Goal: Task Accomplishment & Management: Use online tool/utility

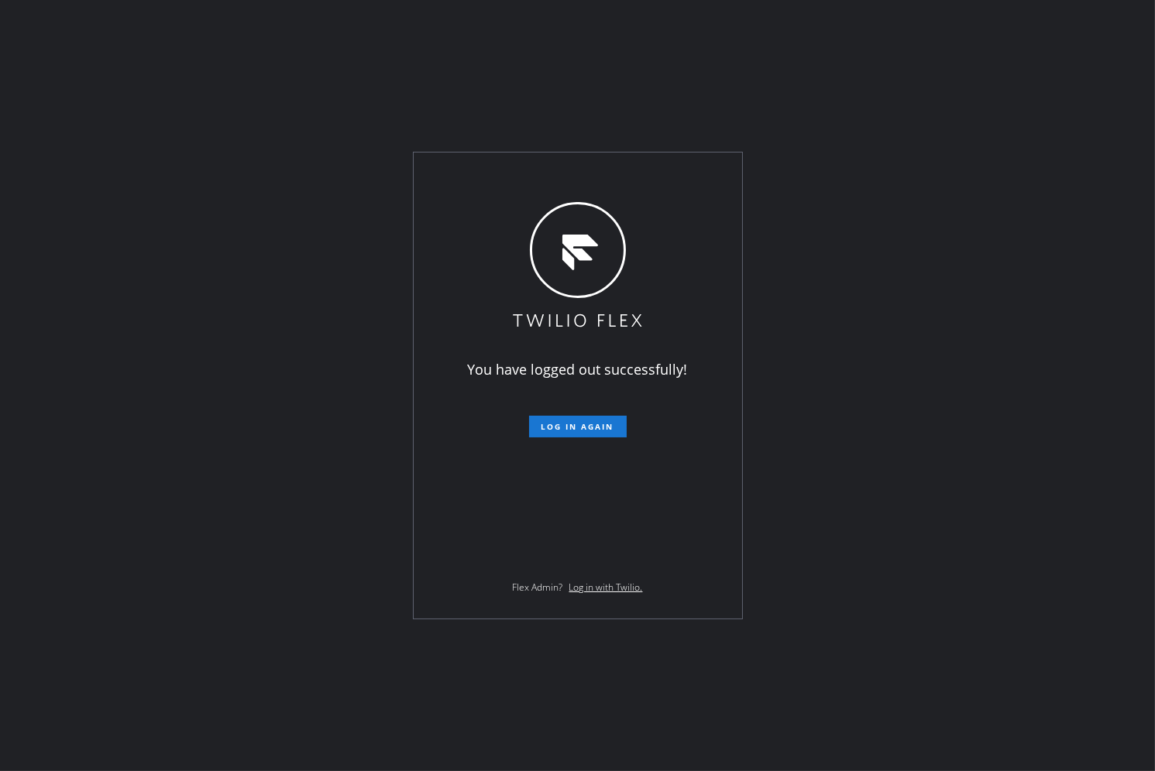
click at [909, 305] on div "You have logged out successfully! Log in again Flex Admin? Log in with Twilio." at bounding box center [577, 385] width 1155 height 771
drag, startPoint x: 541, startPoint y: 440, endPoint x: 573, endPoint y: 427, distance: 35.1
click at [544, 439] on div "You have logged out successfully! Log in again Flex Admin? Log in with Twilio." at bounding box center [578, 386] width 328 height 466
click at [573, 427] on span "Log in again" at bounding box center [577, 426] width 73 height 11
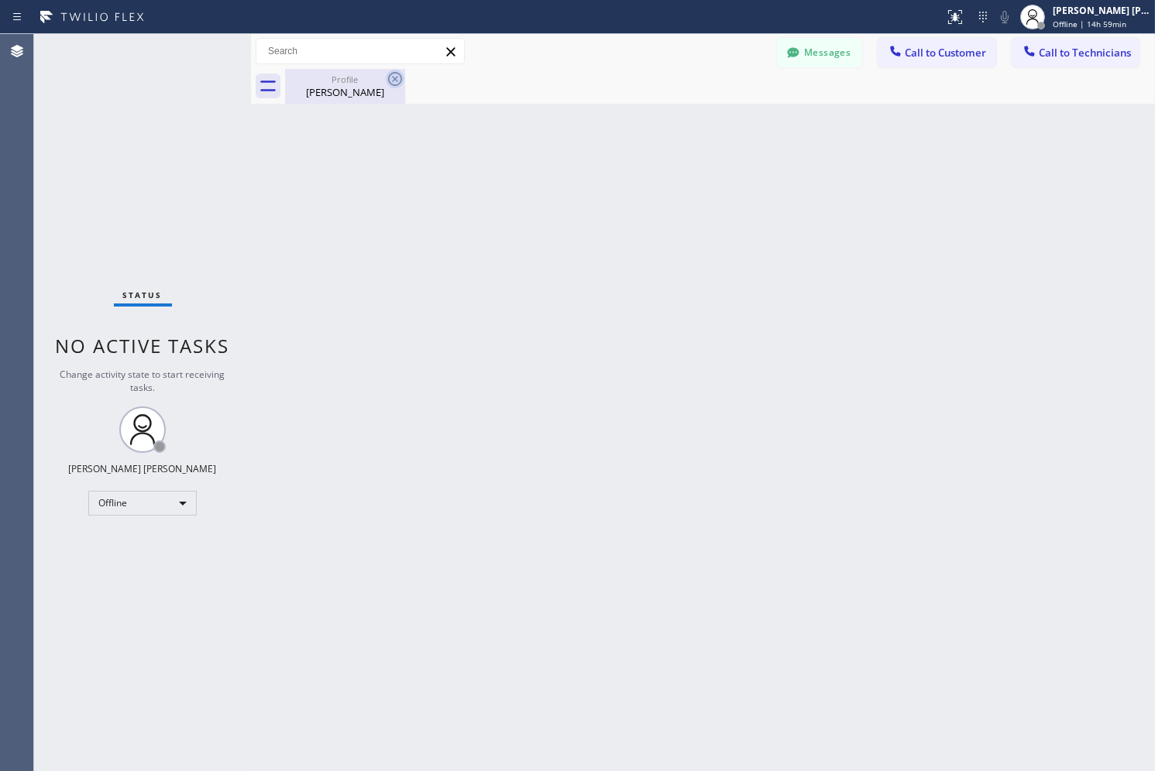
click at [392, 80] on icon at bounding box center [395, 79] width 19 height 19
click at [1039, 19] on span "Offline | 14h 59min" at bounding box center [1090, 24] width 74 height 11
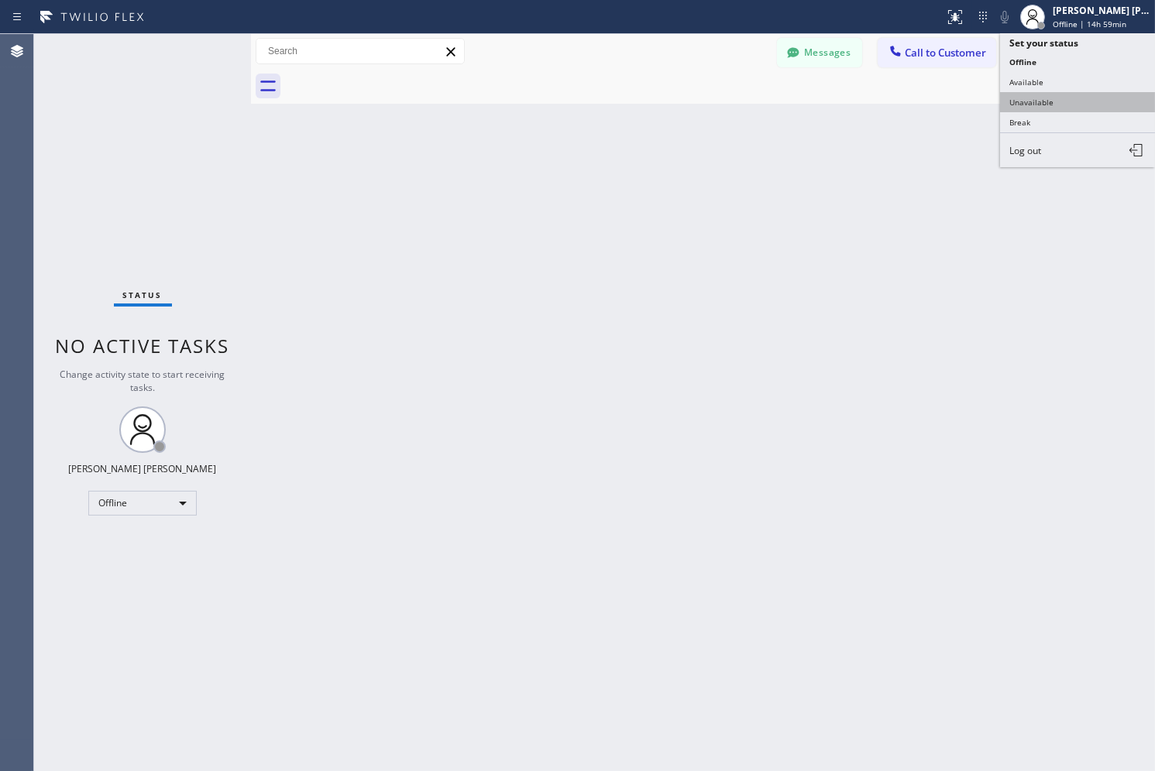
click at [1039, 101] on button "Unavailable" at bounding box center [1077, 102] width 155 height 20
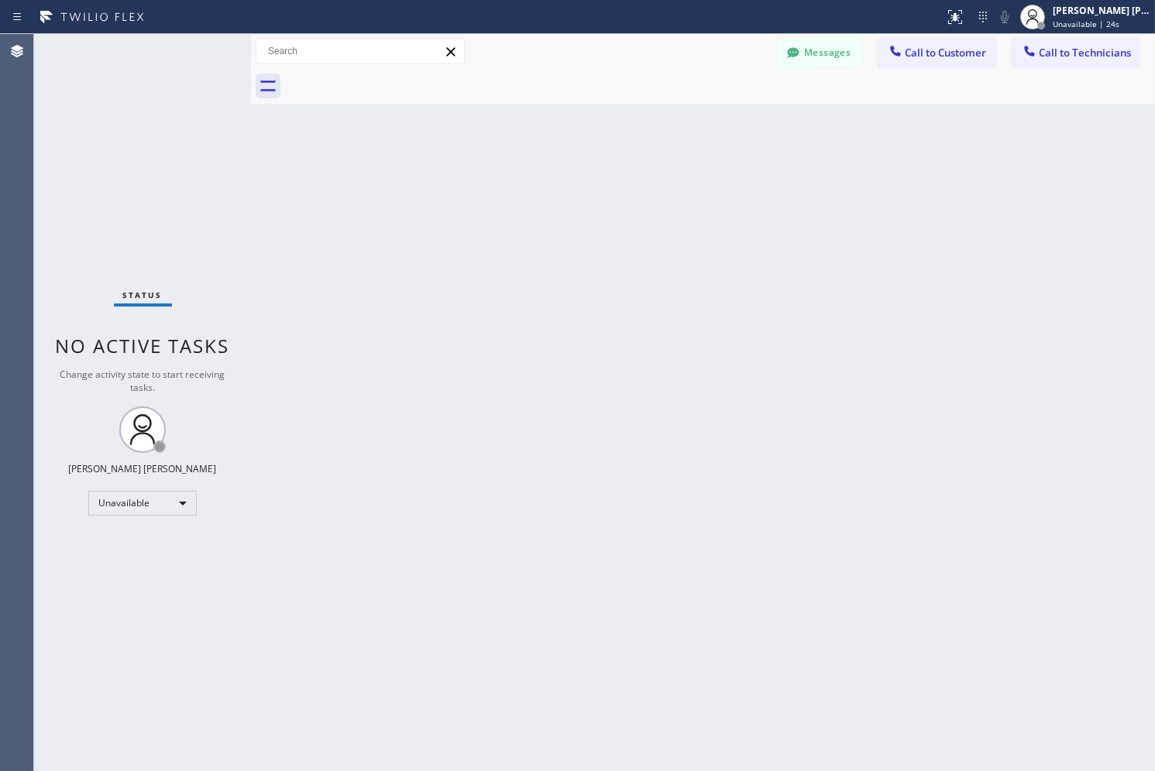
click at [572, 169] on div "Back to Dashboard Change Sender ID Customers Technicians SK [PERSON_NAME] [DATE…" at bounding box center [703, 402] width 904 height 737
click at [572, 167] on div "Back to Dashboard Change Sender ID Customers Technicians SK [PERSON_NAME] [DATE…" at bounding box center [703, 402] width 904 height 737
click at [569, 170] on div "Back to Dashboard Change Sender ID Customers Technicians SK [PERSON_NAME] [DATE…" at bounding box center [703, 402] width 904 height 737
click at [569, 171] on div "Back to Dashboard Change Sender ID Customers Technicians SK [PERSON_NAME] [DATE…" at bounding box center [703, 402] width 904 height 737
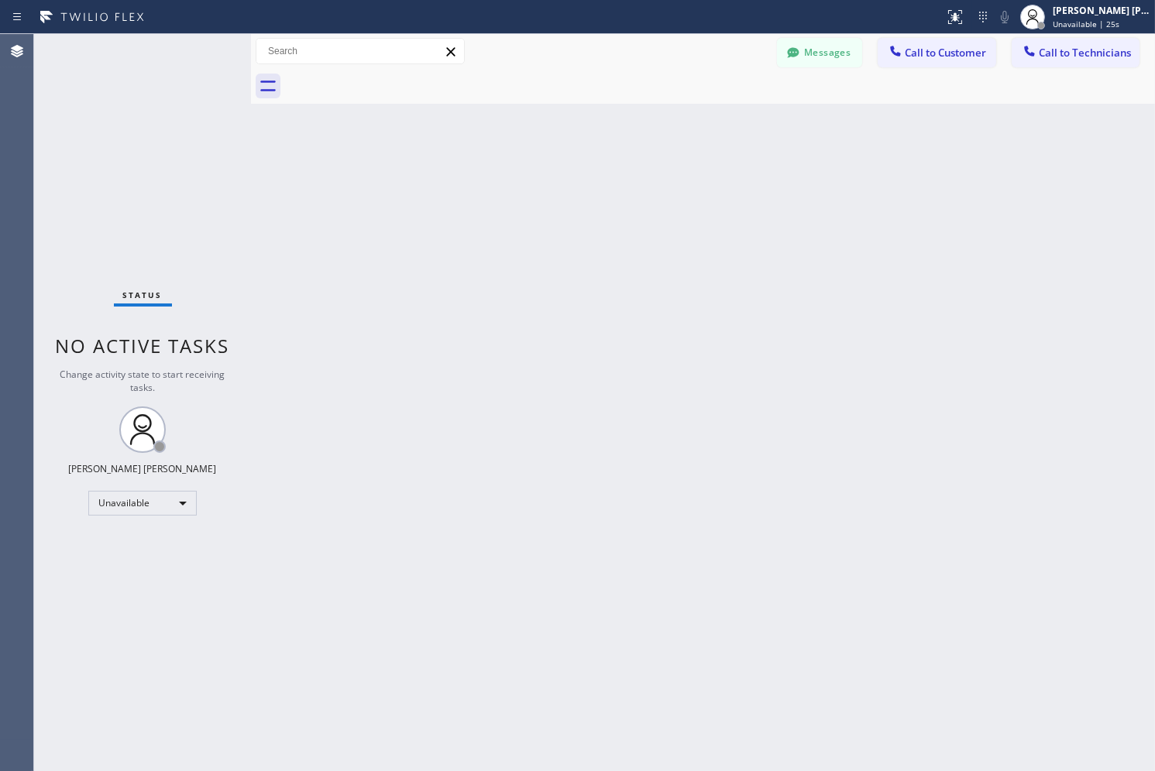
click at [569, 171] on div "Back to Dashboard Change Sender ID Customers Technicians SK [PERSON_NAME] [DATE…" at bounding box center [703, 402] width 904 height 737
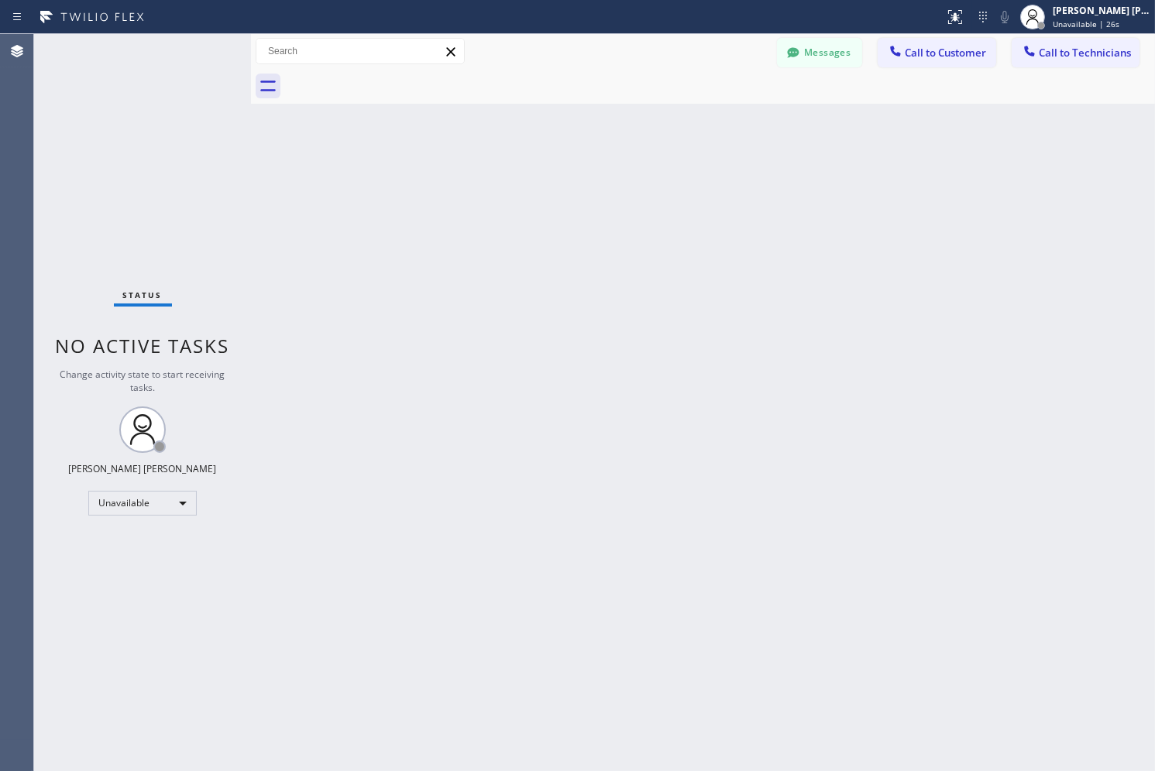
click at [569, 171] on div "Back to Dashboard Change Sender ID Customers Technicians SK [PERSON_NAME] [DATE…" at bounding box center [703, 402] width 904 height 737
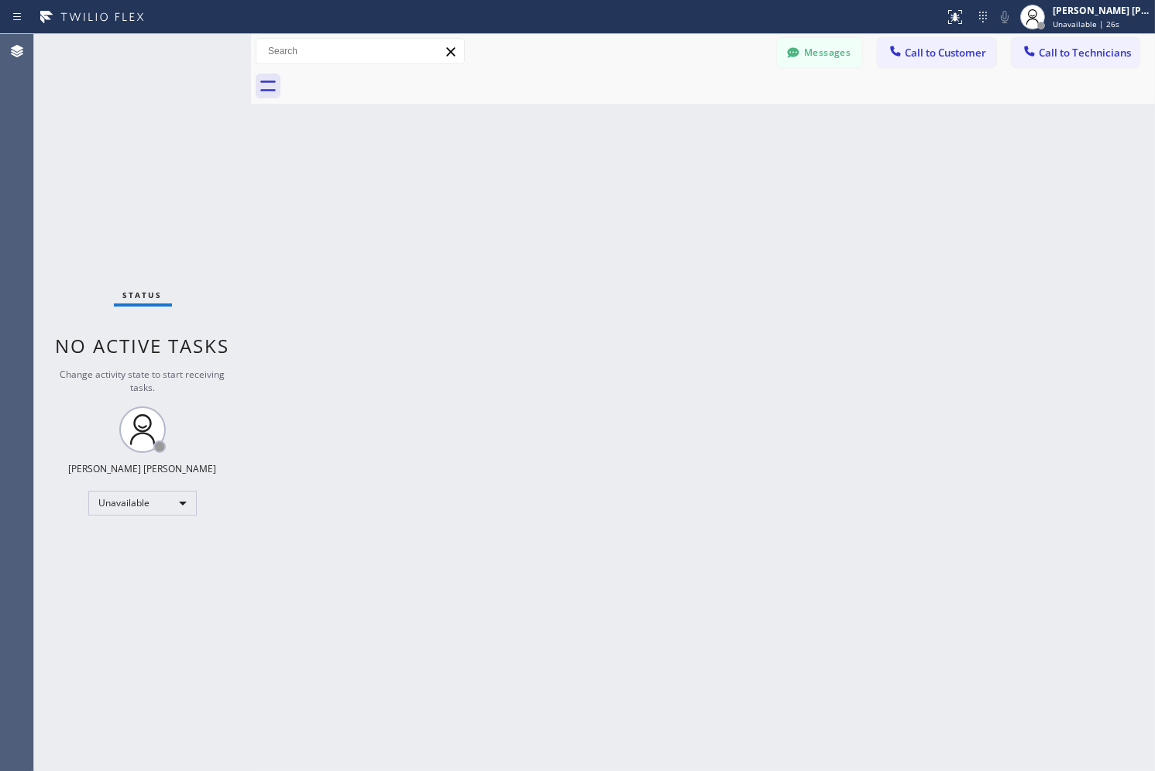
click at [569, 171] on div "Back to Dashboard Change Sender ID Customers Technicians SK [PERSON_NAME] [DATE…" at bounding box center [703, 402] width 904 height 737
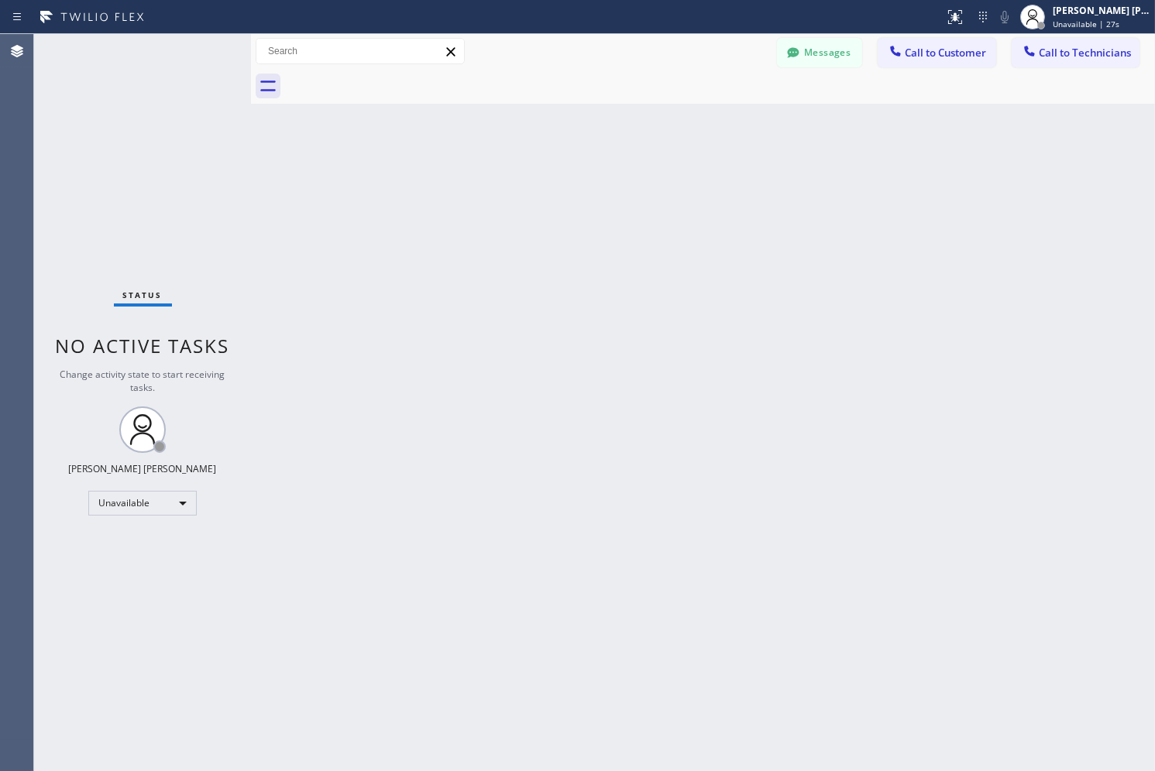
click at [569, 171] on div "Back to Dashboard Change Sender ID Customers Technicians SK [PERSON_NAME] [DATE…" at bounding box center [703, 402] width 904 height 737
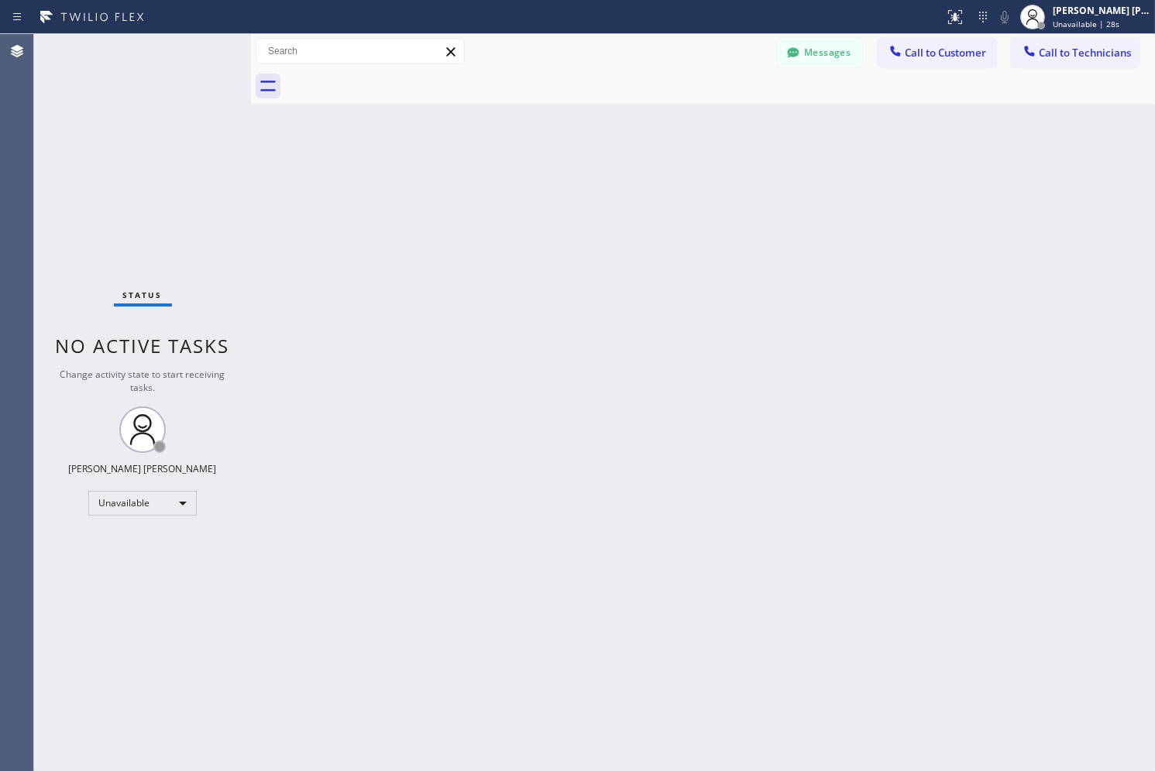
click at [569, 171] on div "Back to Dashboard Change Sender ID Customers Technicians SK [PERSON_NAME] [DATE…" at bounding box center [703, 402] width 904 height 737
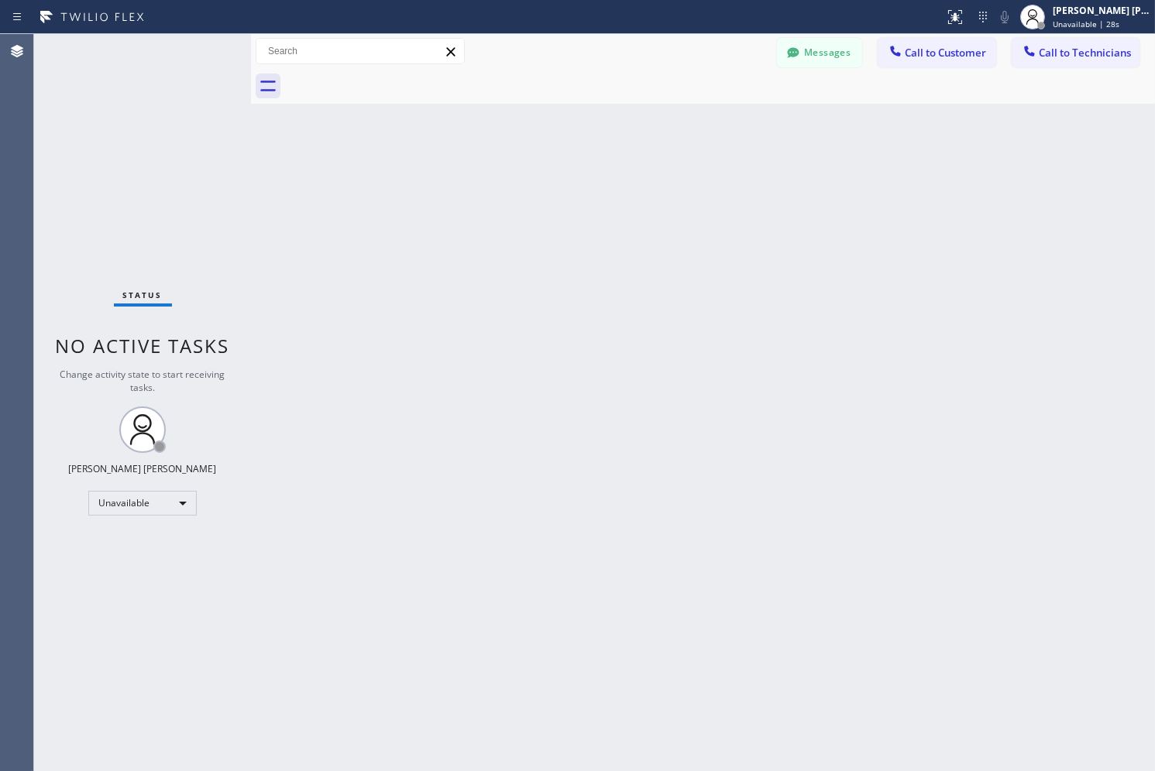
click at [569, 171] on div "Back to Dashboard Change Sender ID Customers Technicians SK [PERSON_NAME] [DATE…" at bounding box center [703, 402] width 904 height 737
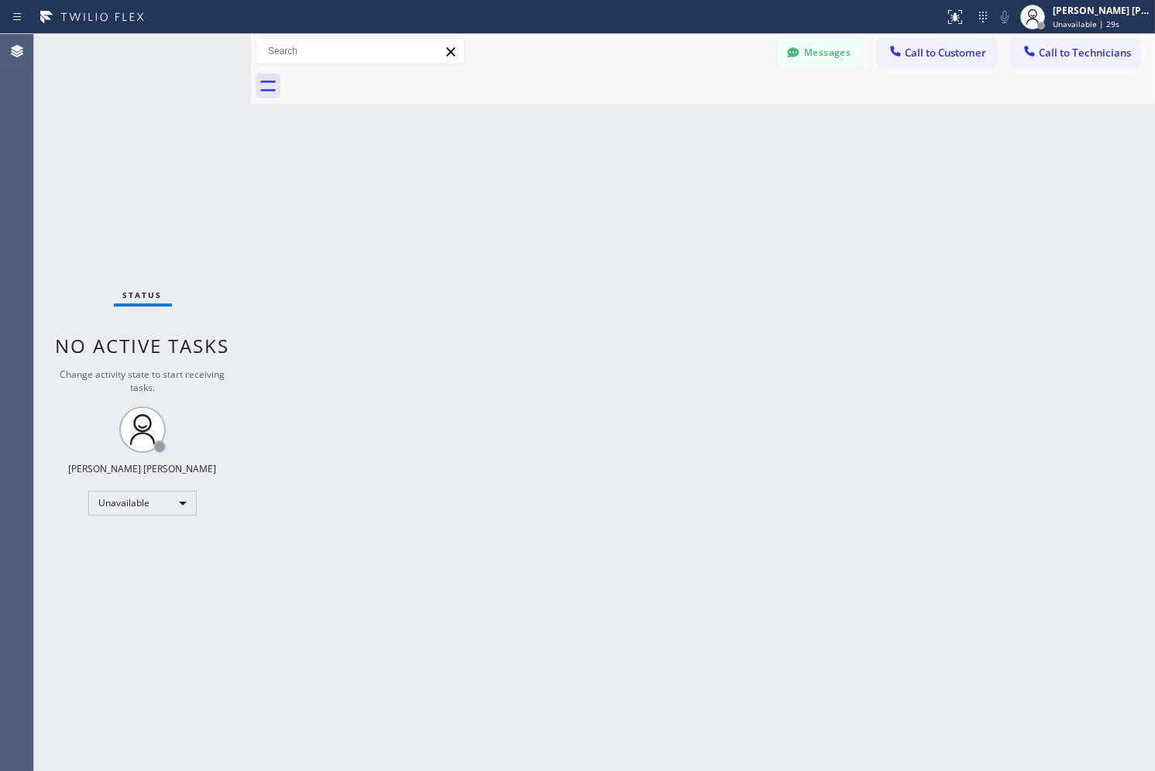
click at [569, 171] on div "Back to Dashboard Change Sender ID Customers Technicians SK [PERSON_NAME] [DATE…" at bounding box center [703, 402] width 904 height 737
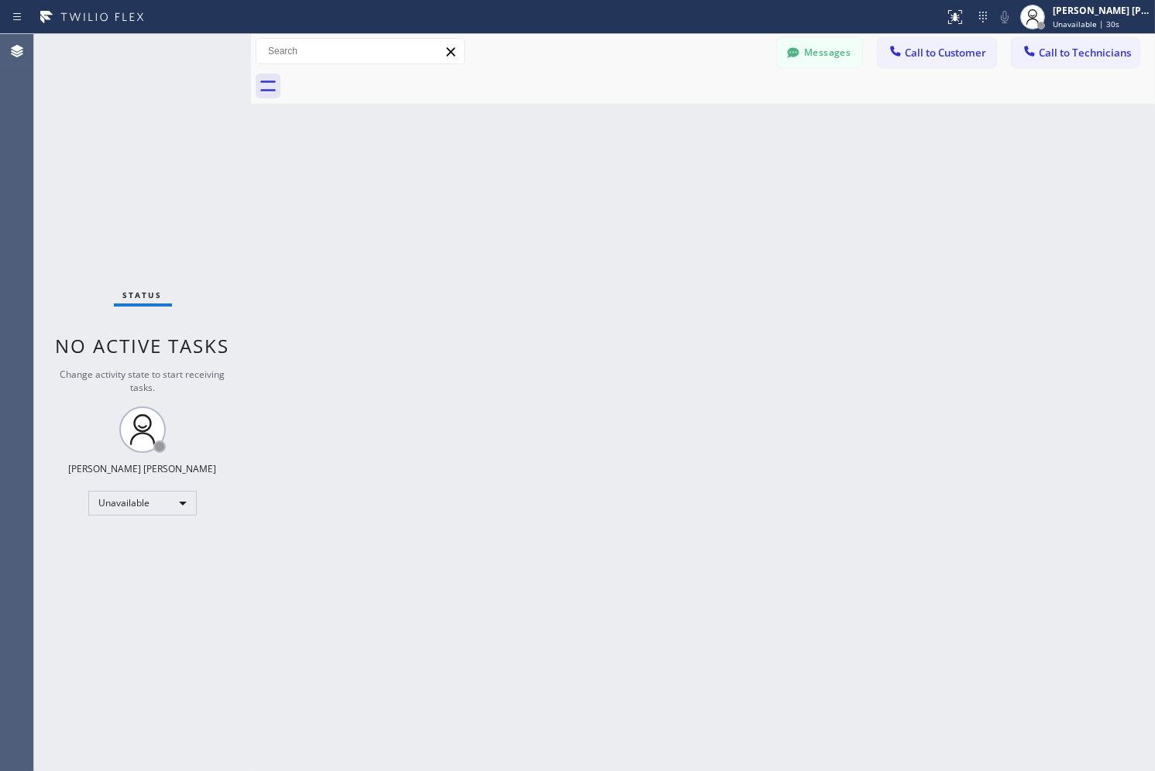
click at [569, 171] on div "Back to Dashboard Change Sender ID Customers Technicians SK [PERSON_NAME] [DATE…" at bounding box center [703, 402] width 904 height 737
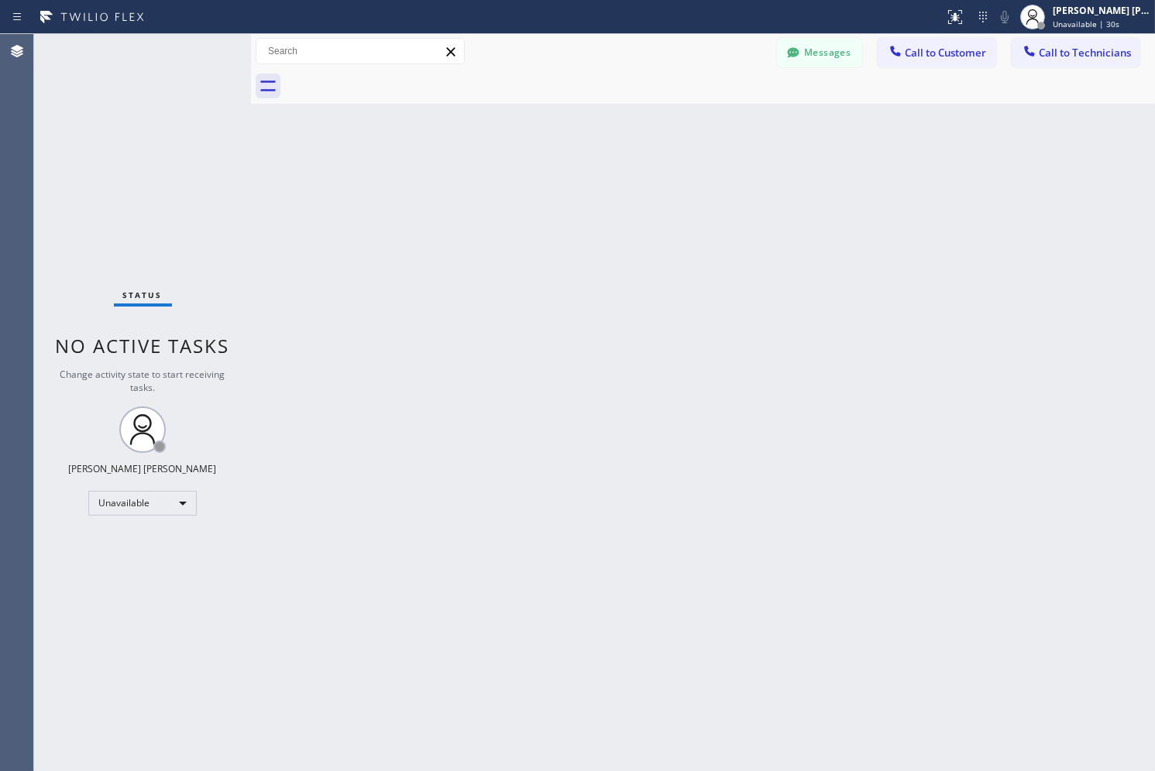
click at [569, 171] on div "Back to Dashboard Change Sender ID Customers Technicians SK [PERSON_NAME] [DATE…" at bounding box center [703, 402] width 904 height 737
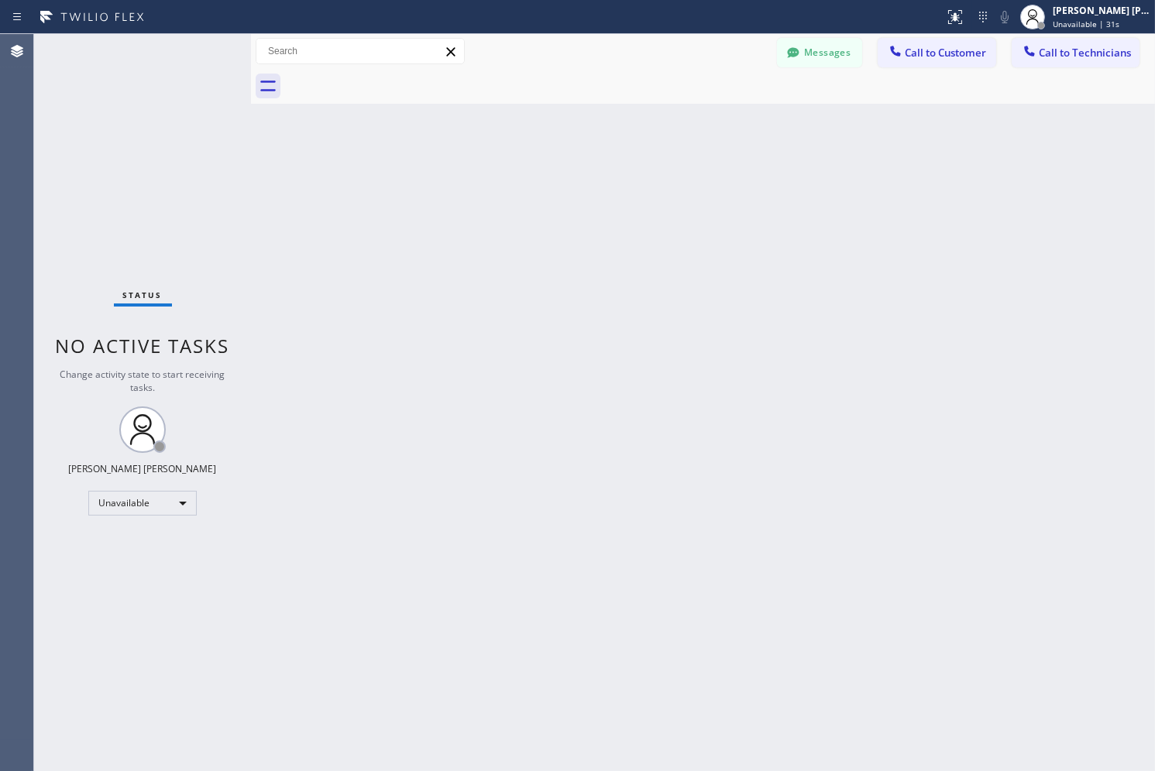
click at [569, 171] on div "Back to Dashboard Change Sender ID Customers Technicians SK [PERSON_NAME] [DATE…" at bounding box center [703, 402] width 904 height 737
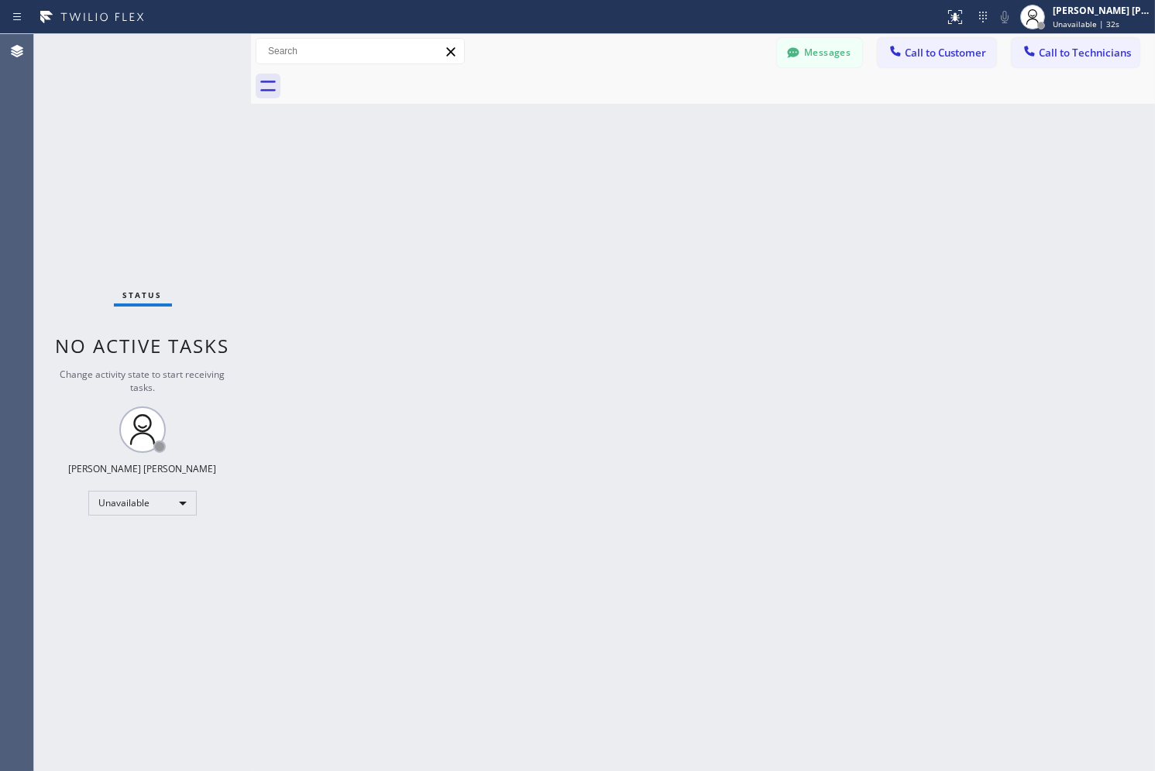
click at [569, 171] on div "Back to Dashboard Change Sender ID Customers Technicians SK [PERSON_NAME] [DATE…" at bounding box center [703, 402] width 904 height 737
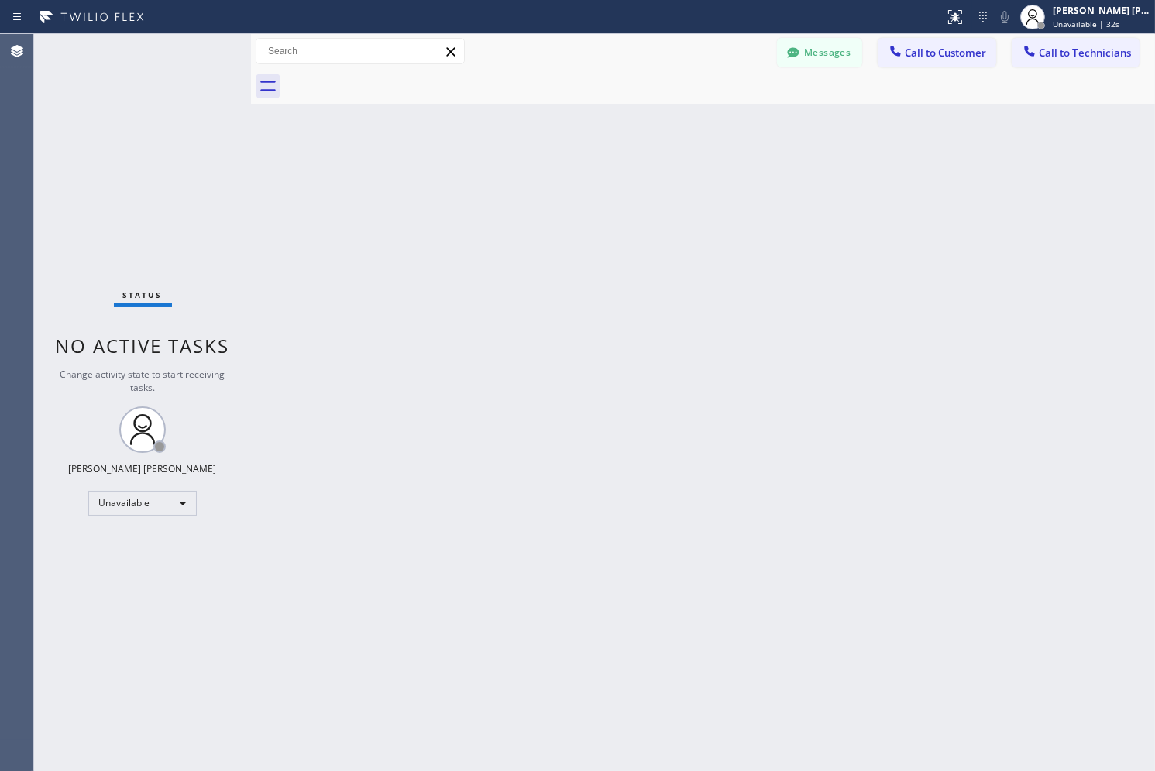
click at [569, 171] on div "Back to Dashboard Change Sender ID Customers Technicians SK [PERSON_NAME] [DATE…" at bounding box center [703, 402] width 904 height 737
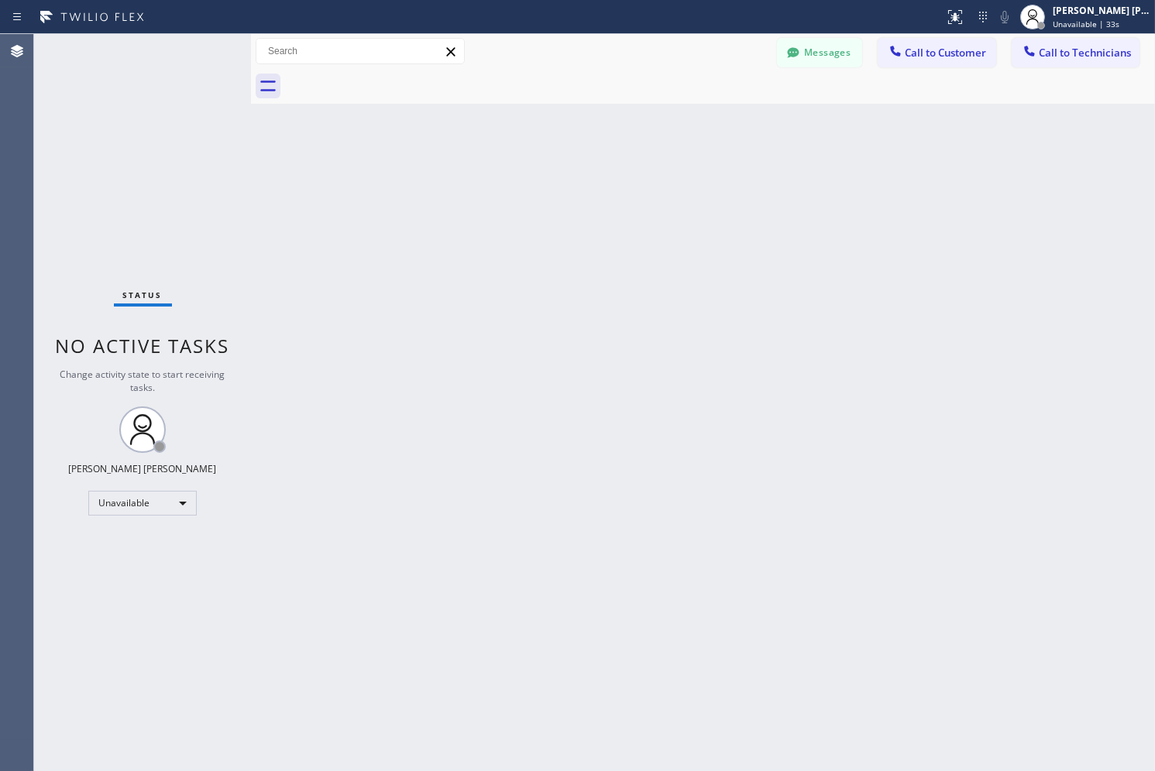
click at [569, 171] on div "Back to Dashboard Change Sender ID Customers Technicians SK [PERSON_NAME] [DATE…" at bounding box center [703, 402] width 904 height 737
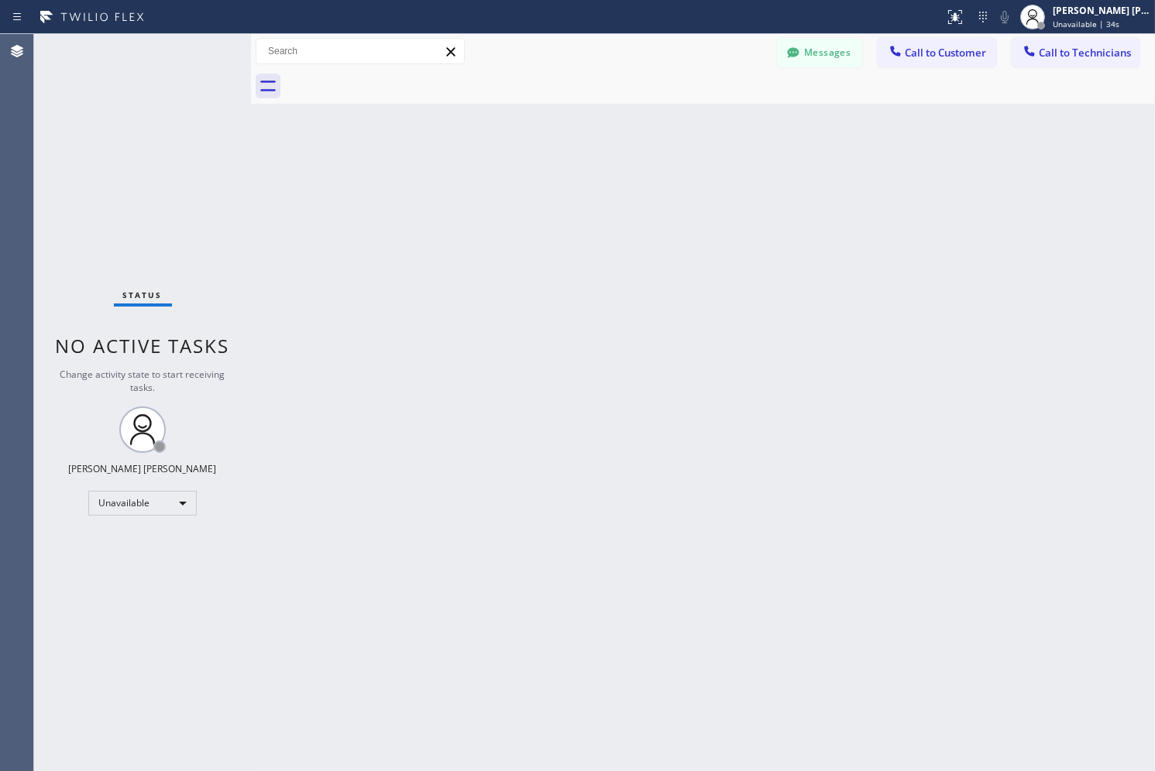
click at [569, 171] on div "Back to Dashboard Change Sender ID Customers Technicians SK [PERSON_NAME] [DATE…" at bounding box center [703, 402] width 904 height 737
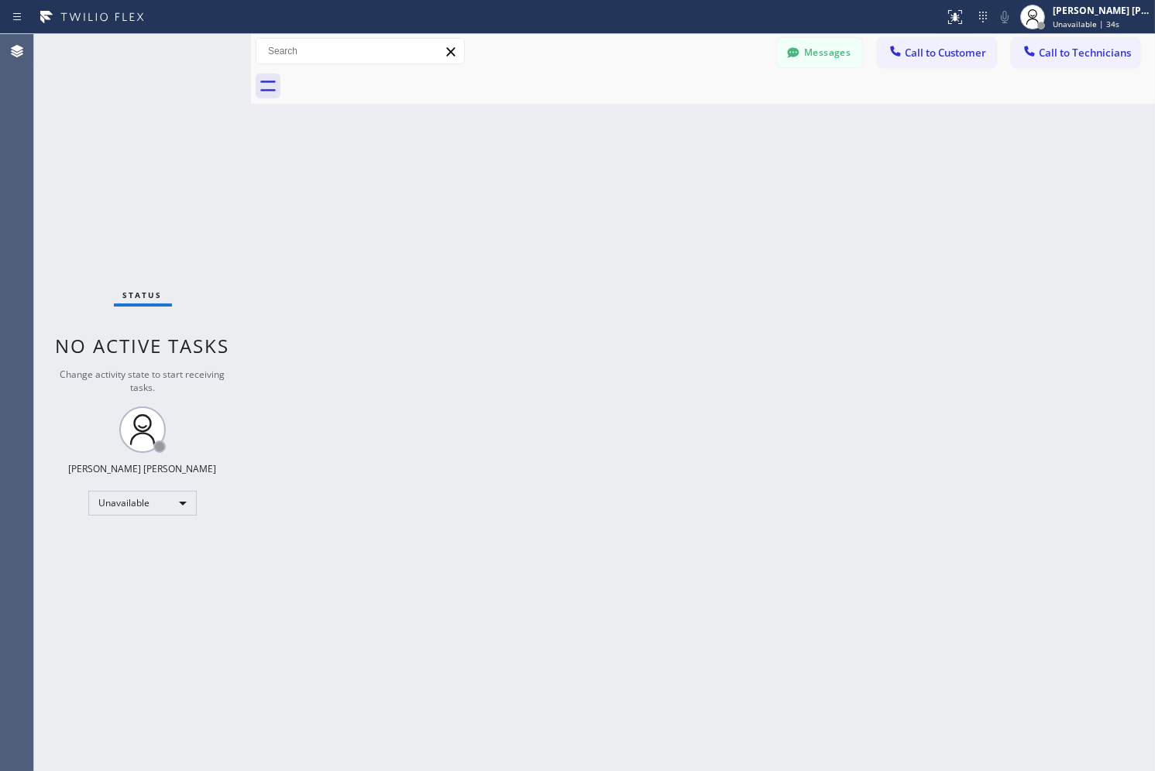
click at [569, 171] on div "Back to Dashboard Change Sender ID Customers Technicians SK [PERSON_NAME] [DATE…" at bounding box center [703, 402] width 904 height 737
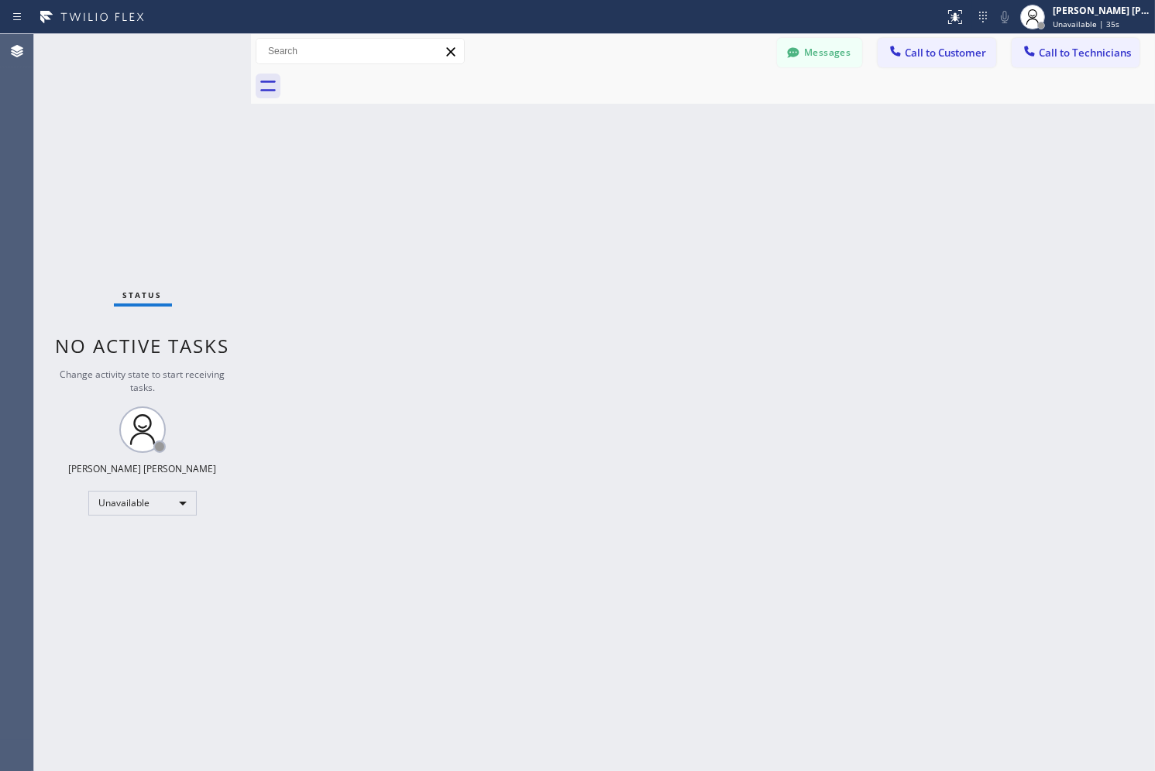
click at [569, 171] on div "Back to Dashboard Change Sender ID Customers Technicians SK [PERSON_NAME] [DATE…" at bounding box center [703, 402] width 904 height 737
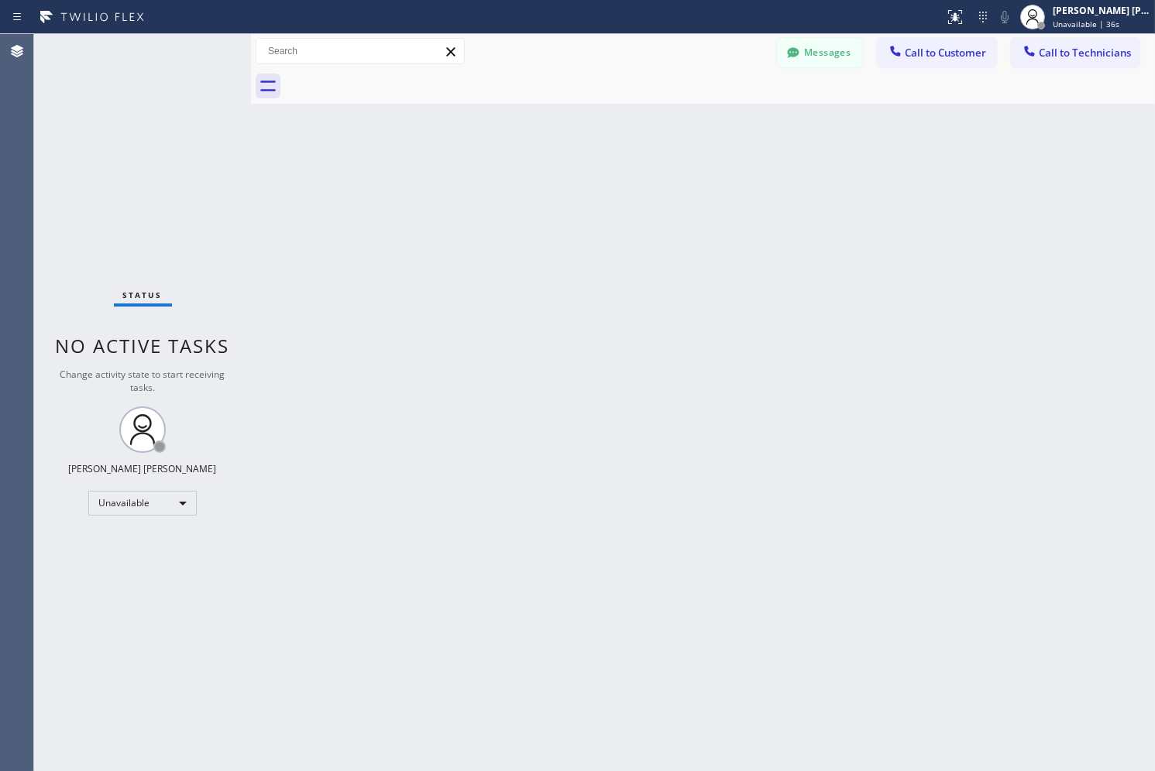
click at [569, 171] on div "Back to Dashboard Change Sender ID Customers Technicians SK [PERSON_NAME] [DATE…" at bounding box center [703, 402] width 904 height 737
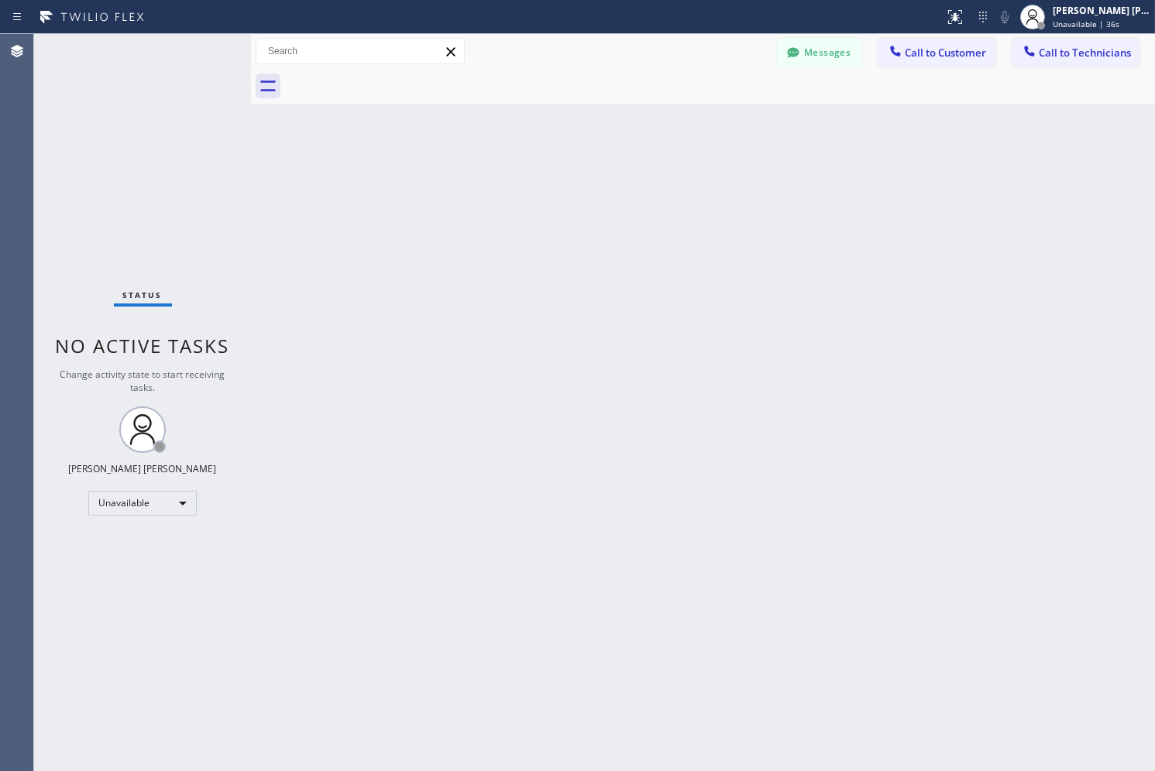
click at [569, 171] on div "Back to Dashboard Change Sender ID Customers Technicians SK [PERSON_NAME] [DATE…" at bounding box center [703, 402] width 904 height 737
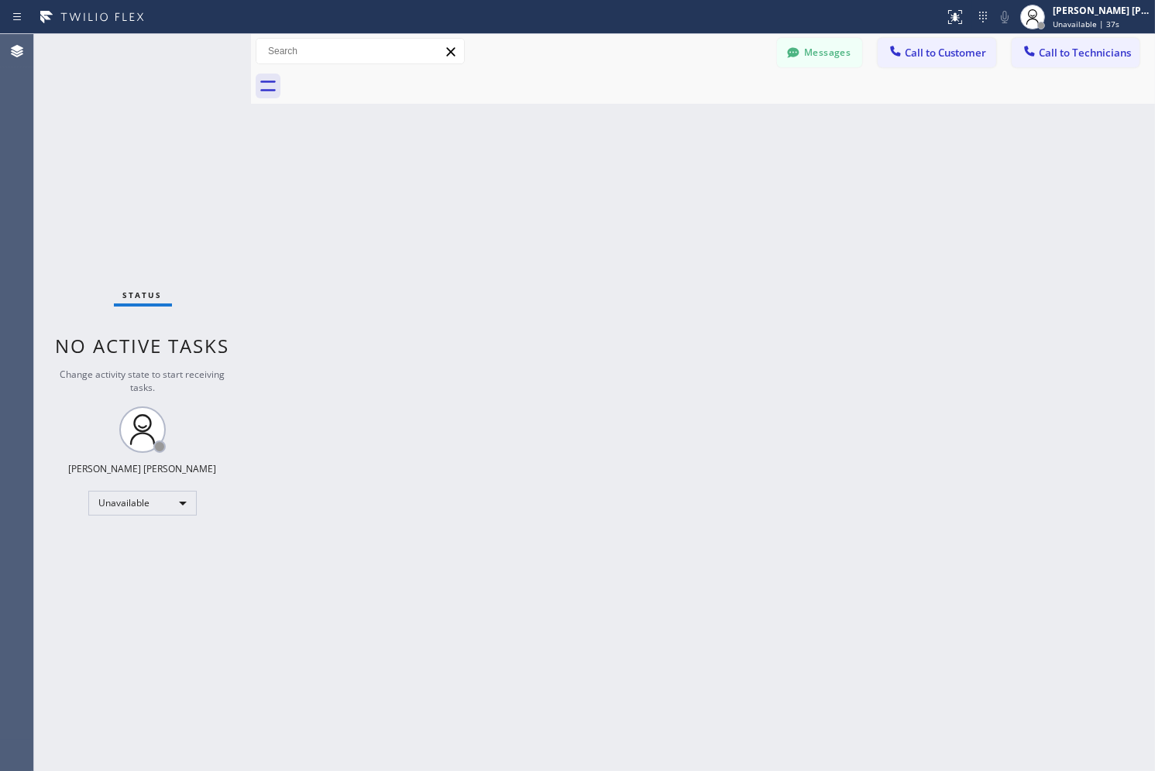
click at [569, 171] on div "Back to Dashboard Change Sender ID Customers Technicians SK [PERSON_NAME] [DATE…" at bounding box center [703, 402] width 904 height 737
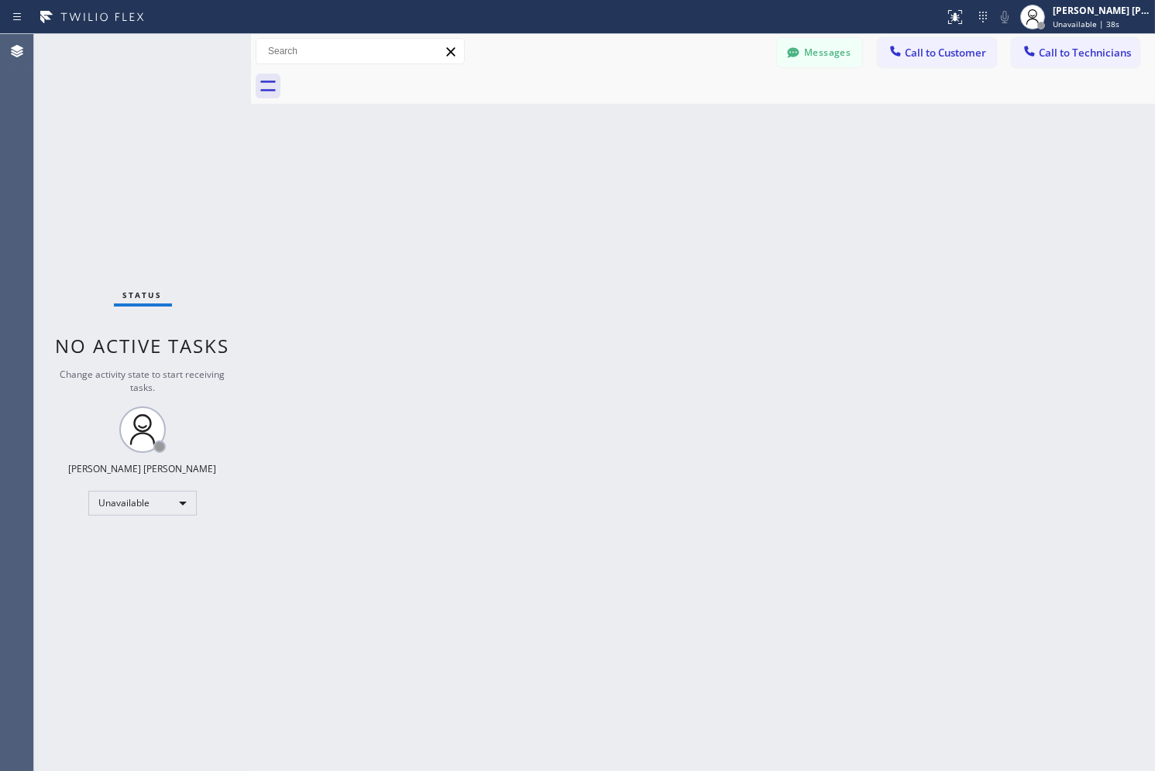
click at [569, 171] on div "Back to Dashboard Change Sender ID Customers Technicians SK [PERSON_NAME] [DATE…" at bounding box center [703, 402] width 904 height 737
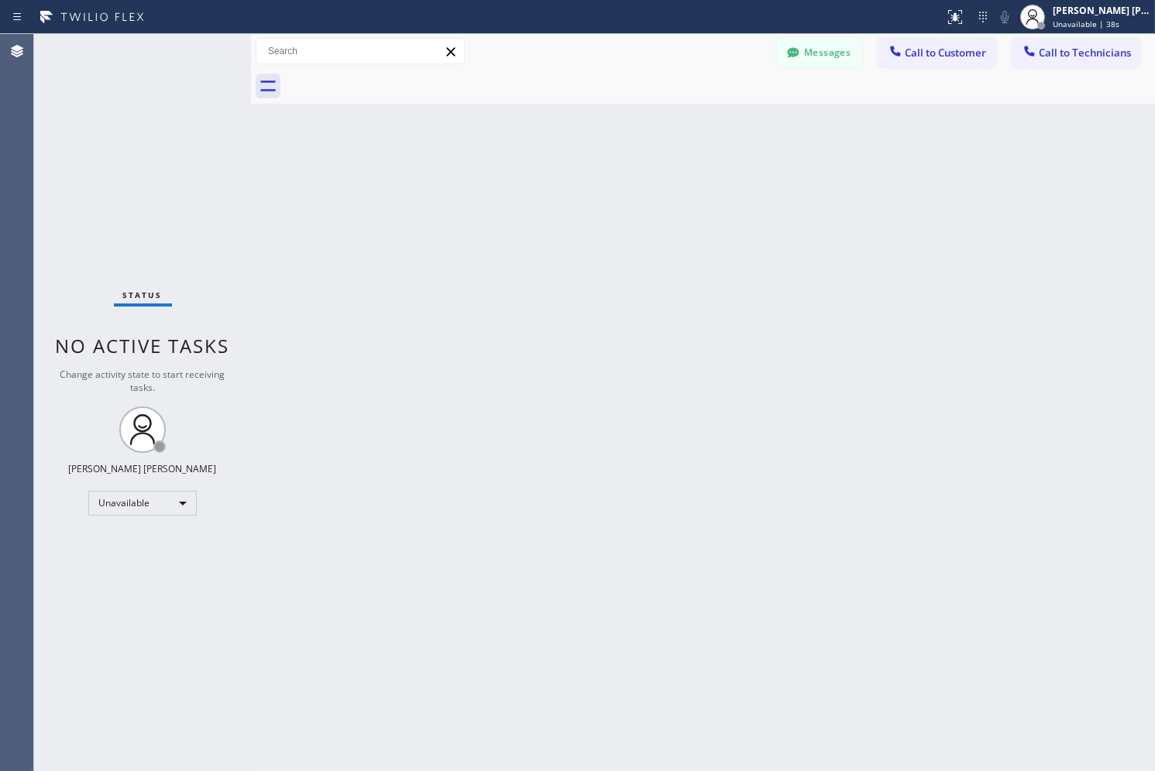
click at [569, 171] on div "Back to Dashboard Change Sender ID Customers Technicians SK [PERSON_NAME] [DATE…" at bounding box center [703, 402] width 904 height 737
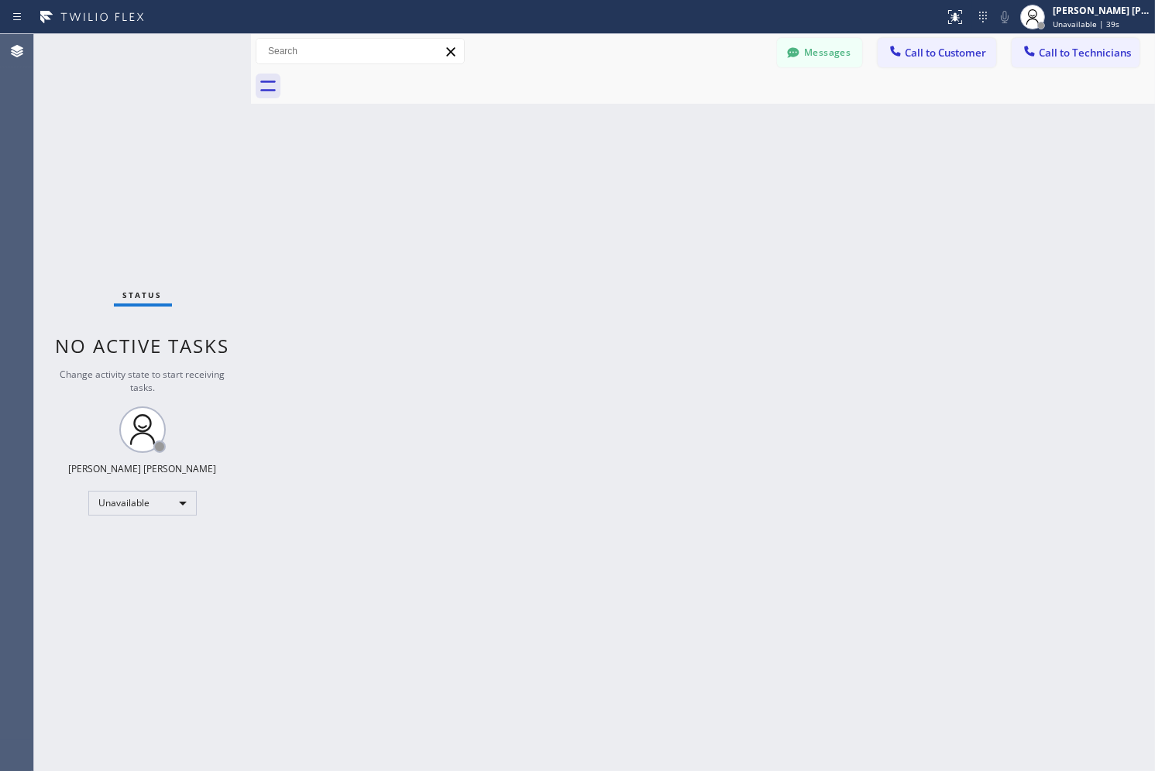
click at [569, 171] on div "Back to Dashboard Change Sender ID Customers Technicians SK [PERSON_NAME] [DATE…" at bounding box center [703, 402] width 904 height 737
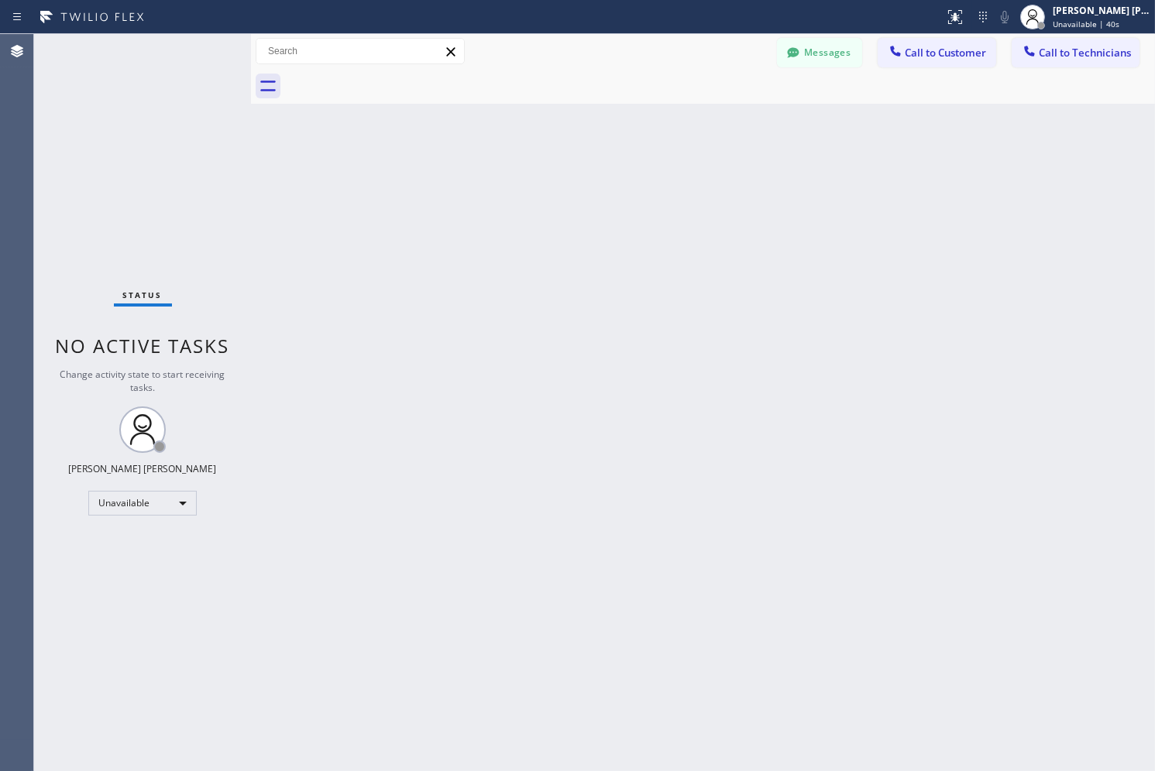
click at [569, 171] on div "Back to Dashboard Change Sender ID Customers Technicians SK [PERSON_NAME] [DATE…" at bounding box center [703, 402] width 904 height 737
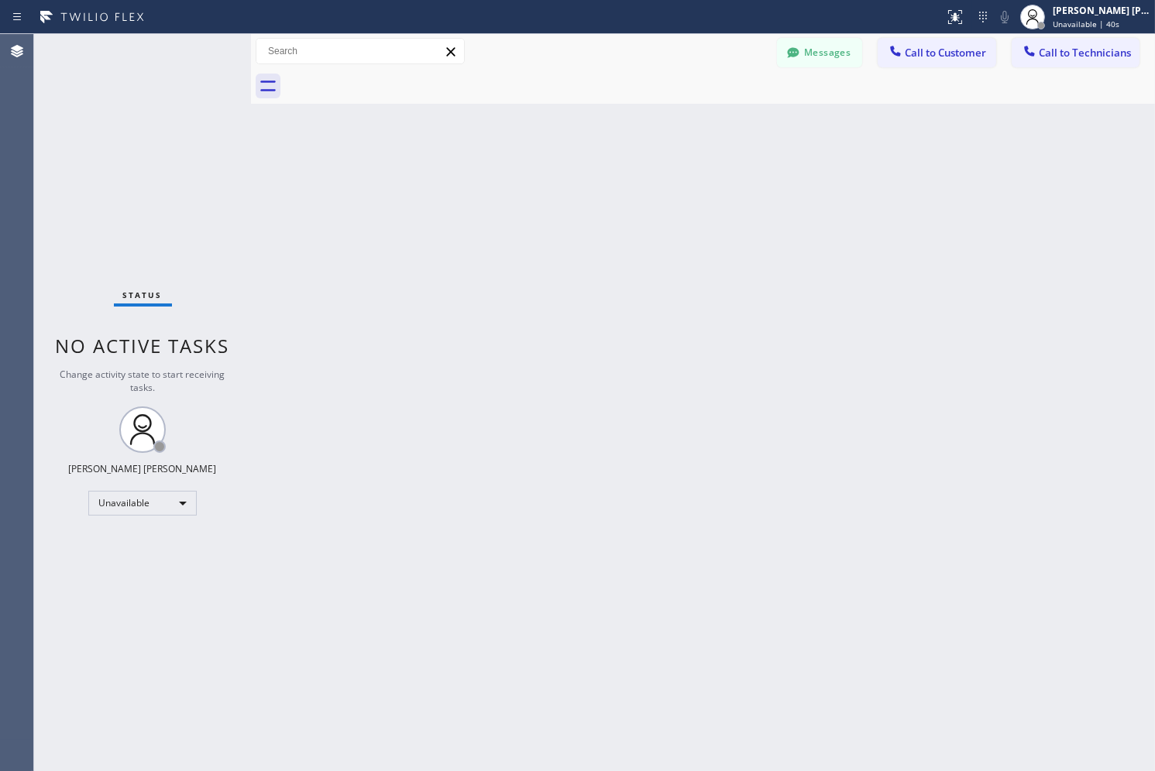
click at [569, 171] on div "Back to Dashboard Change Sender ID Customers Technicians SK [PERSON_NAME] [DATE…" at bounding box center [703, 402] width 904 height 737
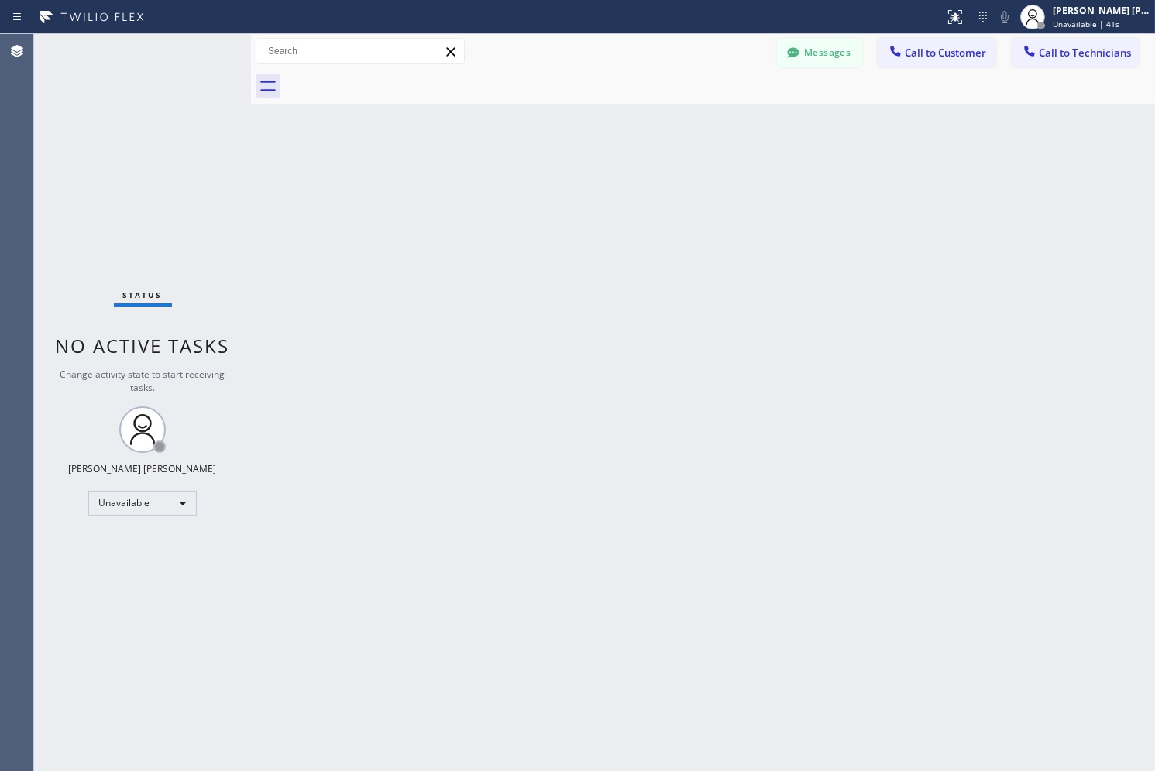
click at [569, 171] on div "Back to Dashboard Change Sender ID Customers Technicians SK [PERSON_NAME] [DATE…" at bounding box center [703, 402] width 904 height 737
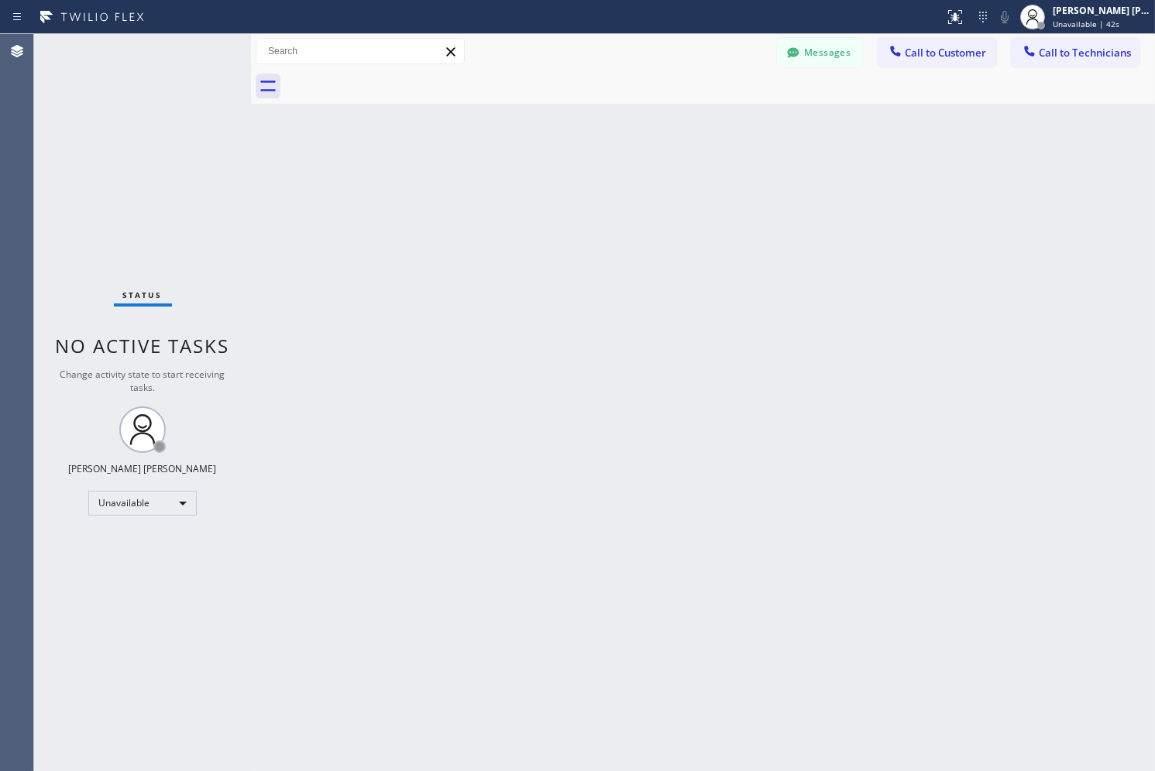
click at [569, 171] on div "Back to Dashboard Change Sender ID Customers Technicians SK [PERSON_NAME] [DATE…" at bounding box center [703, 402] width 904 height 737
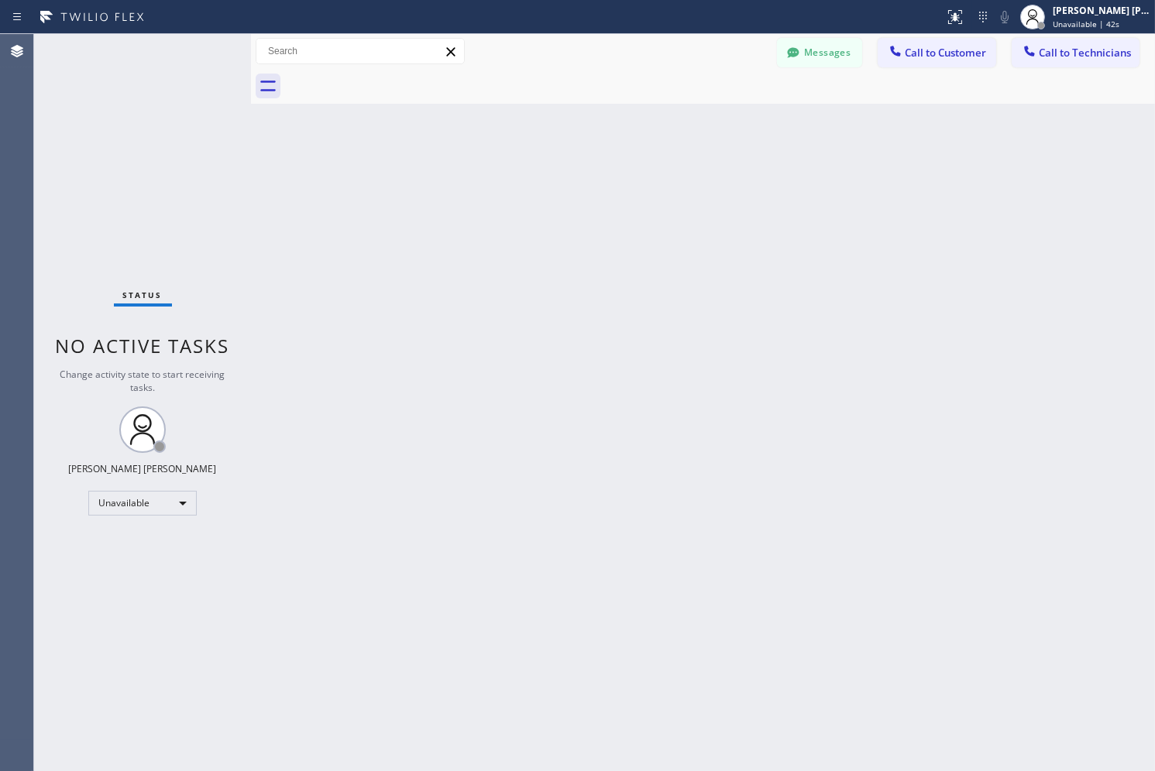
click at [569, 171] on div "Back to Dashboard Change Sender ID Customers Technicians SK [PERSON_NAME] [DATE…" at bounding box center [703, 402] width 904 height 737
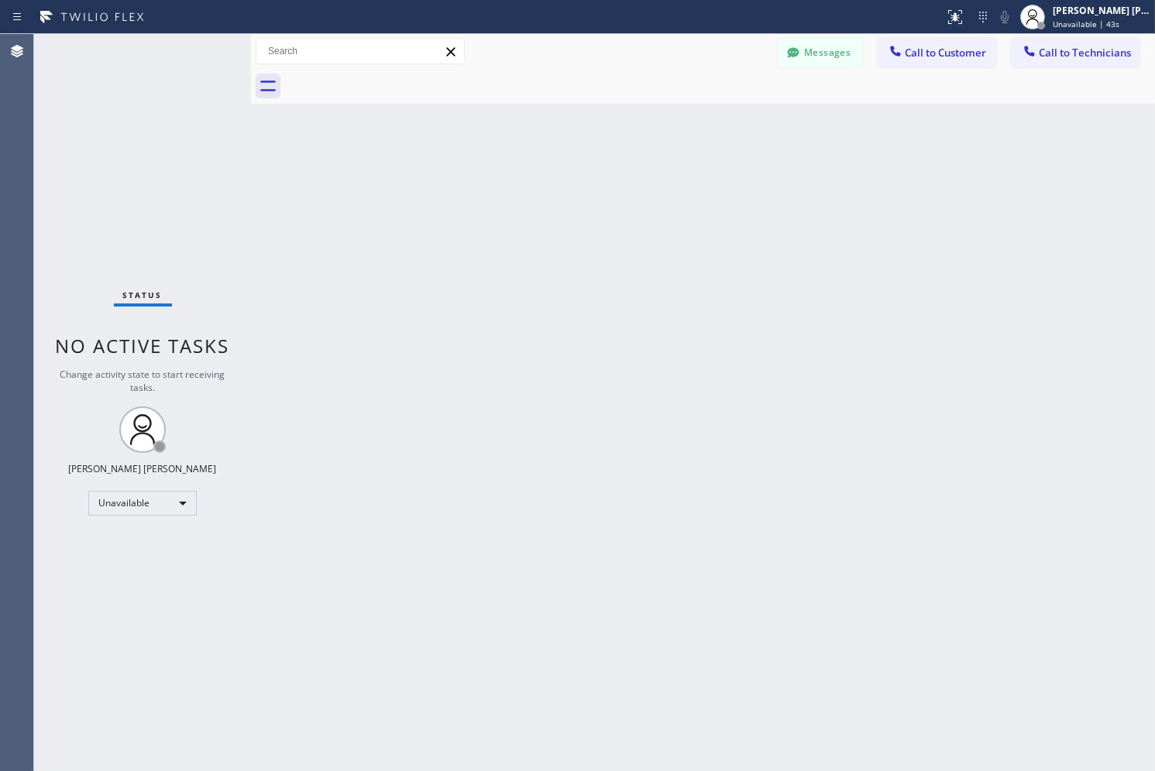
click at [569, 171] on div "Back to Dashboard Change Sender ID Customers Technicians SK [PERSON_NAME] [DATE…" at bounding box center [703, 402] width 904 height 737
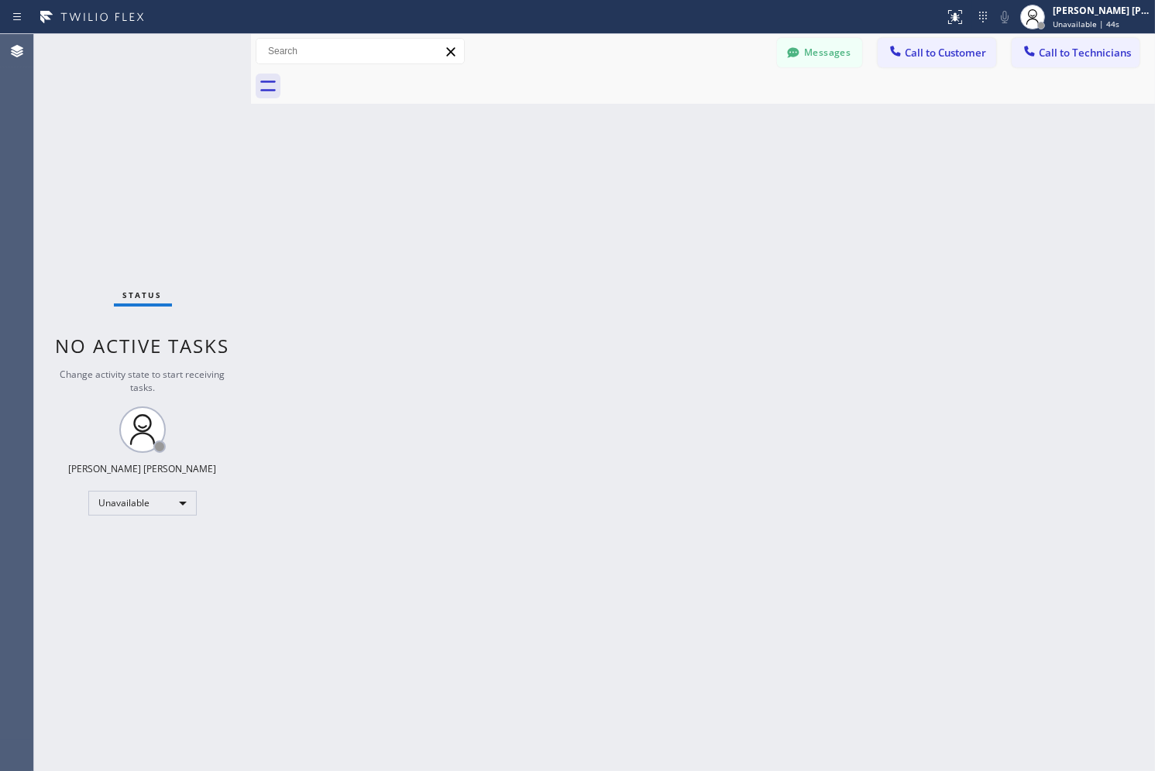
click at [569, 171] on div "Back to Dashboard Change Sender ID Customers Technicians SK [PERSON_NAME] [DATE…" at bounding box center [703, 402] width 904 height 737
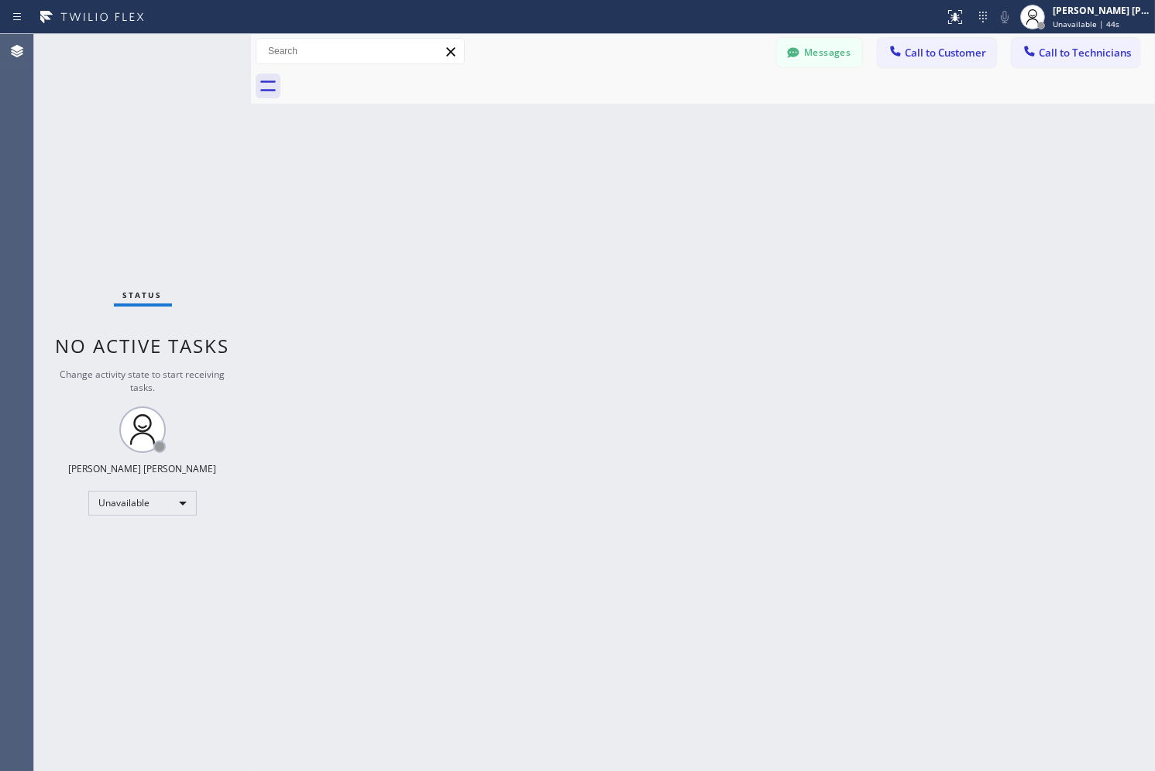
click at [569, 171] on div "Back to Dashboard Change Sender ID Customers Technicians SK [PERSON_NAME] [DATE…" at bounding box center [703, 402] width 904 height 737
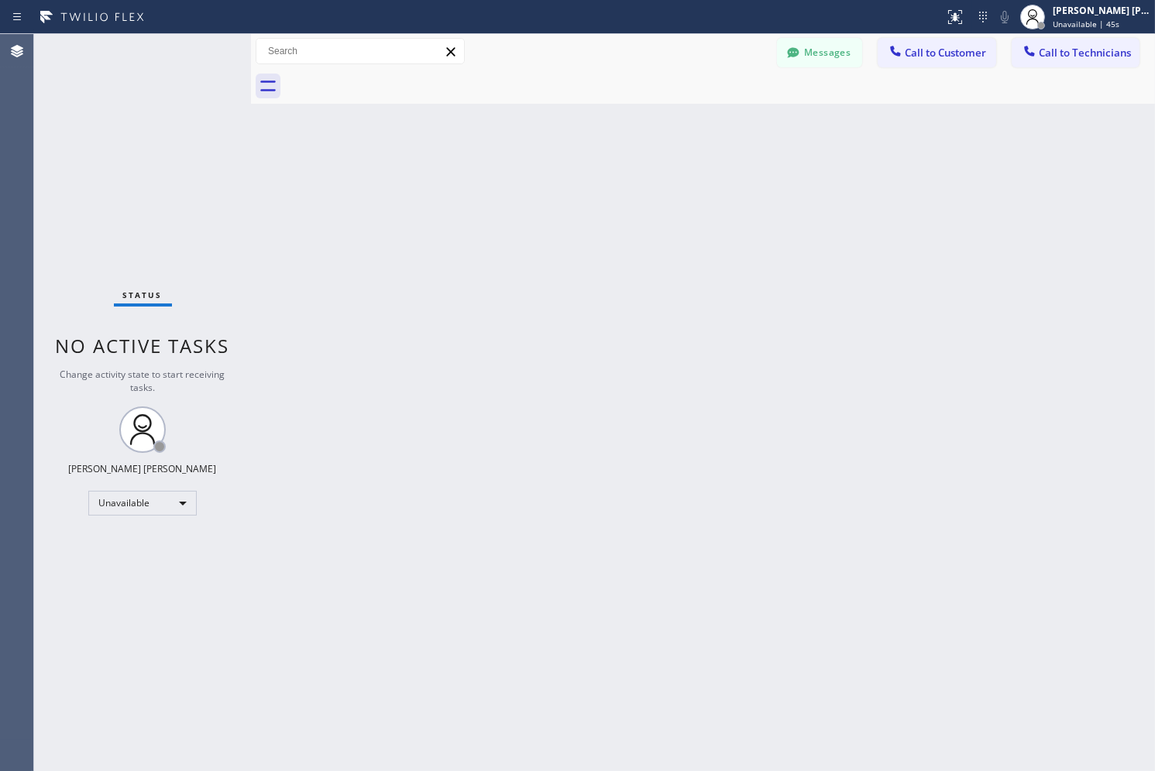
click at [569, 171] on div "Back to Dashboard Change Sender ID Customers Technicians SK [PERSON_NAME] [DATE…" at bounding box center [703, 402] width 904 height 737
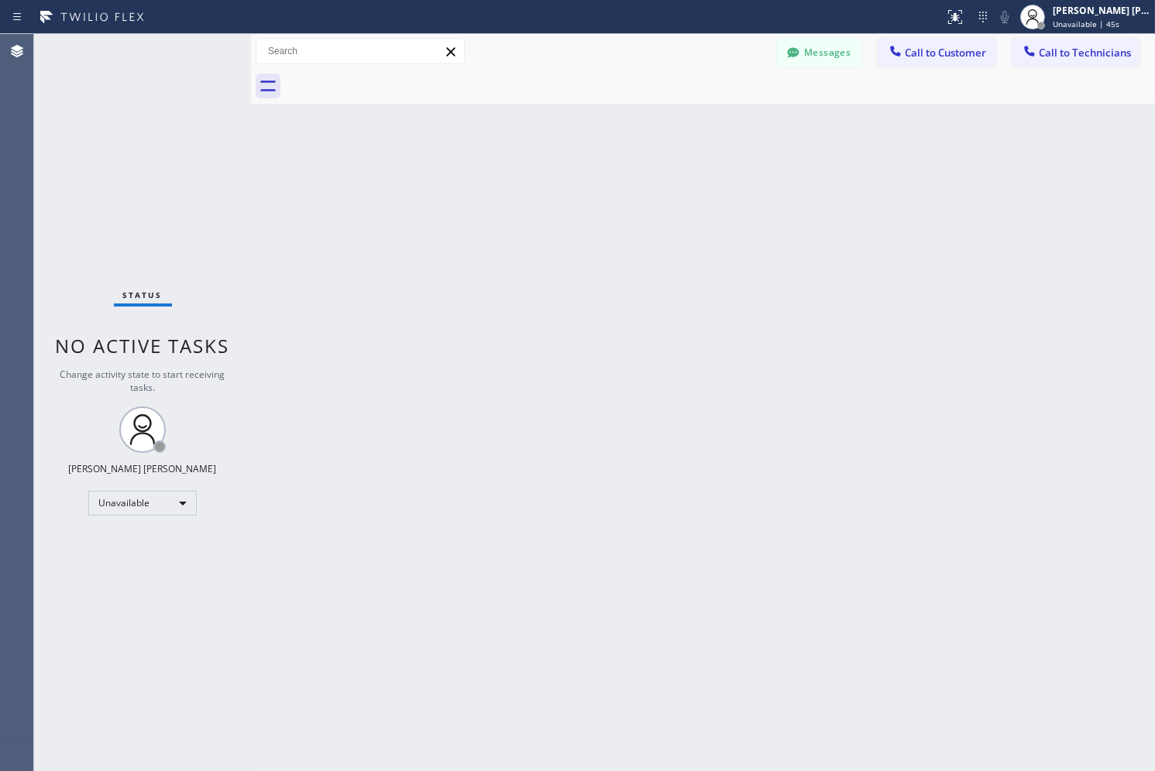
click at [569, 171] on div "Back to Dashboard Change Sender ID Customers Technicians SK [PERSON_NAME] [DATE…" at bounding box center [703, 402] width 904 height 737
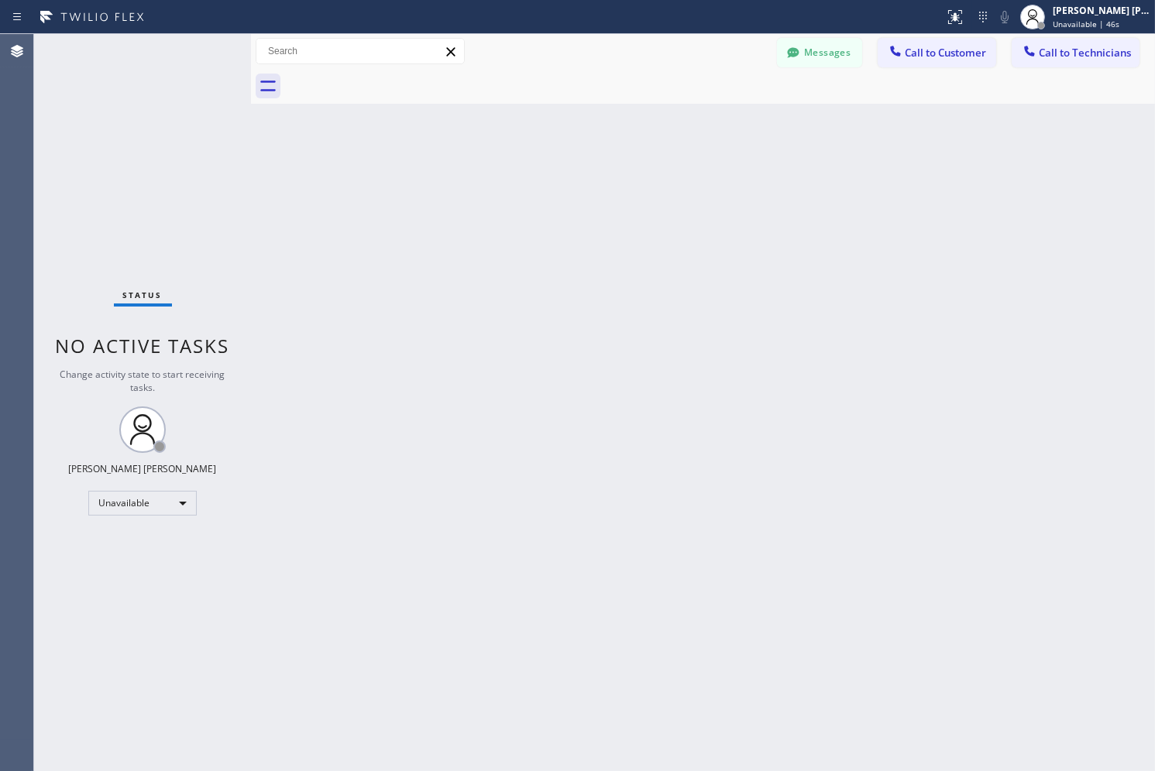
click at [569, 171] on div "Back to Dashboard Change Sender ID Customers Technicians SK [PERSON_NAME] [DATE…" at bounding box center [703, 402] width 904 height 737
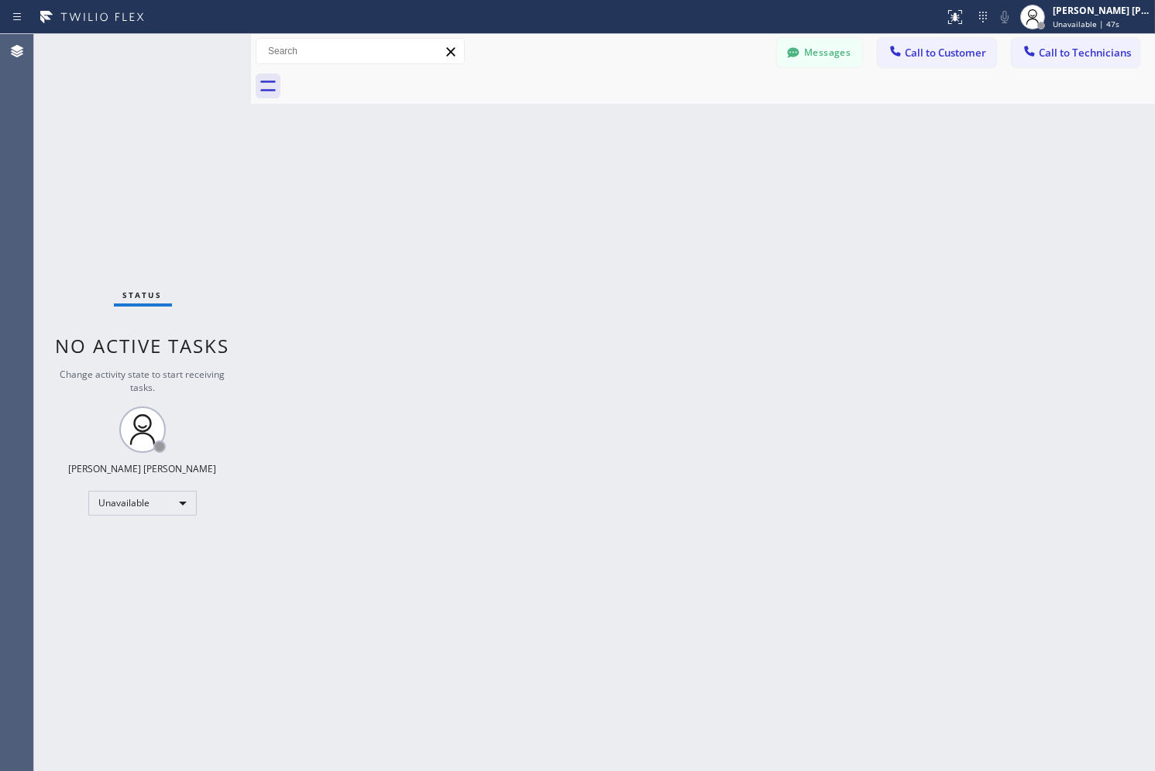
click at [569, 171] on div "Back to Dashboard Change Sender ID Customers Technicians SK [PERSON_NAME] [DATE…" at bounding box center [703, 402] width 904 height 737
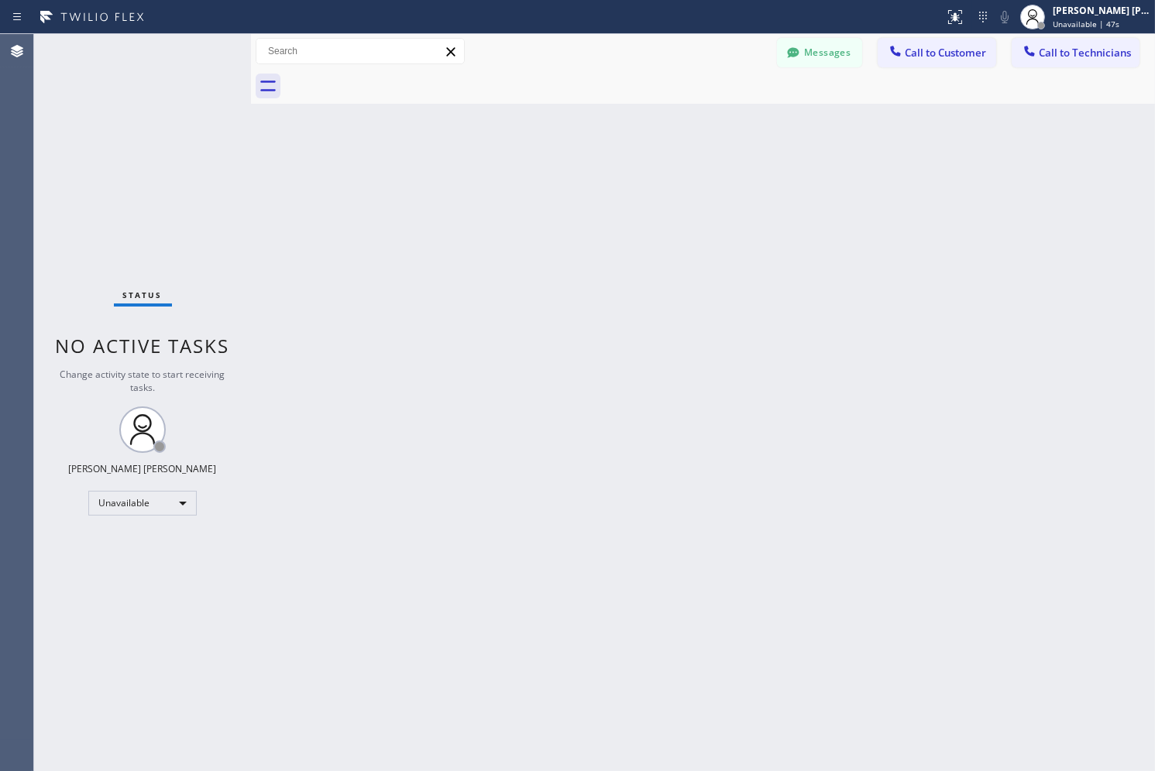
click at [569, 171] on div "Back to Dashboard Change Sender ID Customers Technicians SK [PERSON_NAME] [DATE…" at bounding box center [703, 402] width 904 height 737
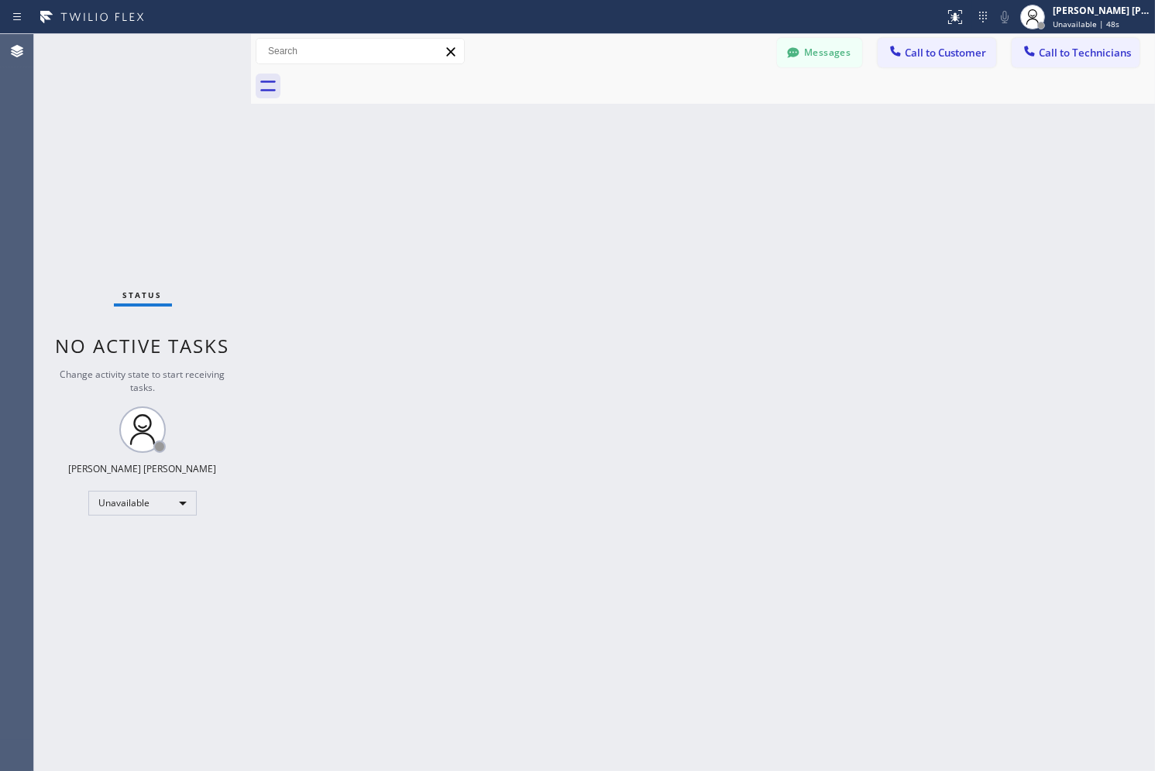
click at [569, 171] on div "Back to Dashboard Change Sender ID Customers Technicians SK [PERSON_NAME] [DATE…" at bounding box center [703, 402] width 904 height 737
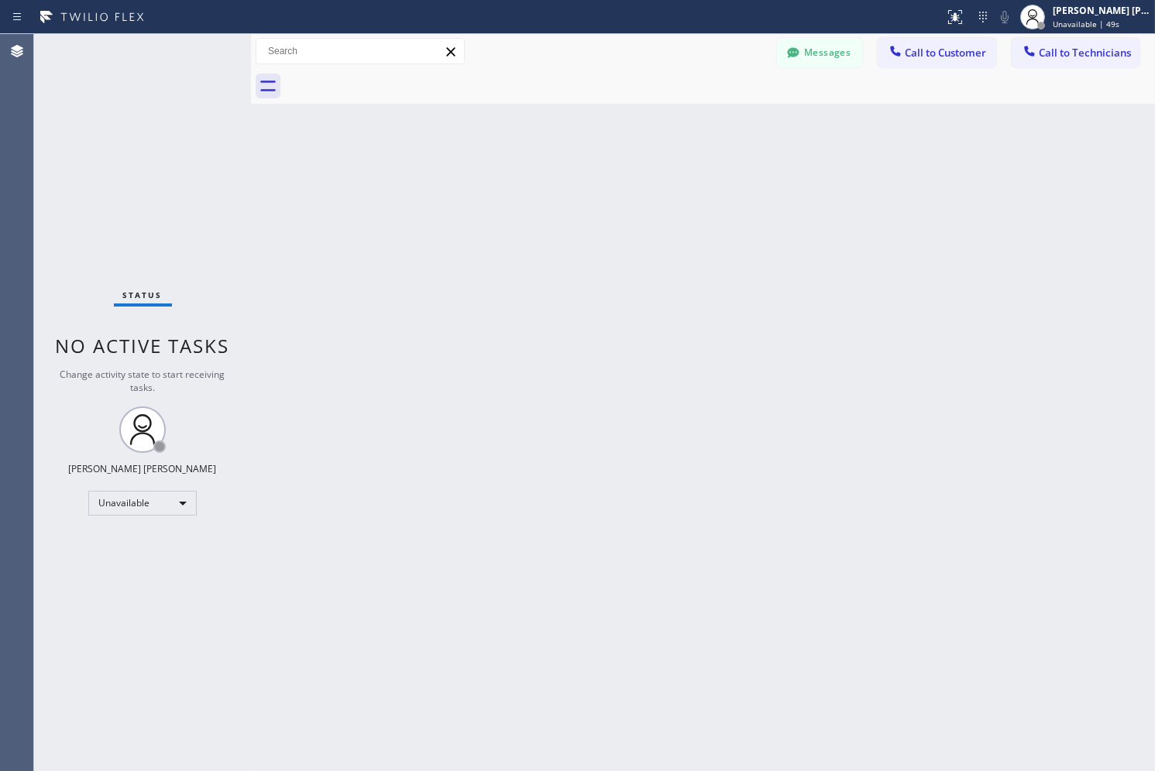
click at [569, 171] on div "Back to Dashboard Change Sender ID Customers Technicians SK [PERSON_NAME] [DATE…" at bounding box center [703, 402] width 904 height 737
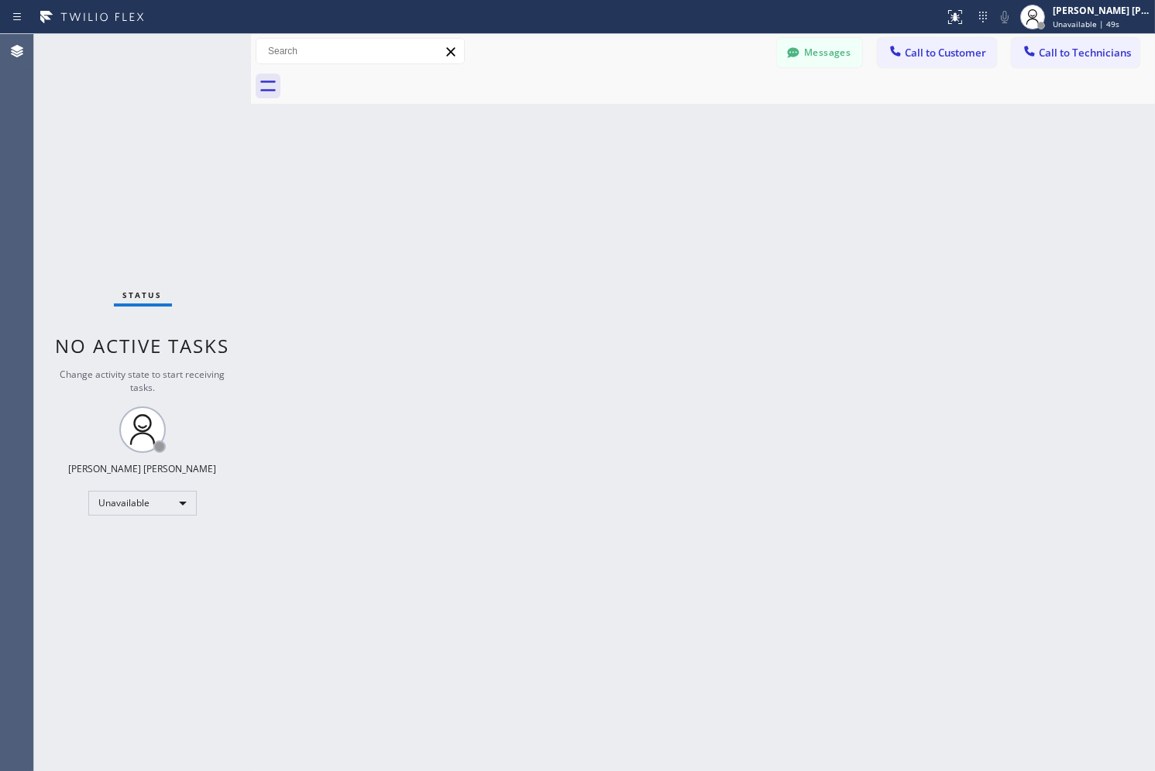
click at [569, 171] on div "Back to Dashboard Change Sender ID Customers Technicians SK [PERSON_NAME] [DATE…" at bounding box center [703, 402] width 904 height 737
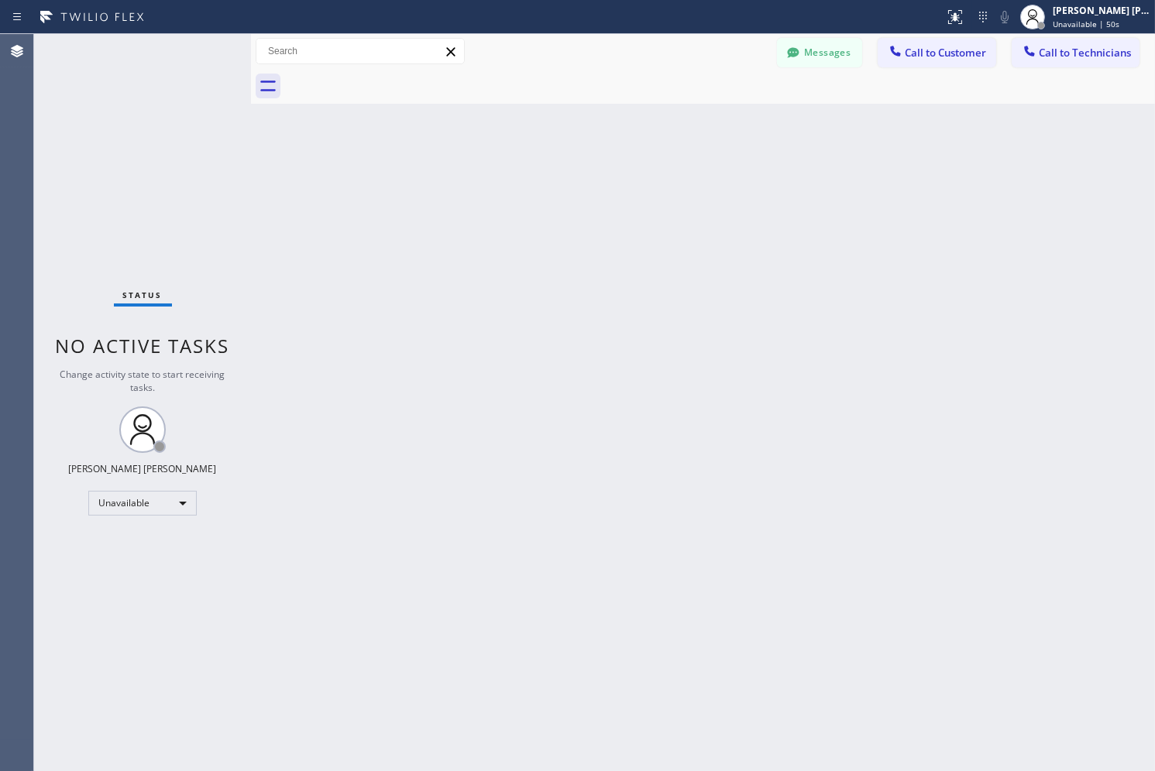
click at [569, 171] on div "Back to Dashboard Change Sender ID Customers Technicians SK [PERSON_NAME] [DATE…" at bounding box center [703, 402] width 904 height 737
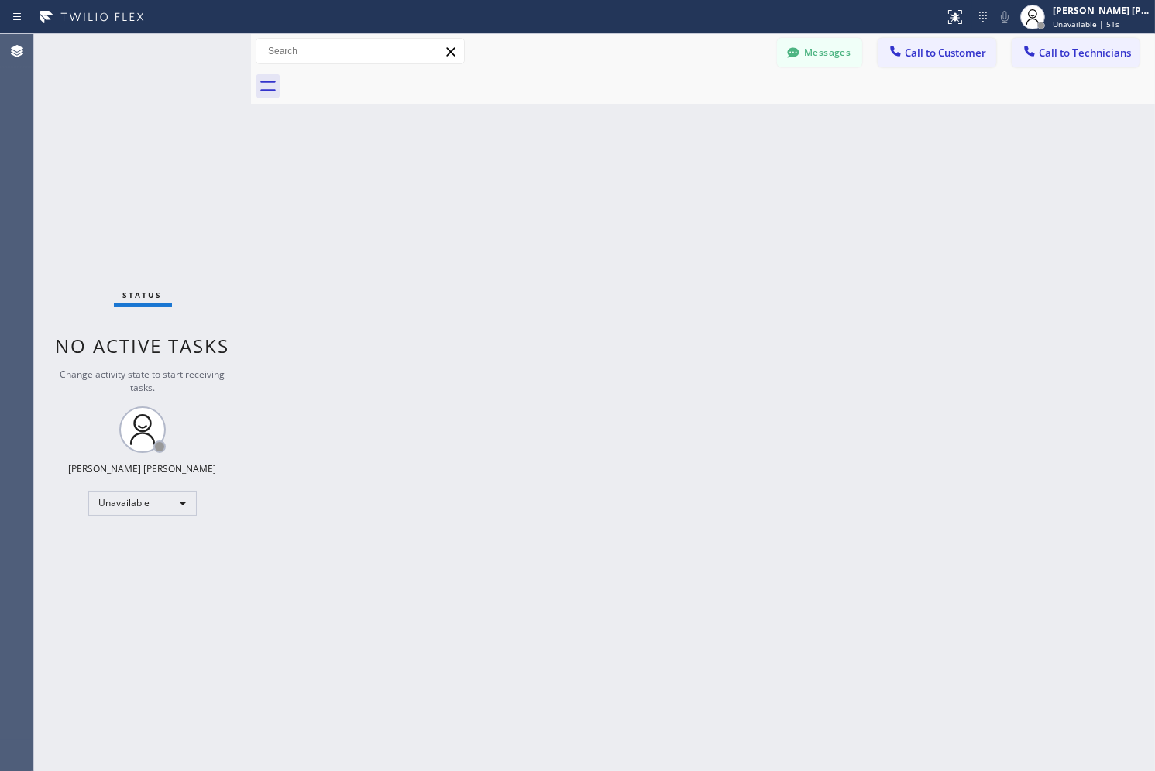
click at [569, 171] on div "Back to Dashboard Change Sender ID Customers Technicians SK [PERSON_NAME] [DATE…" at bounding box center [703, 402] width 904 height 737
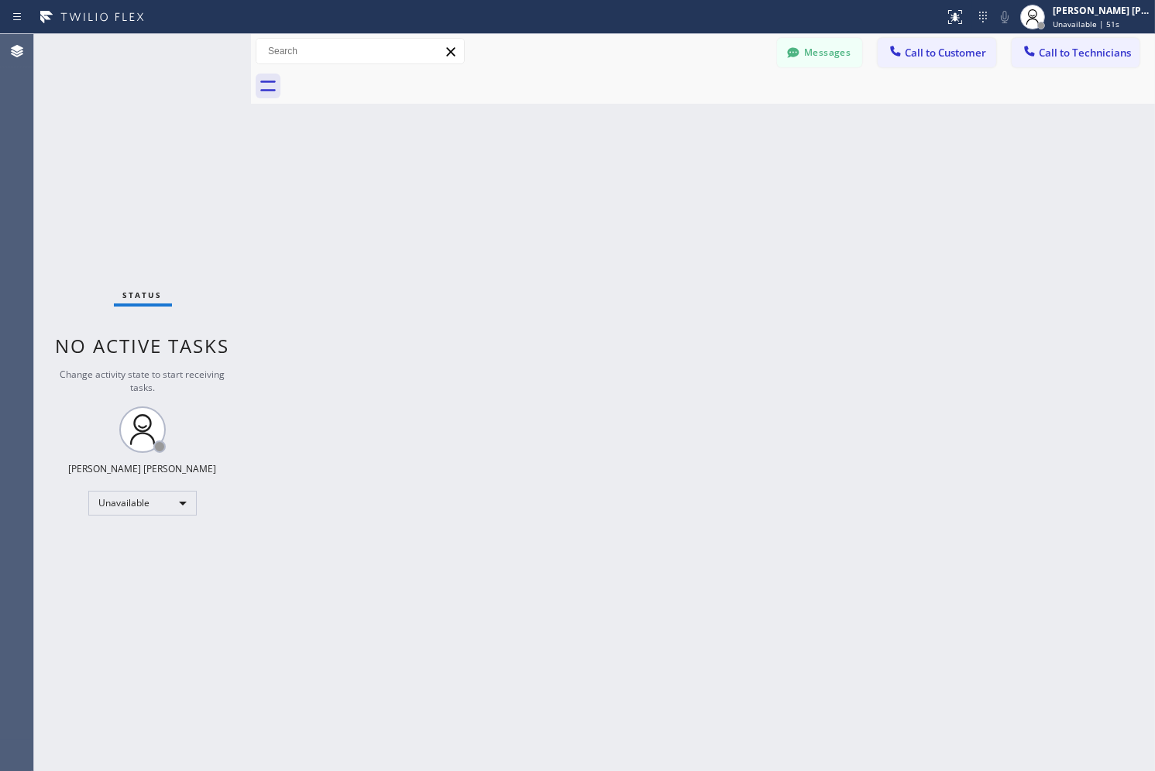
click at [569, 171] on div "Back to Dashboard Change Sender ID Customers Technicians SK [PERSON_NAME] [DATE…" at bounding box center [703, 402] width 904 height 737
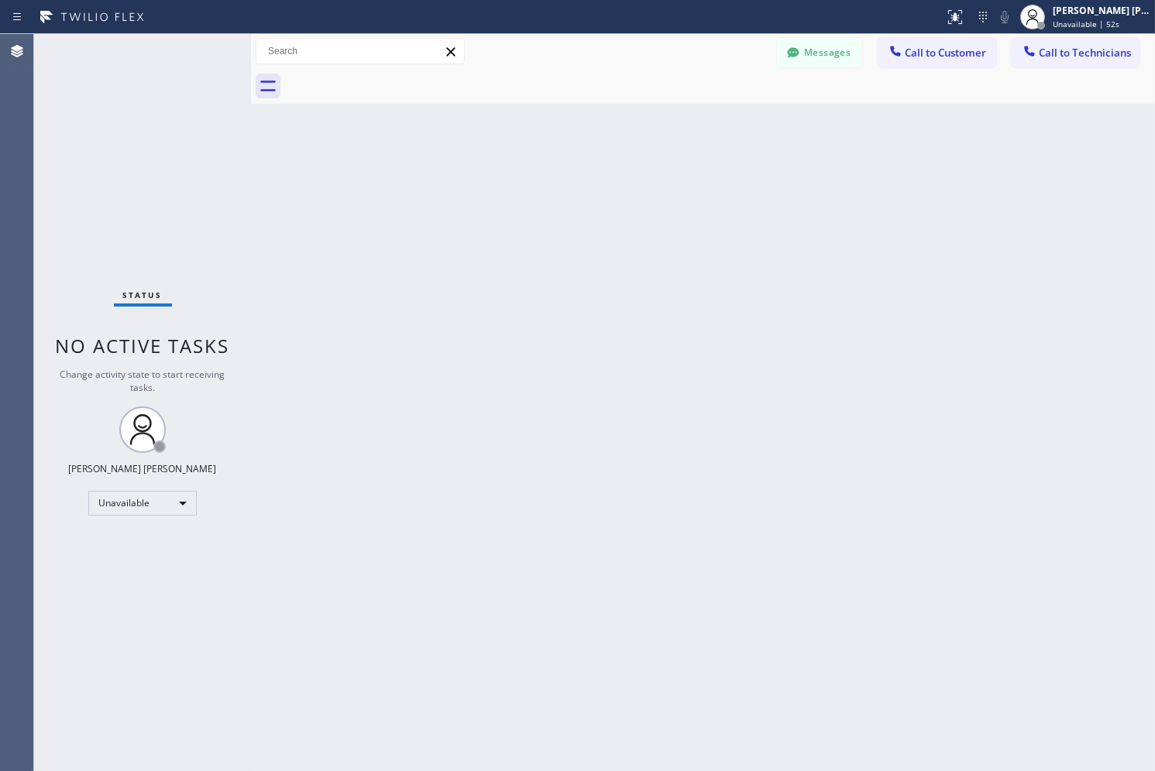
click at [569, 171] on div "Back to Dashboard Change Sender ID Customers Technicians SK [PERSON_NAME] [DATE…" at bounding box center [703, 402] width 904 height 737
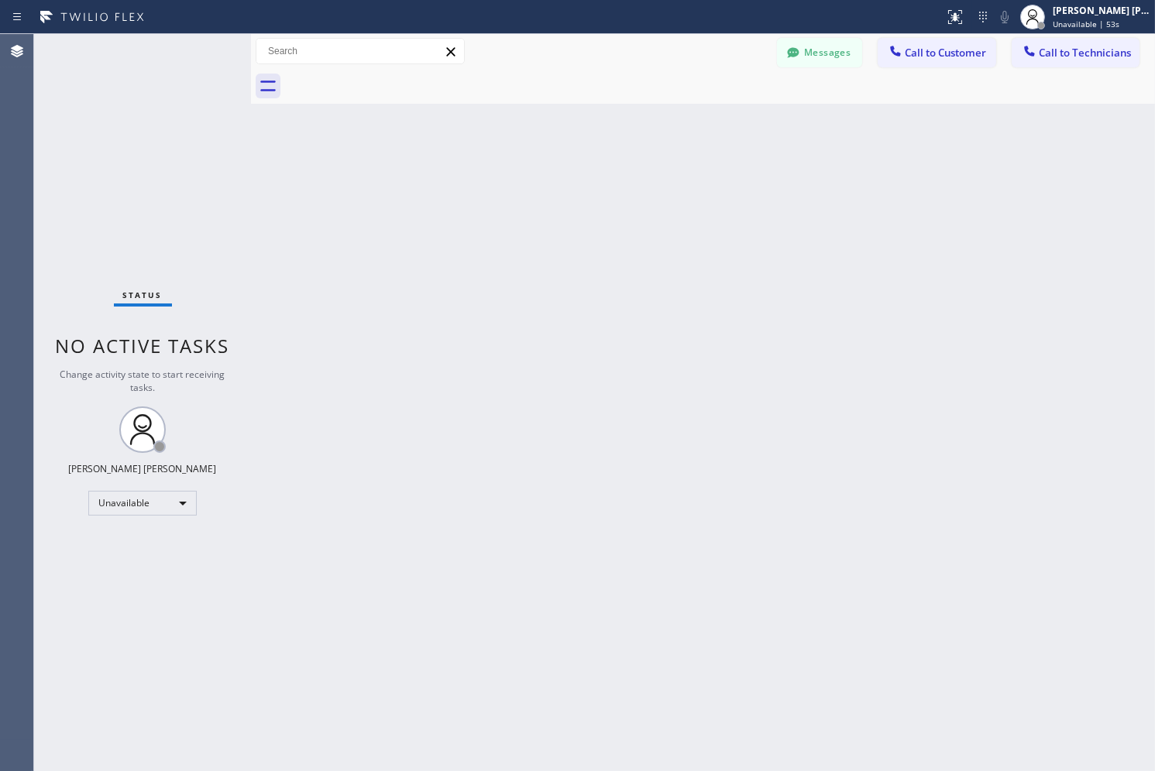
click at [569, 171] on div "Back to Dashboard Change Sender ID Customers Technicians SK [PERSON_NAME] [DATE…" at bounding box center [703, 402] width 904 height 737
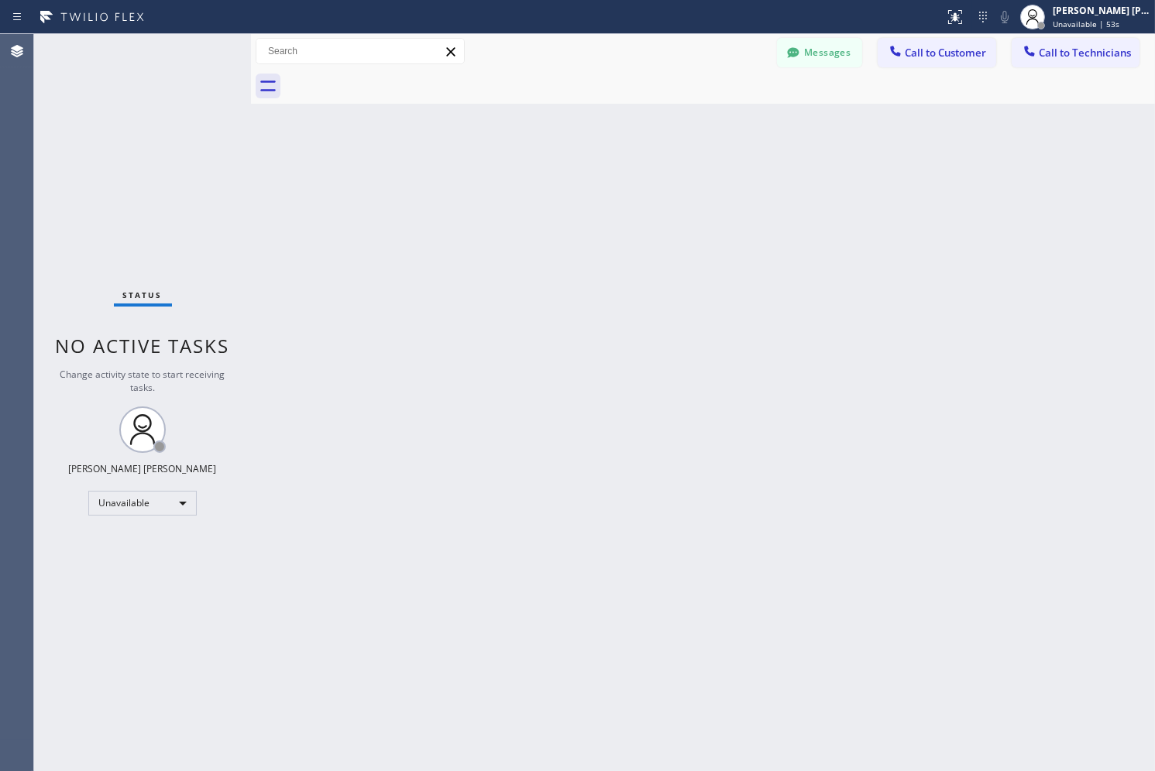
click at [569, 171] on div "Back to Dashboard Change Sender ID Customers Technicians SK [PERSON_NAME] [DATE…" at bounding box center [703, 402] width 904 height 737
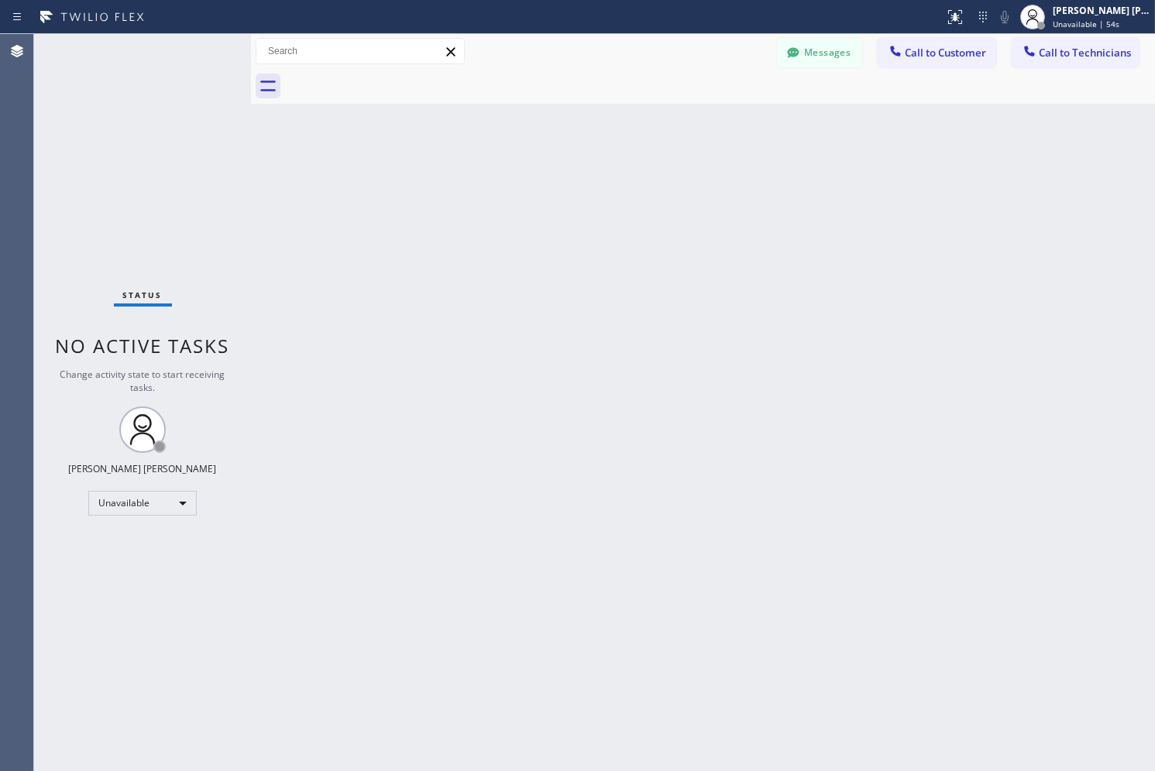
click at [569, 171] on div "Back to Dashboard Change Sender ID Customers Technicians SK [PERSON_NAME] [DATE…" at bounding box center [703, 402] width 904 height 737
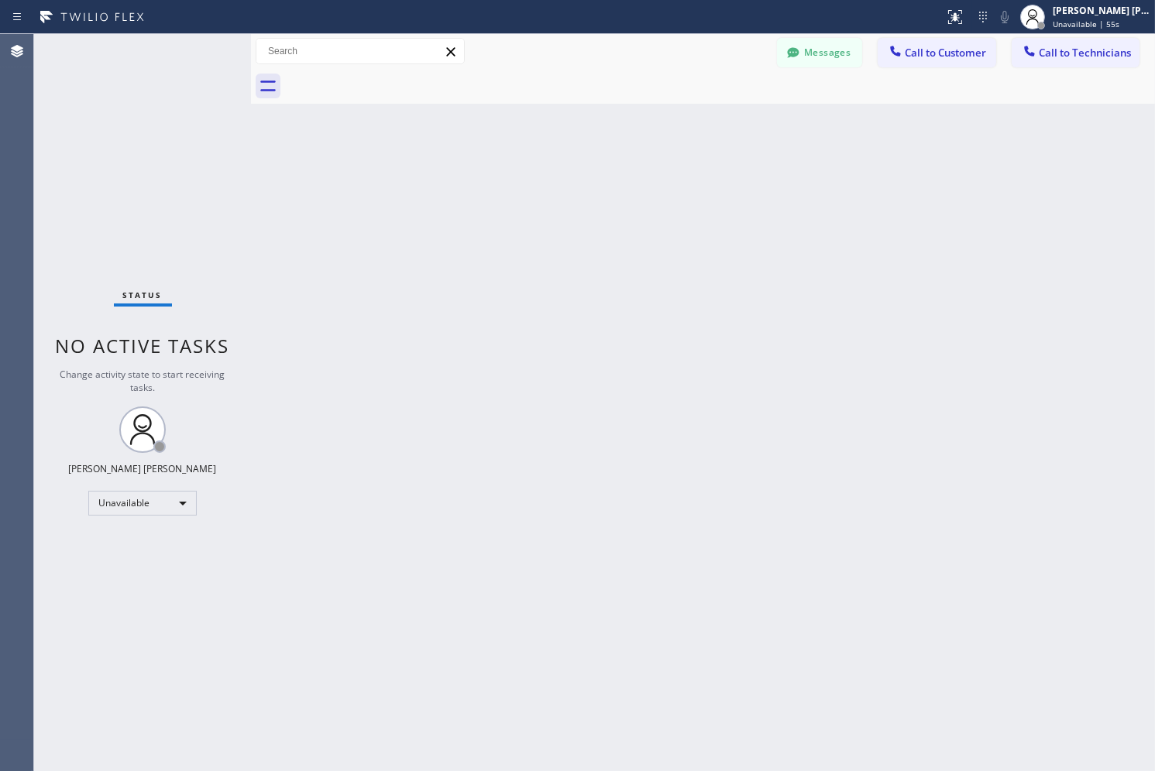
click at [569, 171] on div "Back to Dashboard Change Sender ID Customers Technicians SK [PERSON_NAME] [DATE…" at bounding box center [703, 402] width 904 height 737
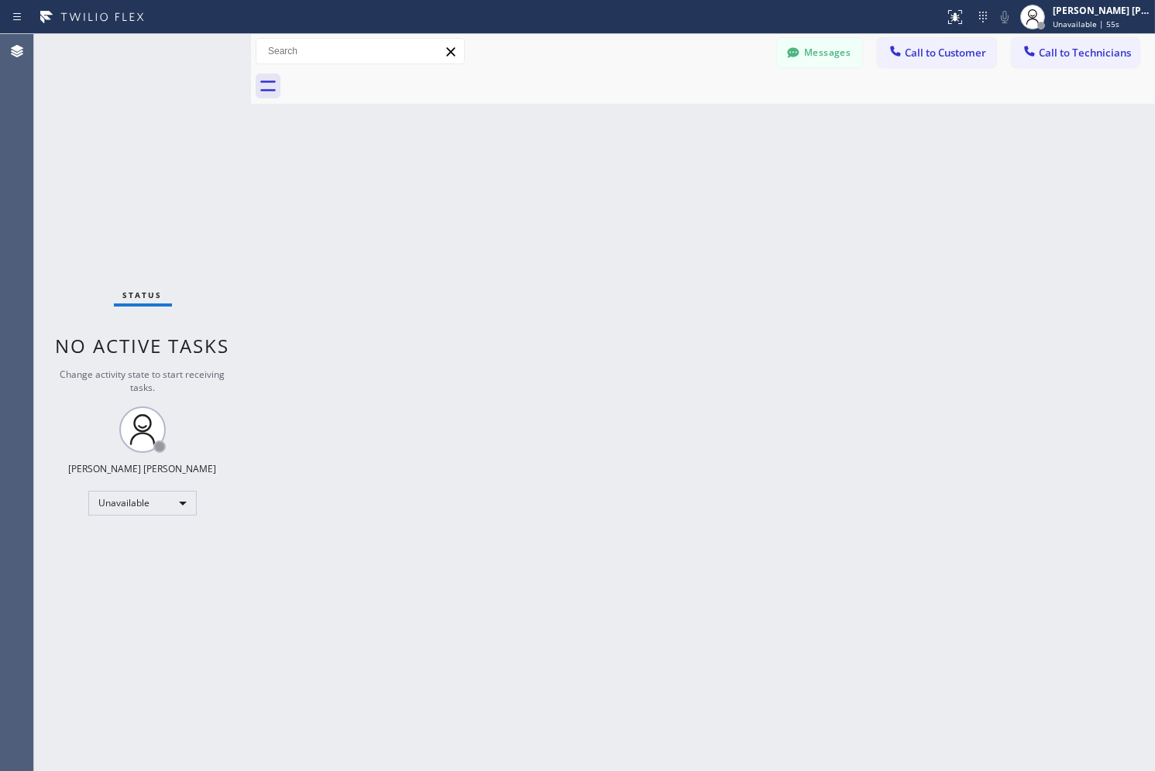
click at [569, 171] on div "Back to Dashboard Change Sender ID Customers Technicians SK [PERSON_NAME] [DATE…" at bounding box center [703, 402] width 904 height 737
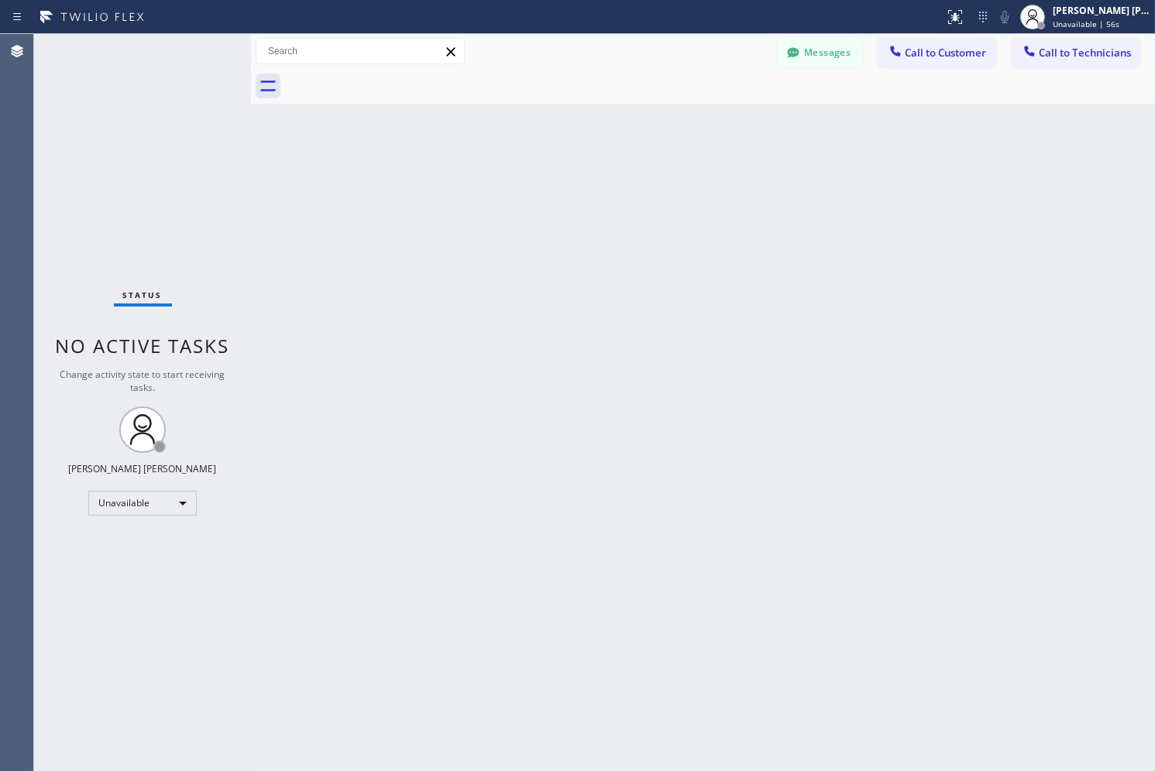
click at [569, 171] on div "Back to Dashboard Change Sender ID Customers Technicians SK [PERSON_NAME] [DATE…" at bounding box center [703, 402] width 904 height 737
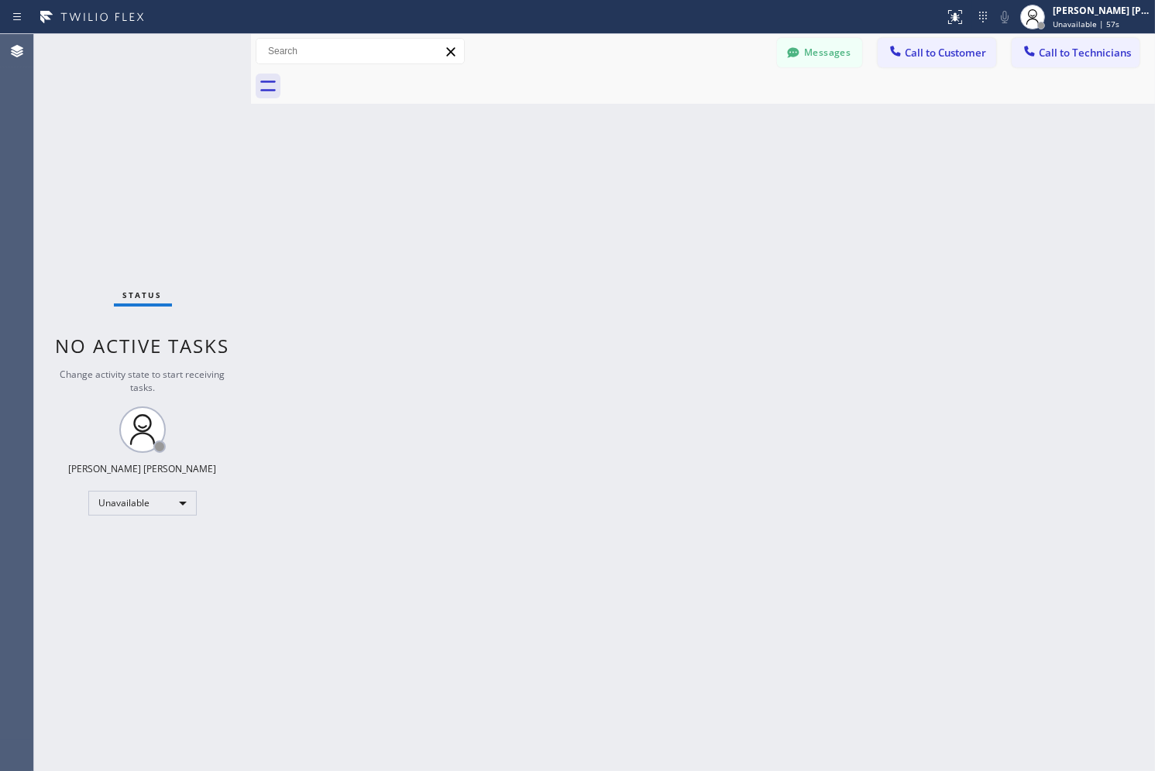
click at [569, 171] on div "Back to Dashboard Change Sender ID Customers Technicians SK [PERSON_NAME] [DATE…" at bounding box center [703, 402] width 904 height 737
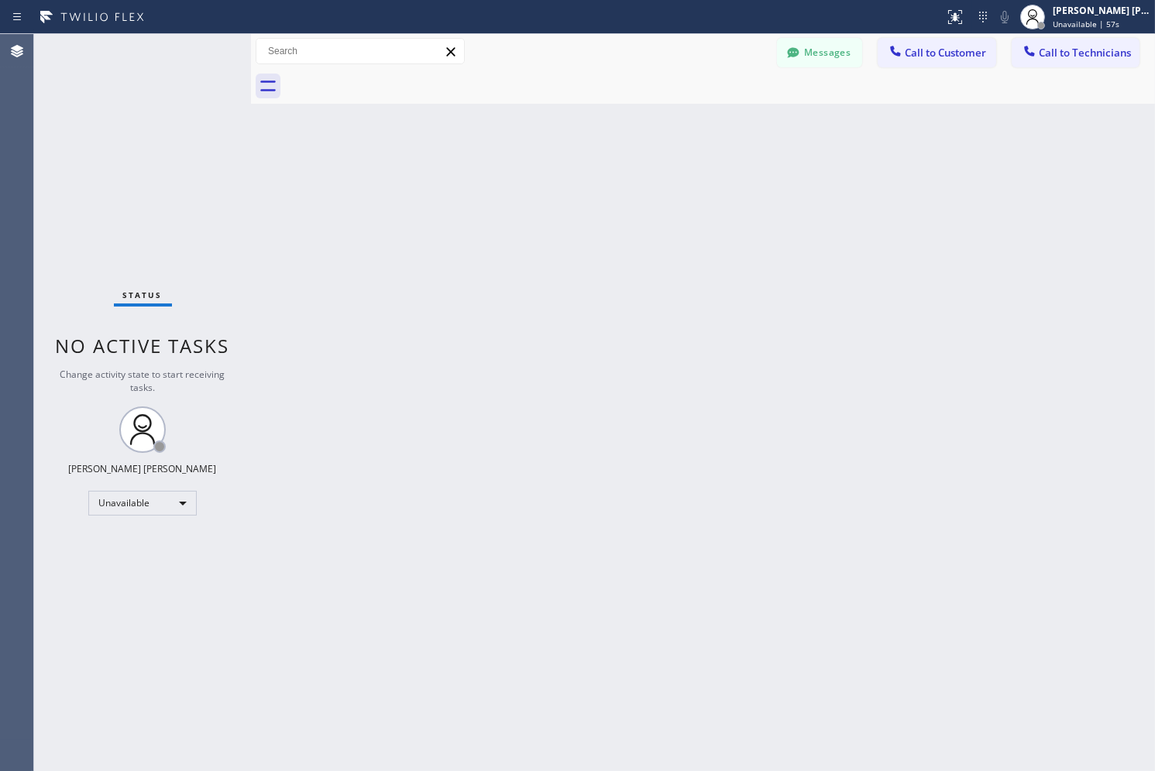
click at [569, 171] on div "Back to Dashboard Change Sender ID Customers Technicians SK [PERSON_NAME] [DATE…" at bounding box center [703, 402] width 904 height 737
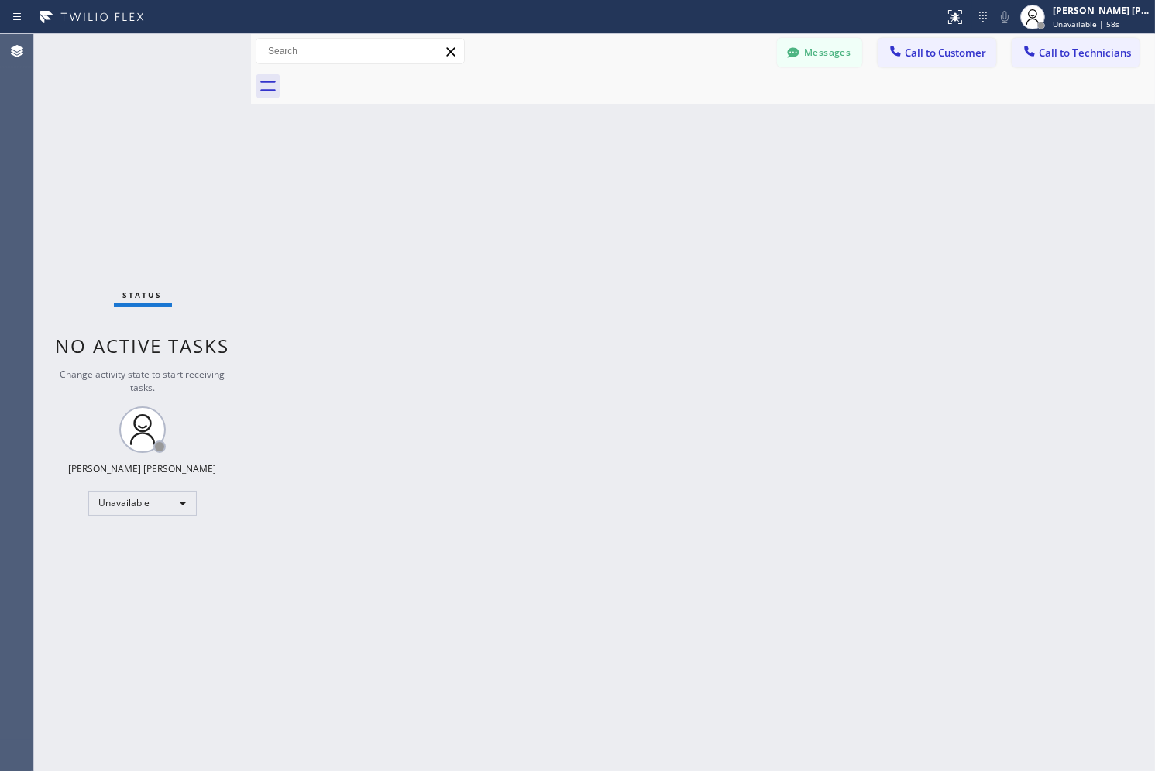
click at [569, 171] on div "Back to Dashboard Change Sender ID Customers Technicians SK [PERSON_NAME] [DATE…" at bounding box center [703, 402] width 904 height 737
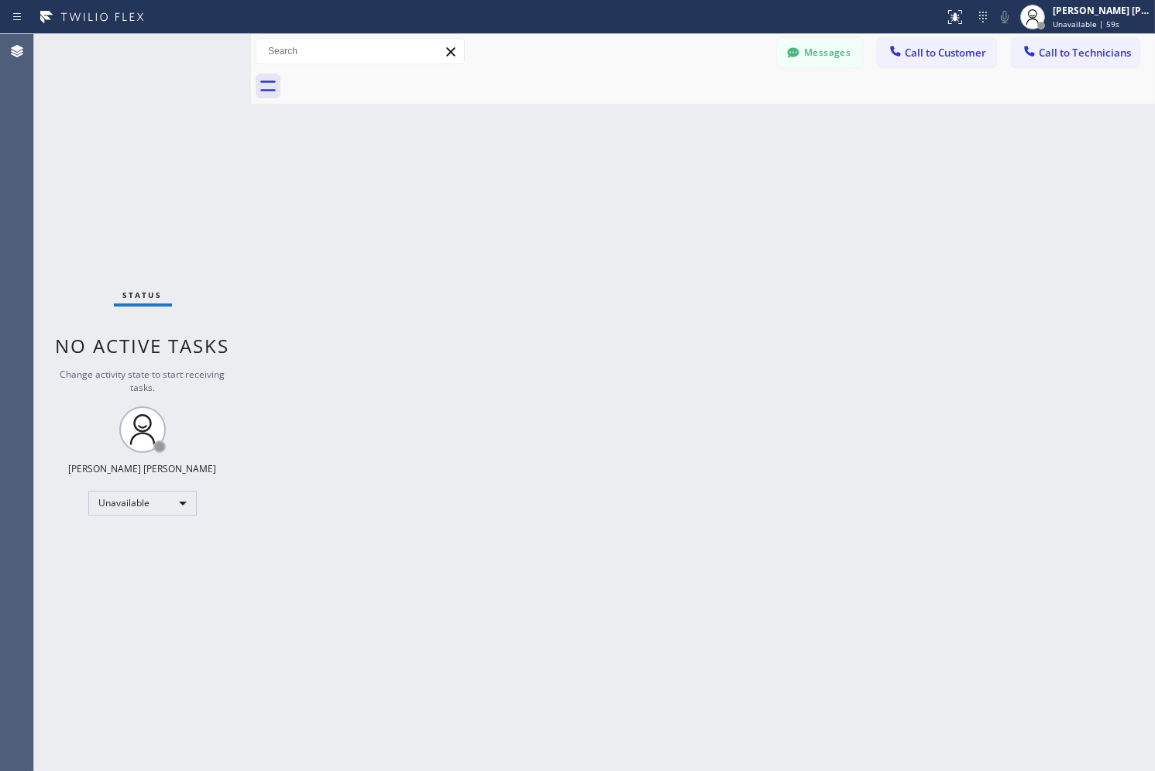
click at [569, 171] on div "Back to Dashboard Change Sender ID Customers Technicians SK [PERSON_NAME] [DATE…" at bounding box center [703, 402] width 904 height 737
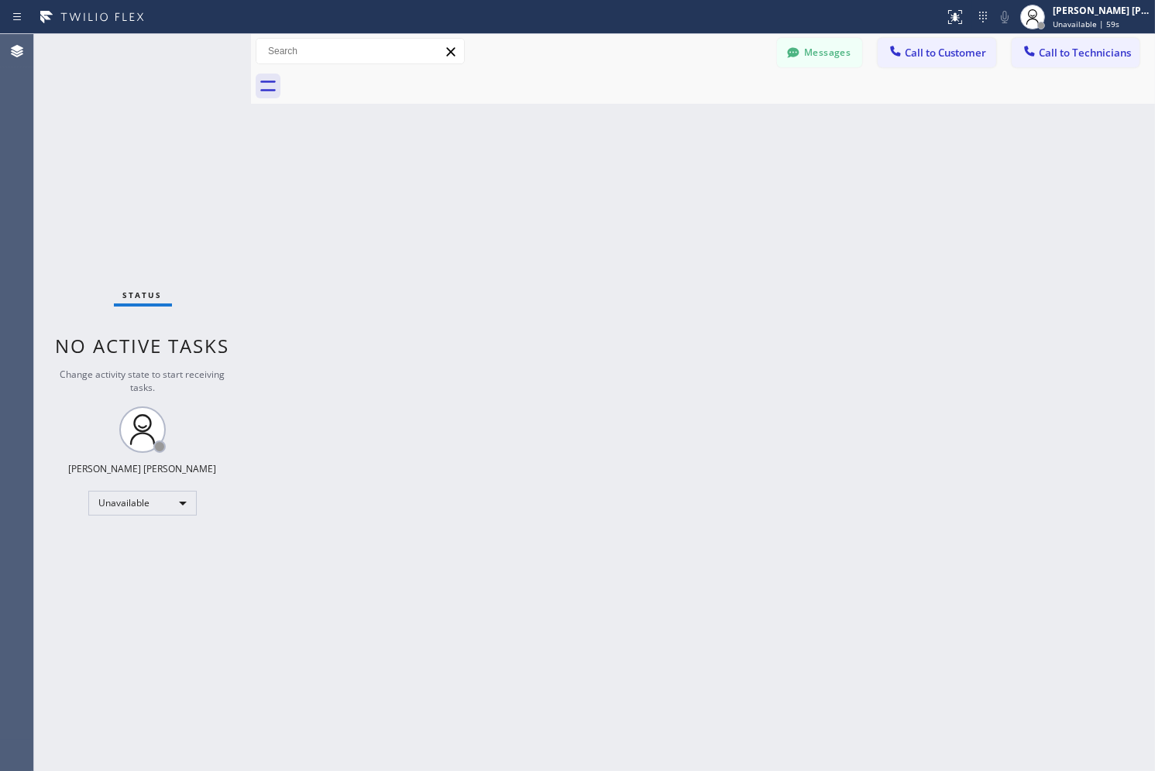
click at [569, 171] on div "Back to Dashboard Change Sender ID Customers Technicians SK [PERSON_NAME] [DATE…" at bounding box center [703, 402] width 904 height 737
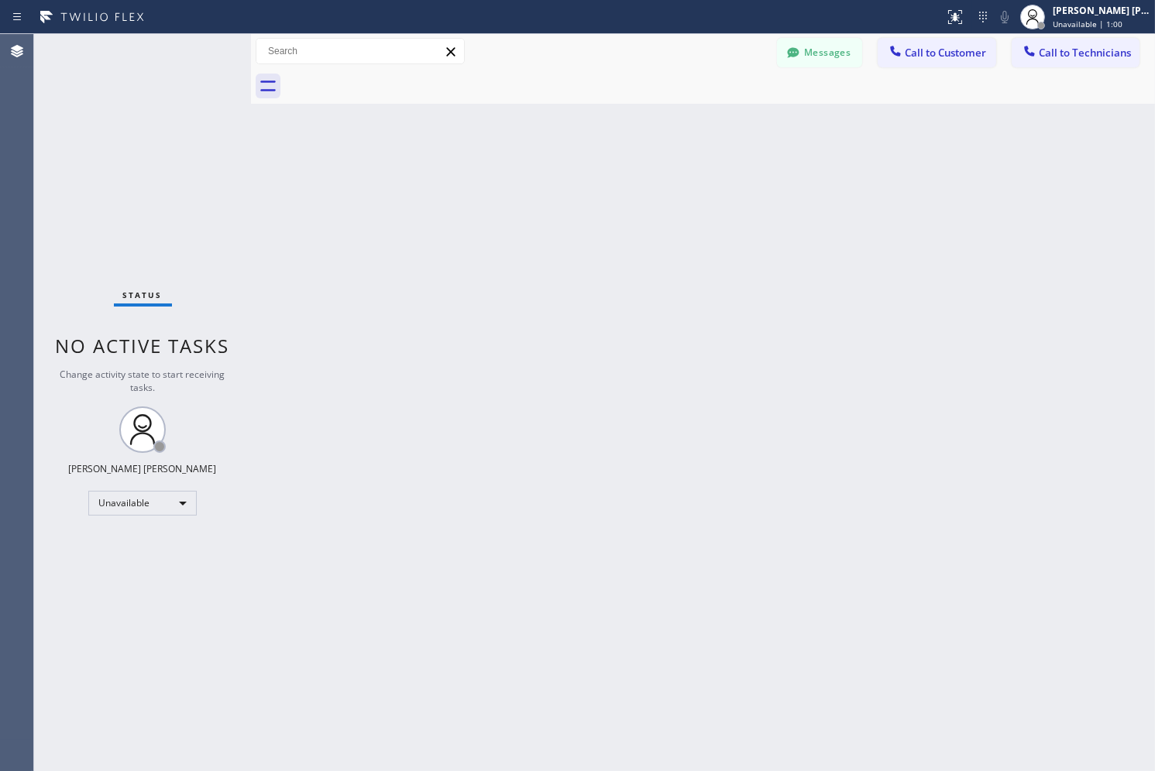
click at [569, 171] on div "Back to Dashboard Change Sender ID Customers Technicians SK [PERSON_NAME] [DATE…" at bounding box center [703, 402] width 904 height 737
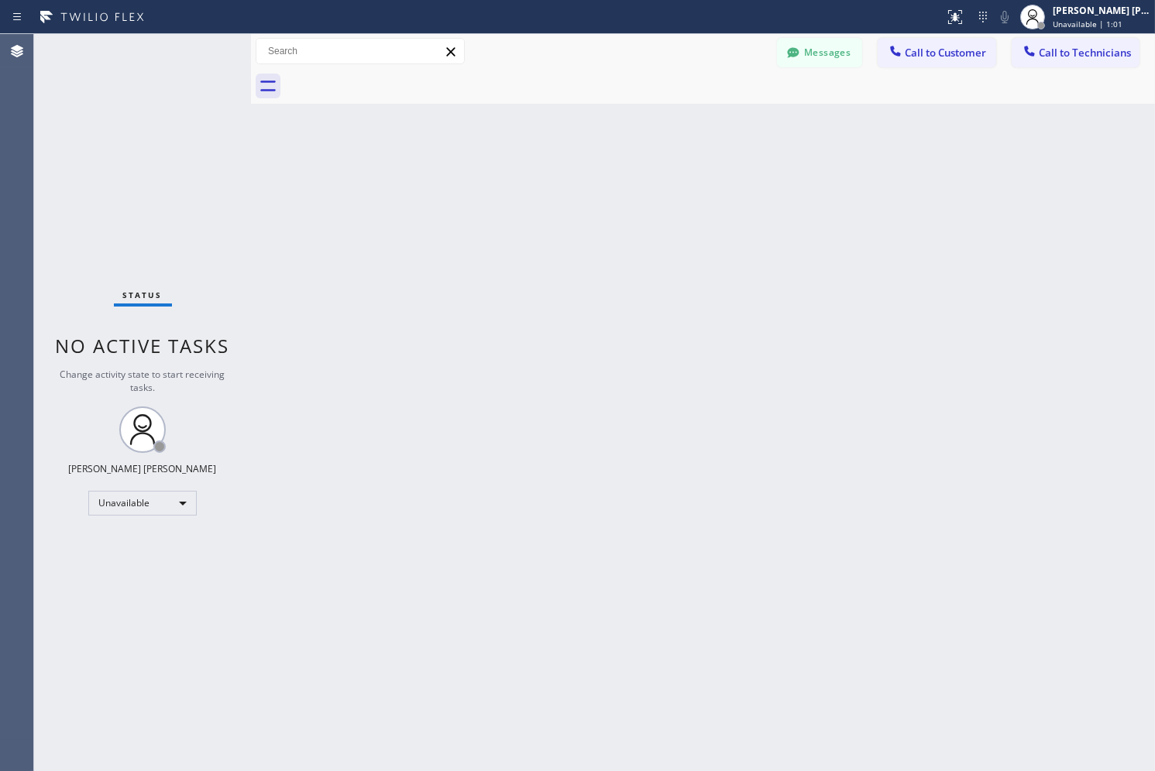
click at [569, 171] on div "Back to Dashboard Change Sender ID Customers Technicians SK [PERSON_NAME] [DATE…" at bounding box center [703, 402] width 904 height 737
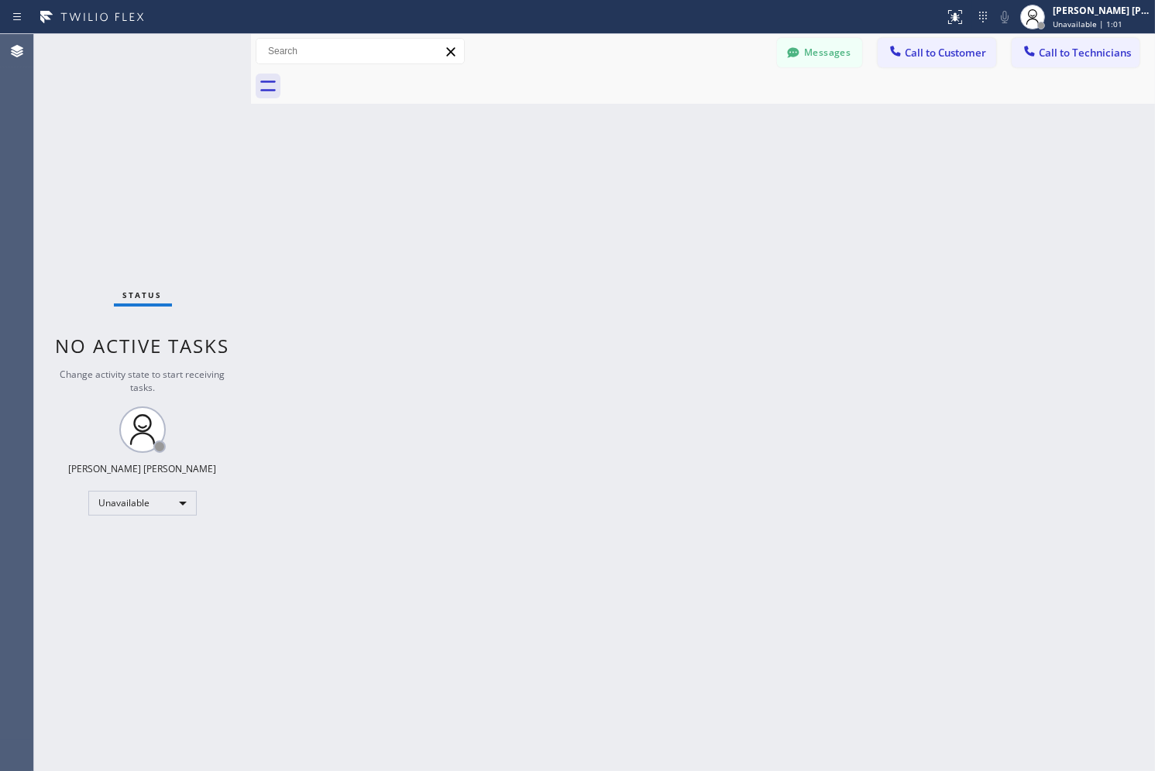
click at [569, 171] on div "Back to Dashboard Change Sender ID Customers Technicians SK [PERSON_NAME] [DATE…" at bounding box center [703, 402] width 904 height 737
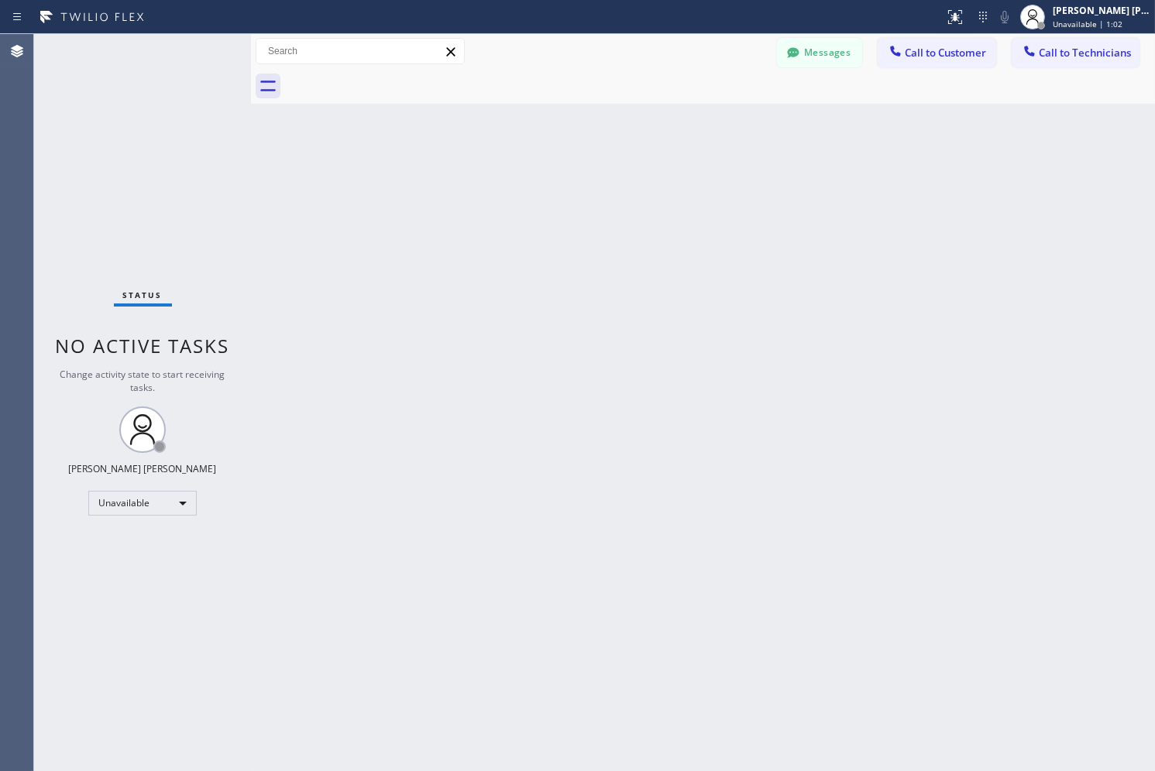
click at [569, 171] on div "Back to Dashboard Change Sender ID Customers Technicians SK [PERSON_NAME] [DATE…" at bounding box center [703, 402] width 904 height 737
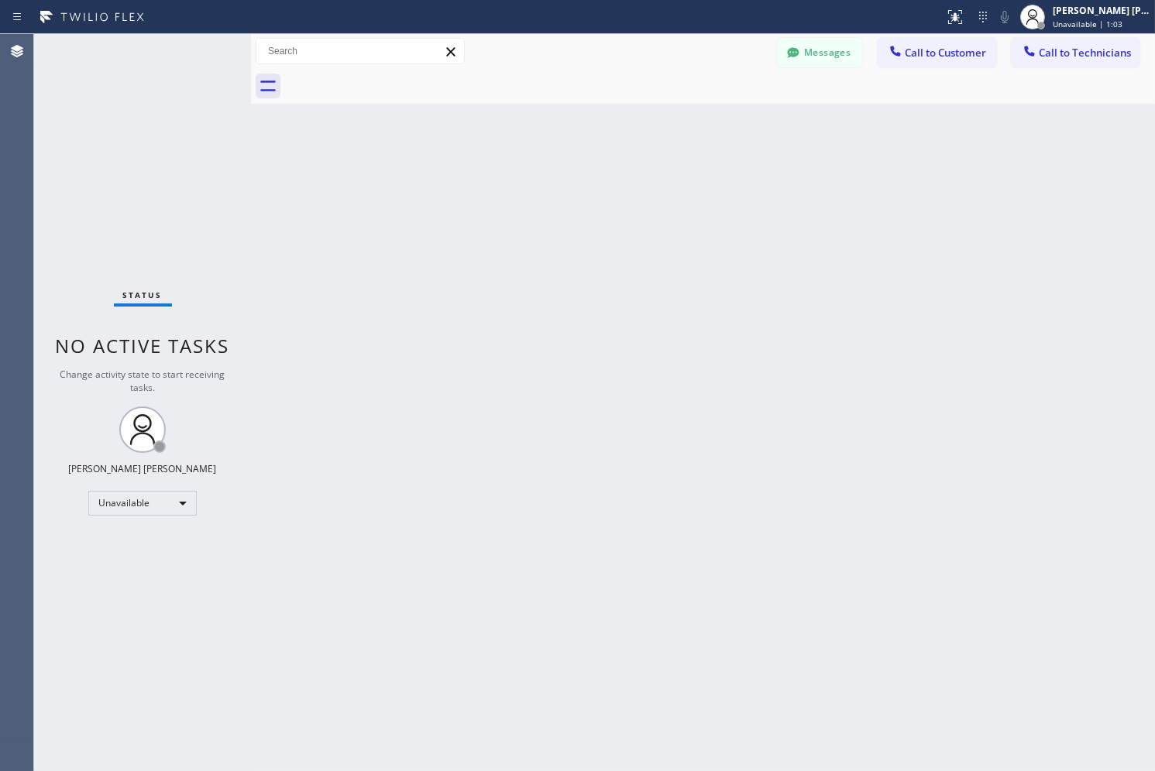
click at [569, 171] on div "Back to Dashboard Change Sender ID Customers Technicians SK [PERSON_NAME] [DATE…" at bounding box center [703, 402] width 904 height 737
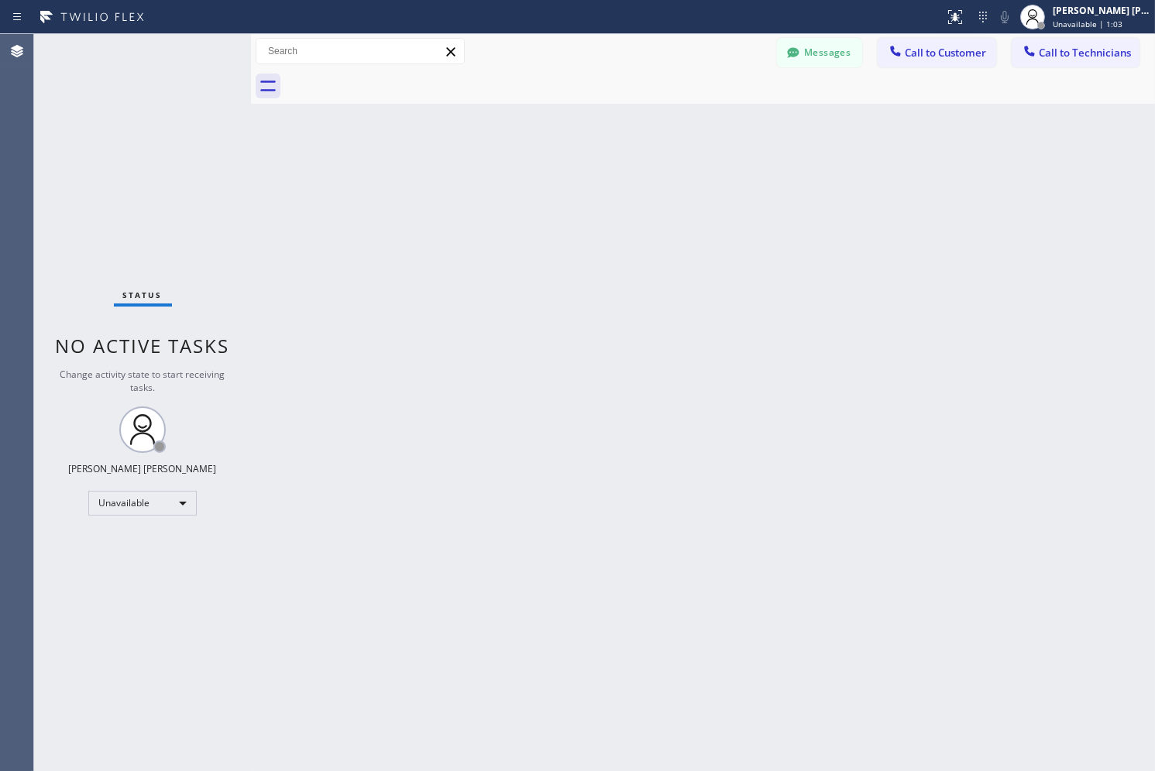
click at [569, 171] on div "Back to Dashboard Change Sender ID Customers Technicians SK [PERSON_NAME] [DATE…" at bounding box center [703, 402] width 904 height 737
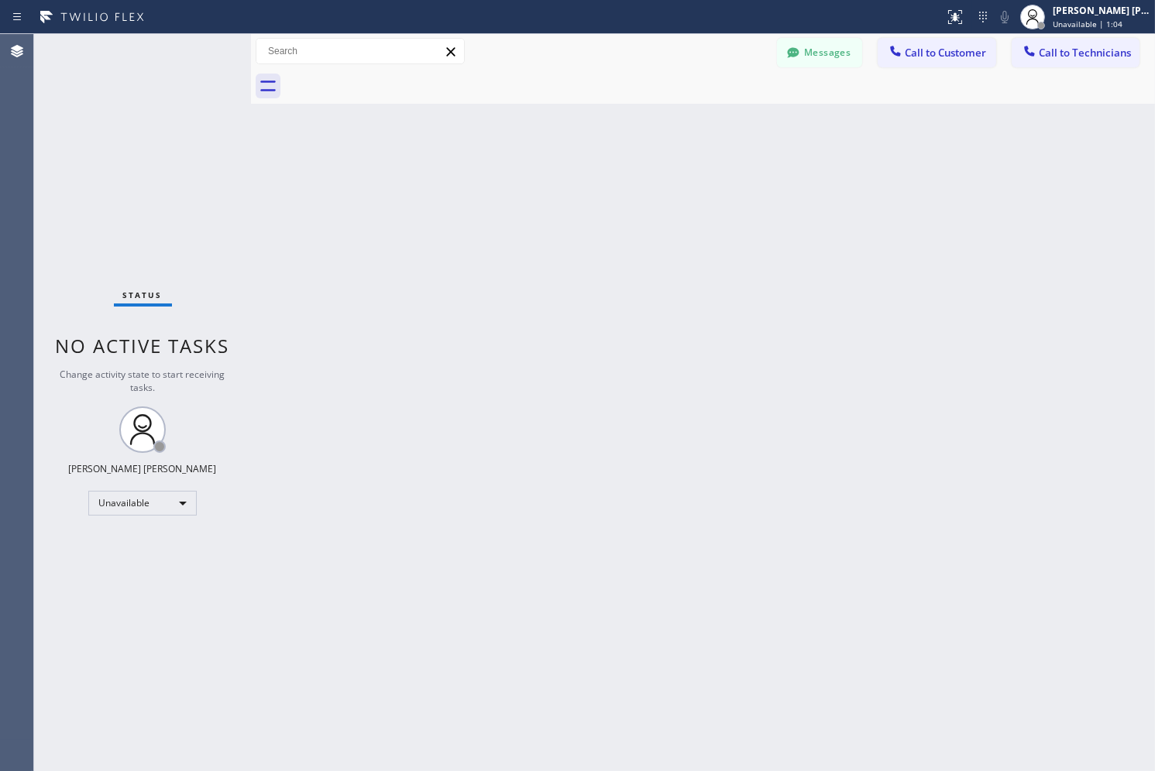
click at [569, 171] on div "Back to Dashboard Change Sender ID Customers Technicians SK [PERSON_NAME] [DATE…" at bounding box center [703, 402] width 904 height 737
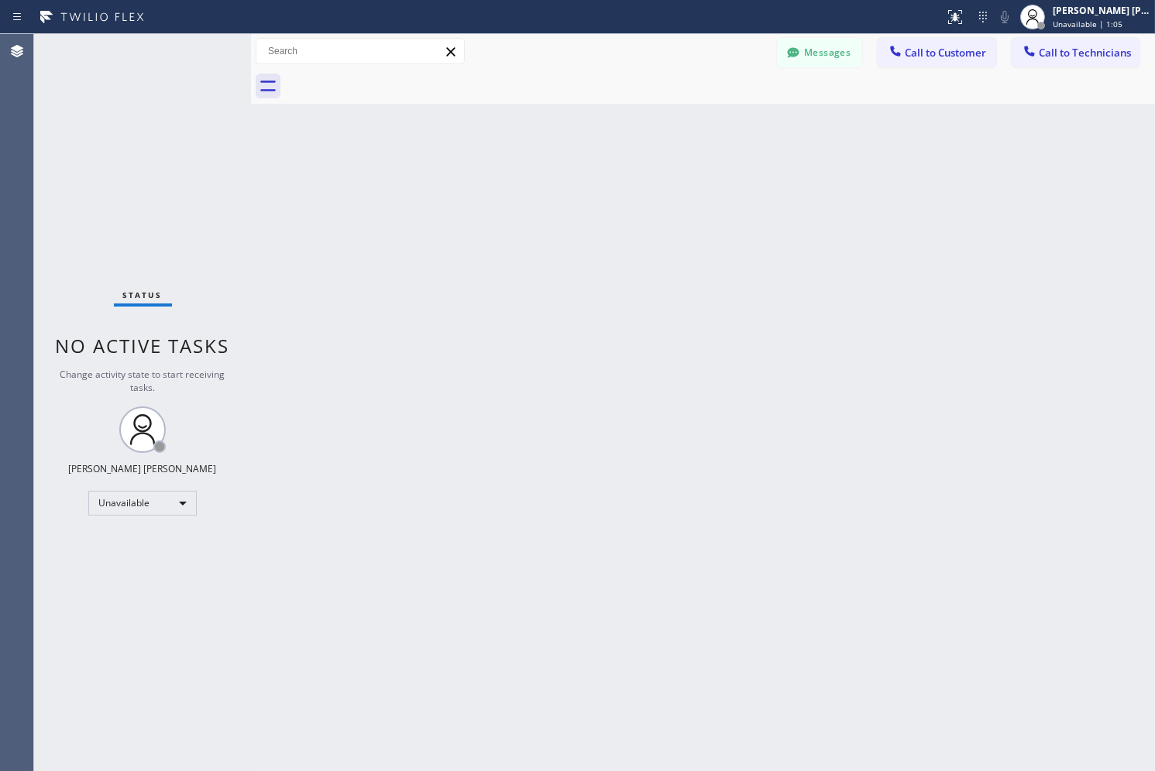
click at [569, 171] on div "Back to Dashboard Change Sender ID Customers Technicians SK [PERSON_NAME] [DATE…" at bounding box center [703, 402] width 904 height 737
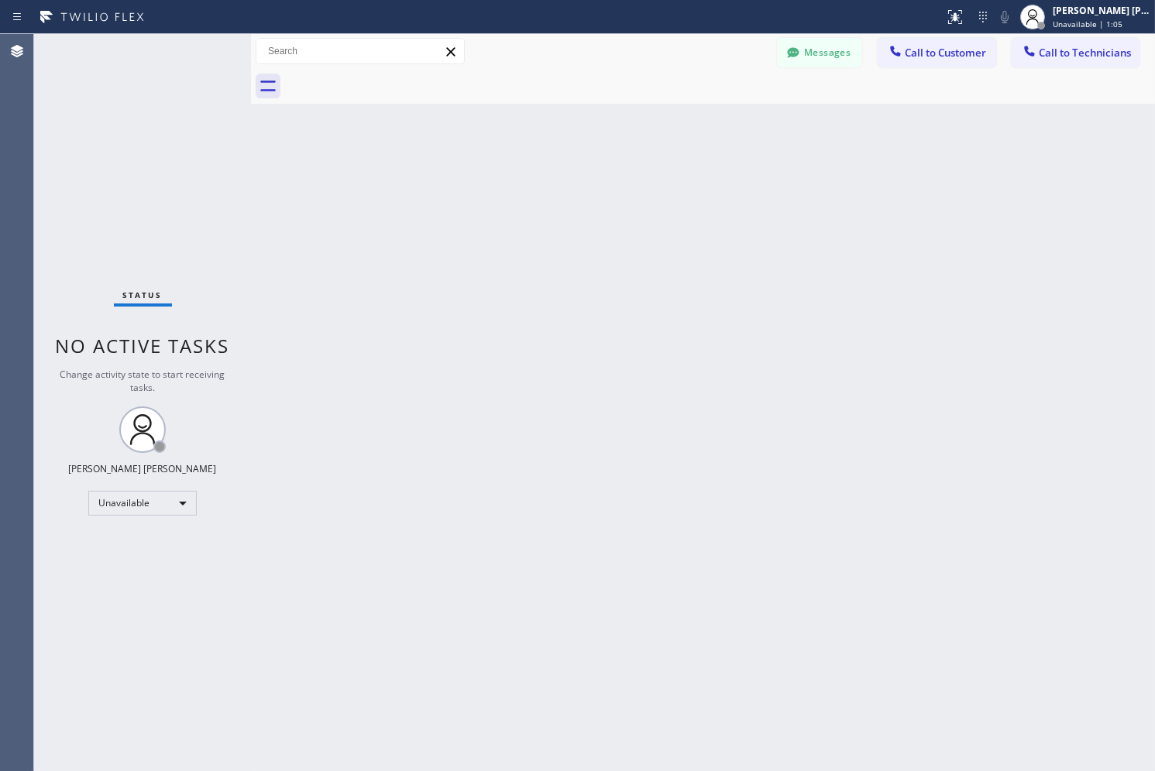
click at [569, 171] on div "Back to Dashboard Change Sender ID Customers Technicians SK [PERSON_NAME] [DATE…" at bounding box center [703, 402] width 904 height 737
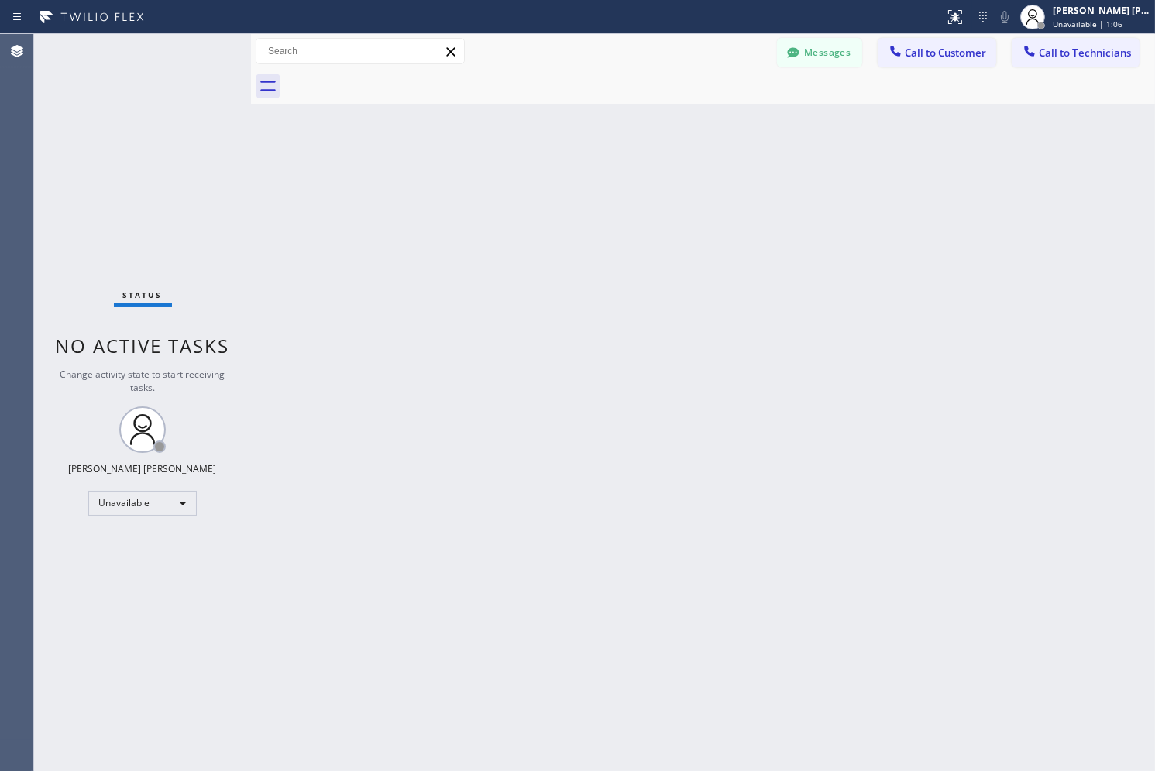
click at [569, 171] on div "Back to Dashboard Change Sender ID Customers Technicians SK [PERSON_NAME] [DATE…" at bounding box center [703, 402] width 904 height 737
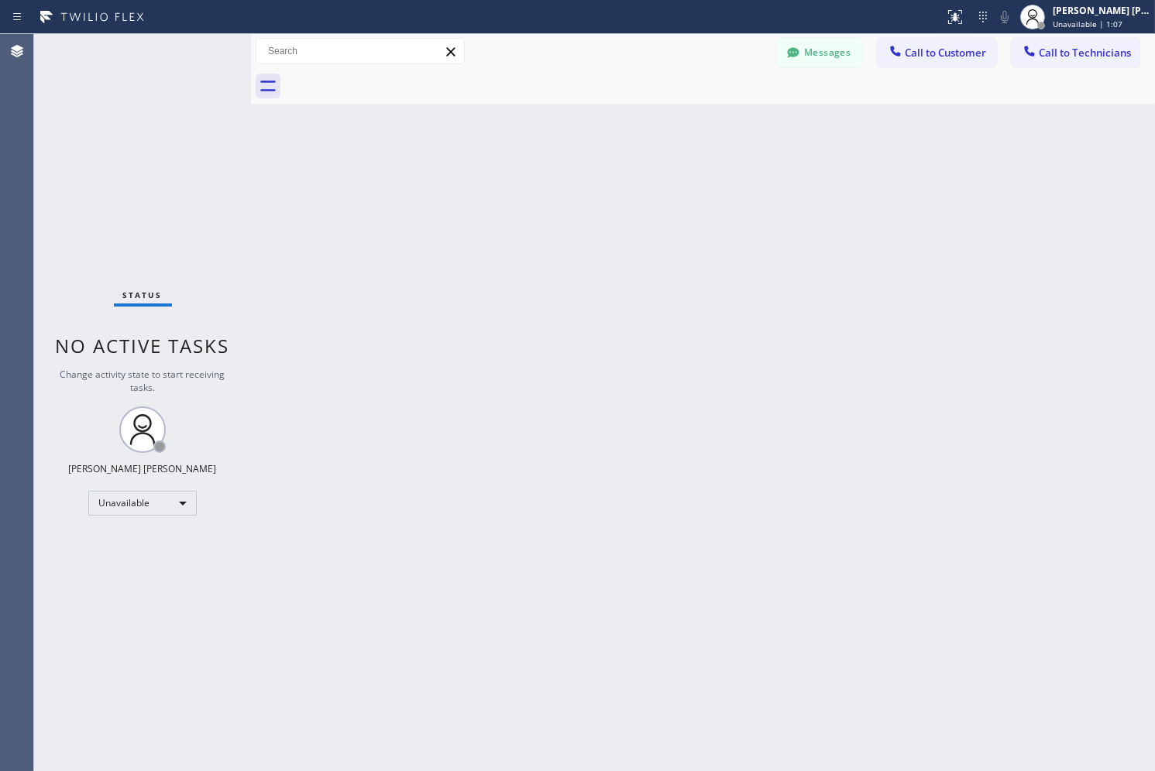
click at [569, 171] on div "Back to Dashboard Change Sender ID Customers Technicians SK [PERSON_NAME] [DATE…" at bounding box center [703, 402] width 904 height 737
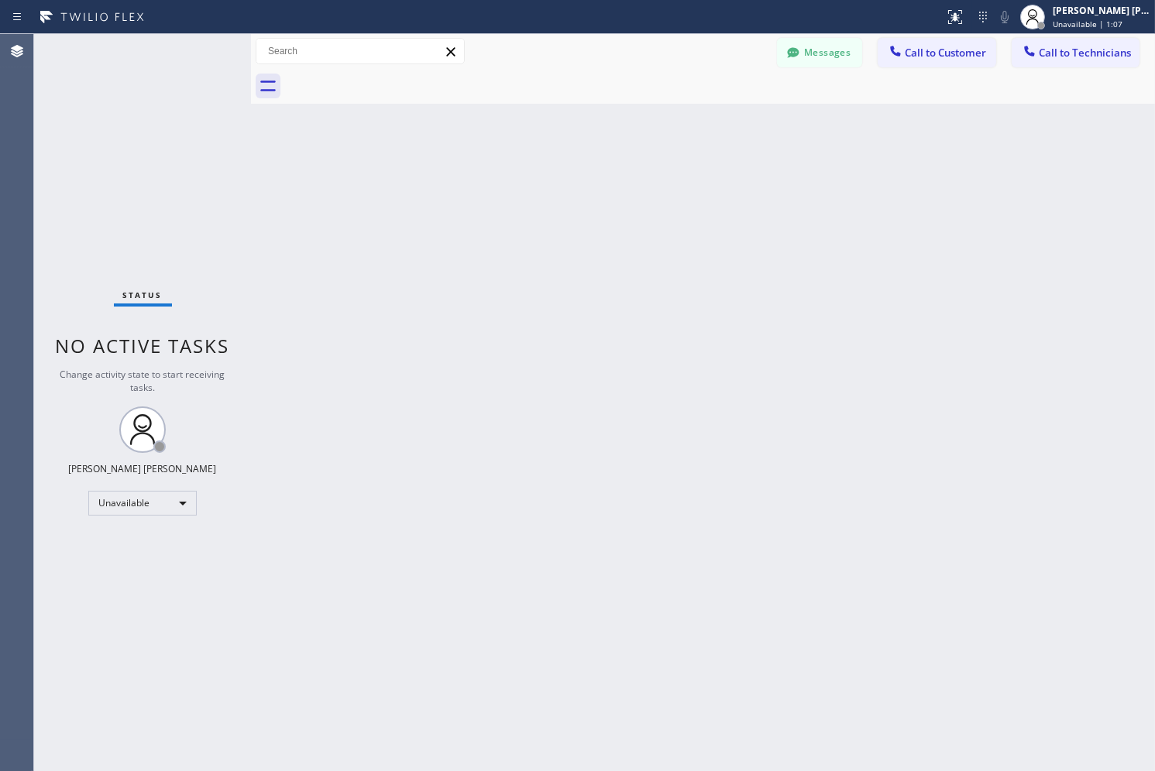
click at [569, 171] on div "Back to Dashboard Change Sender ID Customers Technicians SK [PERSON_NAME] [DATE…" at bounding box center [703, 402] width 904 height 737
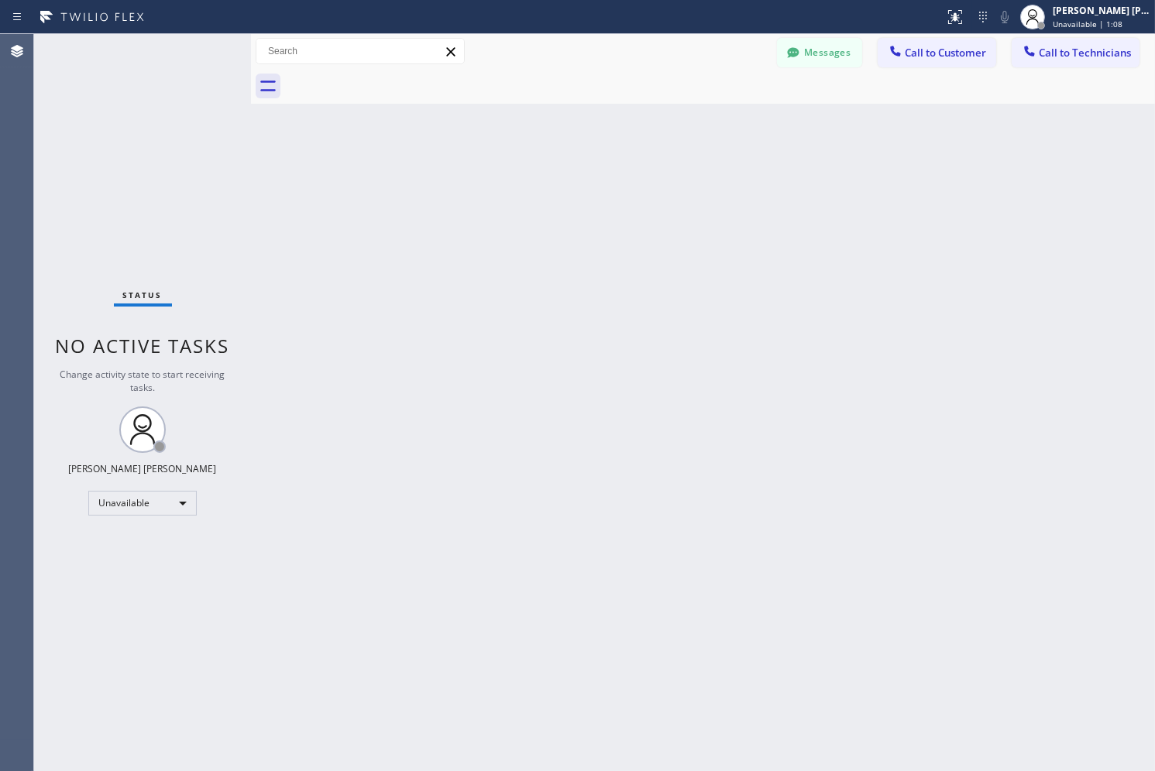
click at [569, 171] on div "Back to Dashboard Change Sender ID Customers Technicians SK [PERSON_NAME] [DATE…" at bounding box center [703, 402] width 904 height 737
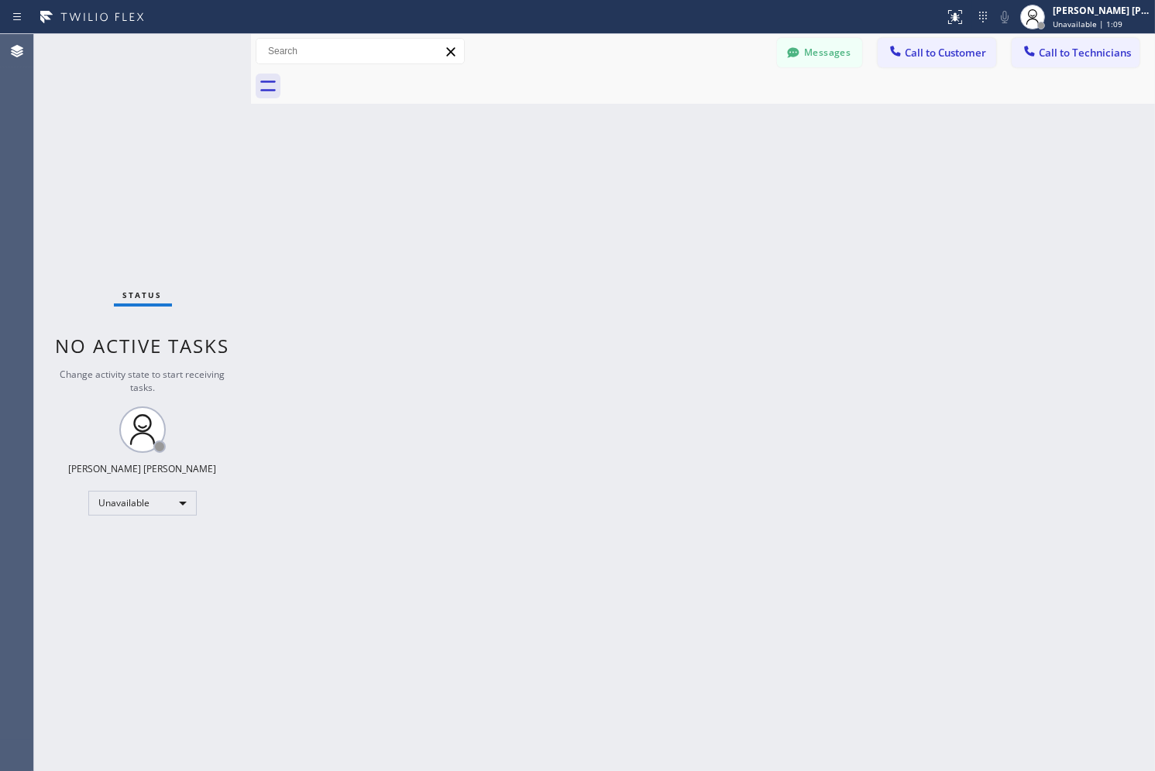
click at [569, 171] on div "Back to Dashboard Change Sender ID Customers Technicians SK [PERSON_NAME] [DATE…" at bounding box center [703, 402] width 904 height 737
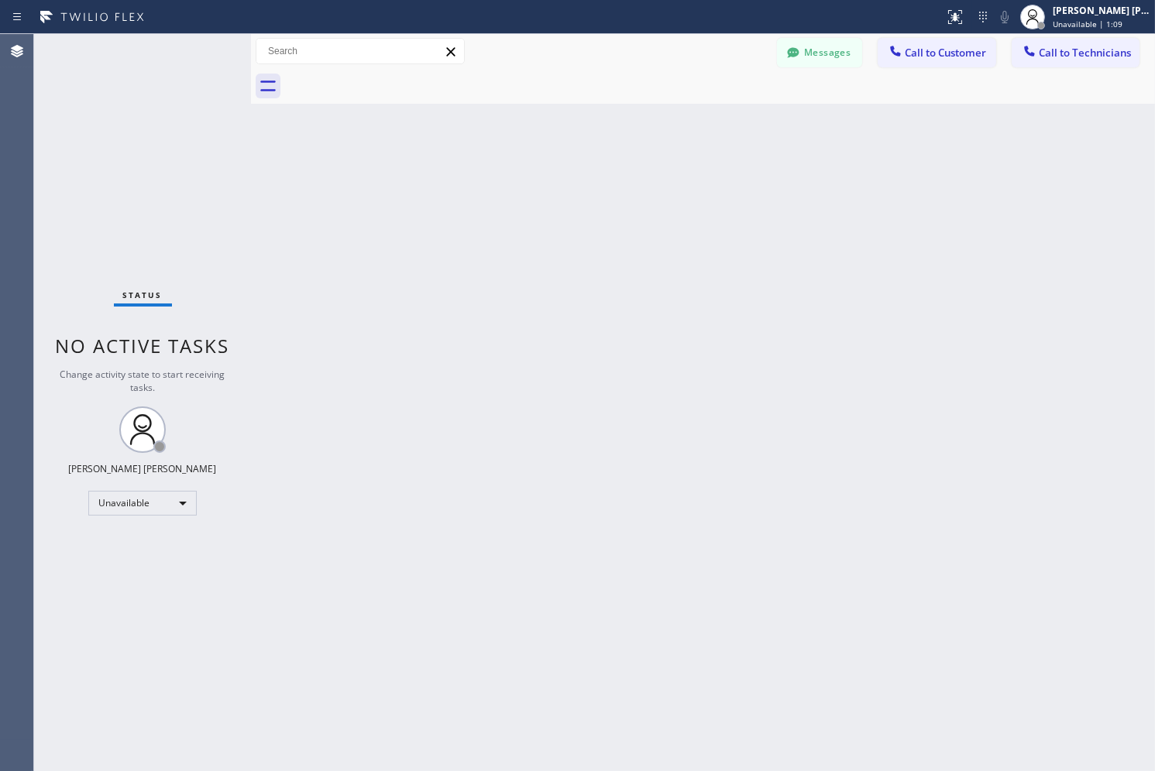
click at [569, 171] on div "Back to Dashboard Change Sender ID Customers Technicians SK [PERSON_NAME] [DATE…" at bounding box center [703, 402] width 904 height 737
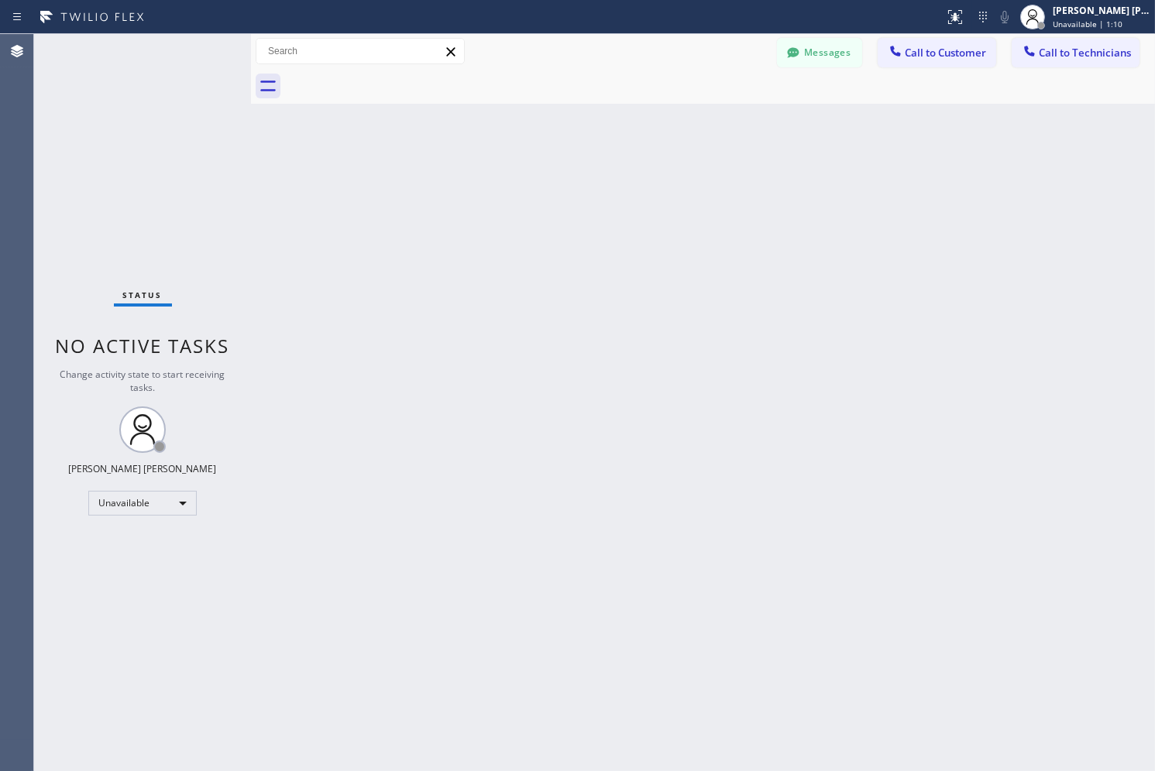
click at [569, 171] on div "Back to Dashboard Change Sender ID Customers Technicians SK [PERSON_NAME] [DATE…" at bounding box center [703, 402] width 904 height 737
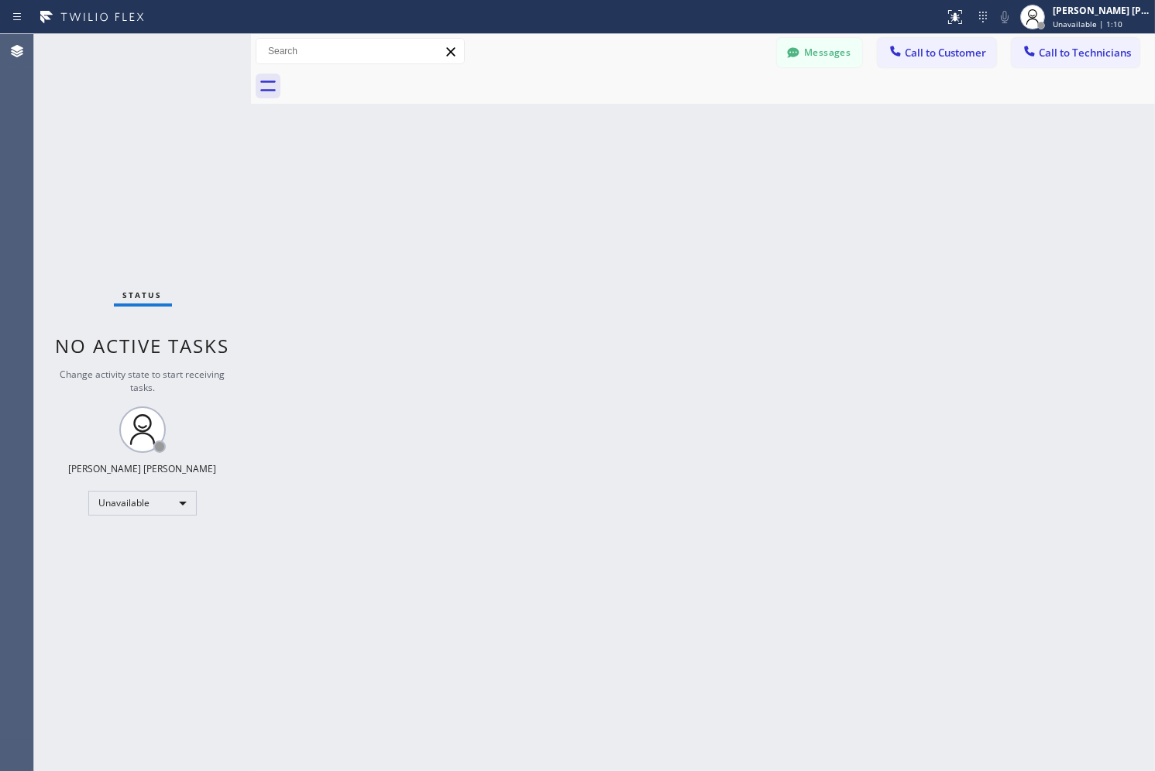
click at [569, 171] on div "Back to Dashboard Change Sender ID Customers Technicians SK [PERSON_NAME] [DATE…" at bounding box center [703, 402] width 904 height 737
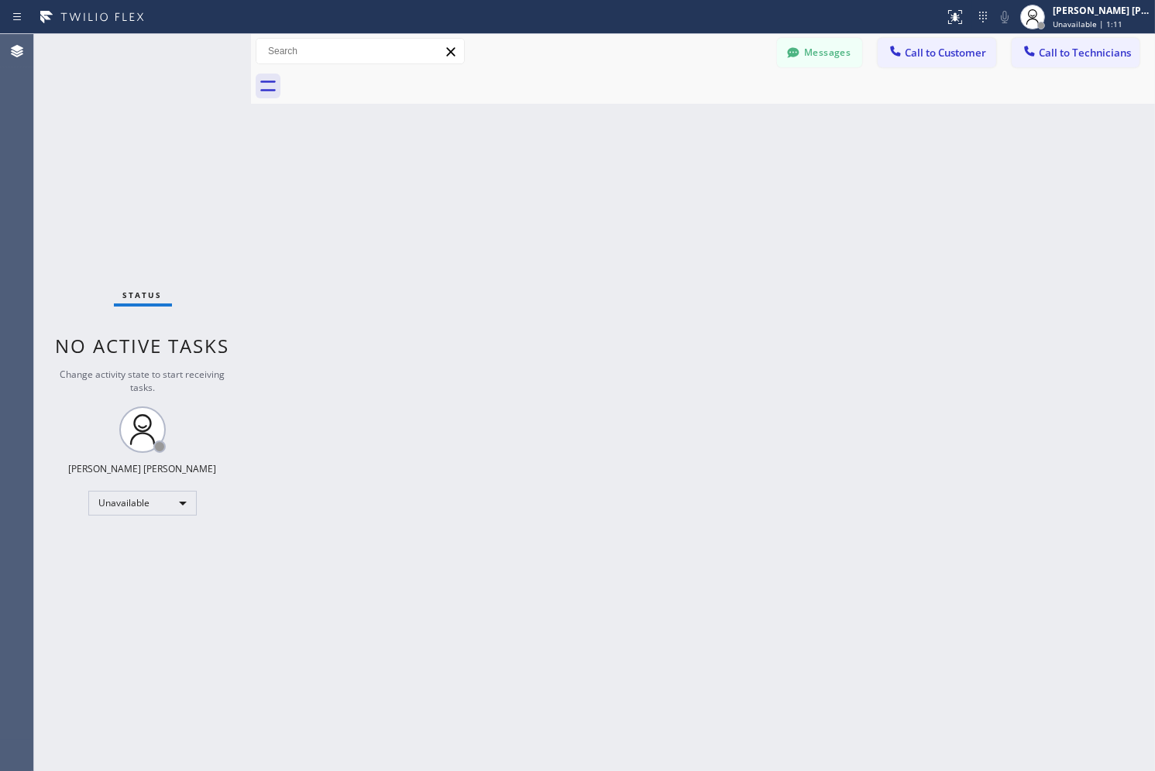
click at [569, 171] on div "Back to Dashboard Change Sender ID Customers Technicians SK [PERSON_NAME] [DATE…" at bounding box center [703, 402] width 904 height 737
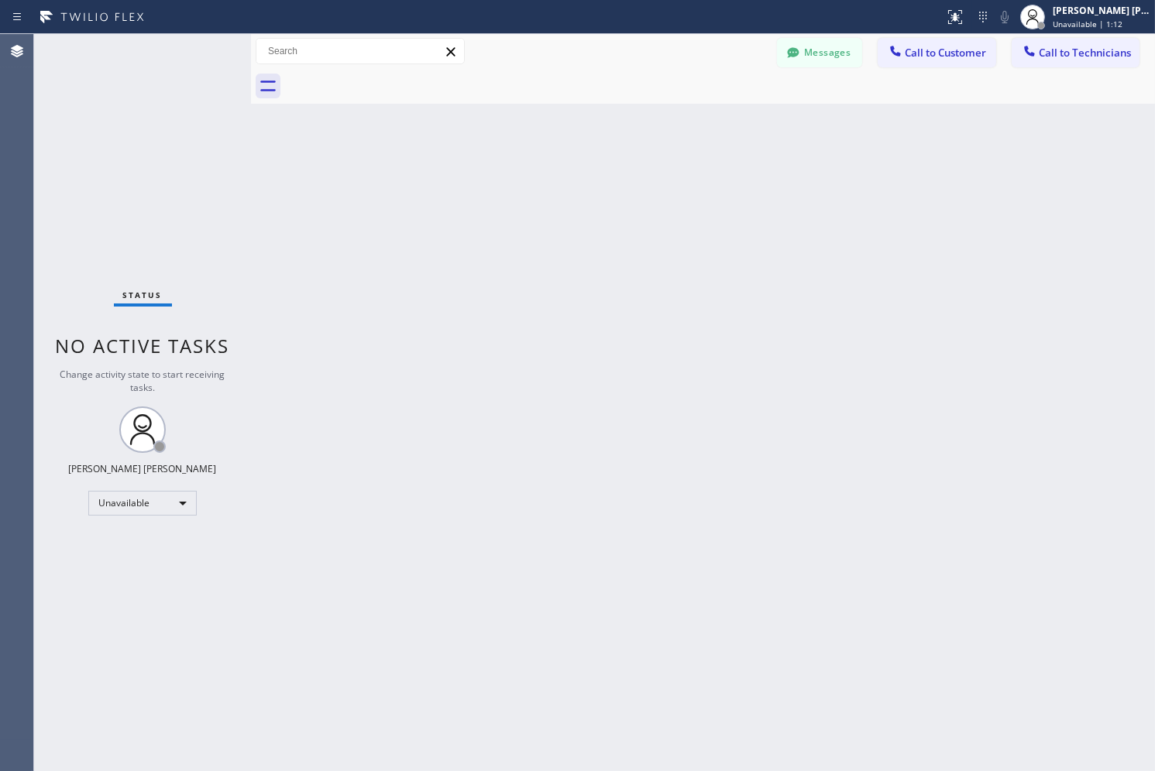
click at [569, 171] on div "Back to Dashboard Change Sender ID Customers Technicians SK [PERSON_NAME] [DATE…" at bounding box center [703, 402] width 904 height 737
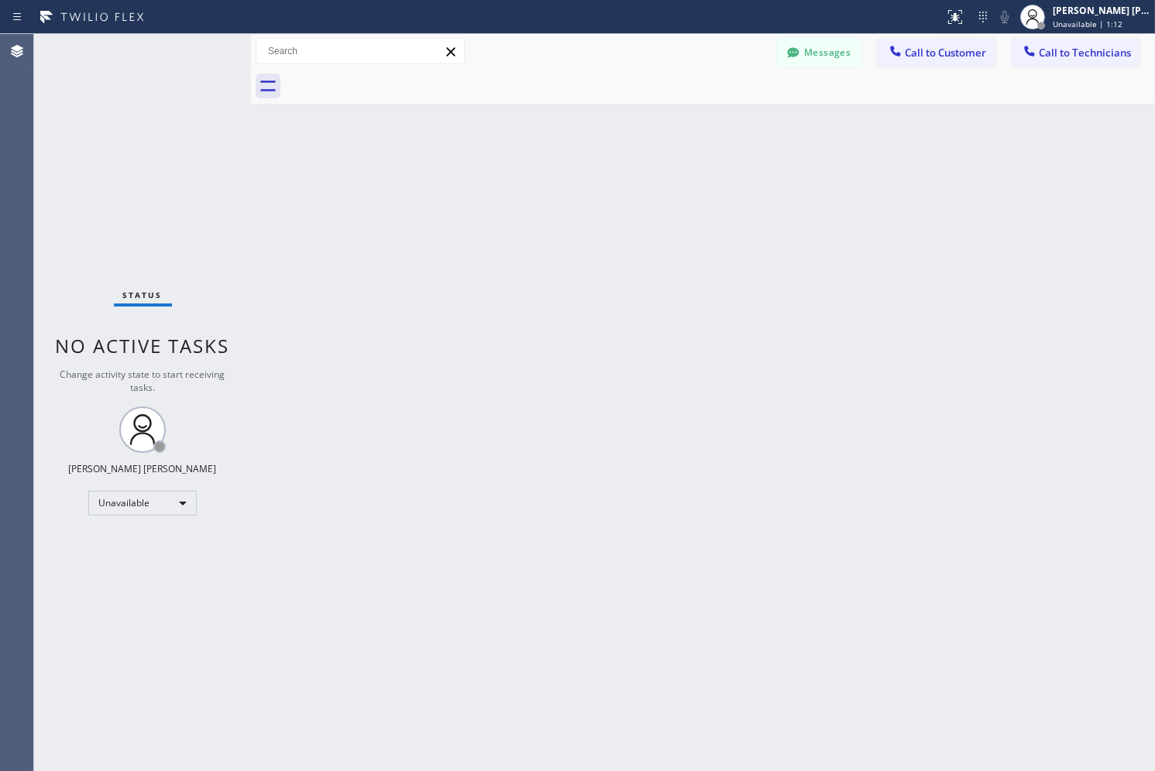
click at [569, 171] on div "Back to Dashboard Change Sender ID Customers Technicians SK [PERSON_NAME] [DATE…" at bounding box center [703, 402] width 904 height 737
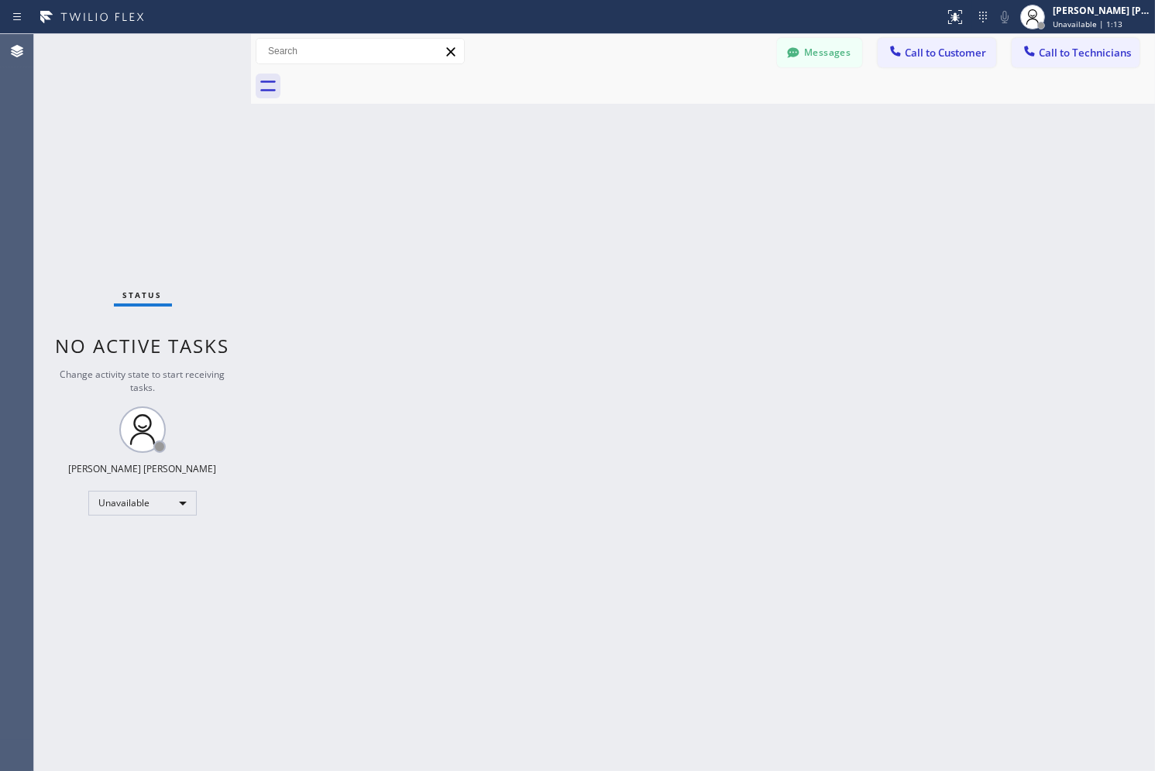
click at [569, 171] on div "Back to Dashboard Change Sender ID Customers Technicians SK [PERSON_NAME] [DATE…" at bounding box center [703, 402] width 904 height 737
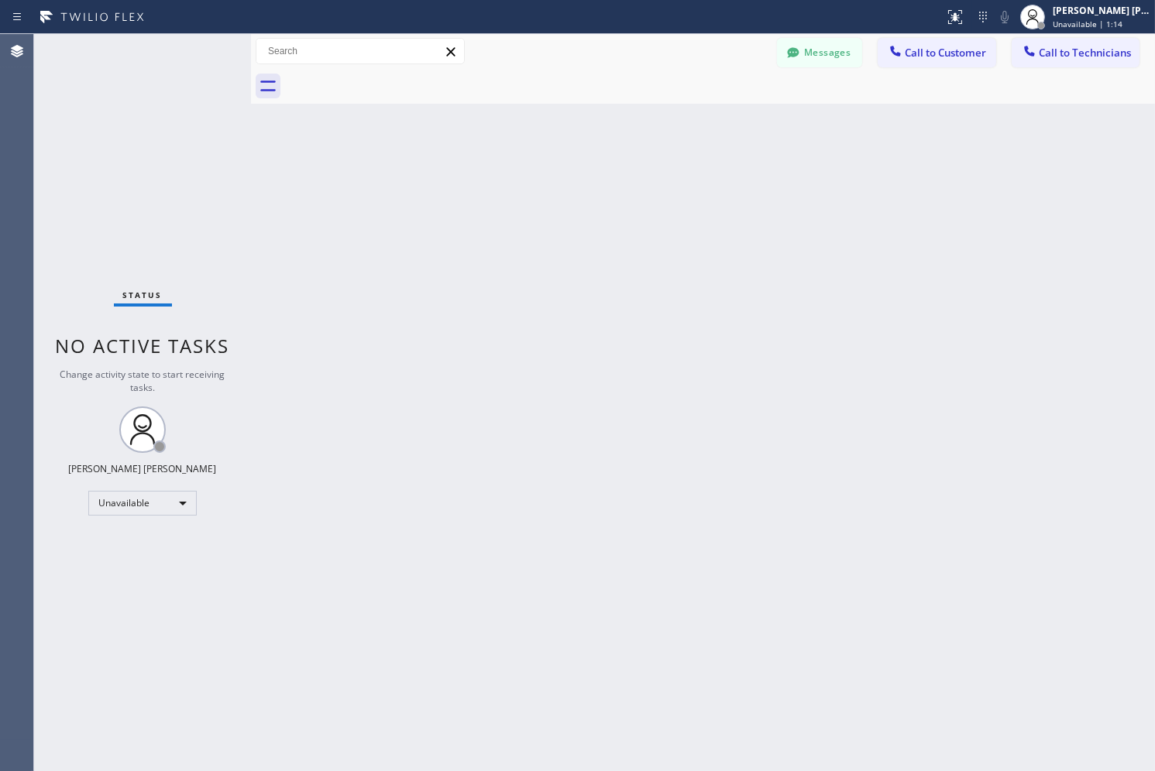
click at [569, 171] on div "Back to Dashboard Change Sender ID Customers Technicians SK [PERSON_NAME] [DATE…" at bounding box center [703, 402] width 904 height 737
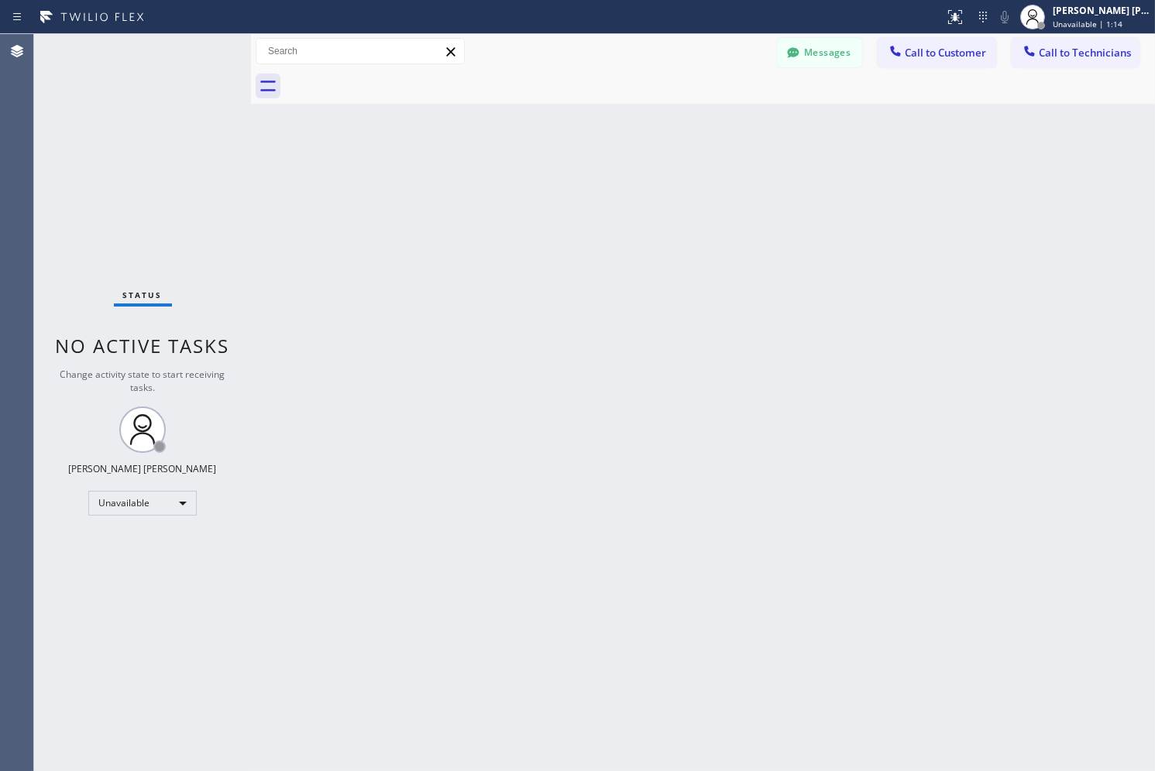
click at [569, 171] on div "Back to Dashboard Change Sender ID Customers Technicians SK [PERSON_NAME] [DATE…" at bounding box center [703, 402] width 904 height 737
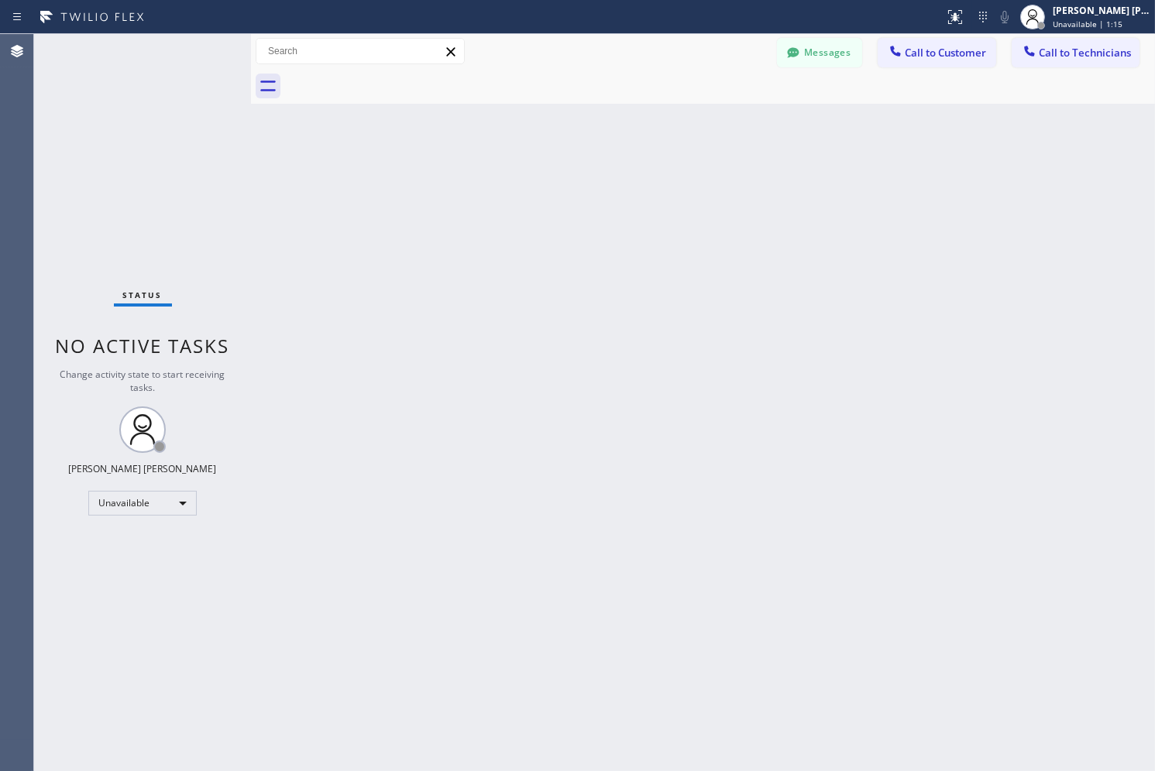
click at [569, 171] on div "Back to Dashboard Change Sender ID Customers Technicians SK [PERSON_NAME] [DATE…" at bounding box center [703, 402] width 904 height 737
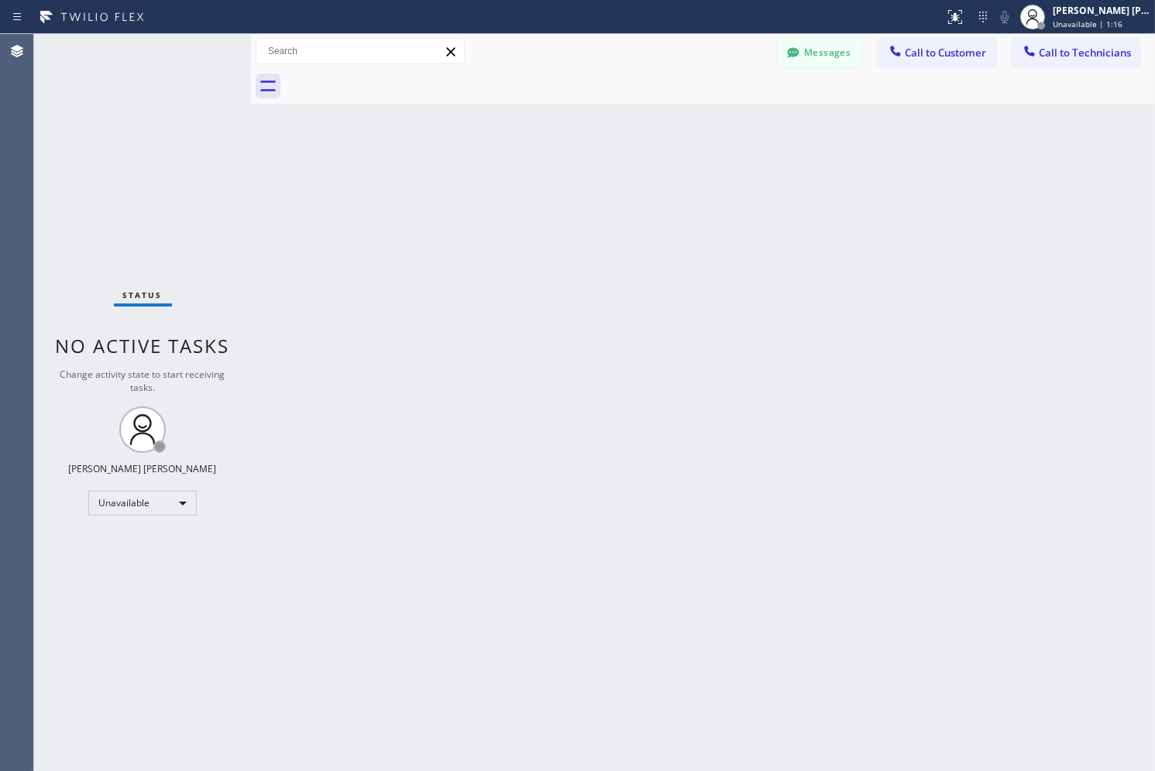
click at [569, 171] on div "Back to Dashboard Change Sender ID Customers Technicians SK [PERSON_NAME] [DATE…" at bounding box center [703, 402] width 904 height 737
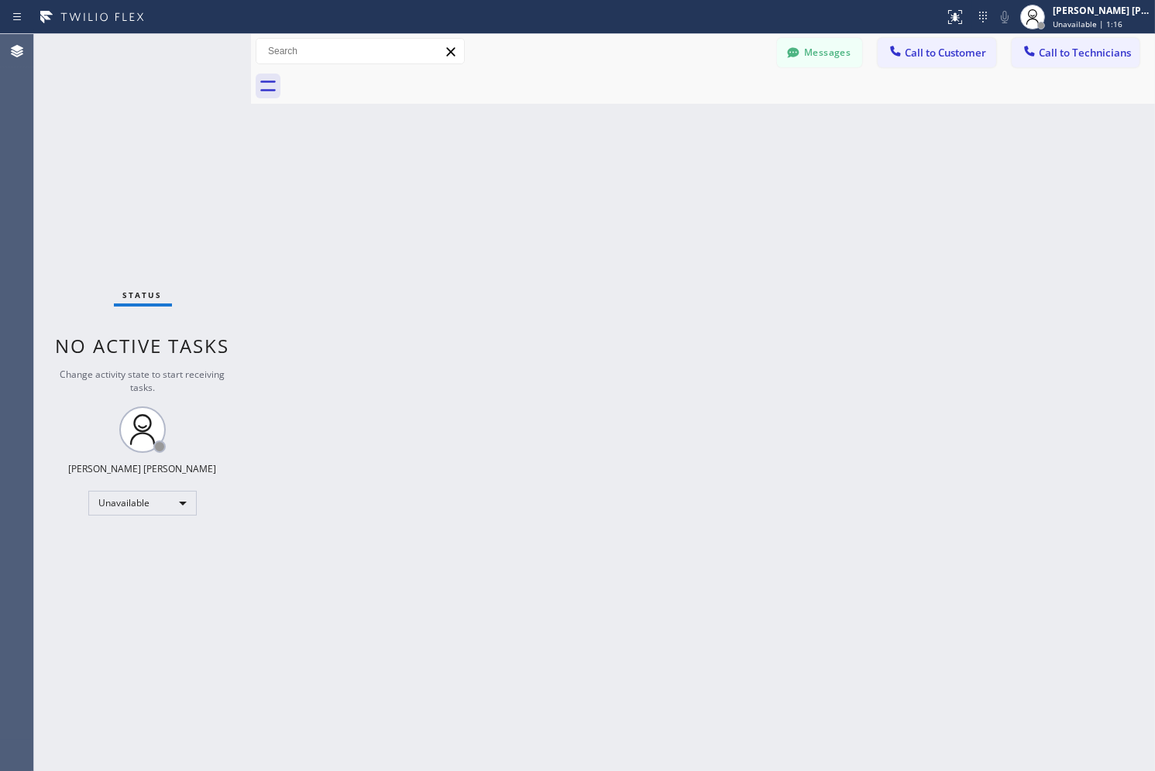
click at [569, 171] on div "Back to Dashboard Change Sender ID Customers Technicians SK [PERSON_NAME] [DATE…" at bounding box center [703, 402] width 904 height 737
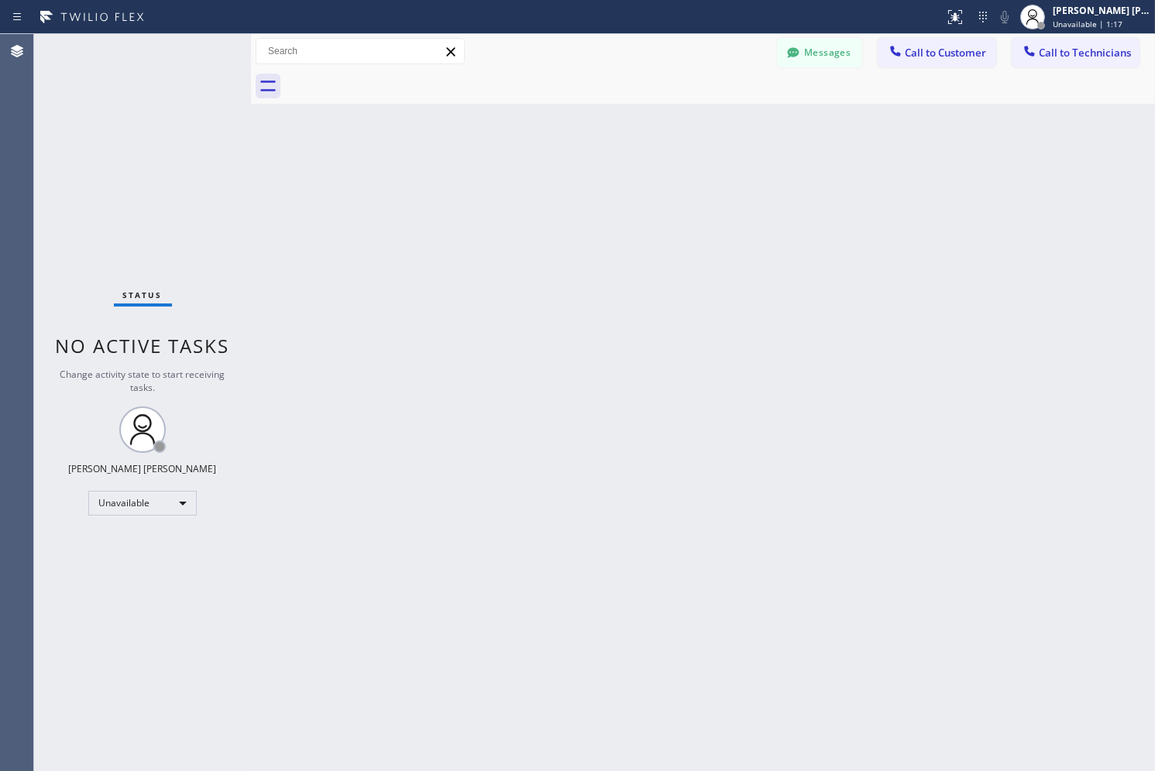
click at [569, 171] on div "Back to Dashboard Change Sender ID Customers Technicians SK [PERSON_NAME] [DATE…" at bounding box center [703, 402] width 904 height 737
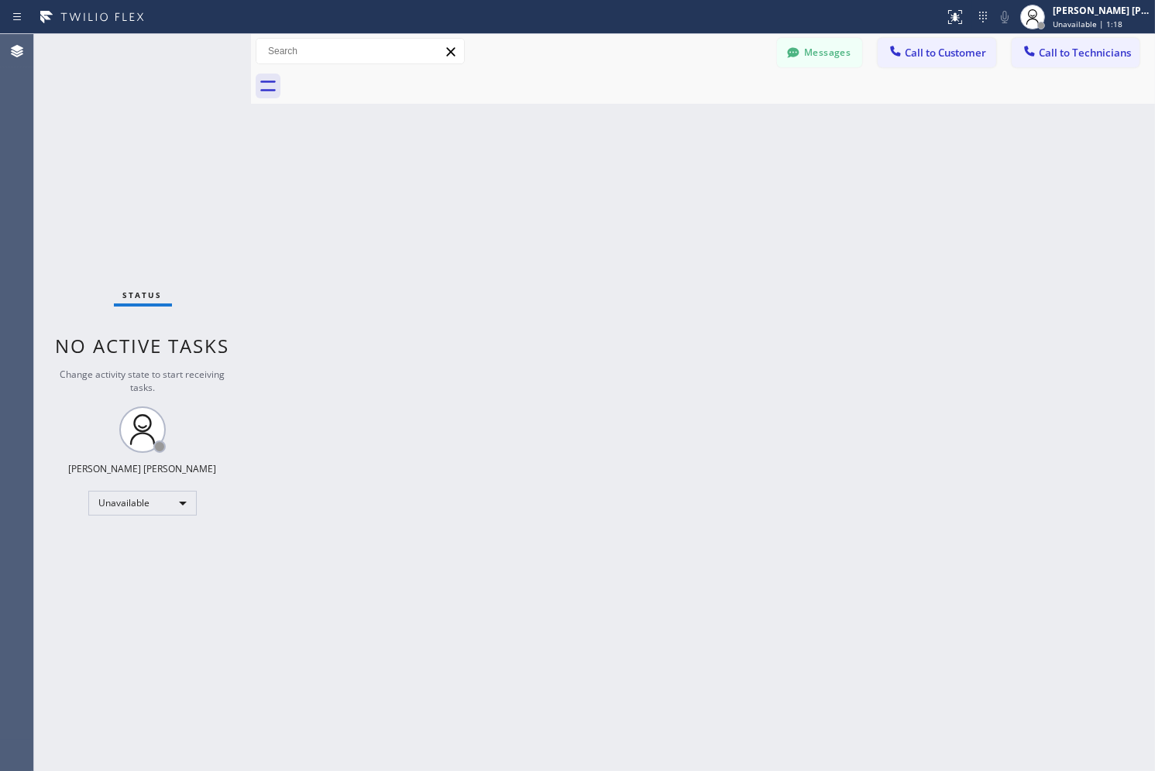
click at [569, 171] on div "Back to Dashboard Change Sender ID Customers Technicians SK [PERSON_NAME] [DATE…" at bounding box center [703, 402] width 904 height 737
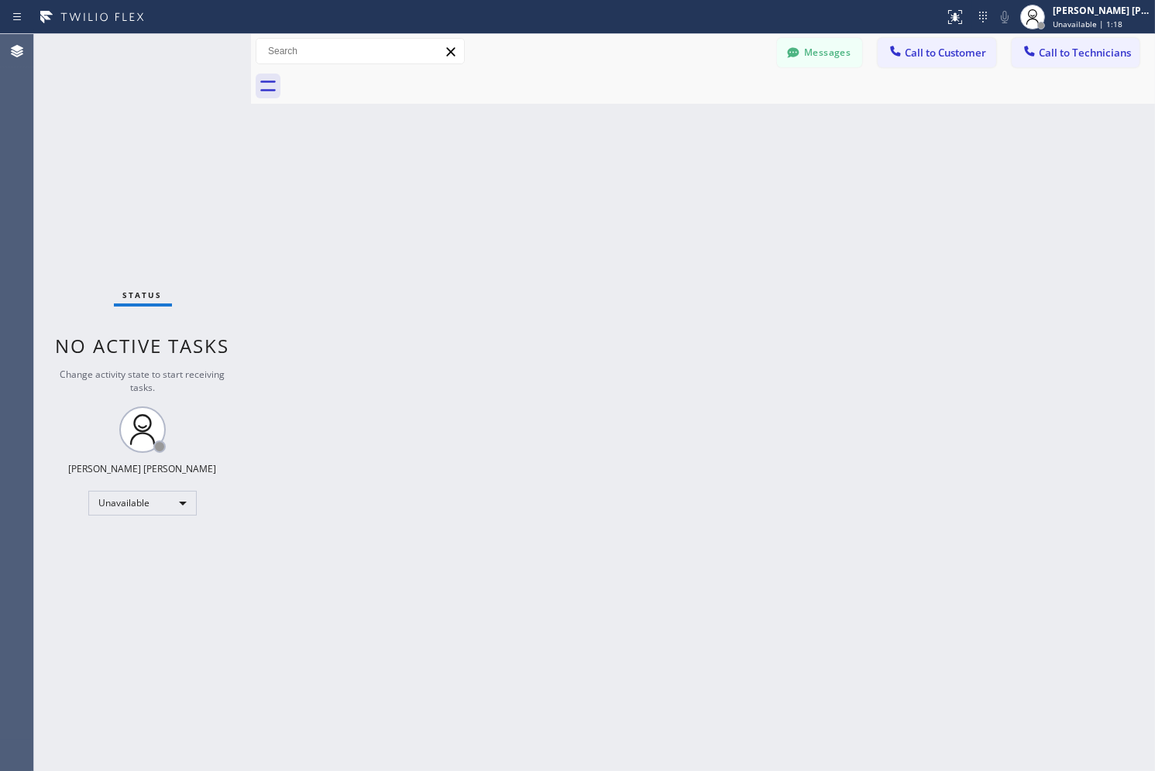
click at [569, 171] on div "Back to Dashboard Change Sender ID Customers Technicians SK [PERSON_NAME] [DATE…" at bounding box center [703, 402] width 904 height 737
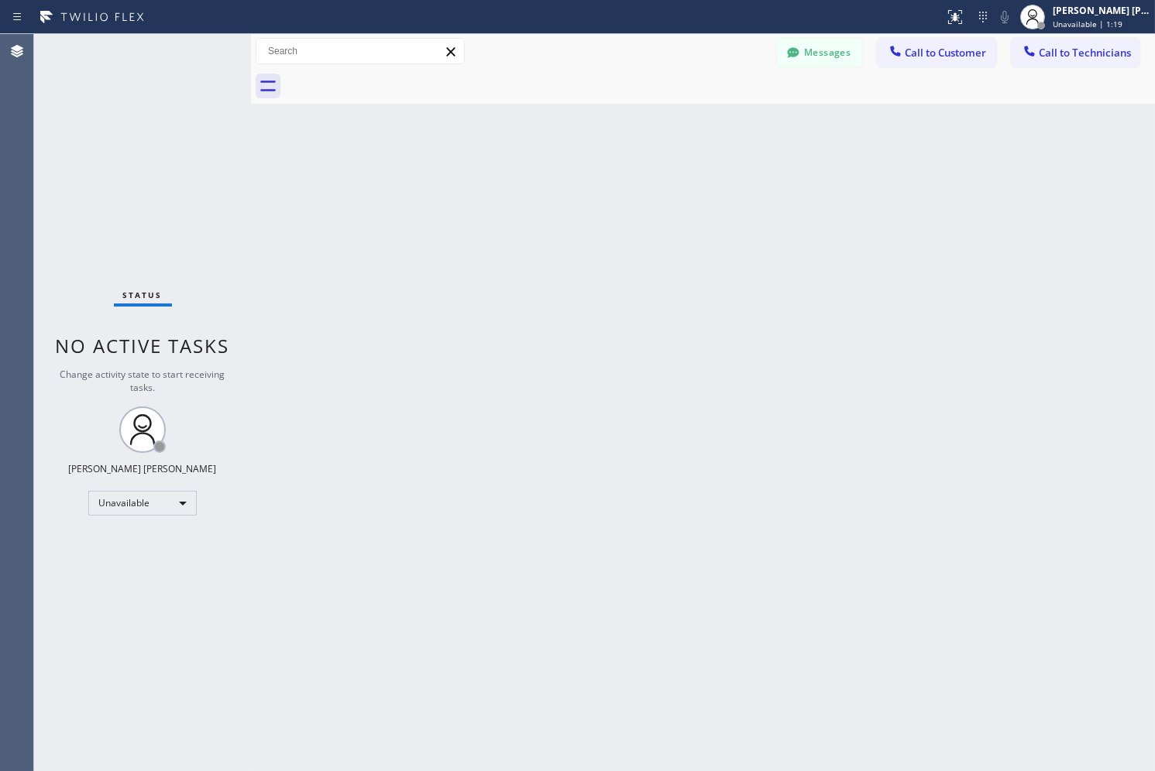
click at [569, 171] on div "Back to Dashboard Change Sender ID Customers Technicians SK [PERSON_NAME] [DATE…" at bounding box center [703, 402] width 904 height 737
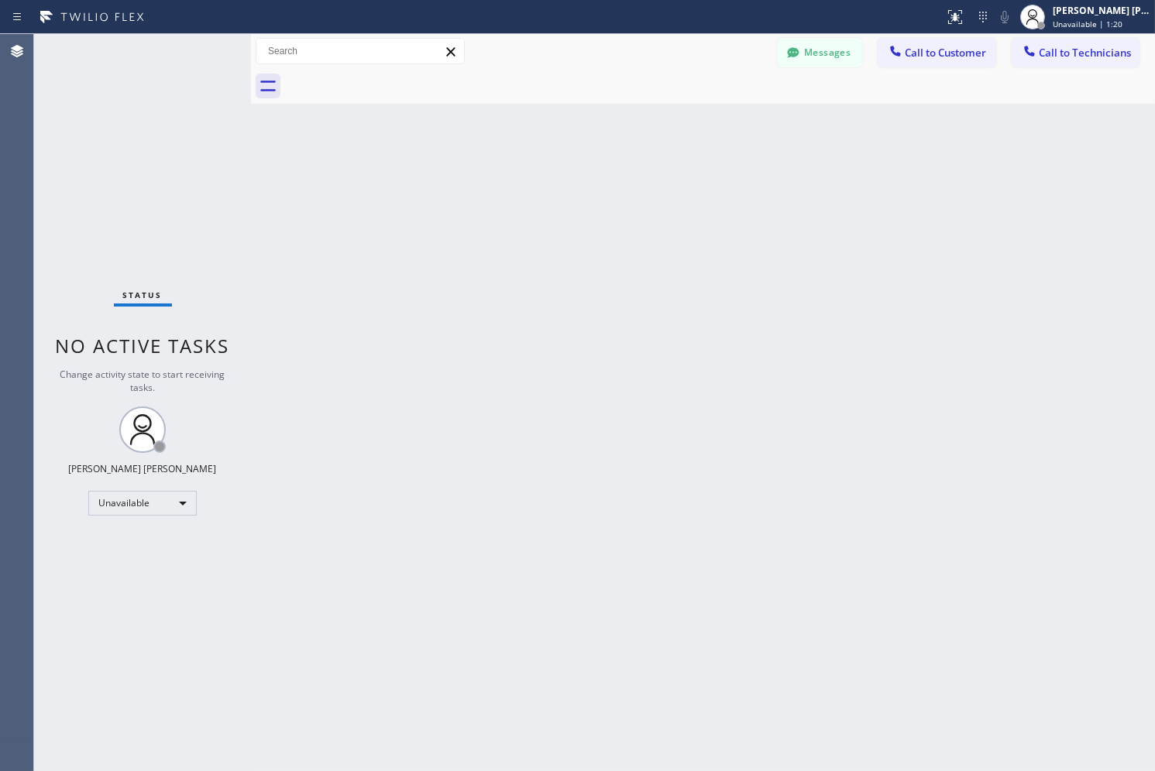
click at [569, 171] on div "Back to Dashboard Change Sender ID Customers Technicians SK [PERSON_NAME] [DATE…" at bounding box center [703, 402] width 904 height 737
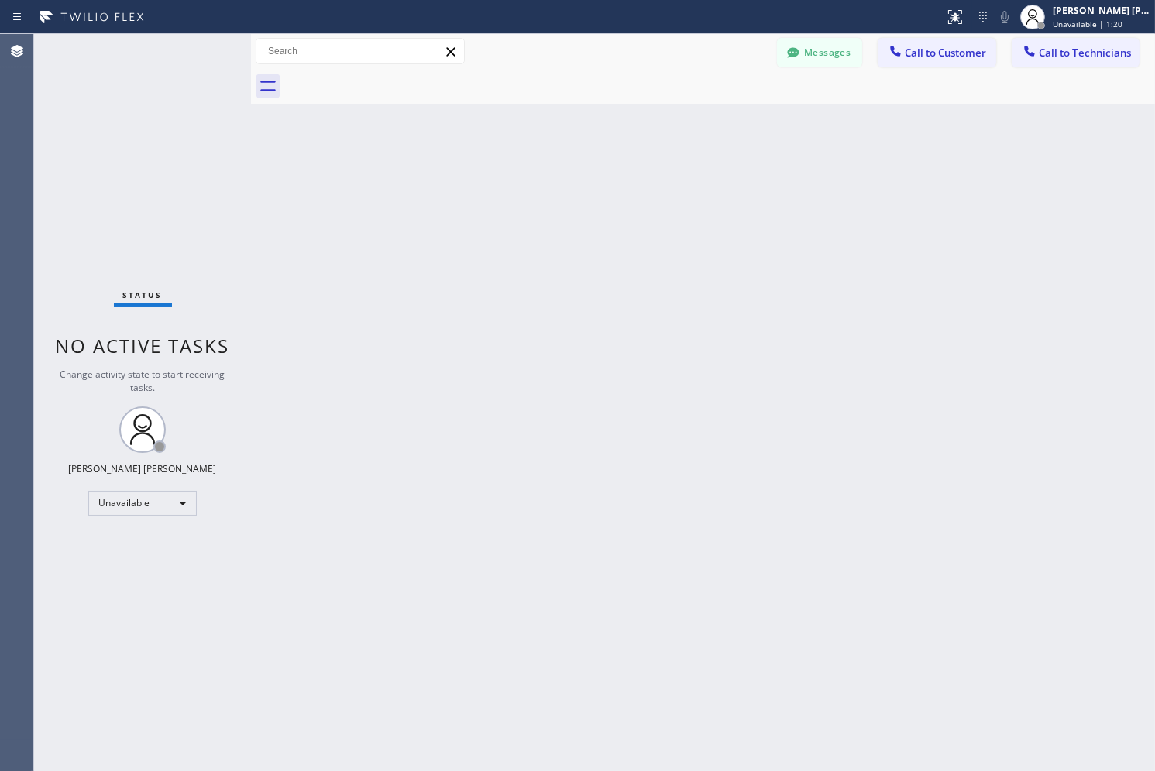
click at [569, 171] on div "Back to Dashboard Change Sender ID Customers Technicians SK [PERSON_NAME] [DATE…" at bounding box center [703, 402] width 904 height 737
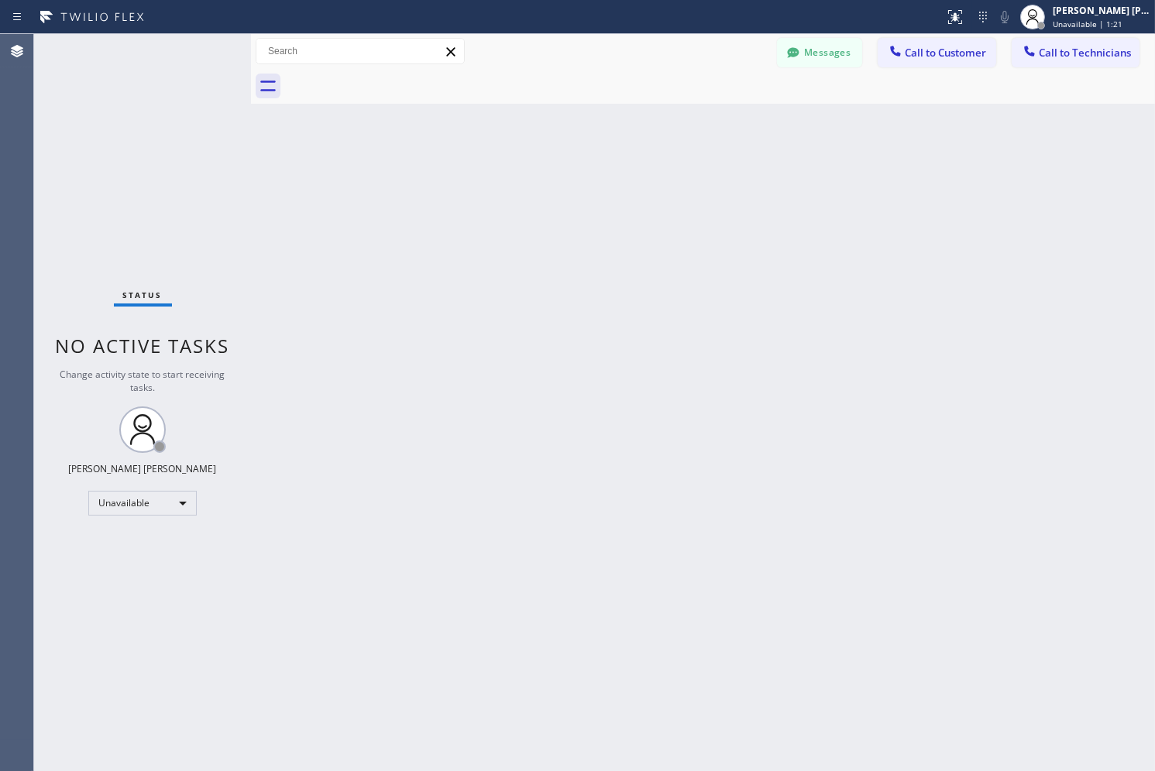
click at [569, 171] on div "Back to Dashboard Change Sender ID Customers Technicians SK [PERSON_NAME] [DATE…" at bounding box center [703, 402] width 904 height 737
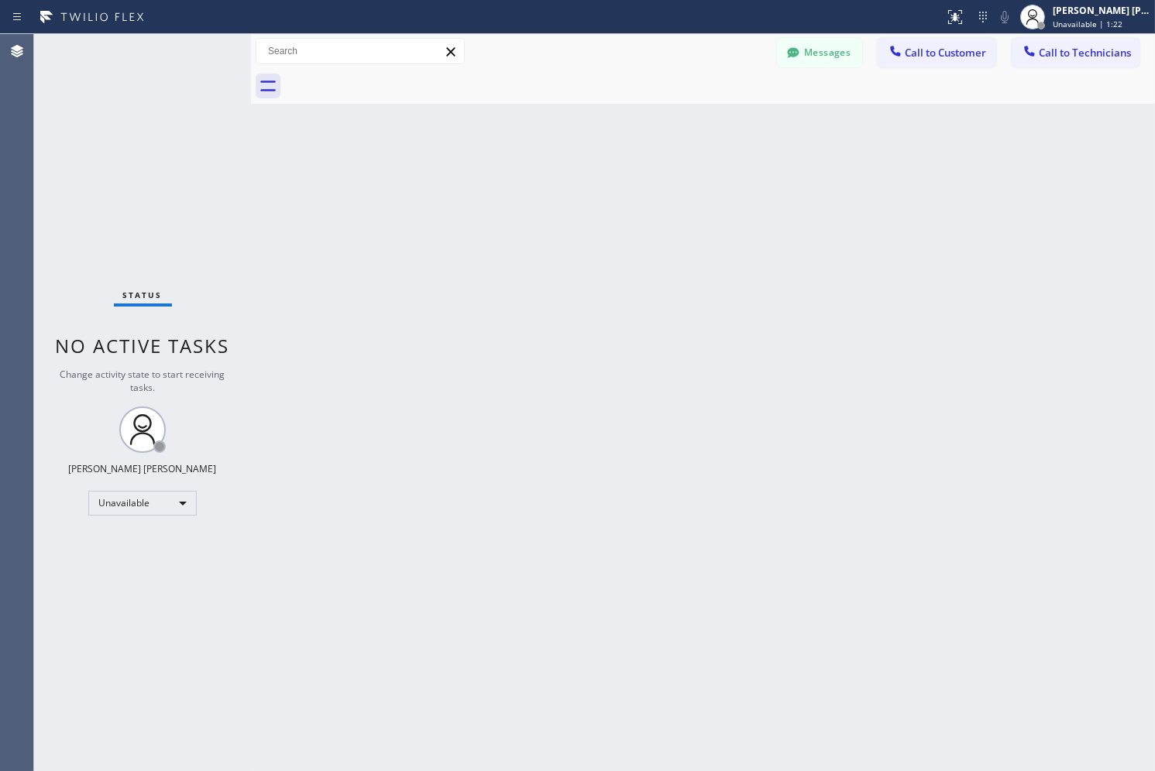
click at [569, 171] on div "Back to Dashboard Change Sender ID Customers Technicians SK [PERSON_NAME] [DATE…" at bounding box center [703, 402] width 904 height 737
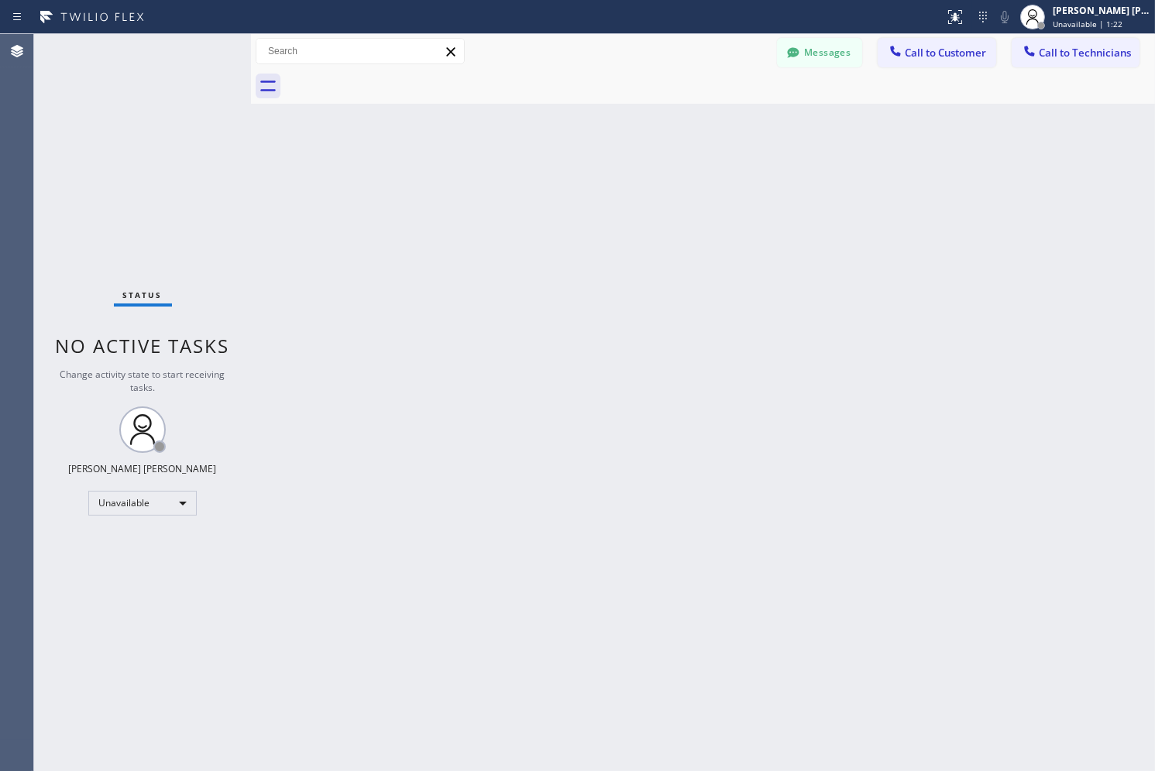
click at [569, 171] on div "Back to Dashboard Change Sender ID Customers Technicians SK [PERSON_NAME] [DATE…" at bounding box center [703, 402] width 904 height 737
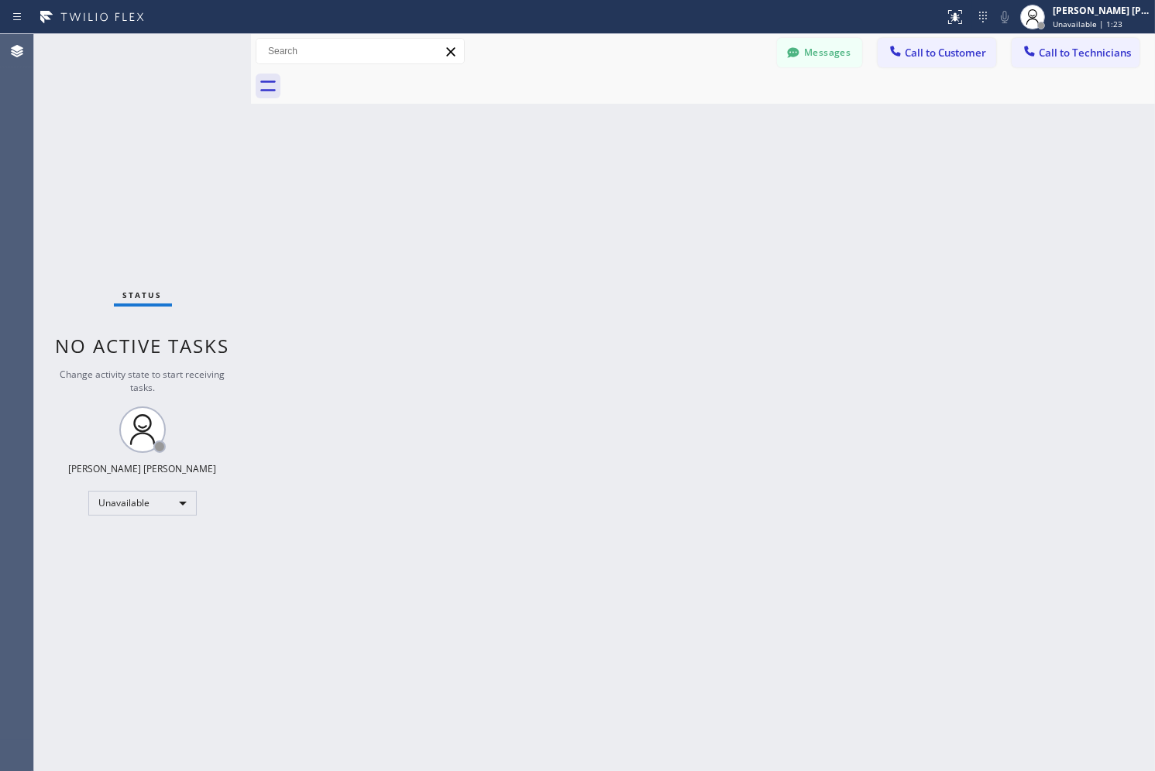
click at [569, 171] on div "Back to Dashboard Change Sender ID Customers Technicians SK [PERSON_NAME] [DATE…" at bounding box center [703, 402] width 904 height 737
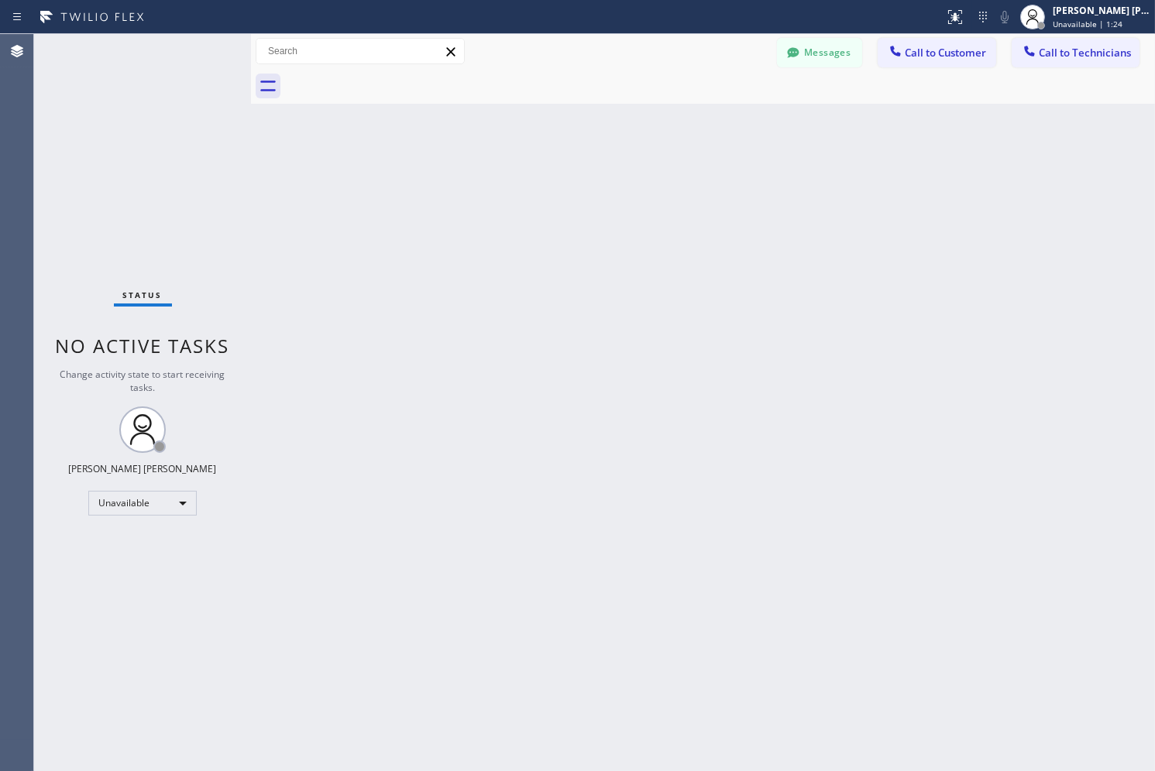
click at [569, 171] on div "Back to Dashboard Change Sender ID Customers Technicians SK [PERSON_NAME] [DATE…" at bounding box center [703, 402] width 904 height 737
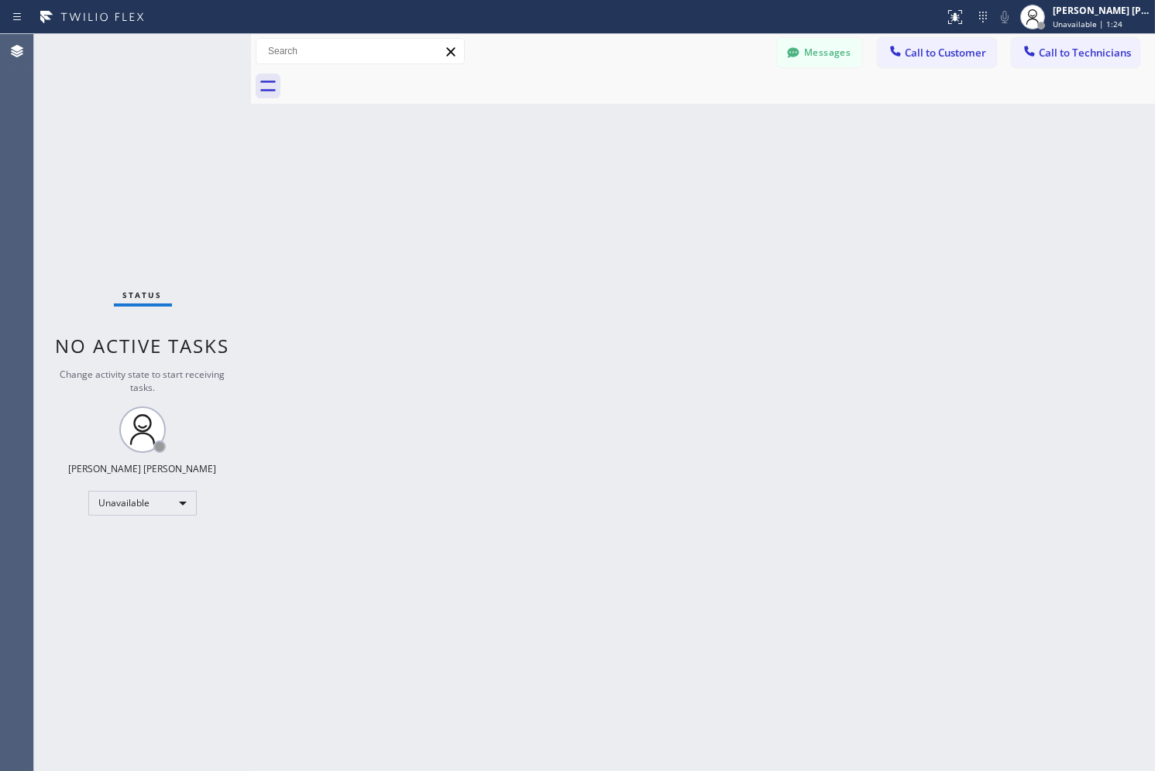
click at [569, 171] on div "Back to Dashboard Change Sender ID Customers Technicians SK [PERSON_NAME] [DATE…" at bounding box center [703, 402] width 904 height 737
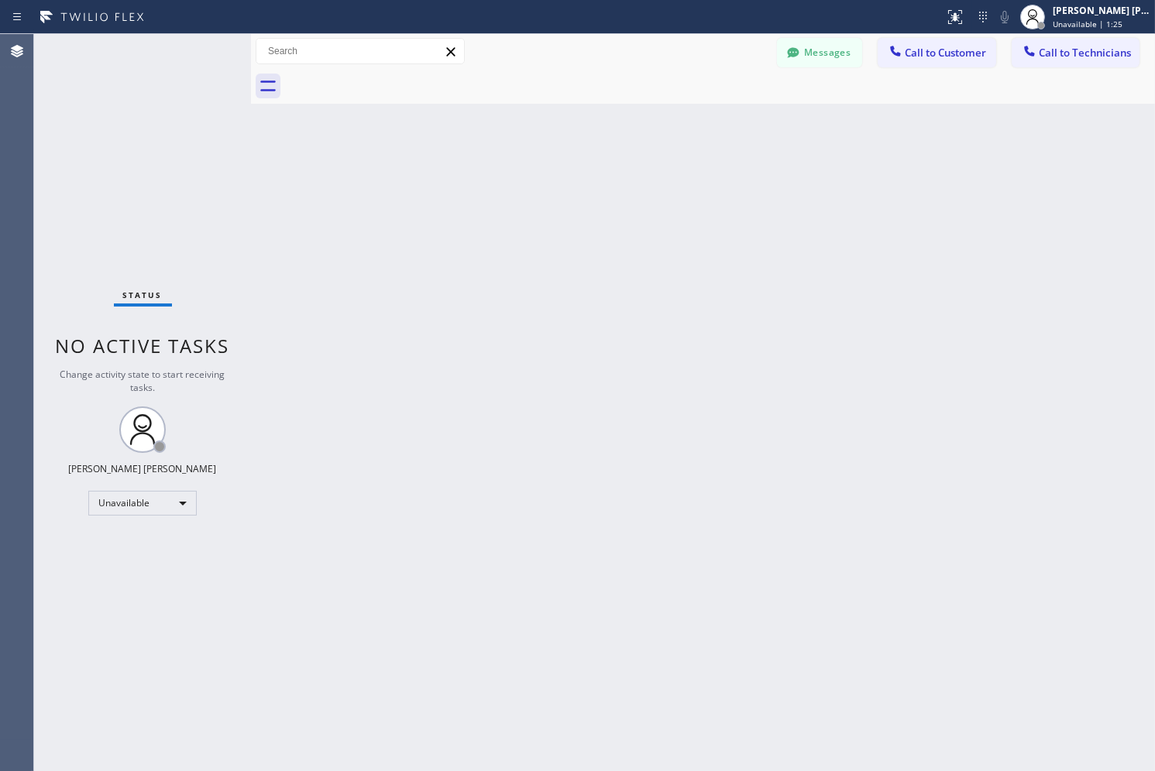
click at [569, 171] on div "Back to Dashboard Change Sender ID Customers Technicians SK [PERSON_NAME] [DATE…" at bounding box center [703, 402] width 904 height 737
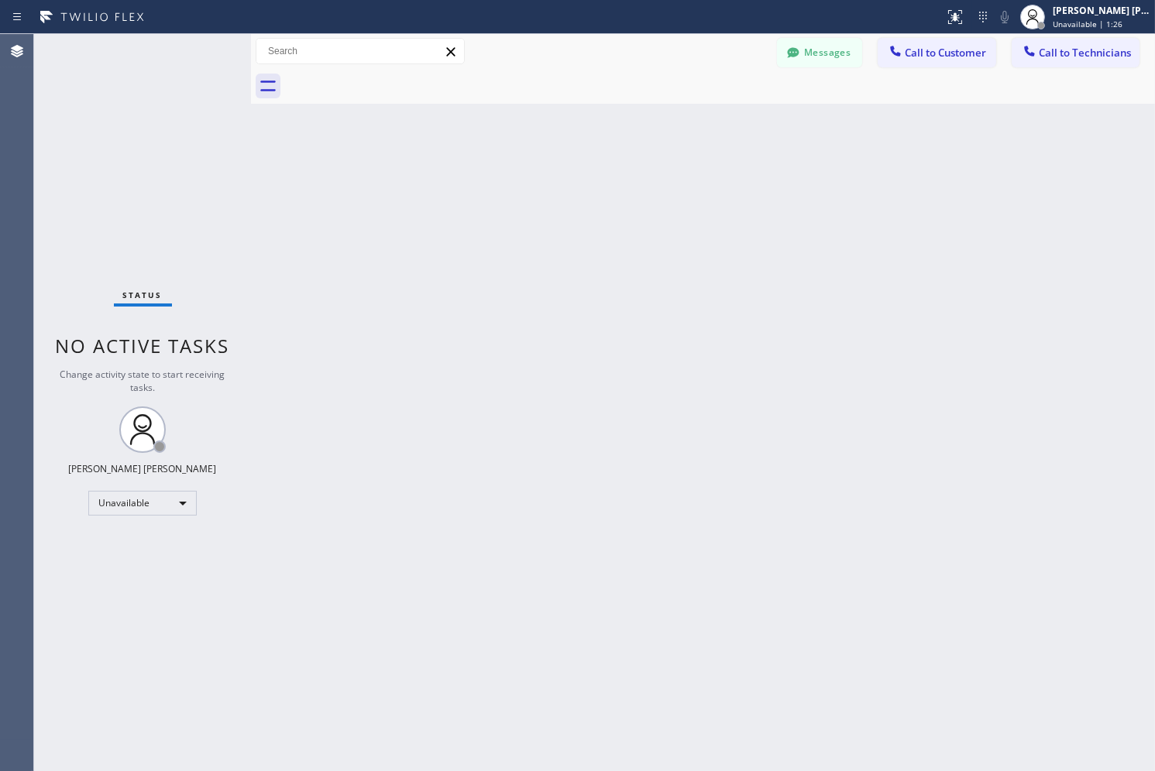
click at [569, 171] on div "Back to Dashboard Change Sender ID Customers Technicians SK [PERSON_NAME] [DATE…" at bounding box center [703, 402] width 904 height 737
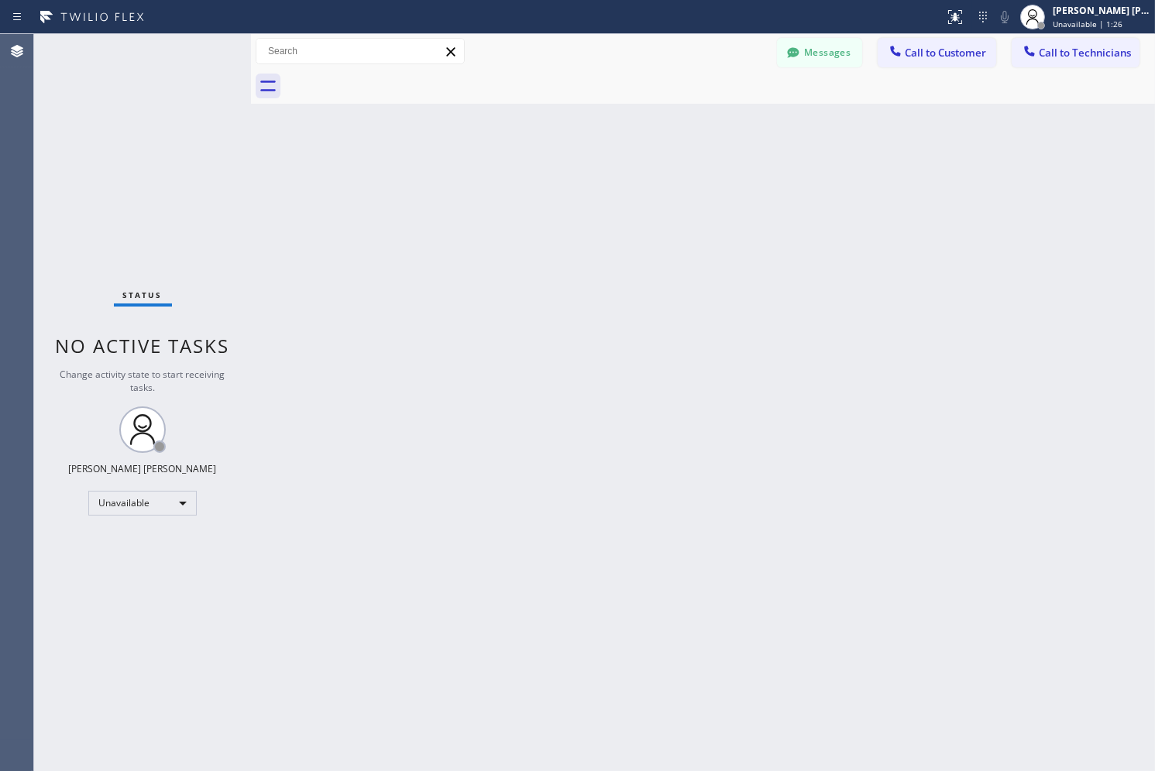
click at [569, 171] on div "Back to Dashboard Change Sender ID Customers Technicians SK [PERSON_NAME] [DATE…" at bounding box center [703, 402] width 904 height 737
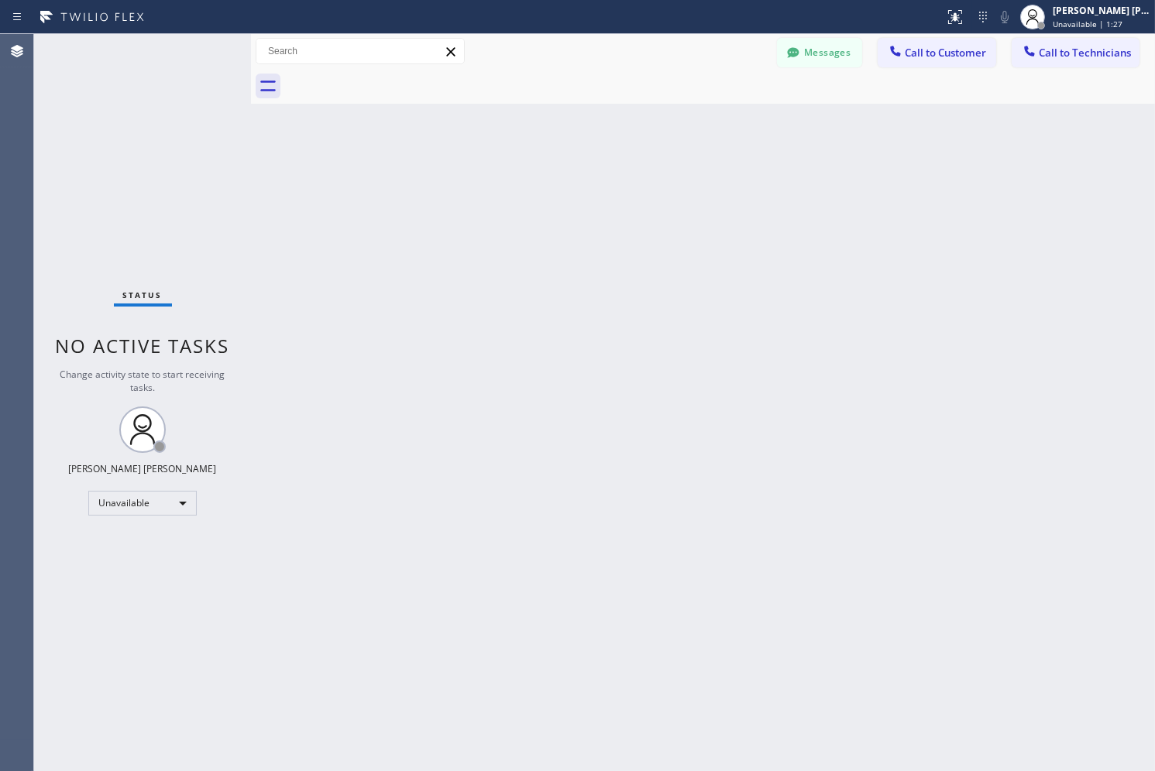
click at [569, 171] on div "Back to Dashboard Change Sender ID Customers Technicians SK [PERSON_NAME] [DATE…" at bounding box center [703, 402] width 904 height 737
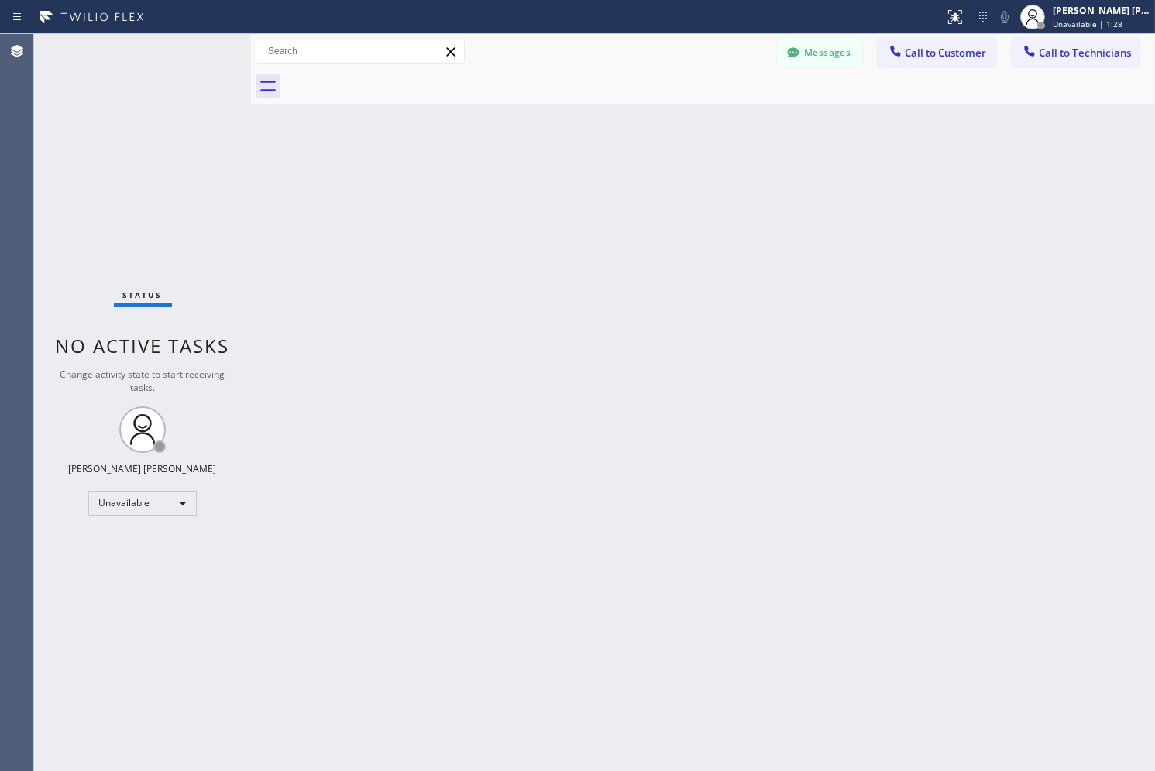
click at [569, 171] on div "Back to Dashboard Change Sender ID Customers Technicians SK [PERSON_NAME] [DATE…" at bounding box center [703, 402] width 904 height 737
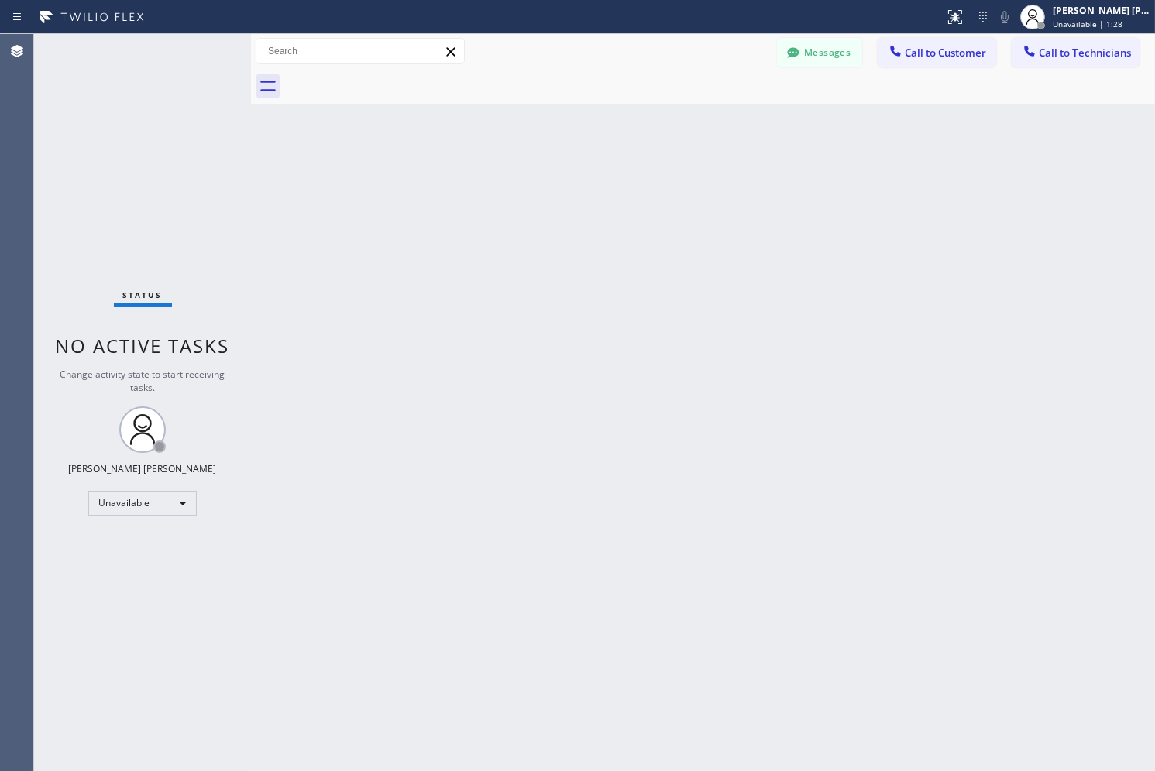
click at [569, 171] on div "Back to Dashboard Change Sender ID Customers Technicians SK [PERSON_NAME] [DATE…" at bounding box center [703, 402] width 904 height 737
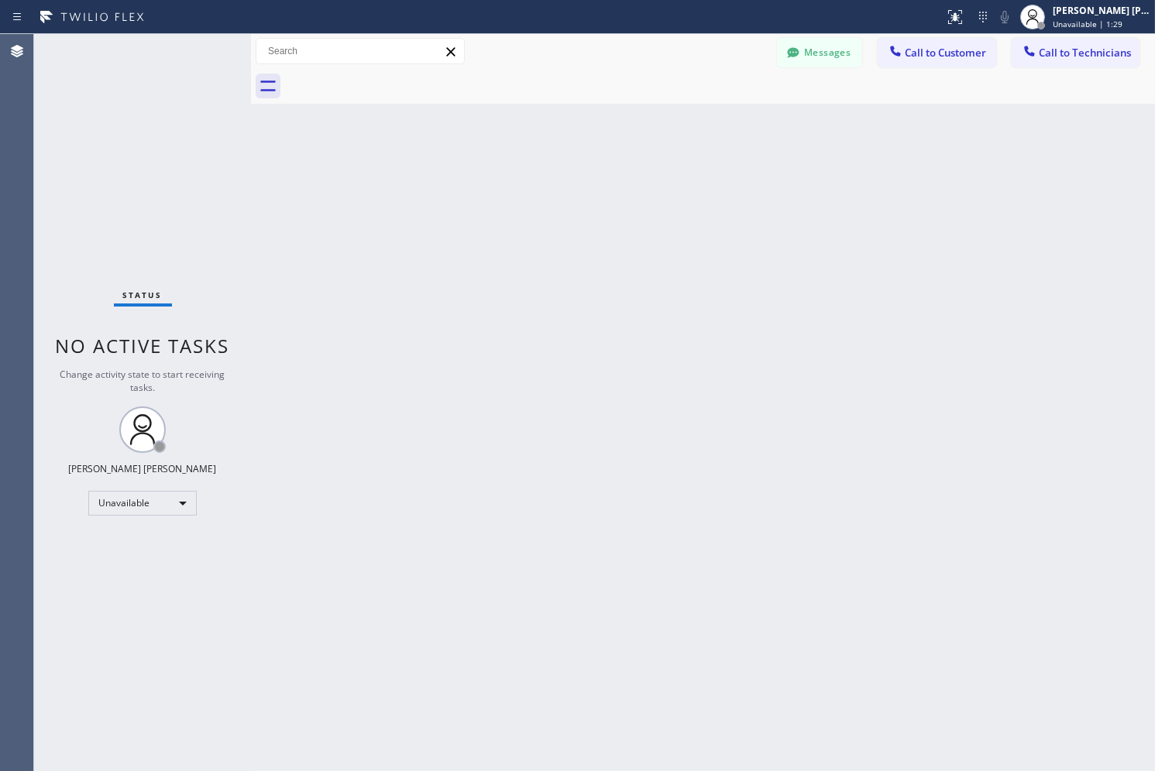
click at [569, 171] on div "Back to Dashboard Change Sender ID Customers Technicians SK [PERSON_NAME] [DATE…" at bounding box center [703, 402] width 904 height 737
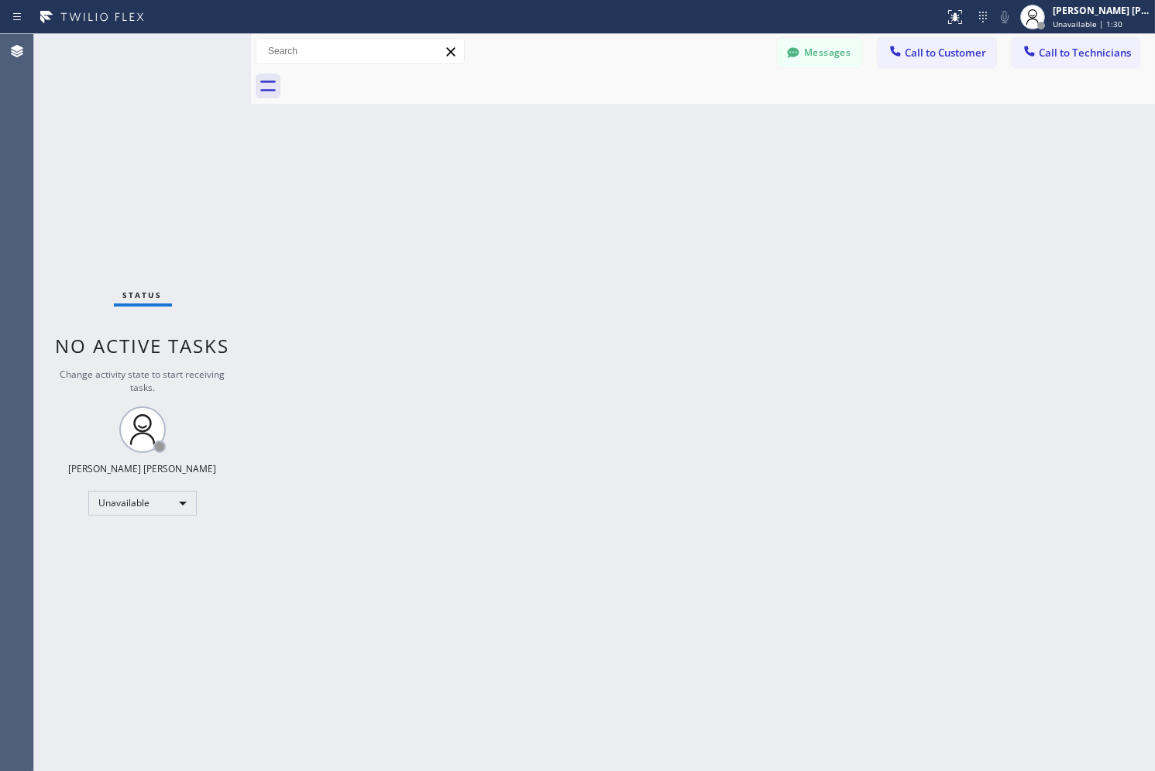
click at [569, 171] on div "Back to Dashboard Change Sender ID Customers Technicians SK [PERSON_NAME] [DATE…" at bounding box center [703, 402] width 904 height 737
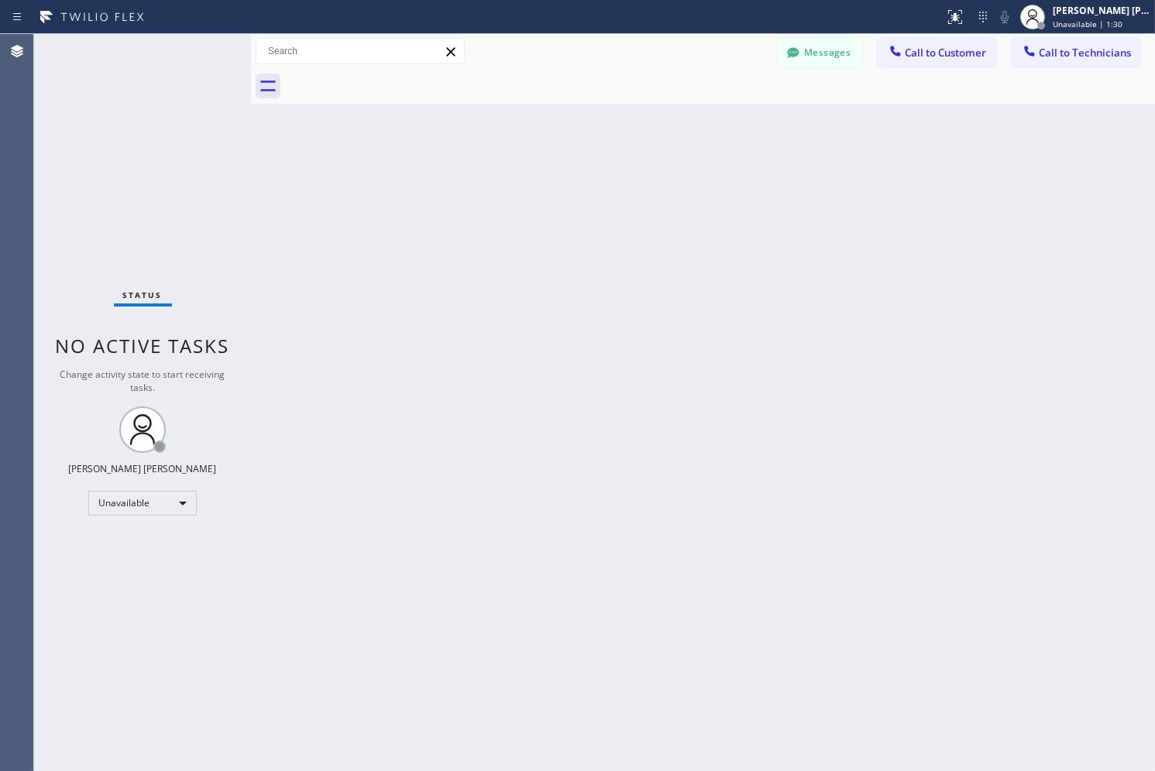
click at [569, 171] on div "Back to Dashboard Change Sender ID Customers Technicians SK [PERSON_NAME] [DATE…" at bounding box center [703, 402] width 904 height 737
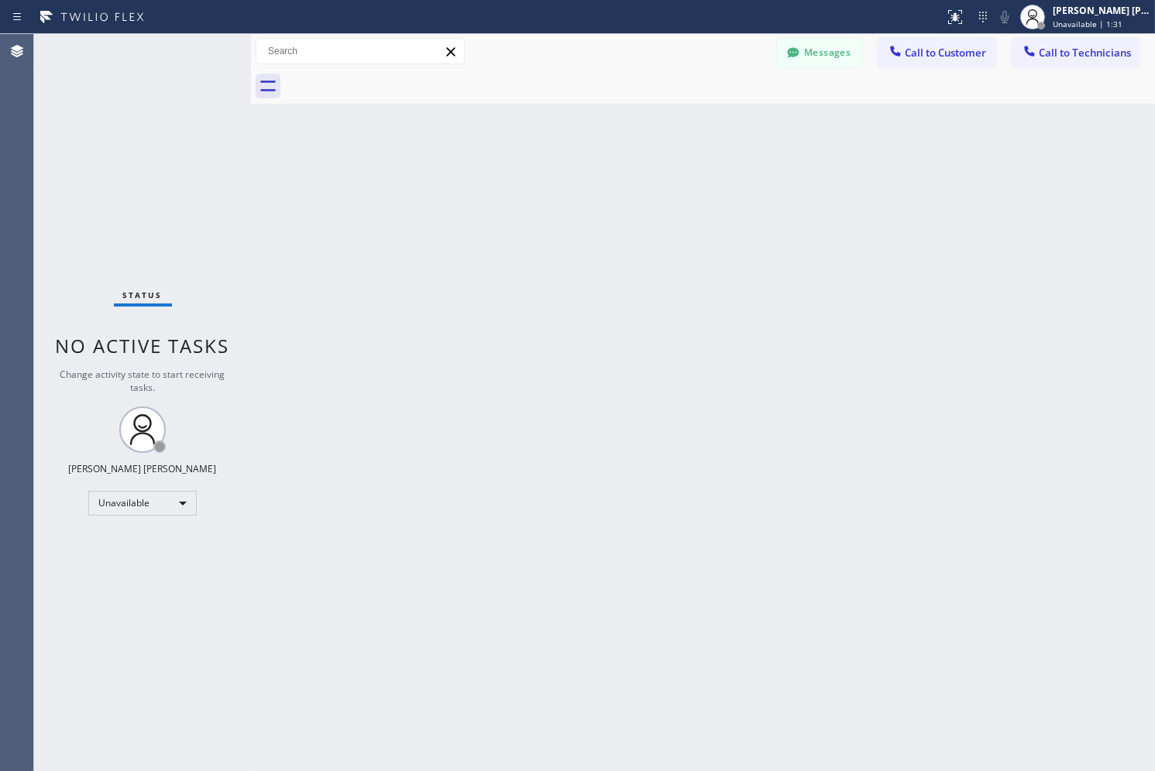
click at [569, 171] on div "Back to Dashboard Change Sender ID Customers Technicians SK [PERSON_NAME] [DATE…" at bounding box center [703, 402] width 904 height 737
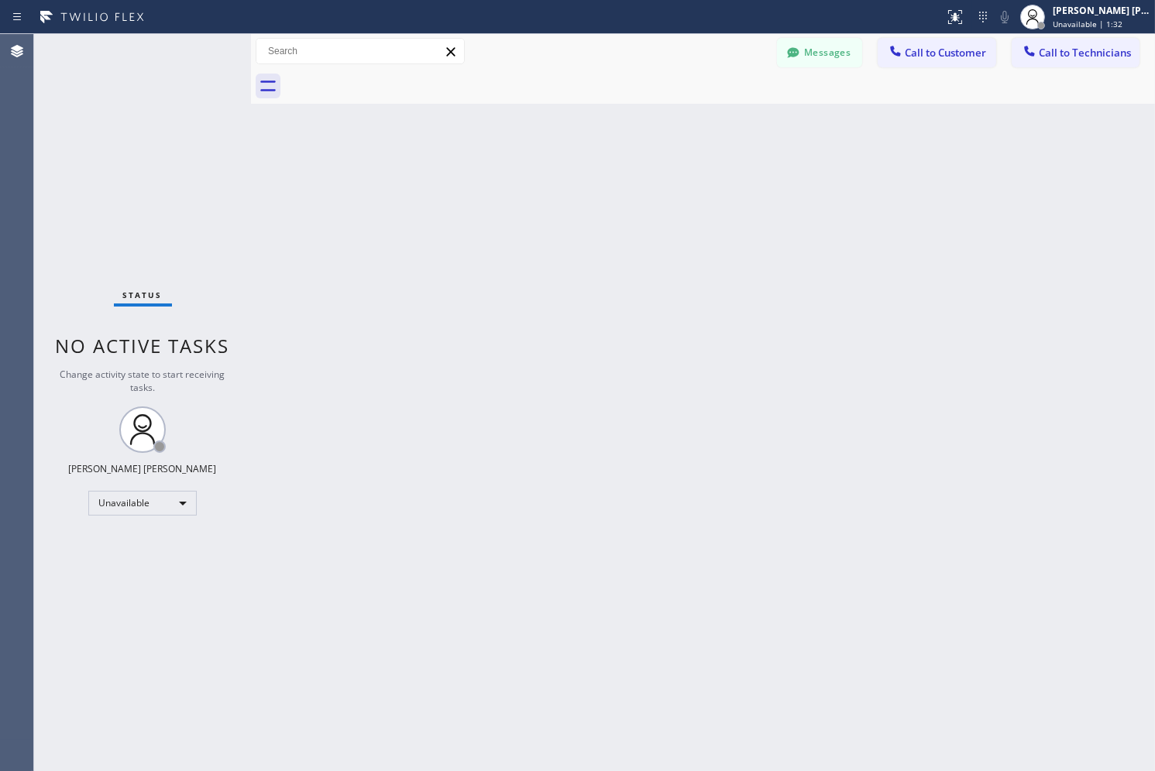
click at [569, 171] on div "Back to Dashboard Change Sender ID Customers Technicians SK [PERSON_NAME] [DATE…" at bounding box center [703, 402] width 904 height 737
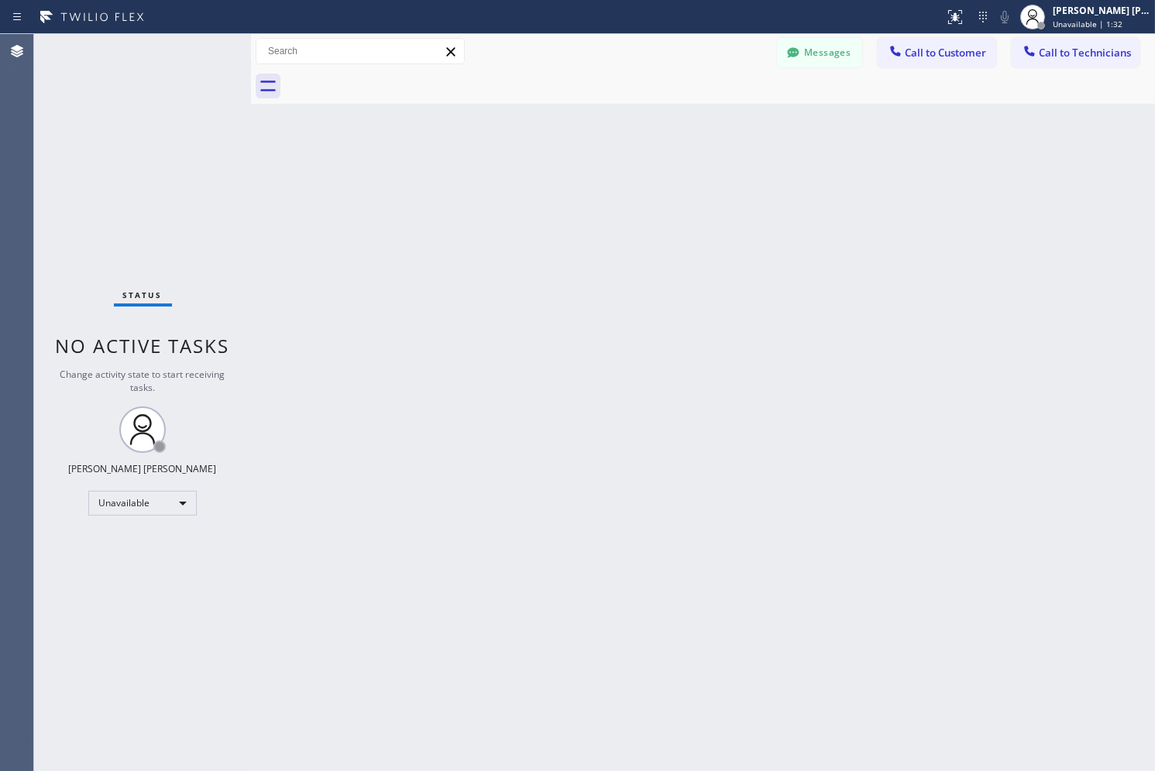
click at [569, 171] on div "Back to Dashboard Change Sender ID Customers Technicians SK [PERSON_NAME] [DATE…" at bounding box center [703, 402] width 904 height 737
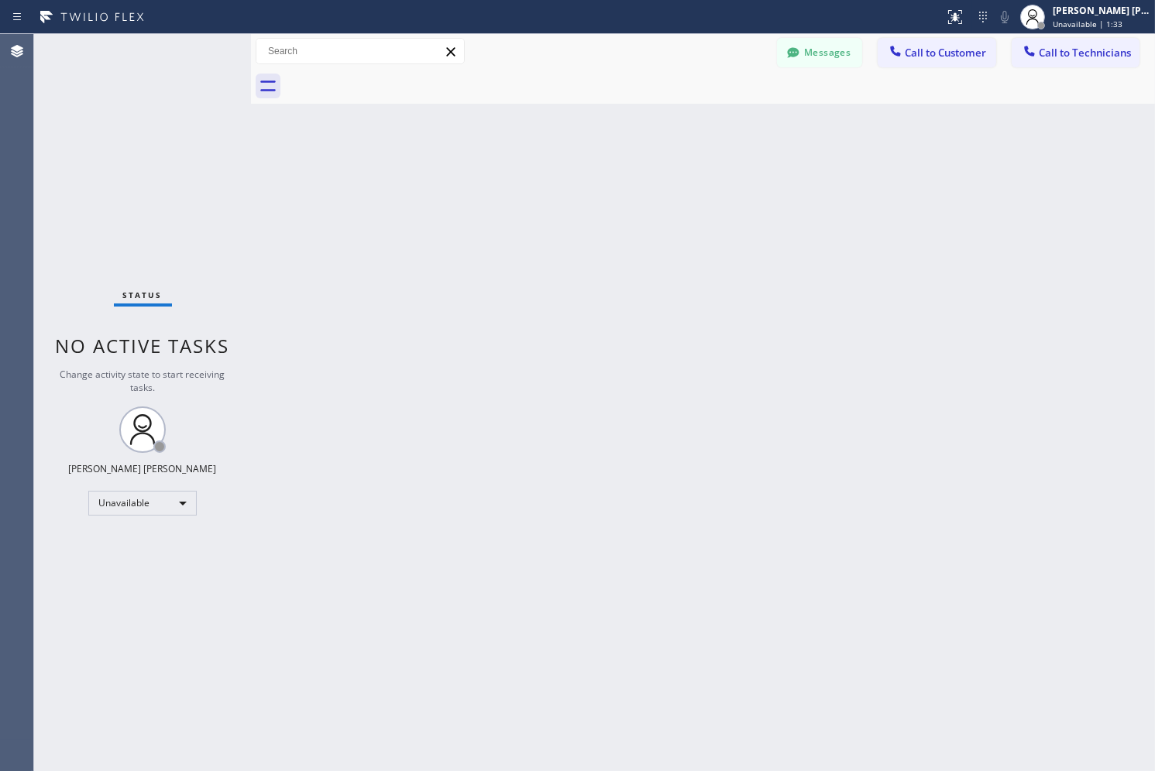
click at [569, 171] on div "Back to Dashboard Change Sender ID Customers Technicians SK [PERSON_NAME] [DATE…" at bounding box center [703, 402] width 904 height 737
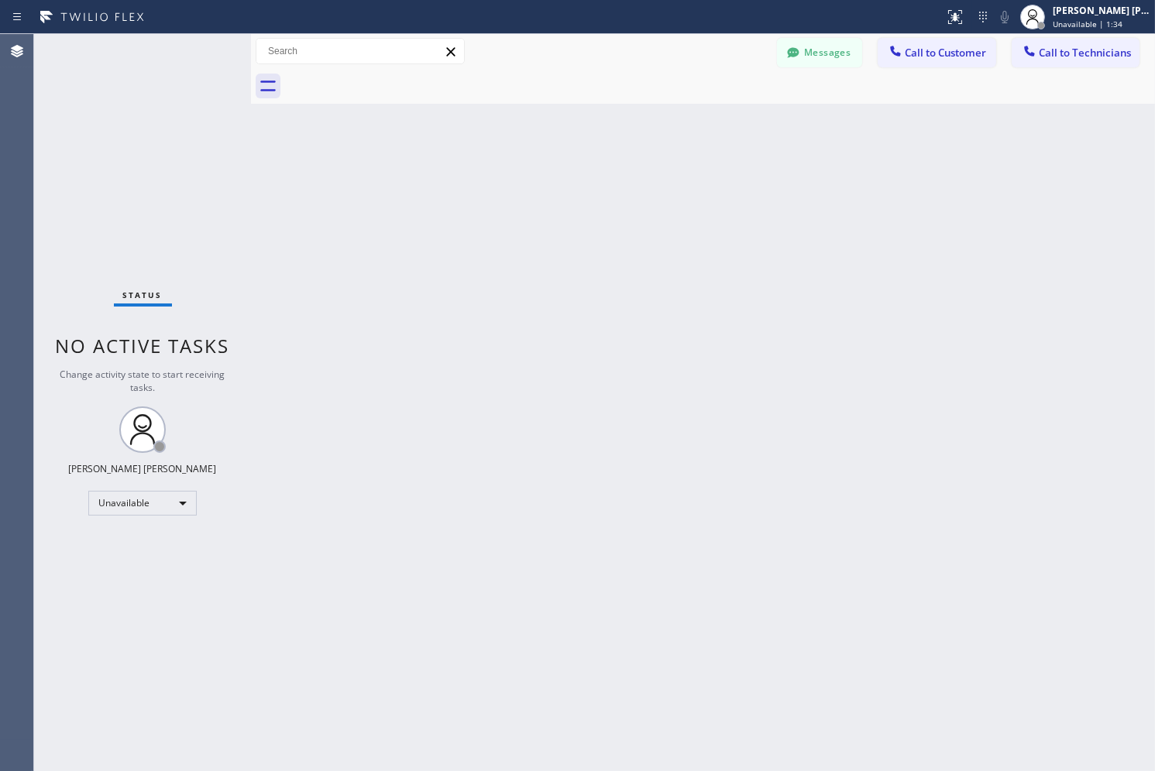
click at [569, 171] on div "Back to Dashboard Change Sender ID Customers Technicians SK [PERSON_NAME] [DATE…" at bounding box center [703, 402] width 904 height 737
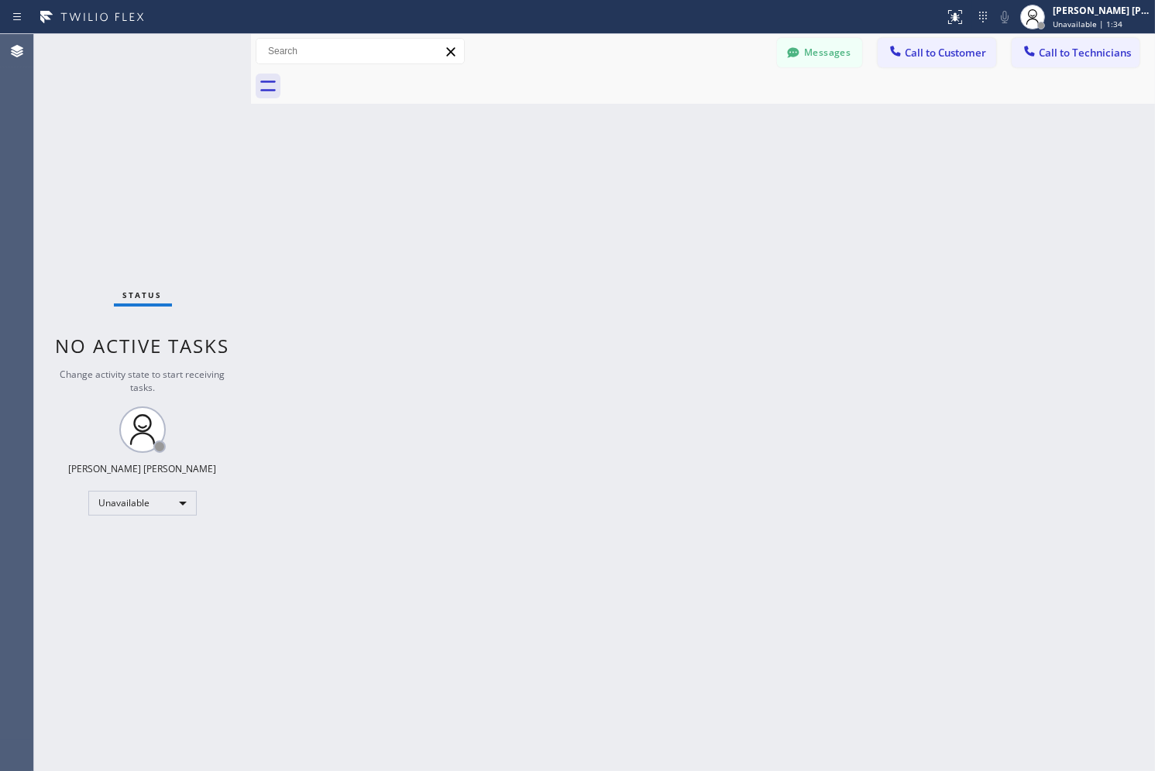
click at [569, 171] on div "Back to Dashboard Change Sender ID Customers Technicians SK [PERSON_NAME] [DATE…" at bounding box center [703, 402] width 904 height 737
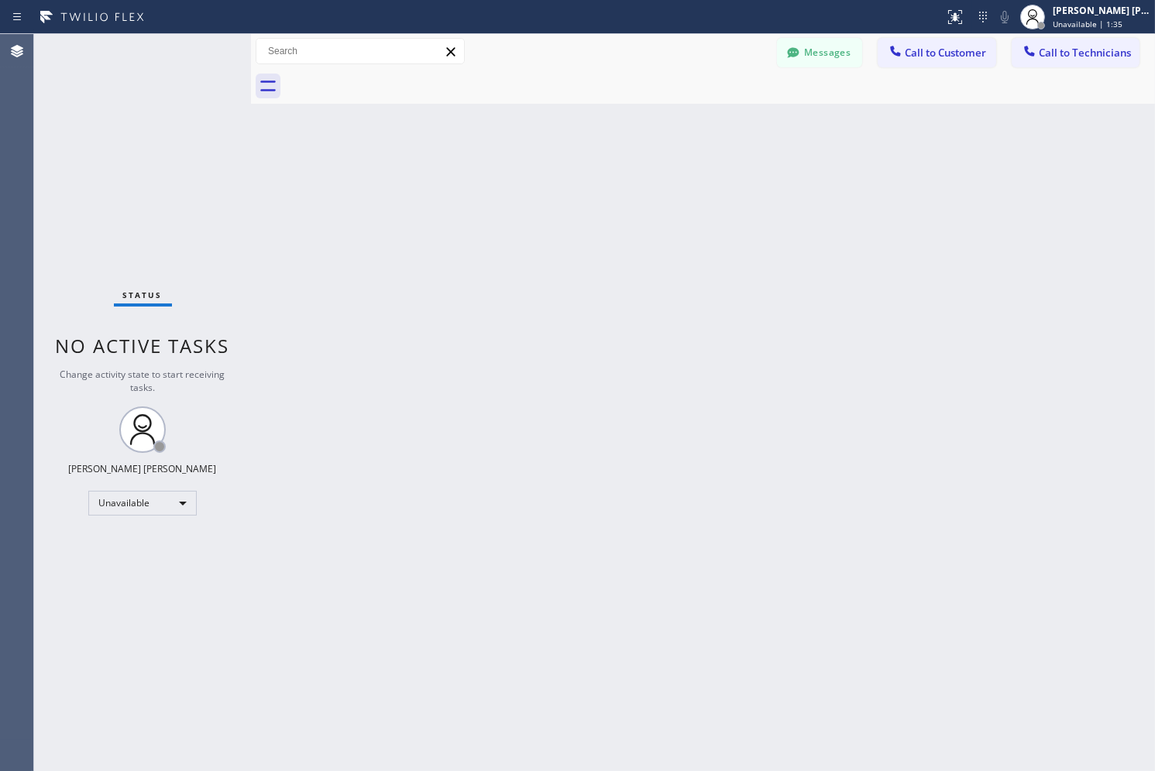
click at [569, 171] on div "Back to Dashboard Change Sender ID Customers Technicians SK [PERSON_NAME] [DATE…" at bounding box center [703, 402] width 904 height 737
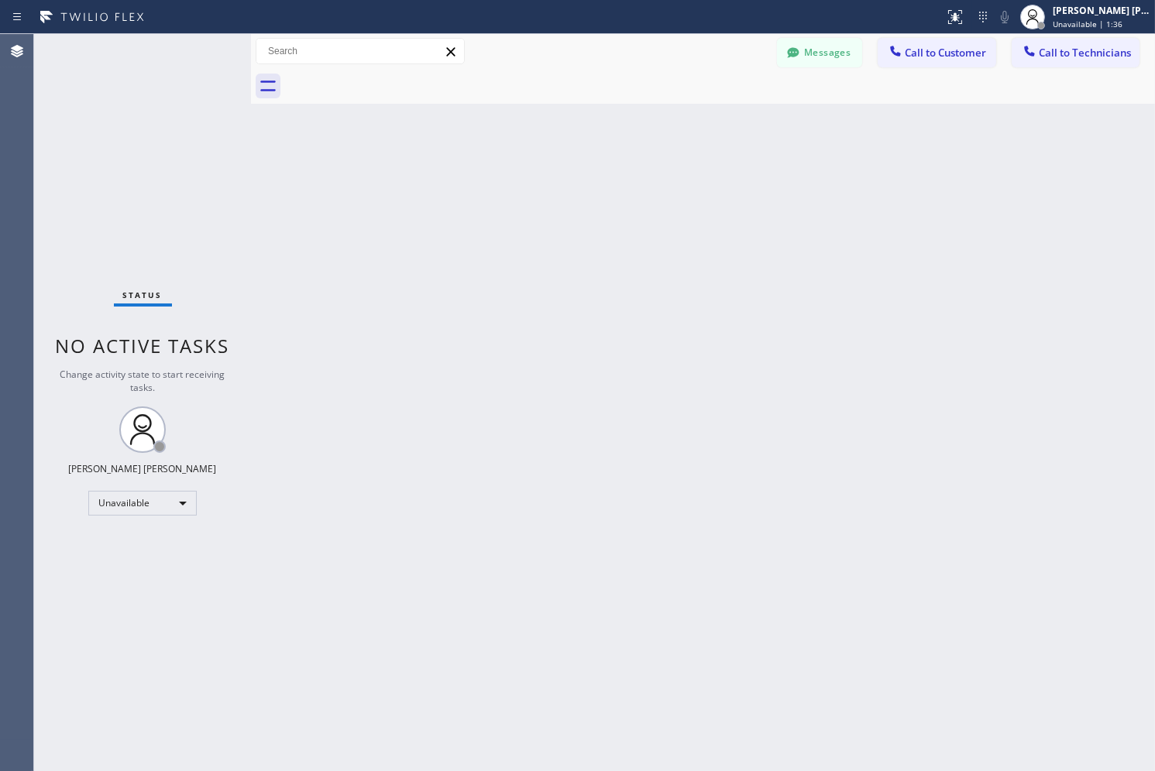
click at [569, 171] on div "Back to Dashboard Change Sender ID Customers Technicians SK [PERSON_NAME] [DATE…" at bounding box center [703, 402] width 904 height 737
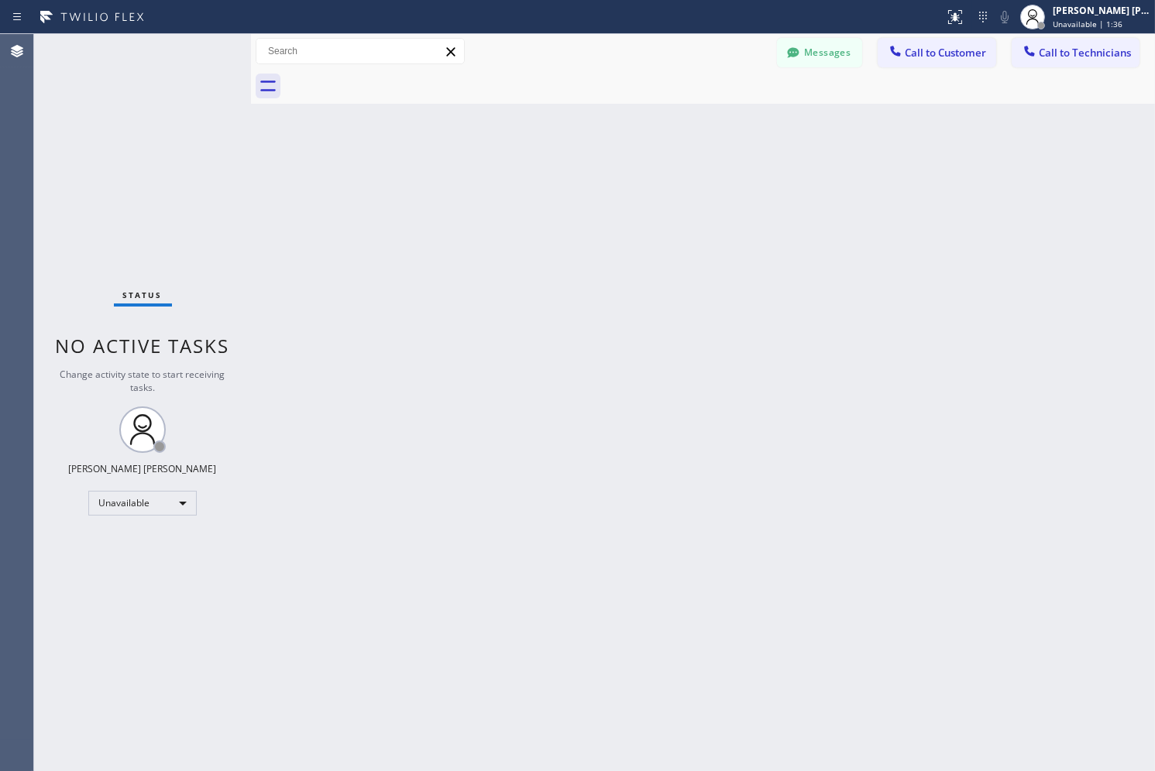
click at [569, 171] on div "Back to Dashboard Change Sender ID Customers Technicians SK [PERSON_NAME] [DATE…" at bounding box center [703, 402] width 904 height 737
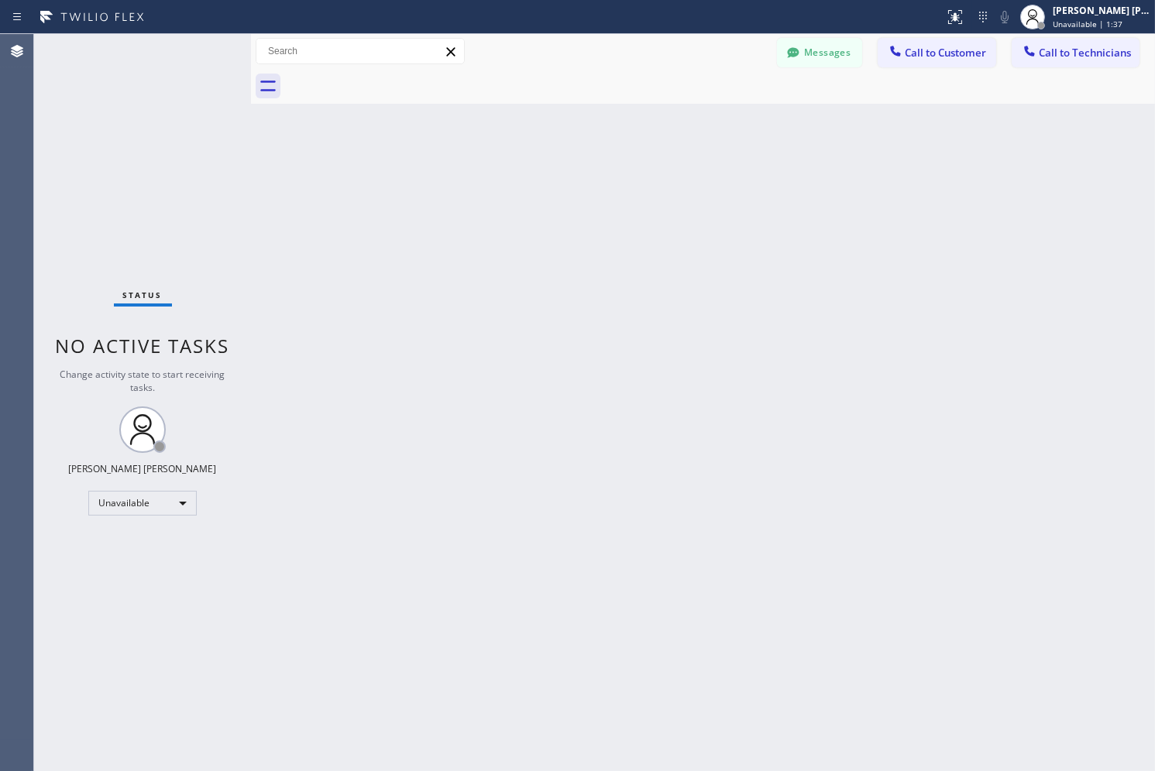
click at [569, 171] on div "Back to Dashboard Change Sender ID Customers Technicians SK [PERSON_NAME] [DATE…" at bounding box center [703, 402] width 904 height 737
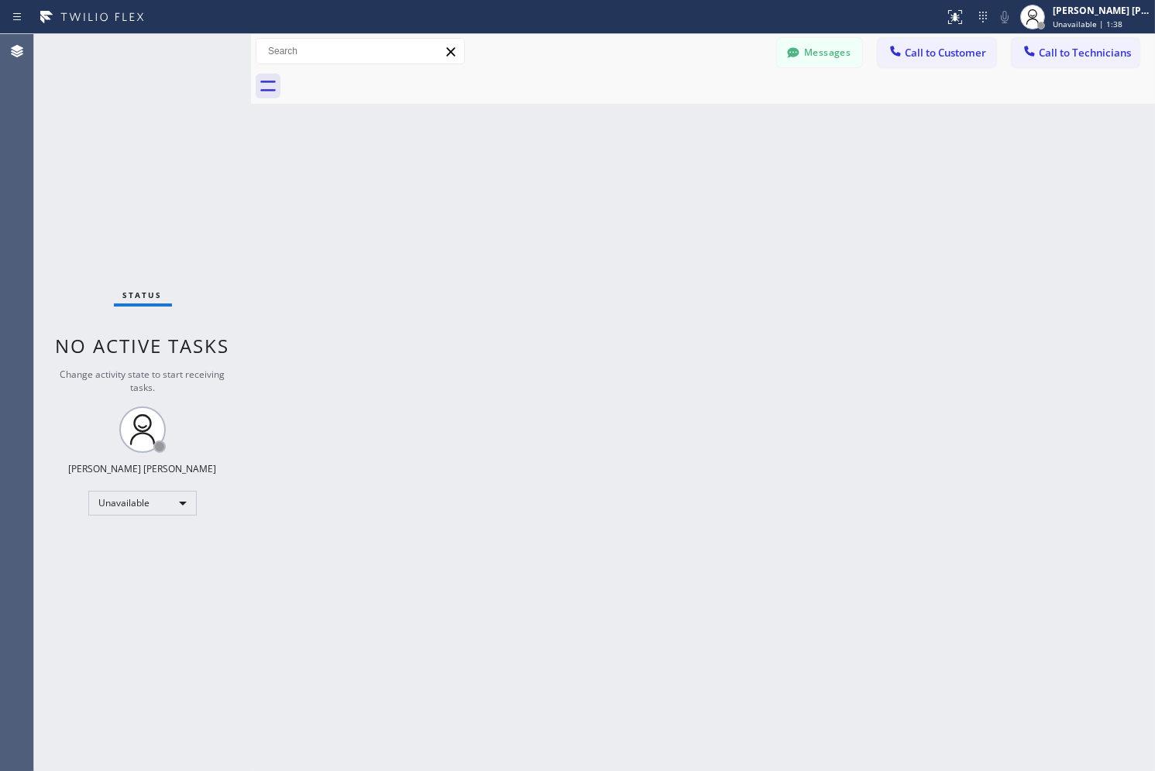
click at [569, 171] on div "Back to Dashboard Change Sender ID Customers Technicians SK [PERSON_NAME] [DATE…" at bounding box center [703, 402] width 904 height 737
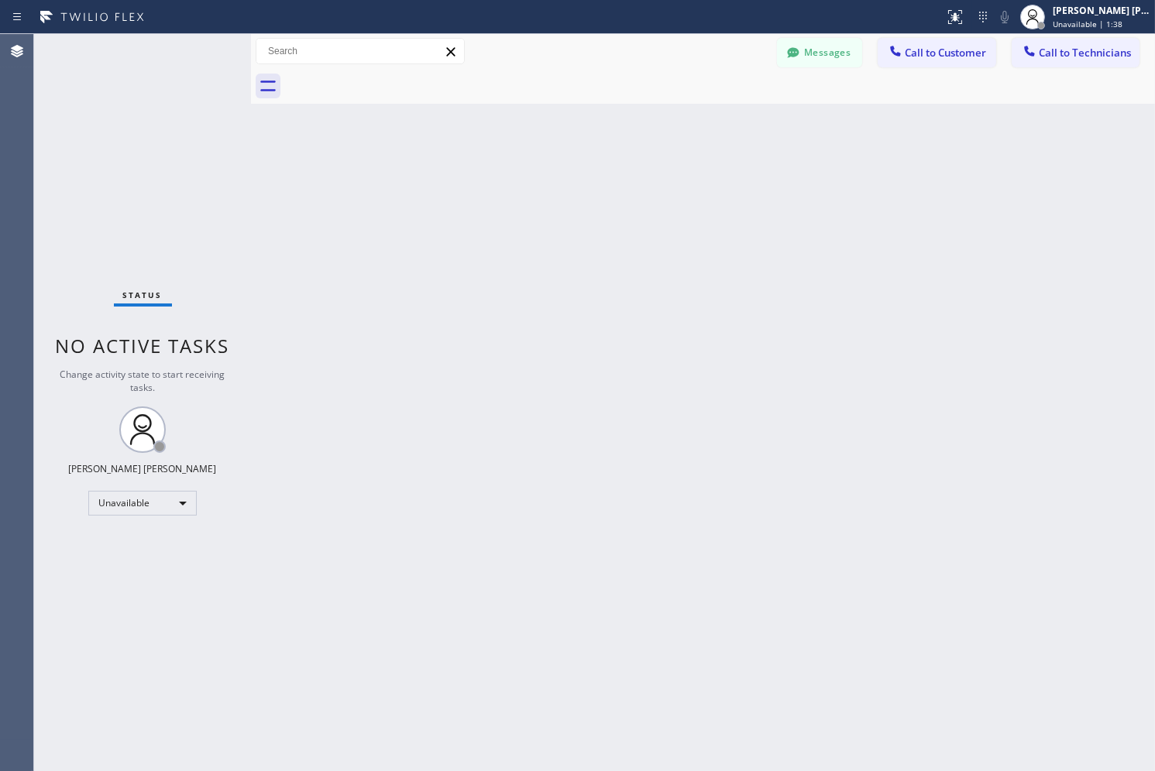
click at [569, 171] on div "Back to Dashboard Change Sender ID Customers Technicians SK [PERSON_NAME] [DATE…" at bounding box center [703, 402] width 904 height 737
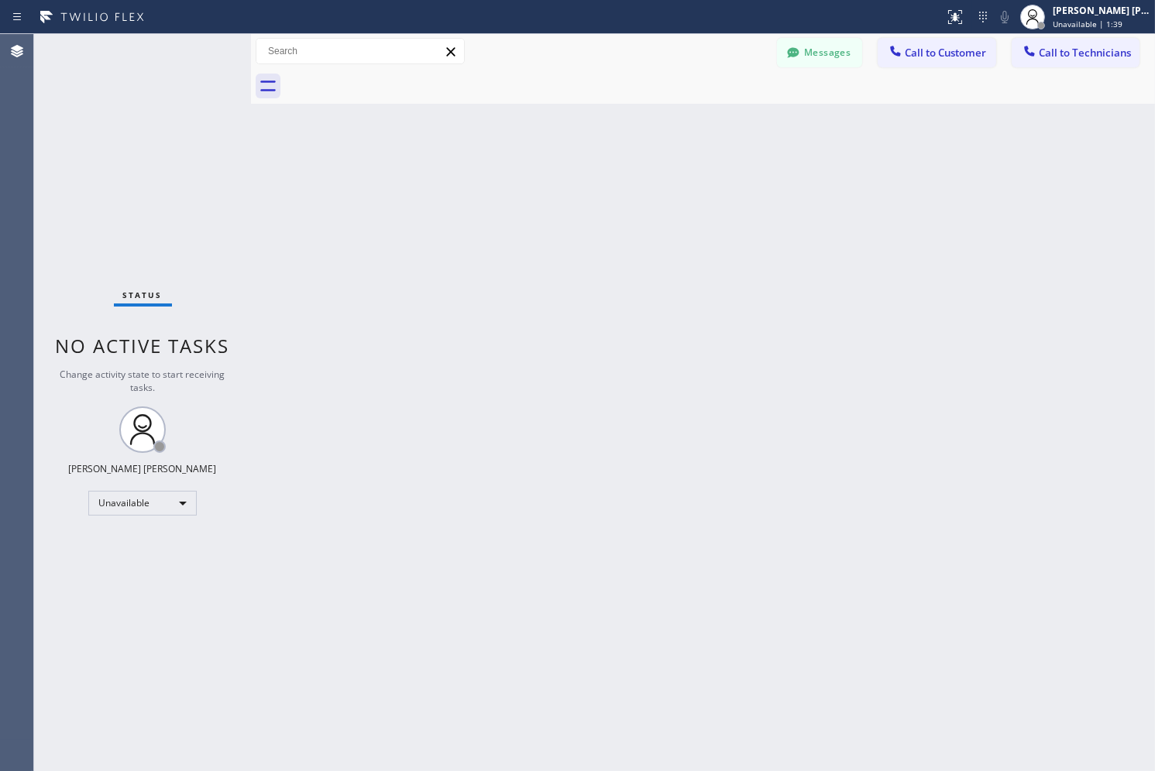
click at [569, 171] on div "Back to Dashboard Change Sender ID Customers Technicians SK [PERSON_NAME] [DATE…" at bounding box center [703, 402] width 904 height 737
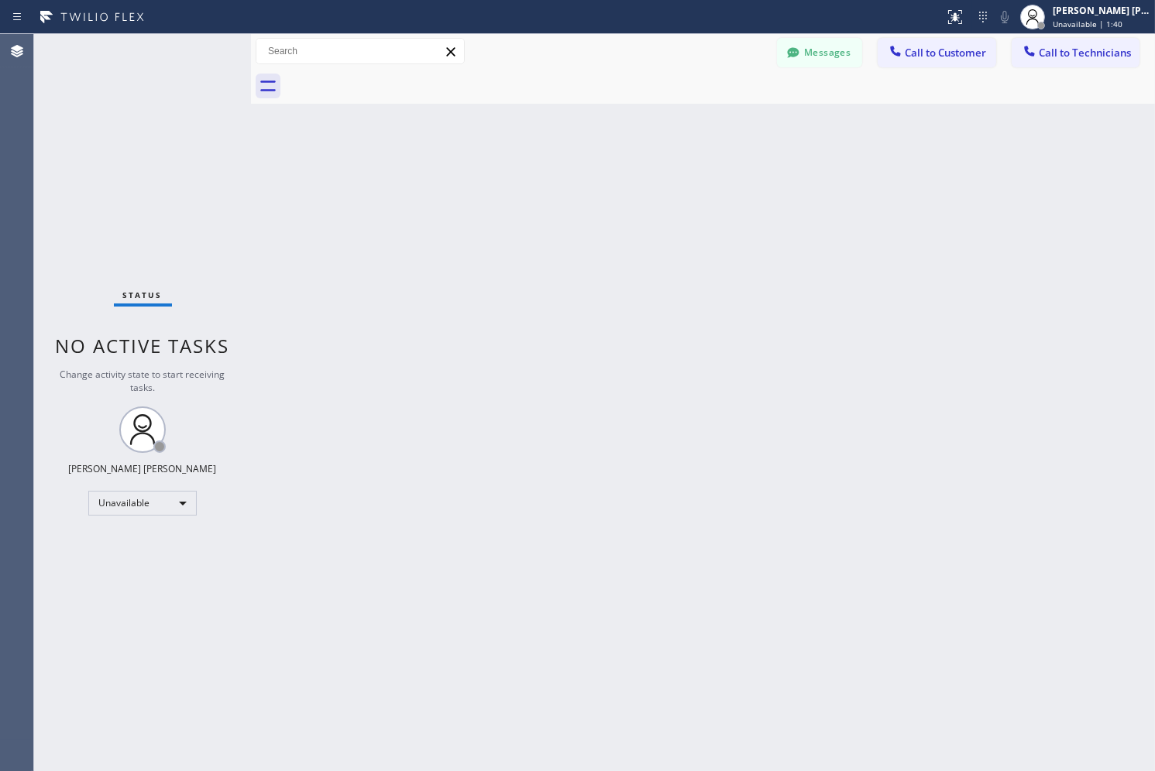
click at [569, 171] on div "Back to Dashboard Change Sender ID Customers Technicians SK [PERSON_NAME] [DATE…" at bounding box center [703, 402] width 904 height 737
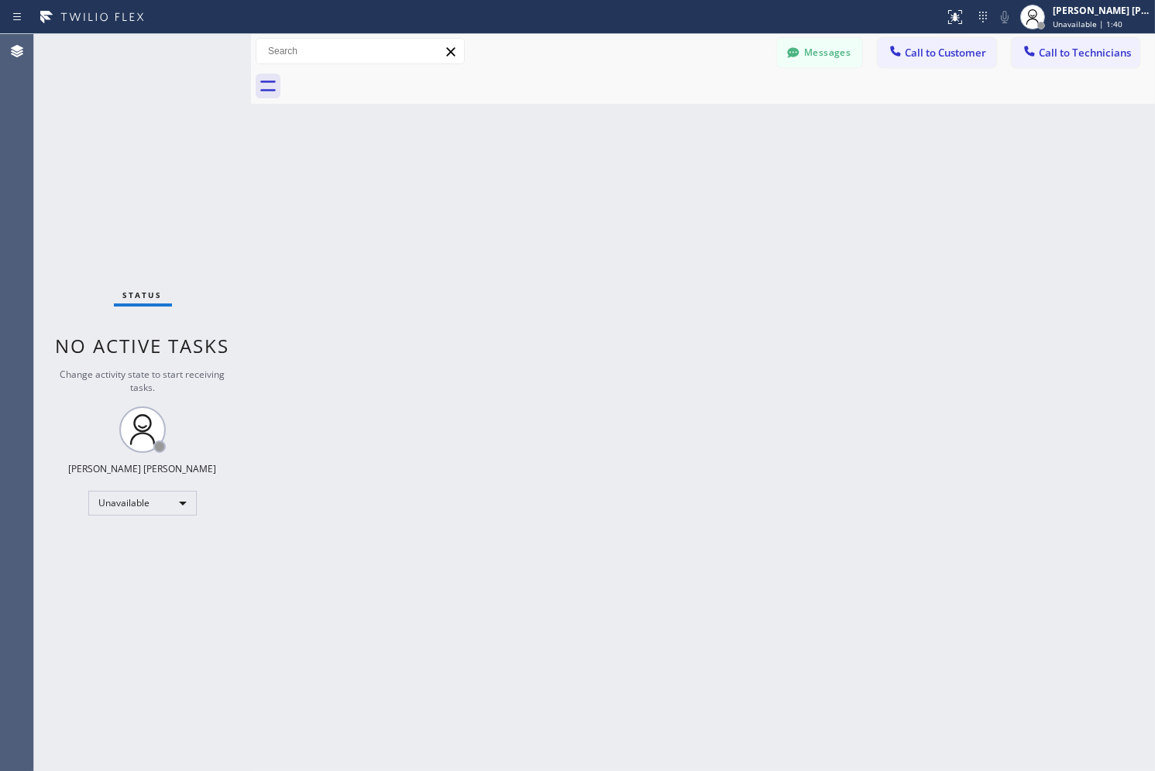
click at [569, 171] on div "Back to Dashboard Change Sender ID Customers Technicians SK [PERSON_NAME] [DATE…" at bounding box center [703, 402] width 904 height 737
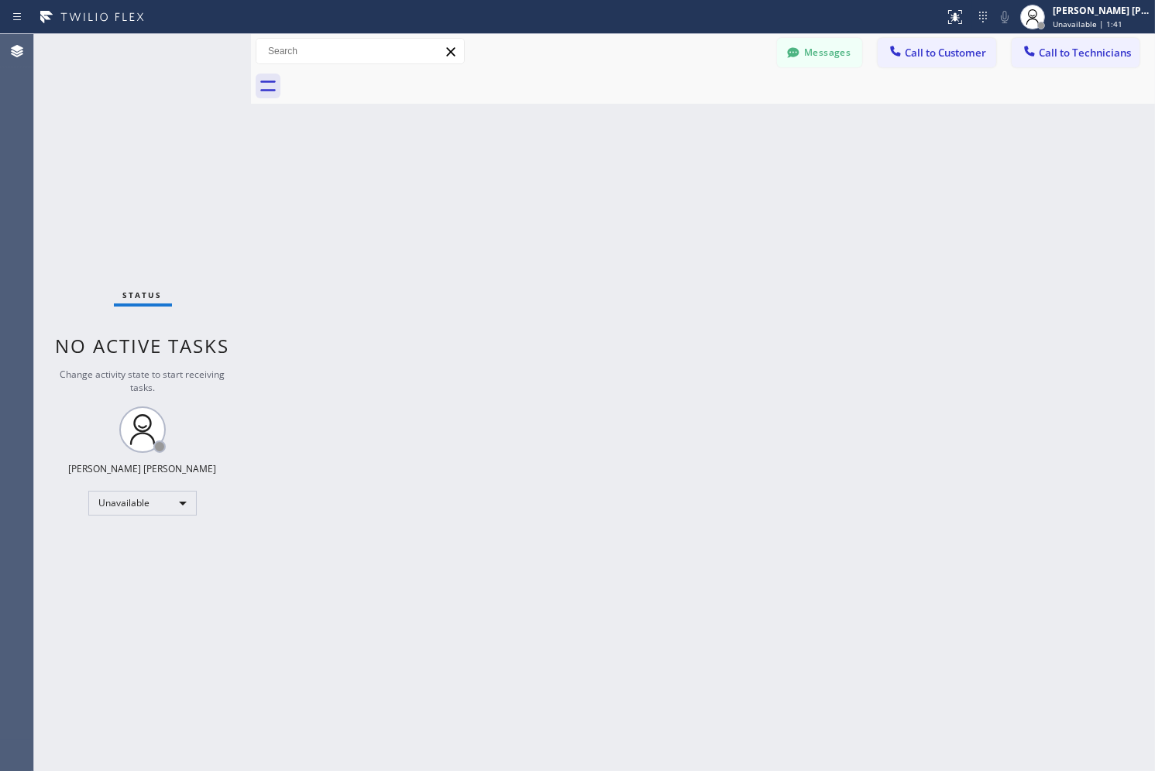
click at [569, 171] on div "Back to Dashboard Change Sender ID Customers Technicians SK [PERSON_NAME] [DATE…" at bounding box center [703, 402] width 904 height 737
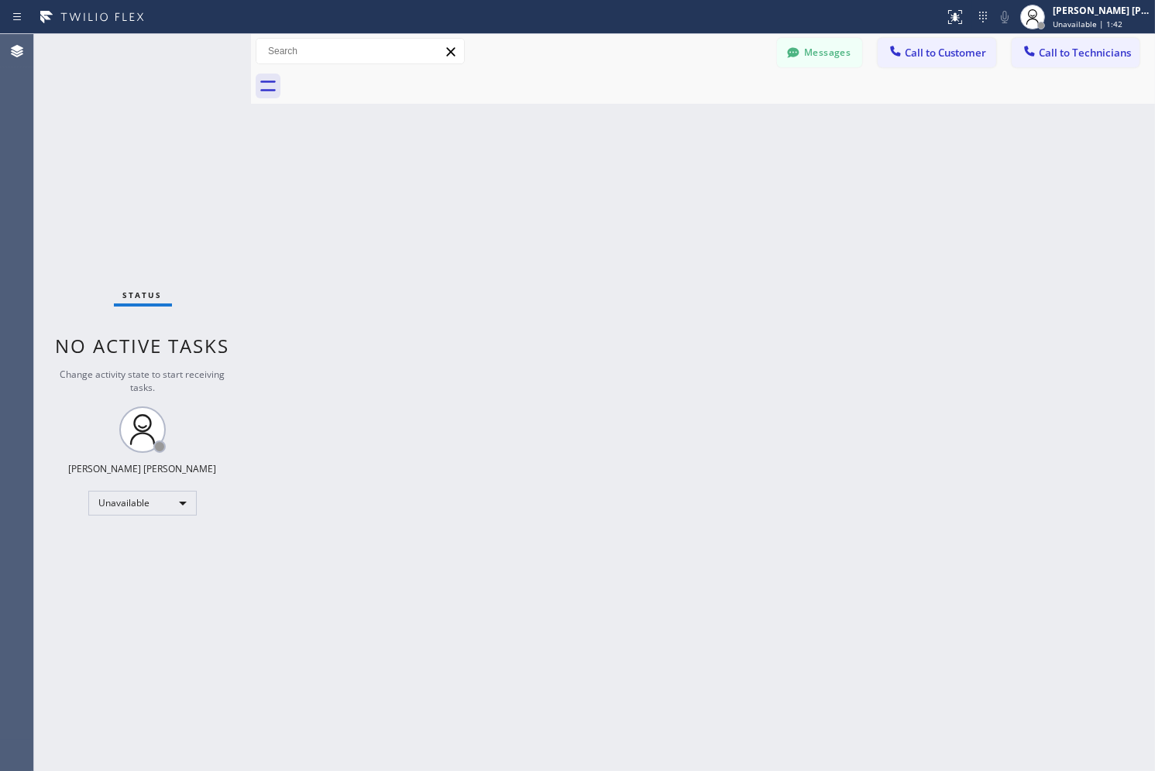
click at [569, 171] on div "Back to Dashboard Change Sender ID Customers Technicians SK [PERSON_NAME] [DATE…" at bounding box center [703, 402] width 904 height 737
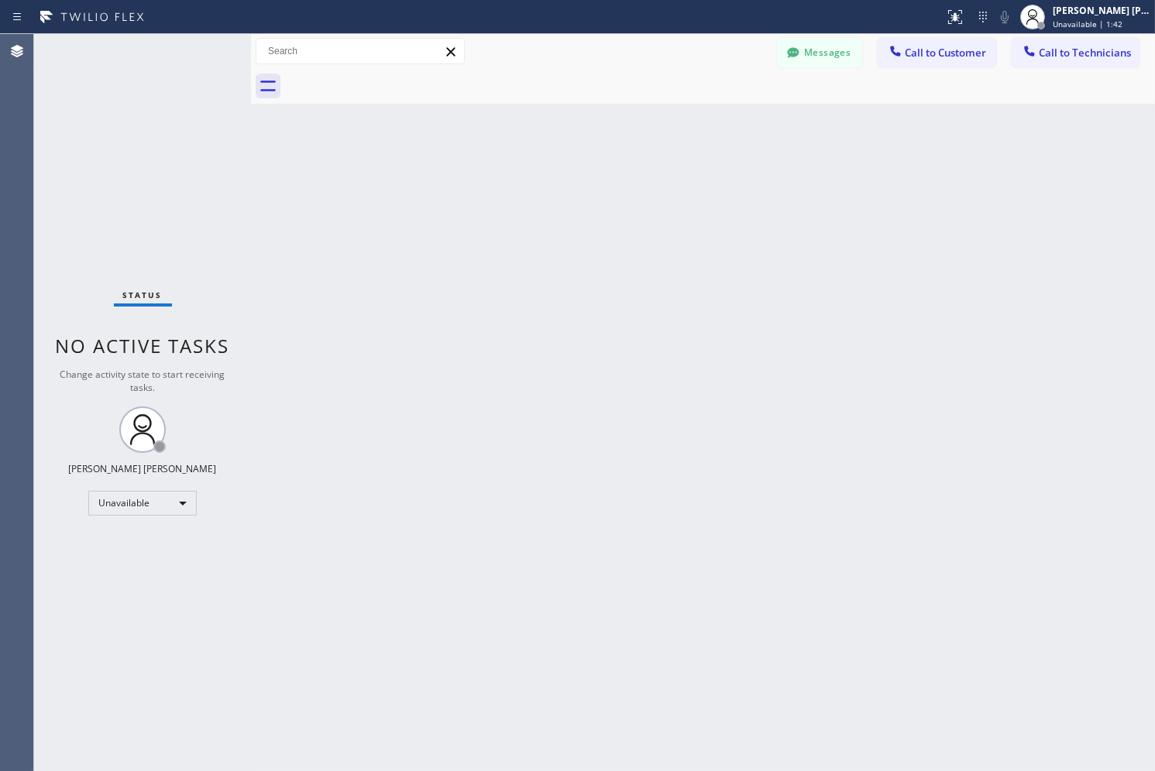
click at [569, 171] on div "Back to Dashboard Change Sender ID Customers Technicians SK [PERSON_NAME] [DATE…" at bounding box center [703, 402] width 904 height 737
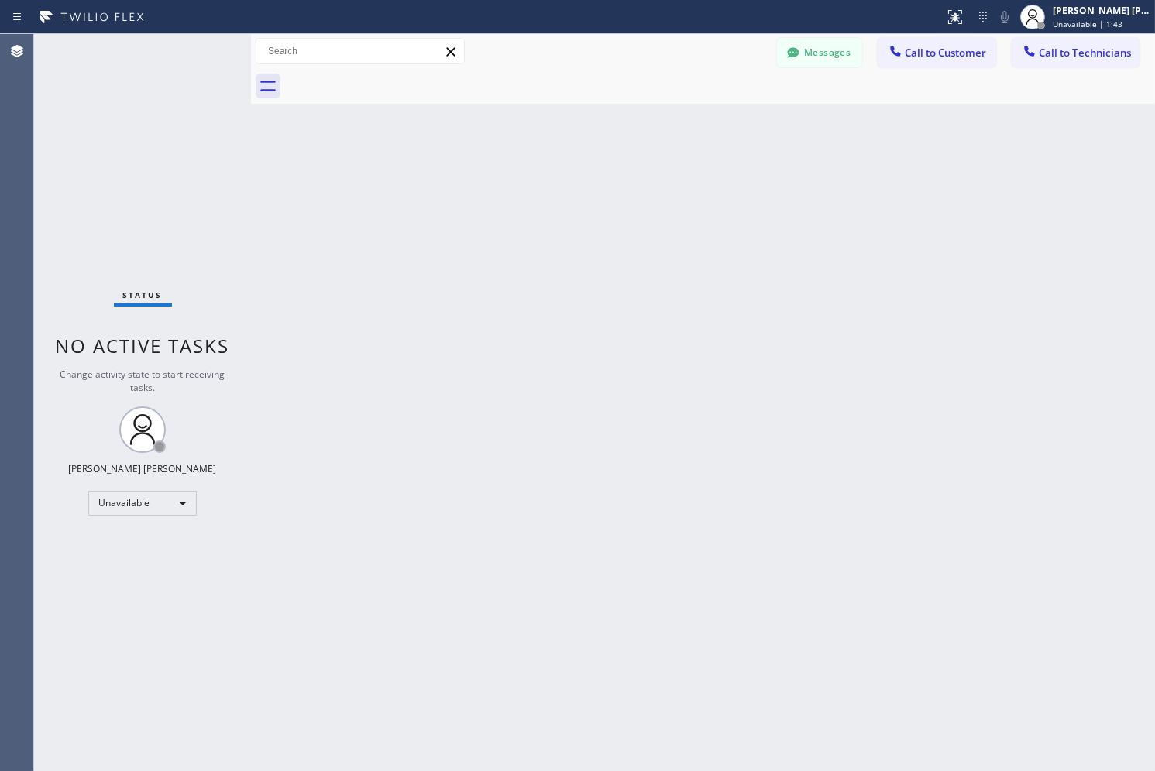
click at [569, 171] on div "Back to Dashboard Change Sender ID Customers Technicians SK [PERSON_NAME] [DATE…" at bounding box center [703, 402] width 904 height 737
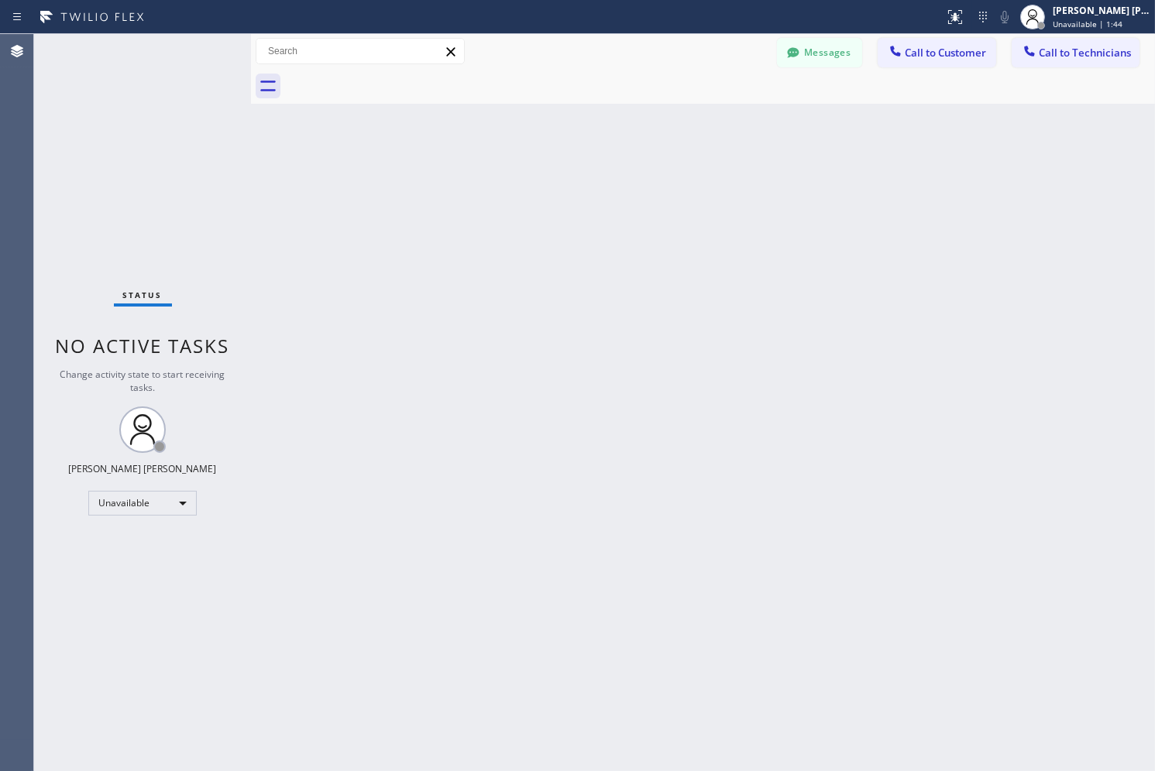
click at [569, 171] on div "Back to Dashboard Change Sender ID Customers Technicians SK [PERSON_NAME] [DATE…" at bounding box center [703, 402] width 904 height 737
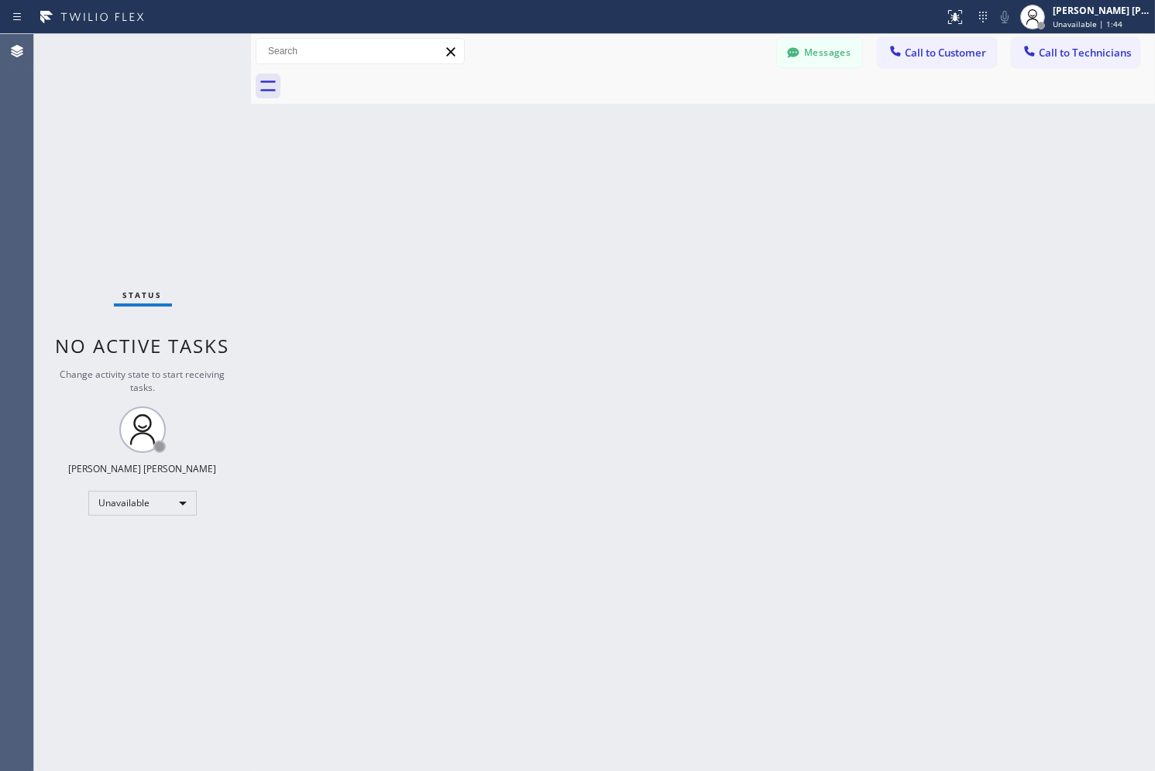
click at [569, 171] on div "Back to Dashboard Change Sender ID Customers Technicians SK [PERSON_NAME] [DATE…" at bounding box center [703, 402] width 904 height 737
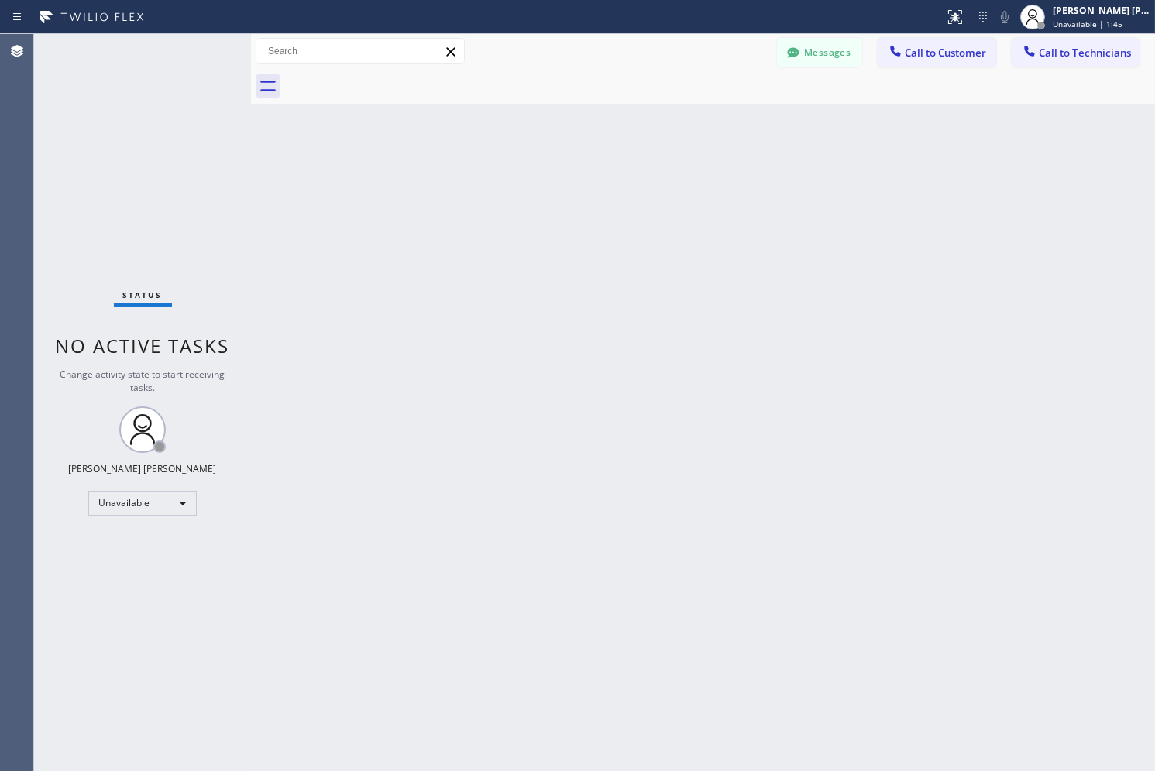
click at [569, 171] on div "Back to Dashboard Change Sender ID Customers Technicians SK [PERSON_NAME] [DATE…" at bounding box center [703, 402] width 904 height 737
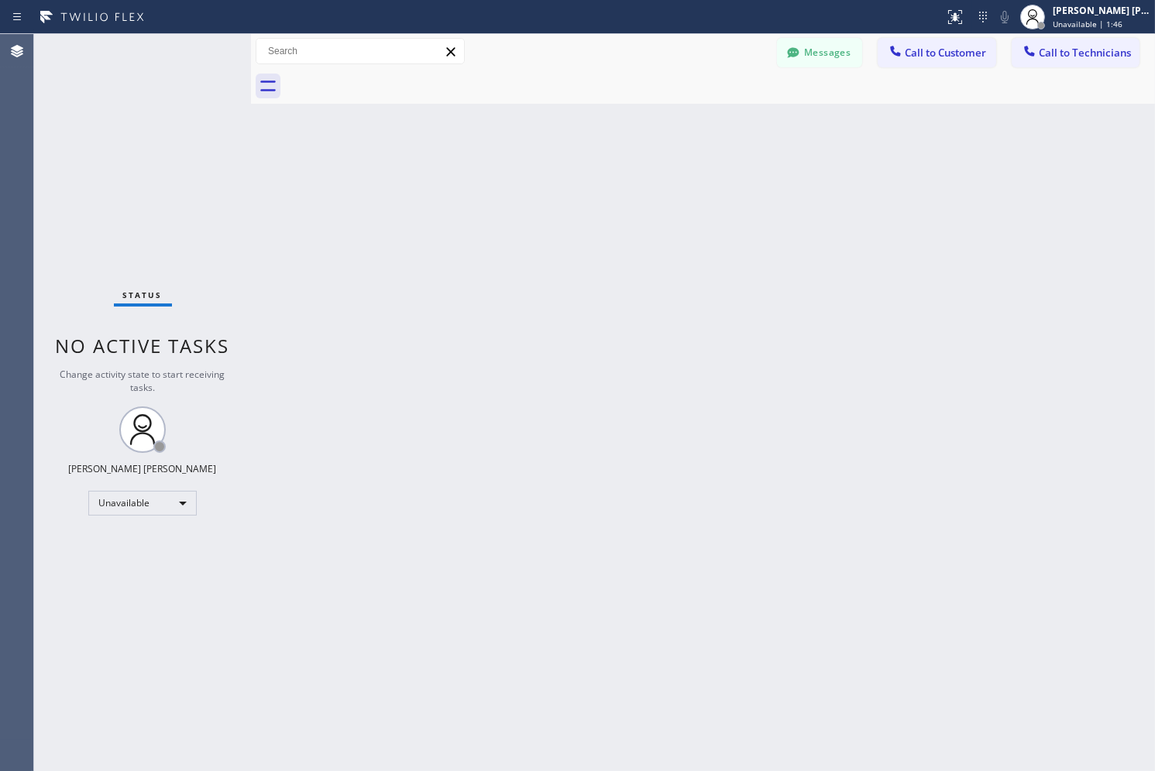
click at [569, 171] on div "Back to Dashboard Change Sender ID Customers Technicians SK [PERSON_NAME] [DATE…" at bounding box center [703, 402] width 904 height 737
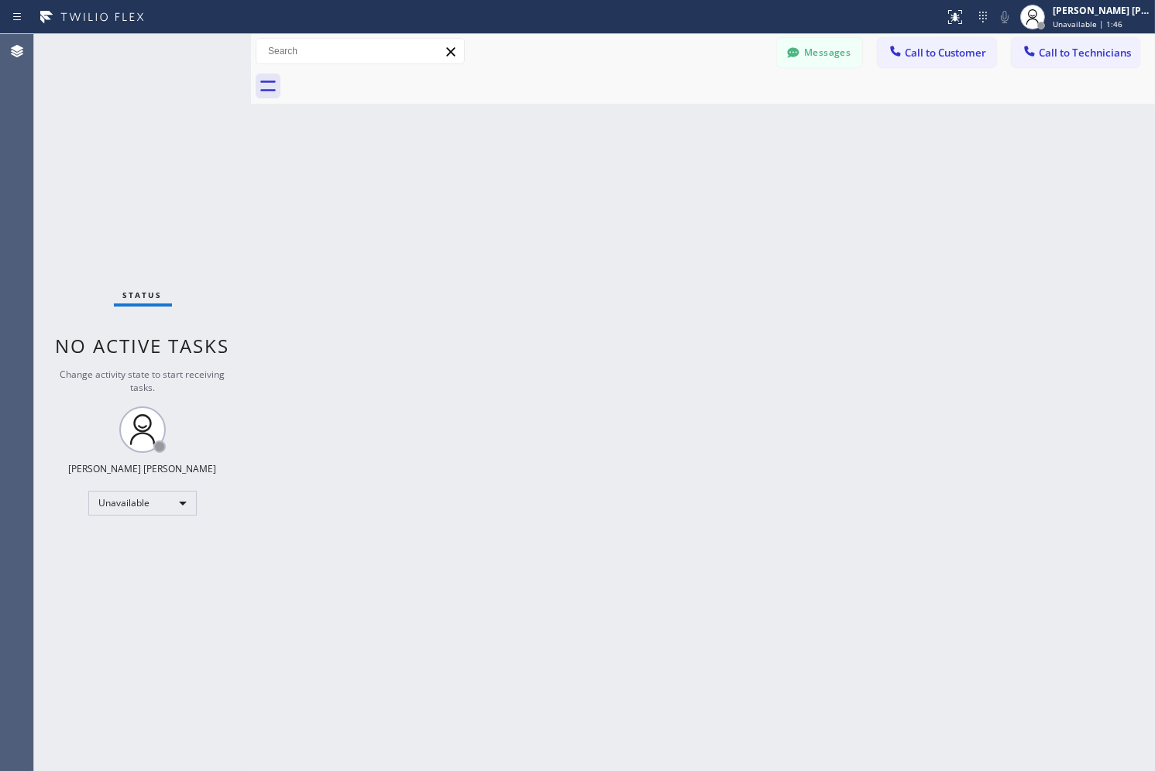
click at [569, 171] on div "Back to Dashboard Change Sender ID Customers Technicians SK [PERSON_NAME] [DATE…" at bounding box center [703, 402] width 904 height 737
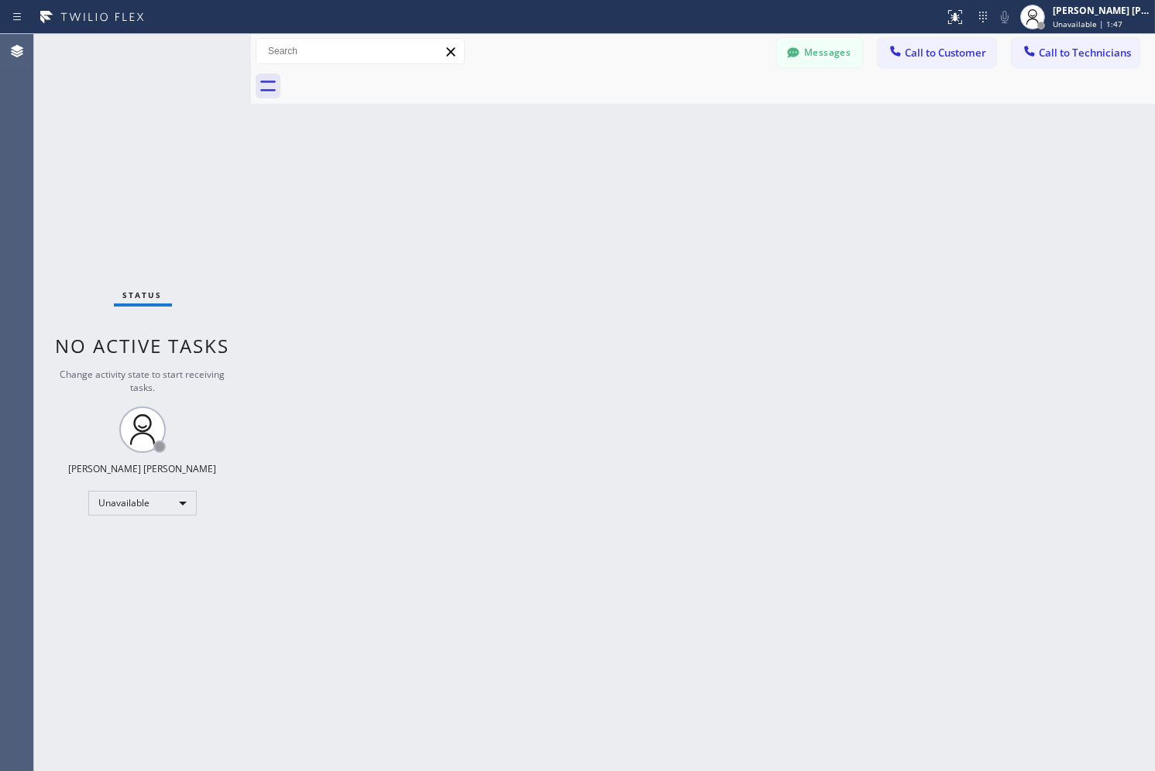
click at [569, 171] on div "Back to Dashboard Change Sender ID Customers Technicians SK [PERSON_NAME] [DATE…" at bounding box center [703, 402] width 904 height 737
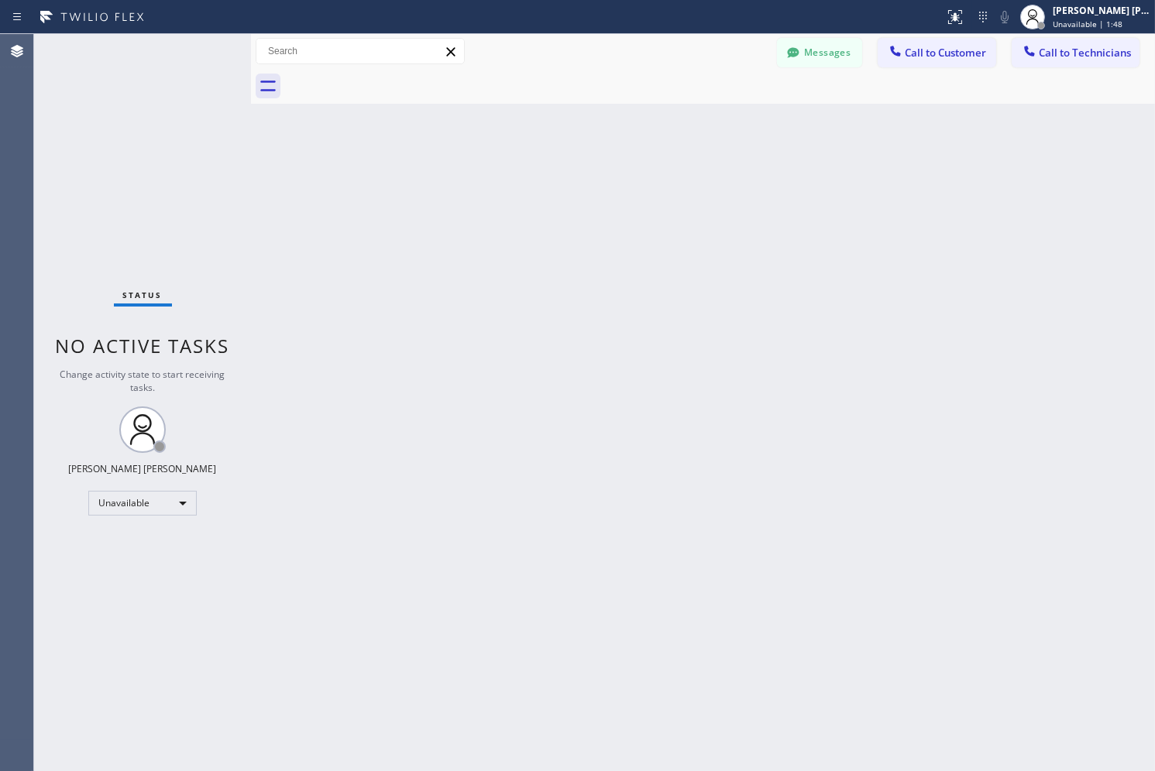
click at [569, 171] on div "Back to Dashboard Change Sender ID Customers Technicians SK [PERSON_NAME] [DATE…" at bounding box center [703, 402] width 904 height 737
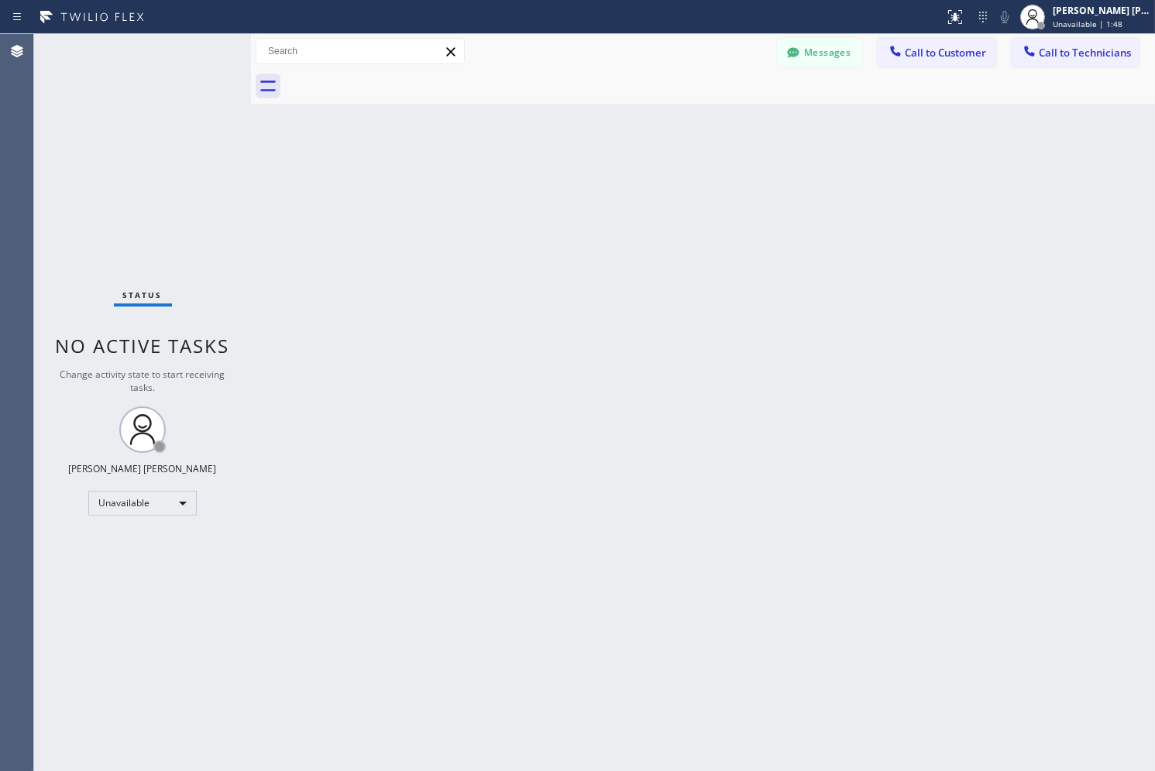
click at [569, 171] on div "Back to Dashboard Change Sender ID Customers Technicians SK [PERSON_NAME] [DATE…" at bounding box center [703, 402] width 904 height 737
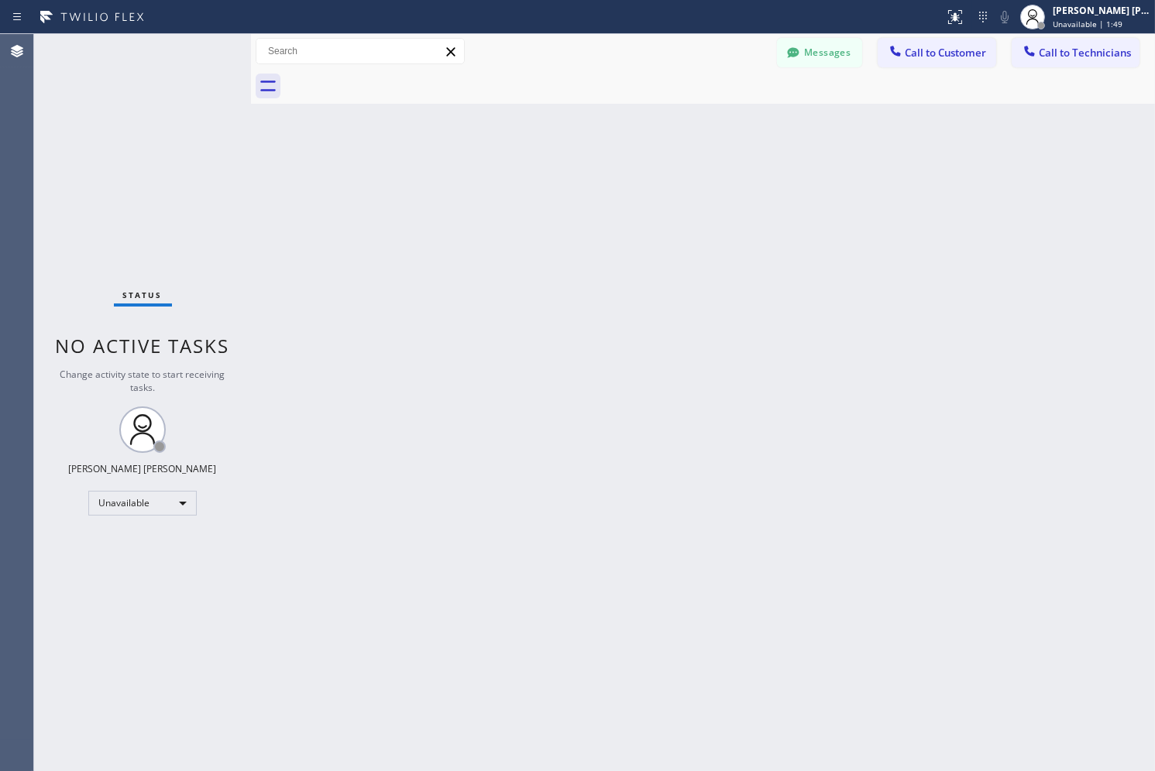
click at [569, 171] on div "Back to Dashboard Change Sender ID Customers Technicians SK [PERSON_NAME] [DATE…" at bounding box center [703, 402] width 904 height 737
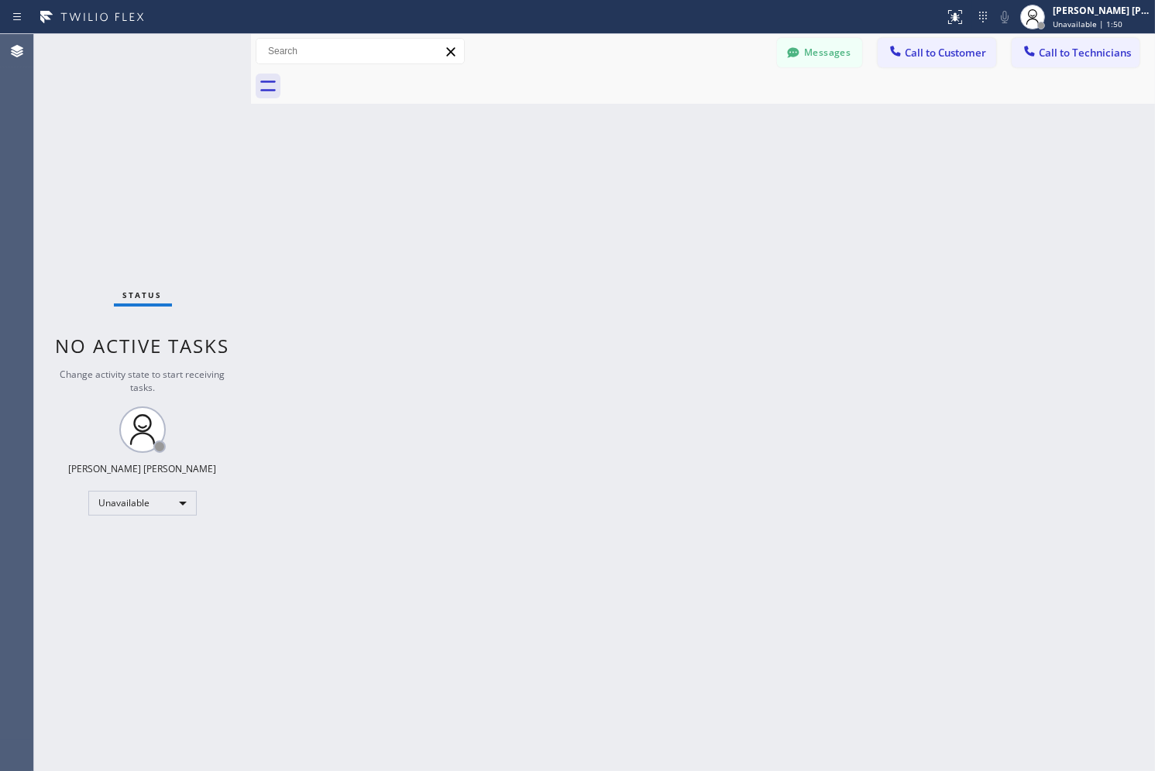
click at [569, 171] on div "Back to Dashboard Change Sender ID Customers Technicians SK [PERSON_NAME] [DATE…" at bounding box center [703, 402] width 904 height 737
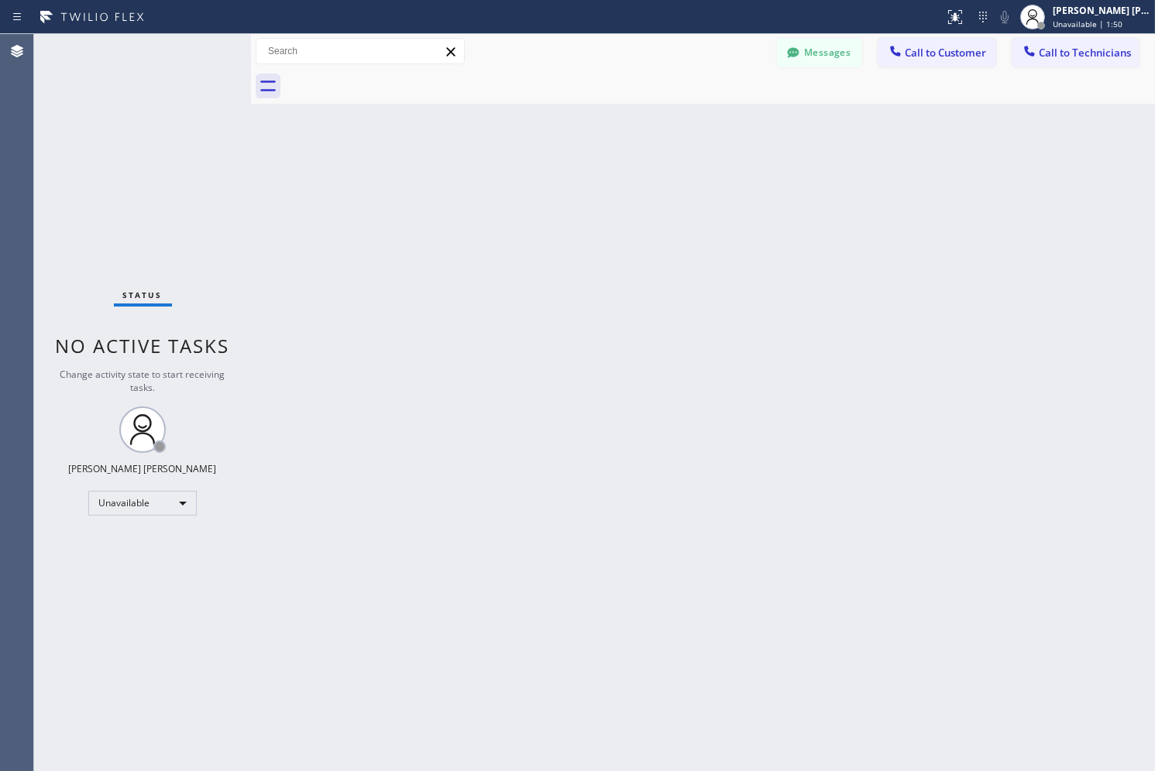
click at [569, 171] on div "Back to Dashboard Change Sender ID Customers Technicians SK [PERSON_NAME] [DATE…" at bounding box center [703, 402] width 904 height 737
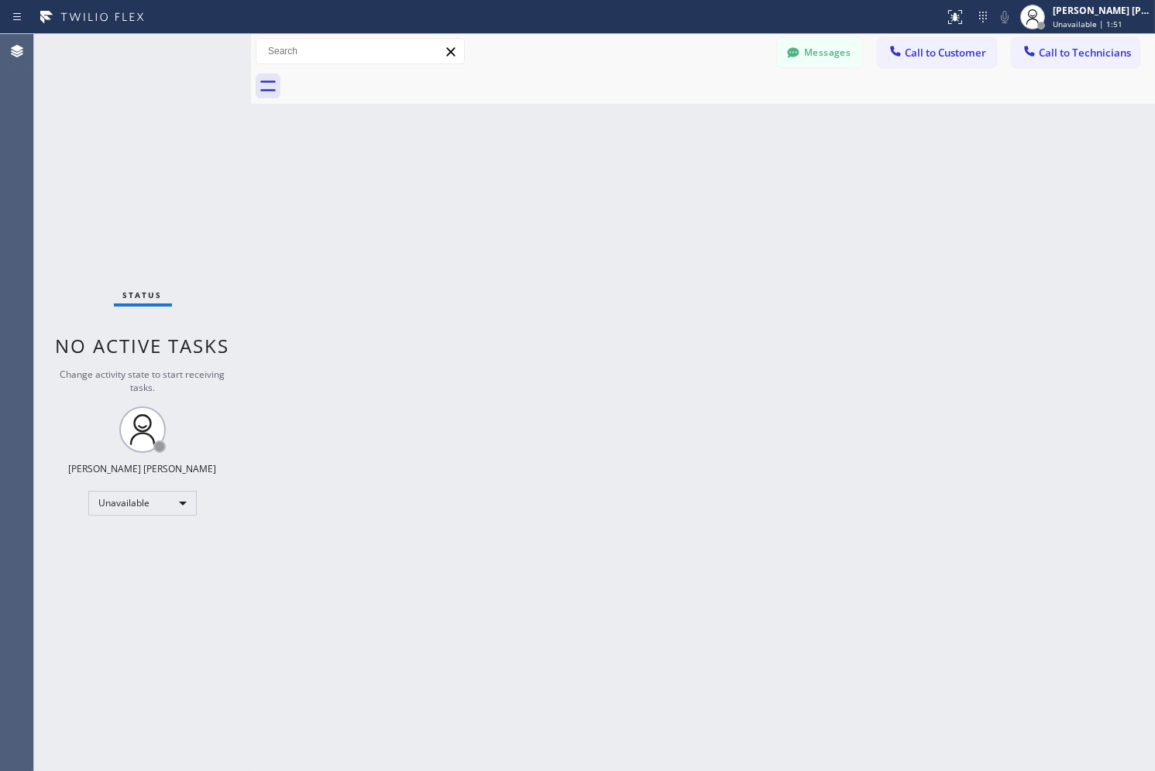
click at [569, 171] on div "Back to Dashboard Change Sender ID Customers Technicians SK [PERSON_NAME] [DATE…" at bounding box center [703, 402] width 904 height 737
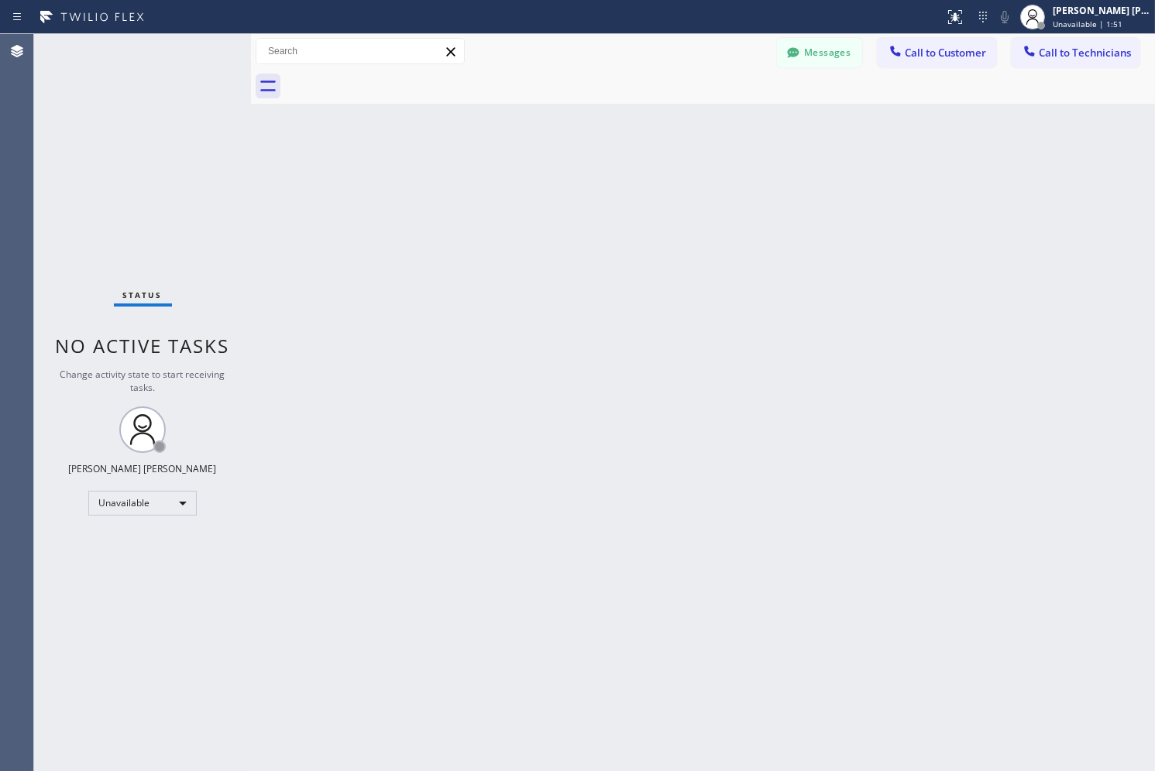
click at [569, 171] on div "Back to Dashboard Change Sender ID Customers Technicians SK [PERSON_NAME] [DATE…" at bounding box center [703, 402] width 904 height 737
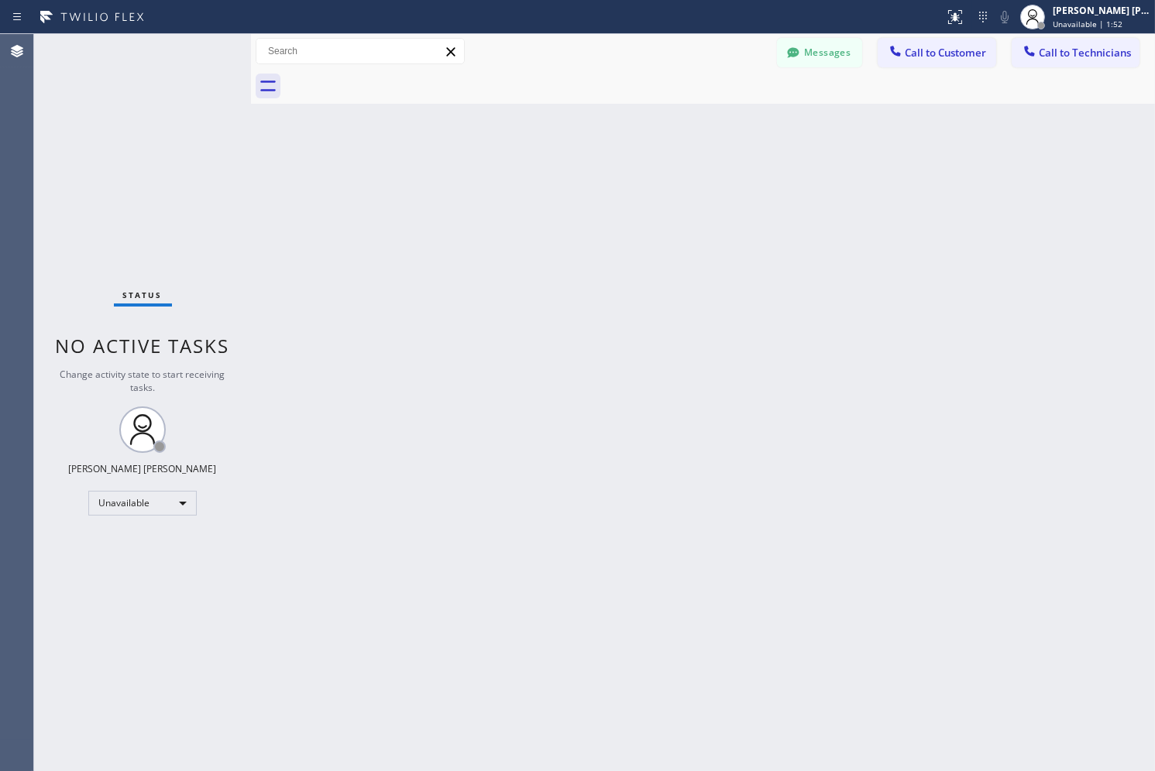
click at [569, 171] on div "Back to Dashboard Change Sender ID Customers Technicians SK [PERSON_NAME] [DATE…" at bounding box center [703, 402] width 904 height 737
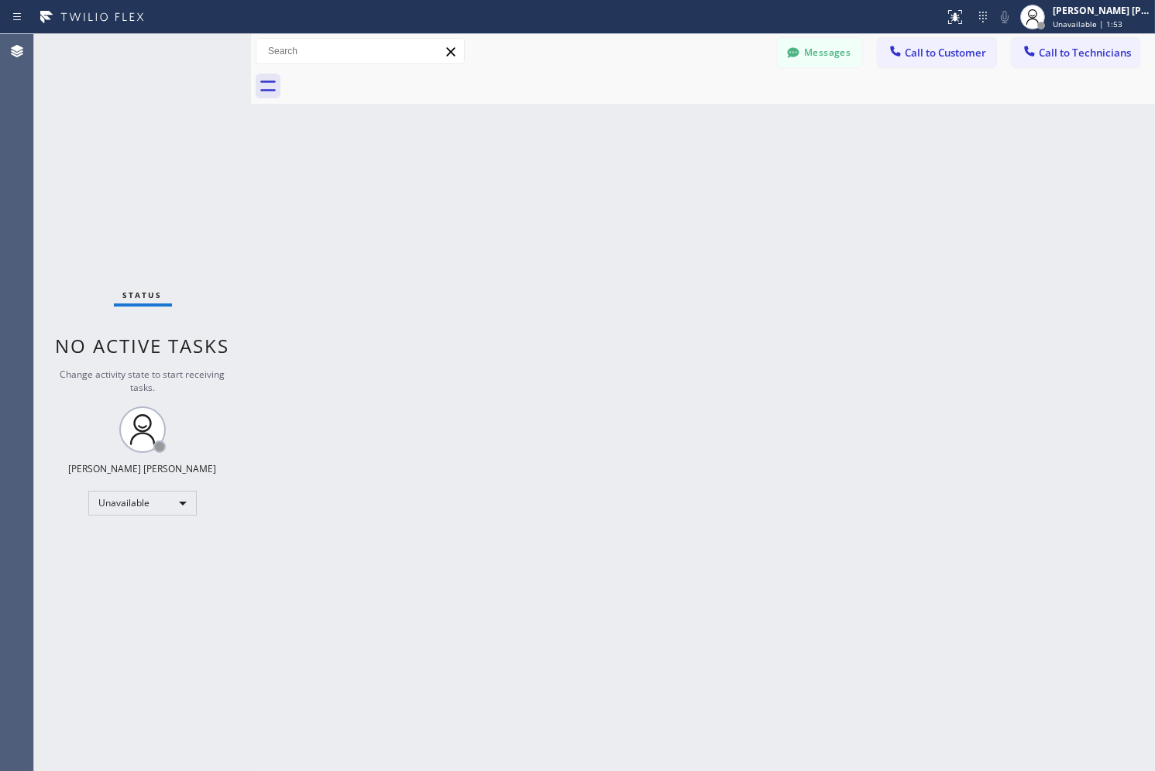
click at [569, 171] on div "Back to Dashboard Change Sender ID Customers Technicians SK [PERSON_NAME] [DATE…" at bounding box center [703, 402] width 904 height 737
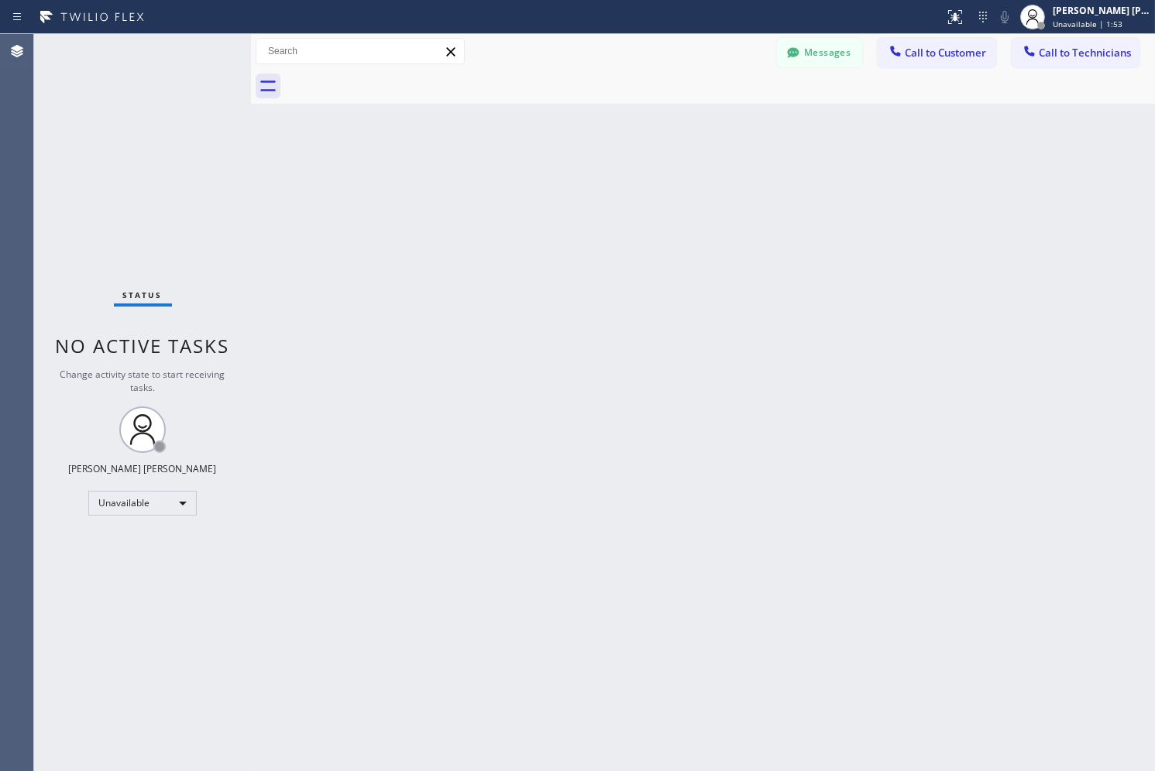
click at [569, 171] on div "Back to Dashboard Change Sender ID Customers Technicians SK [PERSON_NAME] [DATE…" at bounding box center [703, 402] width 904 height 737
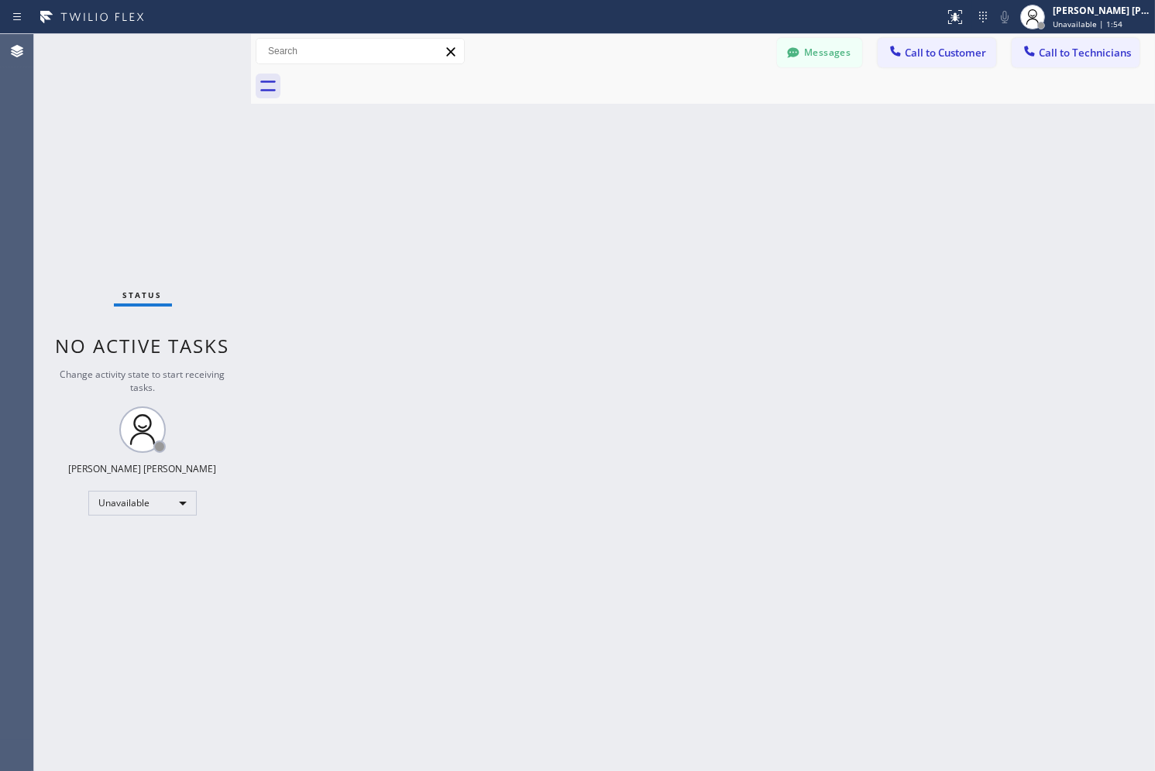
click at [569, 171] on div "Back to Dashboard Change Sender ID Customers Technicians SK [PERSON_NAME] [DATE…" at bounding box center [703, 402] width 904 height 737
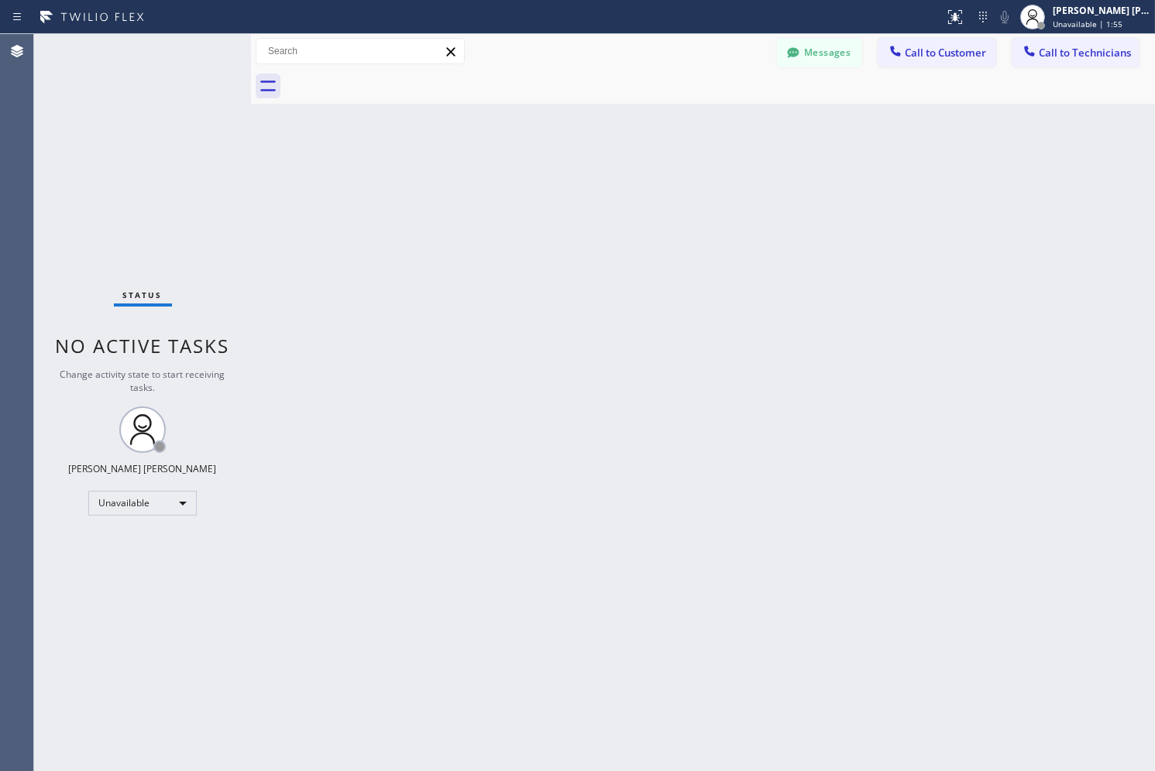
click at [569, 171] on div "Back to Dashboard Change Sender ID Customers Technicians SK [PERSON_NAME] [DATE…" at bounding box center [703, 402] width 904 height 737
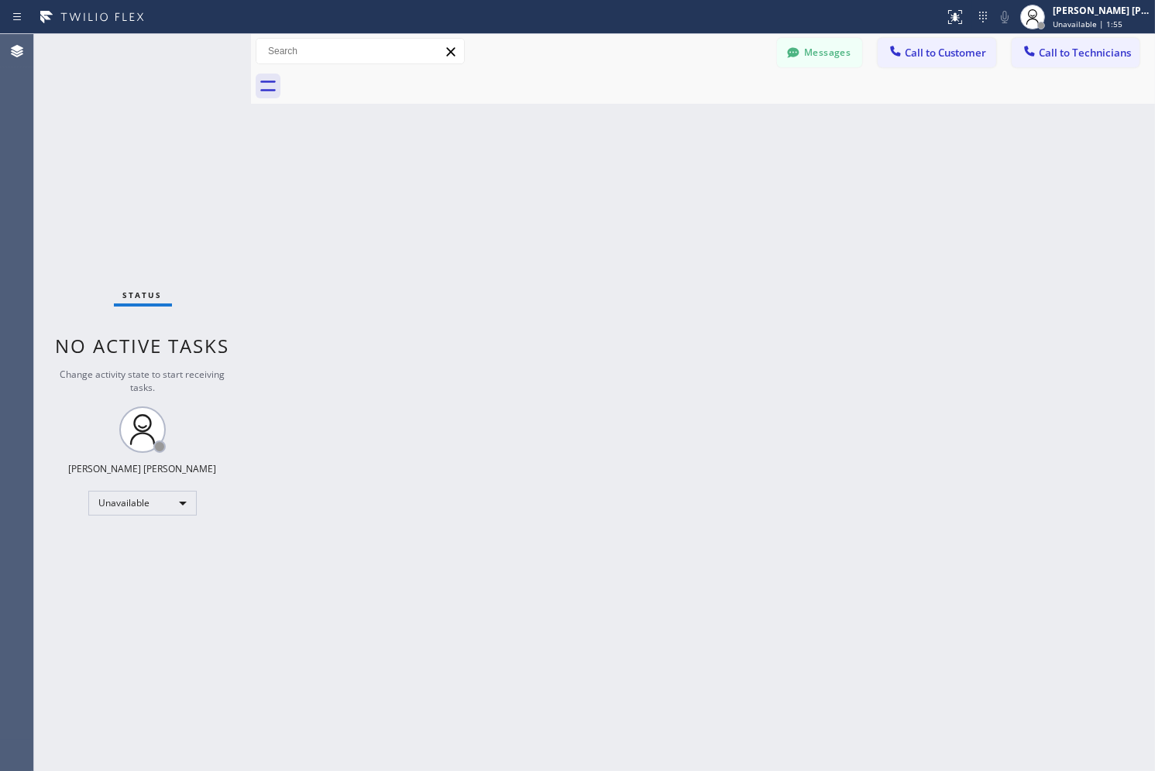
click at [569, 171] on div "Back to Dashboard Change Sender ID Customers Technicians SK [PERSON_NAME] [DATE…" at bounding box center [703, 402] width 904 height 737
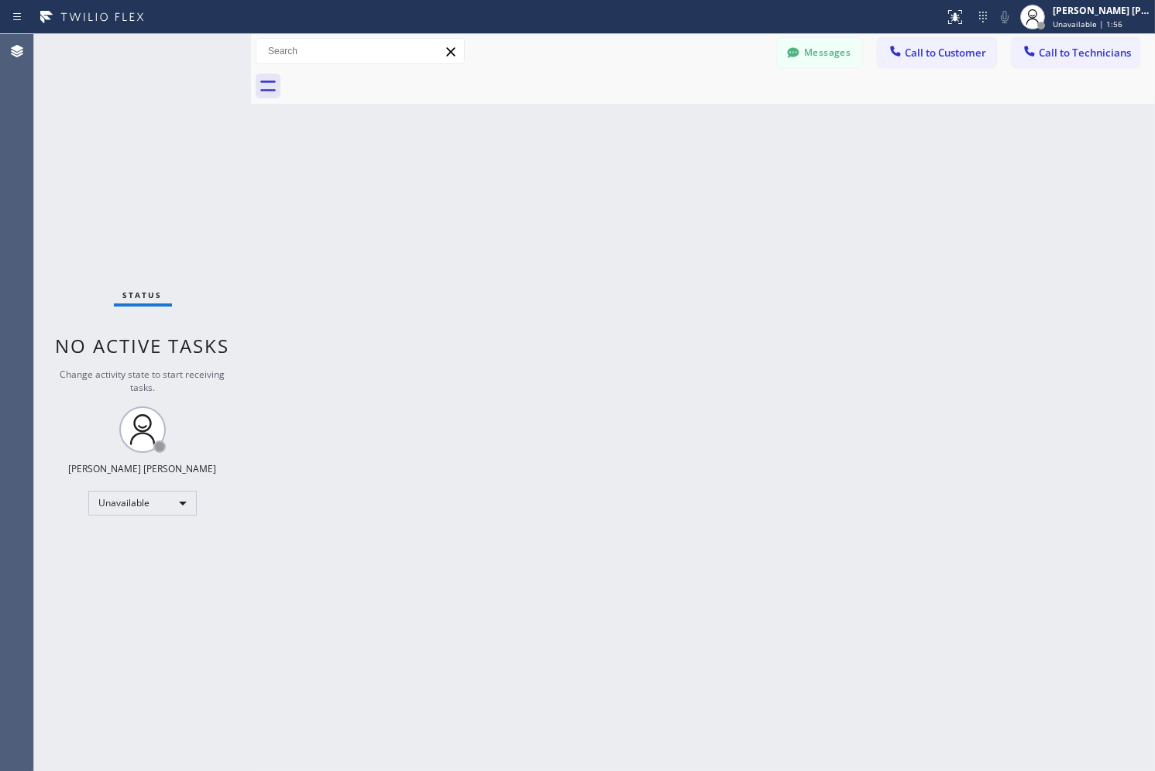
click at [569, 171] on div "Back to Dashboard Change Sender ID Customers Technicians SK [PERSON_NAME] [DATE…" at bounding box center [703, 402] width 904 height 737
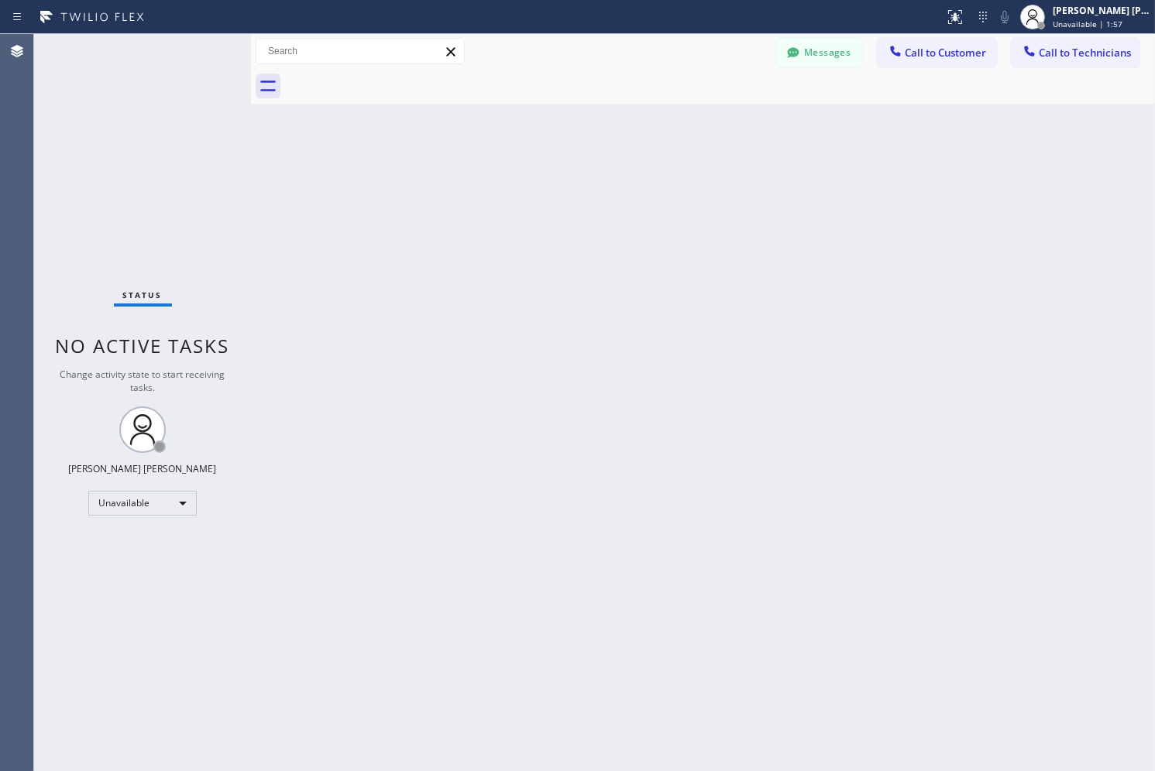
click at [569, 171] on div "Back to Dashboard Change Sender ID Customers Technicians SK [PERSON_NAME] [DATE…" at bounding box center [703, 402] width 904 height 737
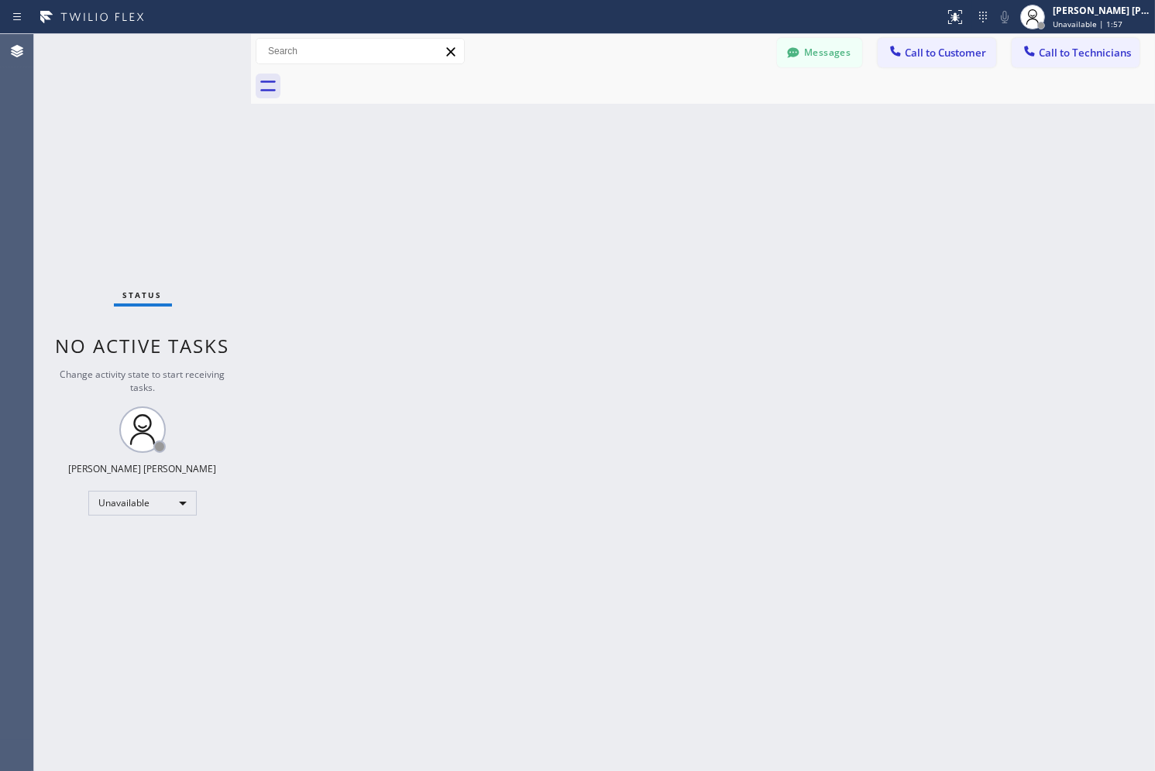
click at [569, 171] on div "Back to Dashboard Change Sender ID Customers Technicians SK [PERSON_NAME] [DATE…" at bounding box center [703, 402] width 904 height 737
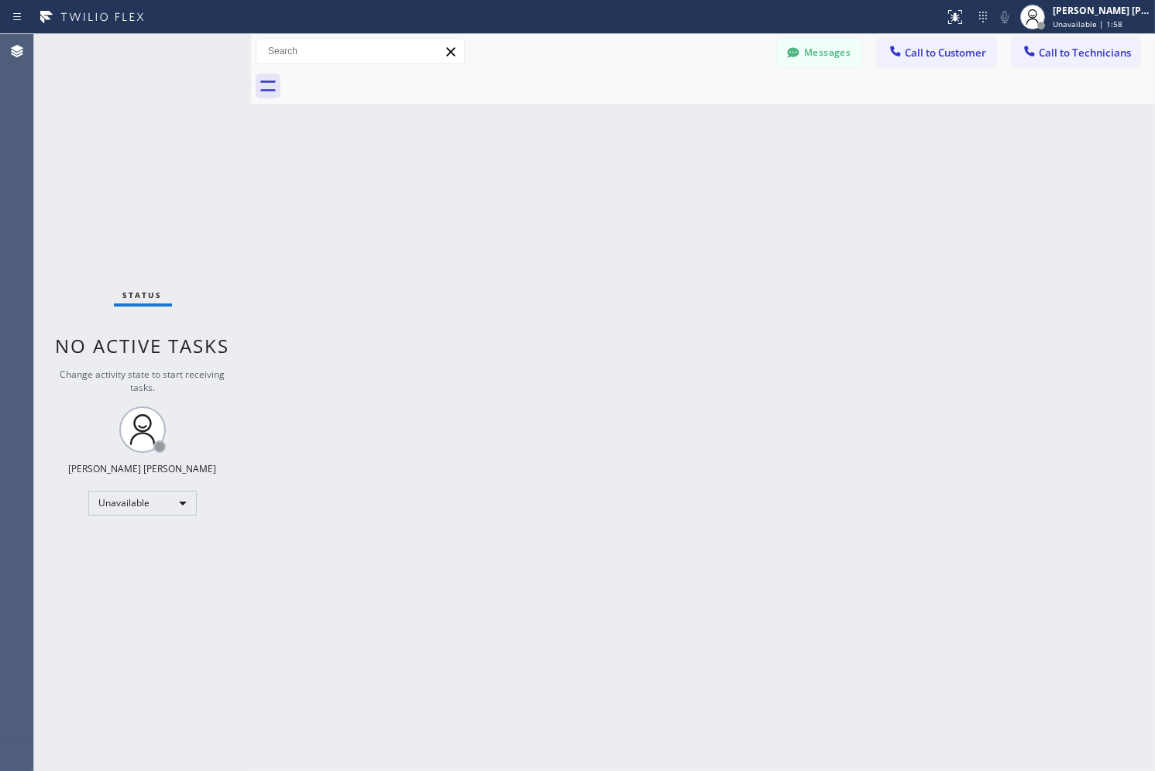
click at [569, 171] on div "Back to Dashboard Change Sender ID Customers Technicians SK [PERSON_NAME] [DATE…" at bounding box center [703, 402] width 904 height 737
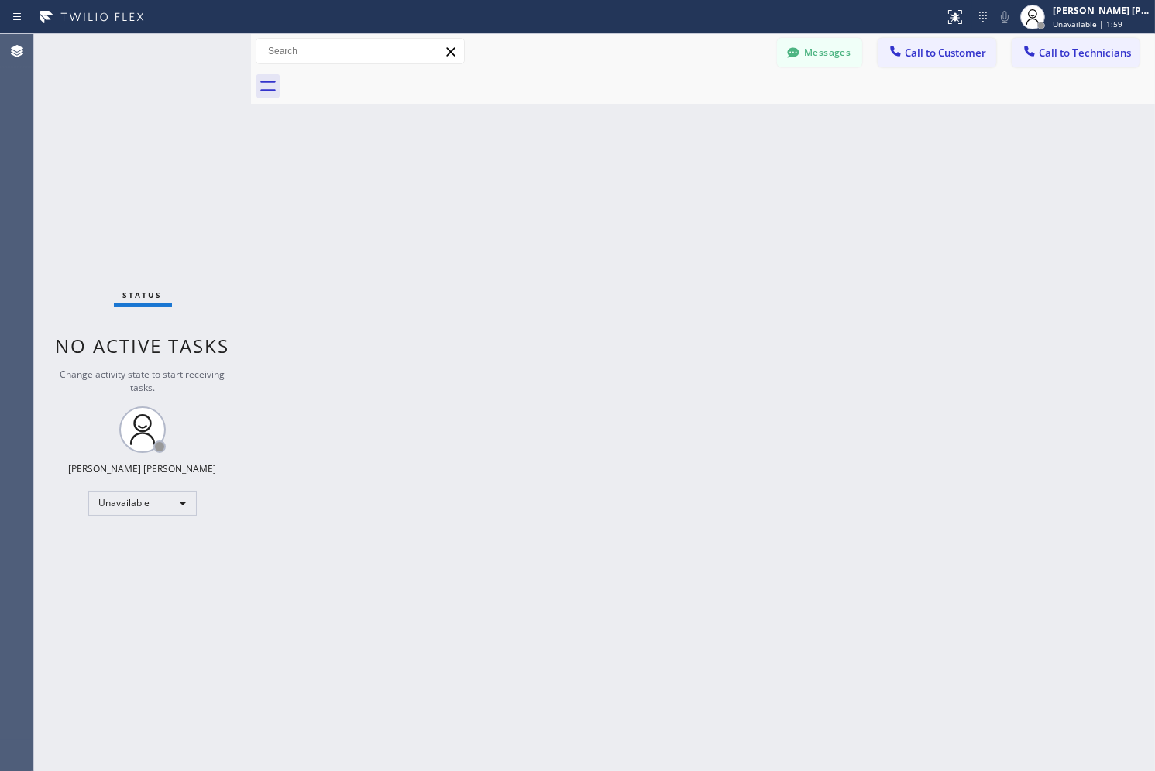
click at [569, 171] on div "Back to Dashboard Change Sender ID Customers Technicians SK [PERSON_NAME] [DATE…" at bounding box center [703, 402] width 904 height 737
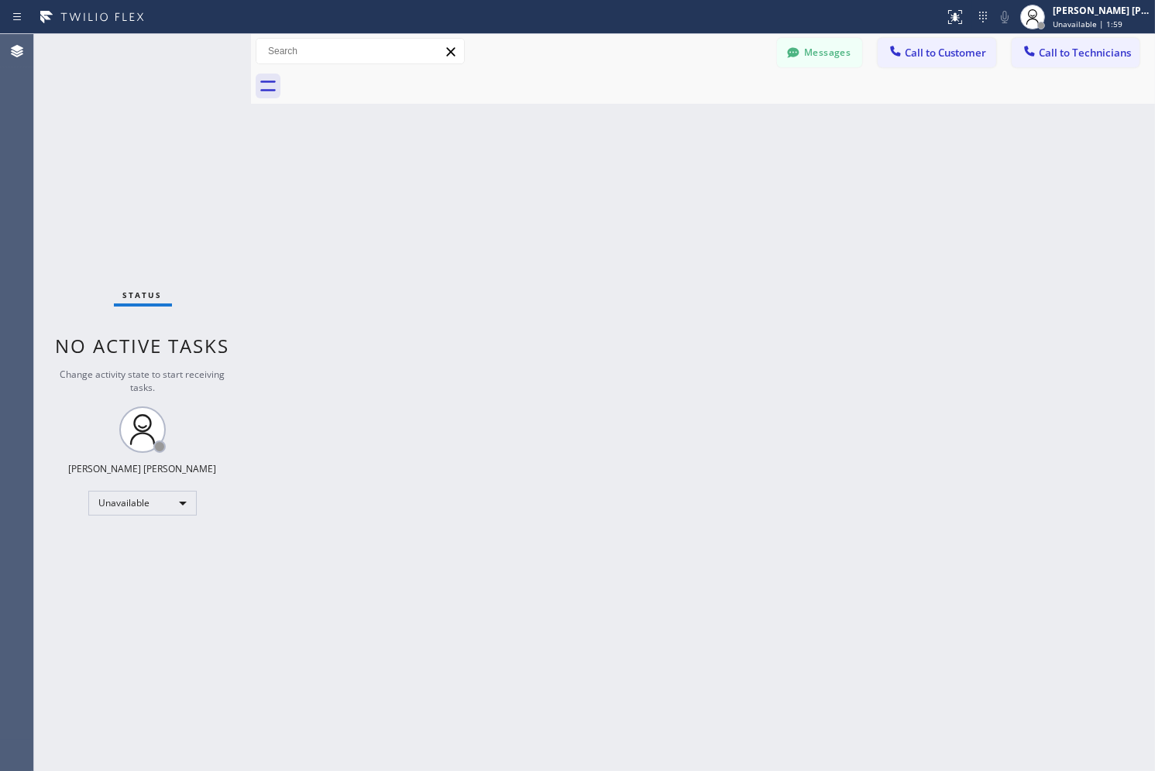
click at [569, 171] on div "Back to Dashboard Change Sender ID Customers Technicians SK [PERSON_NAME] [DATE…" at bounding box center [703, 402] width 904 height 737
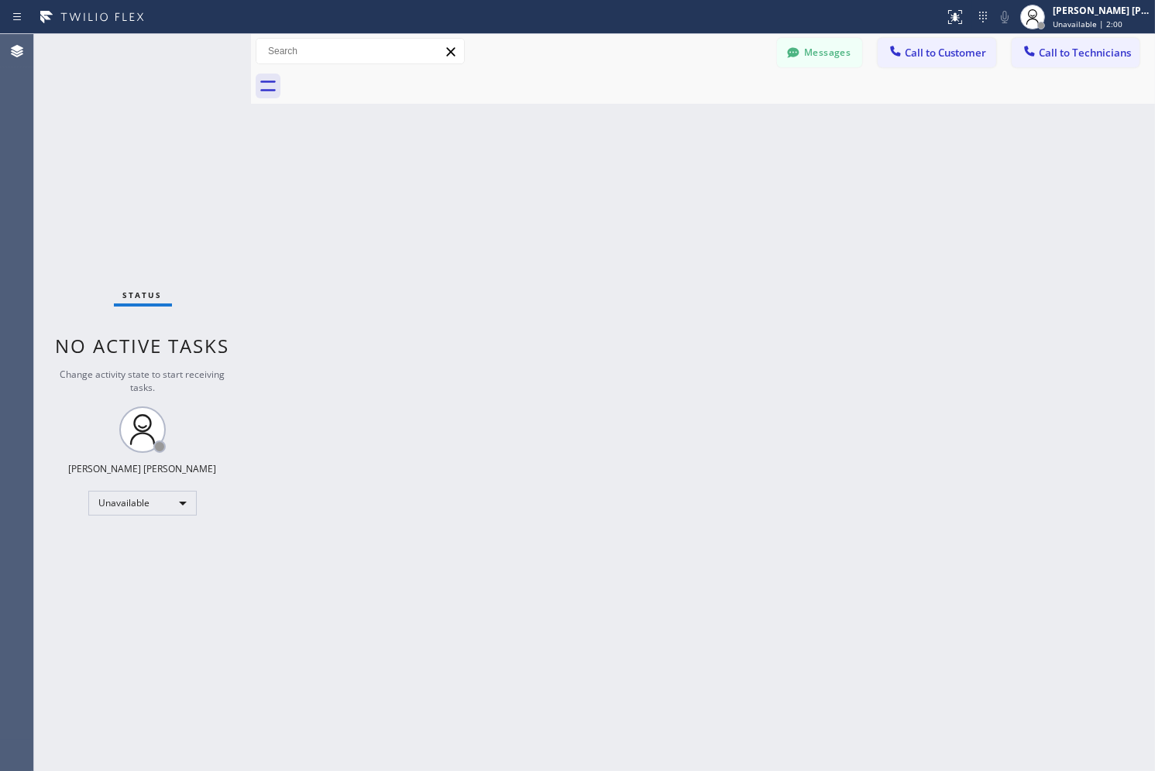
click at [569, 171] on div "Back to Dashboard Change Sender ID Customers Technicians SK [PERSON_NAME] [DATE…" at bounding box center [703, 402] width 904 height 737
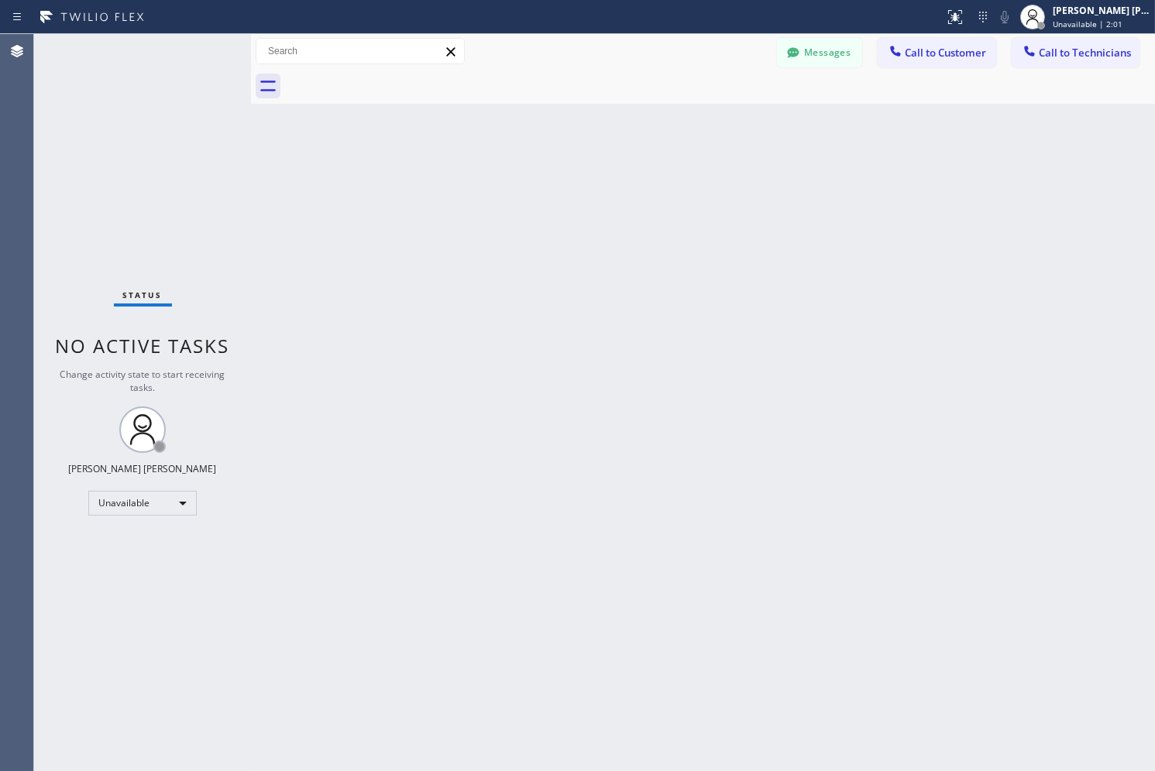
click at [569, 171] on div "Back to Dashboard Change Sender ID Customers Technicians SK [PERSON_NAME] [DATE…" at bounding box center [703, 402] width 904 height 737
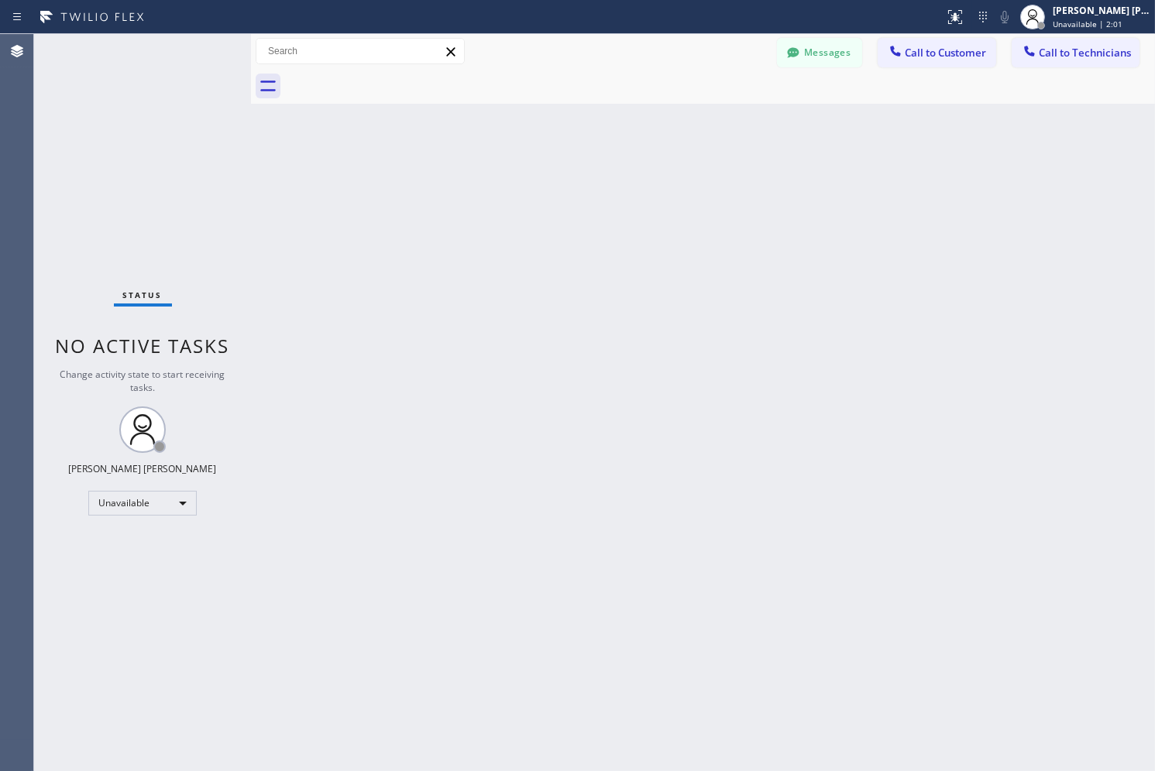
click at [569, 171] on div "Back to Dashboard Change Sender ID Customers Technicians SK [PERSON_NAME] [DATE…" at bounding box center [703, 402] width 904 height 737
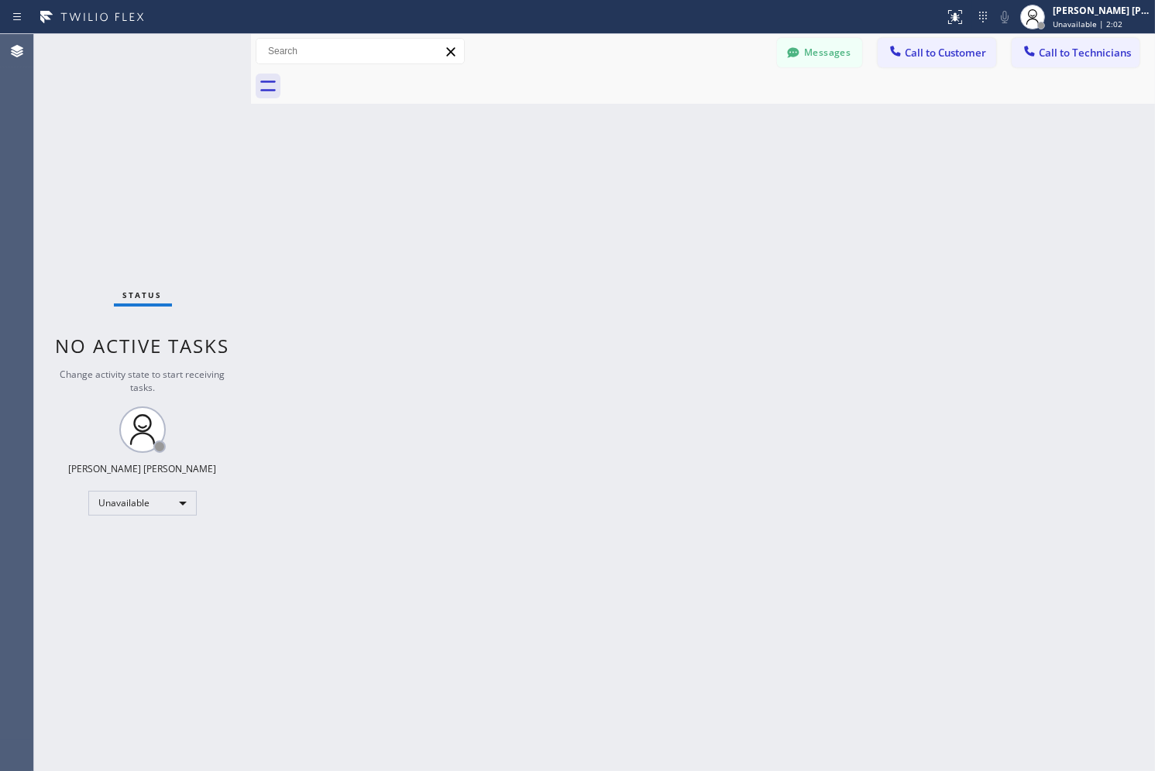
click at [569, 171] on div "Back to Dashboard Change Sender ID Customers Technicians SK [PERSON_NAME] [DATE…" at bounding box center [703, 402] width 904 height 737
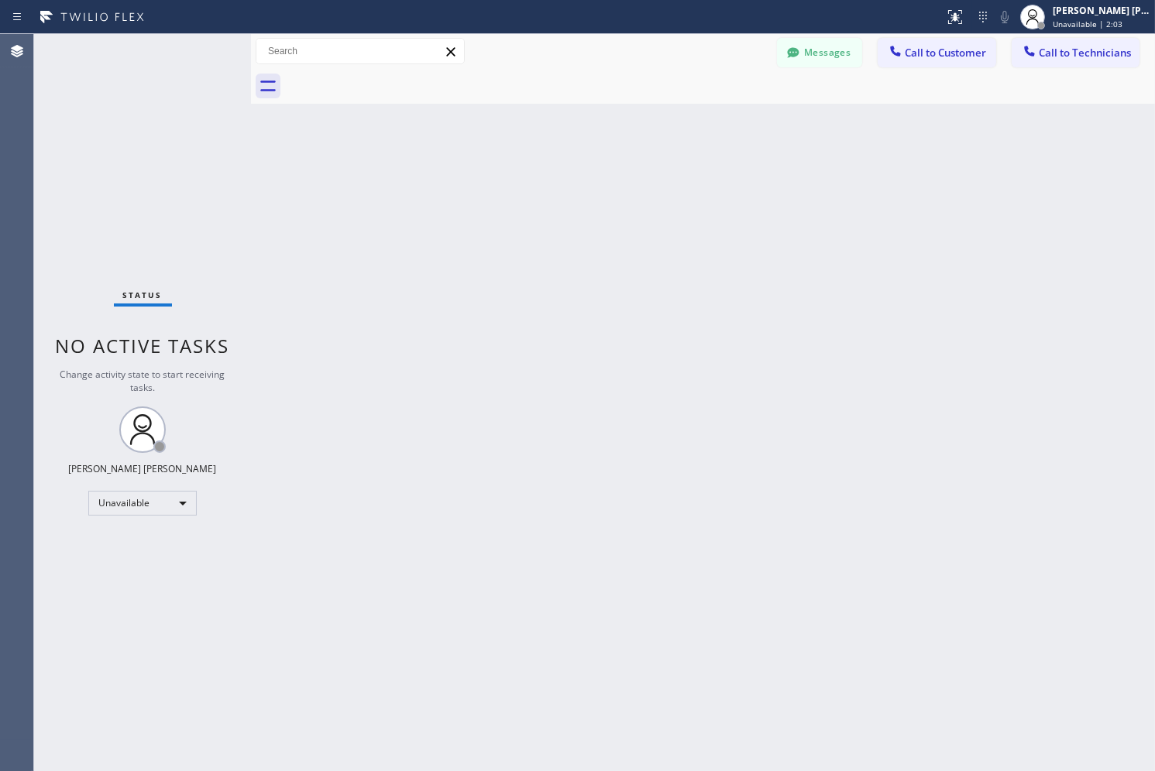
click at [569, 171] on div "Back to Dashboard Change Sender ID Customers Technicians SK [PERSON_NAME] [DATE…" at bounding box center [703, 402] width 904 height 737
click
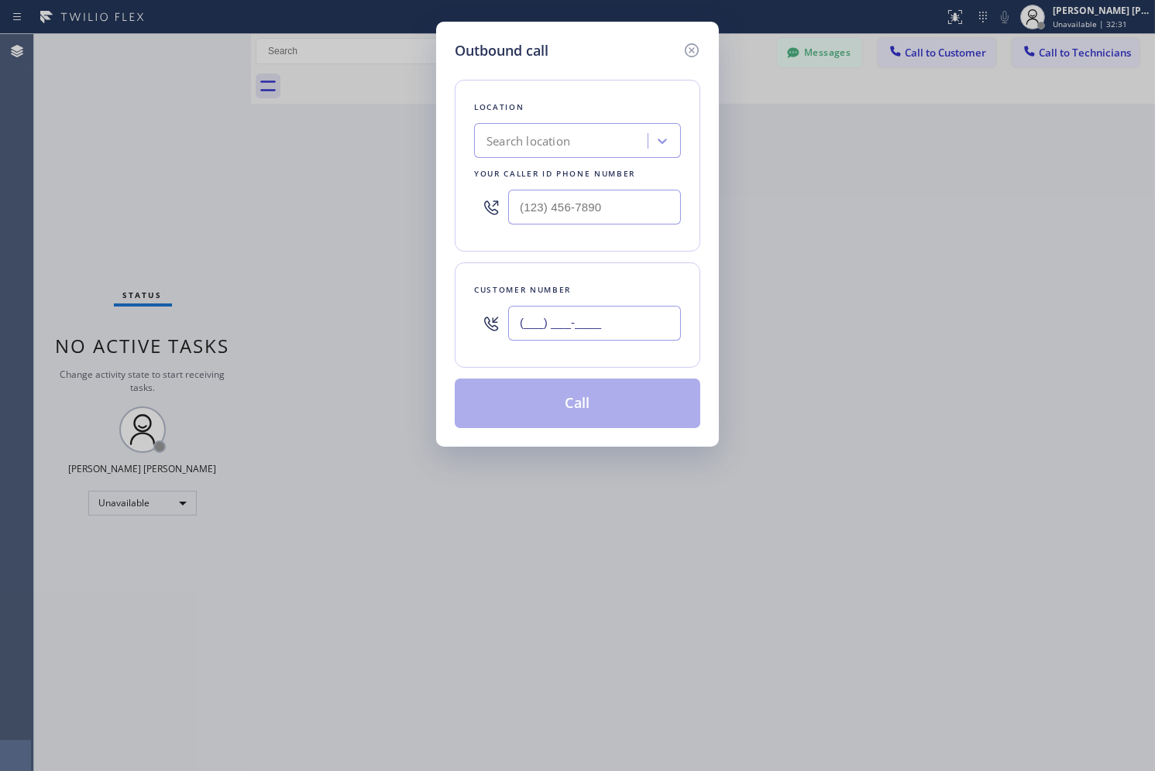
paste input "626) 403-5870"
type input "[PHONE_NUMBER]"
paste input "HVAC Alliance Expert"
type input "HVAC Alliance Expert"
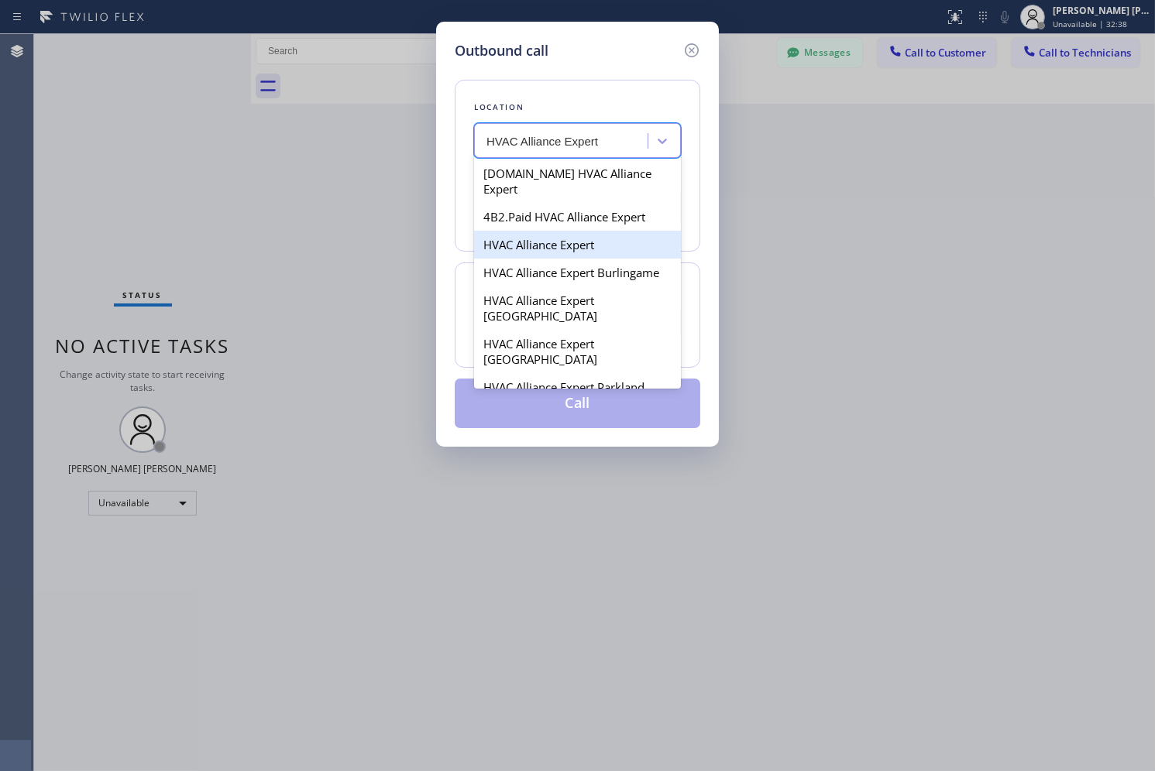
type input "[PHONE_NUMBER]"
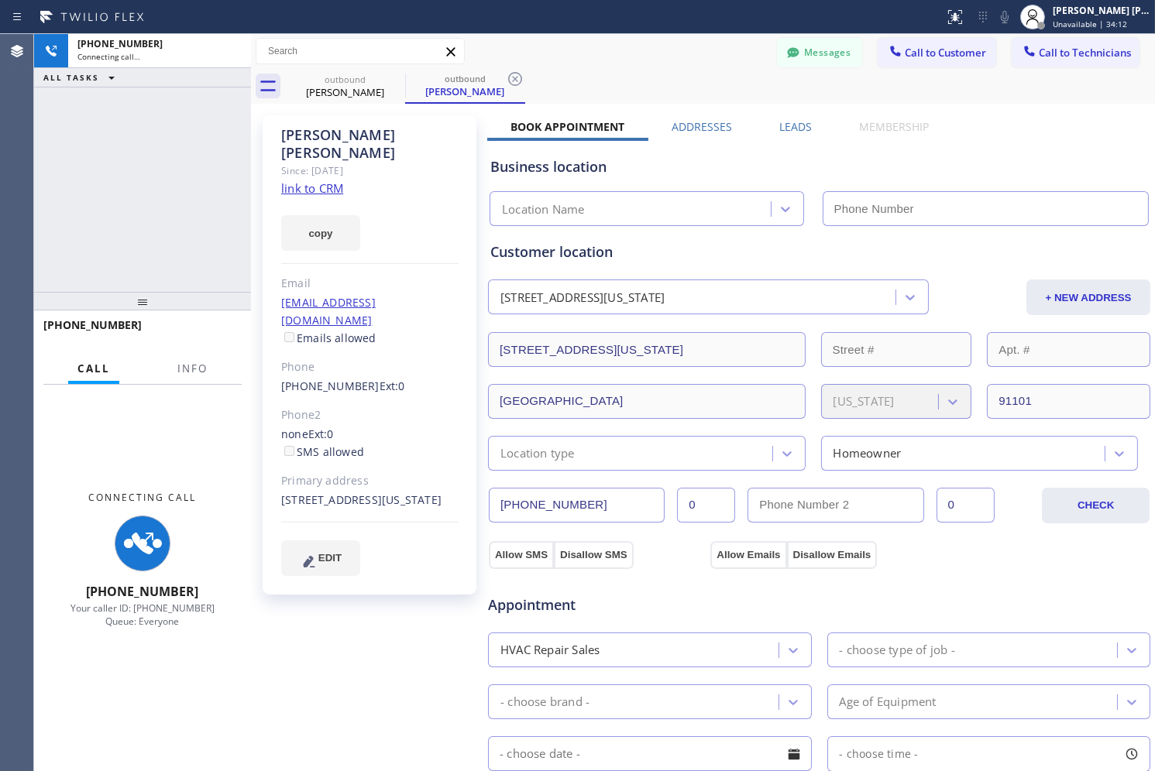
type input "[PHONE_NUMBER]"
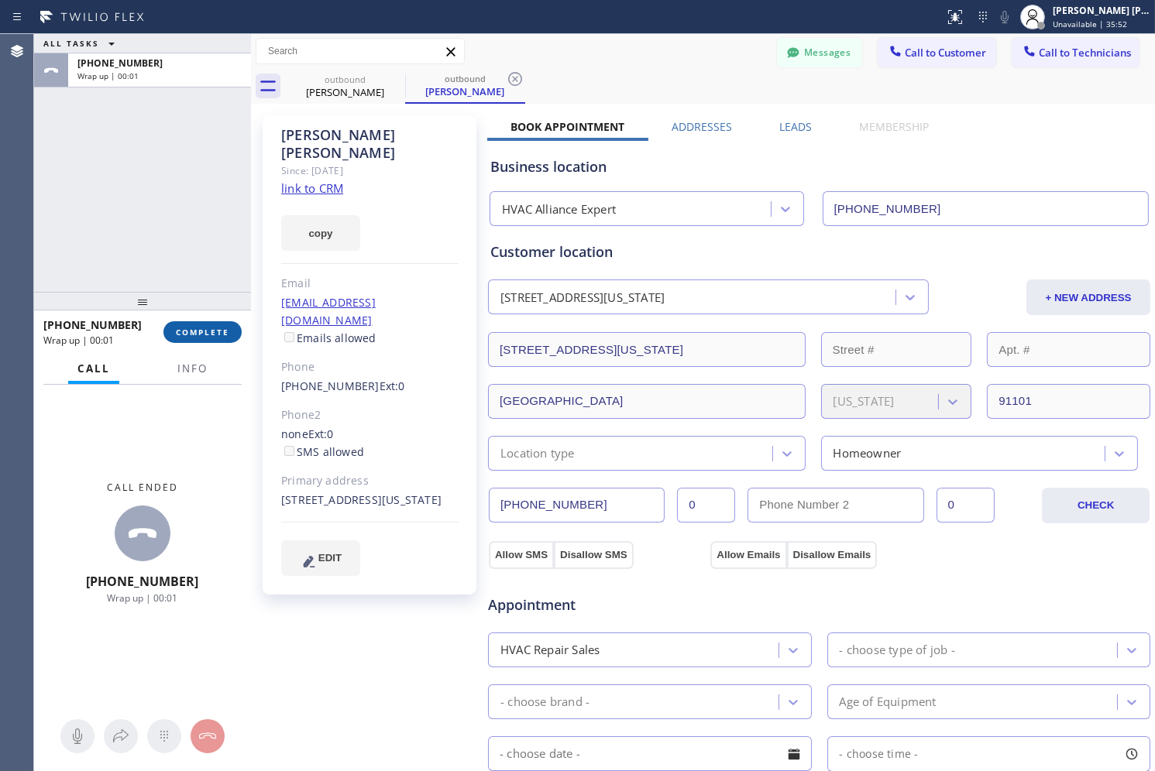
click at [202, 332] on span "COMPLETE" at bounding box center [202, 332] width 53 height 11
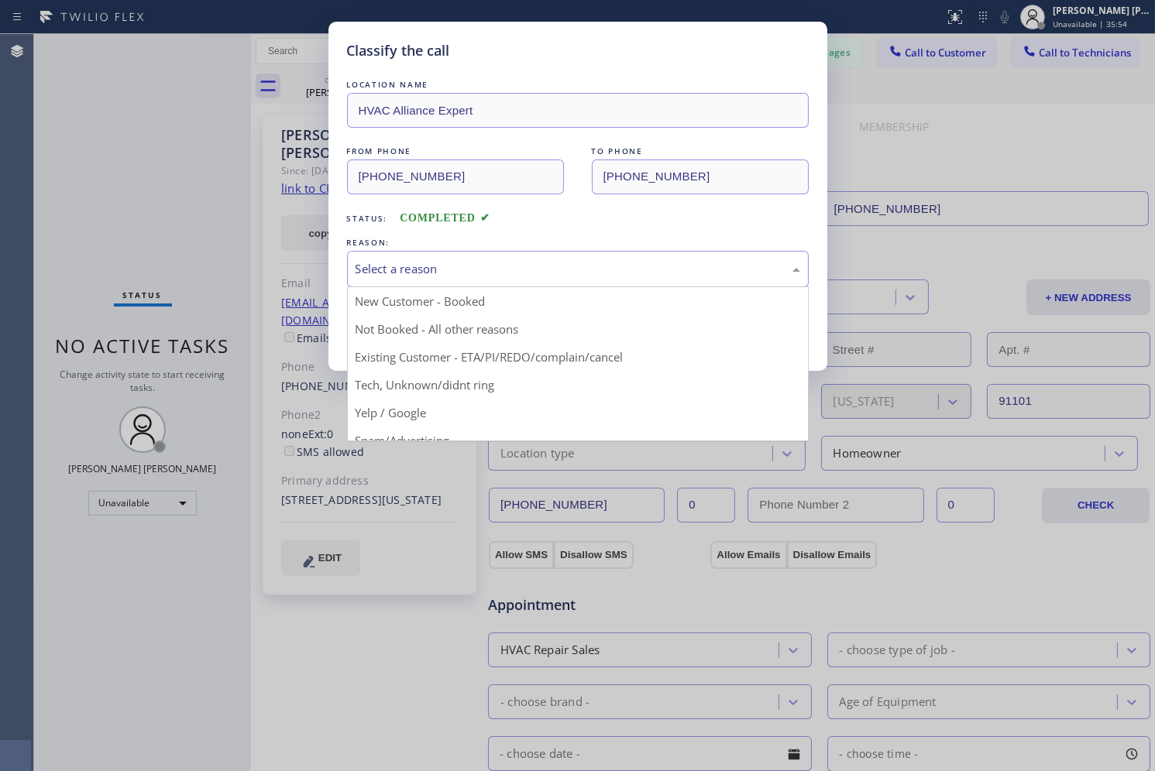
click at [382, 264] on div "Select a reason" at bounding box center [578, 269] width 445 height 18
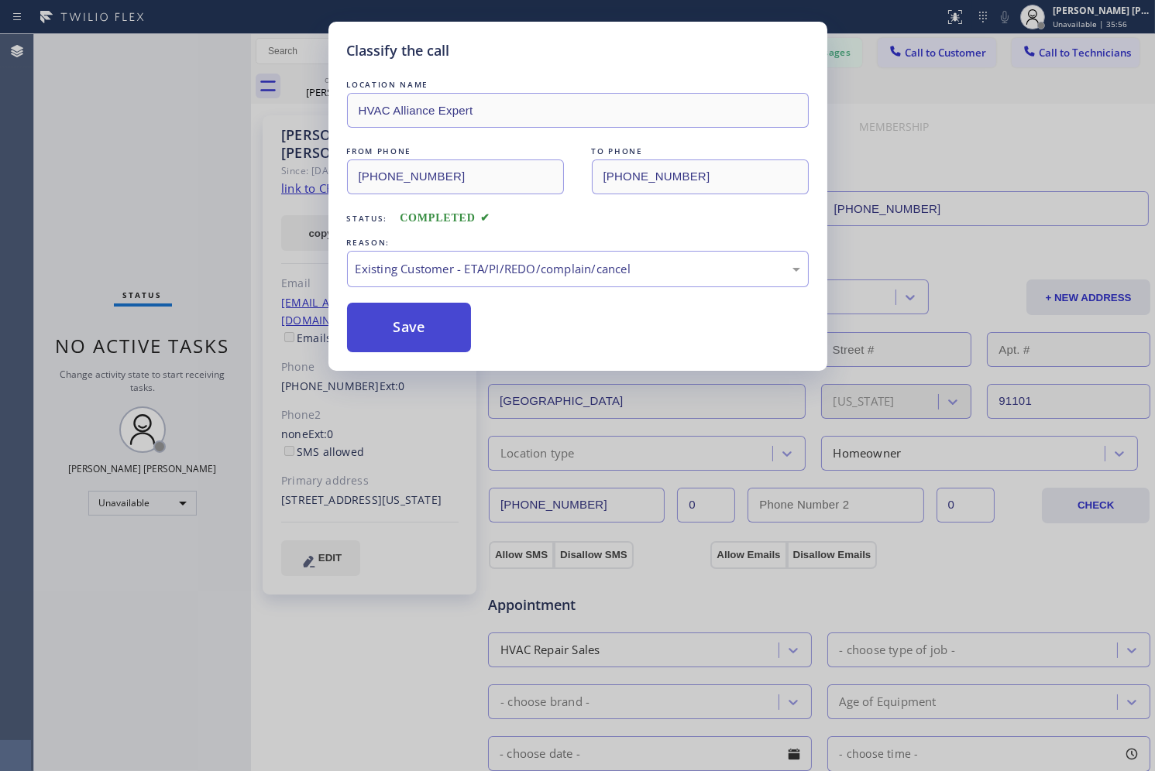
drag, startPoint x: 428, startPoint y: 329, endPoint x: 376, endPoint y: 328, distance: 51.1
click at [428, 328] on button "Save" at bounding box center [409, 328] width 125 height 50
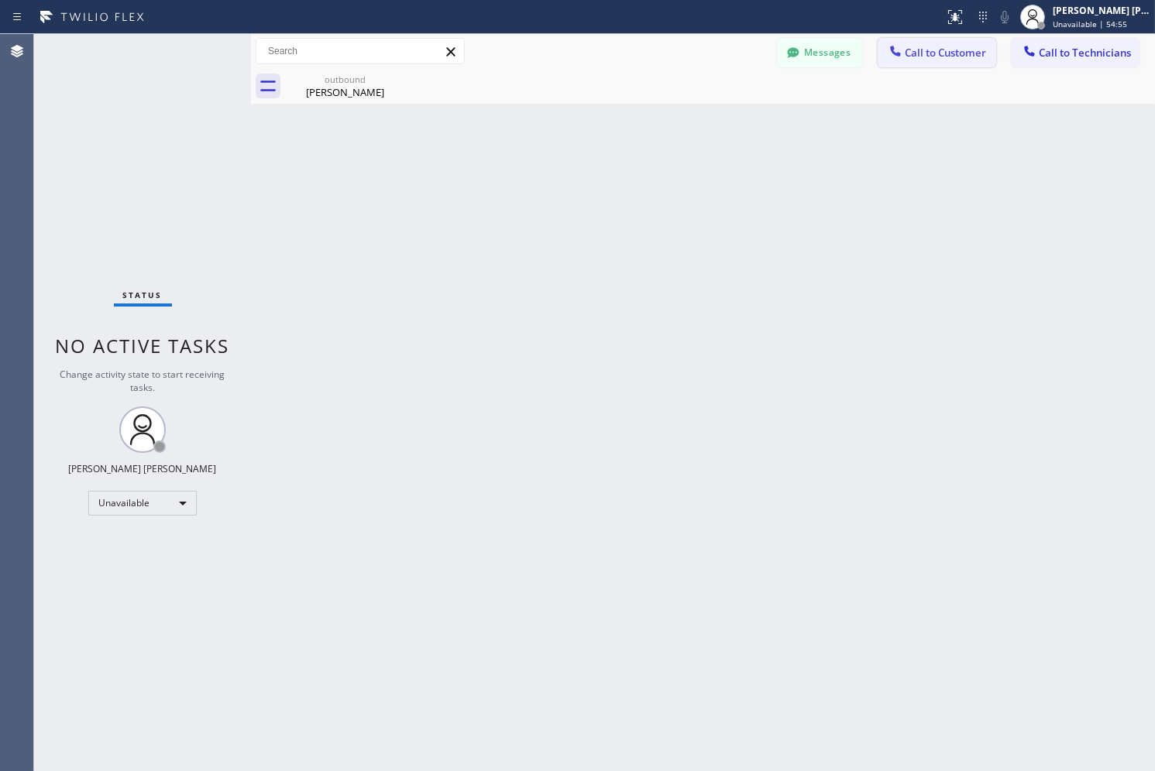
click at [947, 43] on button "Call to Customer" at bounding box center [937, 52] width 119 height 29
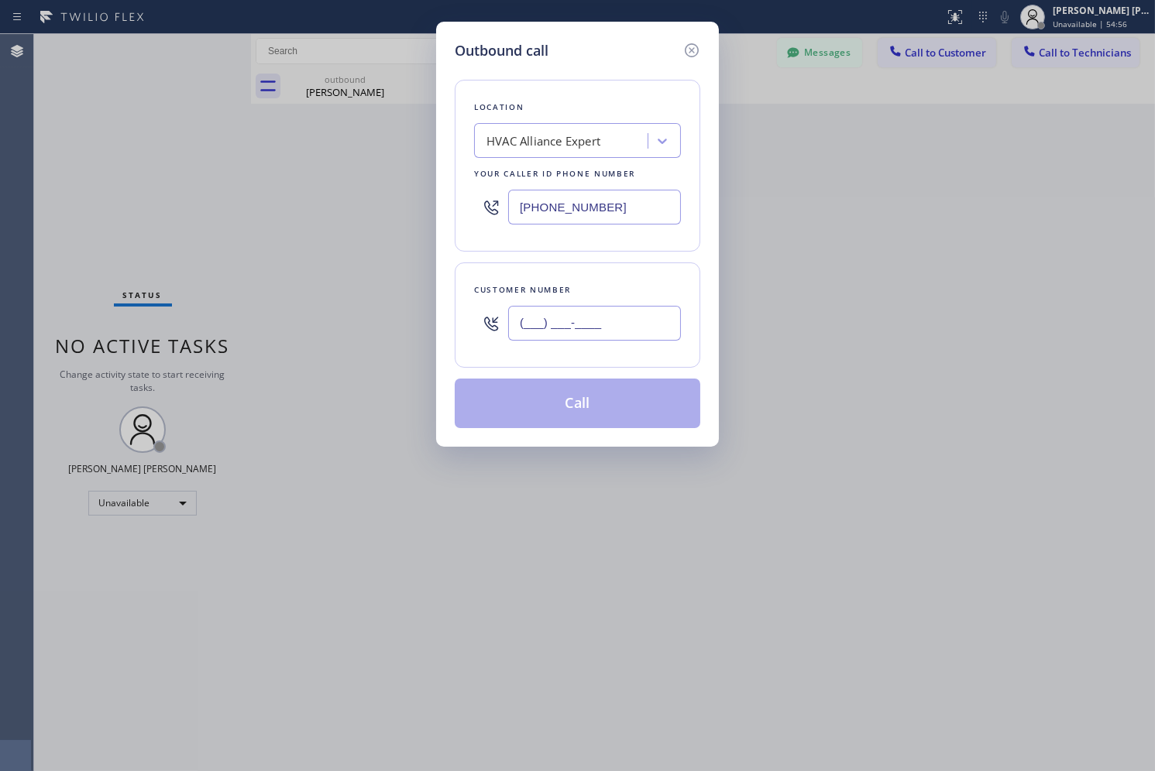
click at [620, 320] on input "(___) ___-____" at bounding box center [594, 323] width 173 height 35
paste input "310) 383-3708"
type input "[PHONE_NUMBER]"
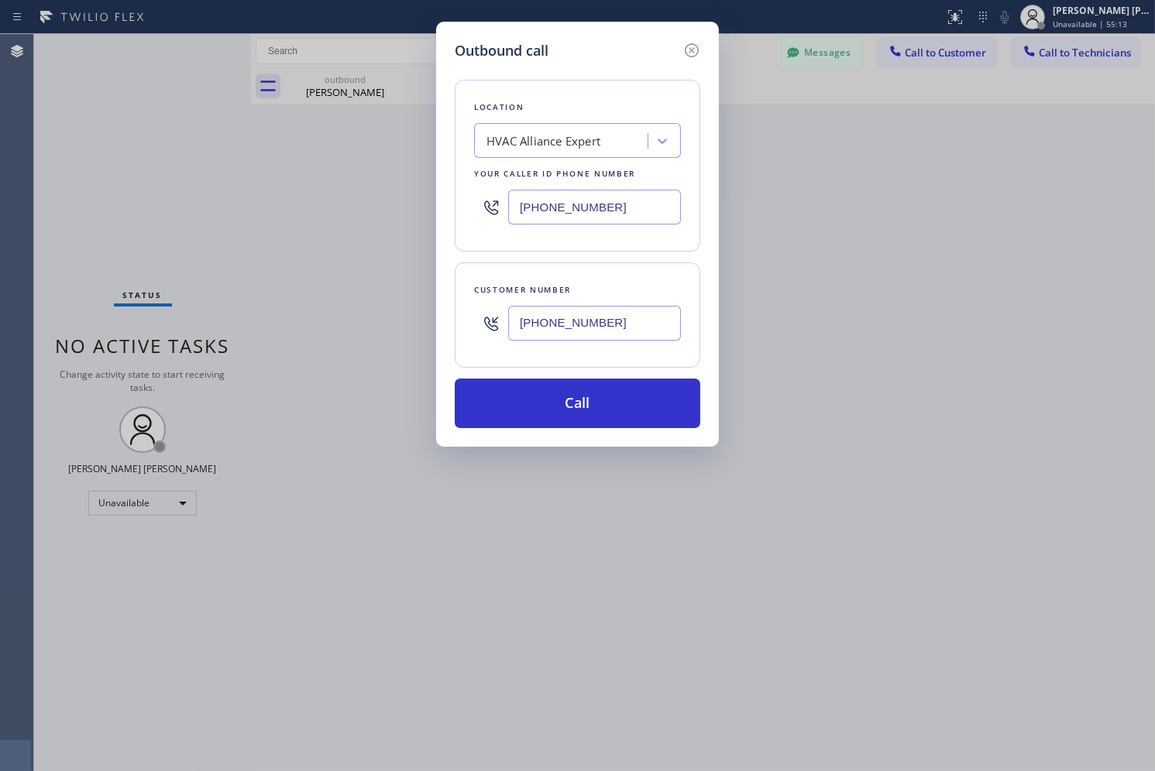
click at [559, 152] on div "HVAC Alliance Expert" at bounding box center [563, 141] width 169 height 27
paste input "Santa [PERSON_NAME] Heating and Air Conditioning"
type input "Santa [PERSON_NAME] Heating and Air Conditioning"
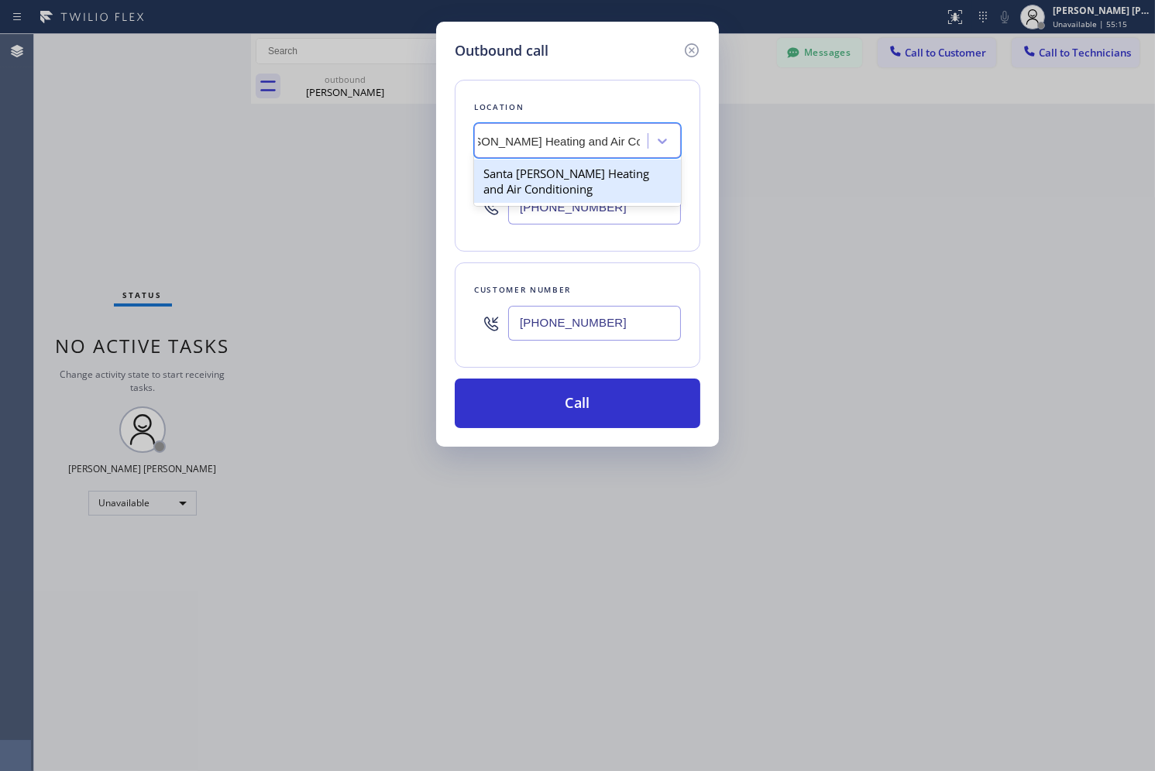
click at [573, 176] on div "Santa [PERSON_NAME] Heating and Air Conditioning" at bounding box center [577, 181] width 207 height 43
type input "[PHONE_NUMBER]"
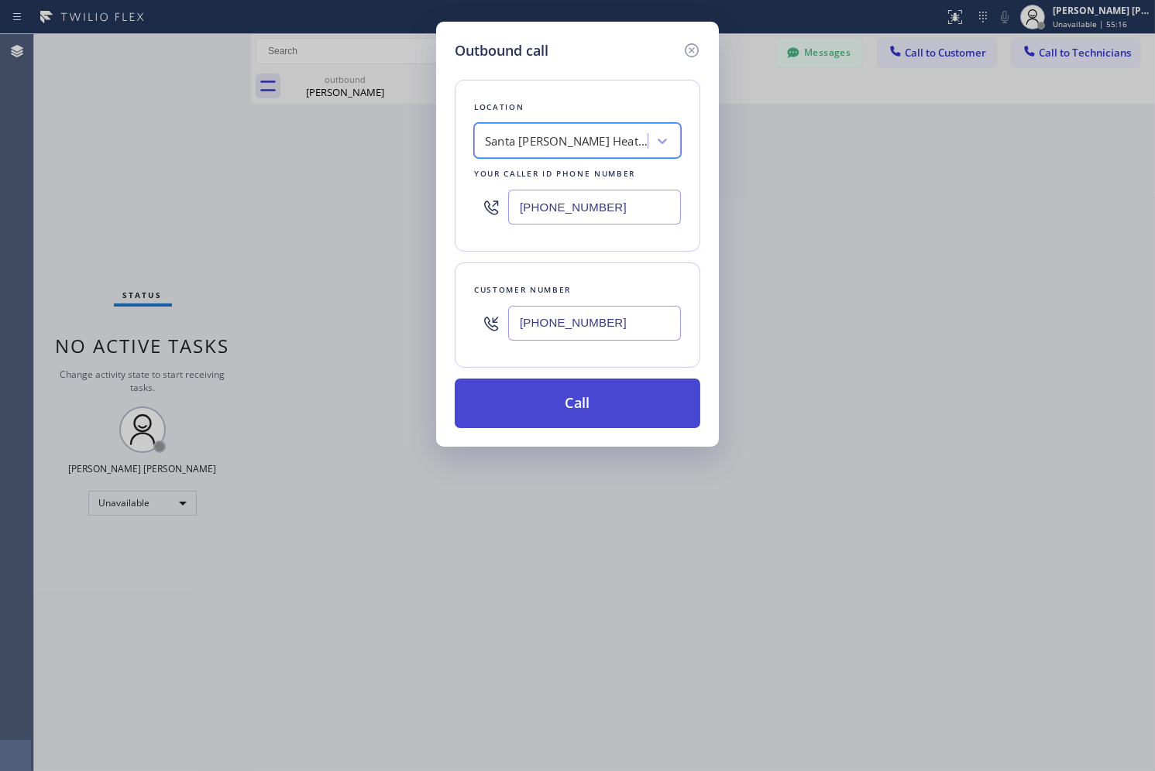
click at [589, 390] on button "Call" at bounding box center [578, 404] width 246 height 50
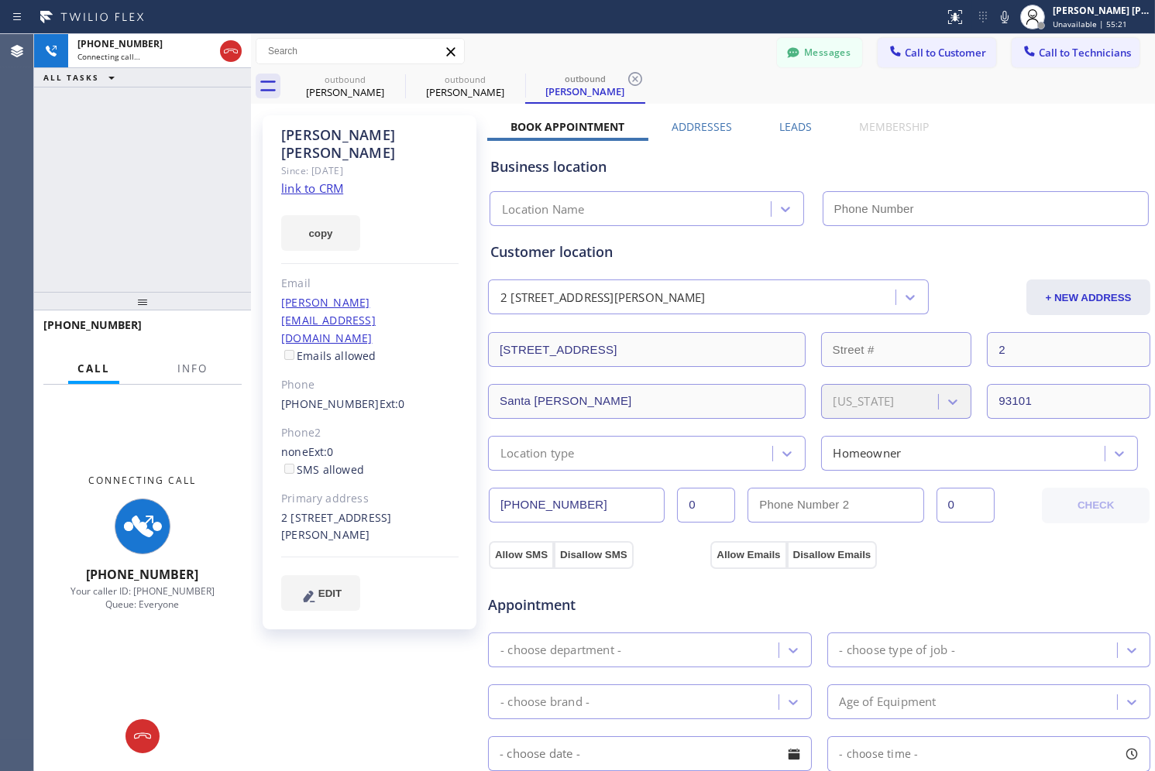
type input "[PHONE_NUMBER]"
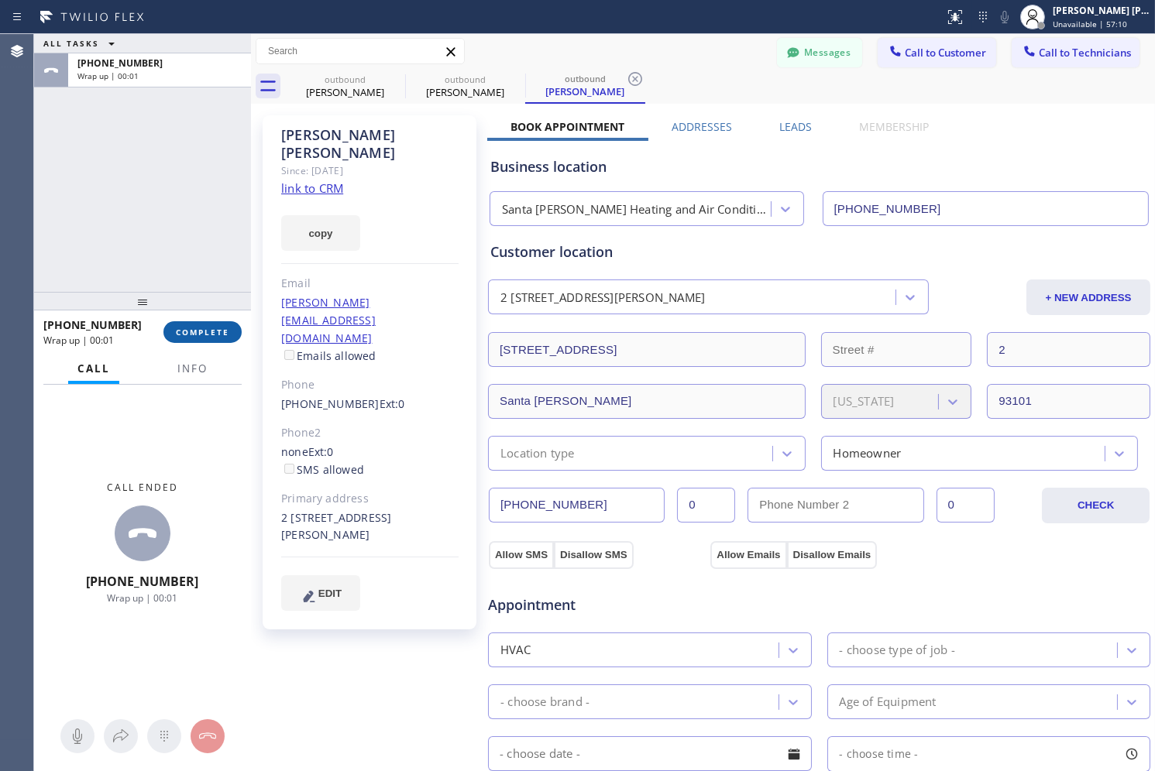
click at [205, 337] on span "COMPLETE" at bounding box center [202, 332] width 53 height 11
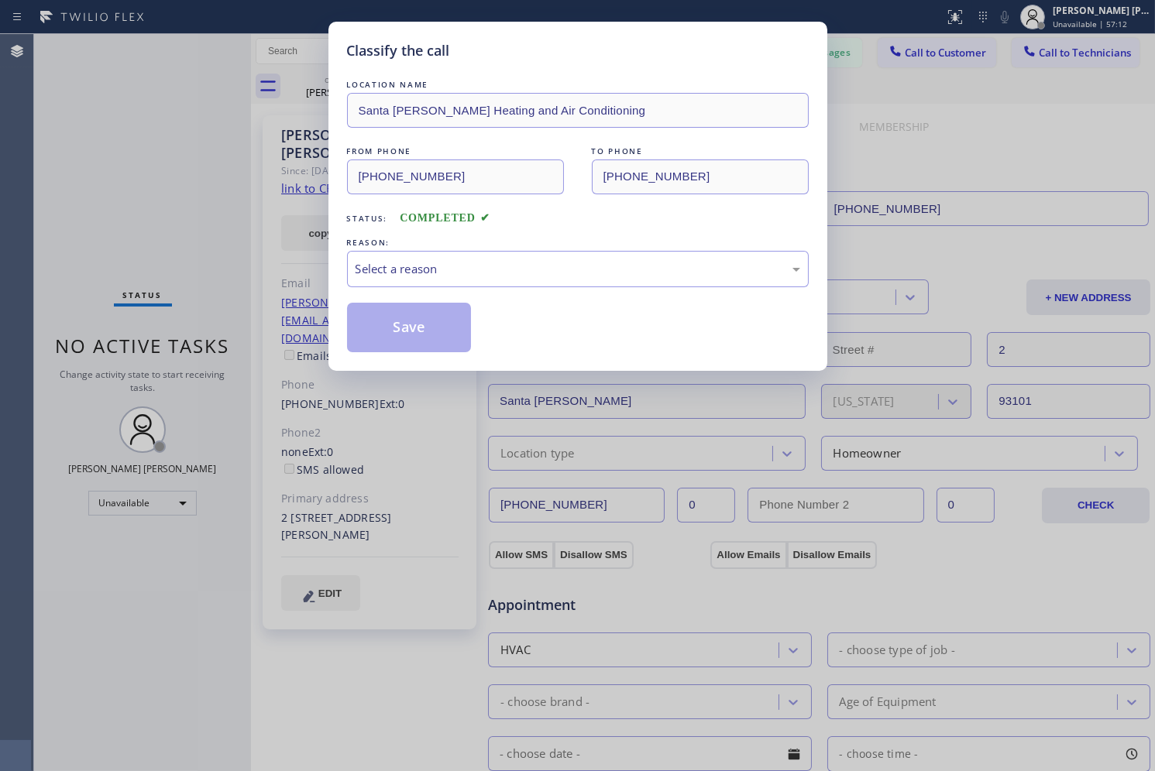
click at [486, 249] on div "REASON:" at bounding box center [578, 243] width 462 height 16
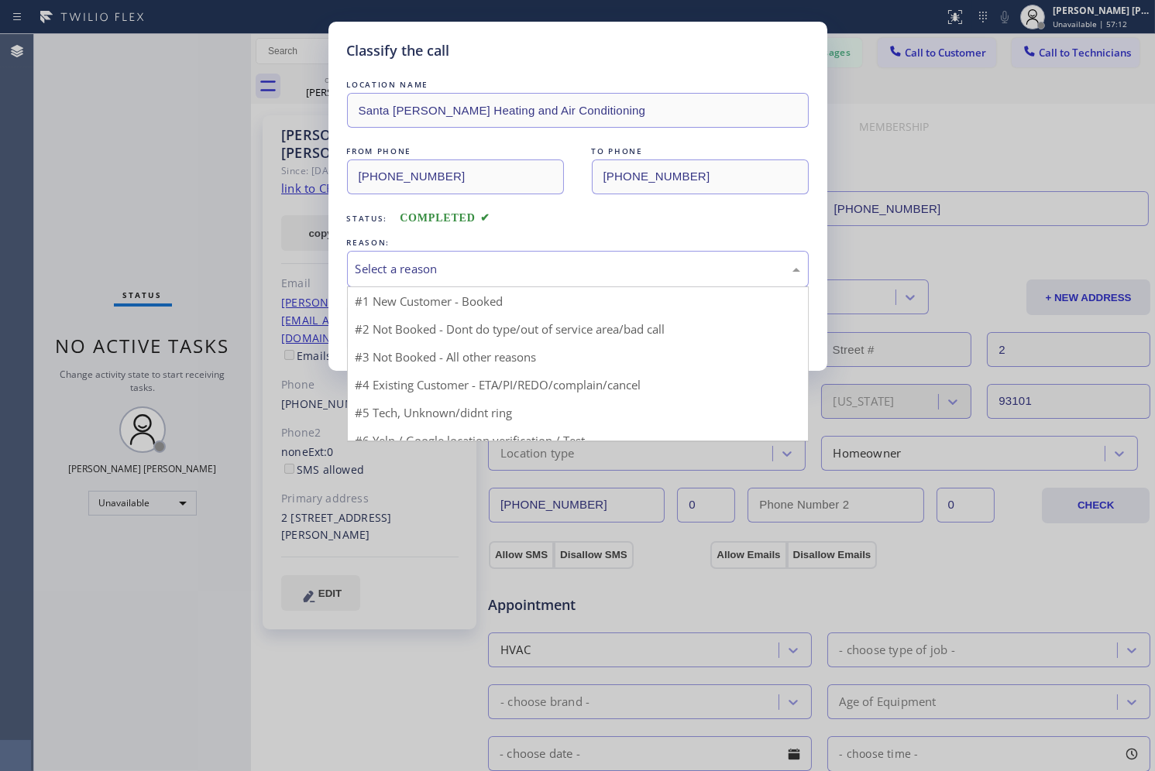
click at [483, 271] on div "Select a reason" at bounding box center [578, 269] width 445 height 18
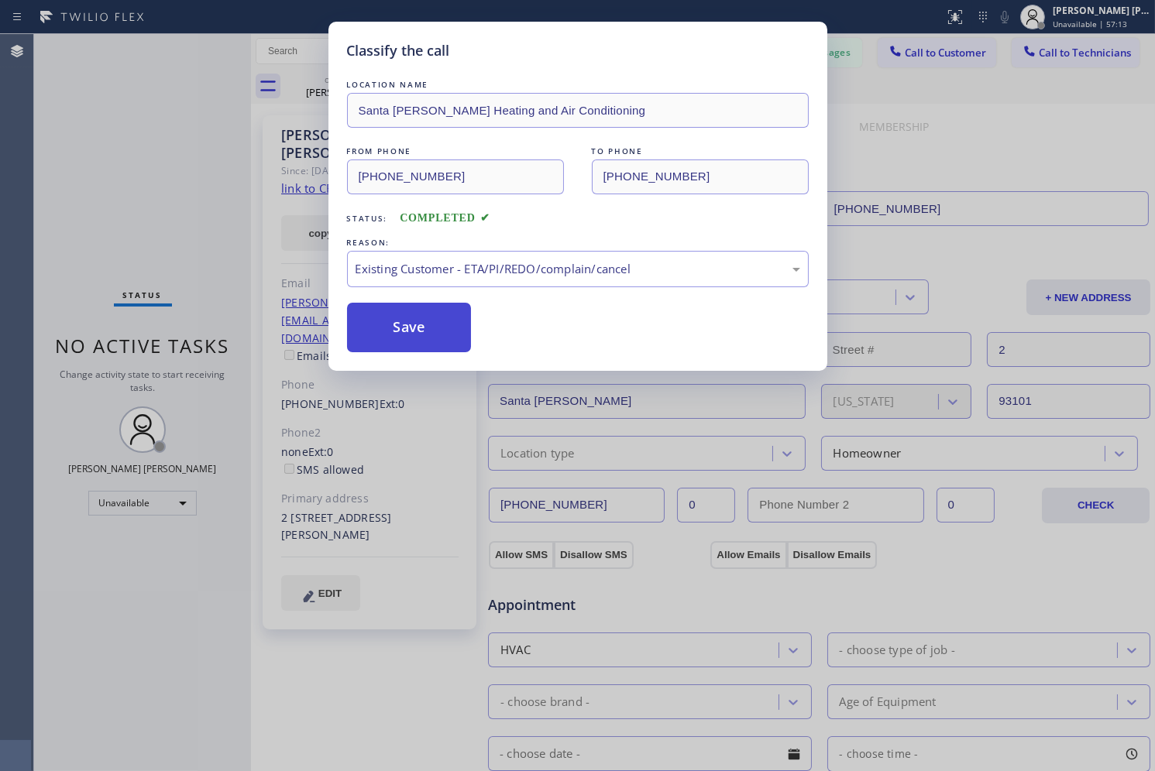
click at [404, 333] on button "Save" at bounding box center [409, 328] width 125 height 50
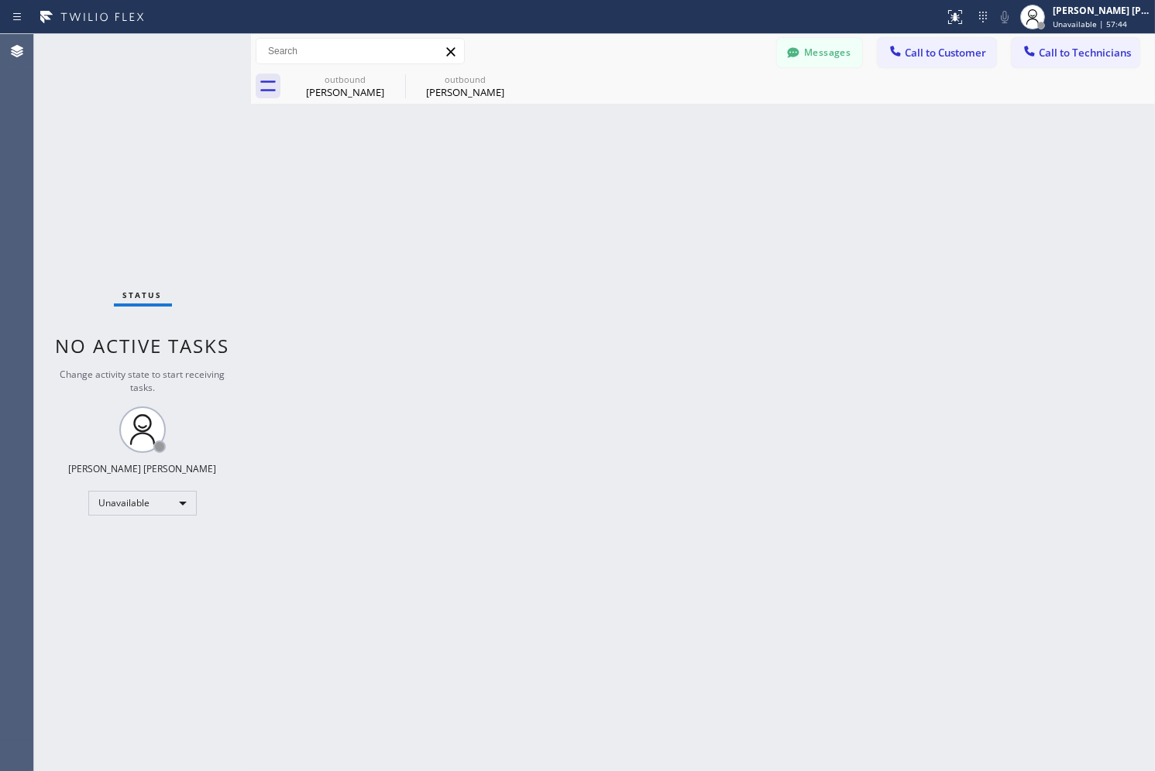
click at [960, 212] on div "Back to Dashboard Change Sender ID Customers Technicians SK [PERSON_NAME] [DATE…" at bounding box center [703, 402] width 904 height 737
click at [994, 53] on button "Call to Customer" at bounding box center [937, 52] width 119 height 29
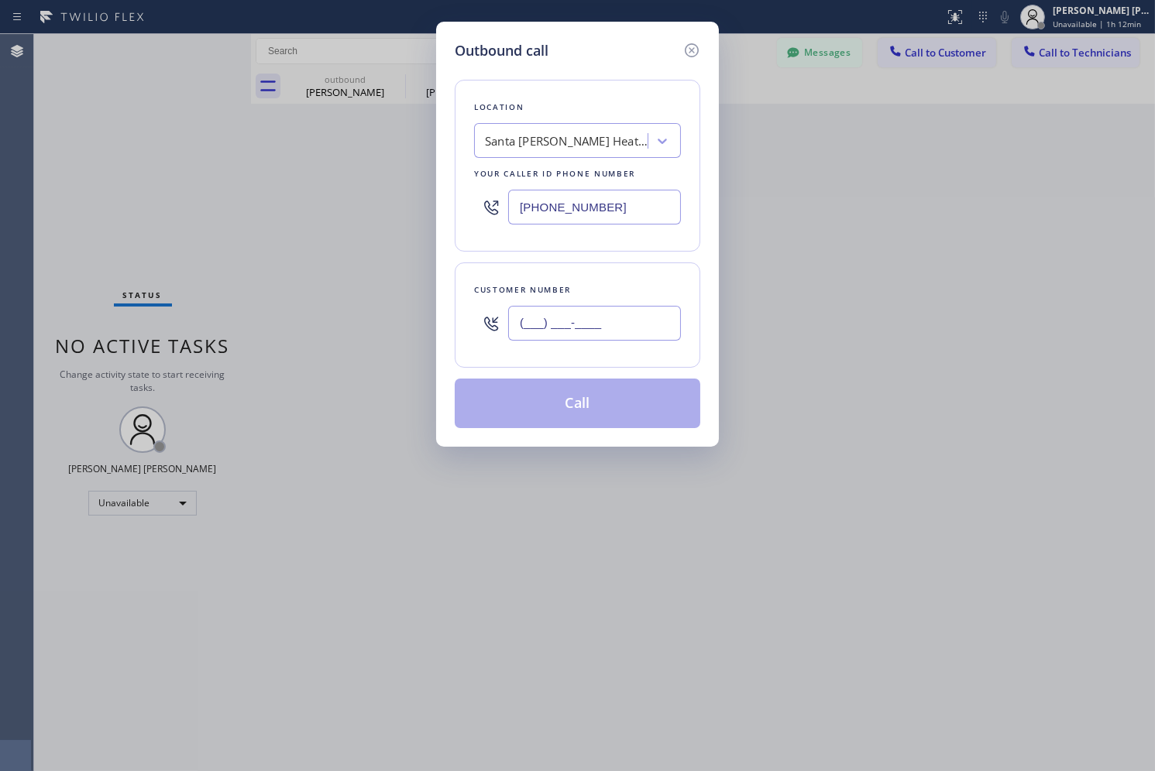
click at [609, 307] on input "(___) ___-____" at bounding box center [594, 323] width 173 height 35
paste input "626) 818-7018"
type input "[PHONE_NUMBER]"
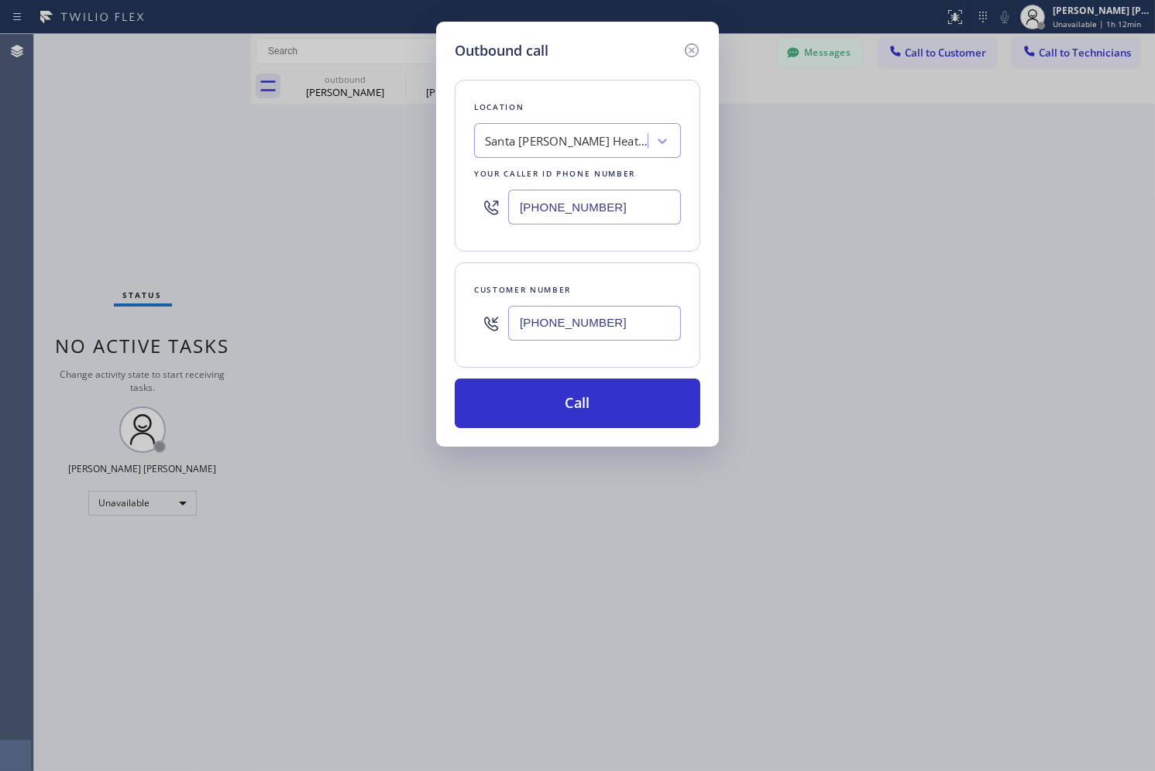
click at [508, 151] on div "Santa [PERSON_NAME] Heating and Air Conditioning" at bounding box center [563, 141] width 169 height 27
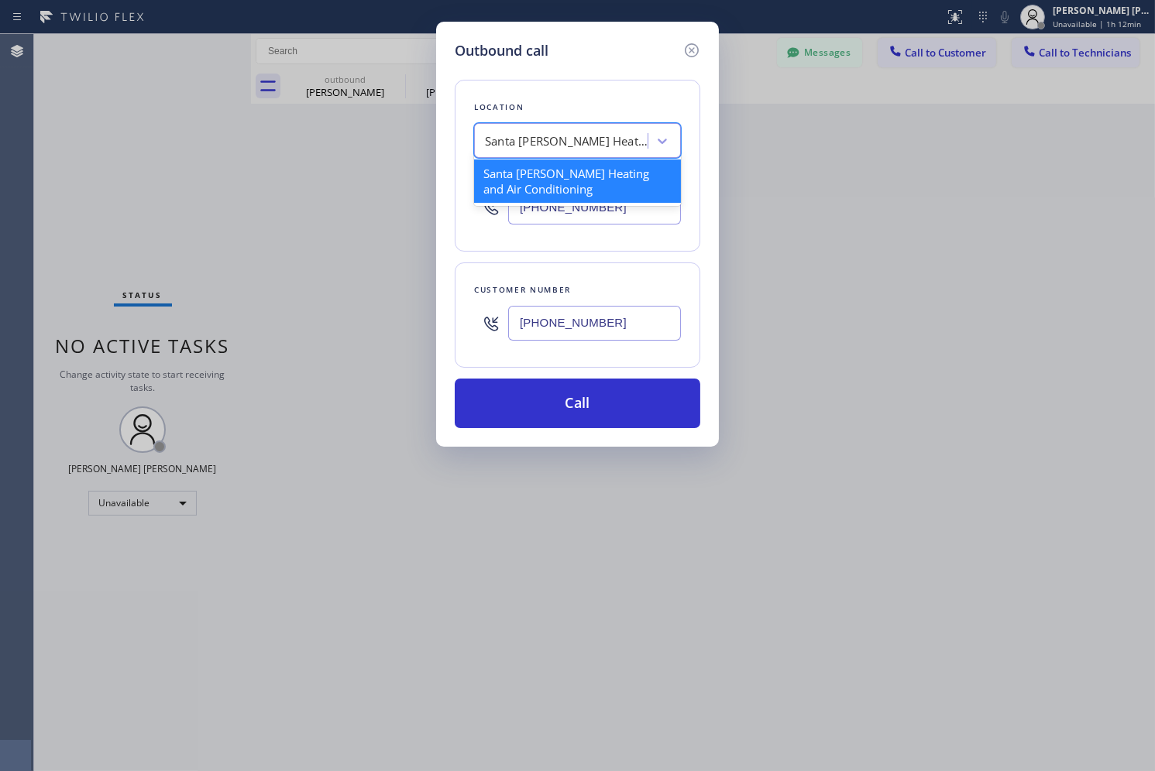
paste input "HVAC Alliance Expert"
type input "HVAC Alliance Expert"
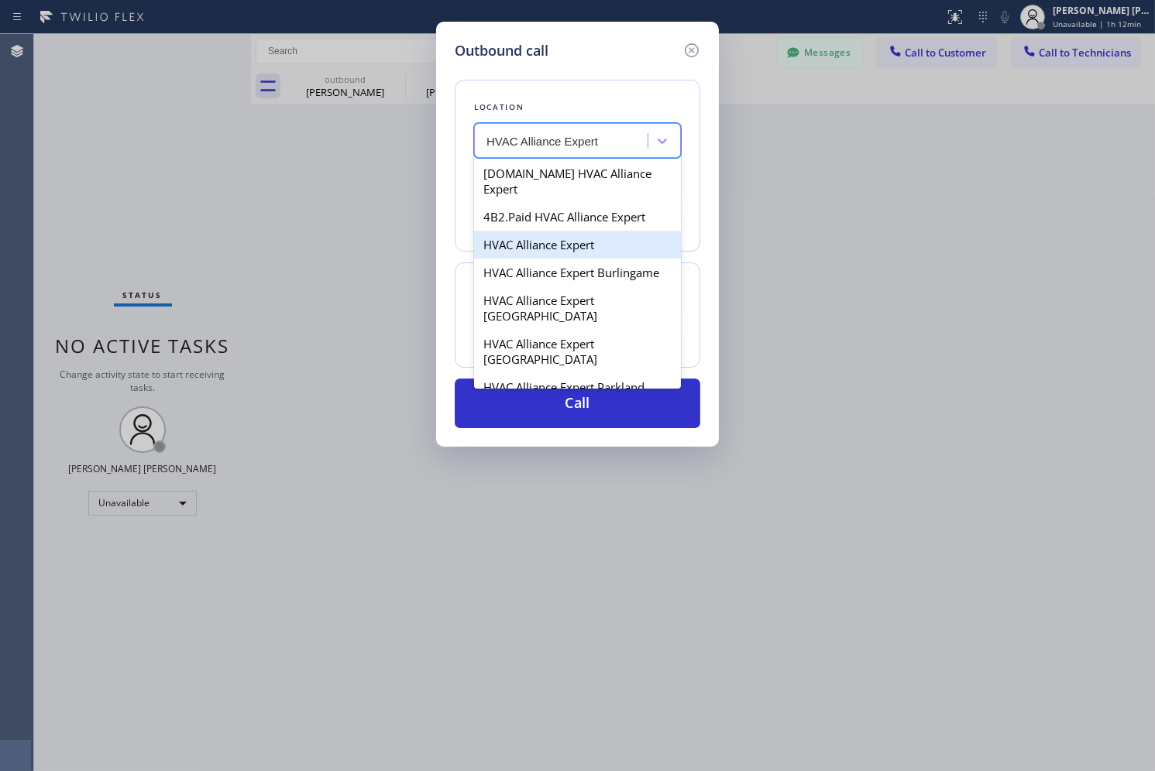
click at [629, 231] on div "HVAC Alliance Expert" at bounding box center [577, 245] width 207 height 28
type input "[PHONE_NUMBER]"
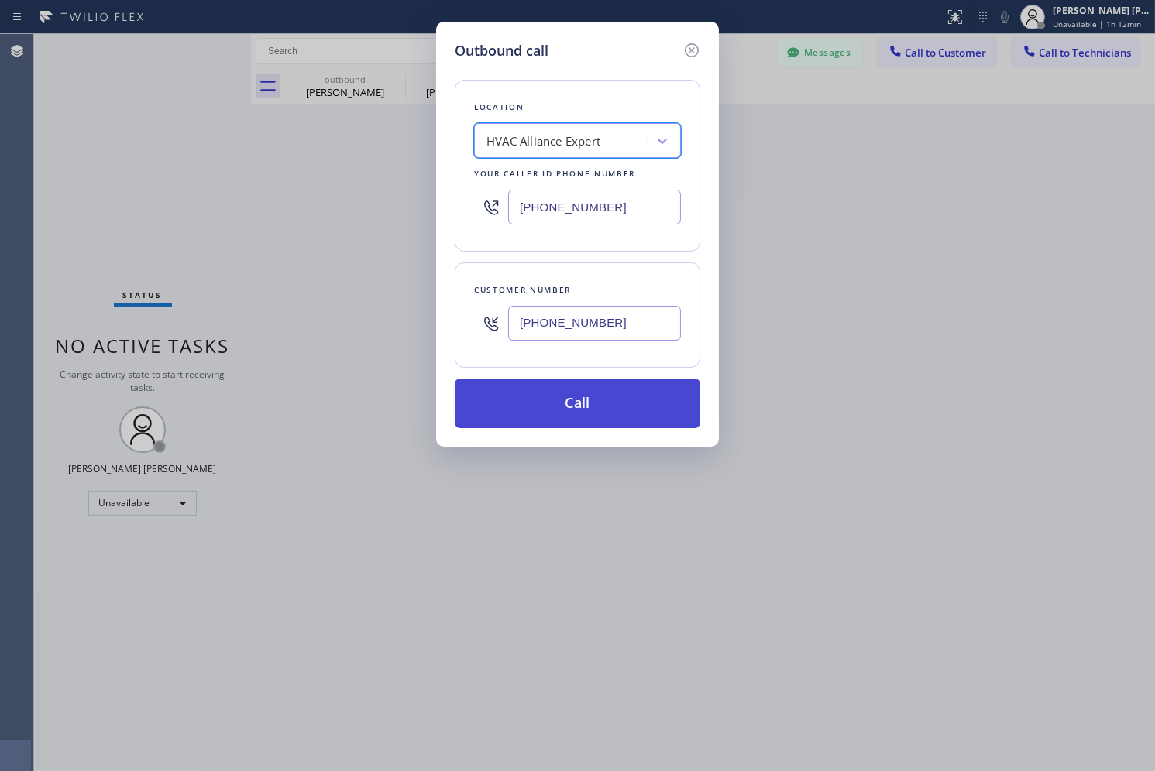
click at [686, 387] on button "Call" at bounding box center [578, 404] width 246 height 50
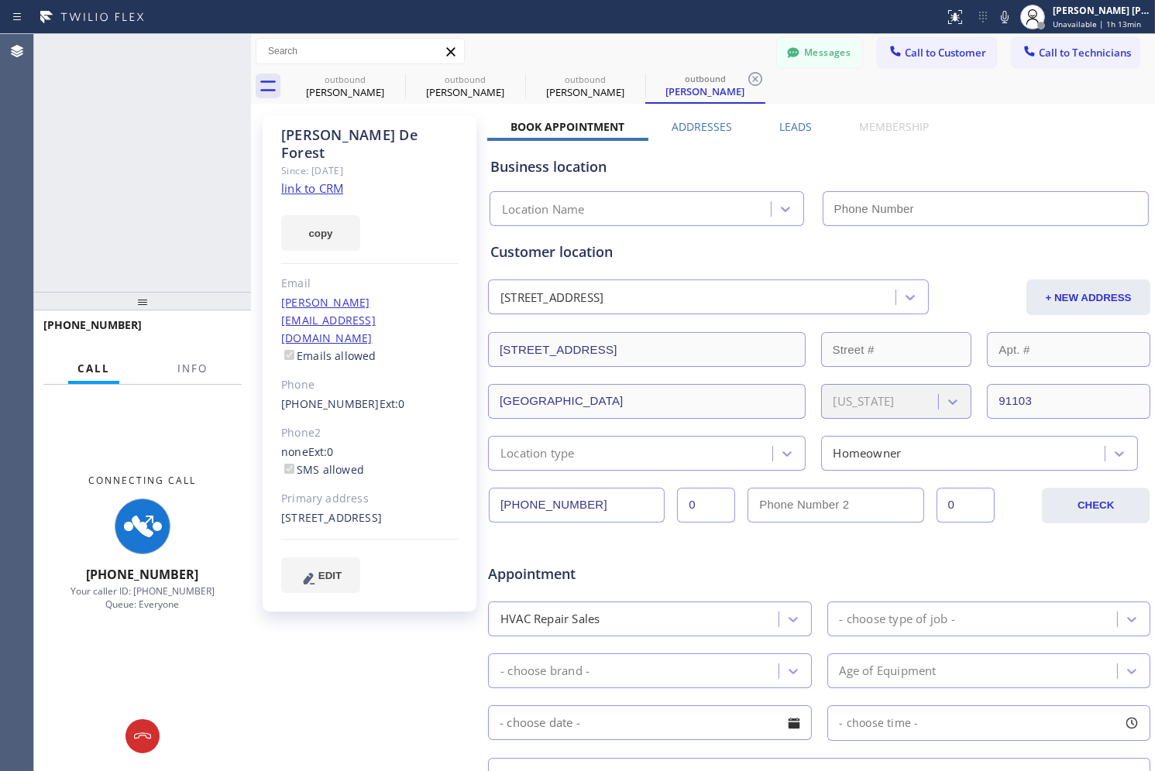
type input "[PHONE_NUMBER]"
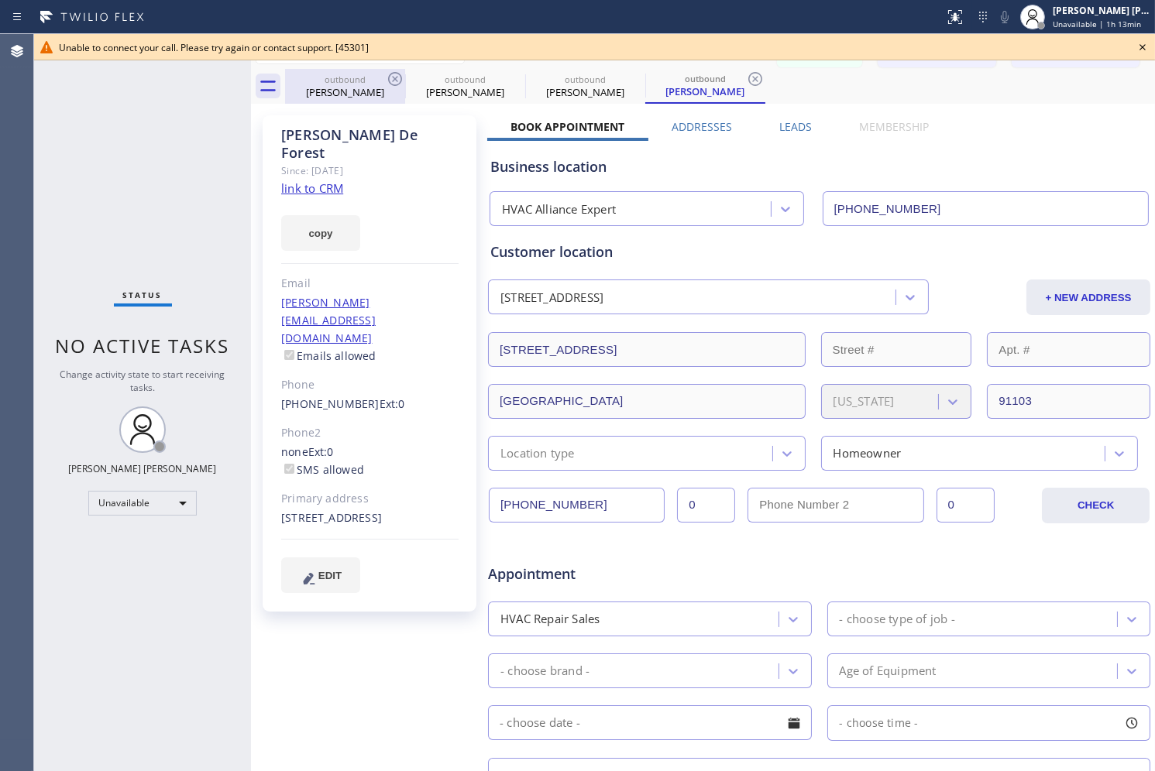
click at [384, 77] on div "outbound" at bounding box center [345, 80] width 117 height 12
click at [391, 77] on icon at bounding box center [395, 79] width 19 height 19
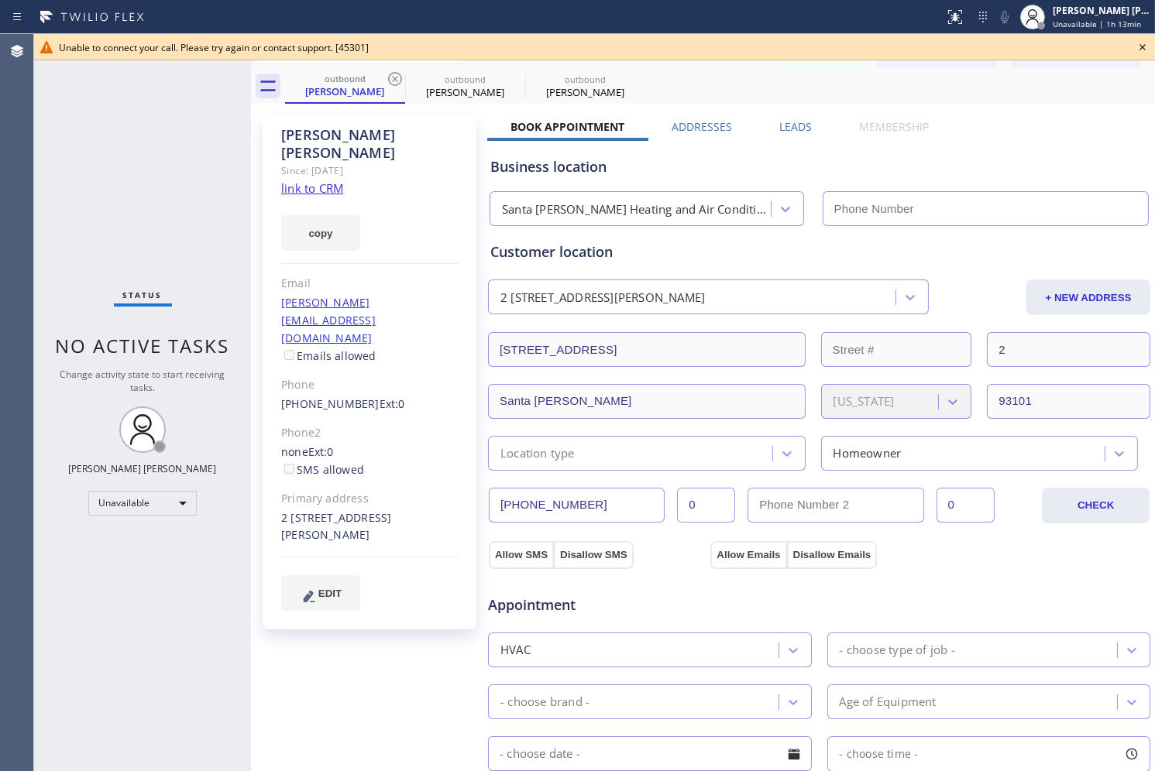
click at [391, 77] on icon at bounding box center [395, 79] width 19 height 19
click at [0, 0] on icon at bounding box center [0, 0] width 0 height 0
click at [391, 77] on div "outbound [PERSON_NAME] outbound [PERSON_NAME] Forest outbound [PERSON_NAME]" at bounding box center [720, 86] width 870 height 35
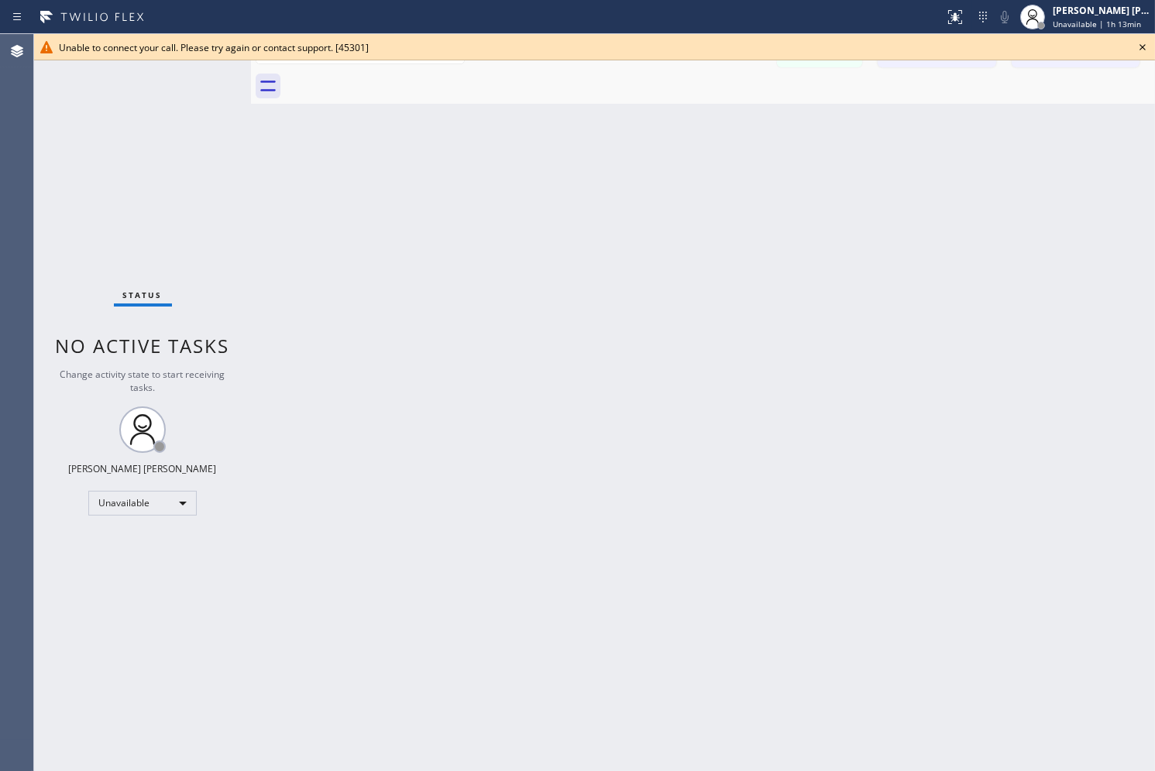
click at [391, 77] on div at bounding box center [720, 86] width 870 height 35
click at [1039, 43] on icon at bounding box center [1142, 47] width 19 height 19
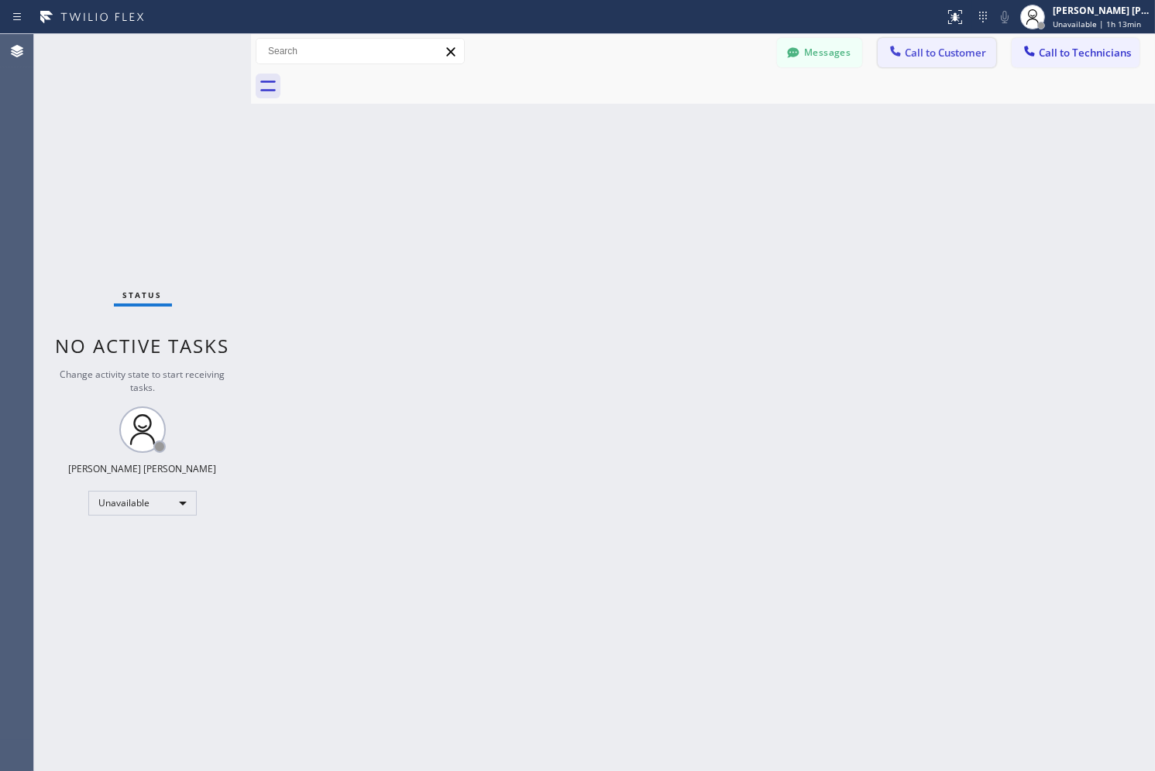
click at [966, 50] on span "Call to Customer" at bounding box center [945, 53] width 81 height 14
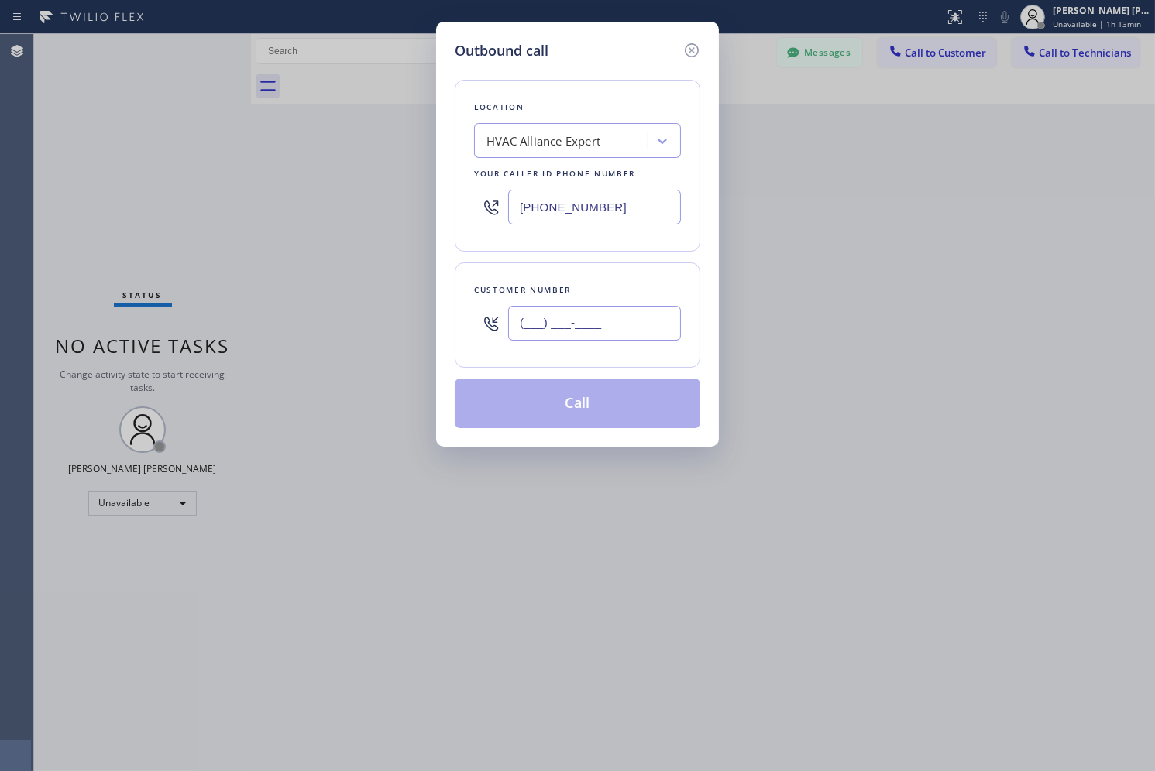
paste input "626) 818-7018"
click at [563, 311] on input "(___) ___-____" at bounding box center [594, 323] width 173 height 35
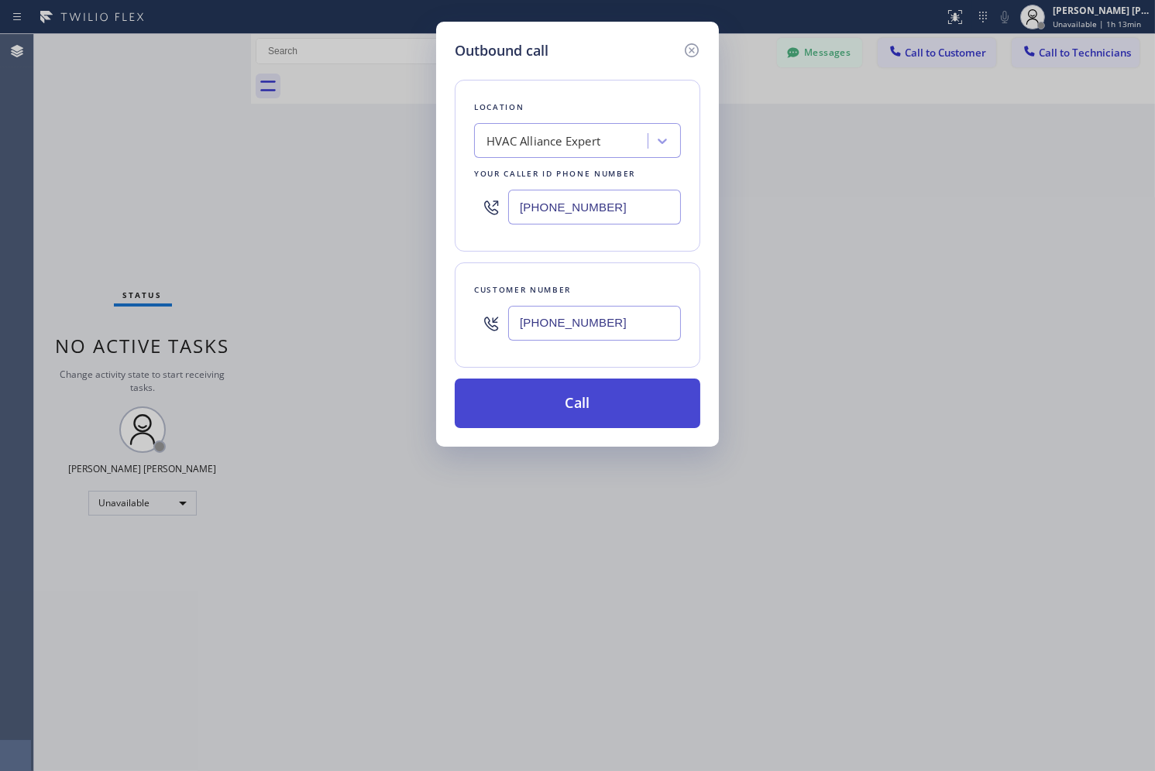
type input "[PHONE_NUMBER]"
click at [629, 393] on button "Call" at bounding box center [578, 404] width 246 height 50
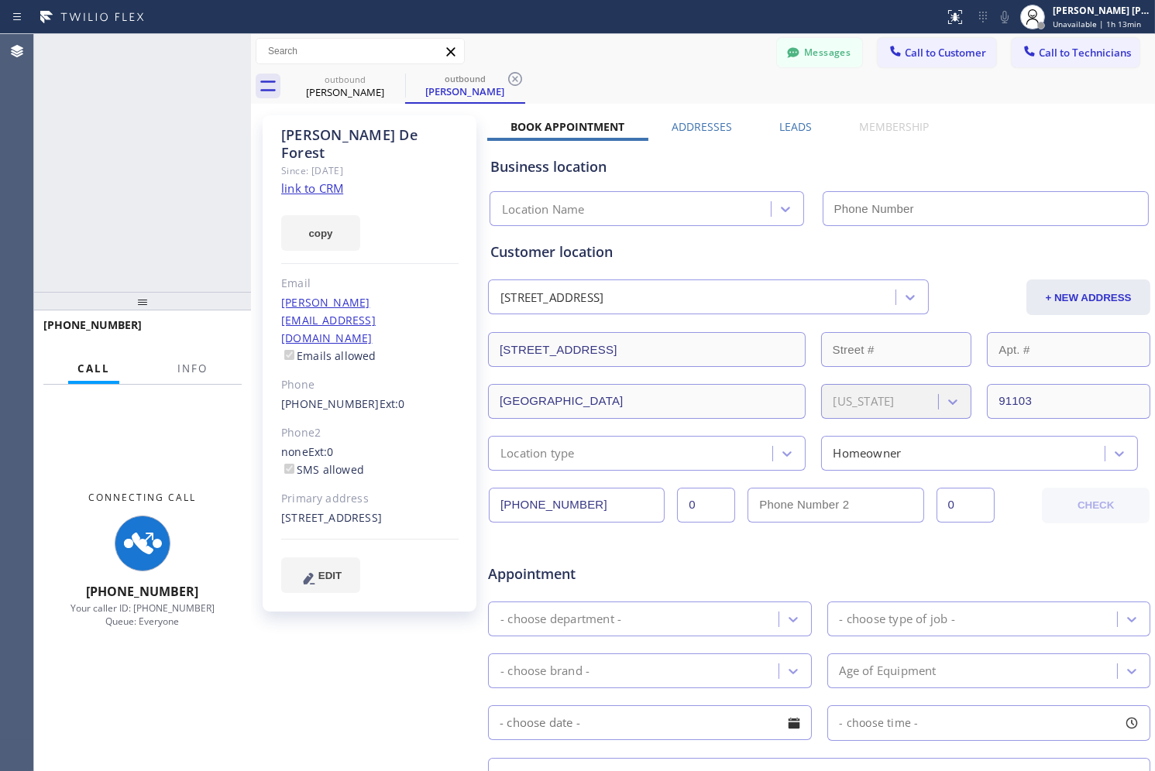
type input "[PHONE_NUMBER]"
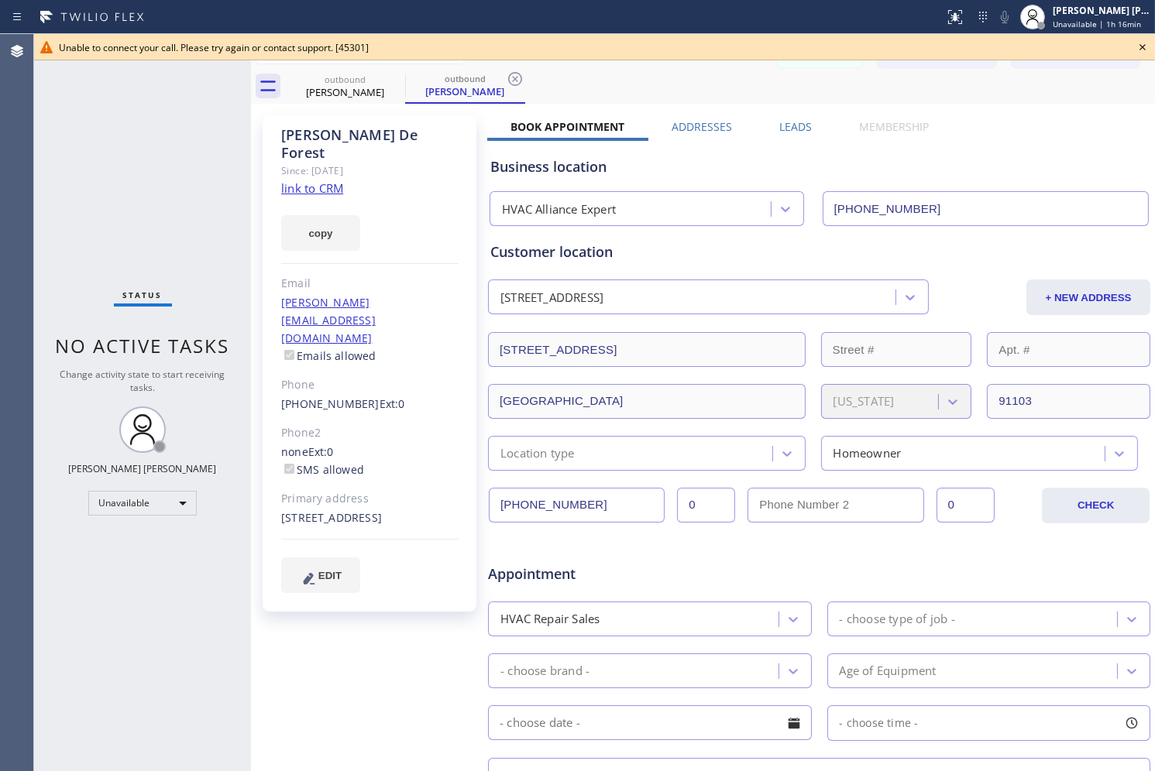
click at [1039, 42] on icon at bounding box center [1142, 47] width 19 height 19
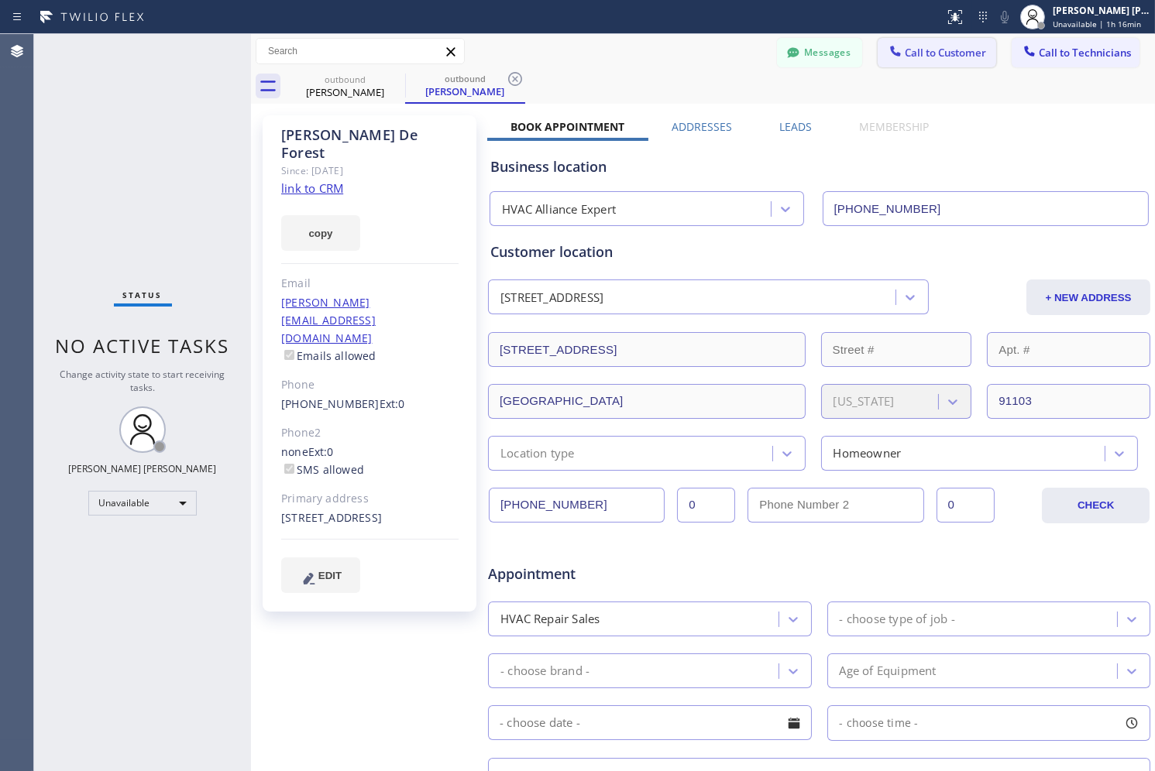
click at [926, 54] on span "Call to Customer" at bounding box center [945, 53] width 81 height 14
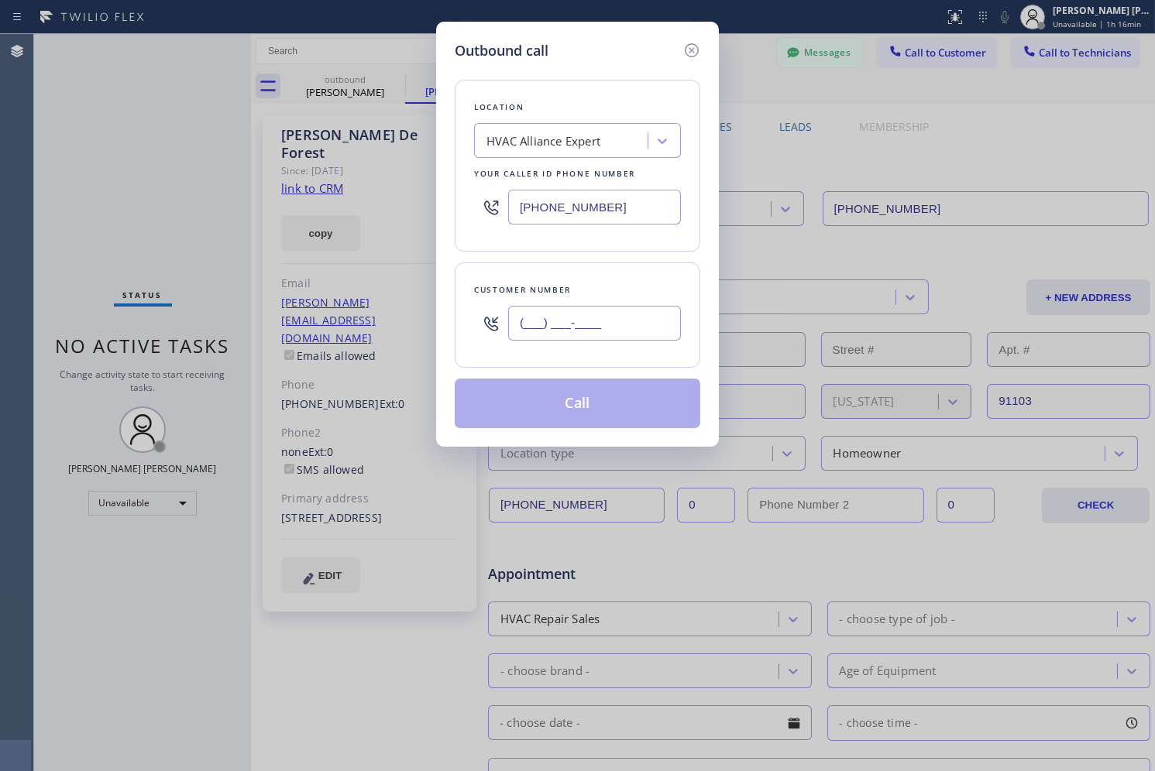
click at [592, 329] on input "(___) ___-____" at bounding box center [594, 323] width 173 height 35
paste input "818) 631-6459"
type input "[PHONE_NUMBER]"
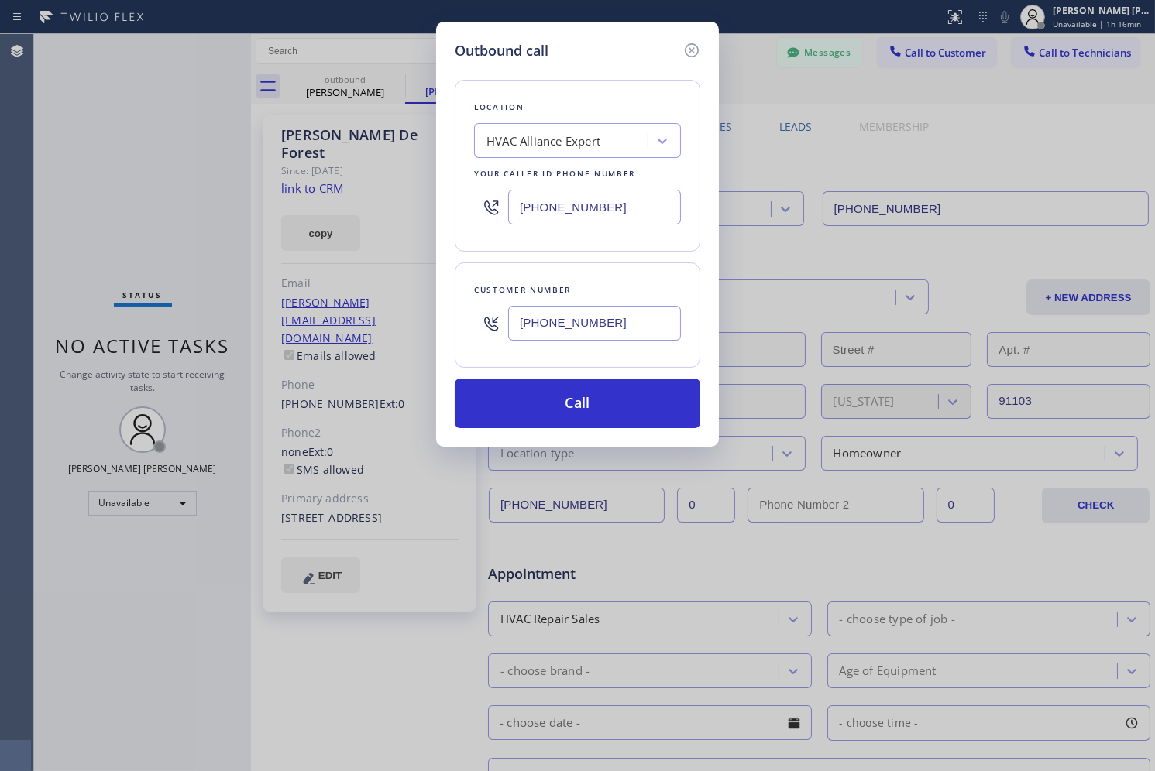
click at [558, 136] on div "HVAC Alliance Expert" at bounding box center [543, 141] width 114 height 18
paste input "Tarzana Appliance Repair"
type input "Tarzana Appliance Repair"
click at [608, 184] on div "Tarzana Appliance Repair" at bounding box center [577, 174] width 207 height 28
type input "[PHONE_NUMBER]"
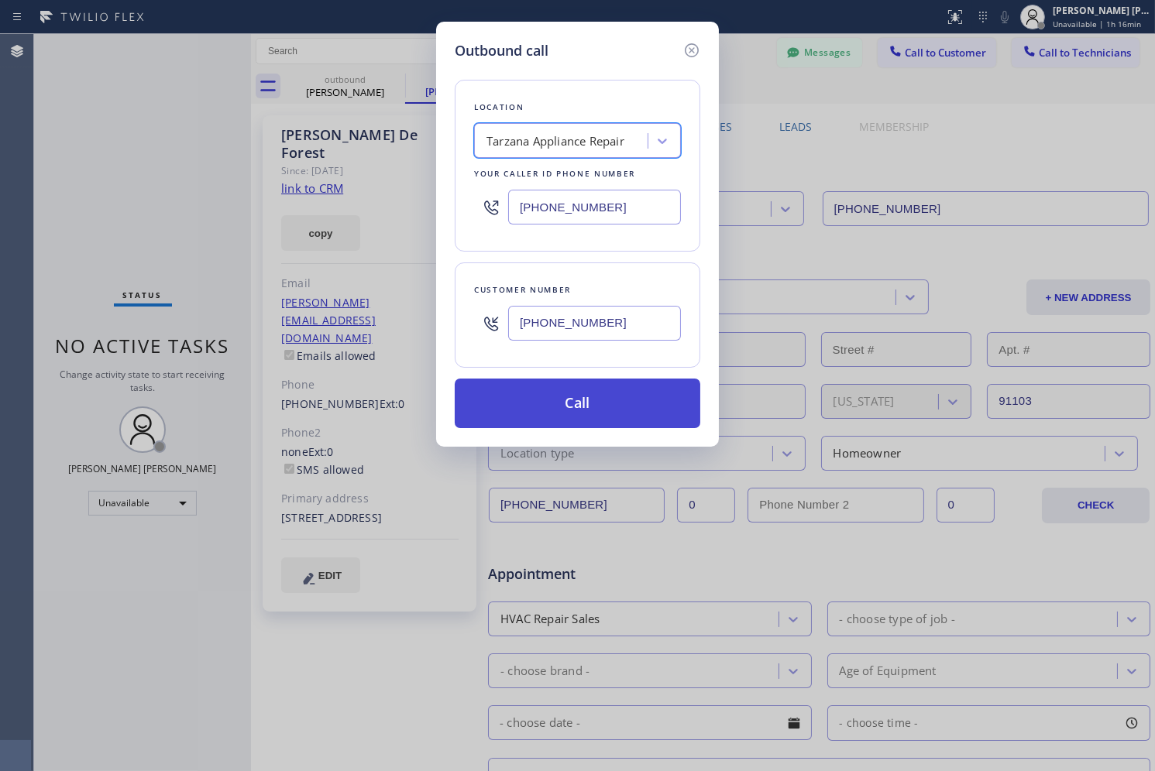
click at [568, 411] on button "Call" at bounding box center [578, 404] width 246 height 50
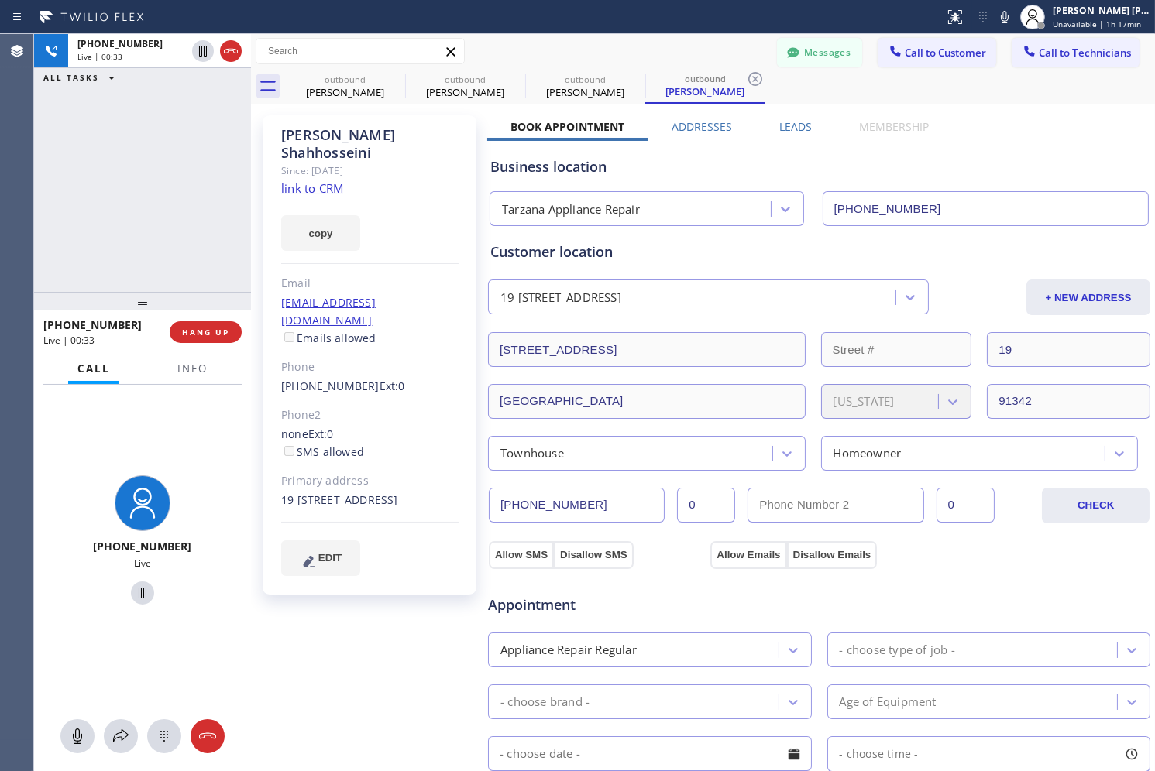
click at [794, 153] on div "Business location Tarzana Appliance Repair [PHONE_NUMBER]" at bounding box center [819, 183] width 664 height 85
click at [228, 50] on icon at bounding box center [231, 51] width 14 height 5
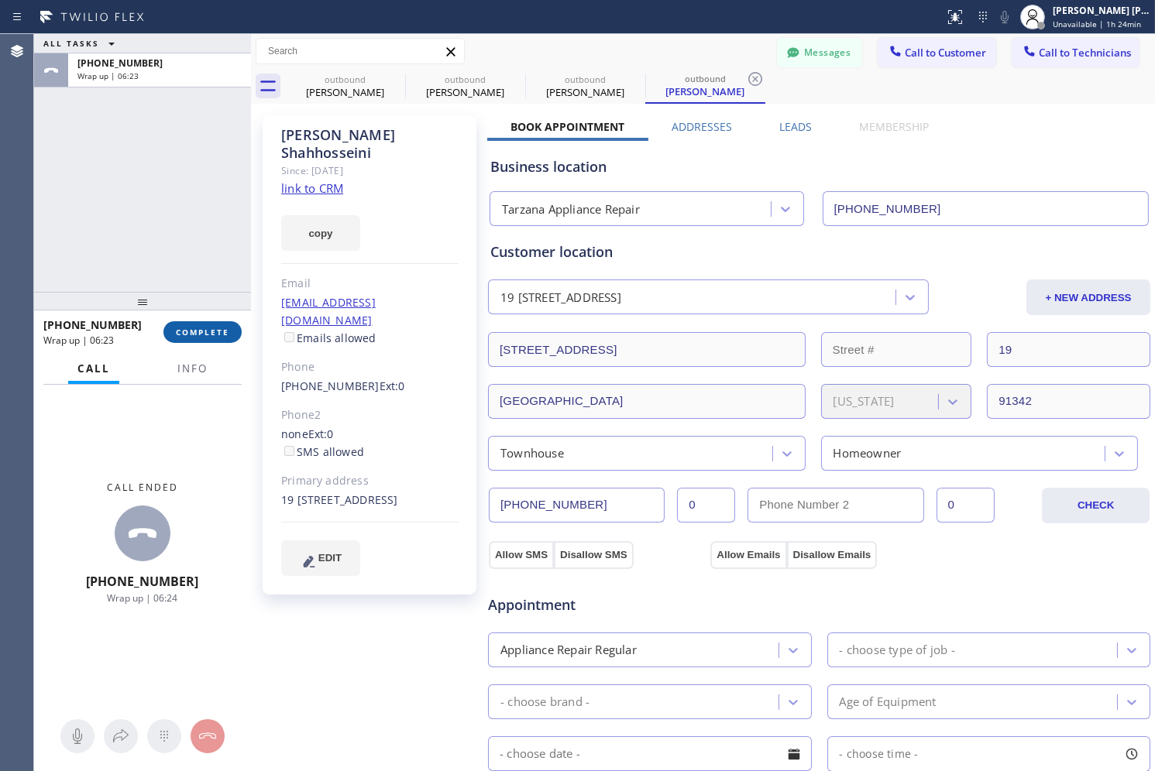
click at [218, 338] on button "COMPLETE" at bounding box center [202, 332] width 78 height 22
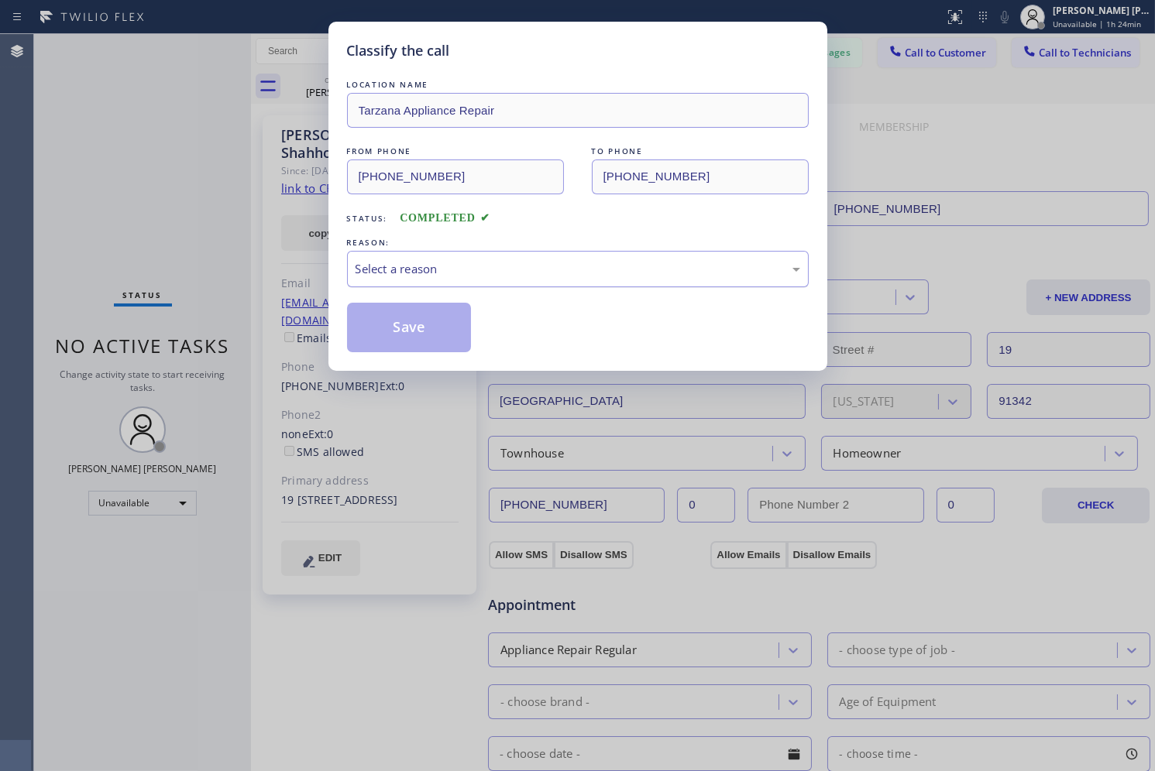
click at [431, 270] on div "Select a reason" at bounding box center [578, 269] width 445 height 18
click at [414, 321] on button "Save" at bounding box center [409, 328] width 125 height 50
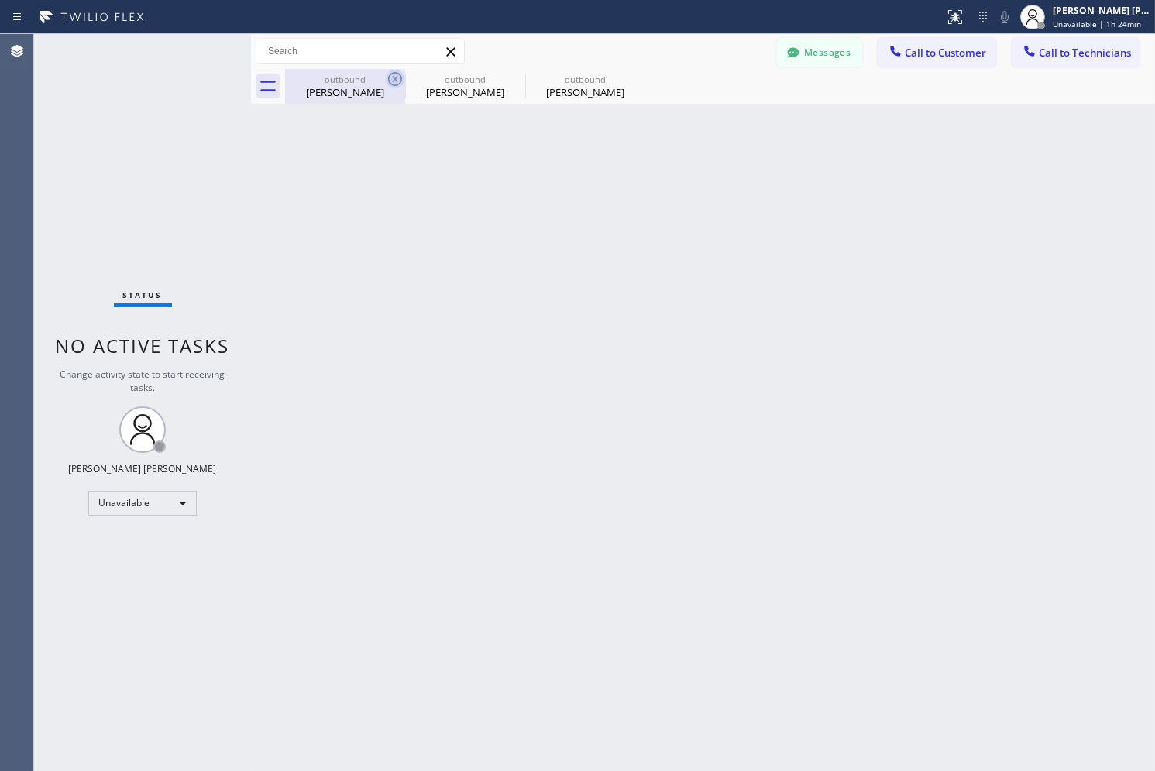
click at [397, 76] on icon at bounding box center [395, 79] width 14 height 14
click at [0, 0] on icon at bounding box center [0, 0] width 0 height 0
type input "[PHONE_NUMBER]"
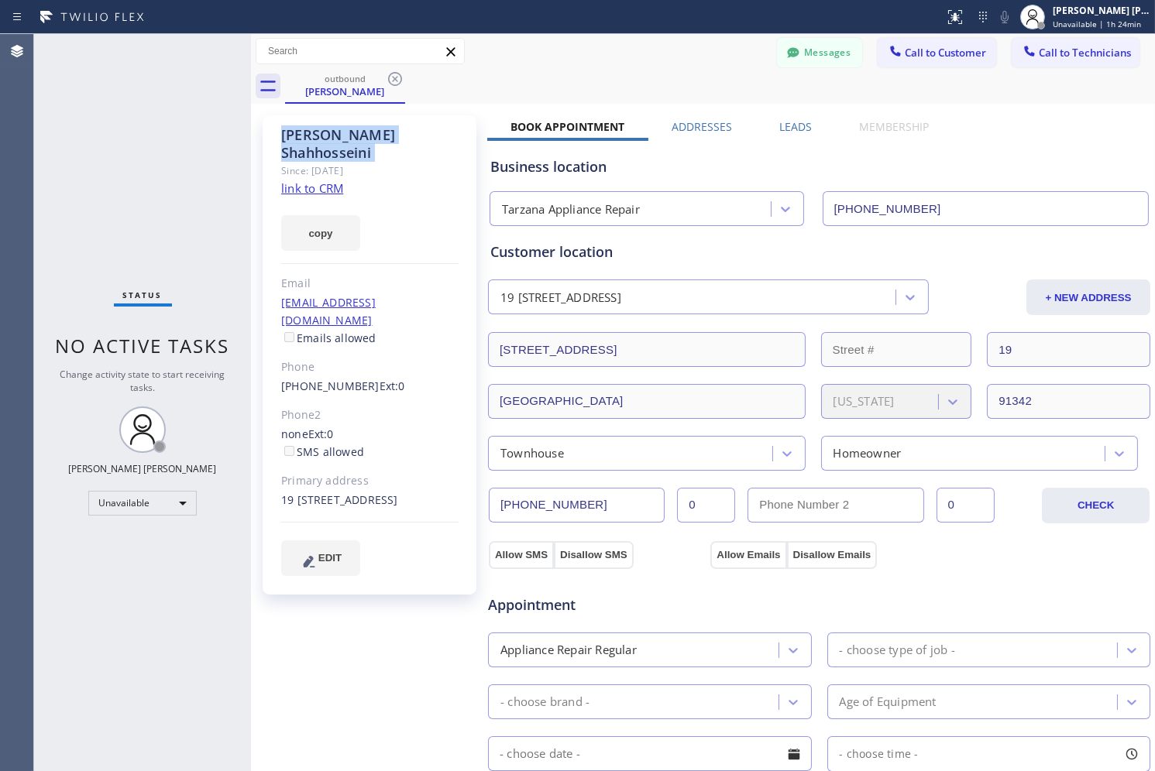
click at [397, 76] on icon at bounding box center [395, 79] width 14 height 14
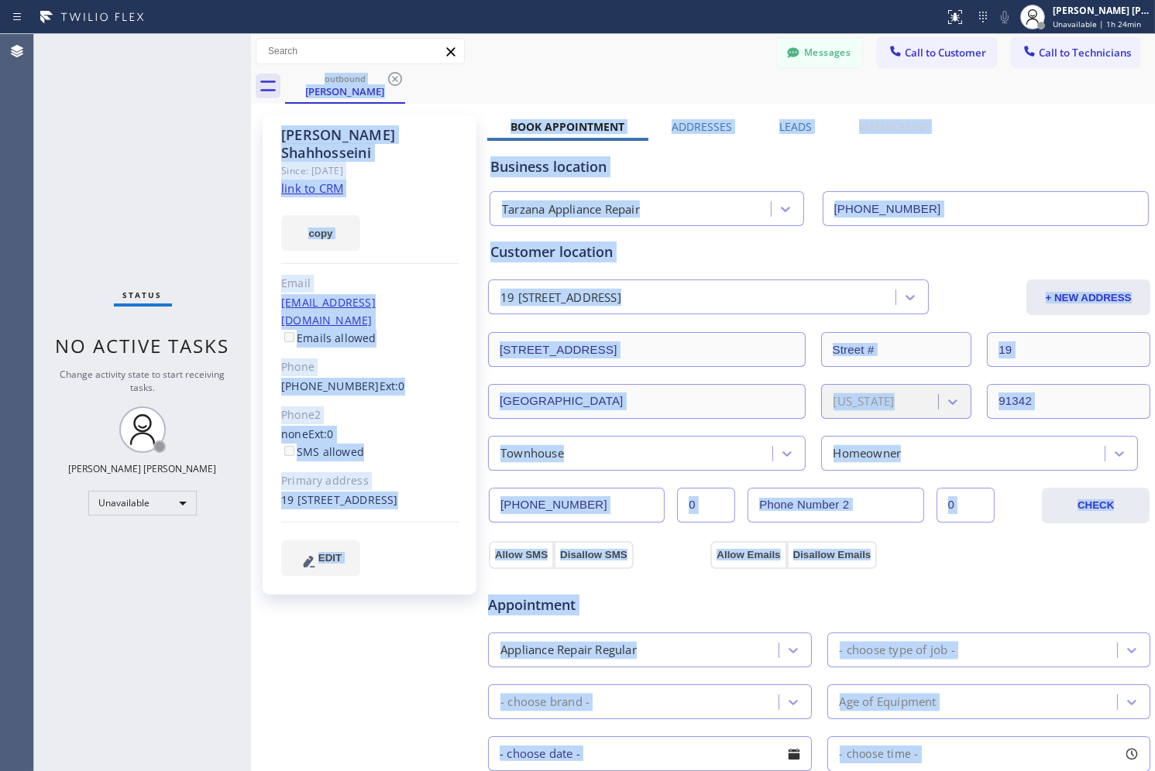
click at [397, 76] on div "outbound [PERSON_NAME]" at bounding box center [720, 86] width 870 height 35
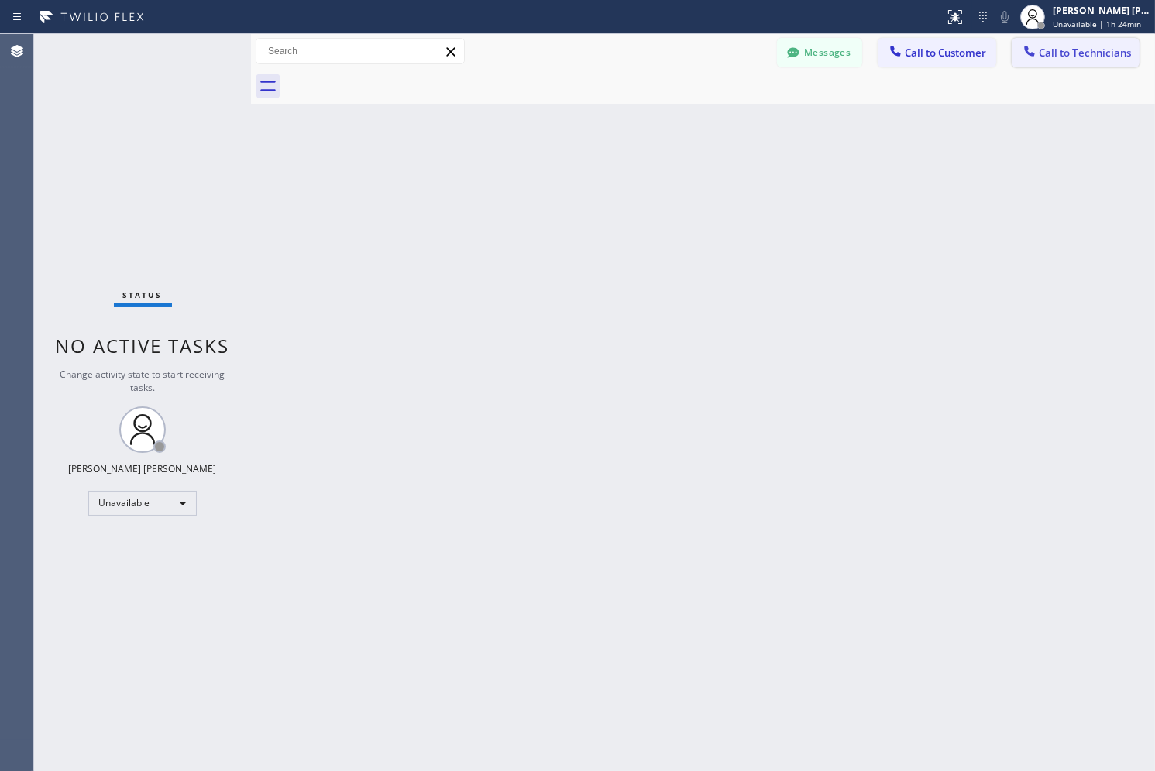
click at [1039, 55] on span "Call to Technicians" at bounding box center [1085, 53] width 92 height 14
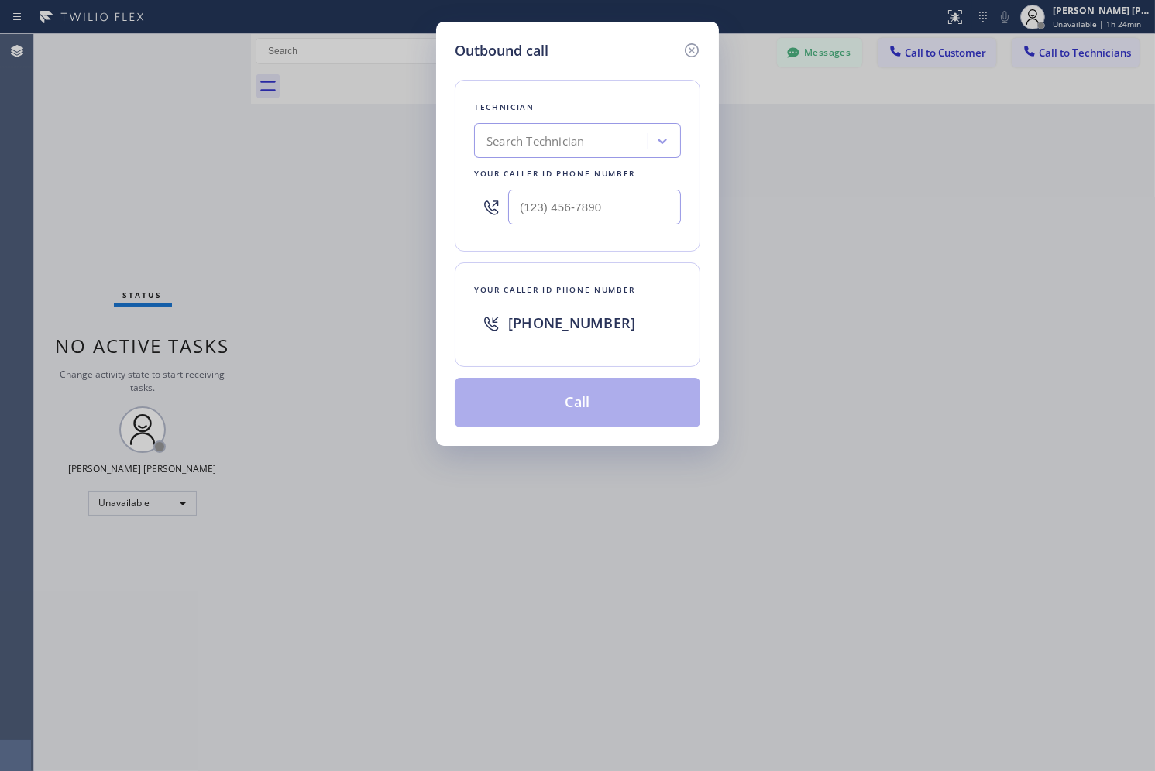
click at [593, 132] on div "Search Technician" at bounding box center [563, 141] width 169 height 27
type input "sevak"
click at [591, 173] on div "[PERSON_NAME]" at bounding box center [577, 174] width 207 height 28
type input "[PHONE_NUMBER]"
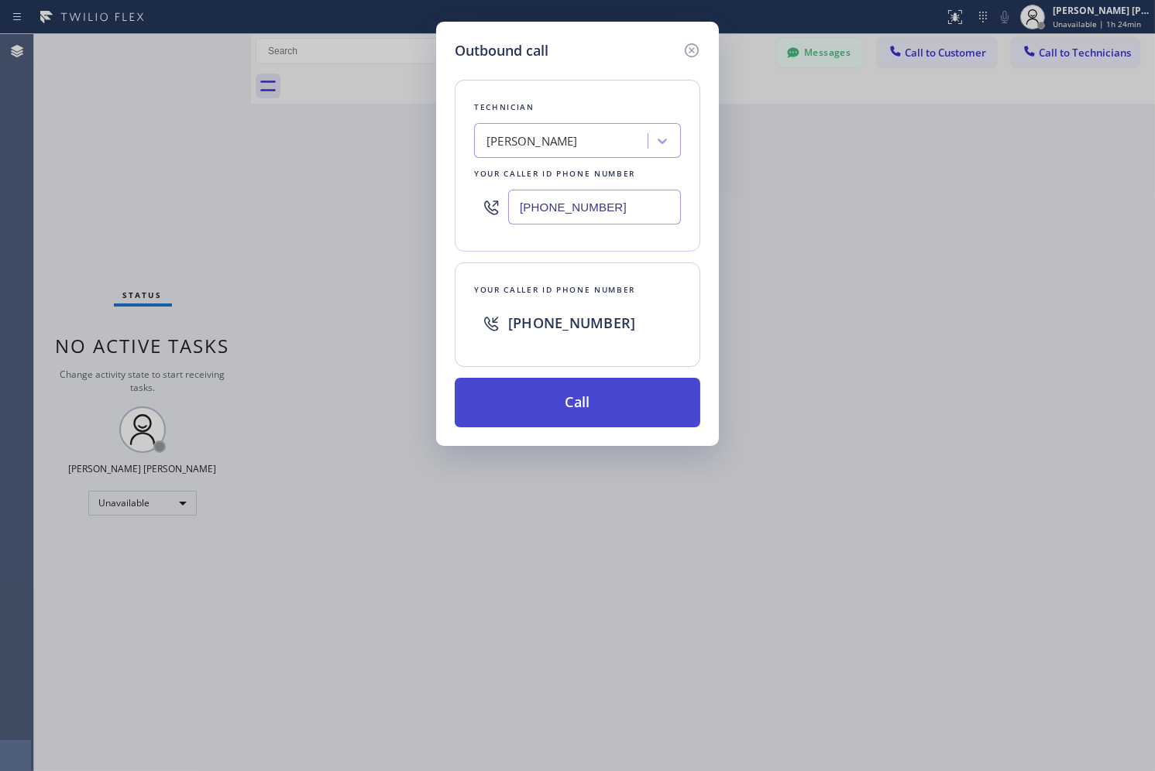
click at [593, 406] on button "Call" at bounding box center [578, 403] width 246 height 50
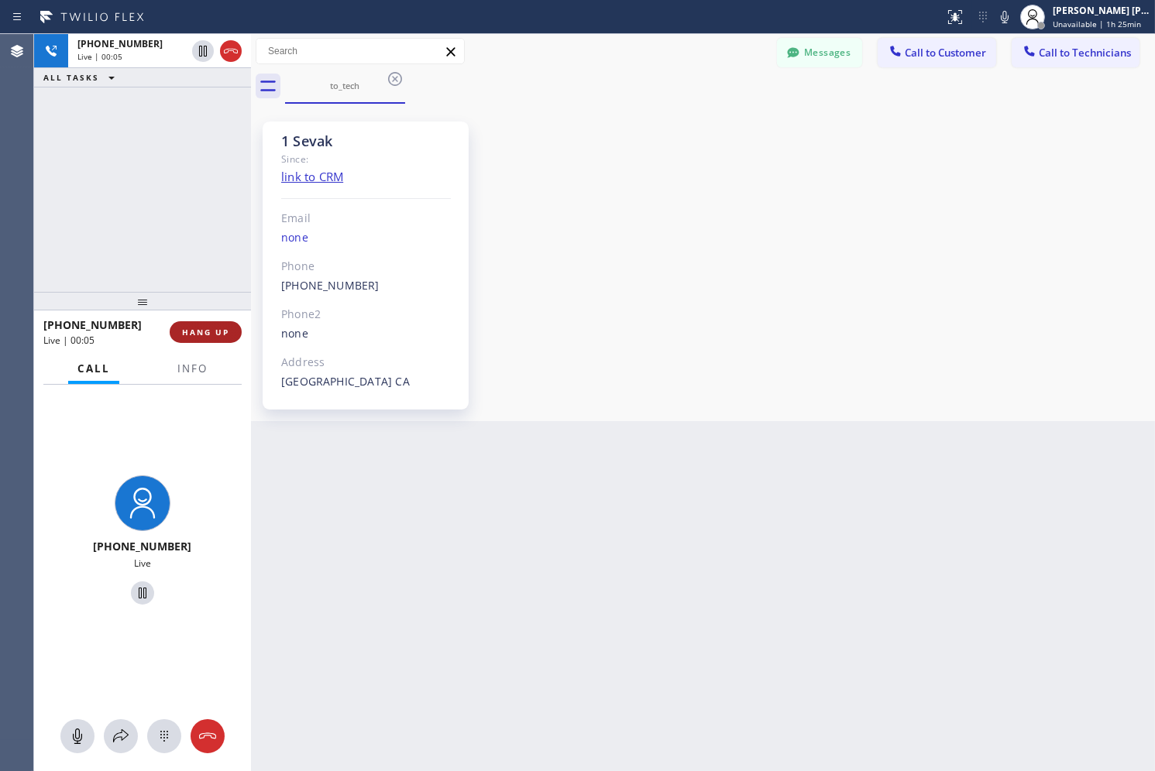
click at [189, 333] on span "HANG UP" at bounding box center [205, 332] width 47 height 11
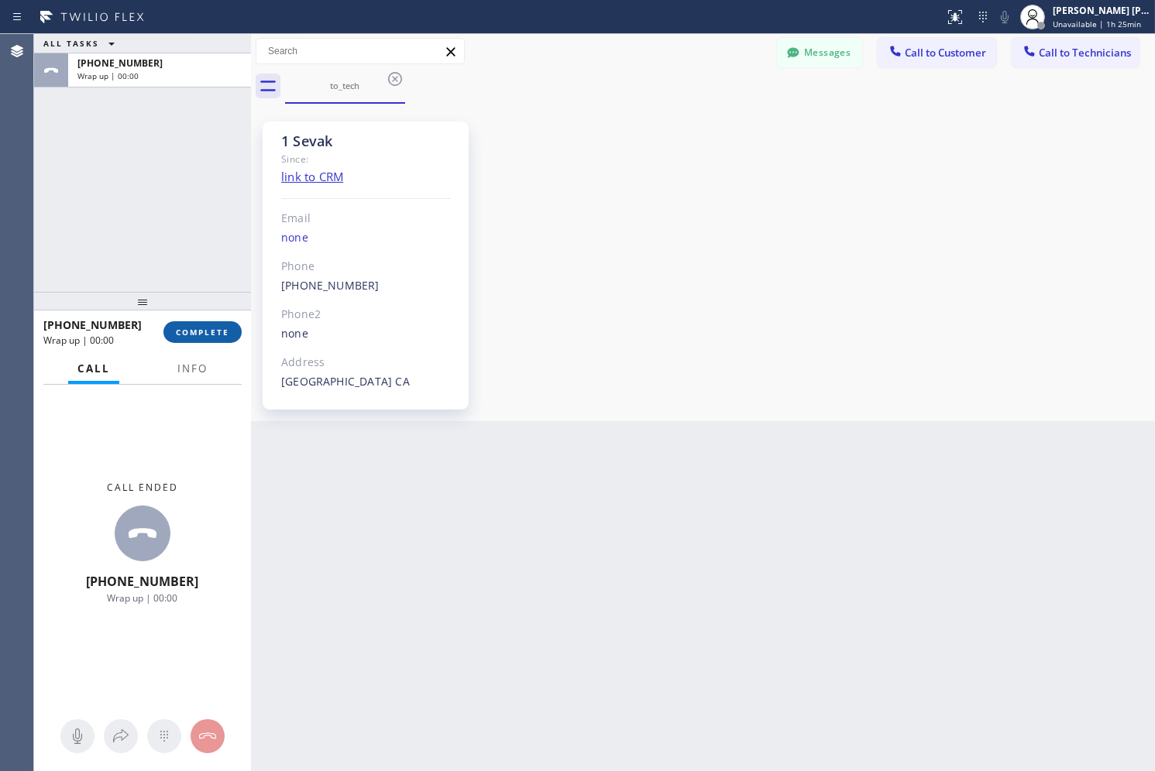
click at [189, 333] on span "COMPLETE" at bounding box center [202, 332] width 53 height 11
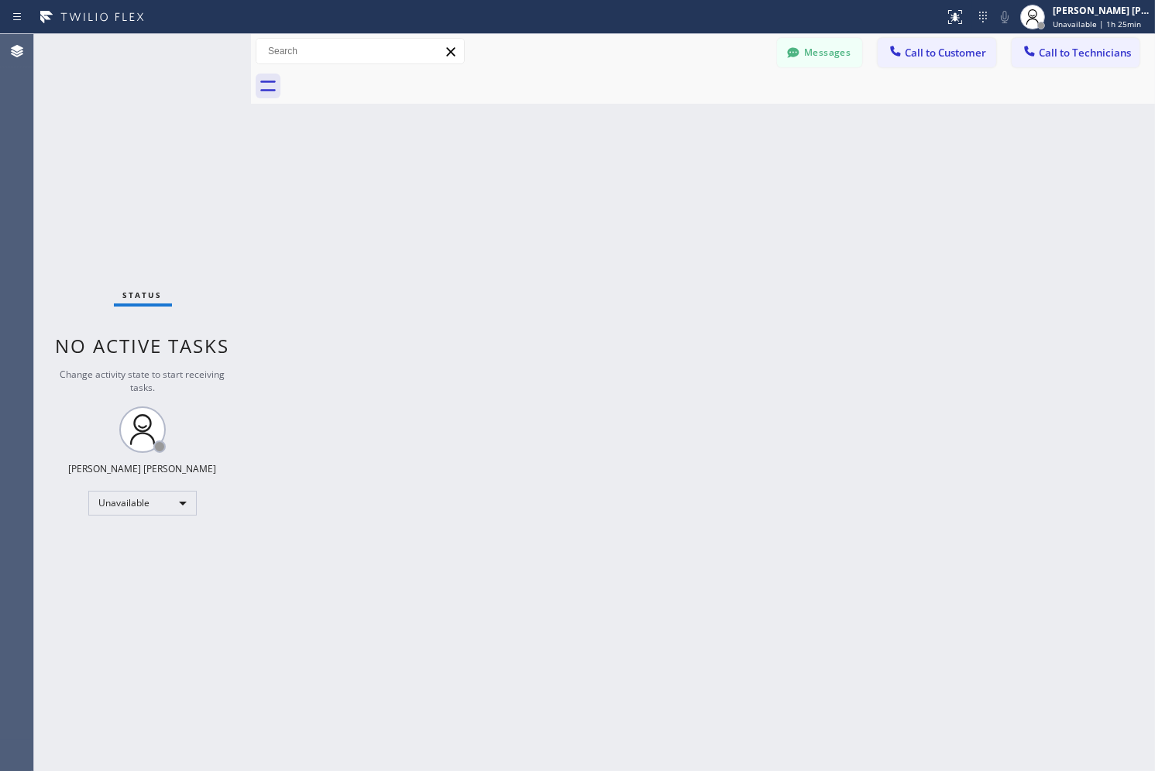
click at [946, 384] on div "Back to Dashboard Change Sender ID Customers Technicians SK [PERSON_NAME] [DATE…" at bounding box center [703, 402] width 904 height 737
click at [837, 53] on button "Messages" at bounding box center [819, 52] width 85 height 29
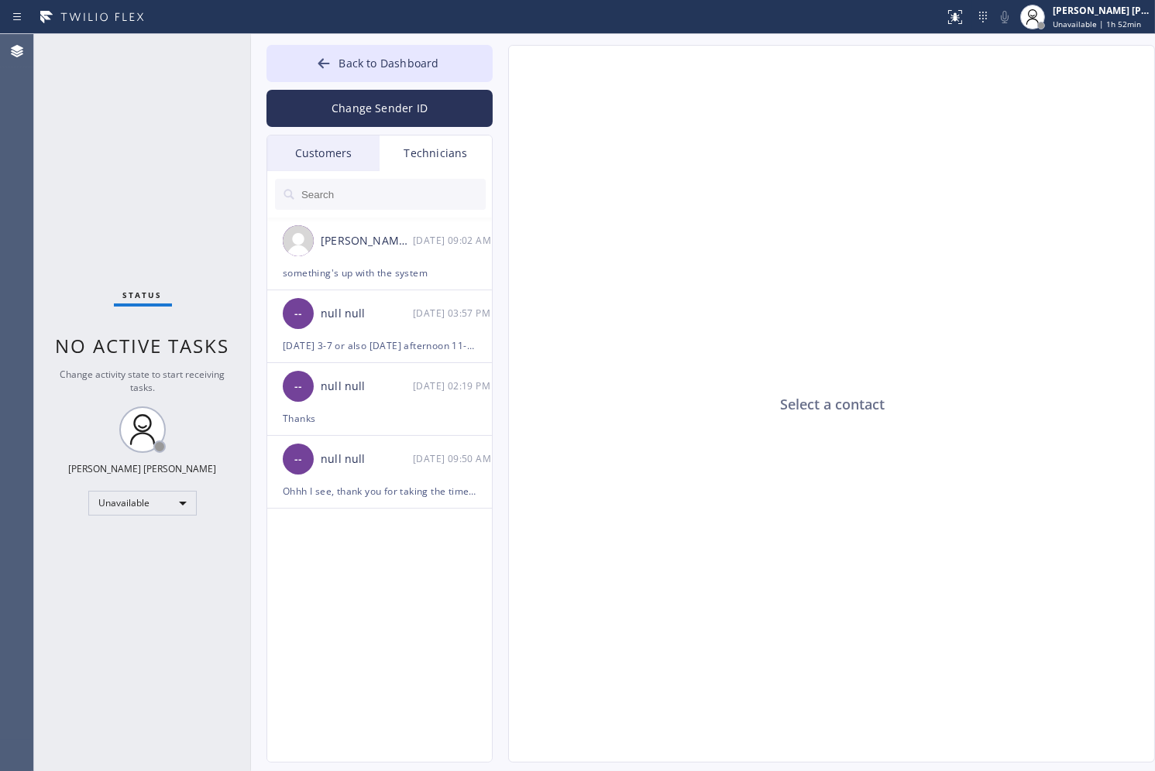
click at [338, 160] on div "Customers" at bounding box center [323, 154] width 112 height 36
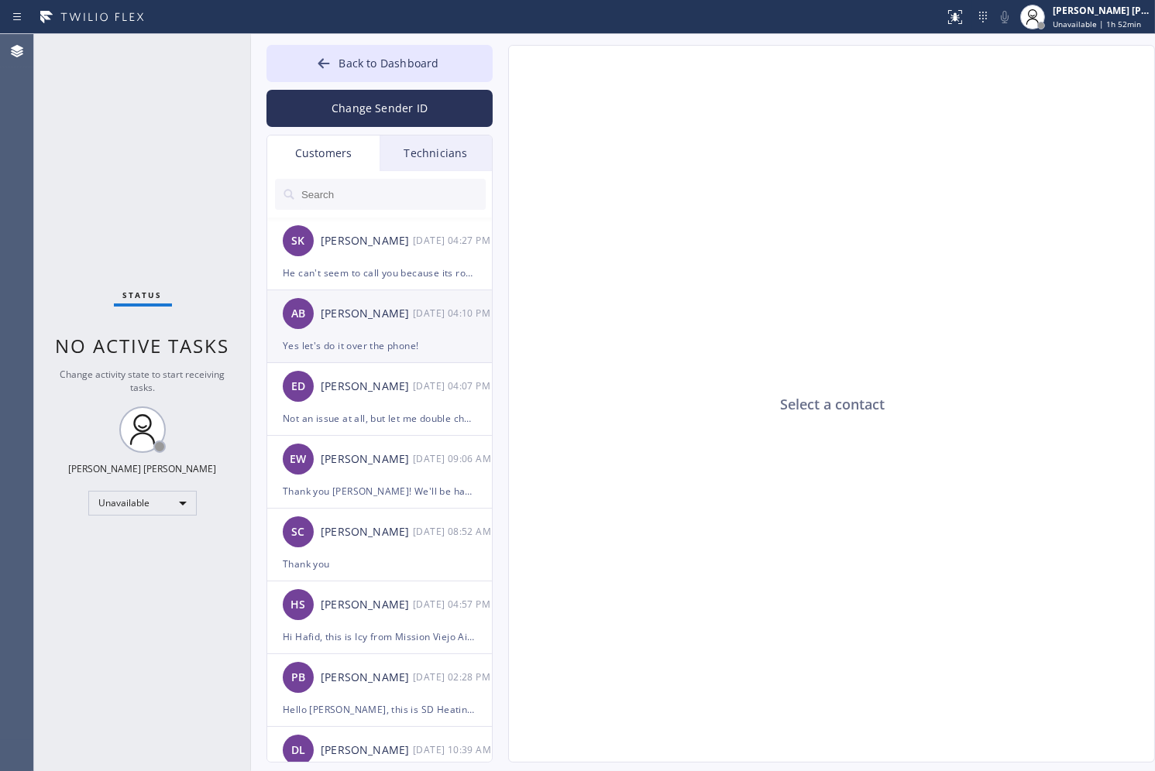
click at [307, 351] on div "Yes let's do it over the phone!" at bounding box center [380, 346] width 194 height 18
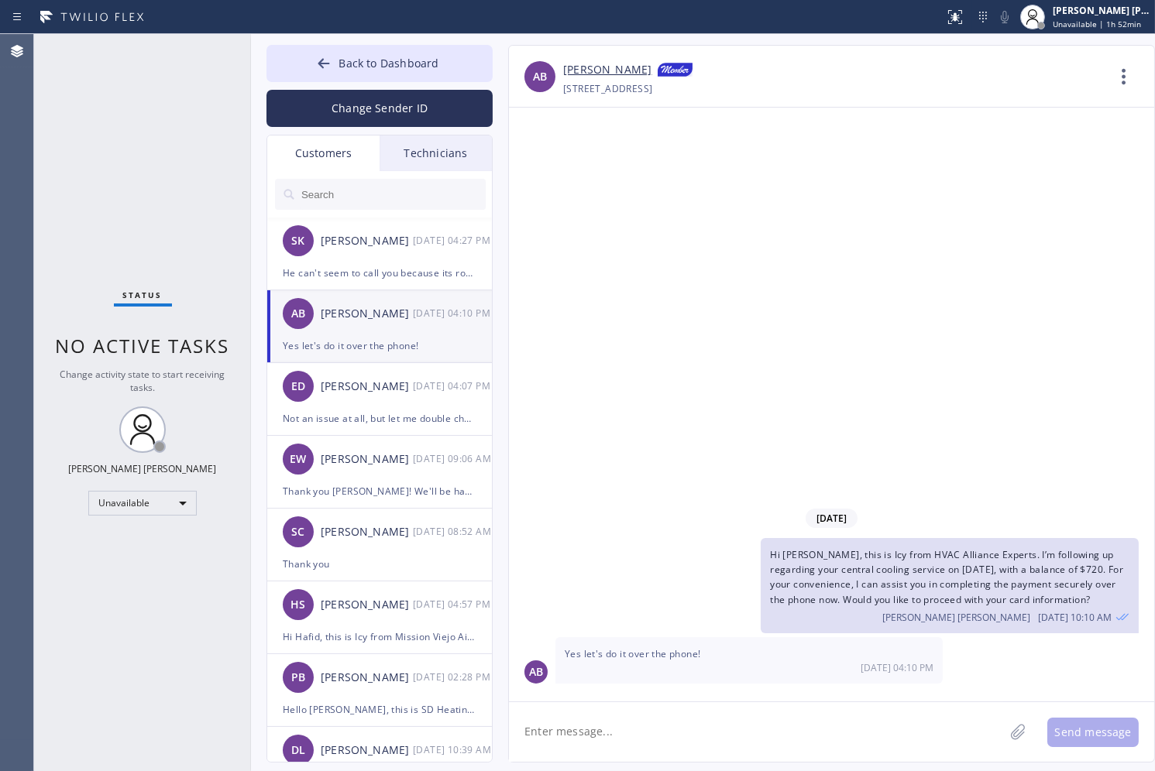
click at [617, 694] on textarea at bounding box center [756, 733] width 495 height 60
paste textarea "Hi [PERSON_NAME], this is HVAC Alliance Experts following up regarding the $720…"
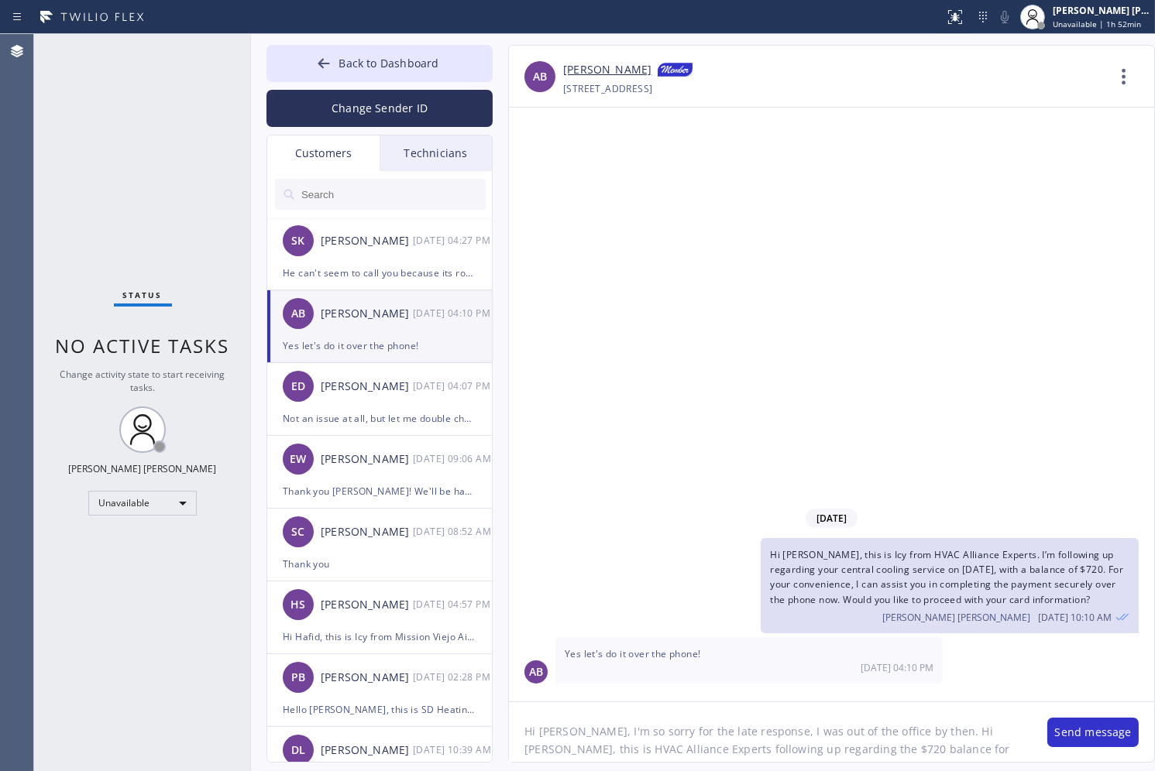
scroll to position [50, 0]
drag, startPoint x: 939, startPoint y: 729, endPoint x: 953, endPoint y: 720, distance: 16.3
click at [953, 694] on textarea "Hi [PERSON_NAME], I'm so sorry for the late response, I was out of the office b…" at bounding box center [770, 733] width 523 height 60
drag, startPoint x: 672, startPoint y: 725, endPoint x: 818, endPoint y: 726, distance: 145.6
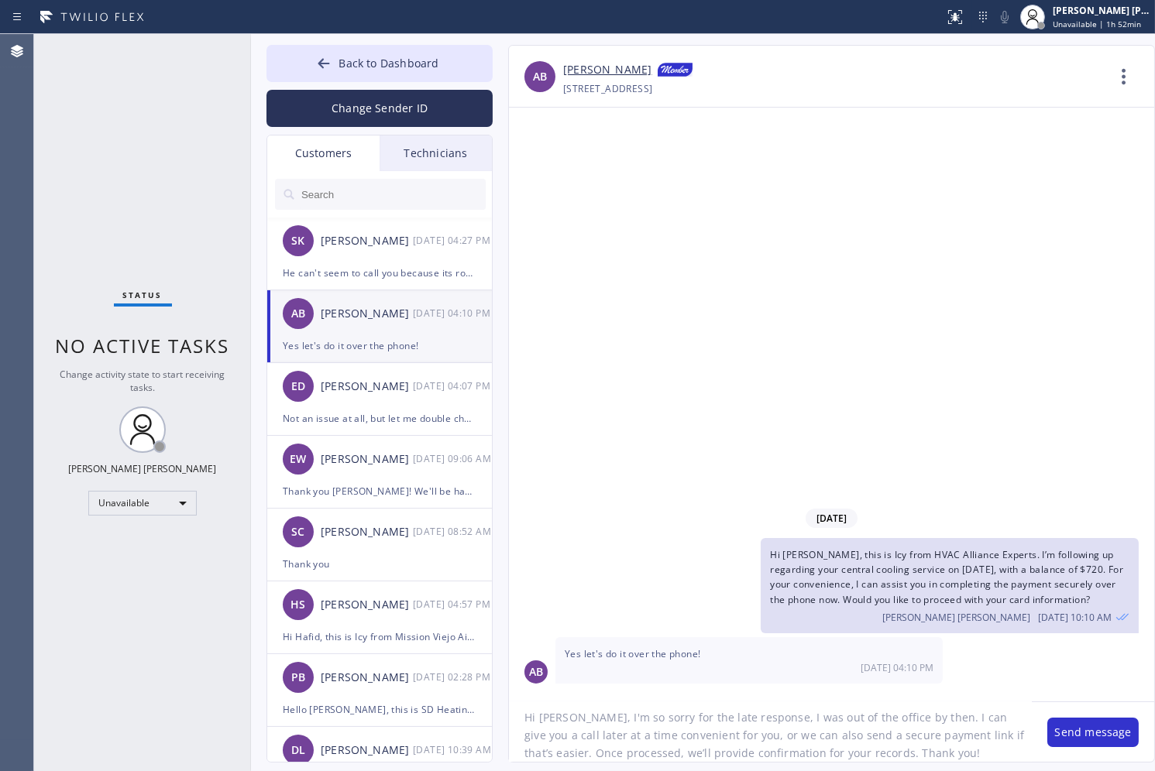
click at [818, 694] on textarea "Hi [PERSON_NAME], I'm so sorry for the late response, I was out of the office b…" at bounding box center [770, 733] width 523 height 60
click at [541, 694] on textarea "Hi [PERSON_NAME], I'm so sorry for the late response, I was out of the office b…" at bounding box center [770, 733] width 523 height 60
drag, startPoint x: 576, startPoint y: 754, endPoint x: 993, endPoint y: 753, distance: 417.5
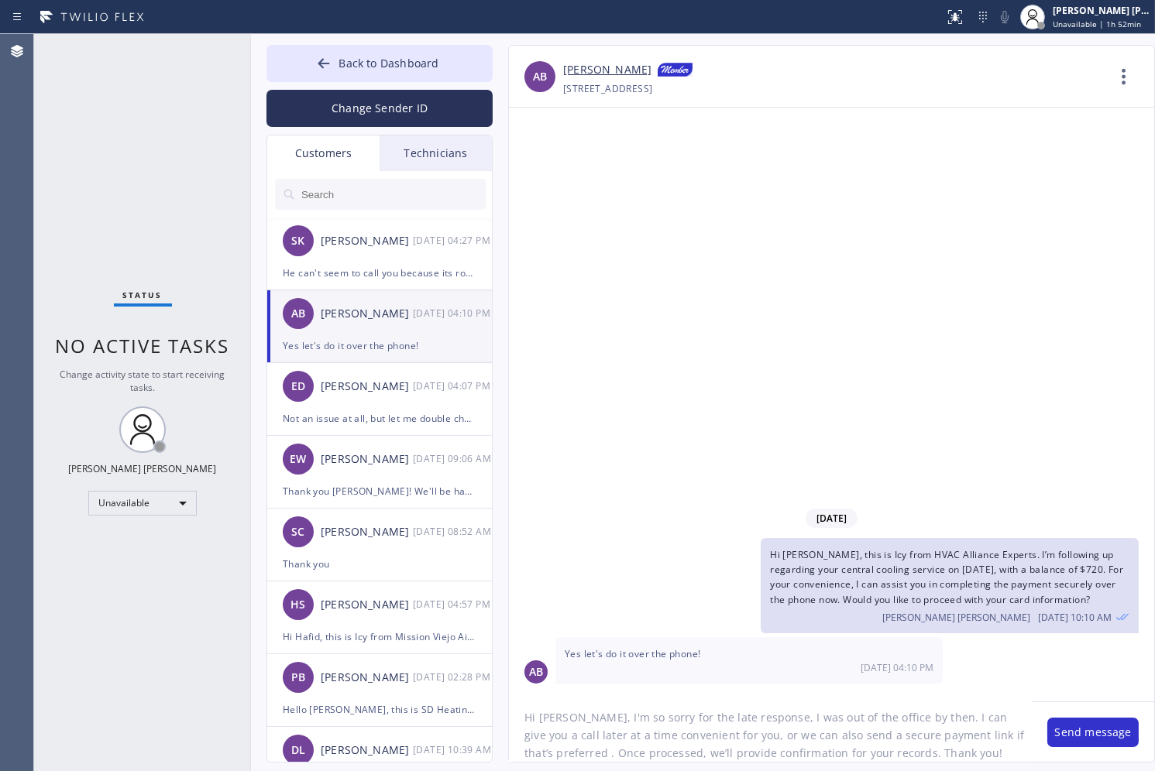
click at [993, 694] on textarea "Hi [PERSON_NAME], I'm so sorry for the late response, I was out of the office b…" at bounding box center [770, 733] width 523 height 60
type textarea "Hi [PERSON_NAME], I'm so sorry for the late response, I was out of the office b…"
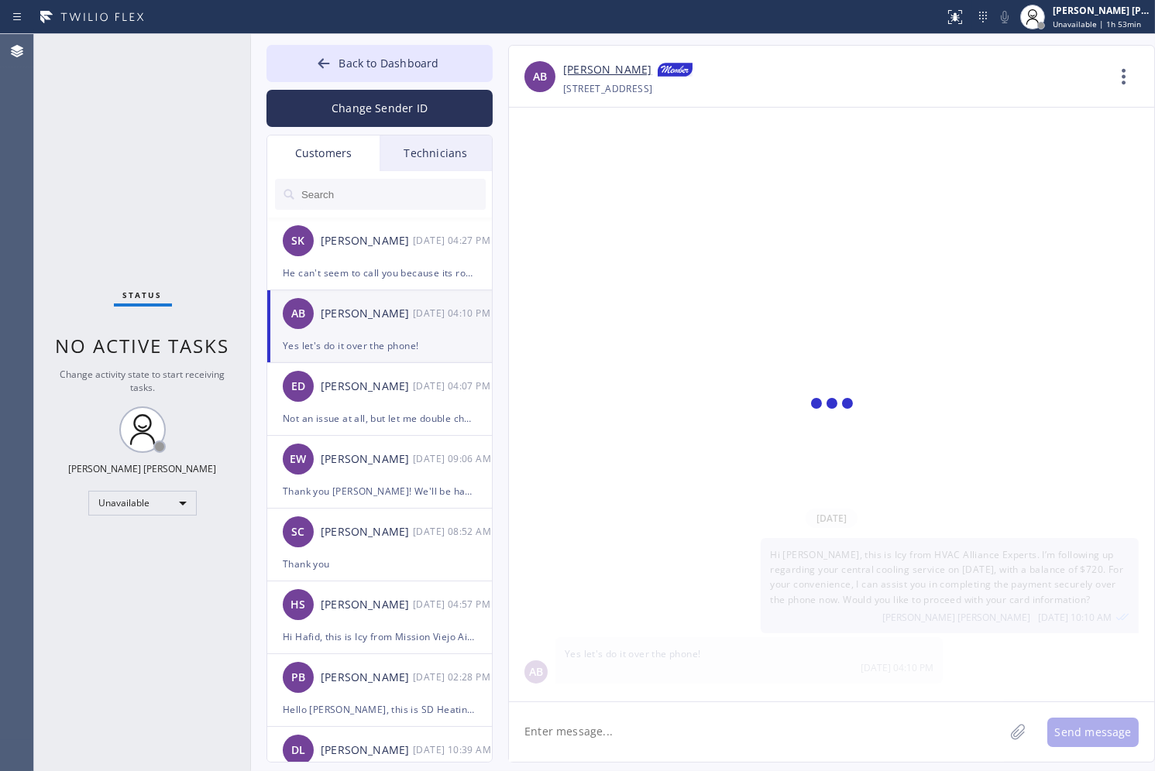
scroll to position [0, 0]
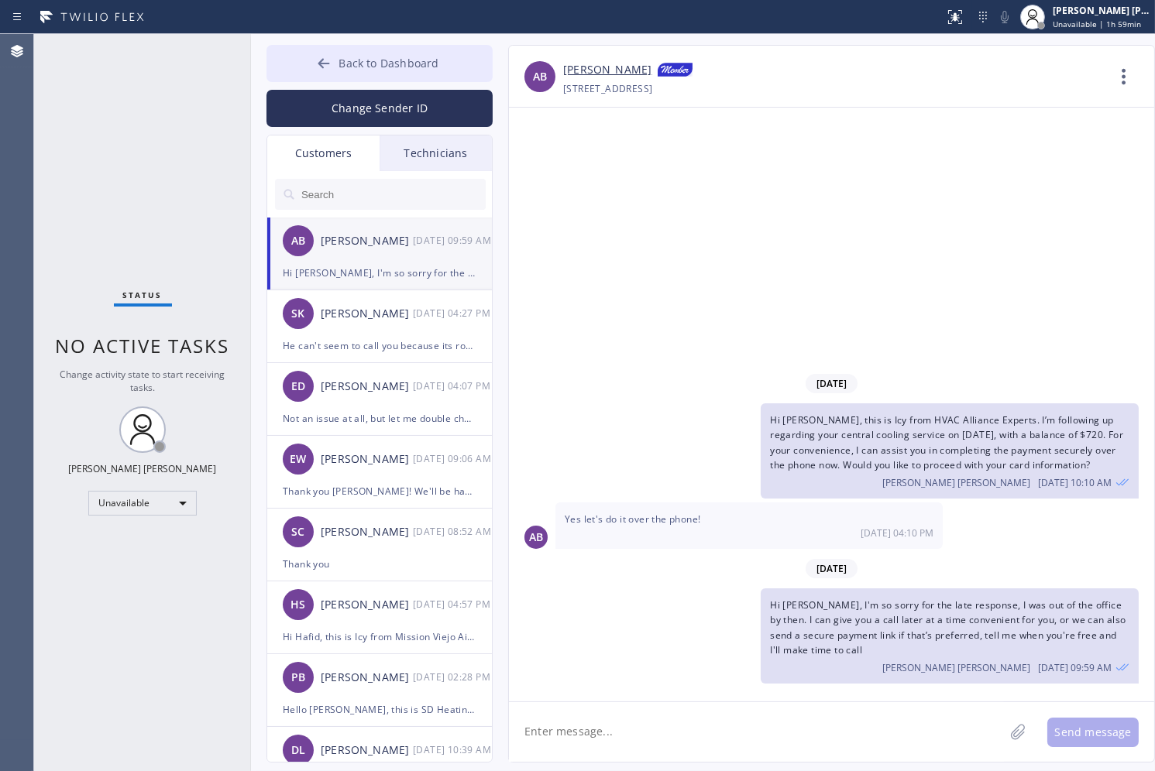
click at [406, 60] on span "Back to Dashboard" at bounding box center [388, 63] width 100 height 15
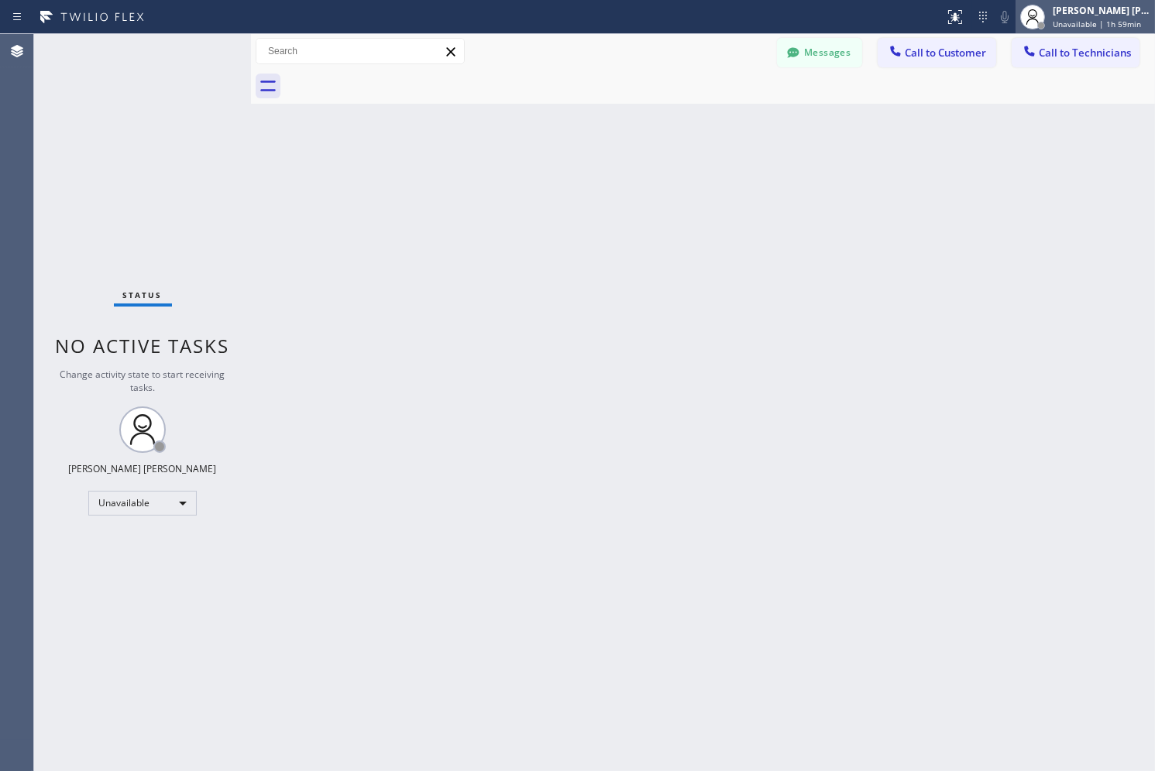
click at [1039, 14] on div "[PERSON_NAME] [PERSON_NAME]" at bounding box center [1102, 10] width 98 height 13
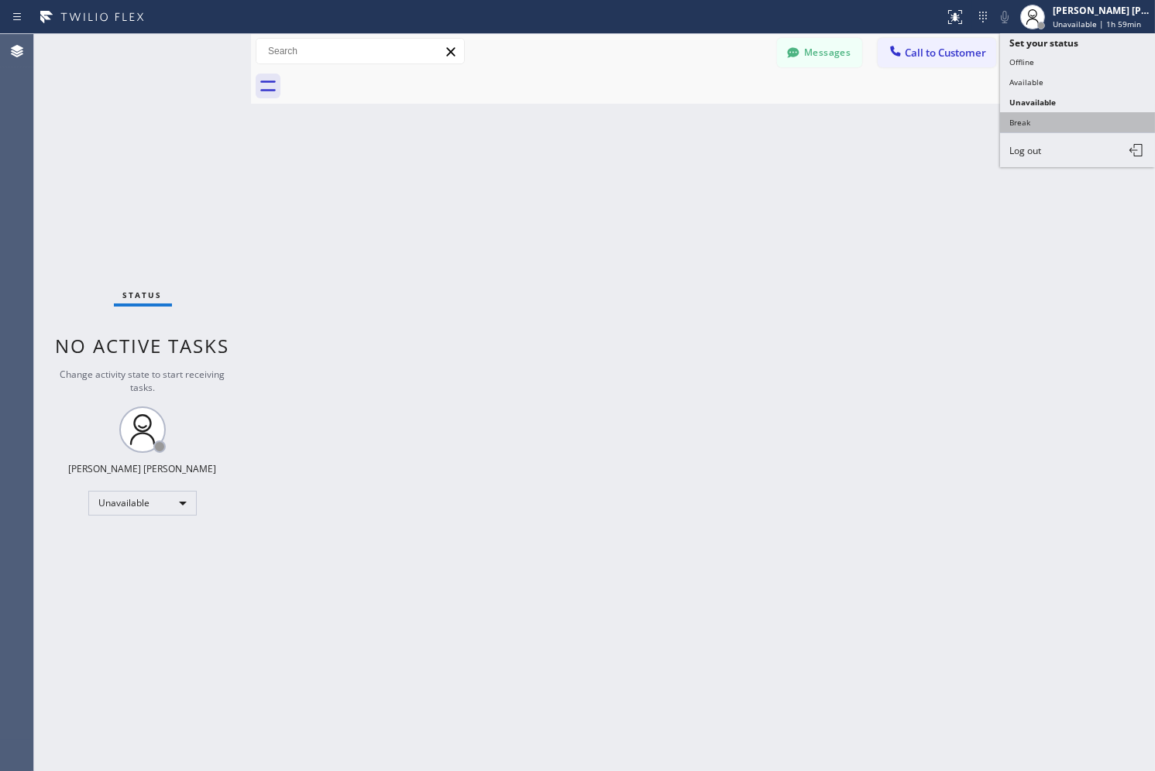
click at [1039, 122] on button "Break" at bounding box center [1077, 122] width 155 height 20
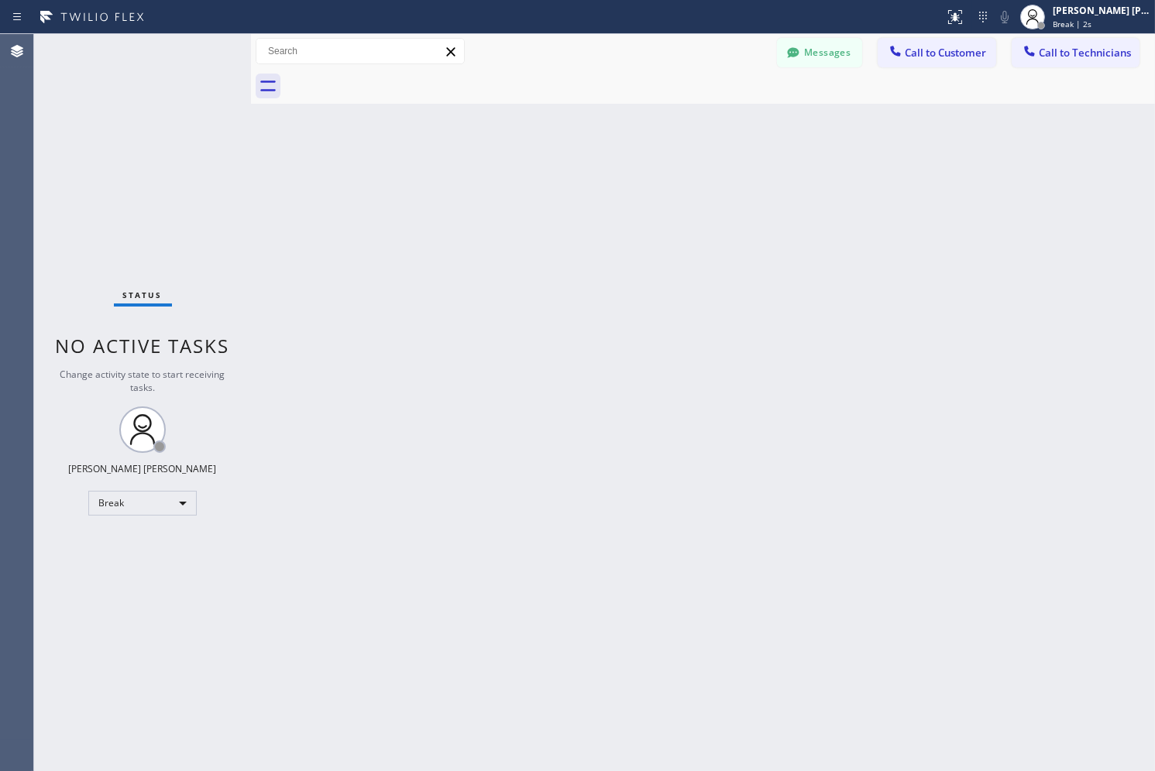
click at [566, 166] on div "Back to Dashboard Change Sender ID Customers Technicians AB [PERSON_NAME] [DATE…" at bounding box center [703, 402] width 904 height 737
click at [566, 167] on div "Back to Dashboard Change Sender ID Customers Technicians AB [PERSON_NAME] [DATE…" at bounding box center [703, 402] width 904 height 737
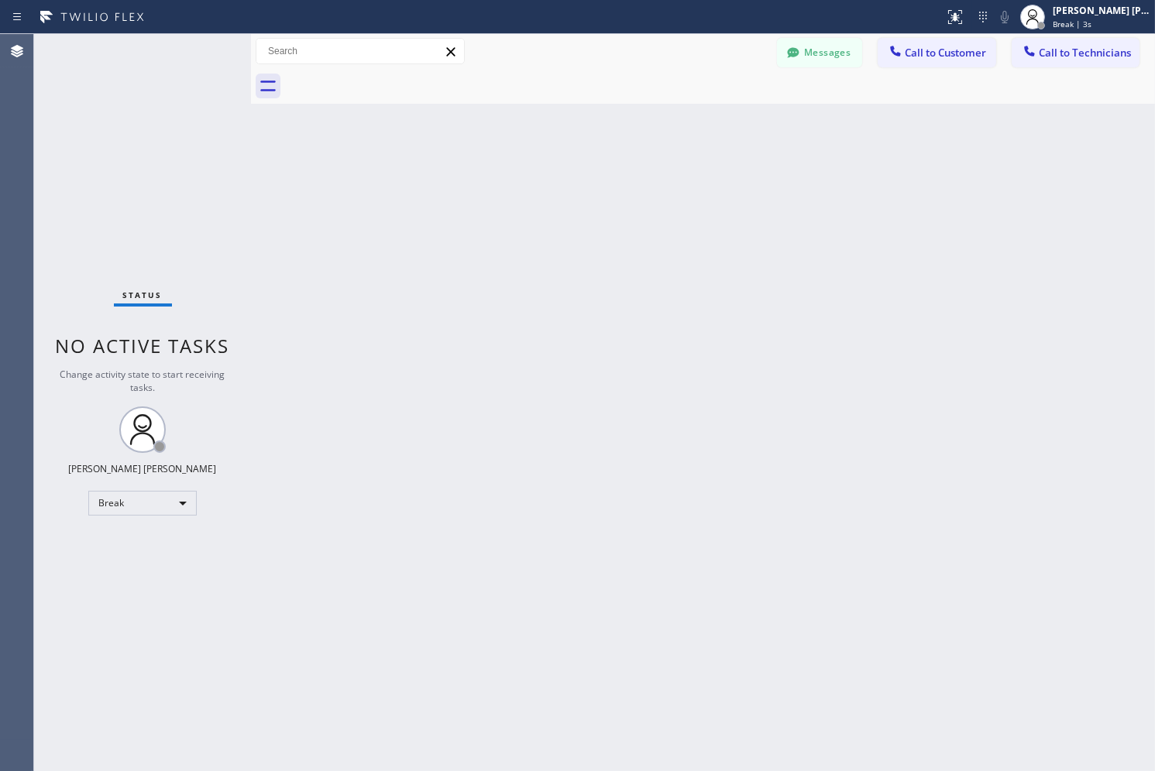
click at [566, 167] on div "Back to Dashboard Change Sender ID Customers Technicians AB [PERSON_NAME] [DATE…" at bounding box center [703, 402] width 904 height 737
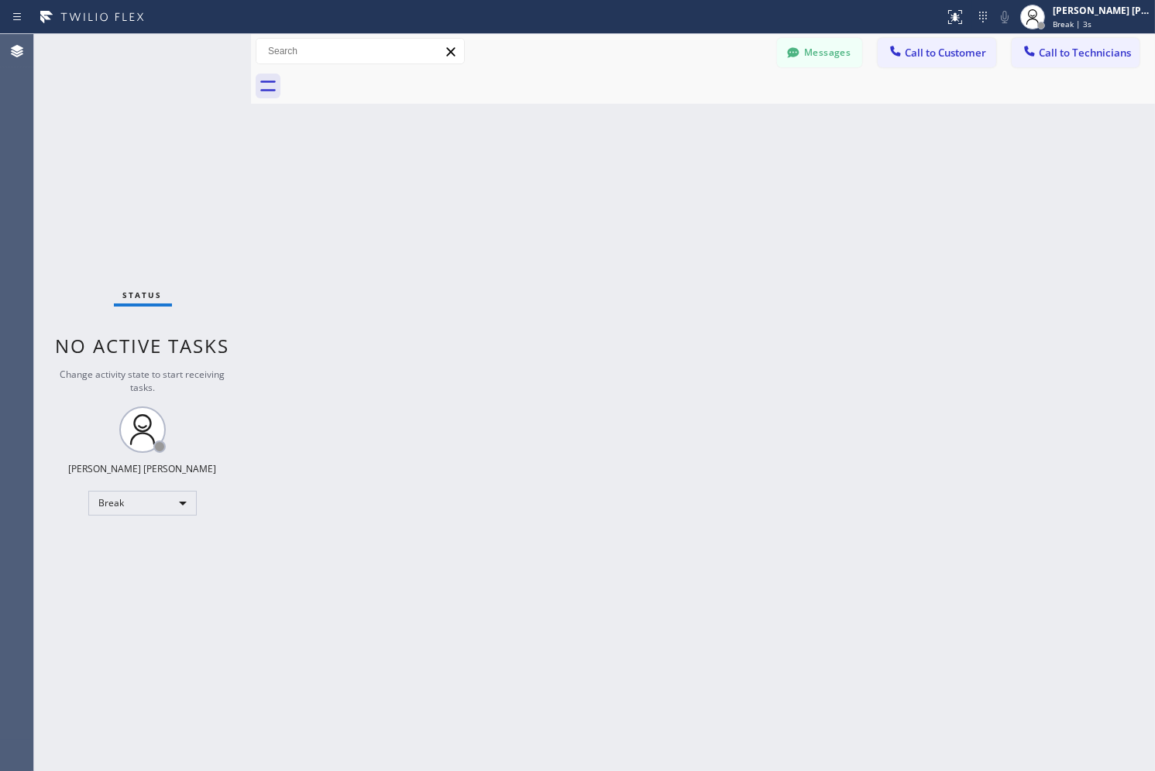
click at [566, 167] on div "Back to Dashboard Change Sender ID Customers Technicians AB [PERSON_NAME] [DATE…" at bounding box center [703, 402] width 904 height 737
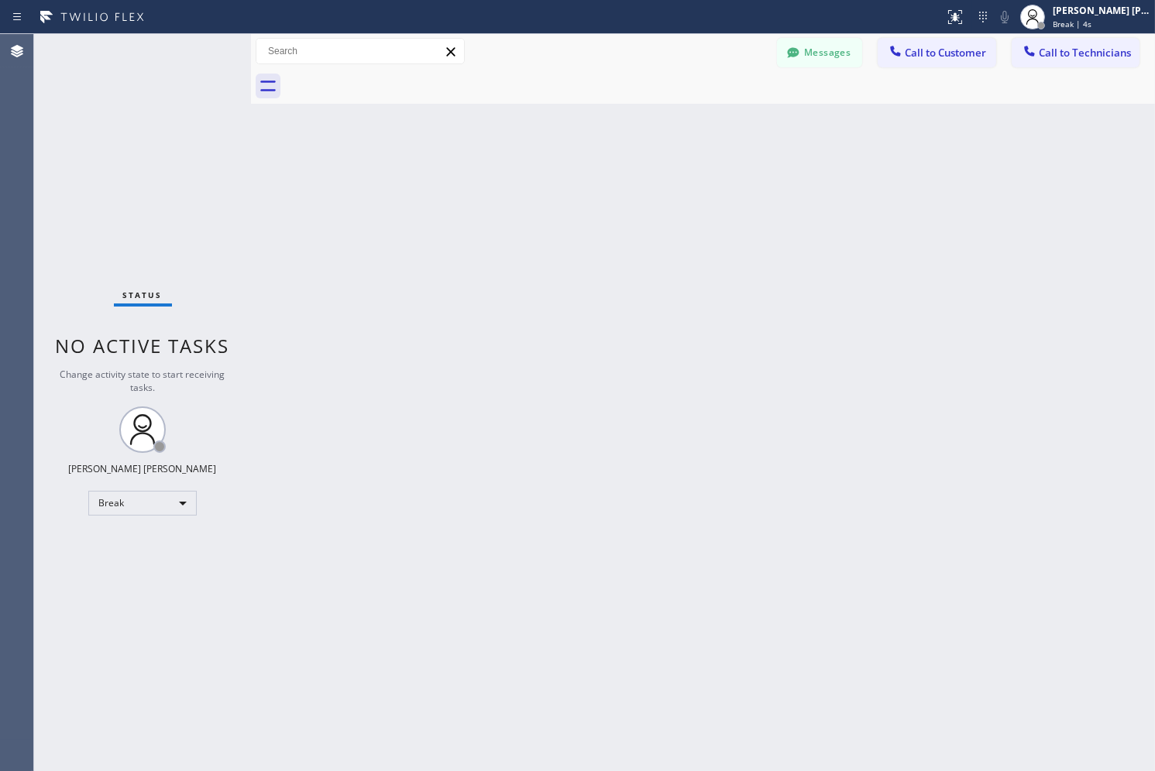
click at [566, 167] on div "Back to Dashboard Change Sender ID Customers Technicians AB [PERSON_NAME] [DATE…" at bounding box center [703, 402] width 904 height 737
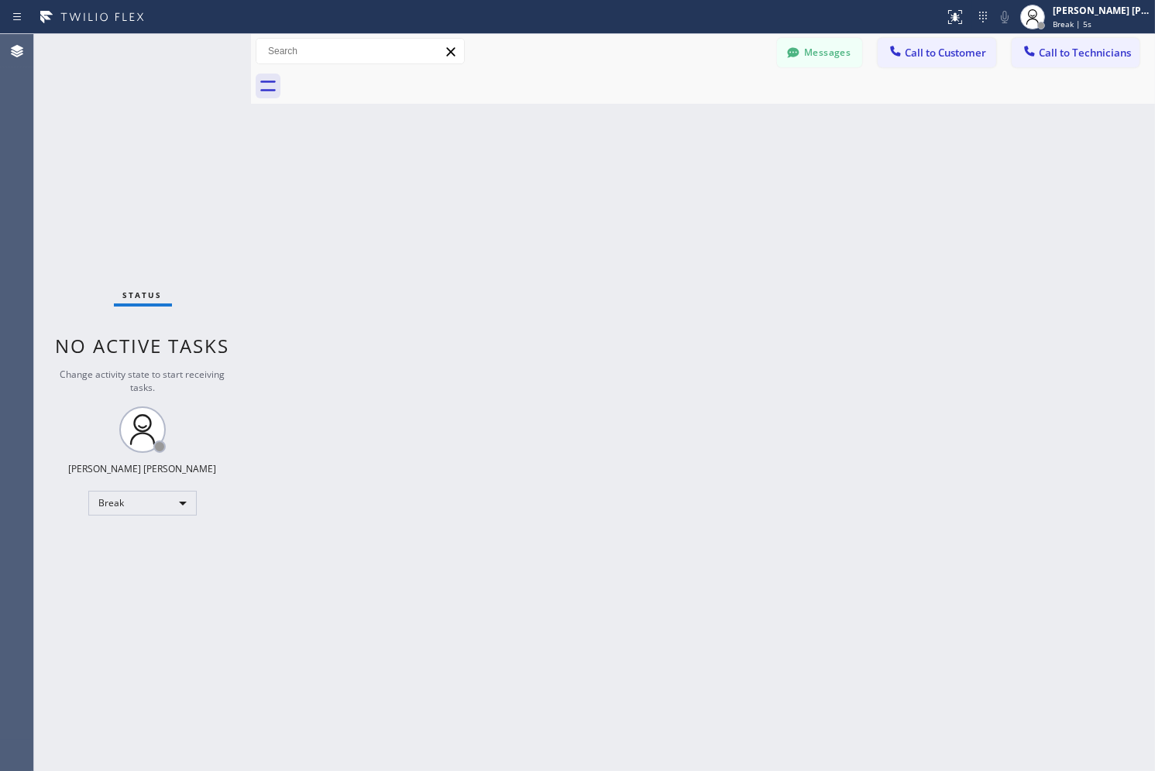
click at [566, 167] on div "Back to Dashboard Change Sender ID Customers Technicians AB [PERSON_NAME] [DATE…" at bounding box center [703, 402] width 904 height 737
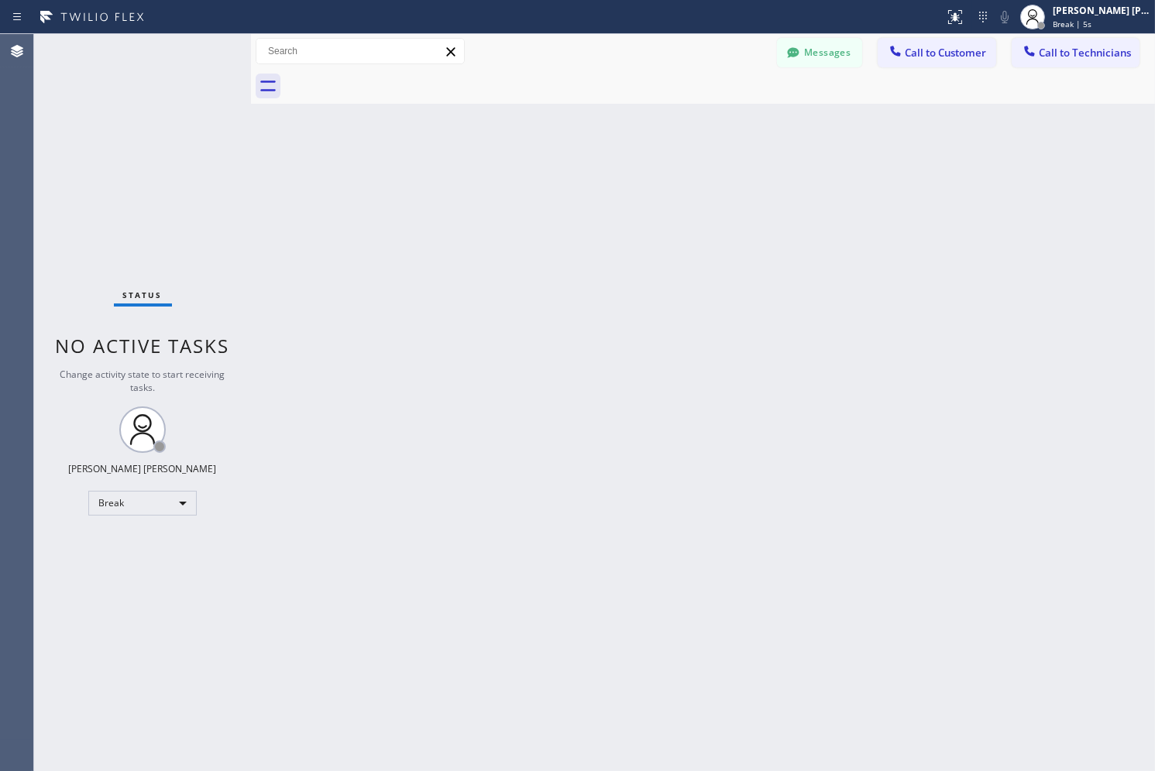
click at [566, 167] on div "Back to Dashboard Change Sender ID Customers Technicians AB [PERSON_NAME] [DATE…" at bounding box center [703, 402] width 904 height 737
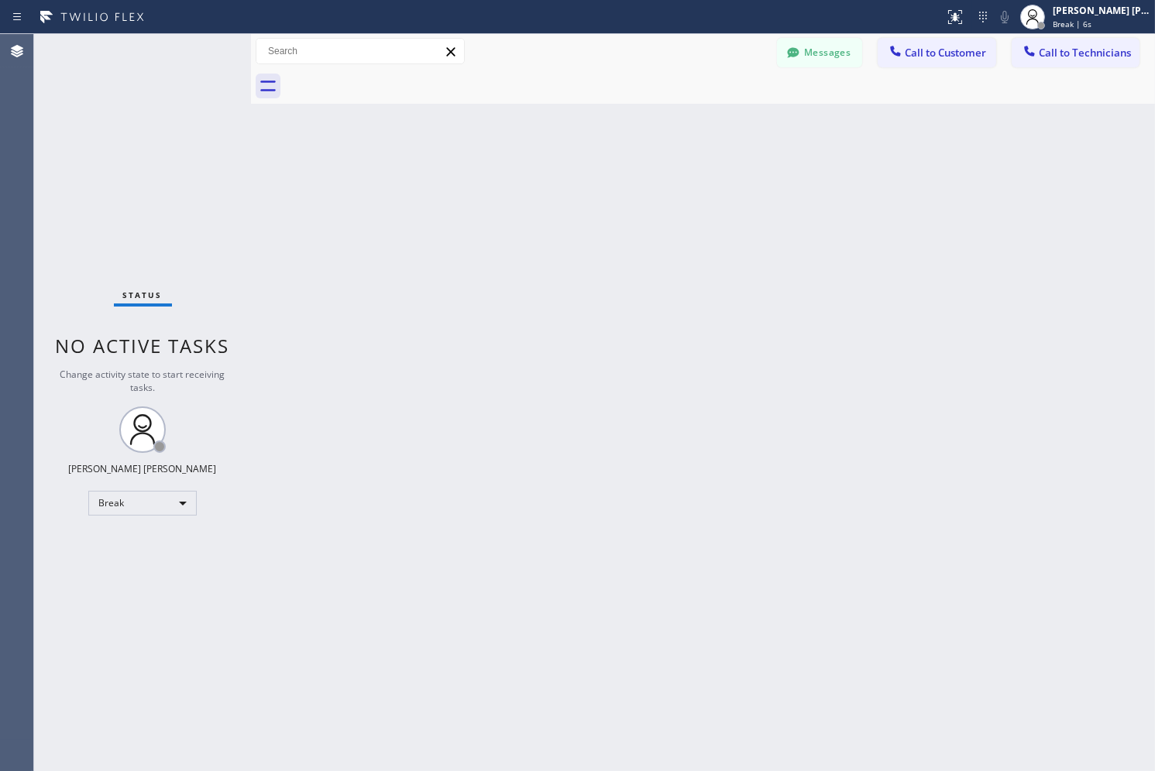
click at [566, 167] on div "Back to Dashboard Change Sender ID Customers Technicians AB [PERSON_NAME] [DATE…" at bounding box center [703, 402] width 904 height 737
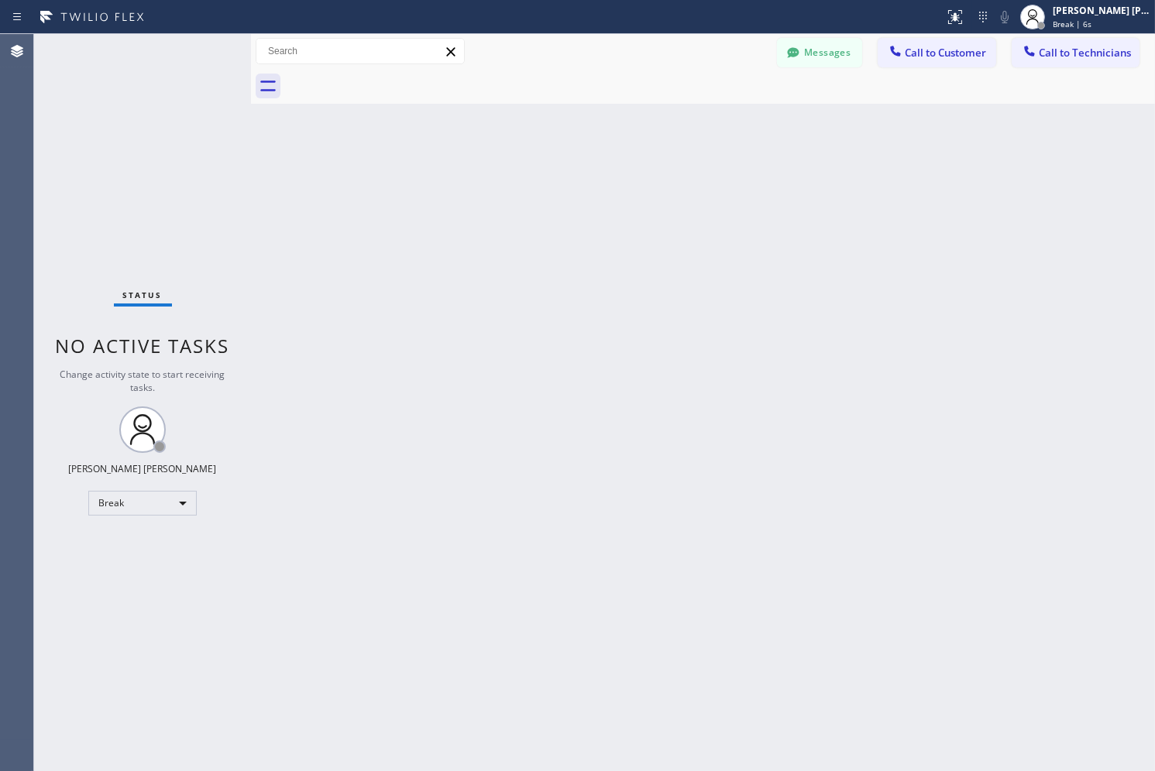
click at [566, 167] on div "Back to Dashboard Change Sender ID Customers Technicians AB [PERSON_NAME] [DATE…" at bounding box center [703, 402] width 904 height 737
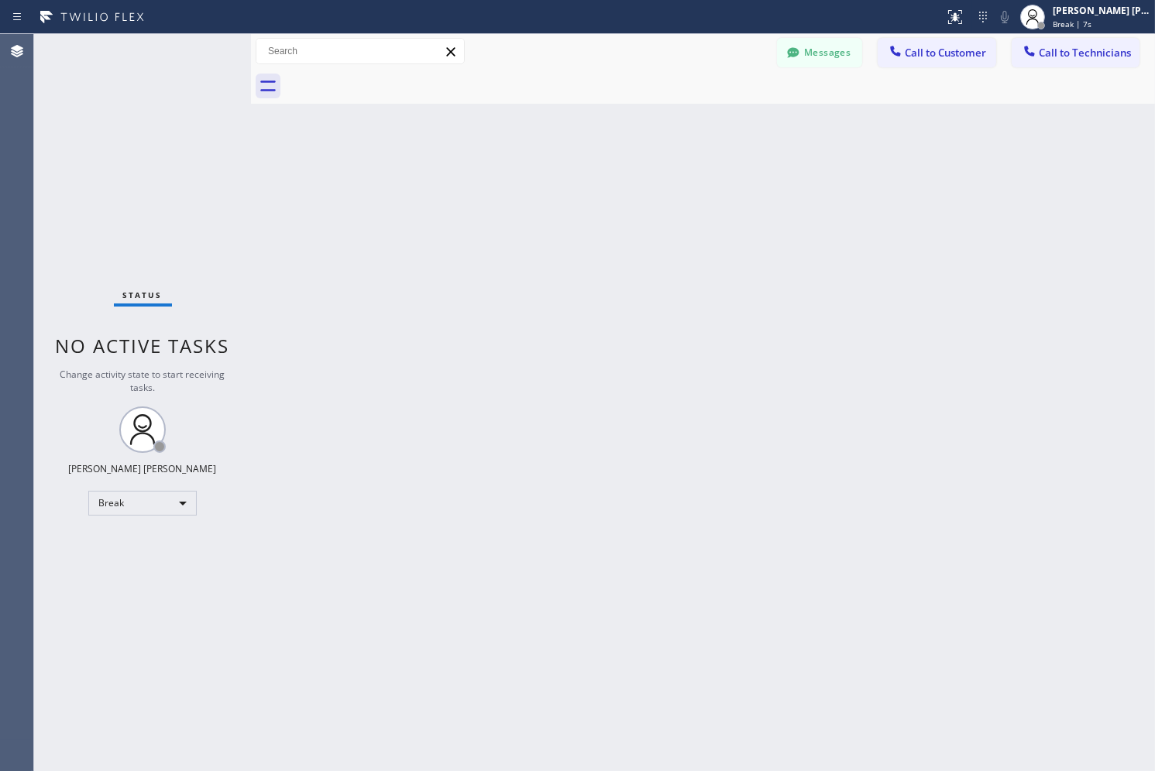
click at [566, 167] on div "Back to Dashboard Change Sender ID Customers Technicians AB [PERSON_NAME] [DATE…" at bounding box center [703, 402] width 904 height 737
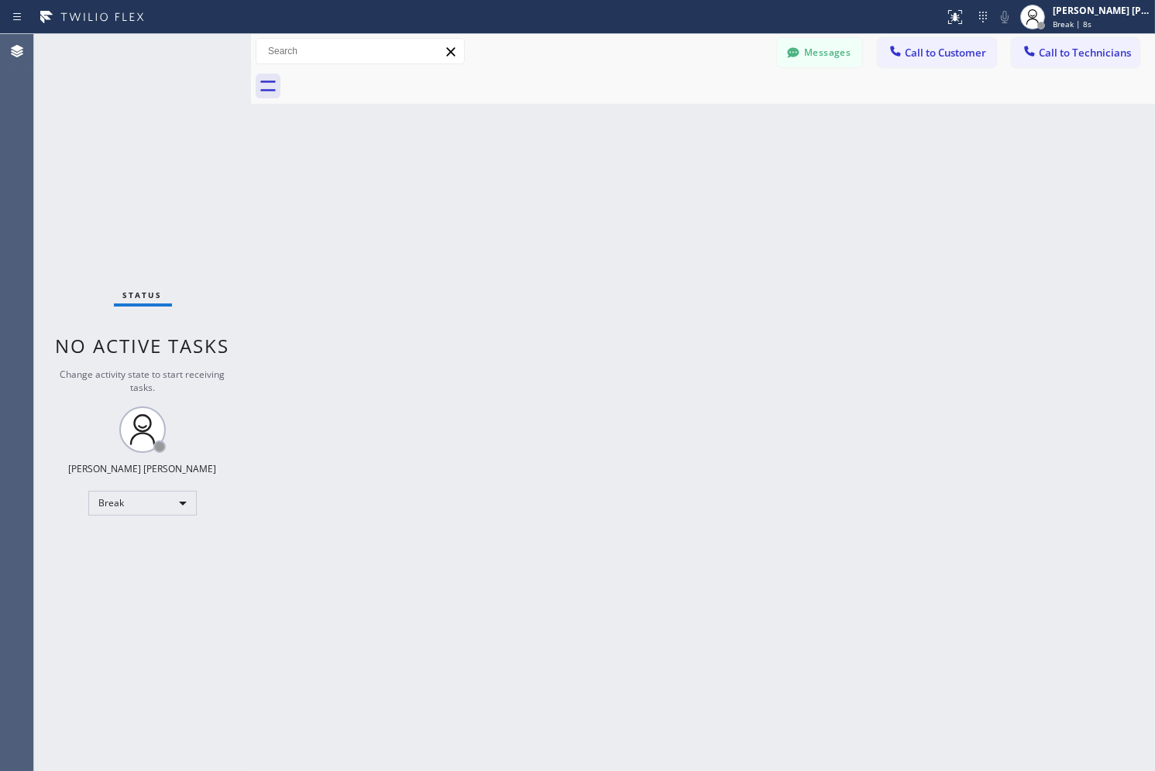
click at [566, 167] on div "Back to Dashboard Change Sender ID Customers Technicians AB [PERSON_NAME] [DATE…" at bounding box center [703, 402] width 904 height 737
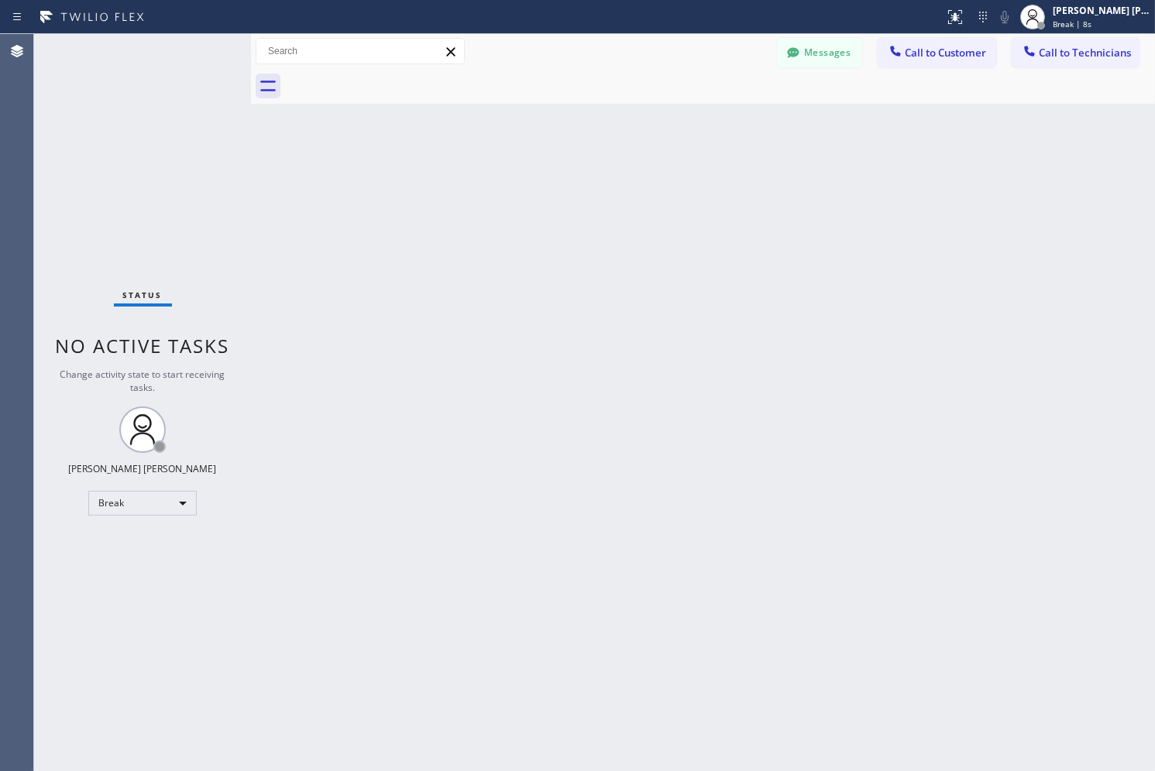
click at [566, 167] on div "Back to Dashboard Change Sender ID Customers Technicians AB [PERSON_NAME] [DATE…" at bounding box center [703, 402] width 904 height 737
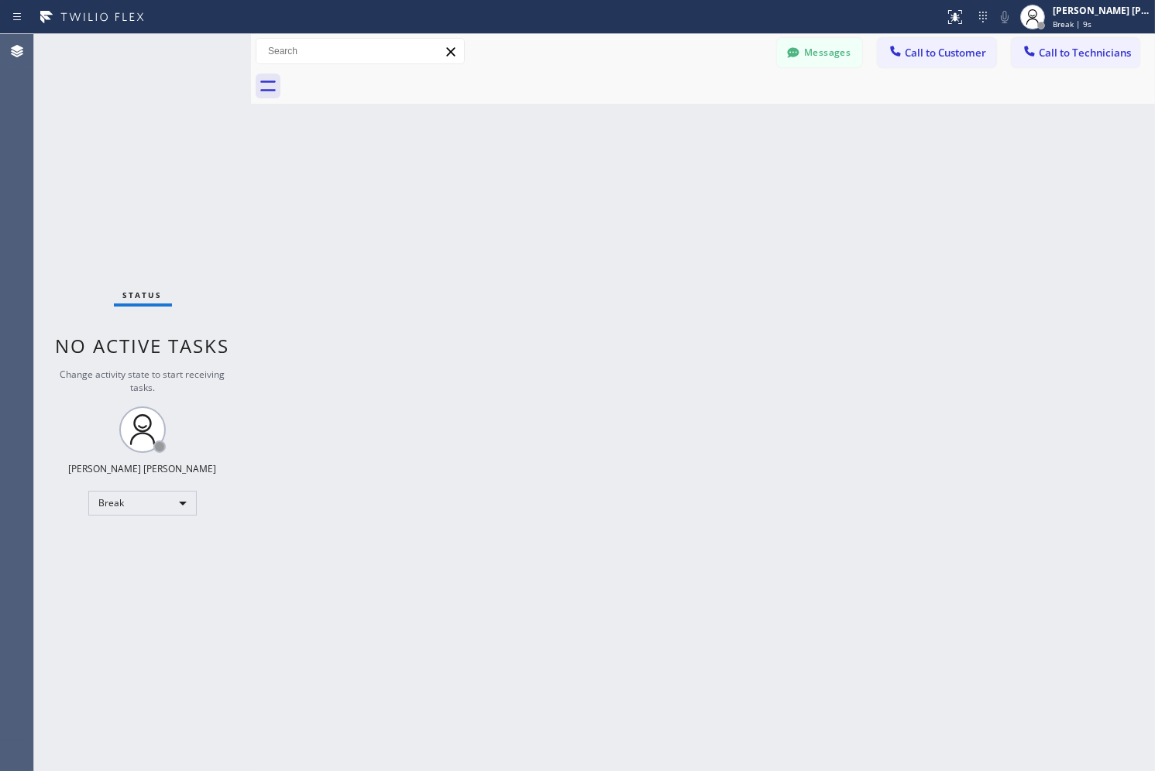
click at [566, 167] on div "Back to Dashboard Change Sender ID Customers Technicians AB [PERSON_NAME] [DATE…" at bounding box center [703, 402] width 904 height 737
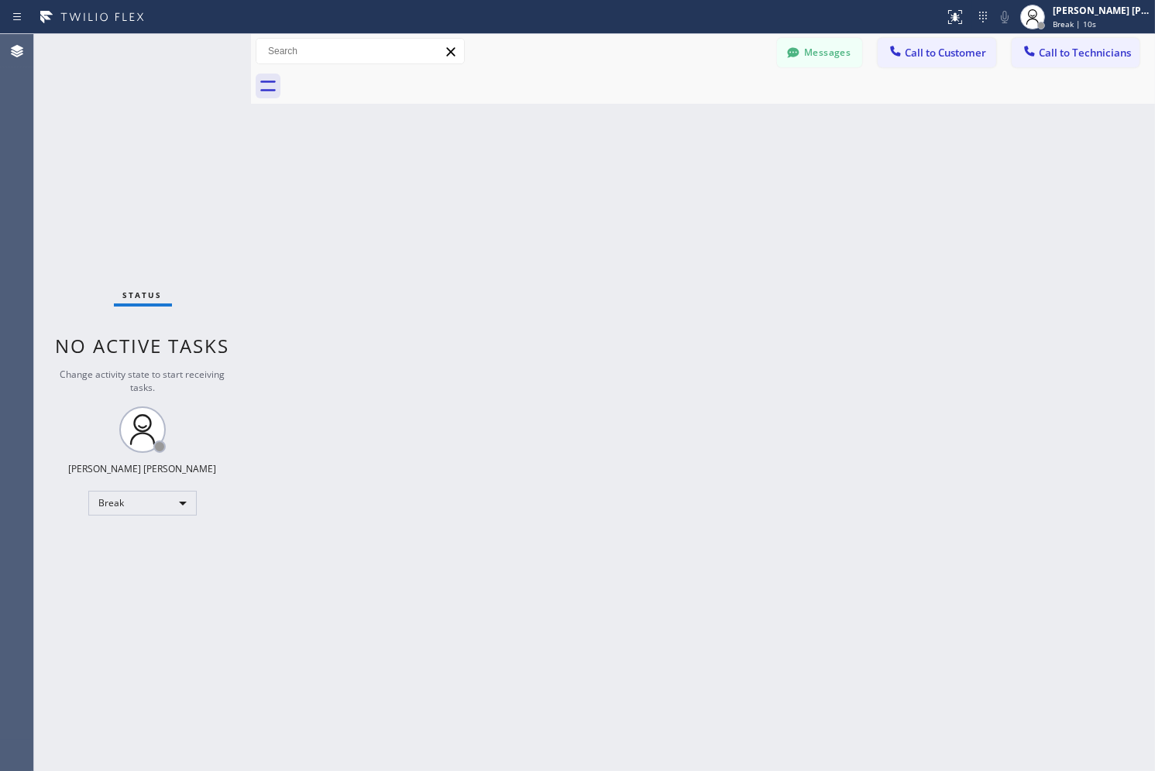
click at [566, 167] on div "Back to Dashboard Change Sender ID Customers Technicians AB [PERSON_NAME] [DATE…" at bounding box center [703, 402] width 904 height 737
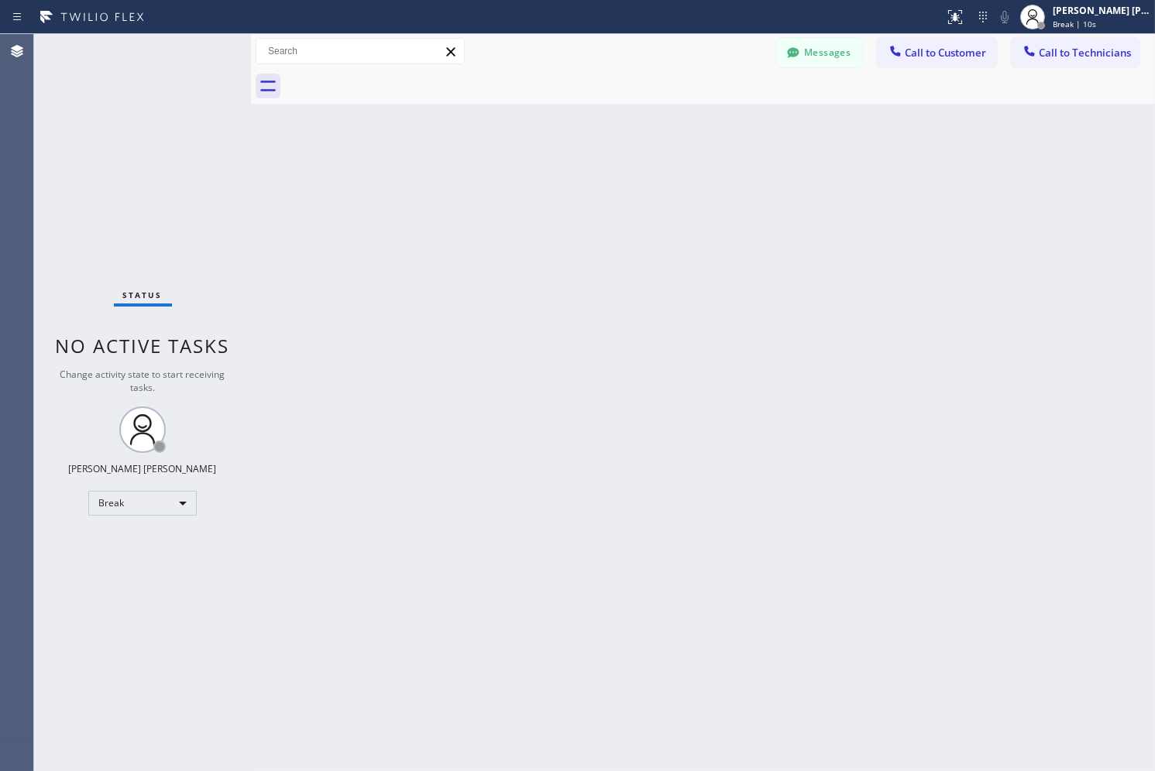
click at [566, 167] on div "Back to Dashboard Change Sender ID Customers Technicians AB [PERSON_NAME] [DATE…" at bounding box center [703, 402] width 904 height 737
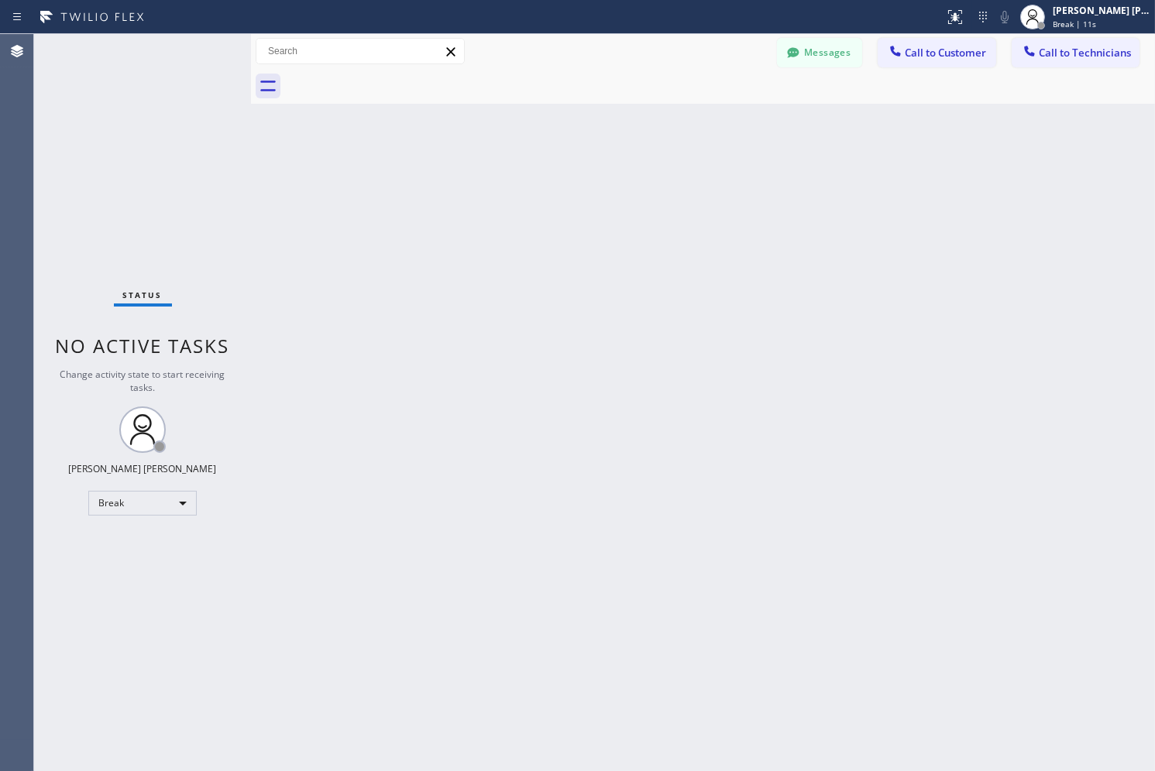
click at [566, 167] on div "Back to Dashboard Change Sender ID Customers Technicians AB [PERSON_NAME] [DATE…" at bounding box center [703, 402] width 904 height 737
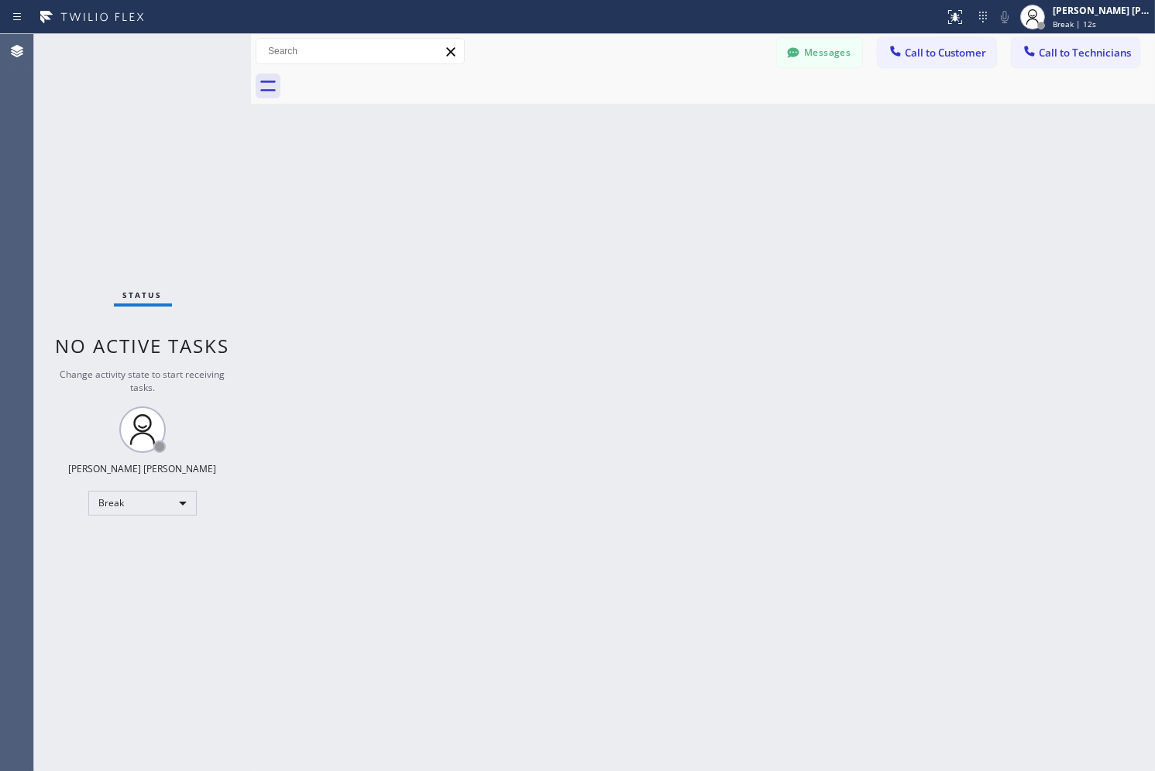
click at [566, 167] on div "Back to Dashboard Change Sender ID Customers Technicians AB [PERSON_NAME] [DATE…" at bounding box center [703, 402] width 904 height 737
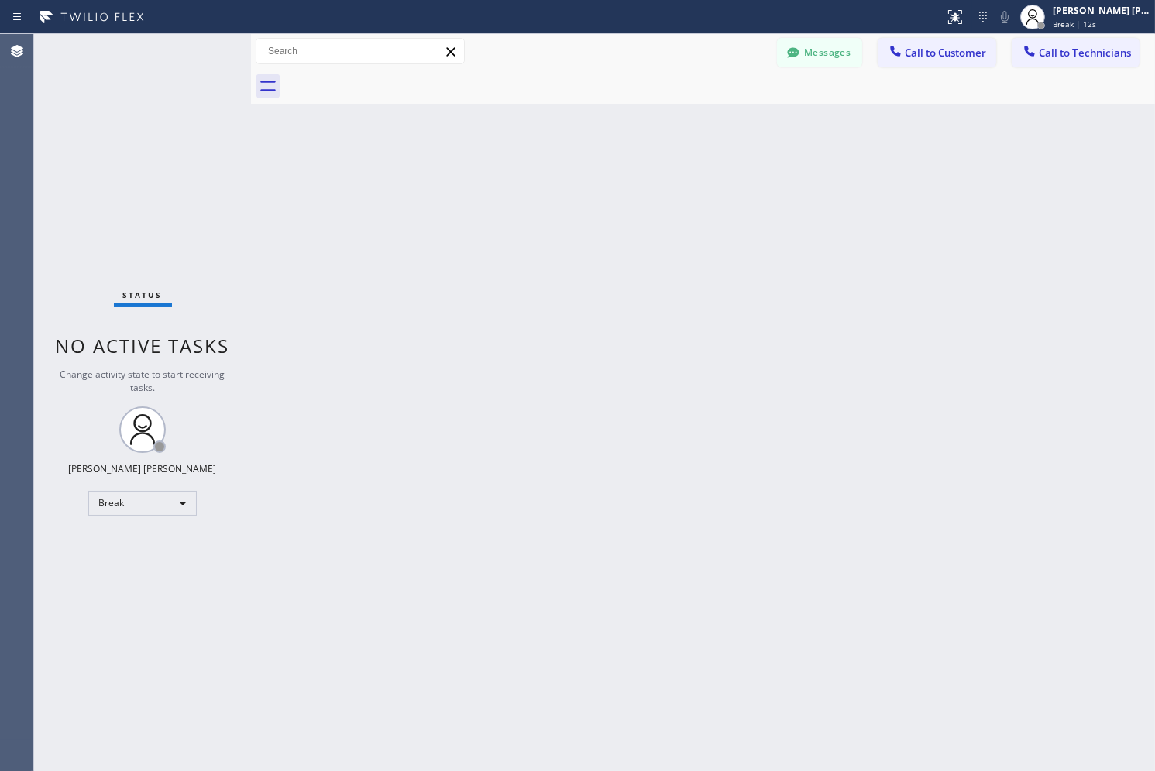
click at [566, 167] on div "Back to Dashboard Change Sender ID Customers Technicians AB [PERSON_NAME] [DATE…" at bounding box center [703, 402] width 904 height 737
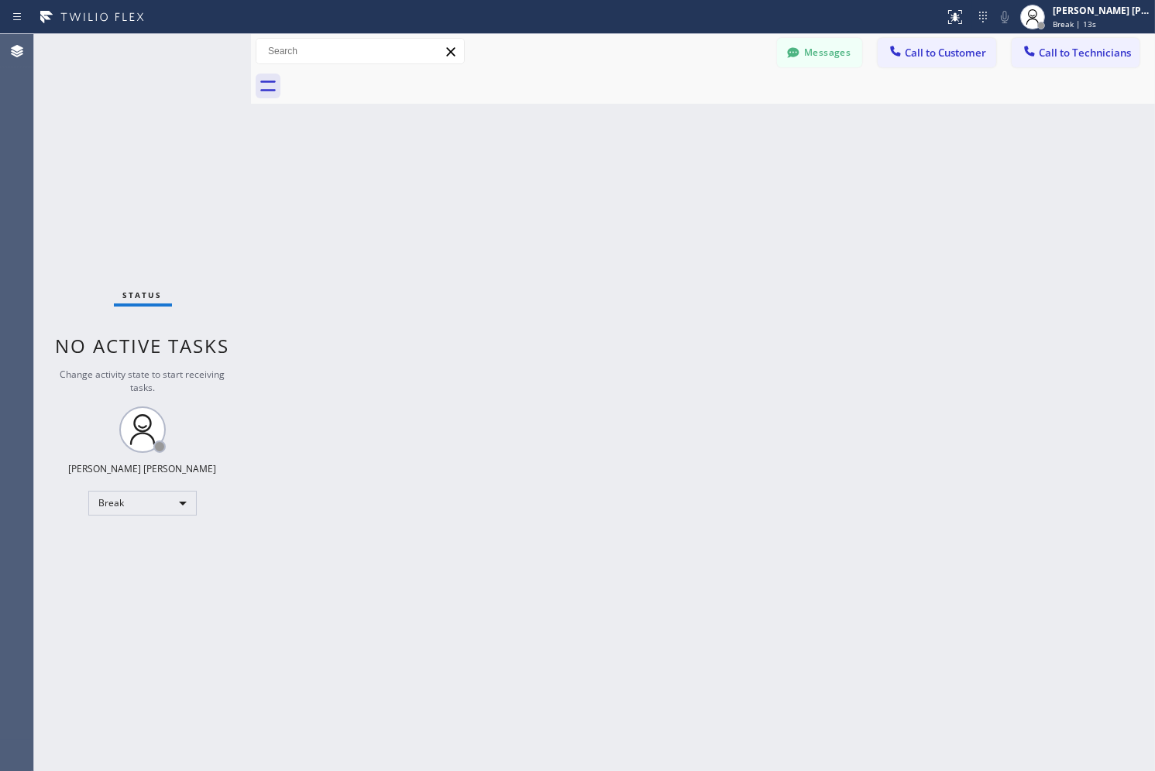
click at [566, 167] on div "Back to Dashboard Change Sender ID Customers Technicians AB [PERSON_NAME] [DATE…" at bounding box center [703, 402] width 904 height 737
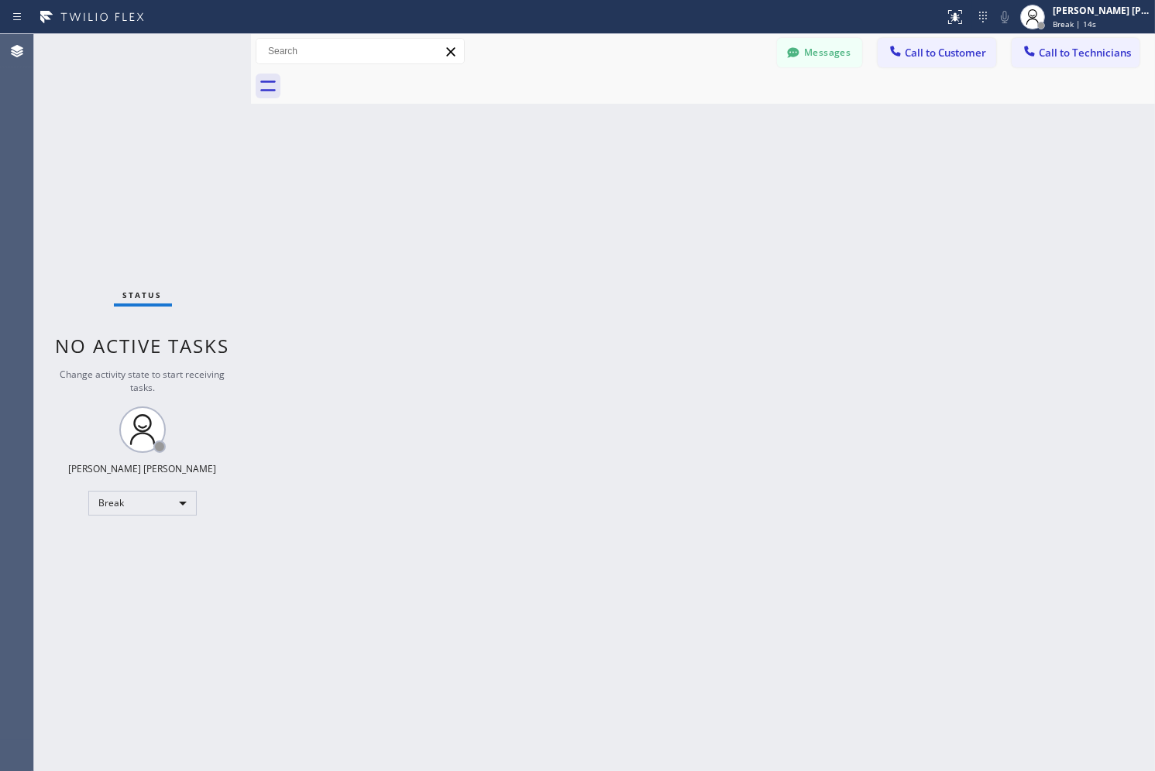
click at [566, 167] on div "Back to Dashboard Change Sender ID Customers Technicians AB [PERSON_NAME] [DATE…" at bounding box center [703, 402] width 904 height 737
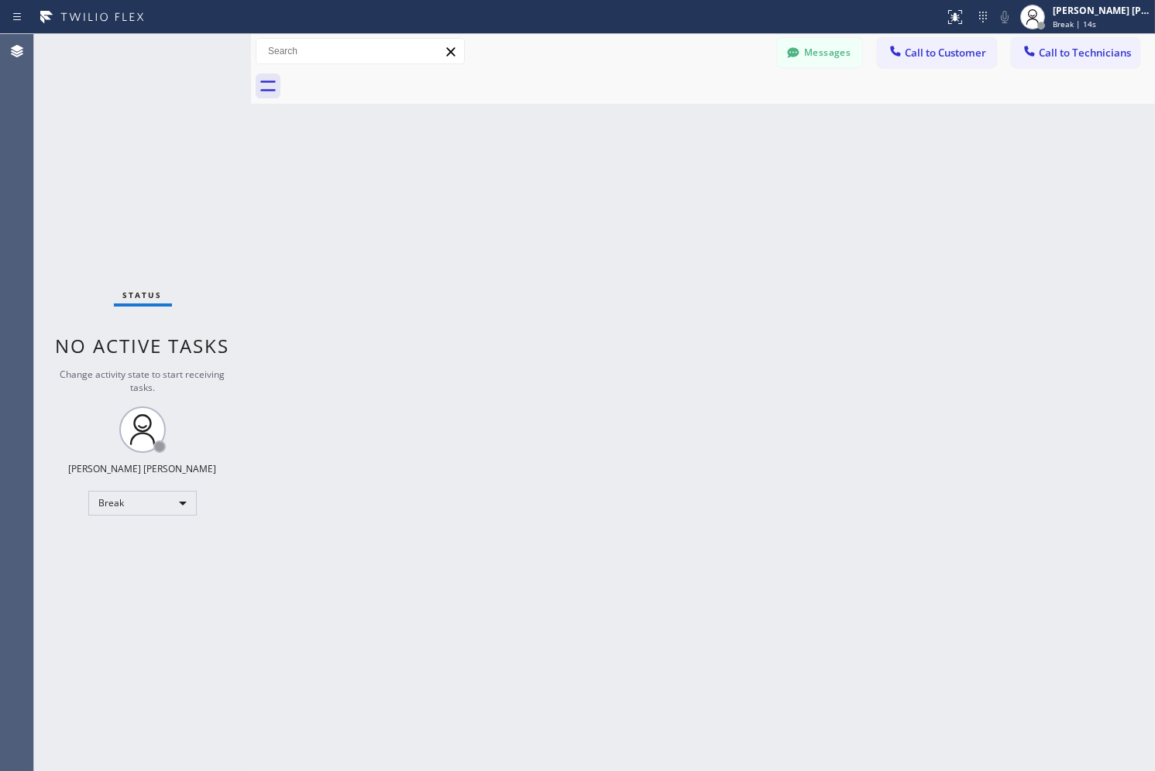
click at [566, 167] on div "Back to Dashboard Change Sender ID Customers Technicians AB [PERSON_NAME] [DATE…" at bounding box center [703, 402] width 904 height 737
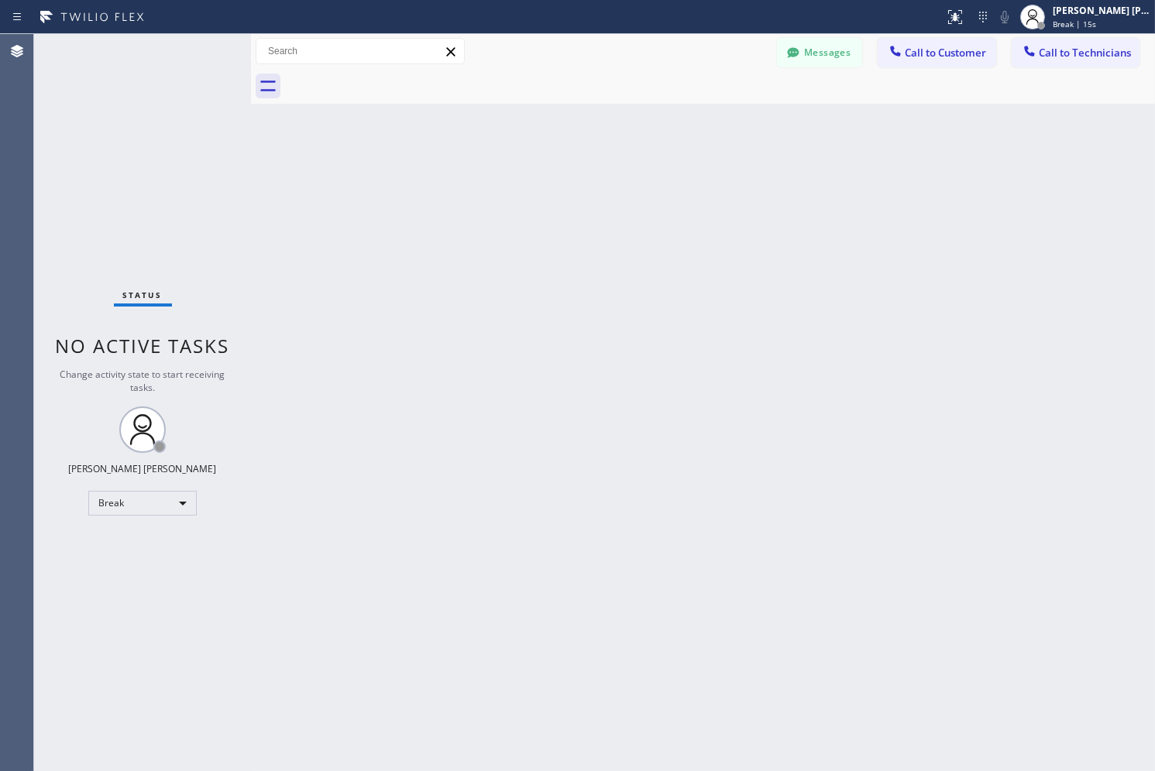
click at [566, 167] on div "Back to Dashboard Change Sender ID Customers Technicians AB [PERSON_NAME] [DATE…" at bounding box center [703, 402] width 904 height 737
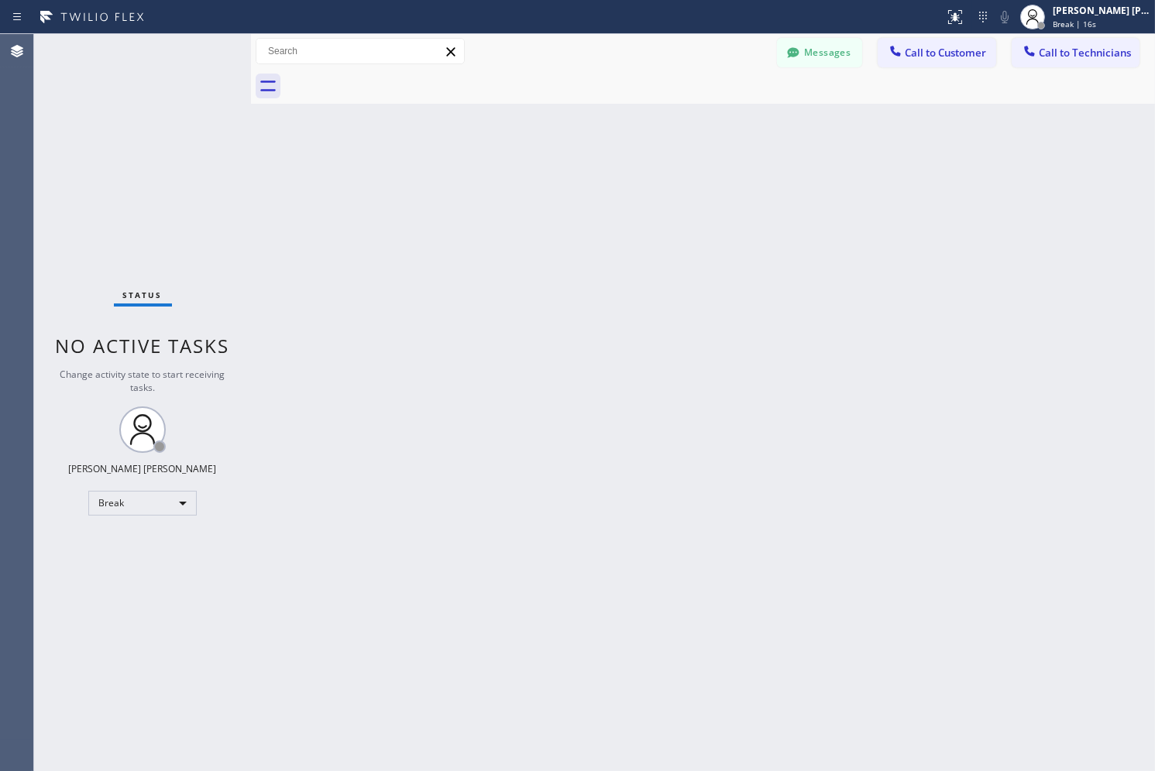
click at [566, 167] on div "Back to Dashboard Change Sender ID Customers Technicians AB [PERSON_NAME] [DATE…" at bounding box center [703, 402] width 904 height 737
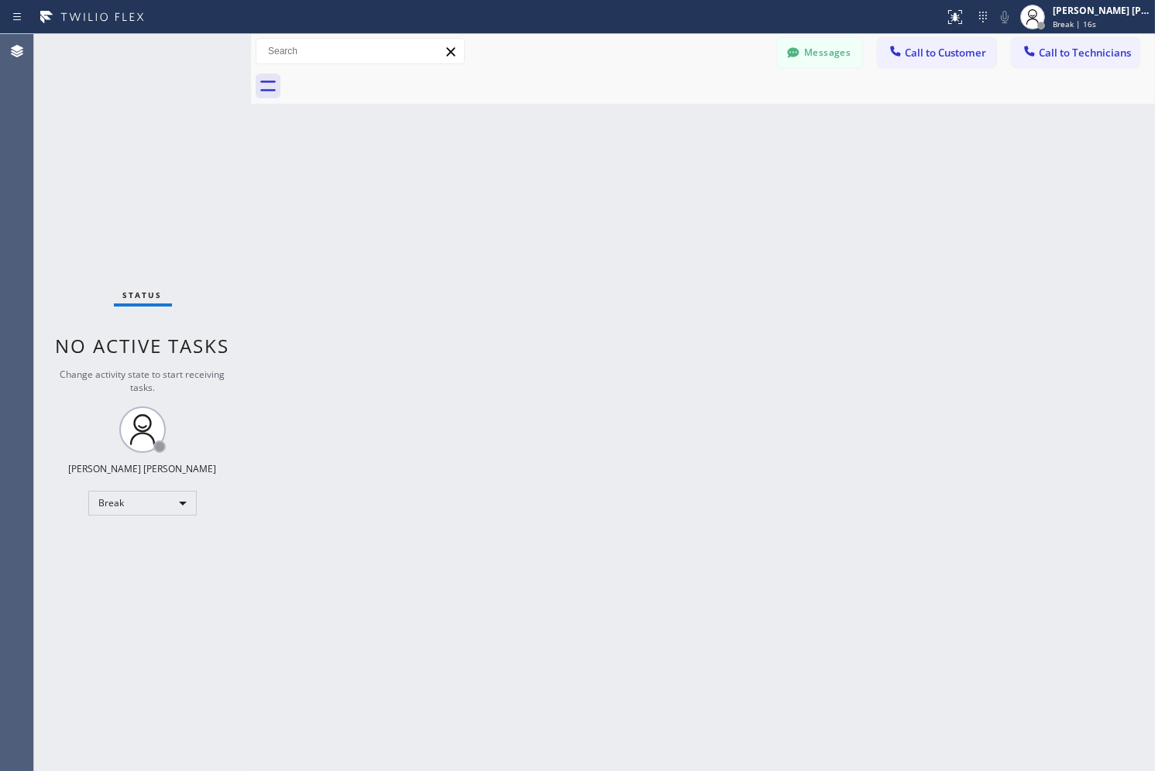
click at [566, 167] on div "Back to Dashboard Change Sender ID Customers Technicians AB [PERSON_NAME] [DATE…" at bounding box center [703, 402] width 904 height 737
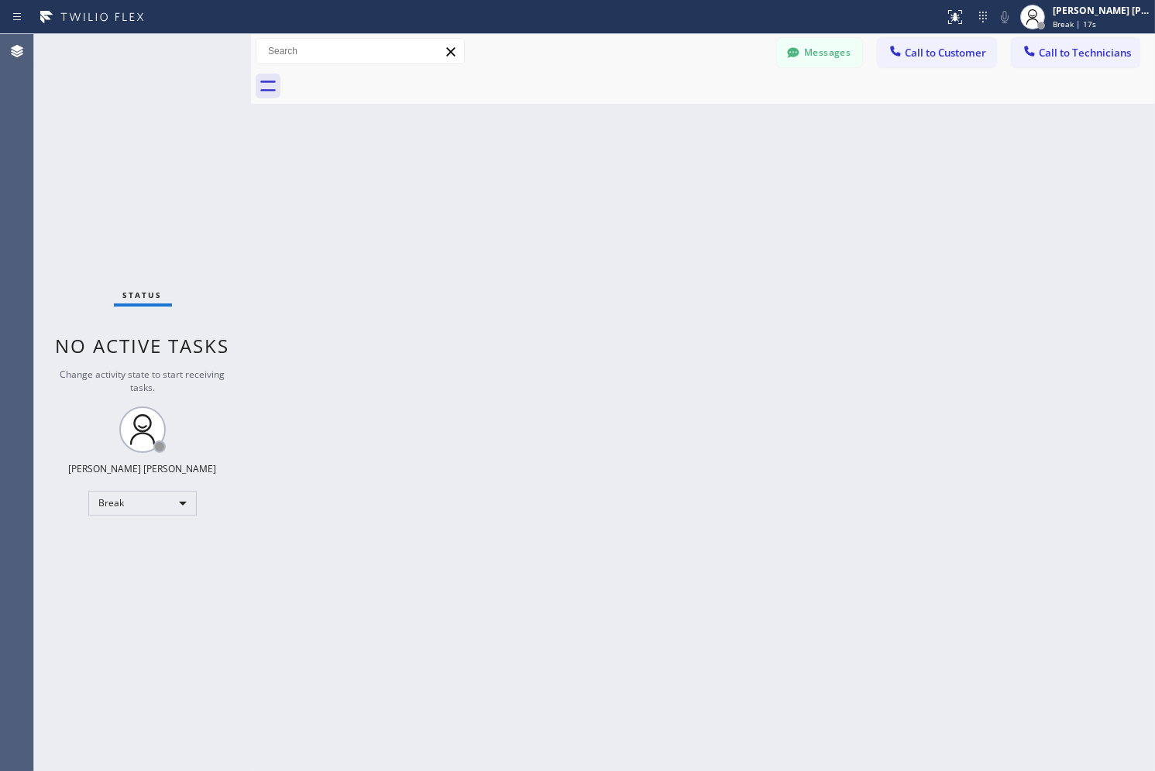
click at [566, 167] on div "Back to Dashboard Change Sender ID Customers Technicians AB [PERSON_NAME] [DATE…" at bounding box center [703, 402] width 904 height 737
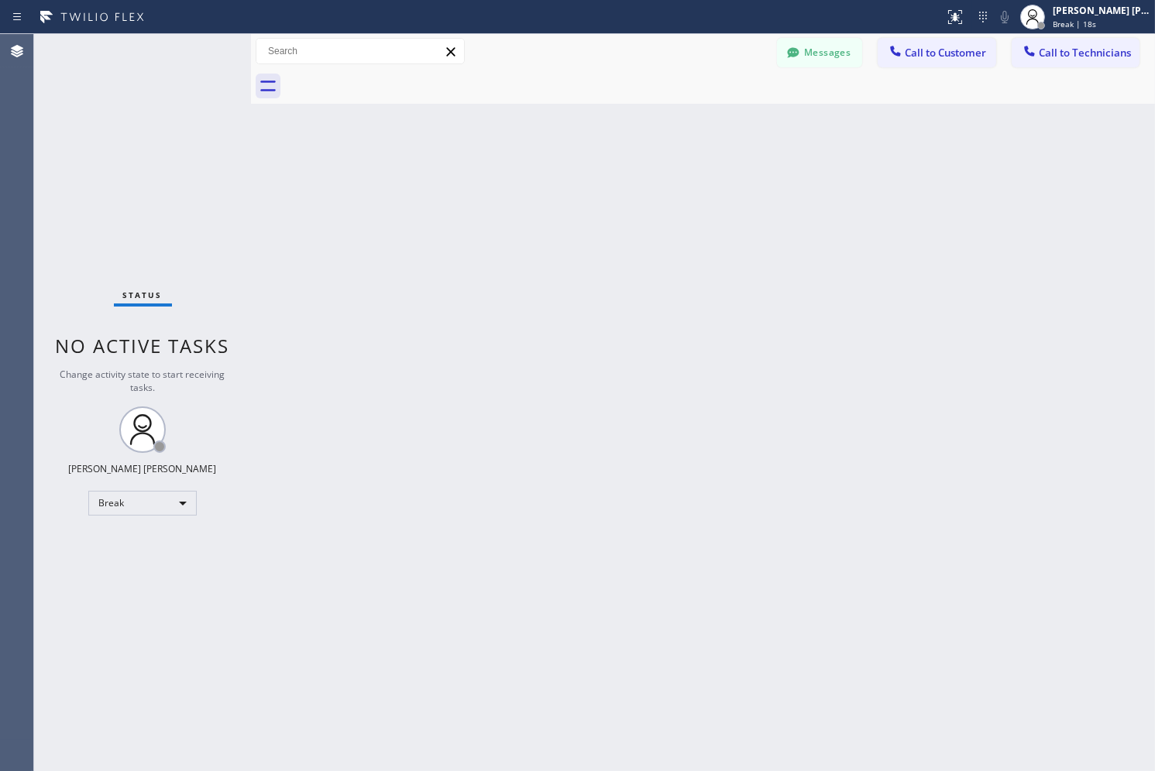
click at [566, 167] on div "Back to Dashboard Change Sender ID Customers Technicians AB [PERSON_NAME] [DATE…" at bounding box center [703, 402] width 904 height 737
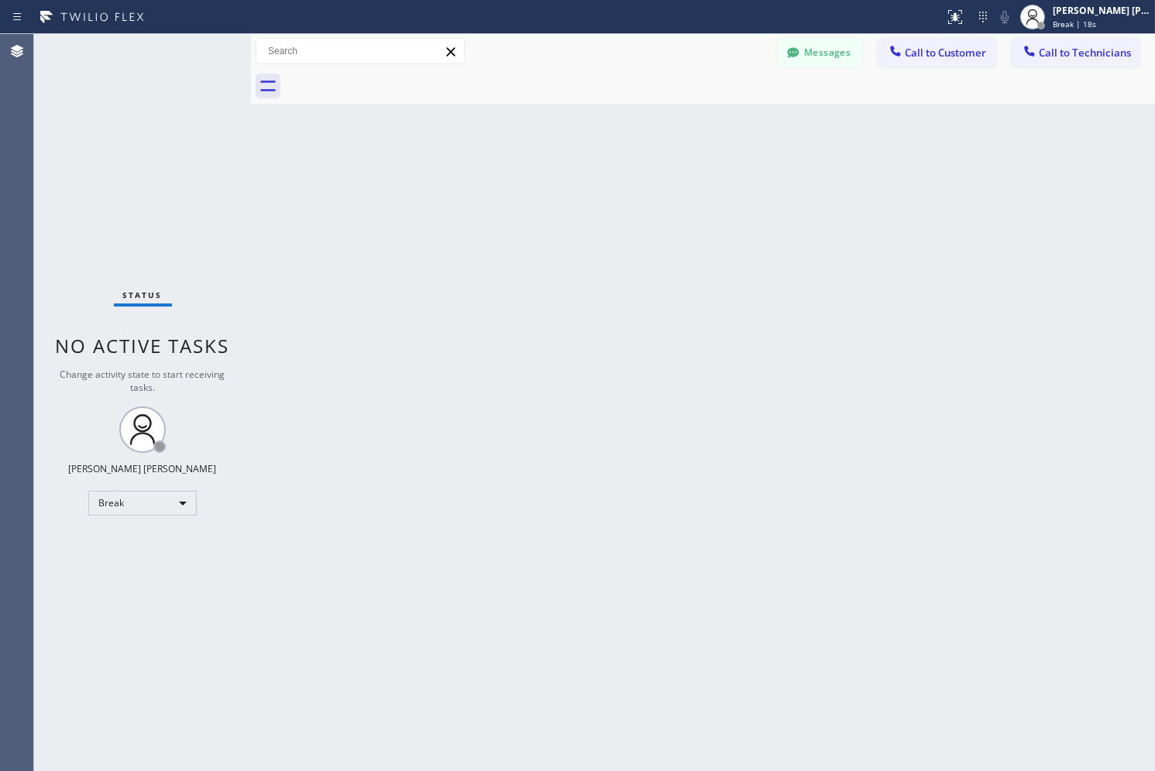
click at [566, 167] on div "Back to Dashboard Change Sender ID Customers Technicians AB [PERSON_NAME] [DATE…" at bounding box center [703, 402] width 904 height 737
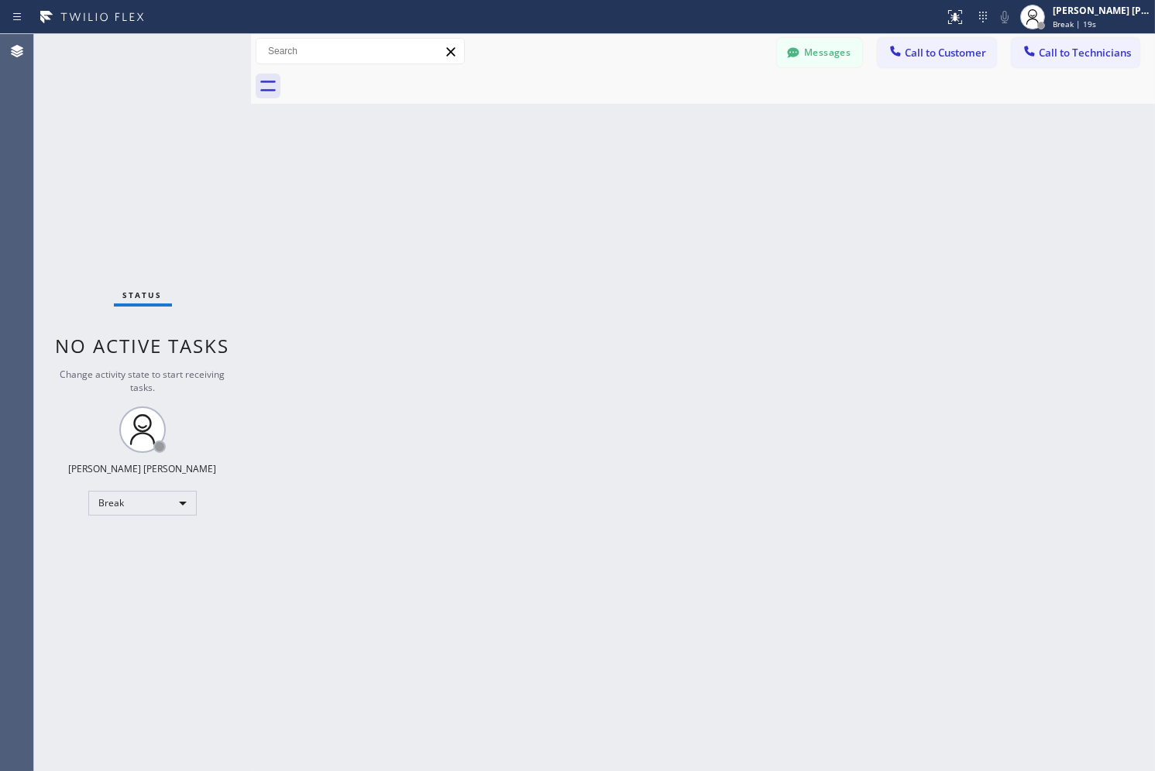
click at [566, 167] on div "Back to Dashboard Change Sender ID Customers Technicians AB [PERSON_NAME] [DATE…" at bounding box center [703, 402] width 904 height 737
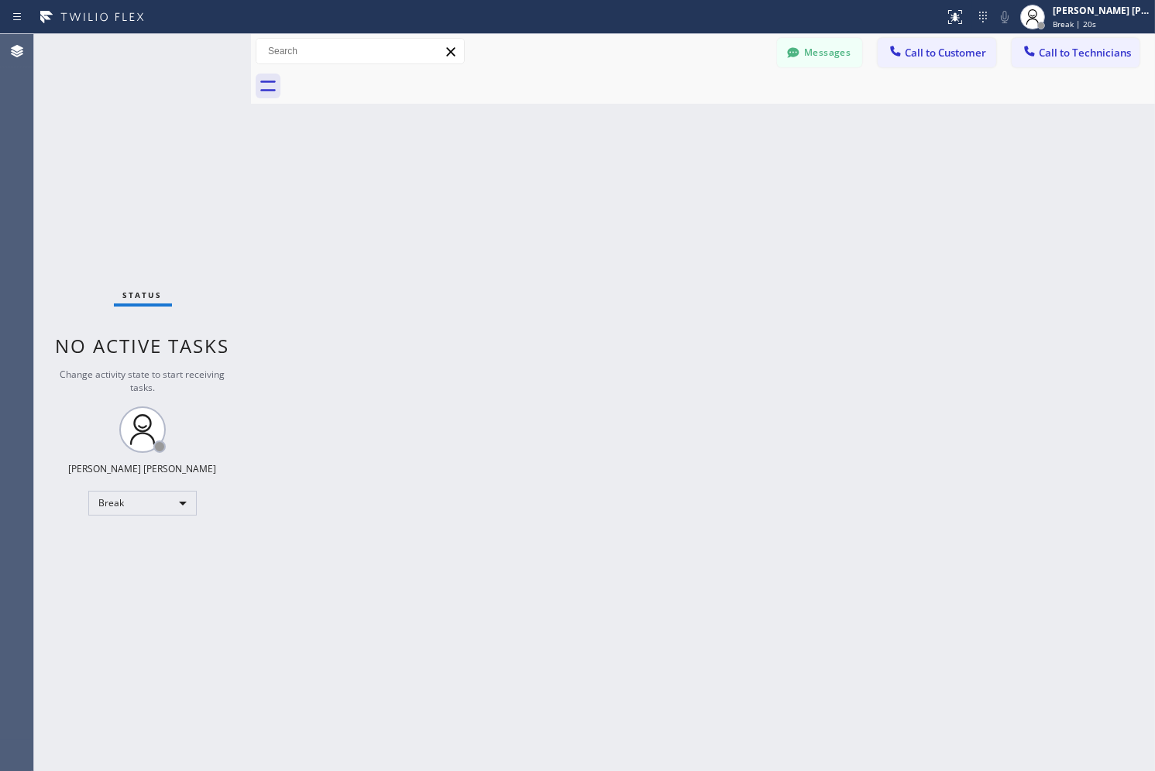
click at [566, 167] on div "Back to Dashboard Change Sender ID Customers Technicians AB [PERSON_NAME] [DATE…" at bounding box center [703, 402] width 904 height 737
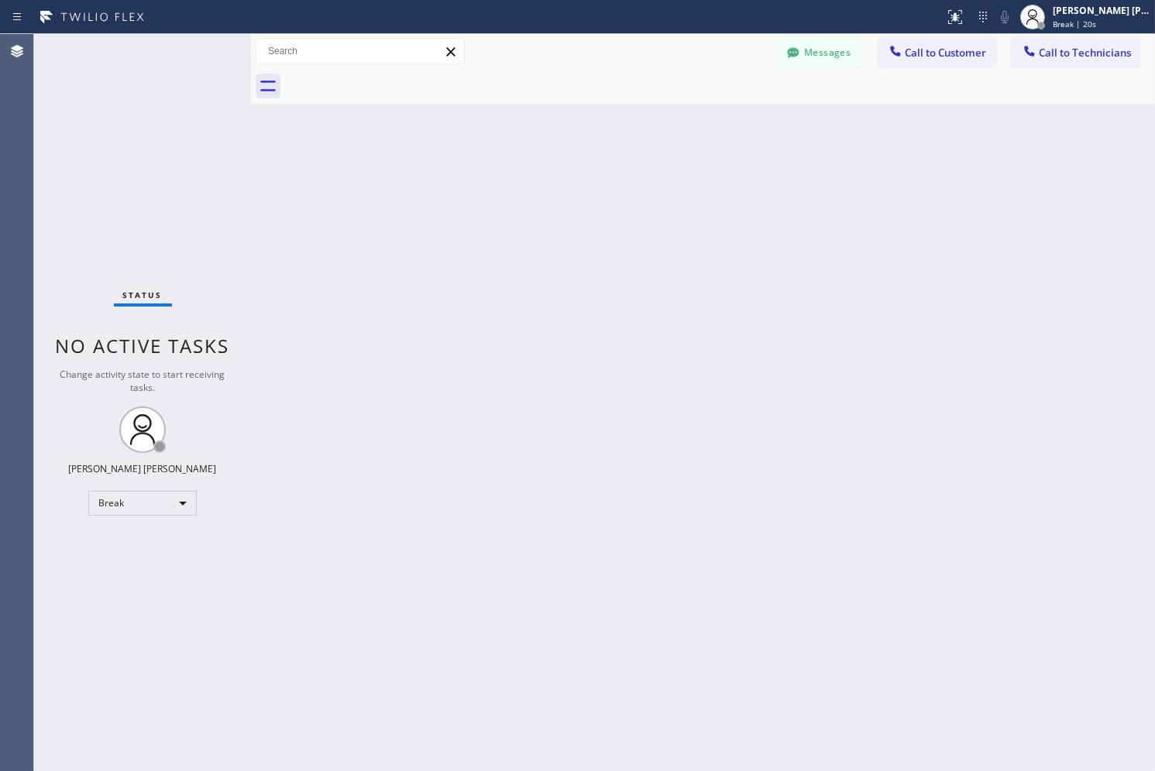
click at [566, 167] on div "Back to Dashboard Change Sender ID Customers Technicians AB [PERSON_NAME] [DATE…" at bounding box center [703, 402] width 904 height 737
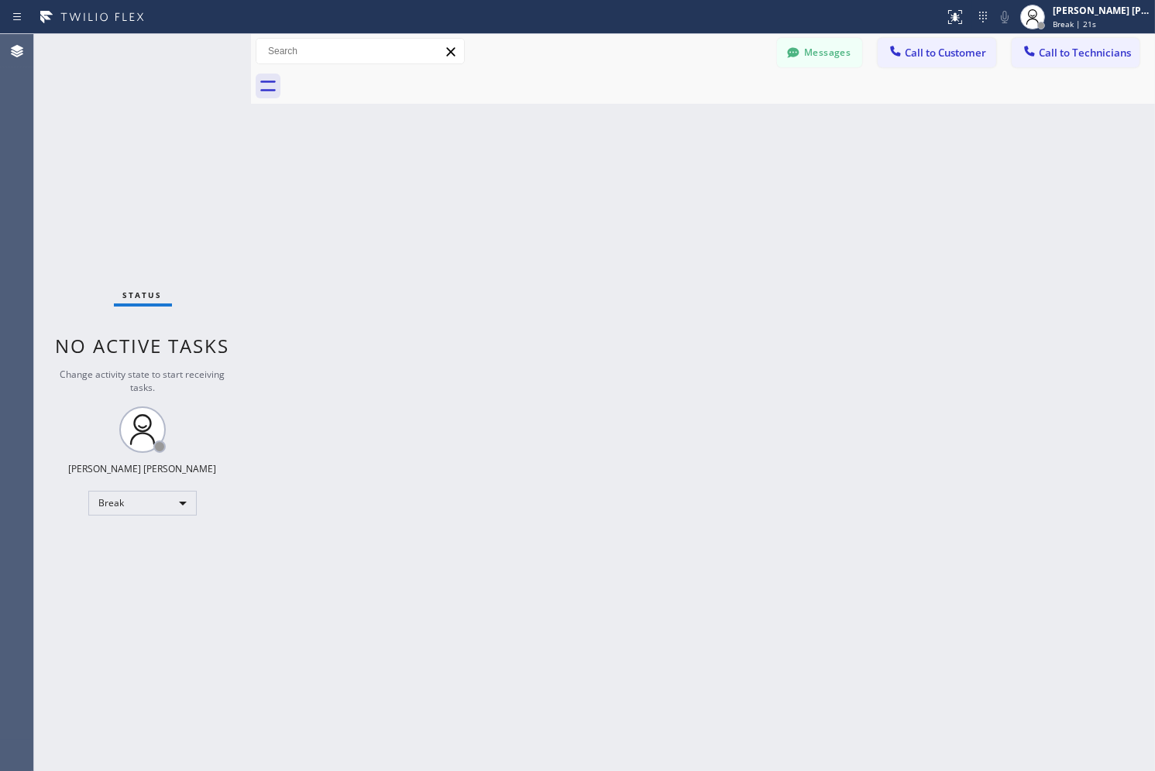
click at [566, 167] on div "Back to Dashboard Change Sender ID Customers Technicians AB [PERSON_NAME] [DATE…" at bounding box center [703, 402] width 904 height 737
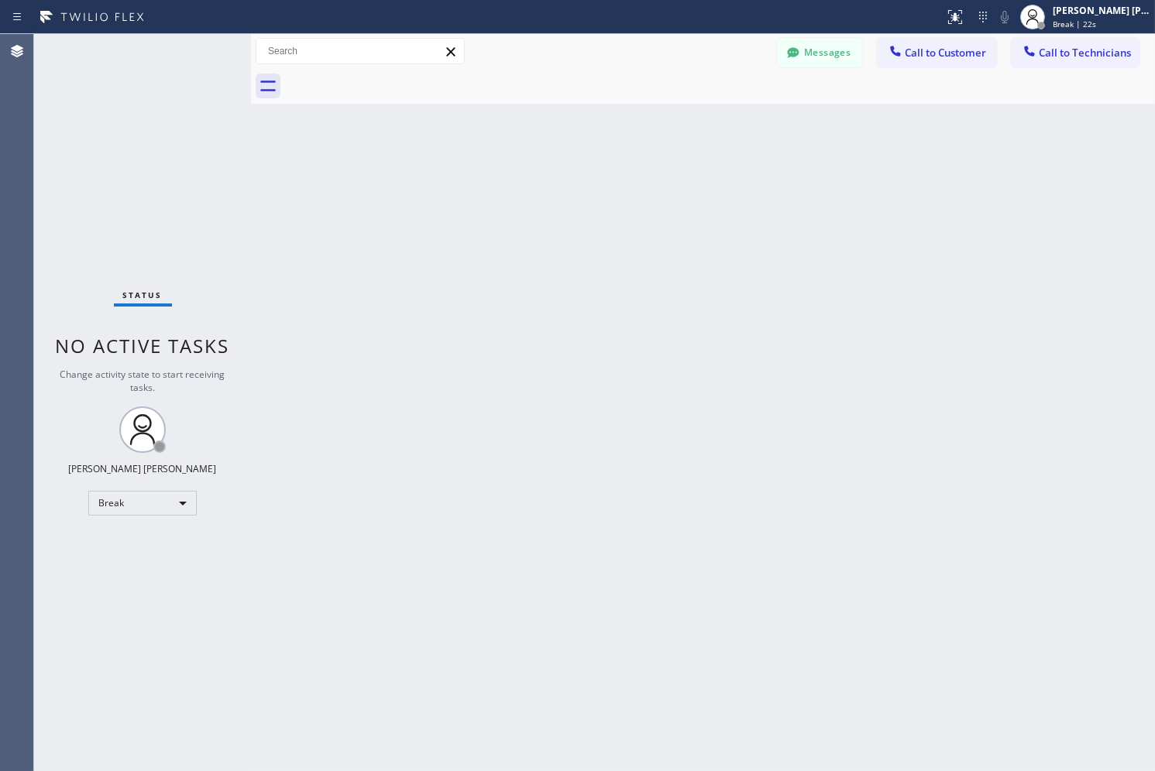
click at [566, 167] on div "Back to Dashboard Change Sender ID Customers Technicians AB [PERSON_NAME] [DATE…" at bounding box center [703, 402] width 904 height 737
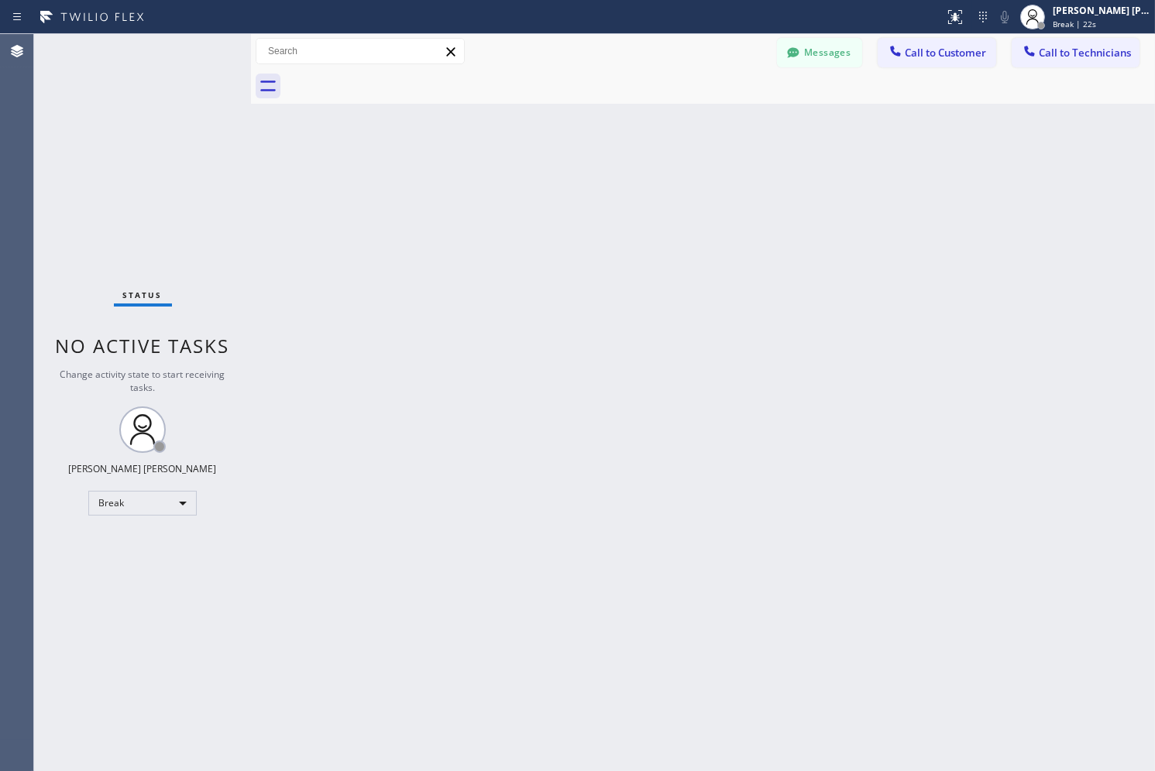
click at [566, 167] on div "Back to Dashboard Change Sender ID Customers Technicians AB [PERSON_NAME] [DATE…" at bounding box center [703, 402] width 904 height 737
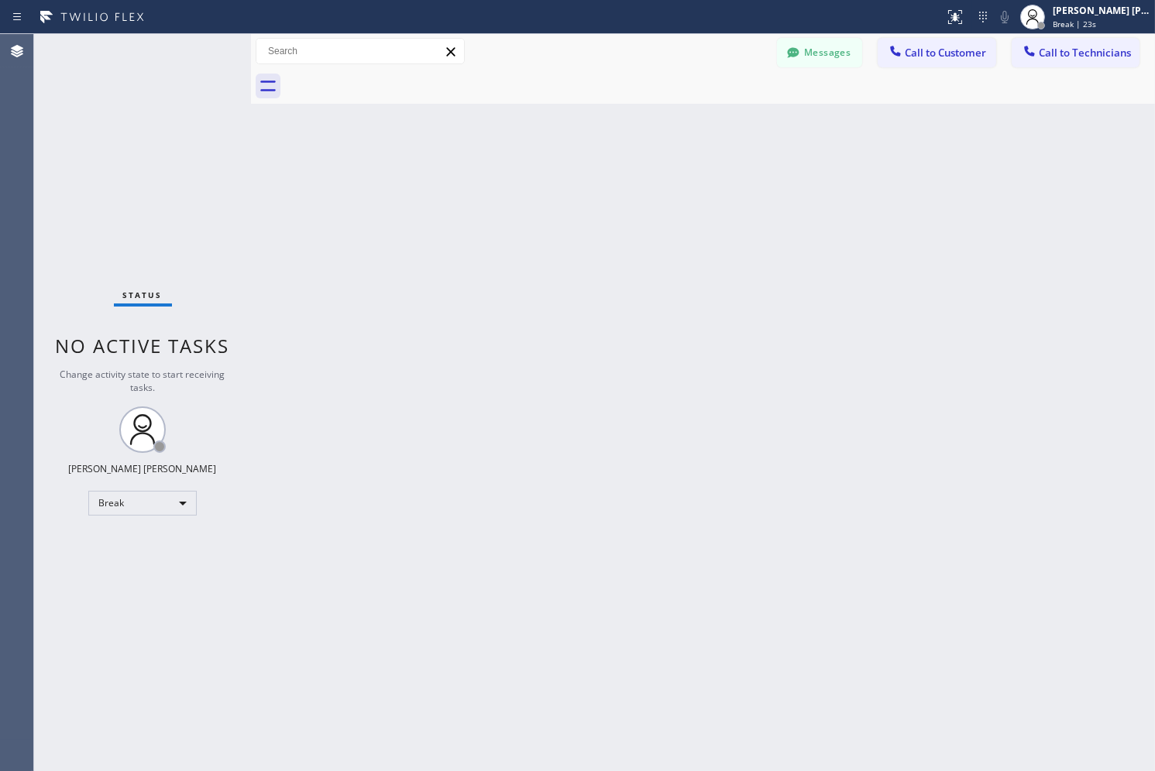
click at [566, 167] on div "Back to Dashboard Change Sender ID Customers Technicians AB [PERSON_NAME] [DATE…" at bounding box center [703, 402] width 904 height 737
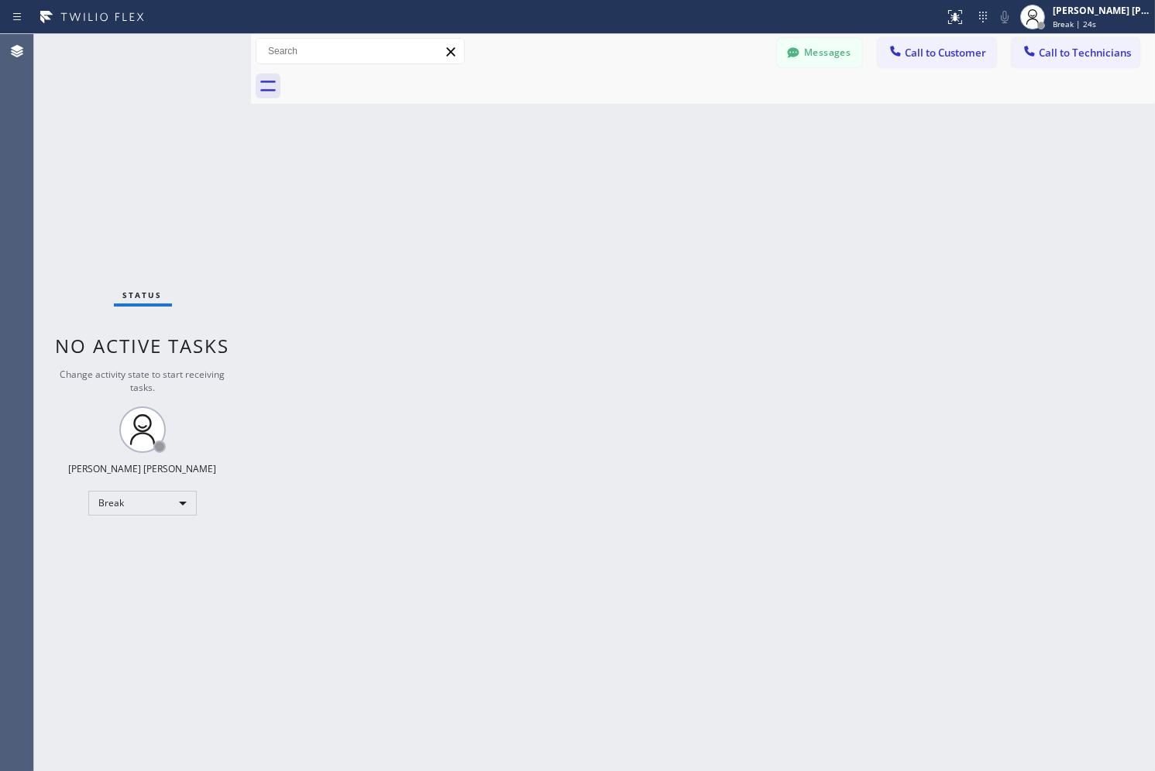
click at [566, 167] on div "Back to Dashboard Change Sender ID Customers Technicians AB [PERSON_NAME] [DATE…" at bounding box center [703, 402] width 904 height 737
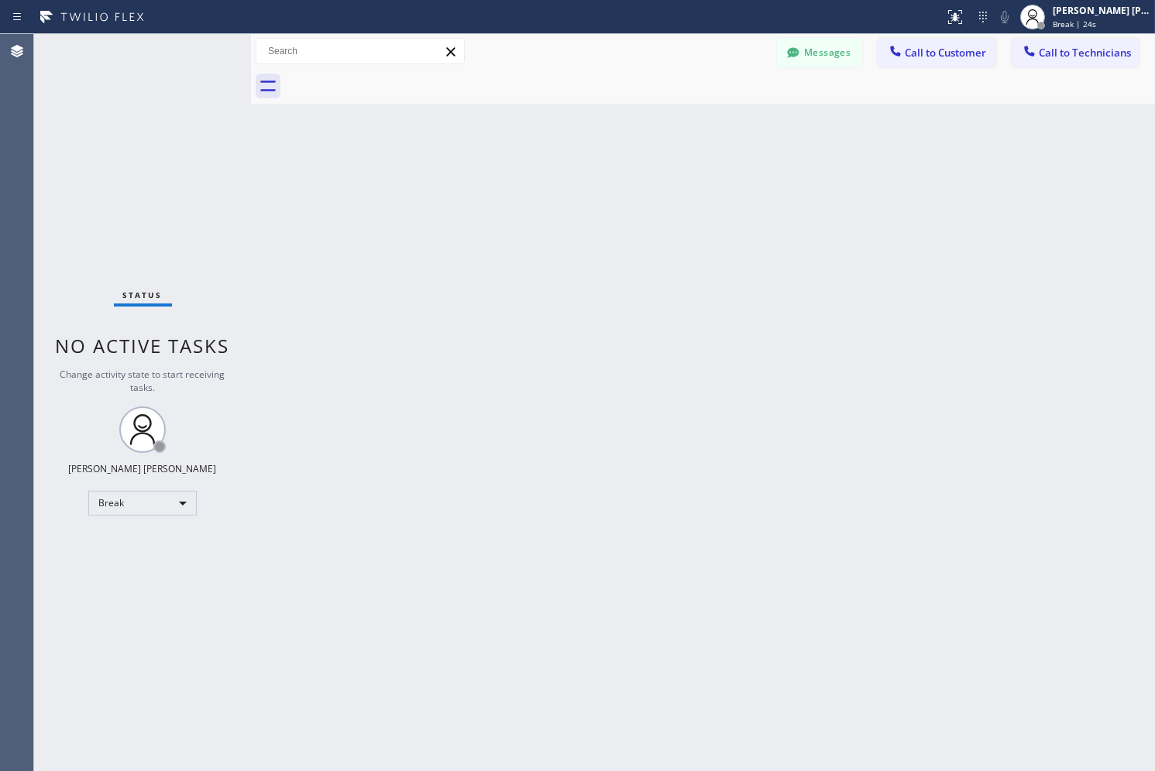
click at [566, 167] on div "Back to Dashboard Change Sender ID Customers Technicians AB [PERSON_NAME] [DATE…" at bounding box center [703, 402] width 904 height 737
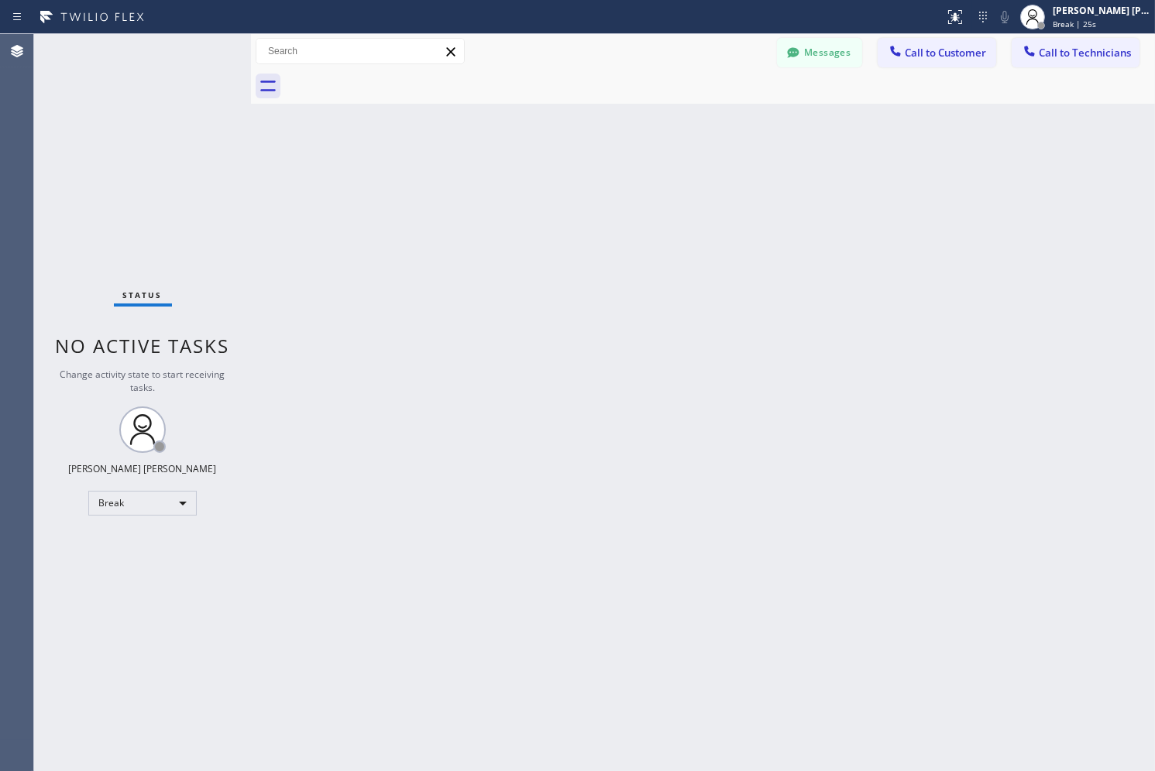
click at [566, 167] on div "Back to Dashboard Change Sender ID Customers Technicians AB [PERSON_NAME] [DATE…" at bounding box center [703, 402] width 904 height 737
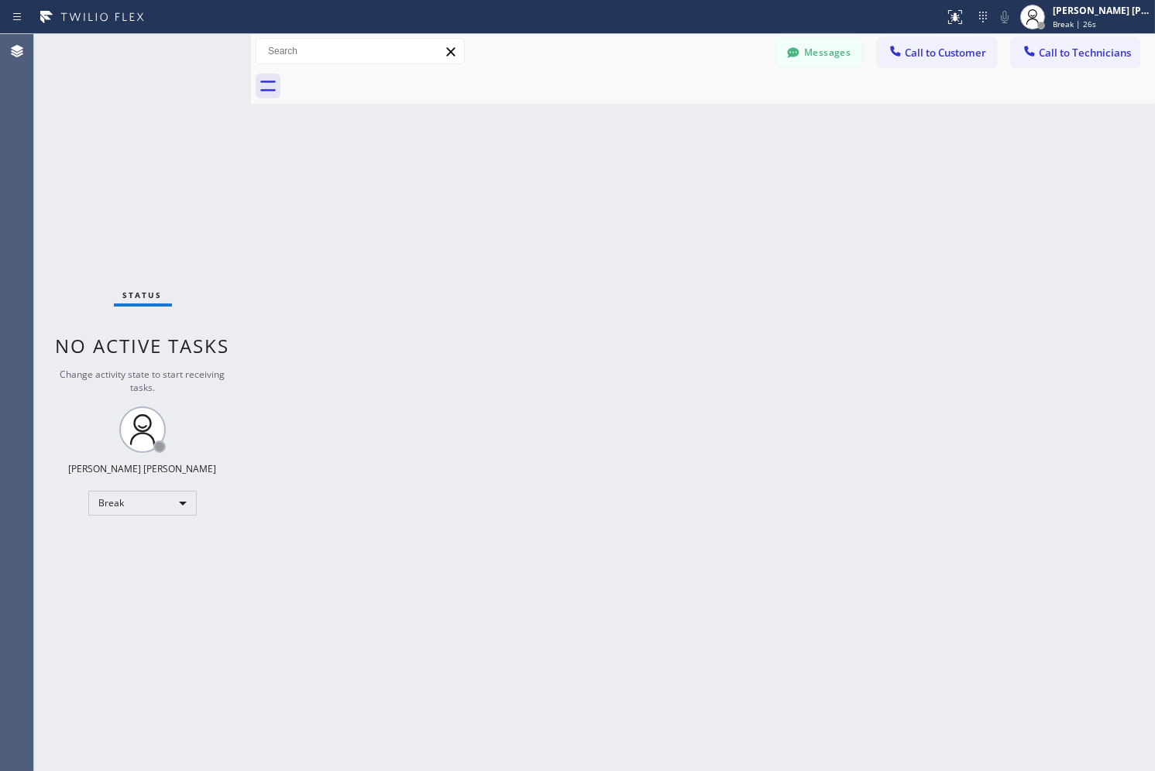
click at [566, 167] on div "Back to Dashboard Change Sender ID Customers Technicians AB [PERSON_NAME] [DATE…" at bounding box center [703, 402] width 904 height 737
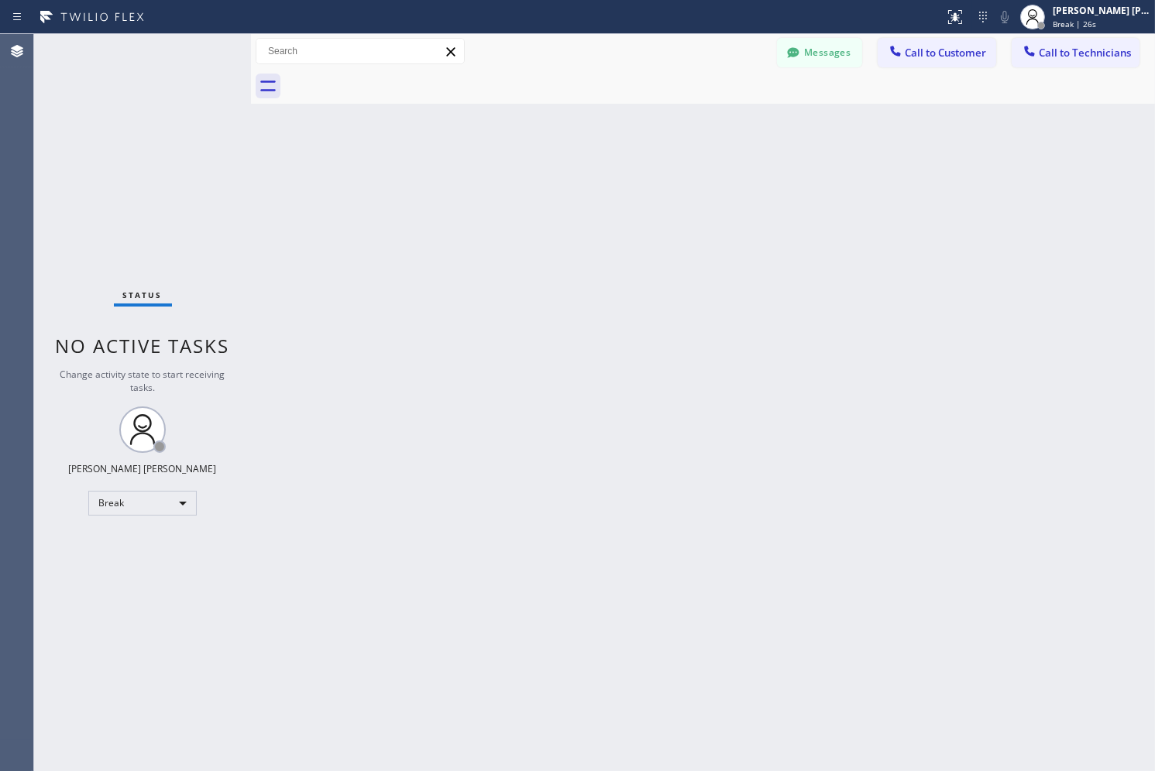
click at [566, 167] on div "Back to Dashboard Change Sender ID Customers Technicians AB [PERSON_NAME] [DATE…" at bounding box center [703, 402] width 904 height 737
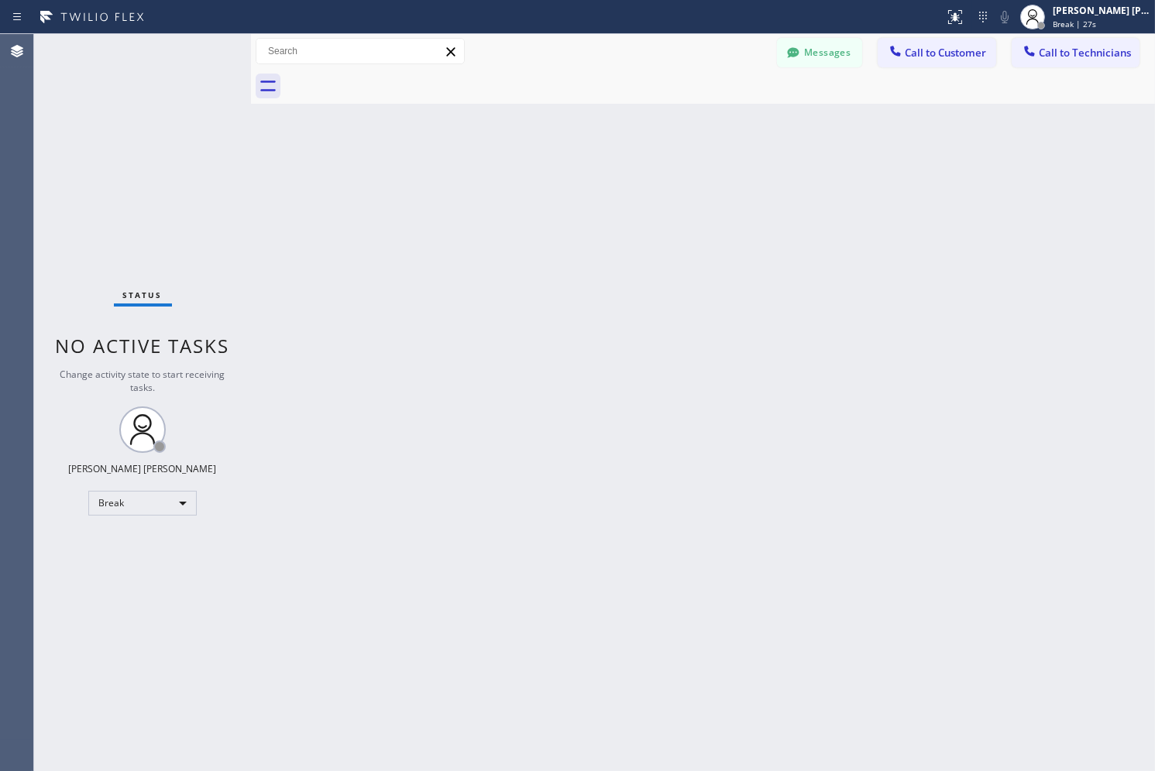
click at [566, 167] on div "Back to Dashboard Change Sender ID Customers Technicians AB [PERSON_NAME] [DATE…" at bounding box center [703, 402] width 904 height 737
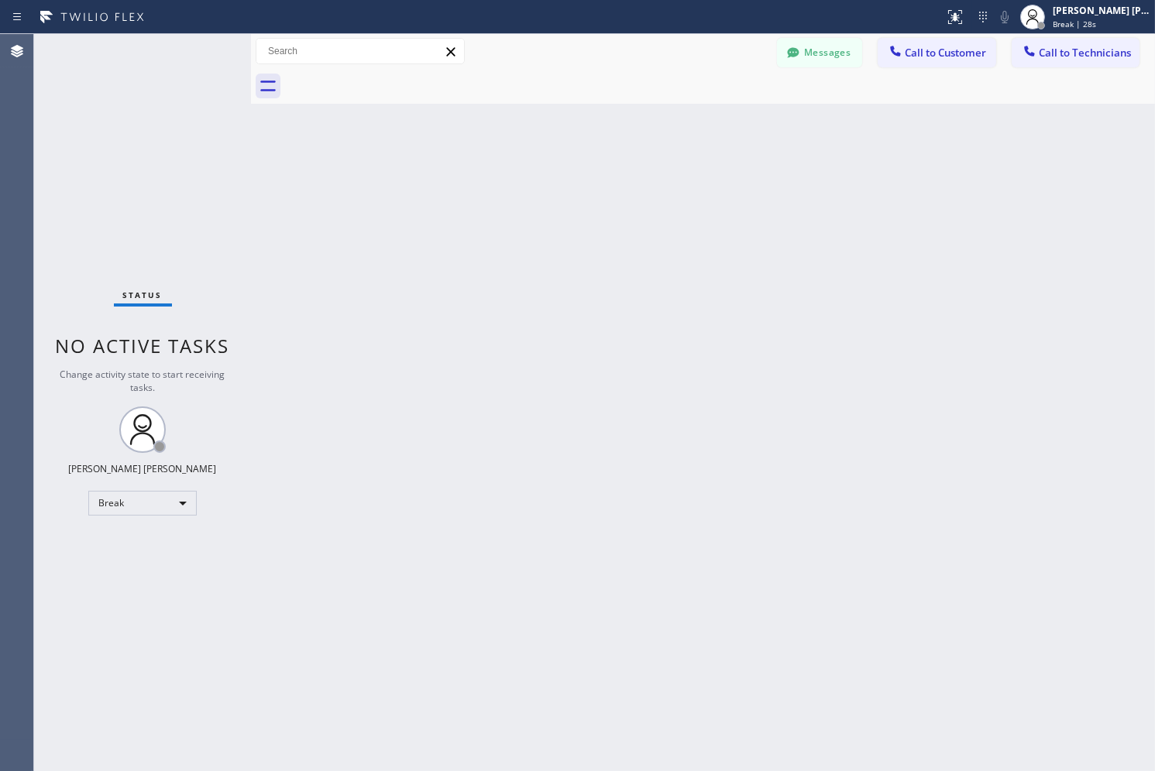
click at [566, 167] on div "Back to Dashboard Change Sender ID Customers Technicians AB [PERSON_NAME] [DATE…" at bounding box center [703, 402] width 904 height 737
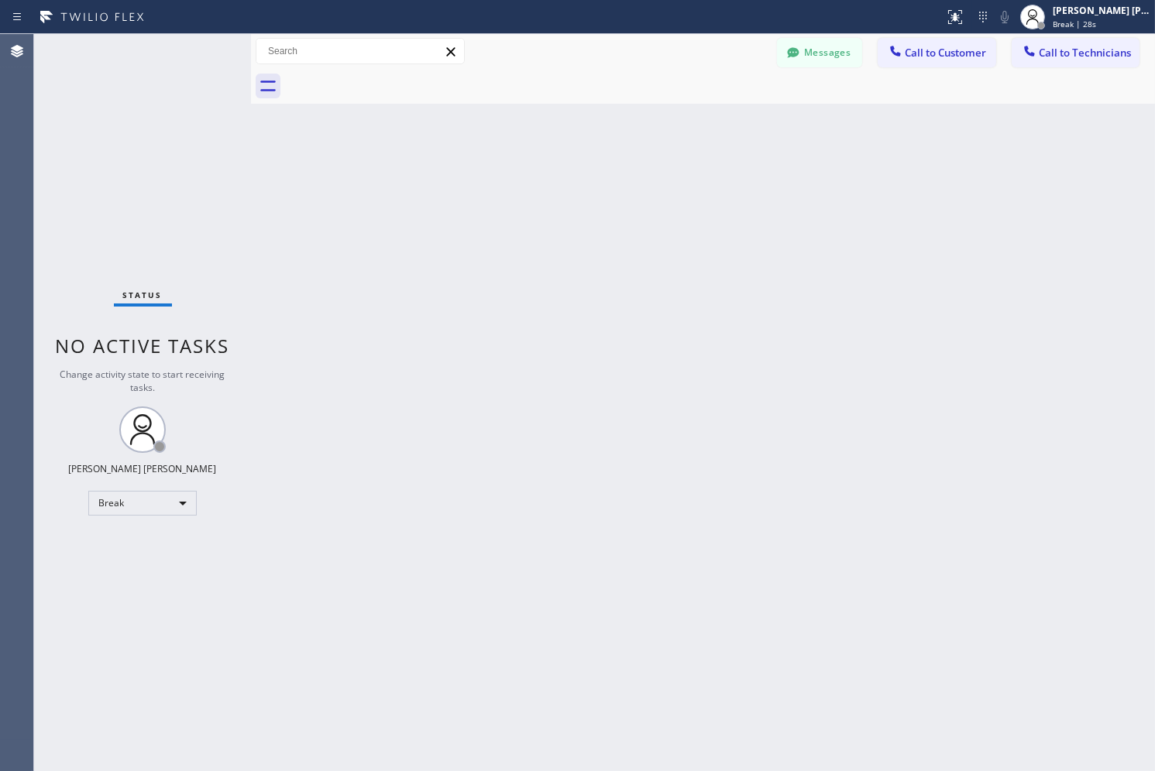
click at [566, 167] on div "Back to Dashboard Change Sender ID Customers Technicians AB [PERSON_NAME] [DATE…" at bounding box center [703, 402] width 904 height 737
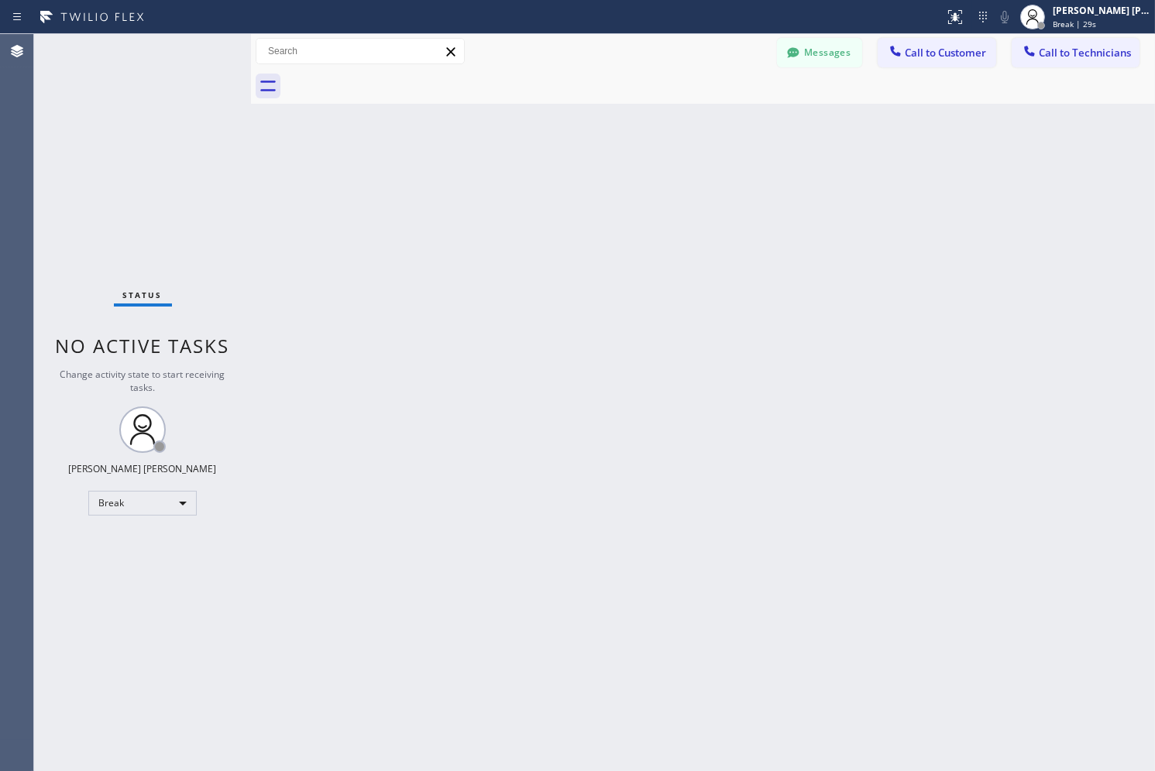
click at [566, 167] on div "Back to Dashboard Change Sender ID Customers Technicians AB [PERSON_NAME] [DATE…" at bounding box center [703, 402] width 904 height 737
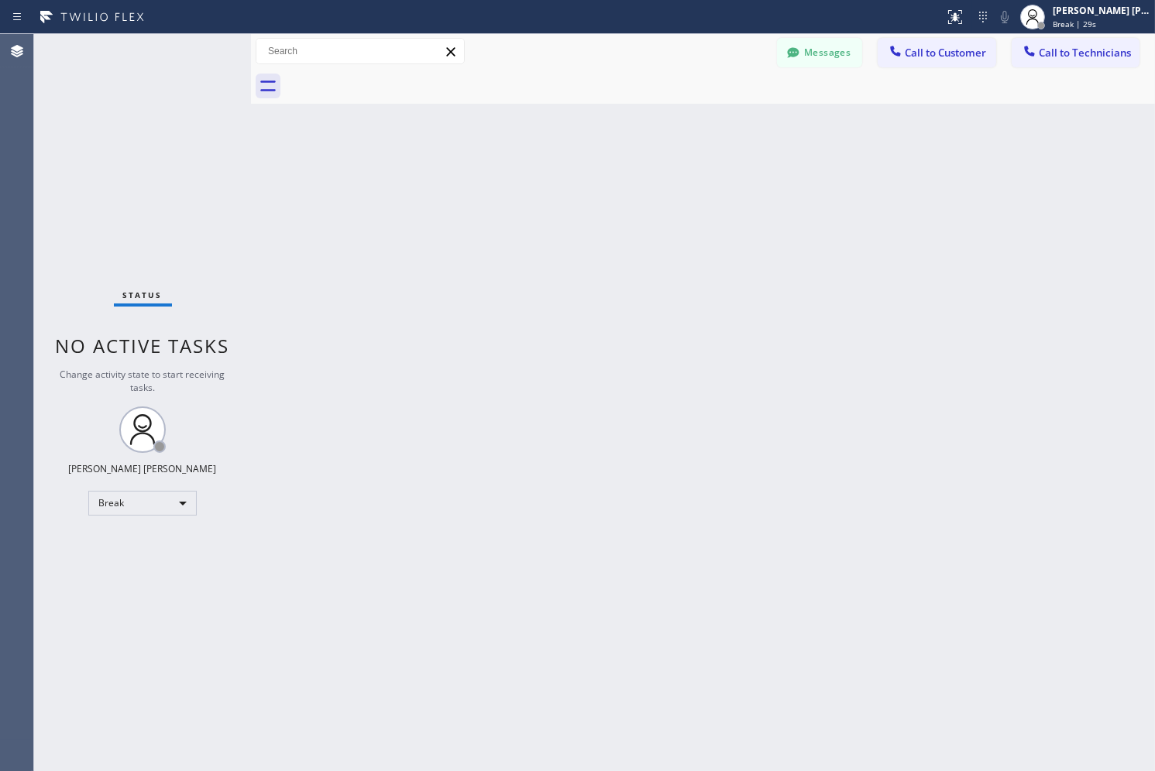
click at [566, 167] on div "Back to Dashboard Change Sender ID Customers Technicians AB [PERSON_NAME] [DATE…" at bounding box center [703, 402] width 904 height 737
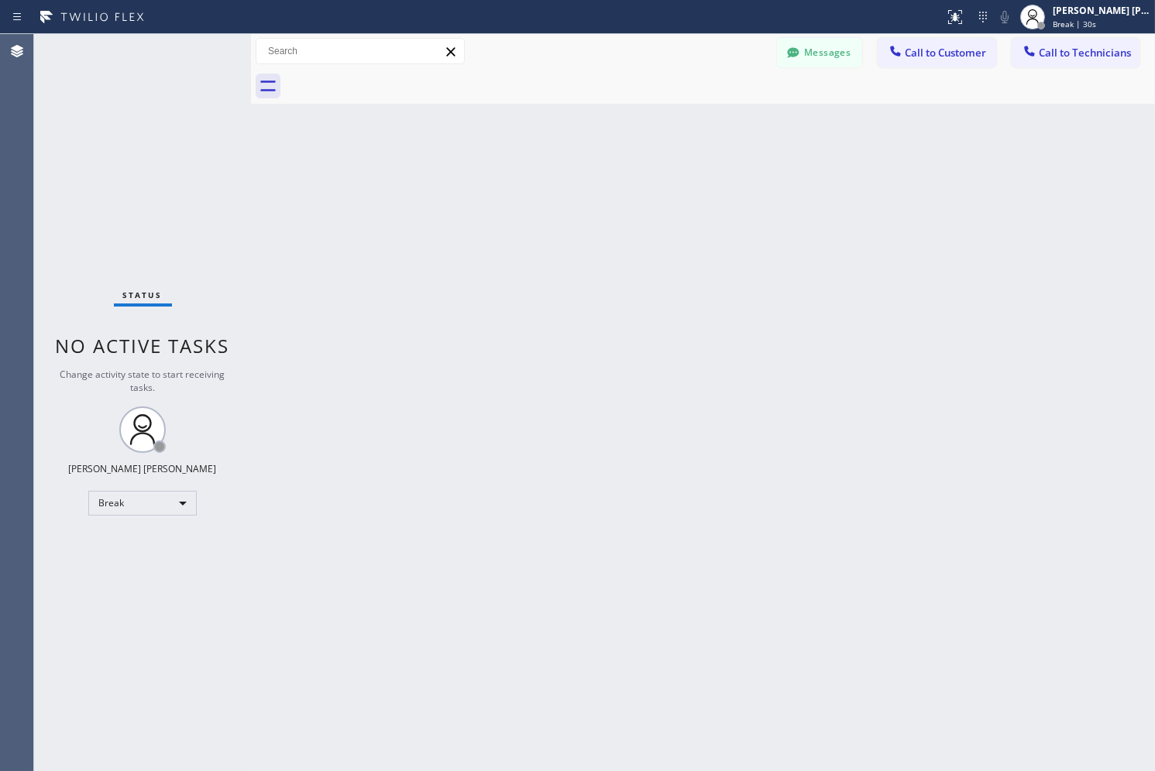
click at [566, 167] on div "Back to Dashboard Change Sender ID Customers Technicians AB [PERSON_NAME] [DATE…" at bounding box center [703, 402] width 904 height 737
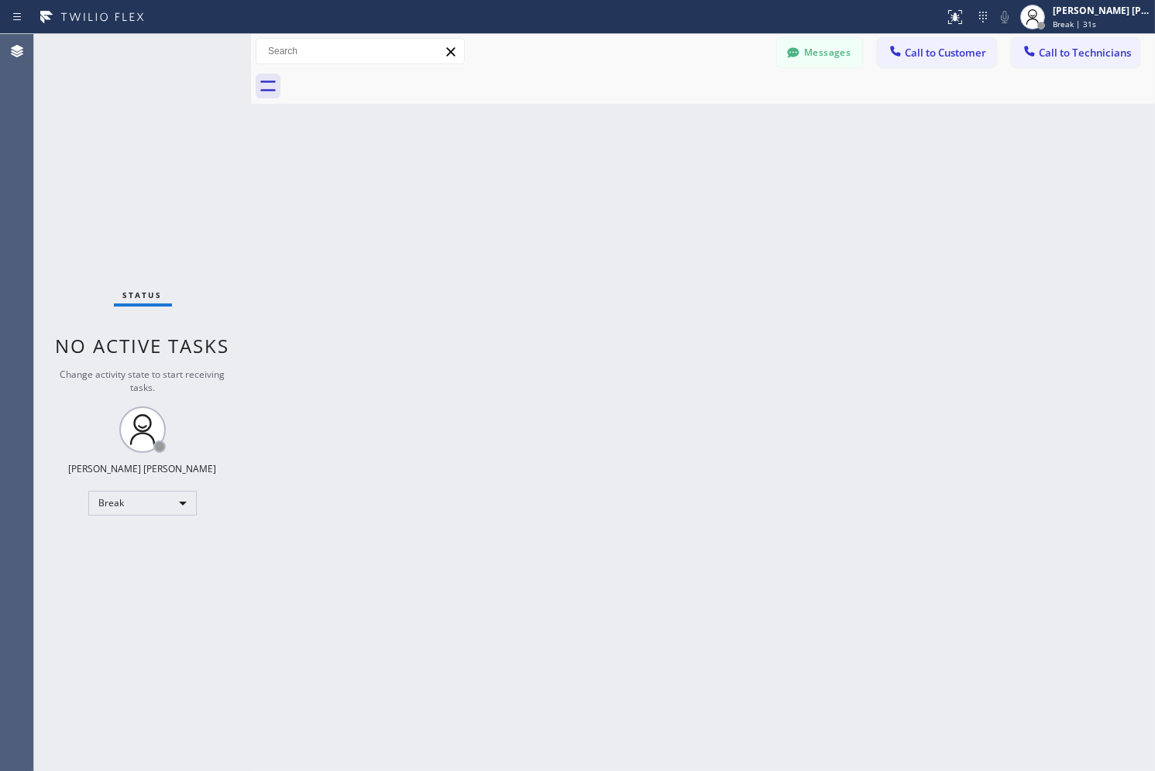
click at [566, 167] on div "Back to Dashboard Change Sender ID Customers Technicians AB [PERSON_NAME] [DATE…" at bounding box center [703, 402] width 904 height 737
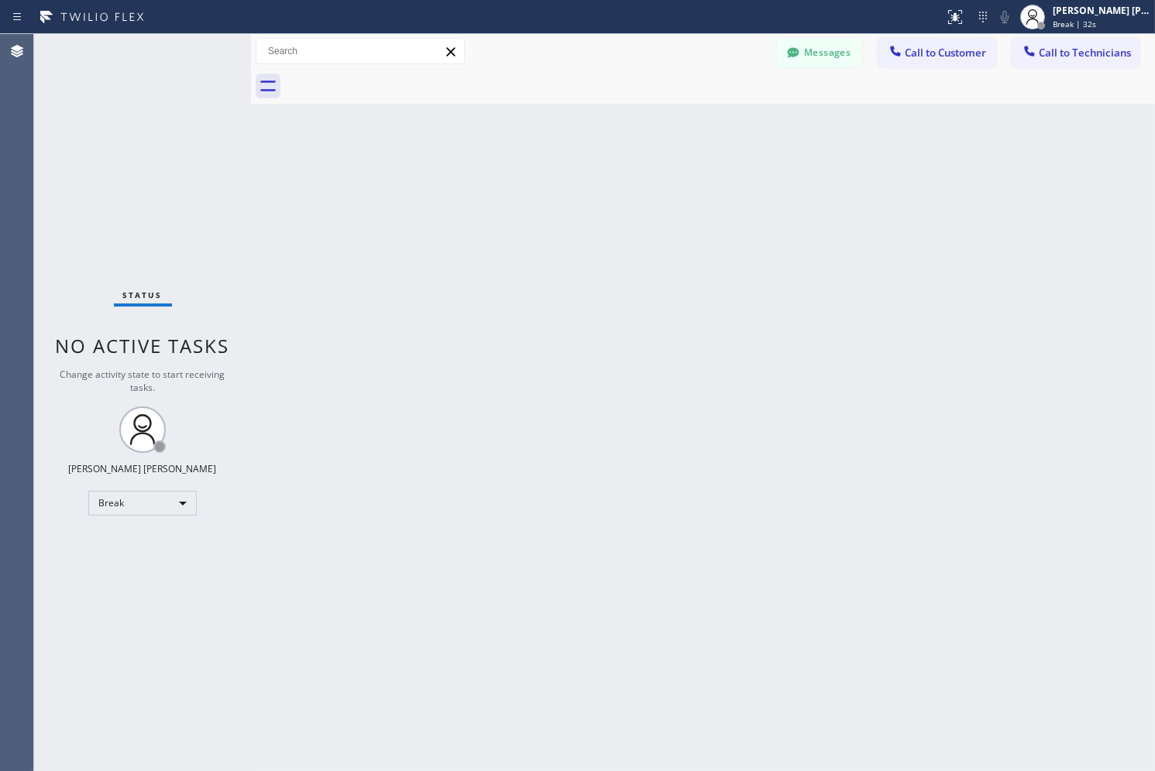
click at [566, 167] on div "Back to Dashboard Change Sender ID Customers Technicians AB [PERSON_NAME] [DATE…" at bounding box center [703, 402] width 904 height 737
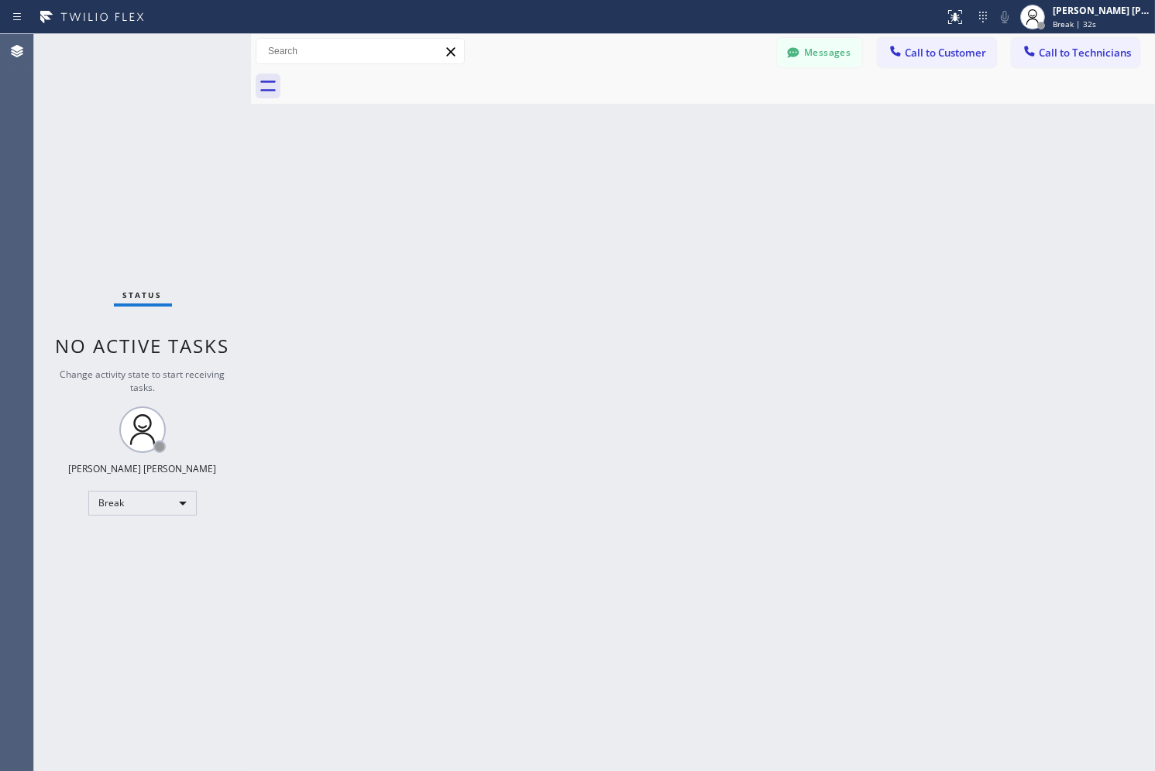
click at [566, 167] on div "Back to Dashboard Change Sender ID Customers Technicians AB [PERSON_NAME] [DATE…" at bounding box center [703, 402] width 904 height 737
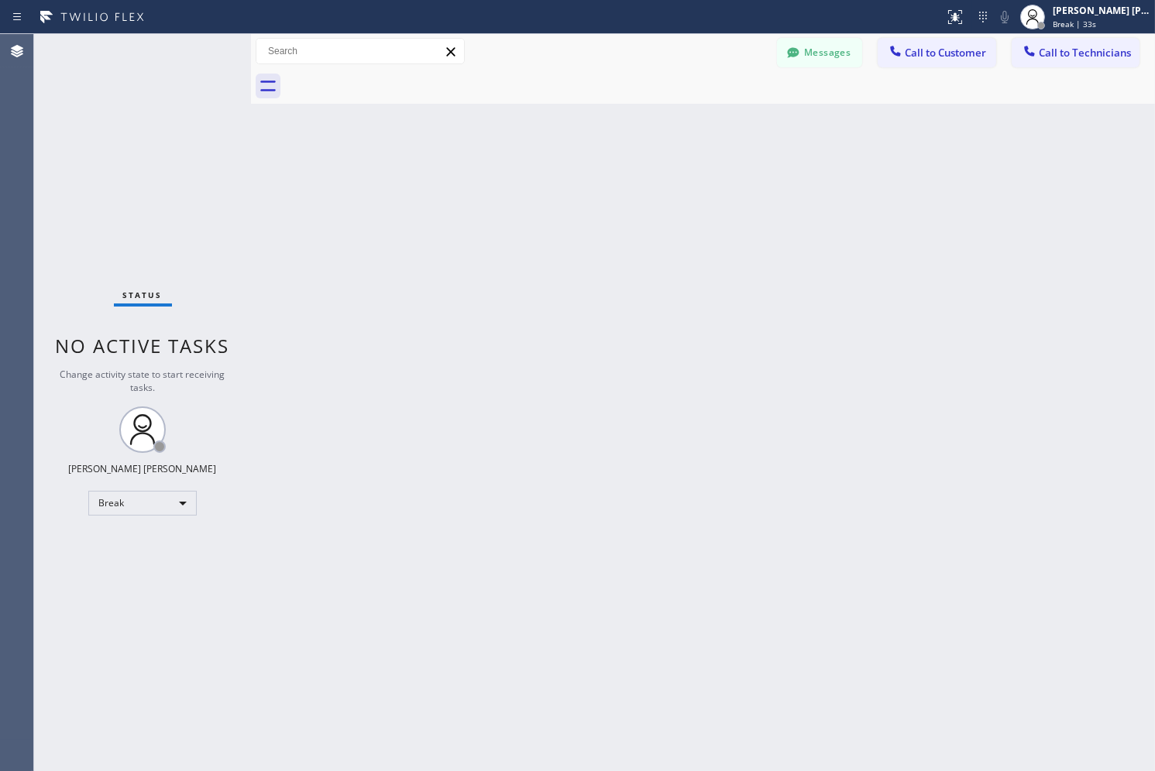
click at [566, 167] on div "Back to Dashboard Change Sender ID Customers Technicians AB [PERSON_NAME] [DATE…" at bounding box center [703, 402] width 904 height 737
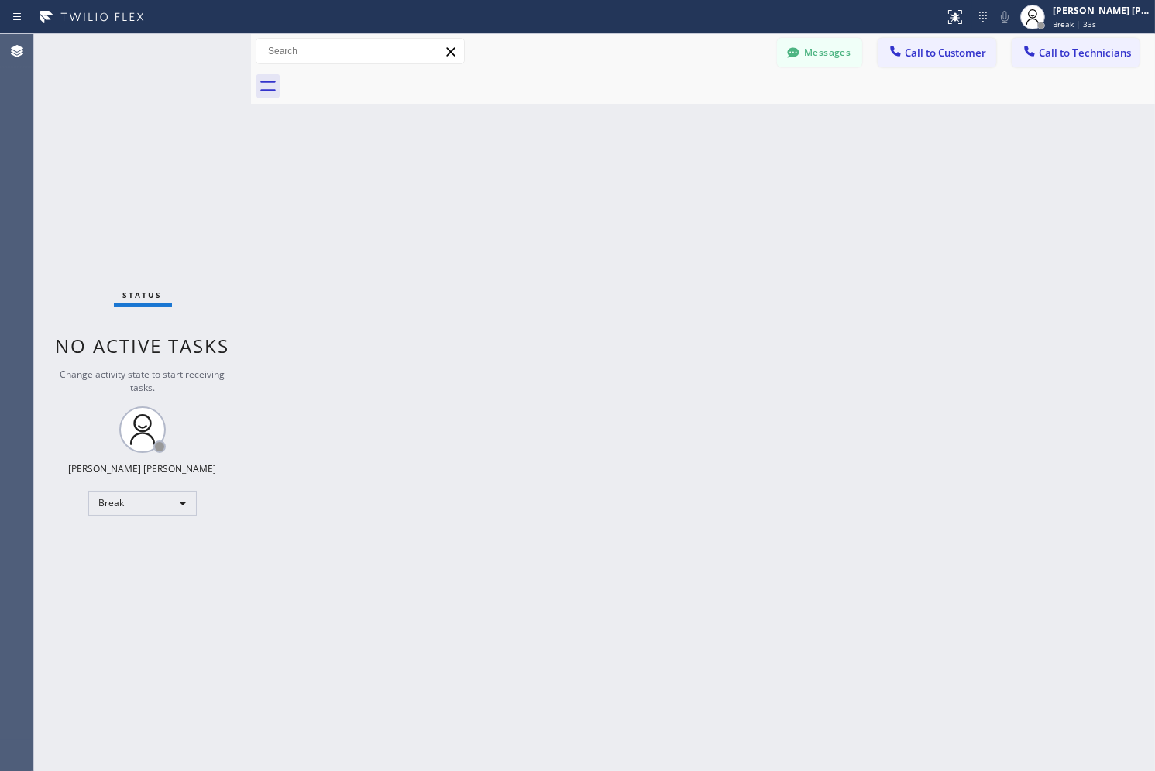
click at [566, 167] on div "Back to Dashboard Change Sender ID Customers Technicians AB [PERSON_NAME] [DATE…" at bounding box center [703, 402] width 904 height 737
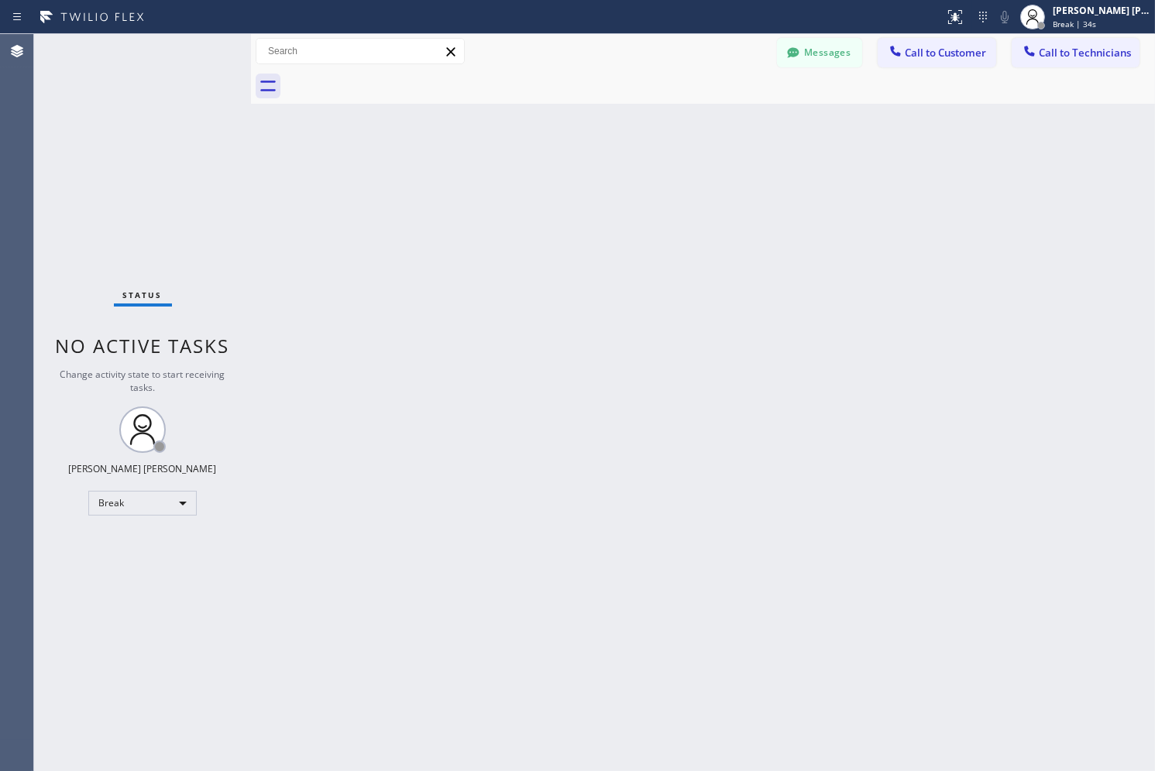
click at [566, 167] on div "Back to Dashboard Change Sender ID Customers Technicians AB [PERSON_NAME] [DATE…" at bounding box center [703, 402] width 904 height 737
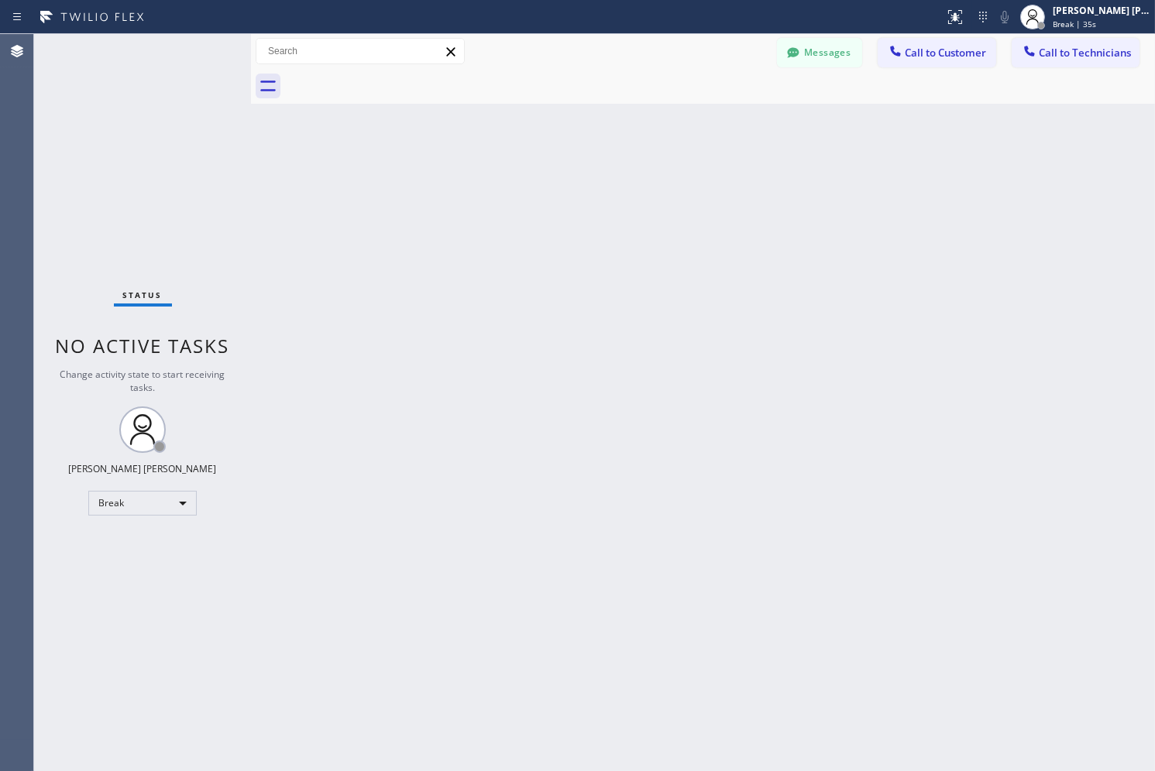
click at [566, 167] on div "Back to Dashboard Change Sender ID Customers Technicians AB [PERSON_NAME] [DATE…" at bounding box center [703, 402] width 904 height 737
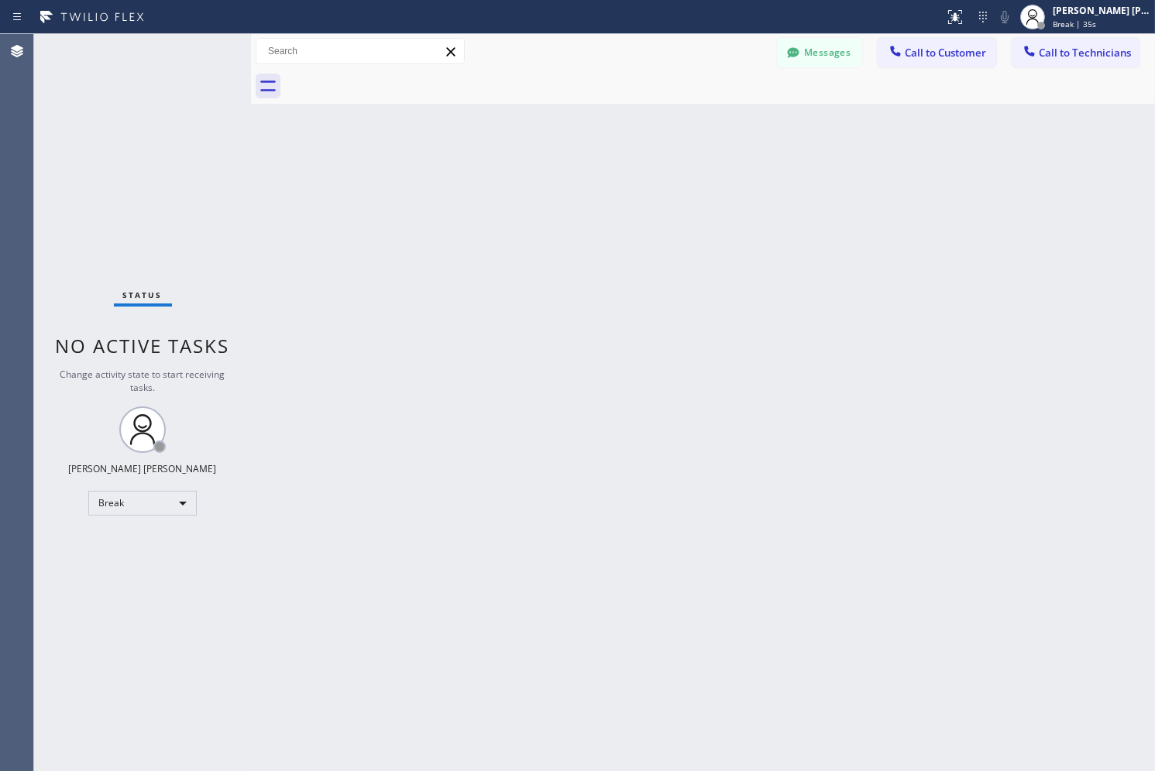
click at [566, 167] on div "Back to Dashboard Change Sender ID Customers Technicians AB [PERSON_NAME] [DATE…" at bounding box center [703, 402] width 904 height 737
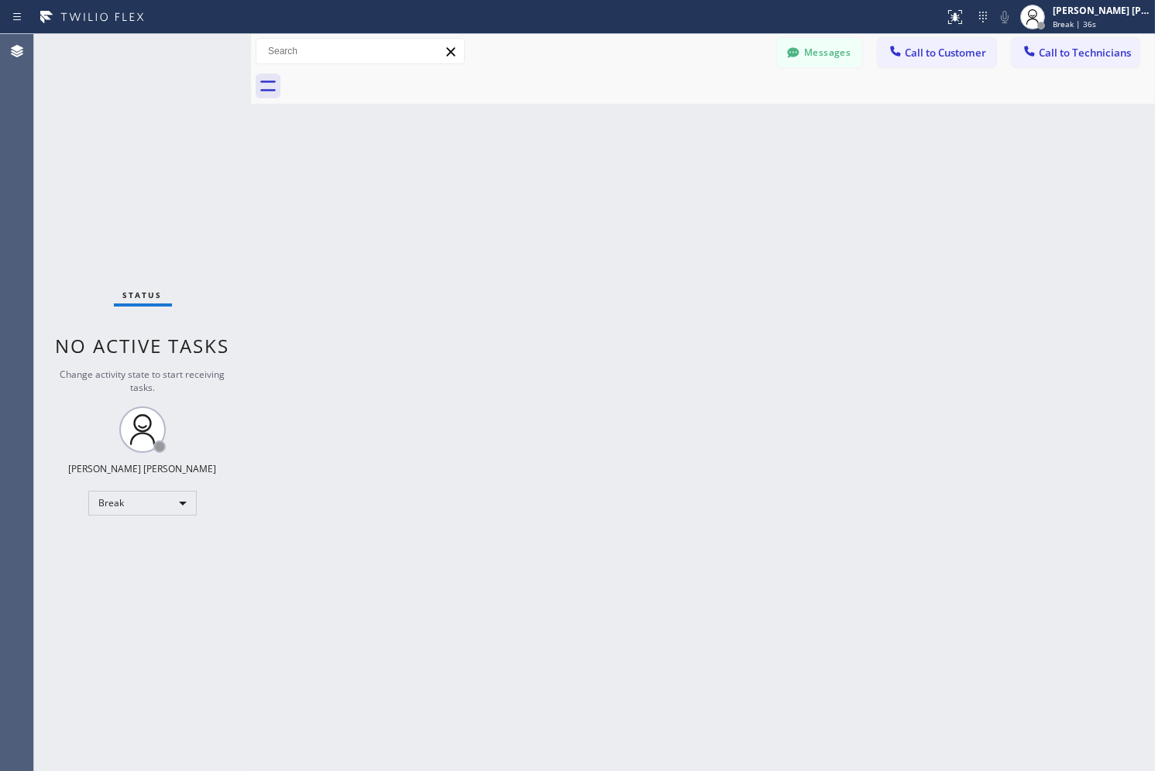
click at [566, 167] on div "Back to Dashboard Change Sender ID Customers Technicians AB [PERSON_NAME] [DATE…" at bounding box center [703, 402] width 904 height 737
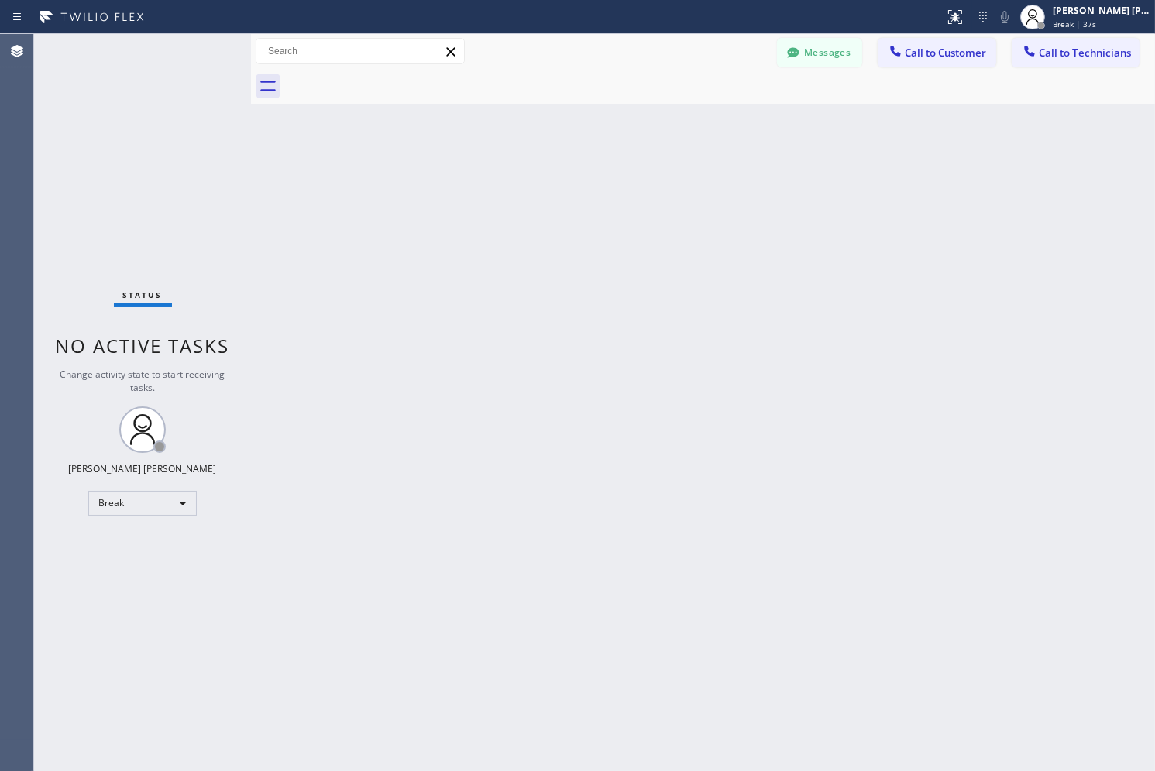
click at [566, 167] on div "Back to Dashboard Change Sender ID Customers Technicians AB [PERSON_NAME] [DATE…" at bounding box center [703, 402] width 904 height 737
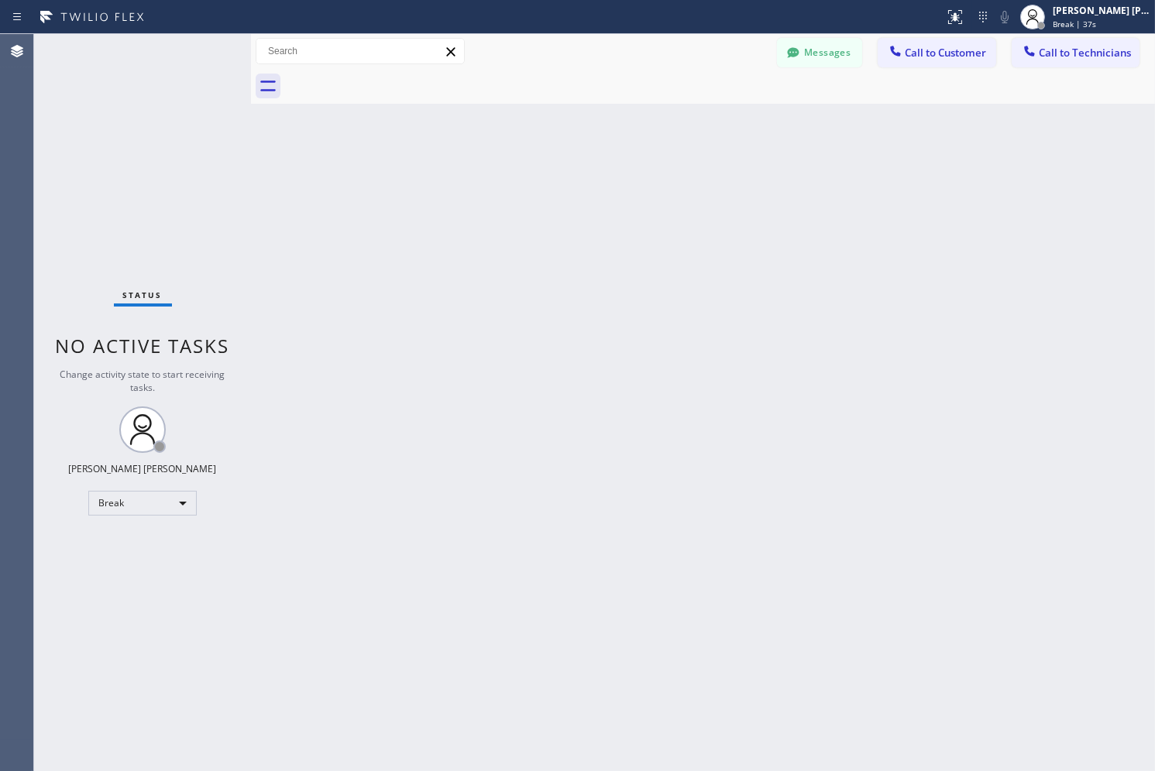
click at [566, 167] on div "Back to Dashboard Change Sender ID Customers Technicians AB [PERSON_NAME] [DATE…" at bounding box center [703, 402] width 904 height 737
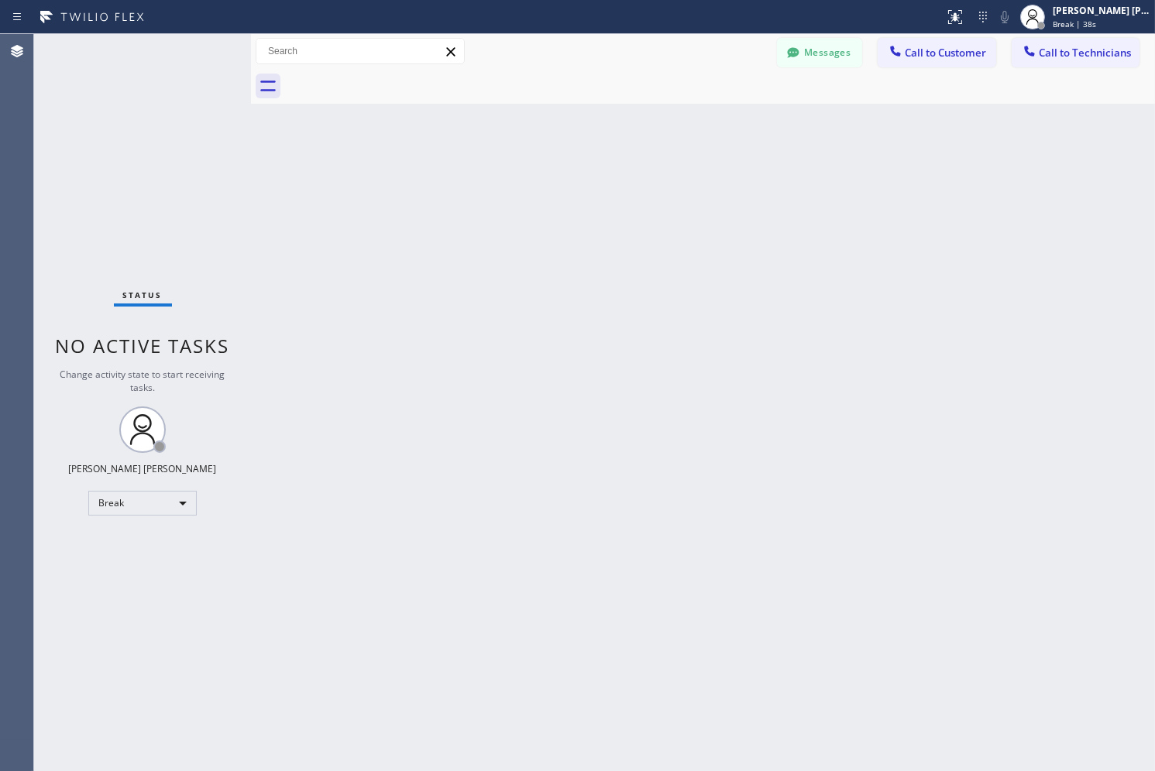
click at [566, 167] on div "Back to Dashboard Change Sender ID Customers Technicians AB [PERSON_NAME] [DATE…" at bounding box center [703, 402] width 904 height 737
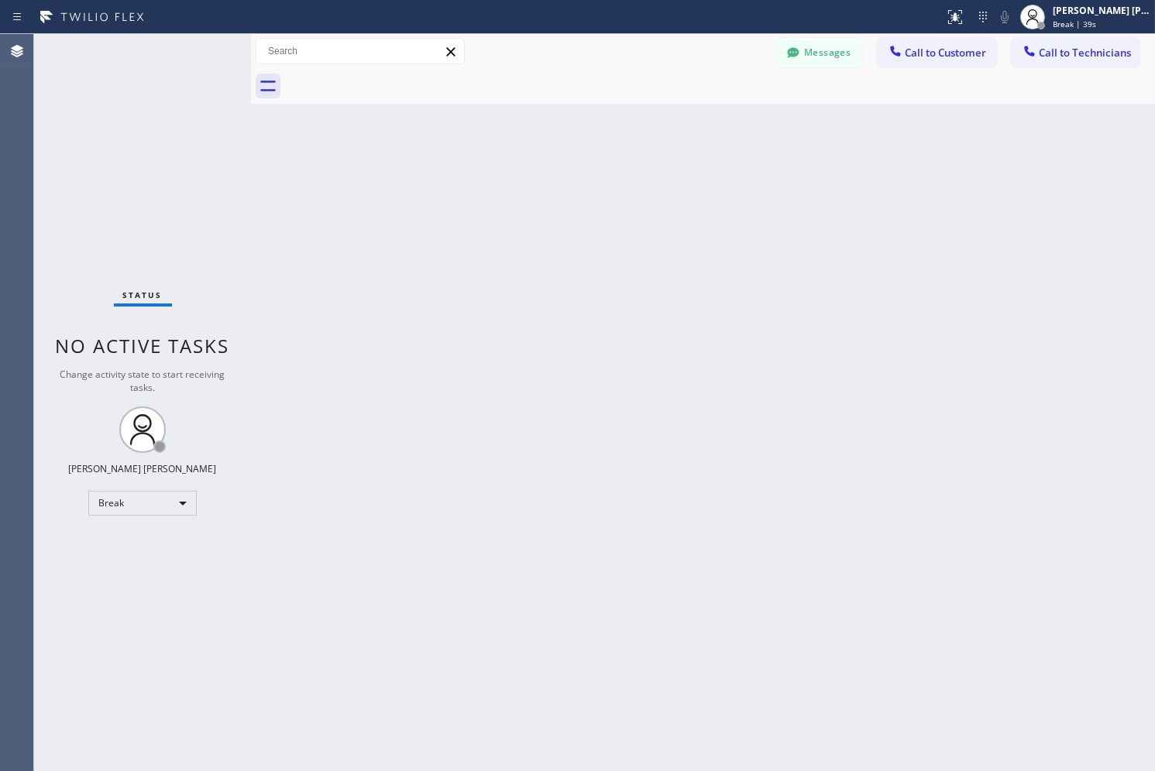
click at [566, 167] on div "Back to Dashboard Change Sender ID Customers Technicians AB [PERSON_NAME] [DATE…" at bounding box center [703, 402] width 904 height 737
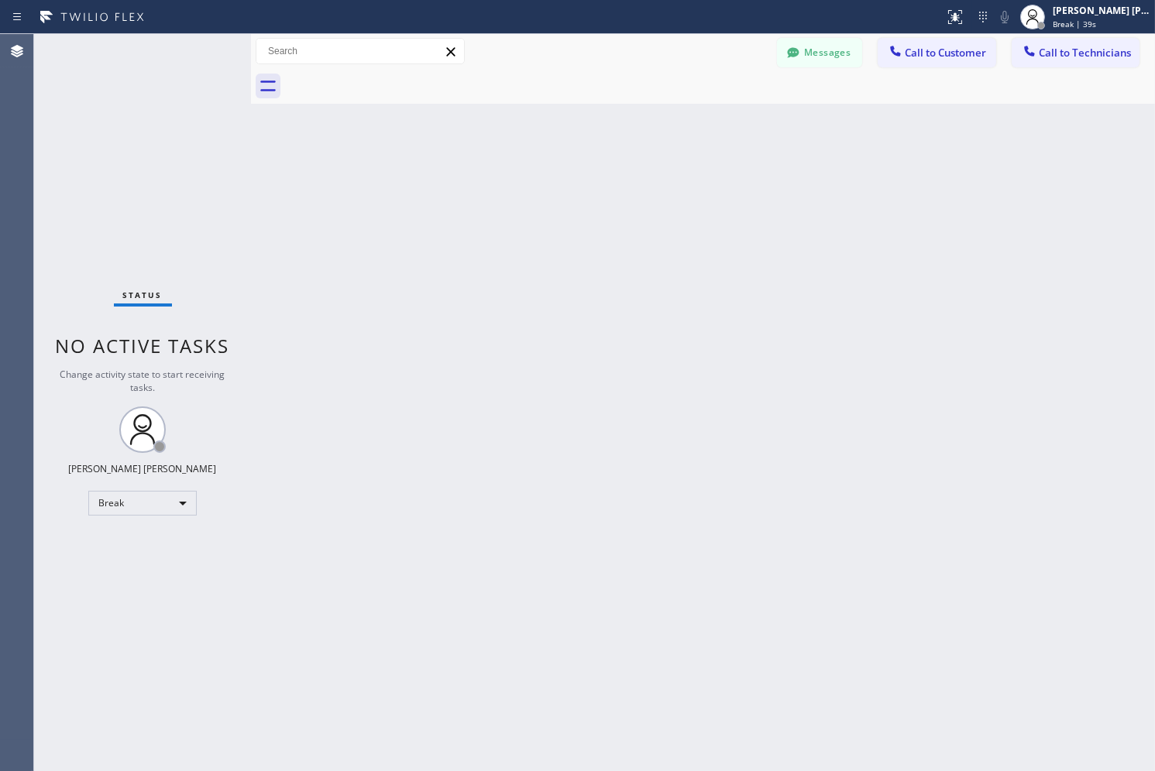
click at [566, 167] on div "Back to Dashboard Change Sender ID Customers Technicians AB [PERSON_NAME] [DATE…" at bounding box center [703, 402] width 904 height 737
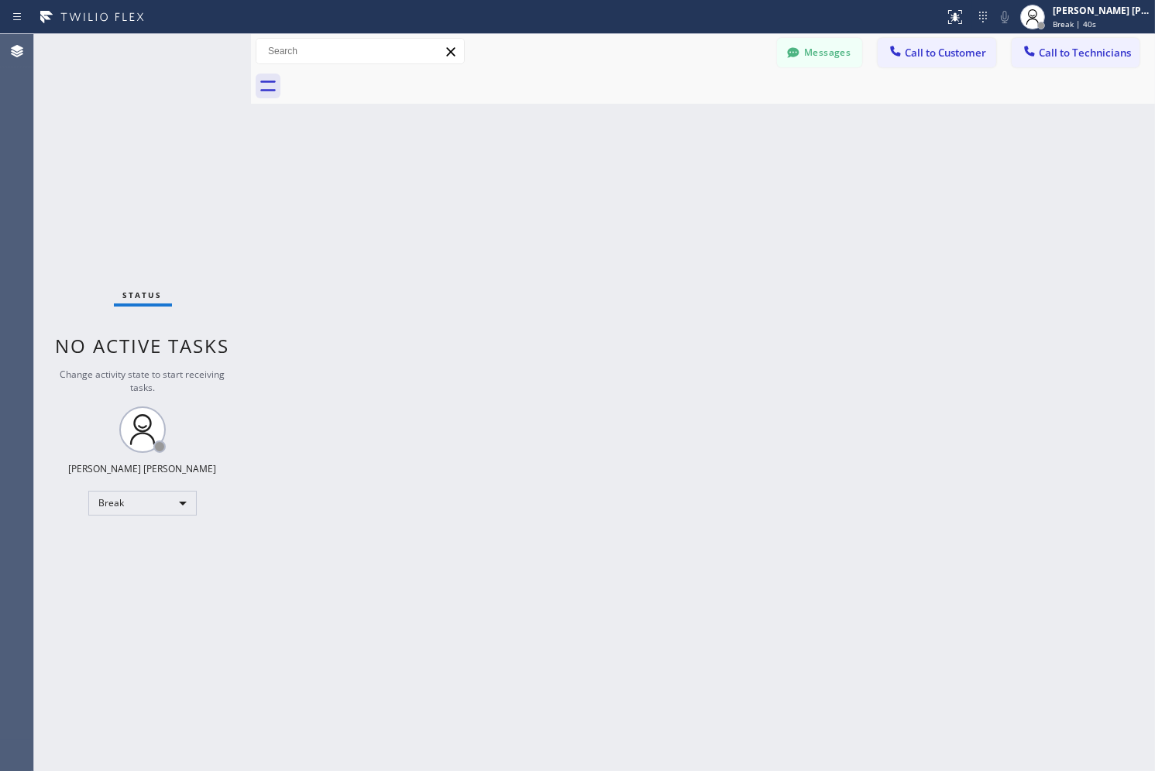
click at [566, 167] on div "Back to Dashboard Change Sender ID Customers Technicians AB [PERSON_NAME] [DATE…" at bounding box center [703, 402] width 904 height 737
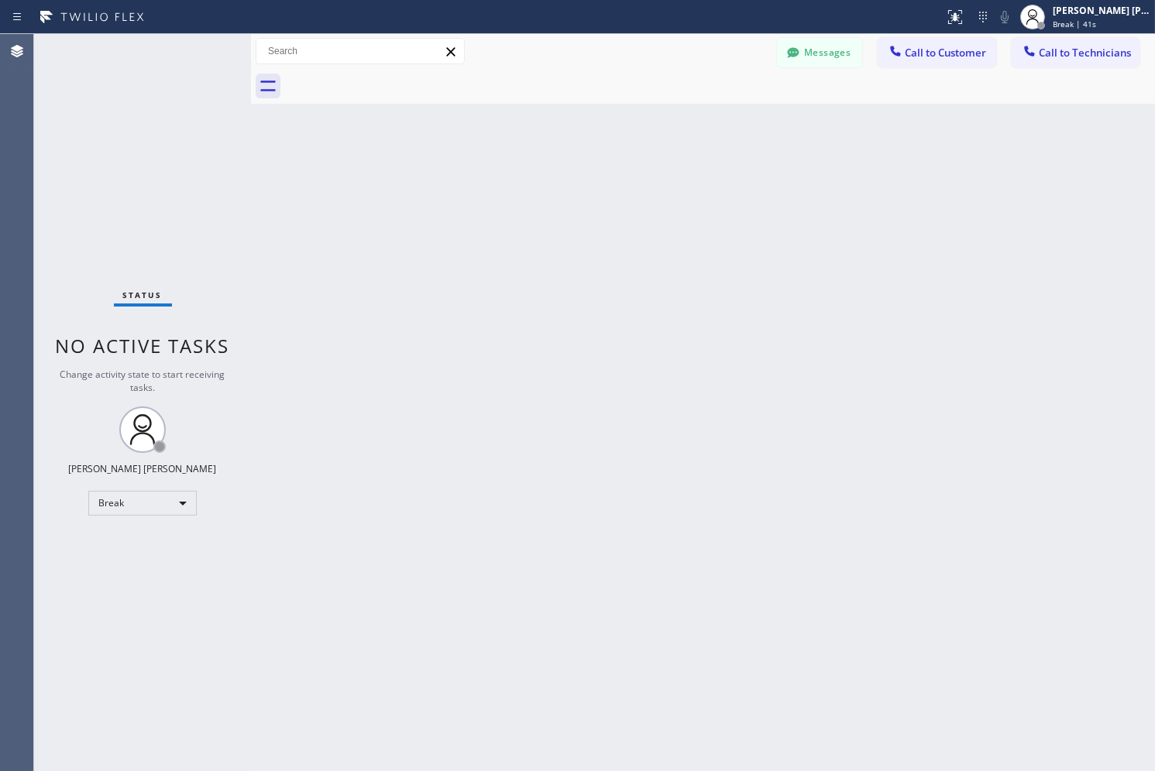
click at [566, 167] on div "Back to Dashboard Change Sender ID Customers Technicians AB [PERSON_NAME] [DATE…" at bounding box center [703, 402] width 904 height 737
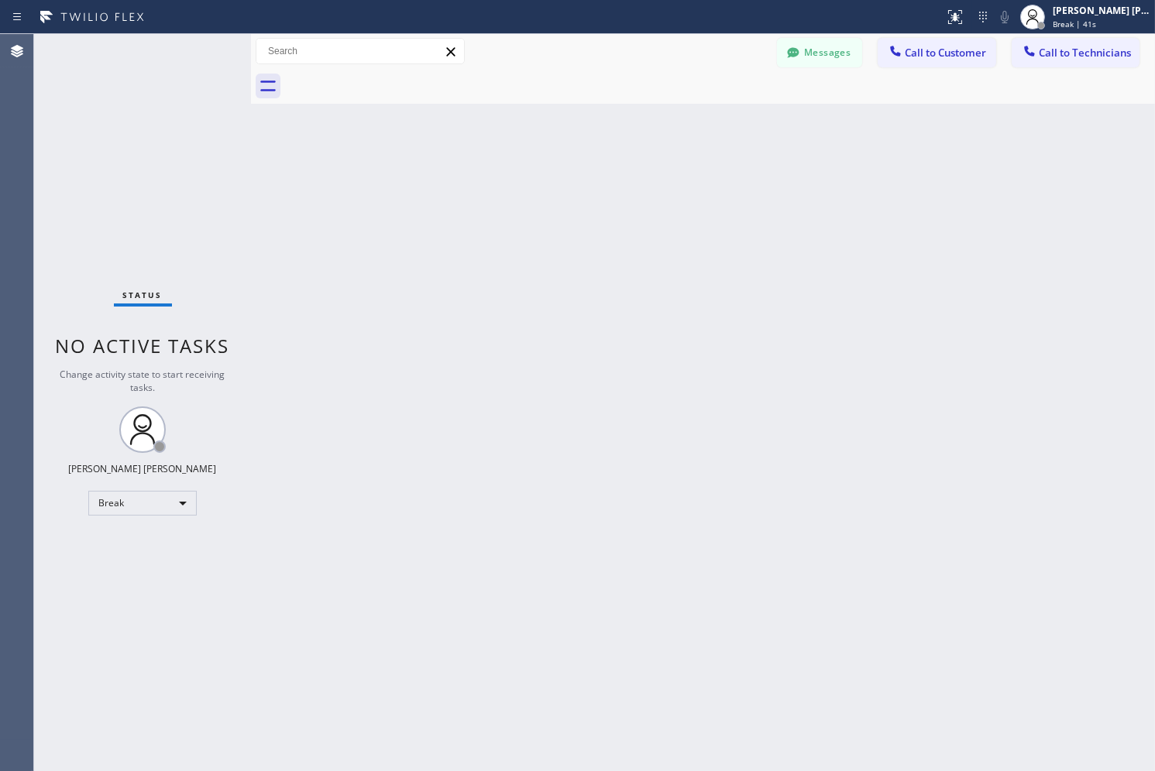
click at [566, 167] on div "Back to Dashboard Change Sender ID Customers Technicians AB [PERSON_NAME] [DATE…" at bounding box center [703, 402] width 904 height 737
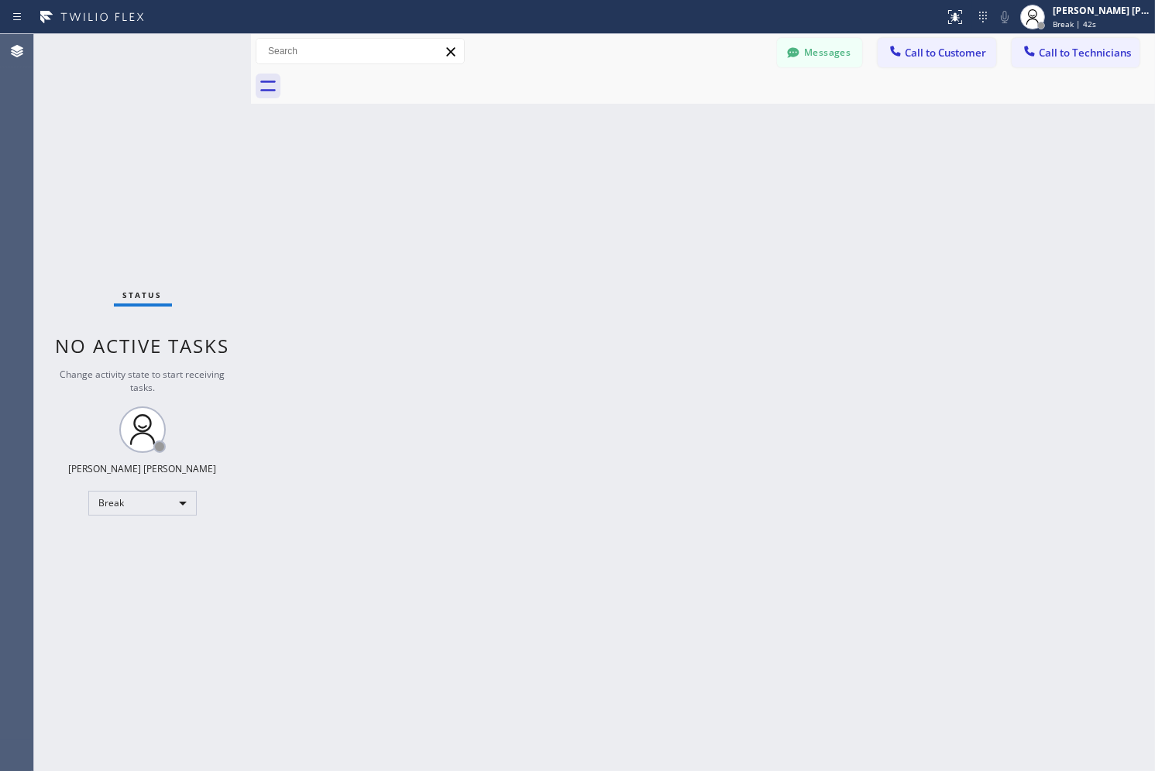
click at [566, 167] on div "Back to Dashboard Change Sender ID Customers Technicians AB [PERSON_NAME] [DATE…" at bounding box center [703, 402] width 904 height 737
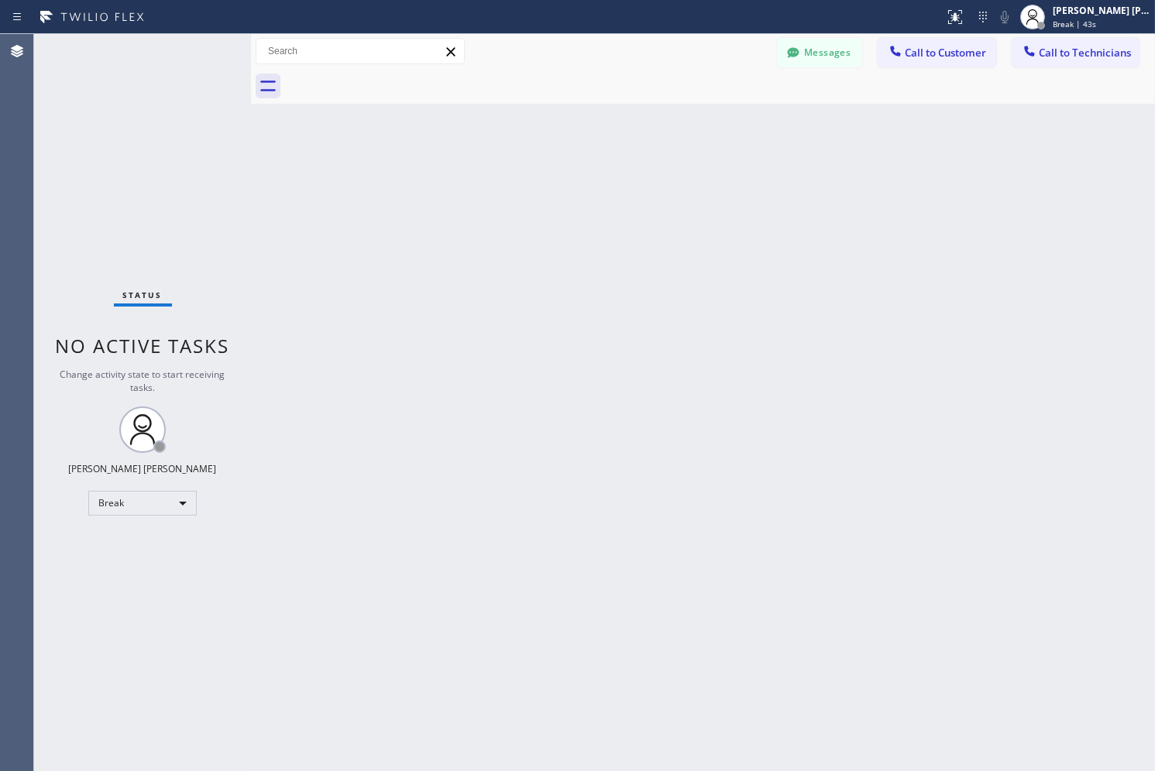
click at [566, 167] on div "Back to Dashboard Change Sender ID Customers Technicians AB [PERSON_NAME] [DATE…" at bounding box center [703, 402] width 904 height 737
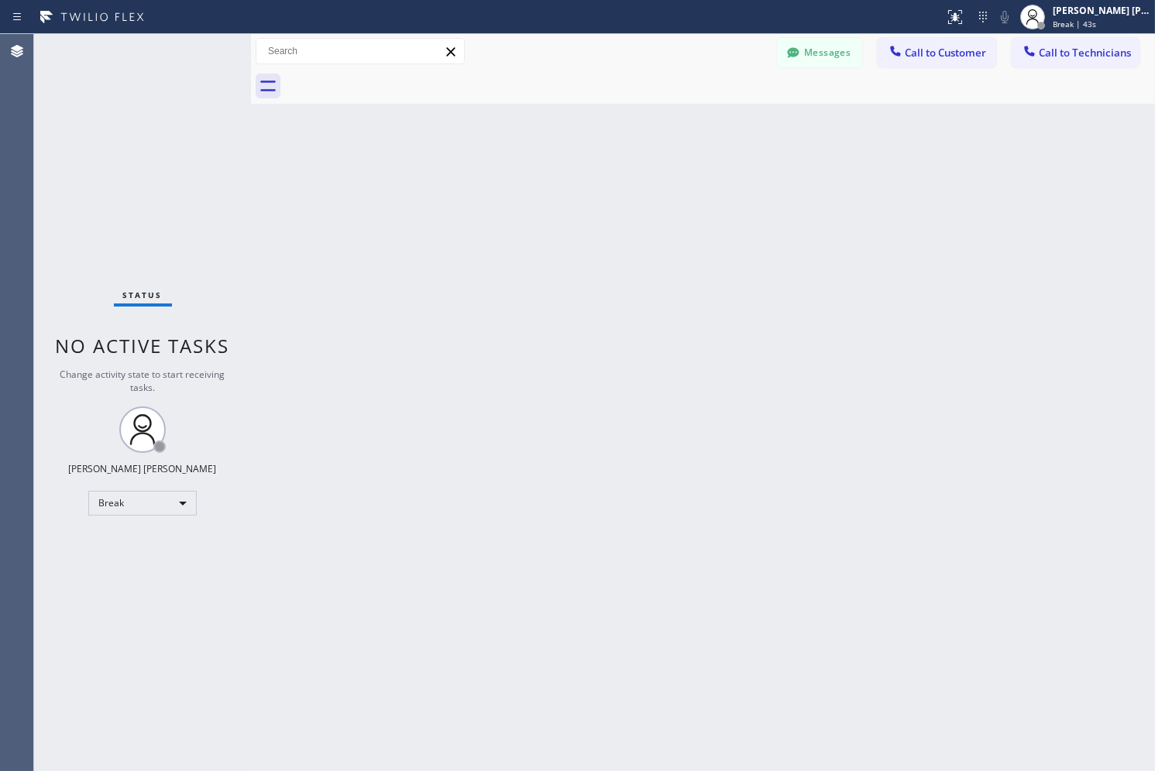
click at [566, 167] on div "Back to Dashboard Change Sender ID Customers Technicians AB [PERSON_NAME] [DATE…" at bounding box center [703, 402] width 904 height 737
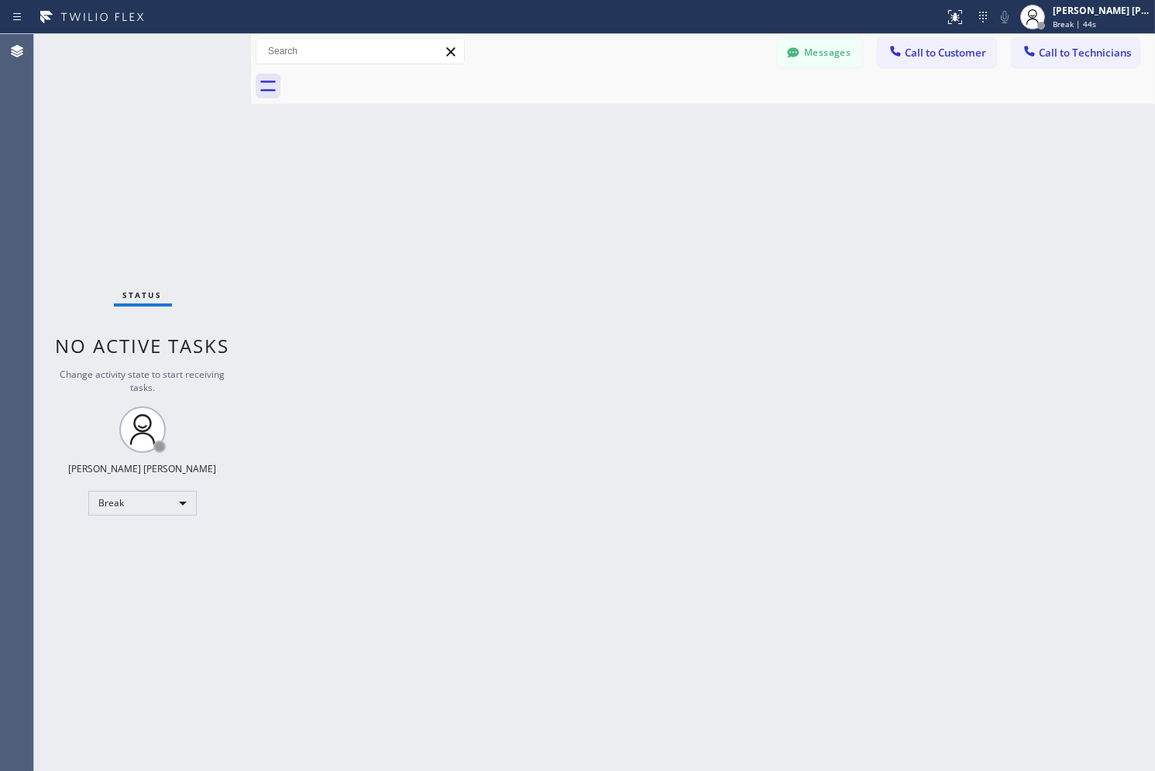
click at [566, 167] on div "Back to Dashboard Change Sender ID Customers Technicians AB [PERSON_NAME] [DATE…" at bounding box center [703, 402] width 904 height 737
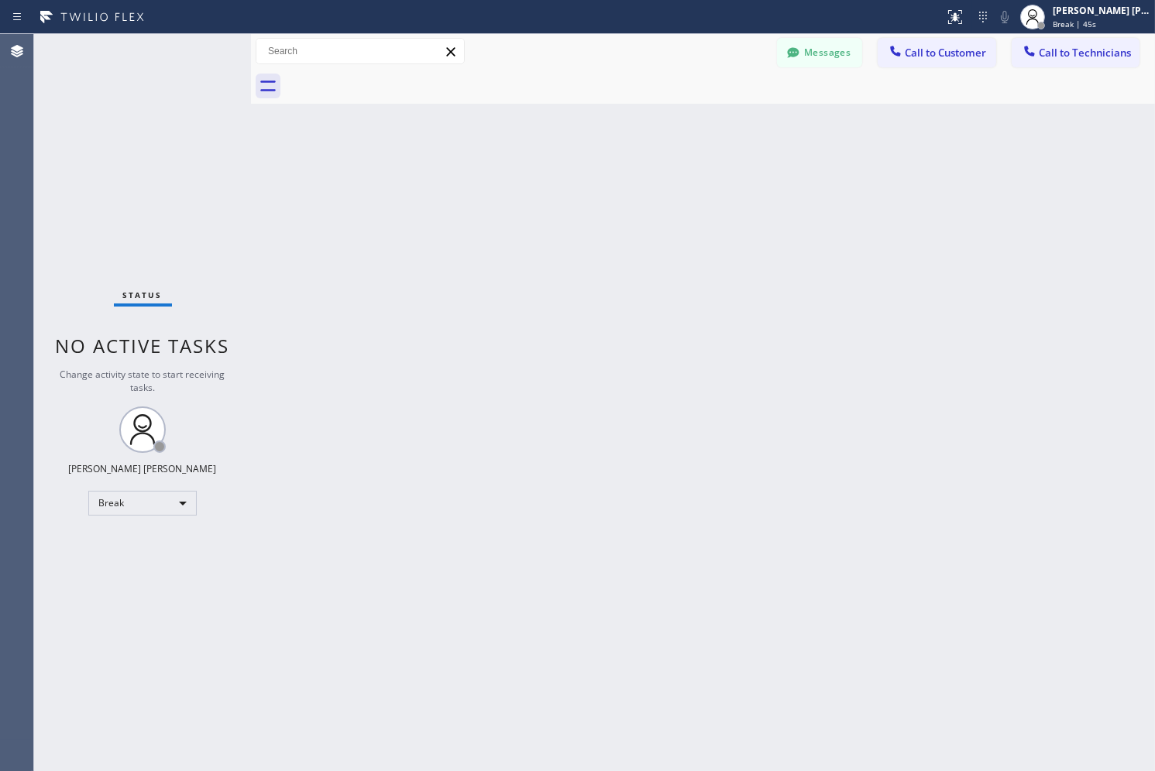
click at [566, 167] on div "Back to Dashboard Change Sender ID Customers Technicians AB [PERSON_NAME] [DATE…" at bounding box center [703, 402] width 904 height 737
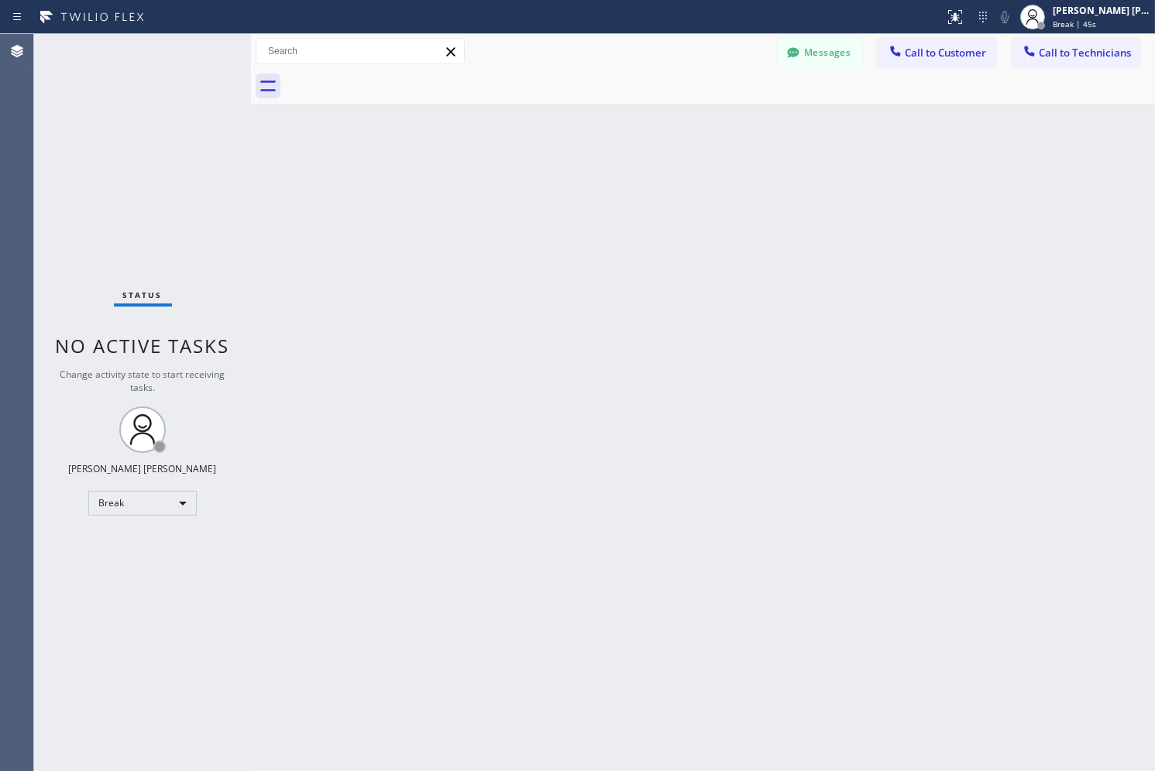
click at [566, 167] on div "Back to Dashboard Change Sender ID Customers Technicians AB [PERSON_NAME] [DATE…" at bounding box center [703, 402] width 904 height 737
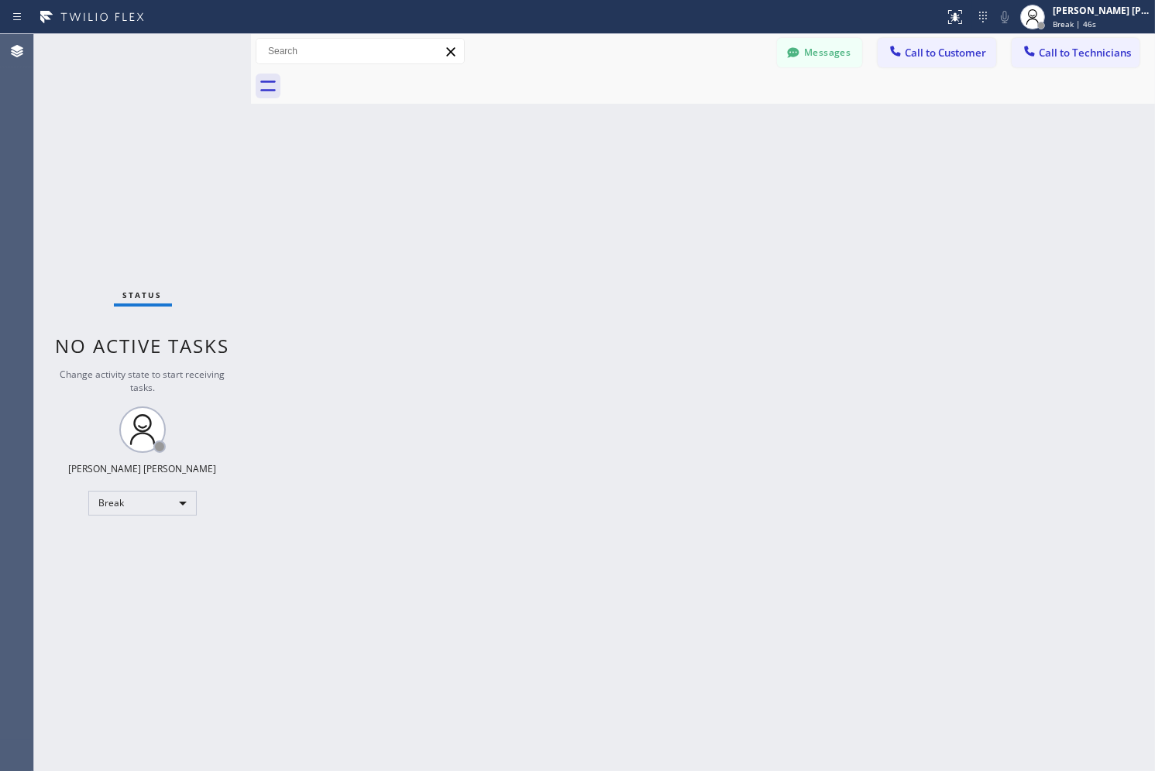
click at [566, 167] on div "Back to Dashboard Change Sender ID Customers Technicians AB [PERSON_NAME] [DATE…" at bounding box center [703, 402] width 904 height 737
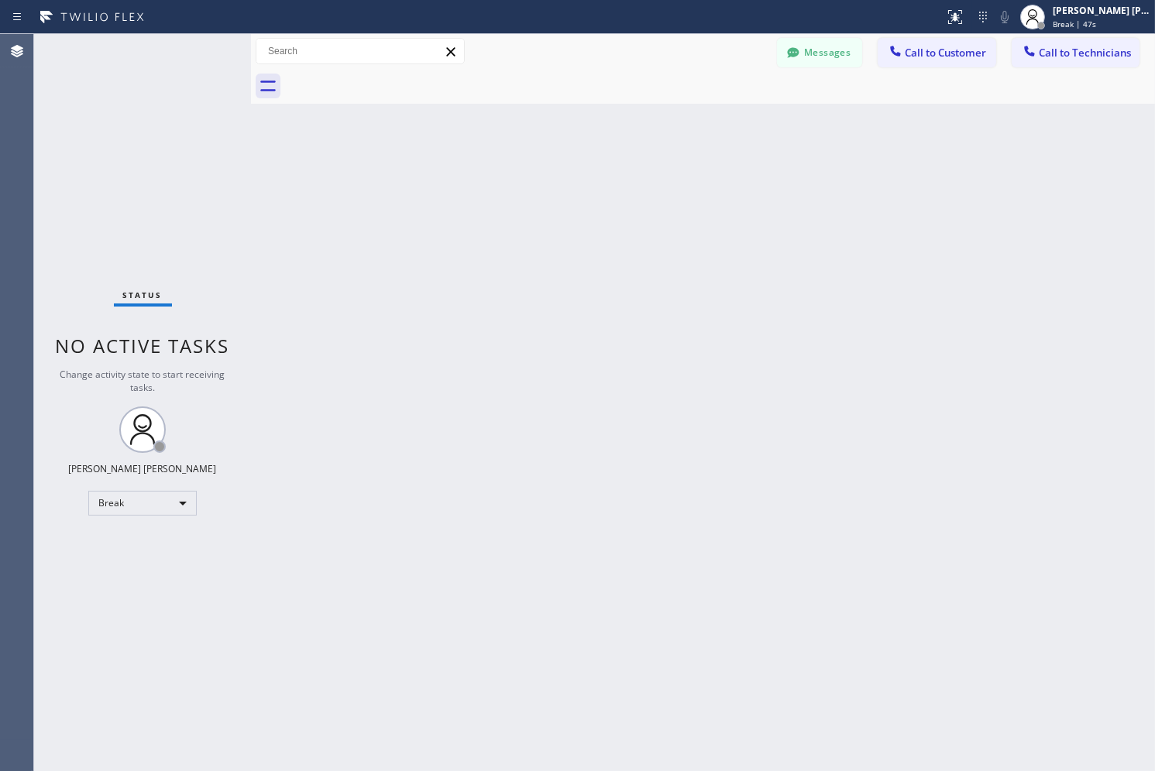
click at [566, 167] on div "Back to Dashboard Change Sender ID Customers Technicians AB [PERSON_NAME] [DATE…" at bounding box center [703, 402] width 904 height 737
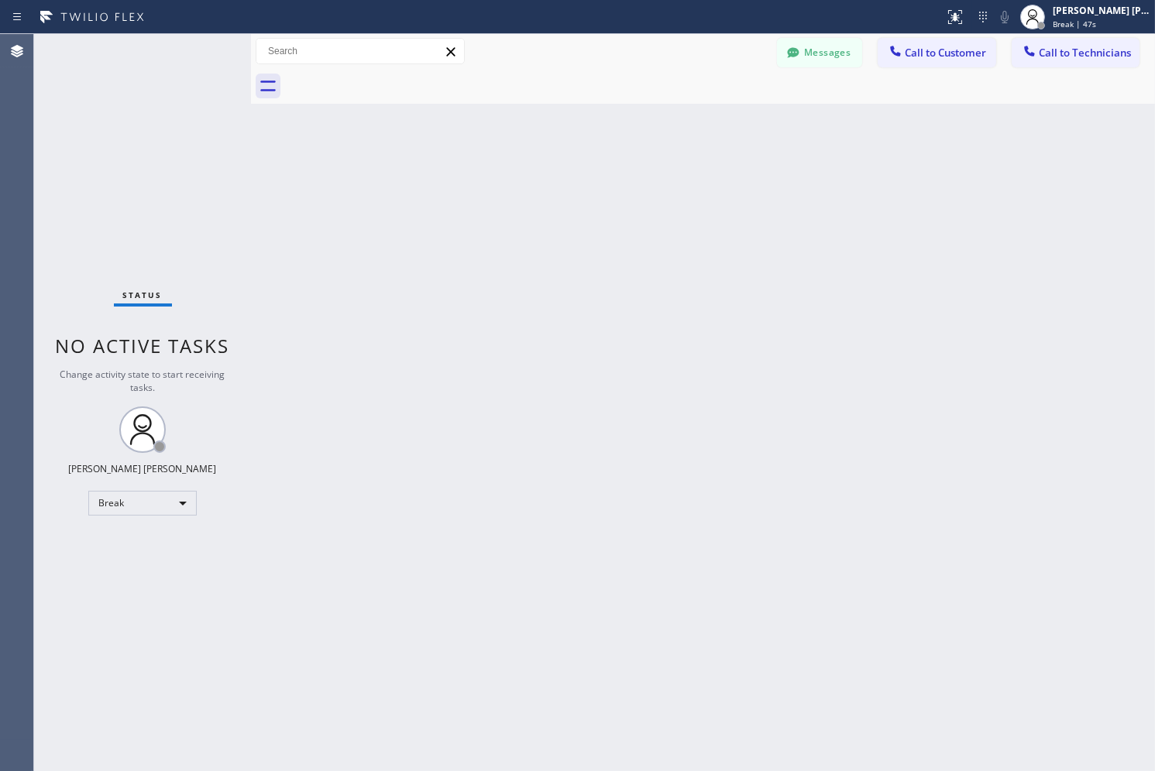
click at [566, 167] on div "Back to Dashboard Change Sender ID Customers Technicians AB [PERSON_NAME] [DATE…" at bounding box center [703, 402] width 904 height 737
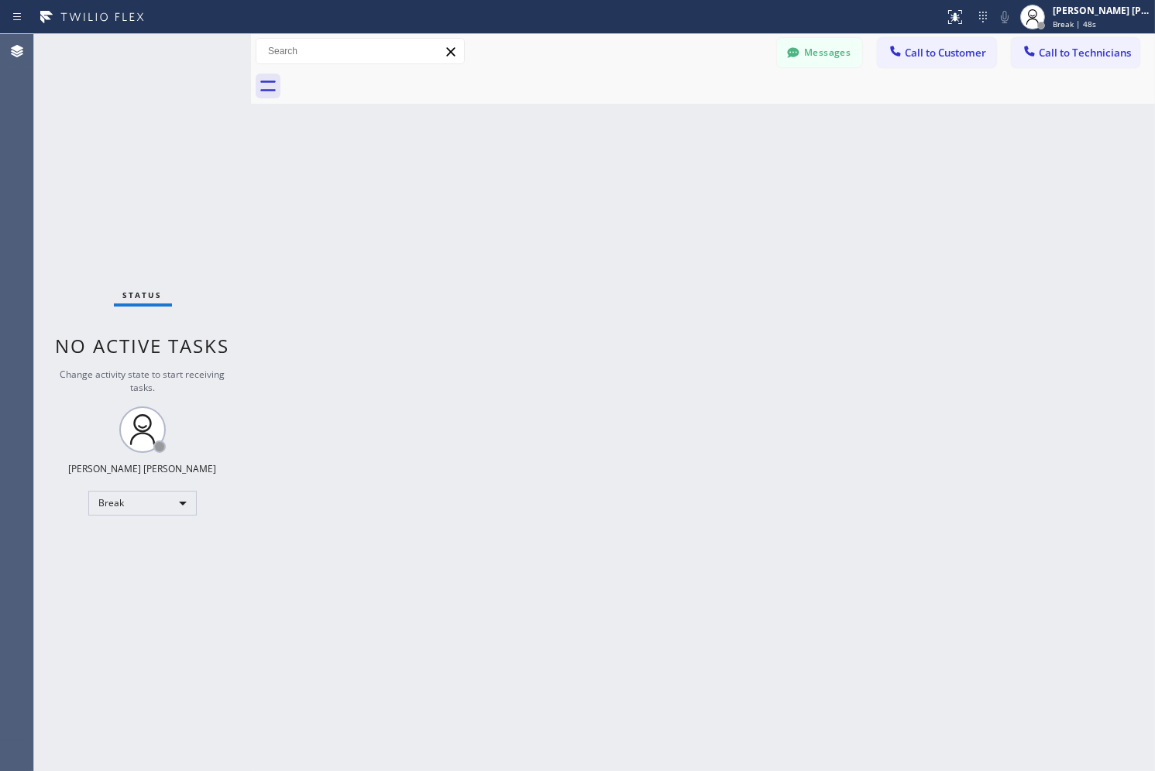
click at [566, 167] on div "Back to Dashboard Change Sender ID Customers Technicians AB [PERSON_NAME] [DATE…" at bounding box center [703, 402] width 904 height 737
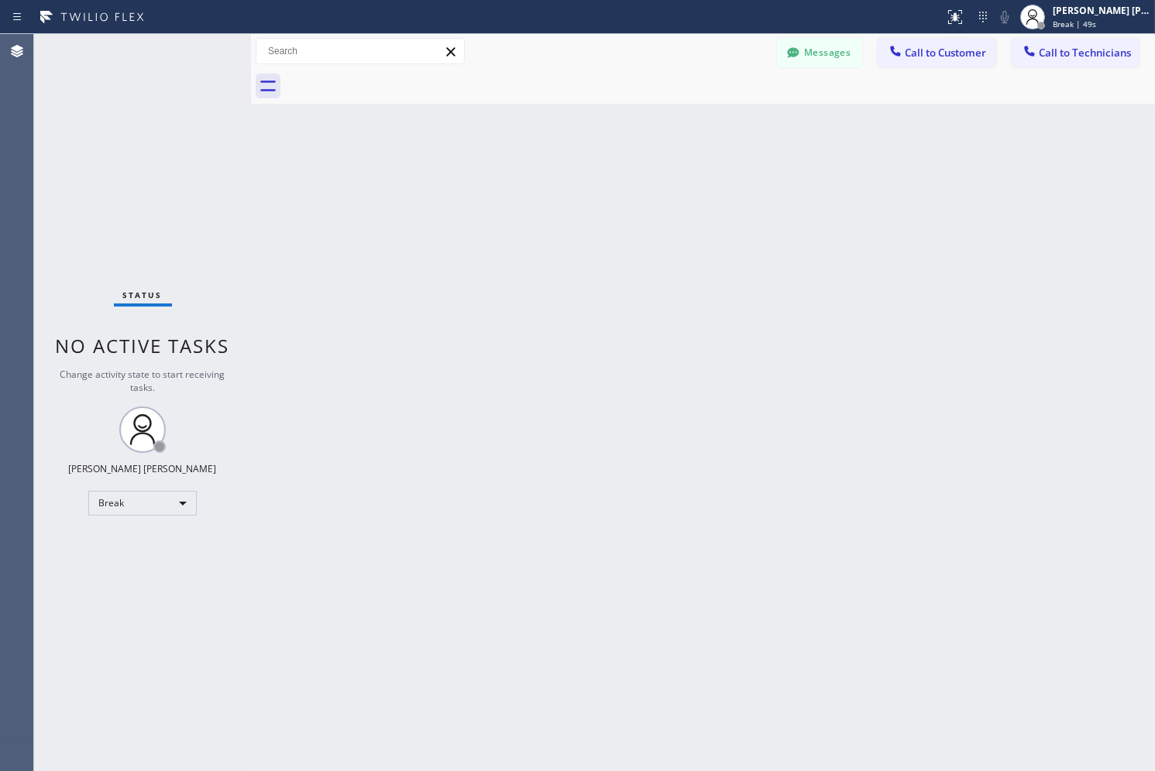
click at [566, 167] on div "Back to Dashboard Change Sender ID Customers Technicians AB [PERSON_NAME] [DATE…" at bounding box center [703, 402] width 904 height 737
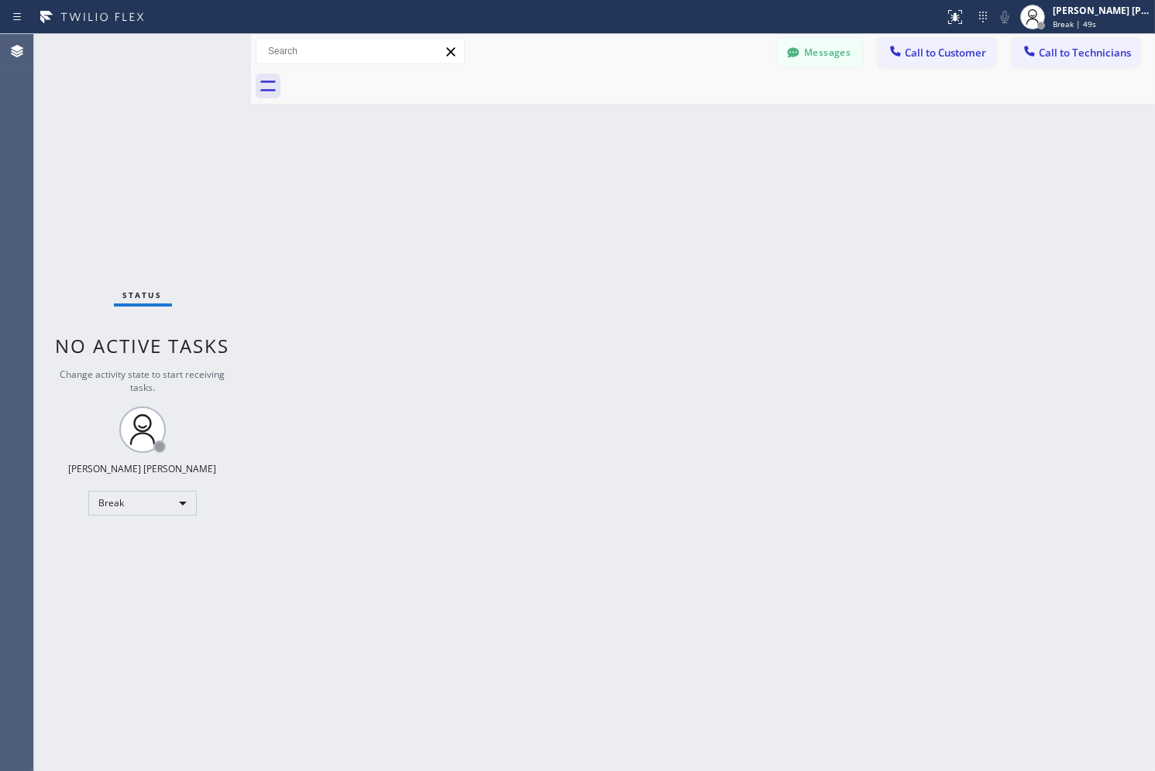
click at [566, 167] on div "Back to Dashboard Change Sender ID Customers Technicians AB [PERSON_NAME] [DATE…" at bounding box center [703, 402] width 904 height 737
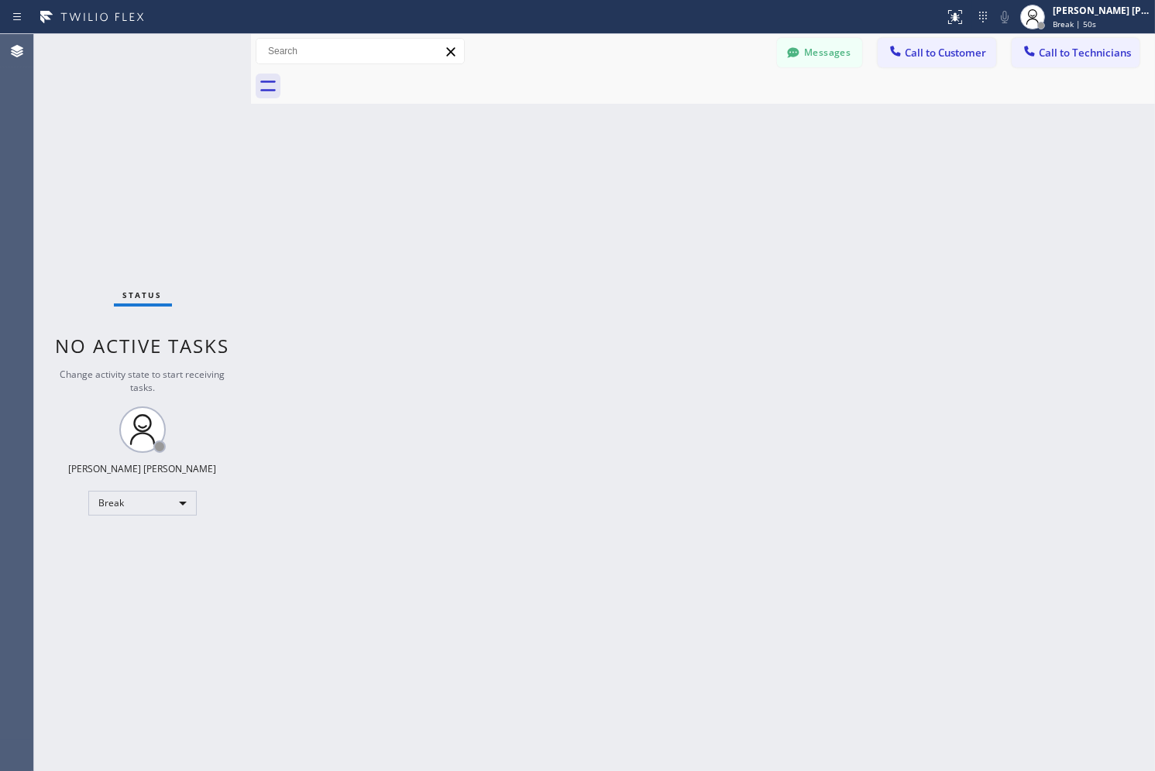
click at [566, 167] on div "Back to Dashboard Change Sender ID Customers Technicians AB [PERSON_NAME] [DATE…" at bounding box center [703, 402] width 904 height 737
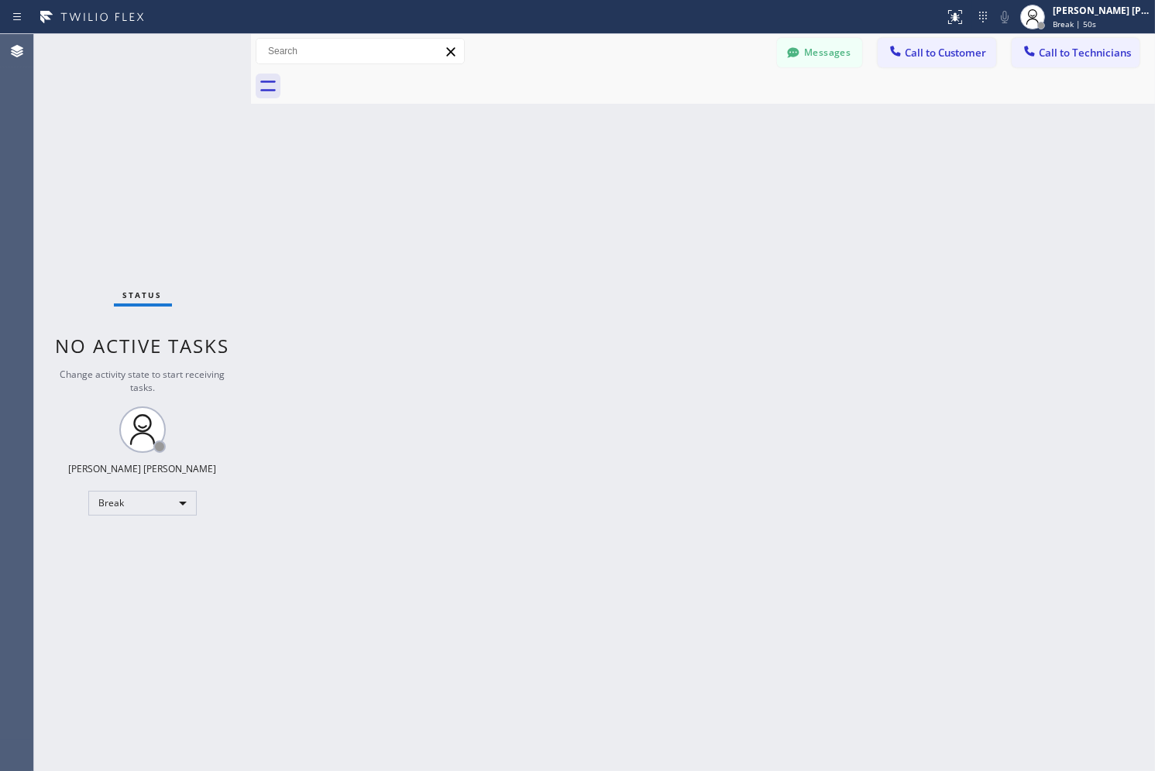
click at [566, 167] on div "Back to Dashboard Change Sender ID Customers Technicians AB [PERSON_NAME] [DATE…" at bounding box center [703, 402] width 904 height 737
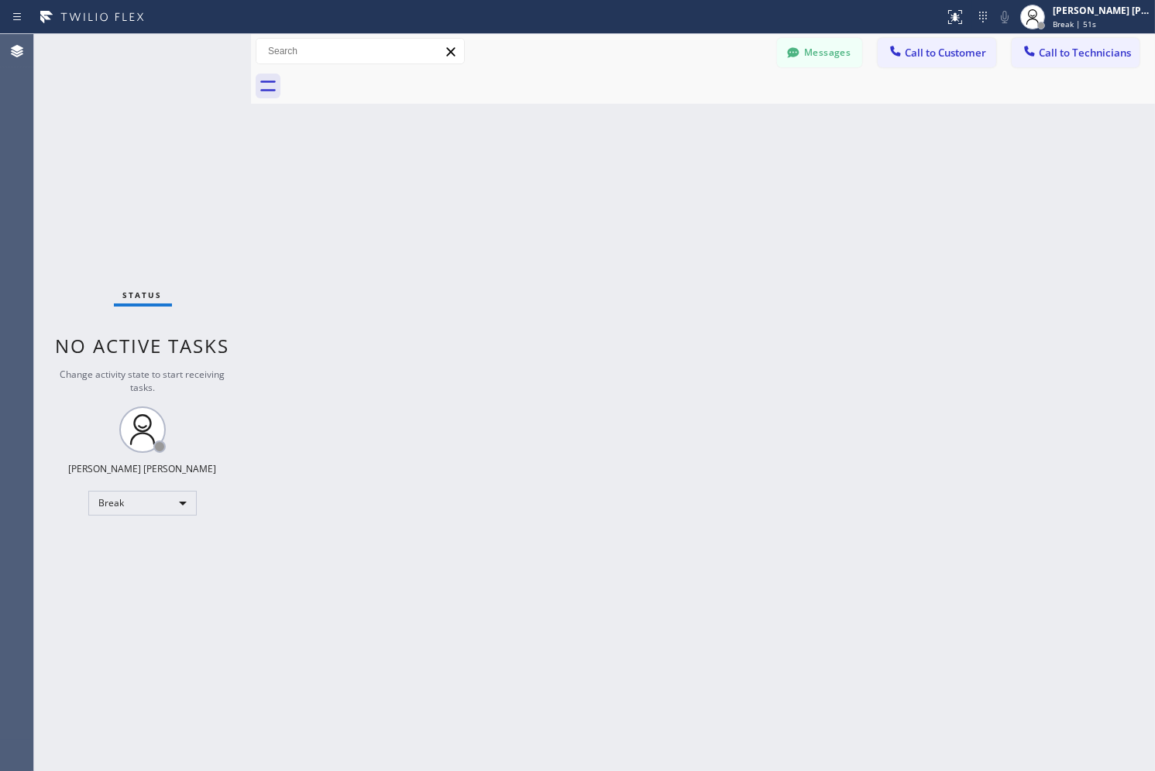
click at [566, 167] on div "Back to Dashboard Change Sender ID Customers Technicians AB [PERSON_NAME] [DATE…" at bounding box center [703, 402] width 904 height 737
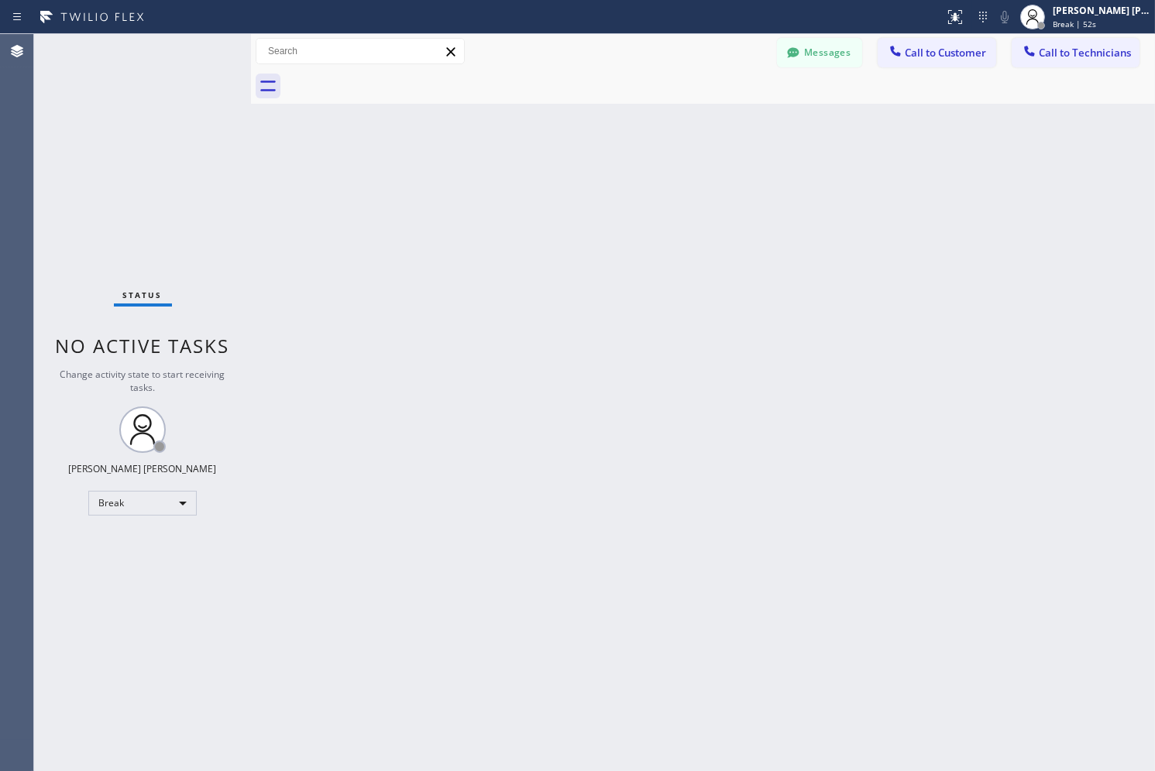
click at [566, 167] on div "Back to Dashboard Change Sender ID Customers Technicians AB [PERSON_NAME] [DATE…" at bounding box center [703, 402] width 904 height 737
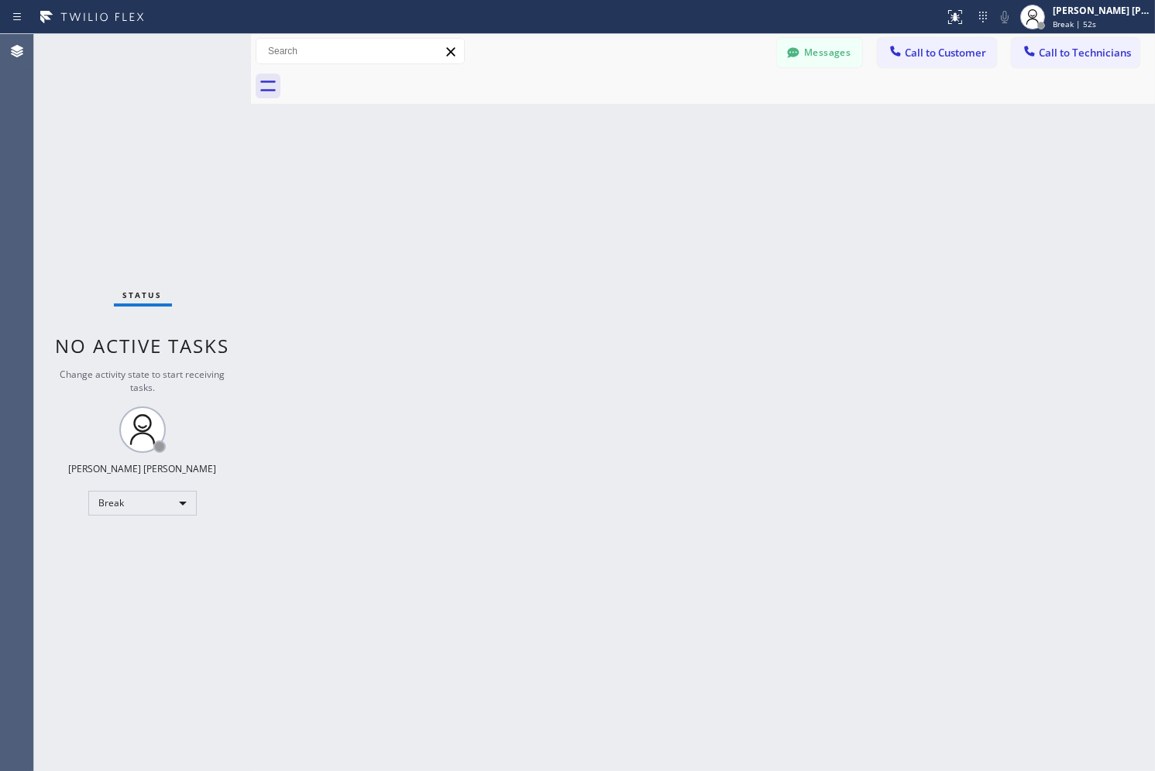
click at [566, 167] on div "Back to Dashboard Change Sender ID Customers Technicians AB [PERSON_NAME] [DATE…" at bounding box center [703, 402] width 904 height 737
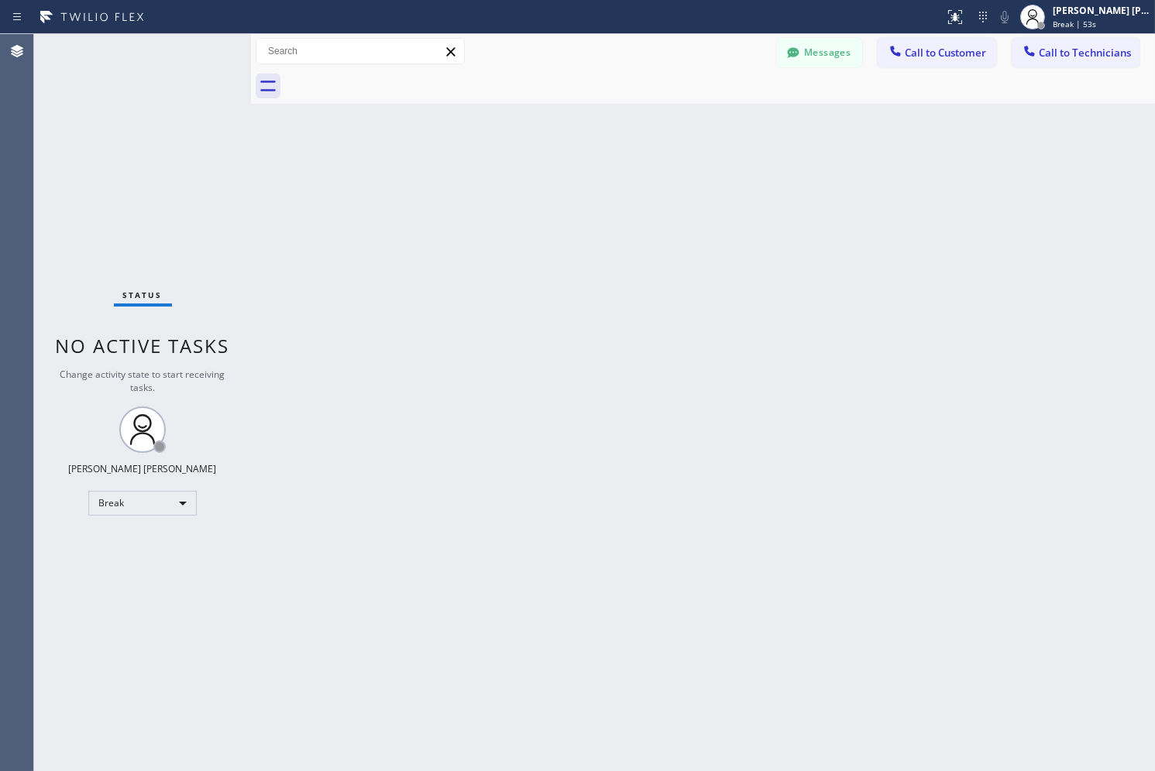
click at [566, 167] on div "Back to Dashboard Change Sender ID Customers Technicians AB [PERSON_NAME] [DATE…" at bounding box center [703, 402] width 904 height 737
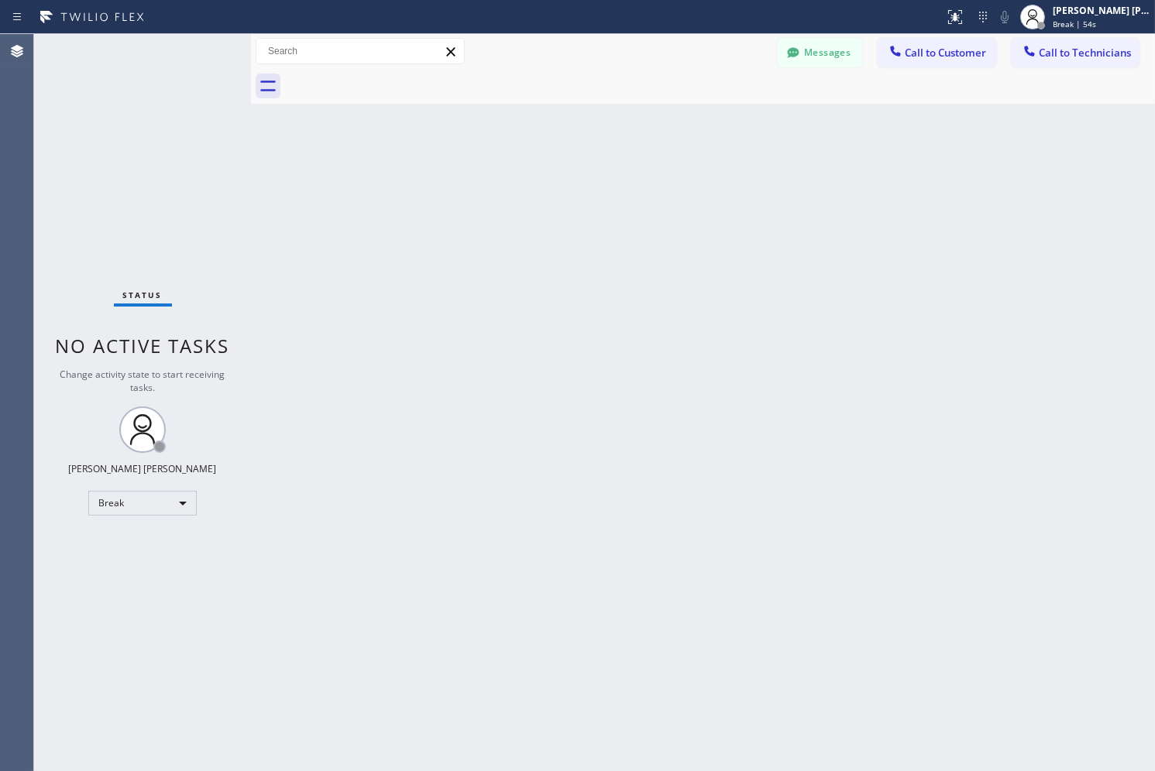
click at [566, 167] on div "Back to Dashboard Change Sender ID Customers Technicians AB [PERSON_NAME] [DATE…" at bounding box center [703, 402] width 904 height 737
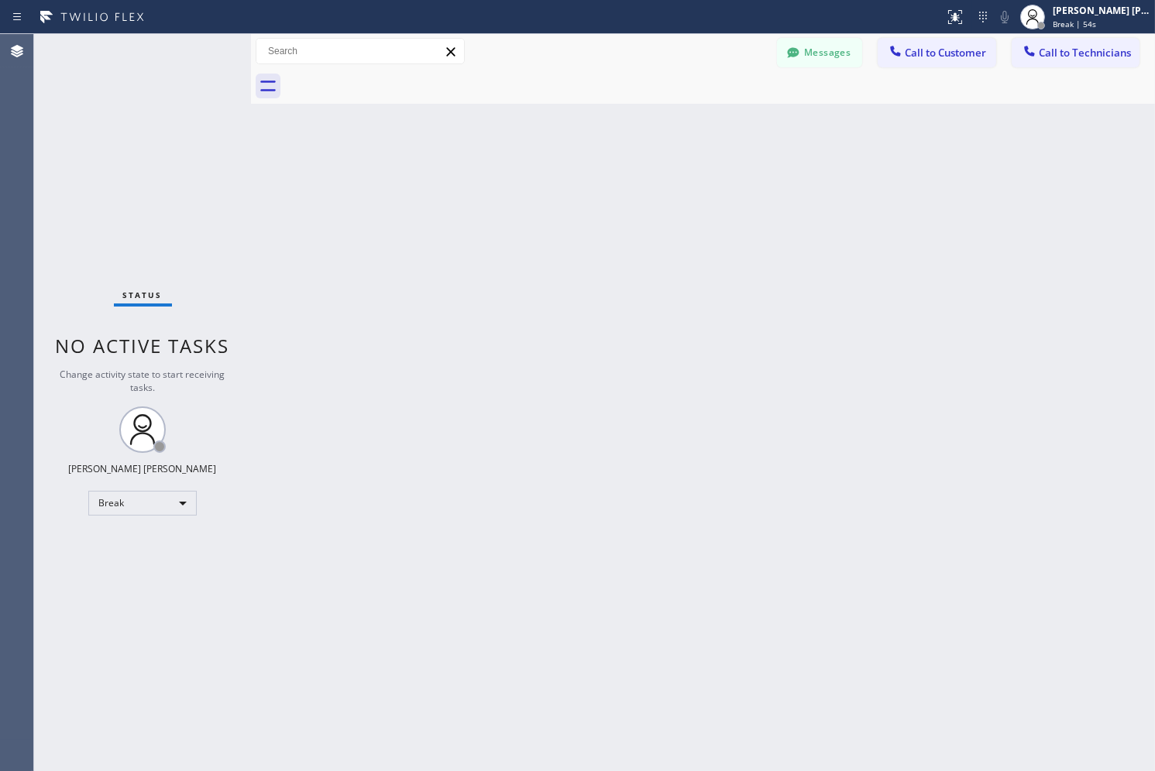
click at [566, 167] on div "Back to Dashboard Change Sender ID Customers Technicians AB [PERSON_NAME] [DATE…" at bounding box center [703, 402] width 904 height 737
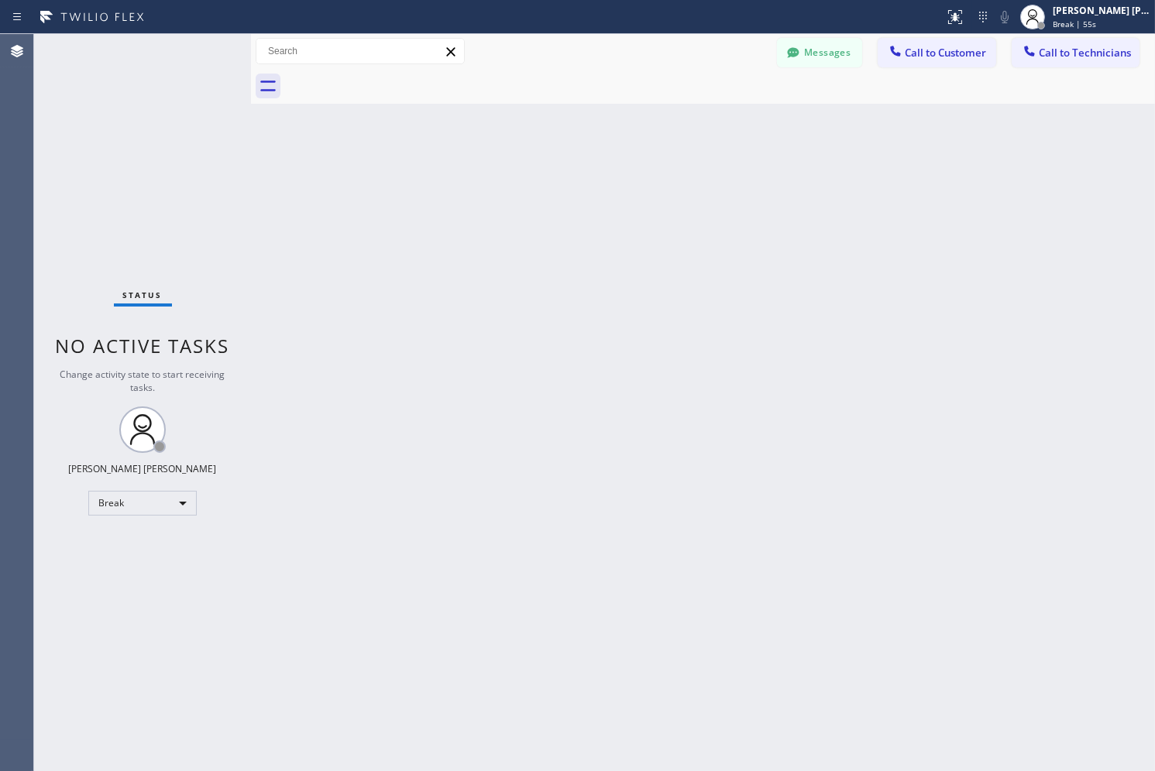
click at [566, 167] on div "Back to Dashboard Change Sender ID Customers Technicians AB [PERSON_NAME] [DATE…" at bounding box center [703, 402] width 904 height 737
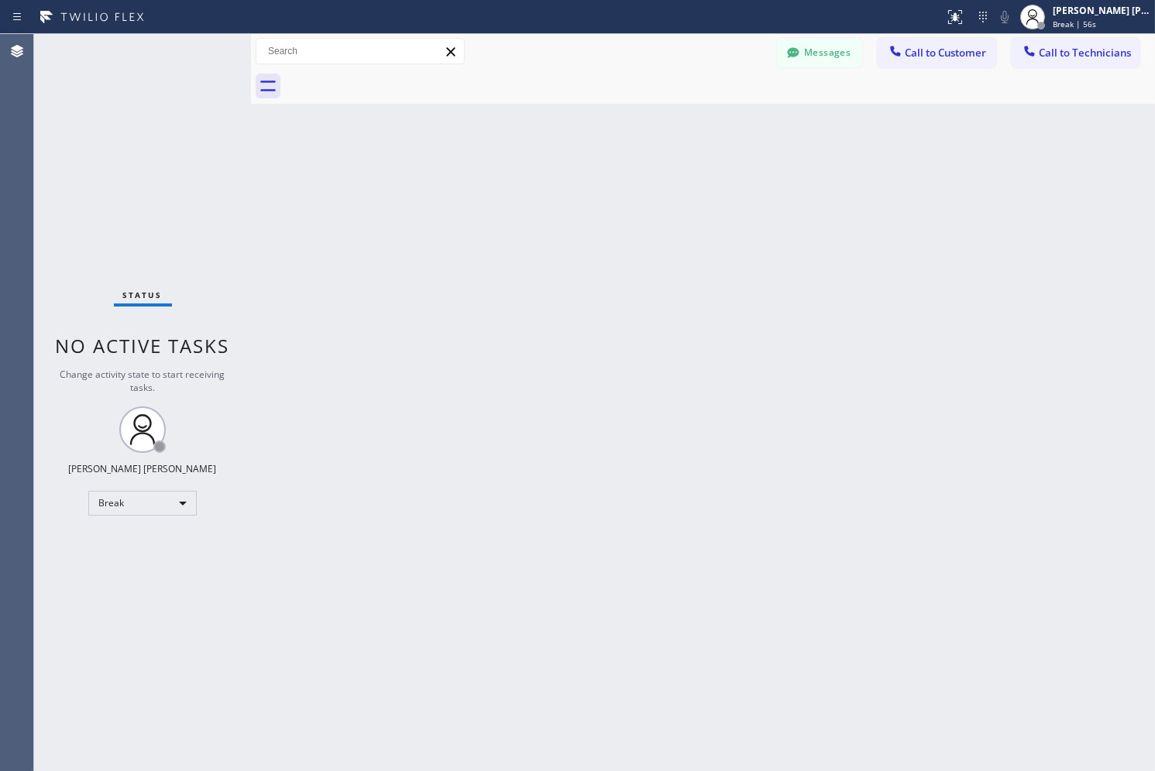
click at [566, 167] on div "Back to Dashboard Change Sender ID Customers Technicians AB [PERSON_NAME] [DATE…" at bounding box center [703, 402] width 904 height 737
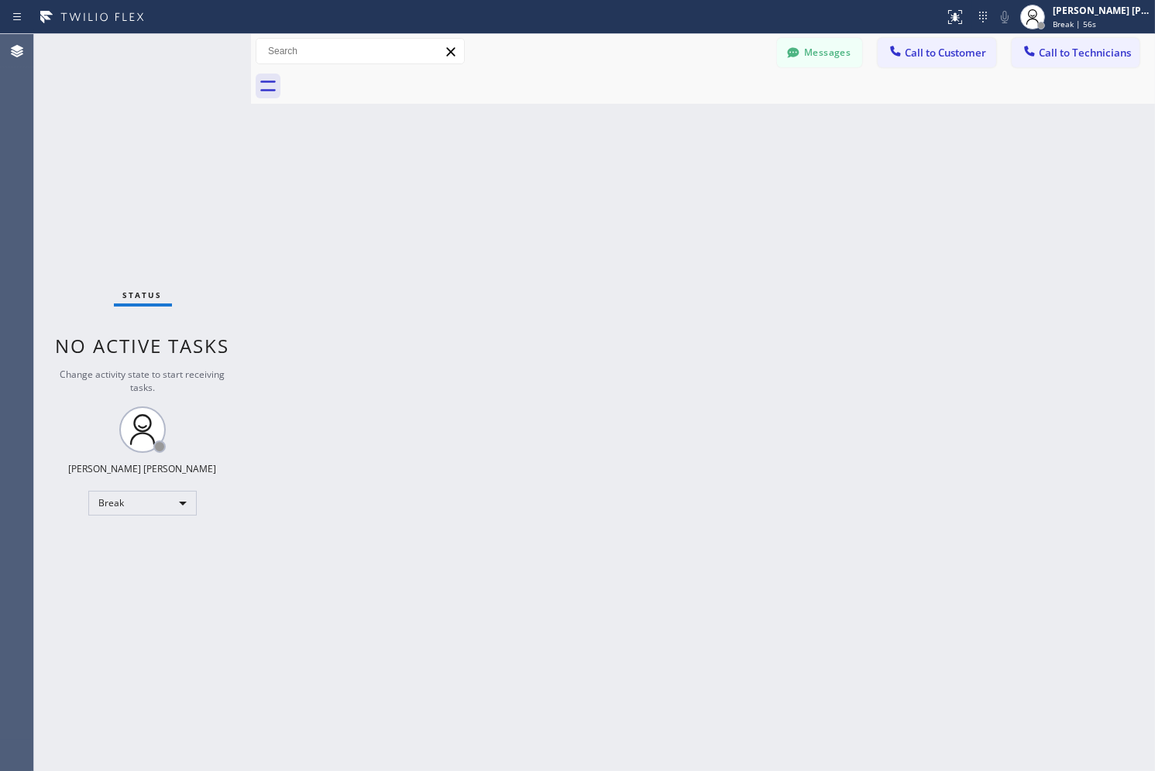
click at [566, 167] on div "Back to Dashboard Change Sender ID Customers Technicians AB [PERSON_NAME] [DATE…" at bounding box center [703, 402] width 904 height 737
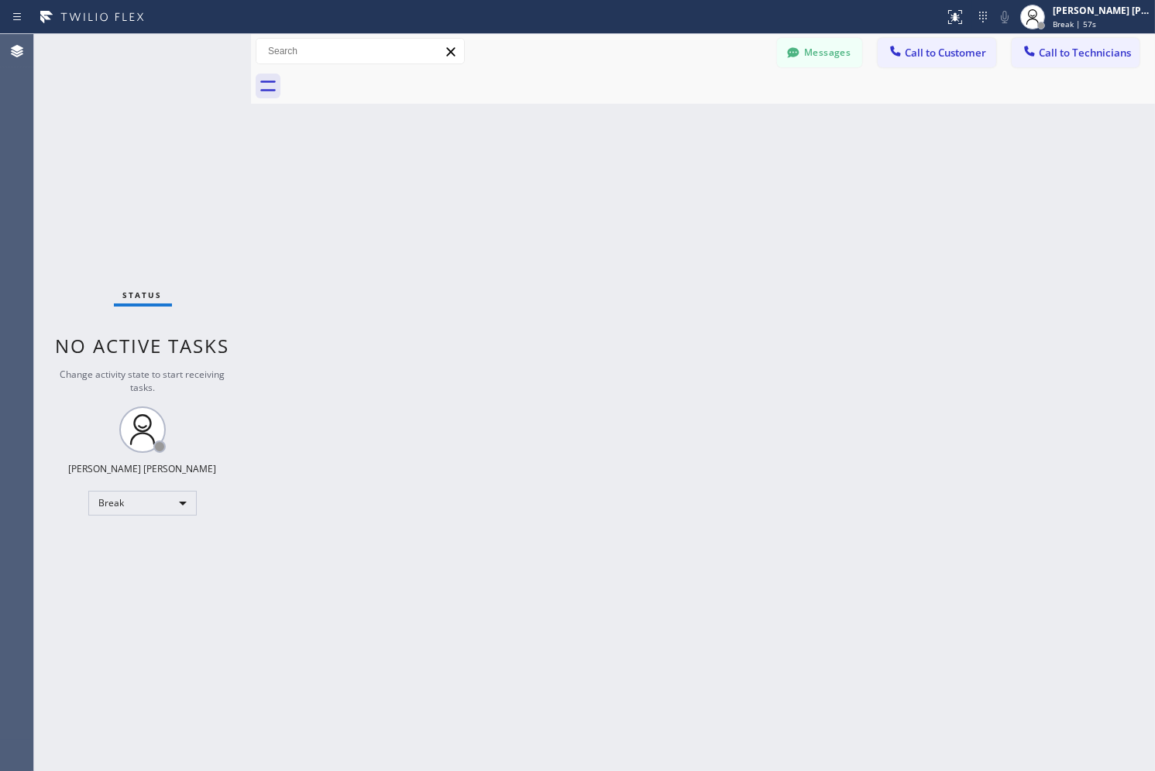
click at [566, 167] on div "Back to Dashboard Change Sender ID Customers Technicians AB [PERSON_NAME] [DATE…" at bounding box center [703, 402] width 904 height 737
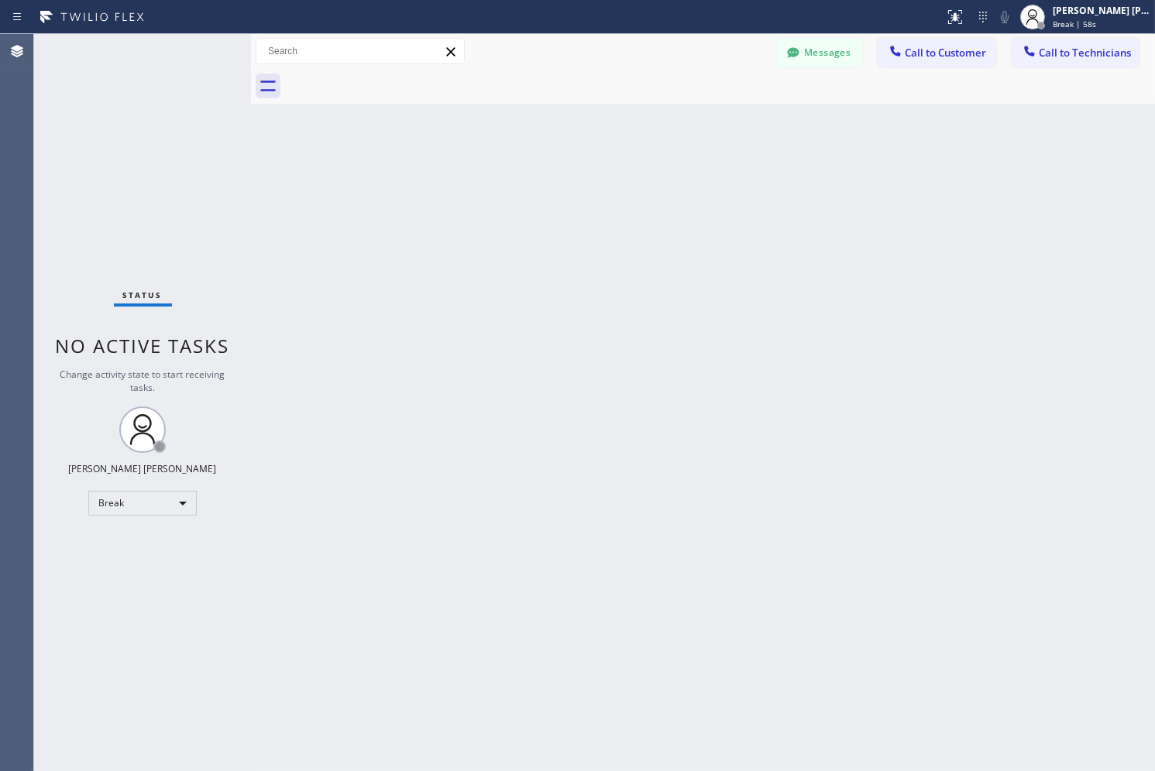
click at [566, 167] on div "Back to Dashboard Change Sender ID Customers Technicians AB [PERSON_NAME] [DATE…" at bounding box center [703, 402] width 904 height 737
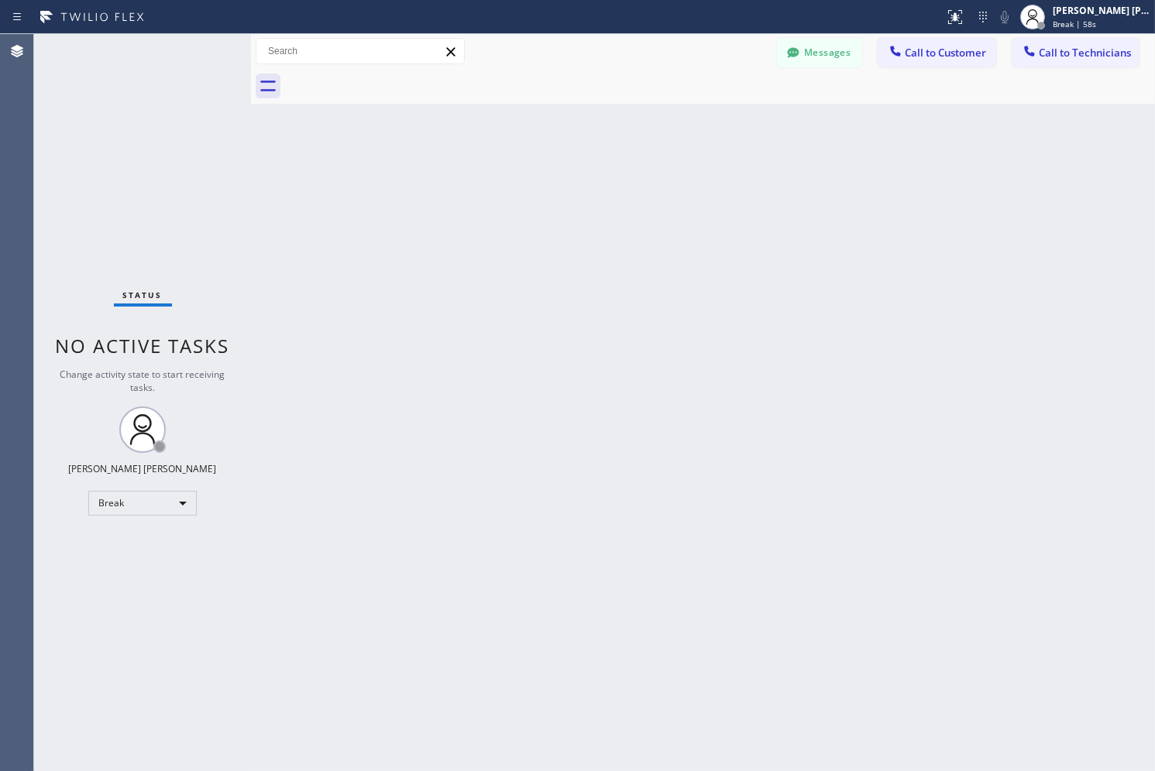
click at [566, 167] on div "Back to Dashboard Change Sender ID Customers Technicians AB [PERSON_NAME] [DATE…" at bounding box center [703, 402] width 904 height 737
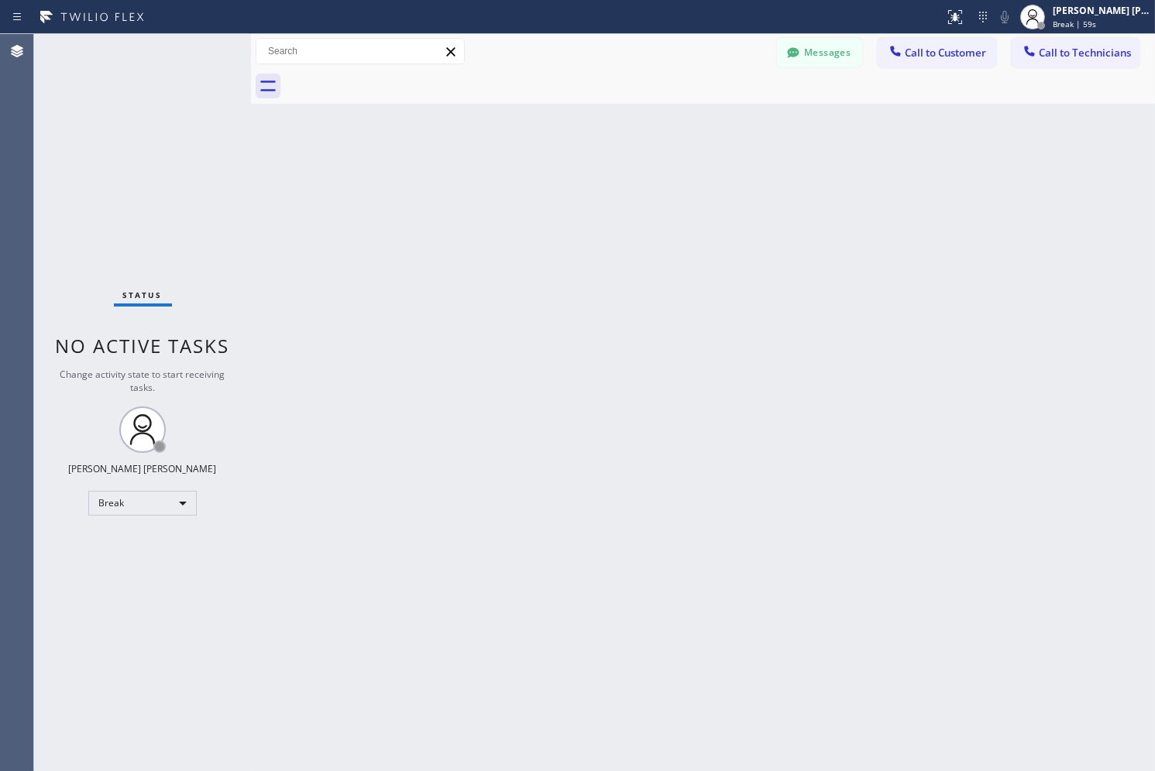
click at [566, 167] on div "Back to Dashboard Change Sender ID Customers Technicians AB [PERSON_NAME] [DATE…" at bounding box center [703, 402] width 904 height 737
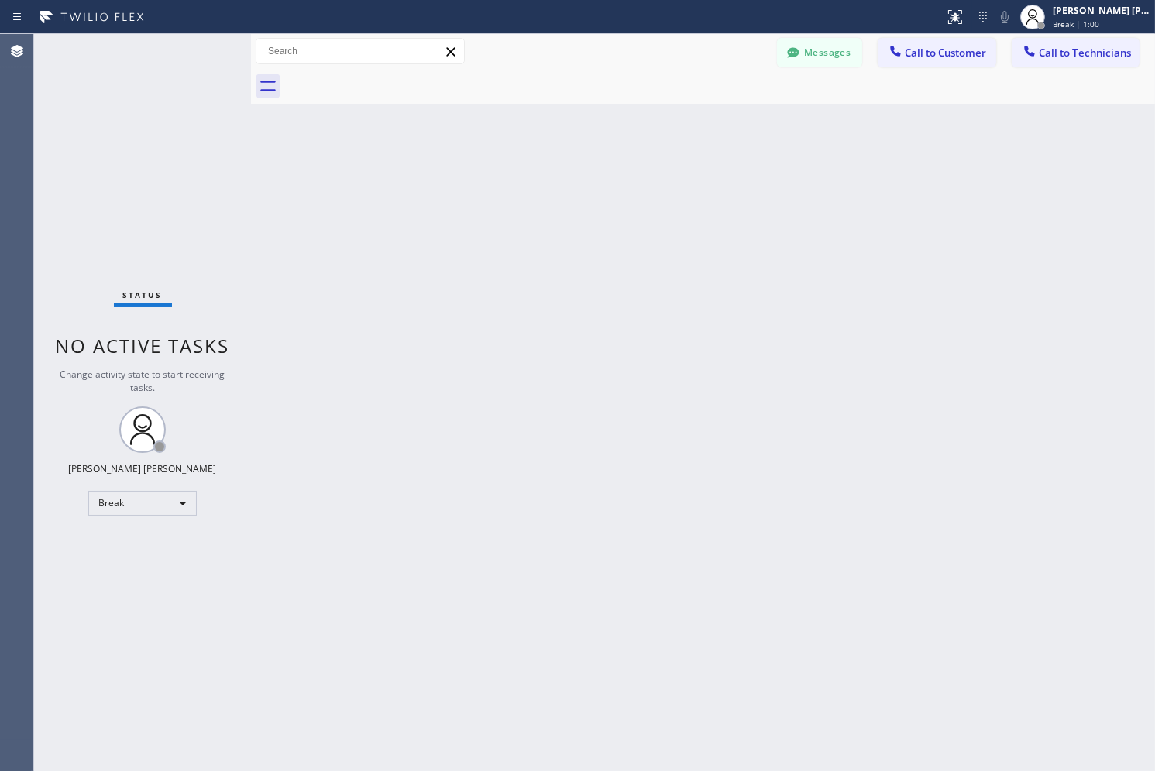
click at [566, 167] on div "Back to Dashboard Change Sender ID Customers Technicians AB [PERSON_NAME] [DATE…" at bounding box center [703, 402] width 904 height 737
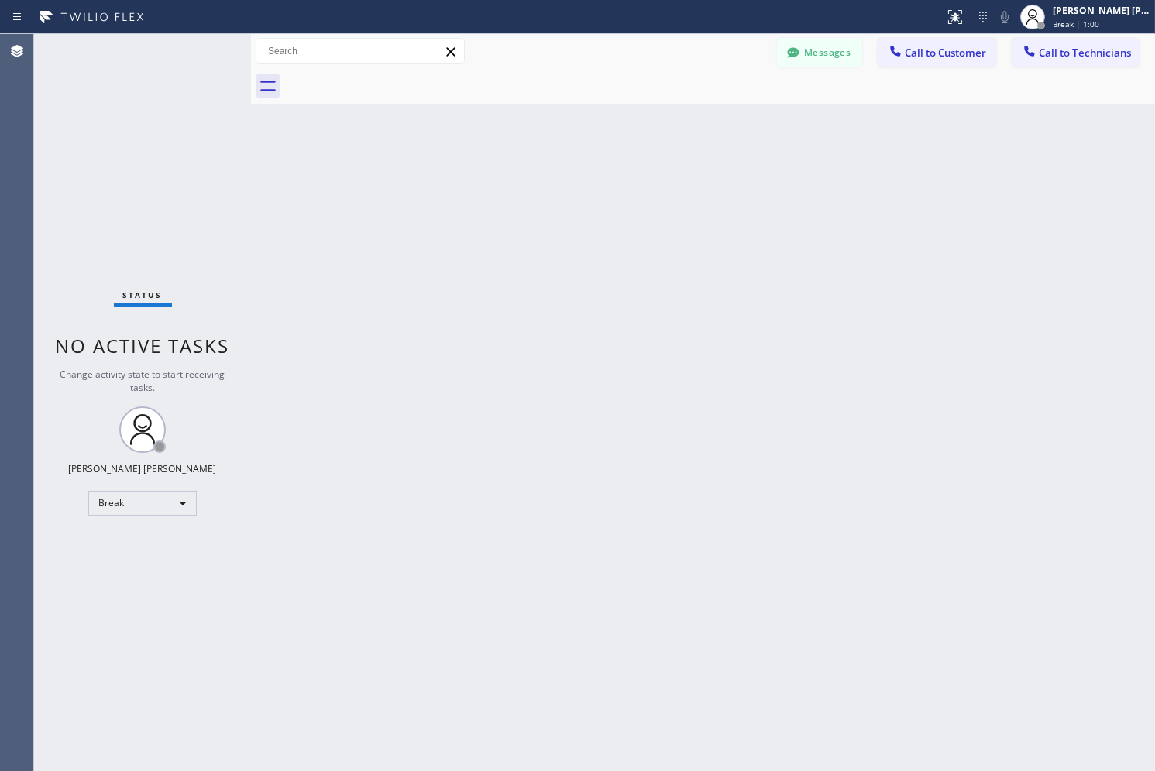
click at [566, 167] on div "Back to Dashboard Change Sender ID Customers Technicians AB [PERSON_NAME] [DATE…" at bounding box center [703, 402] width 904 height 737
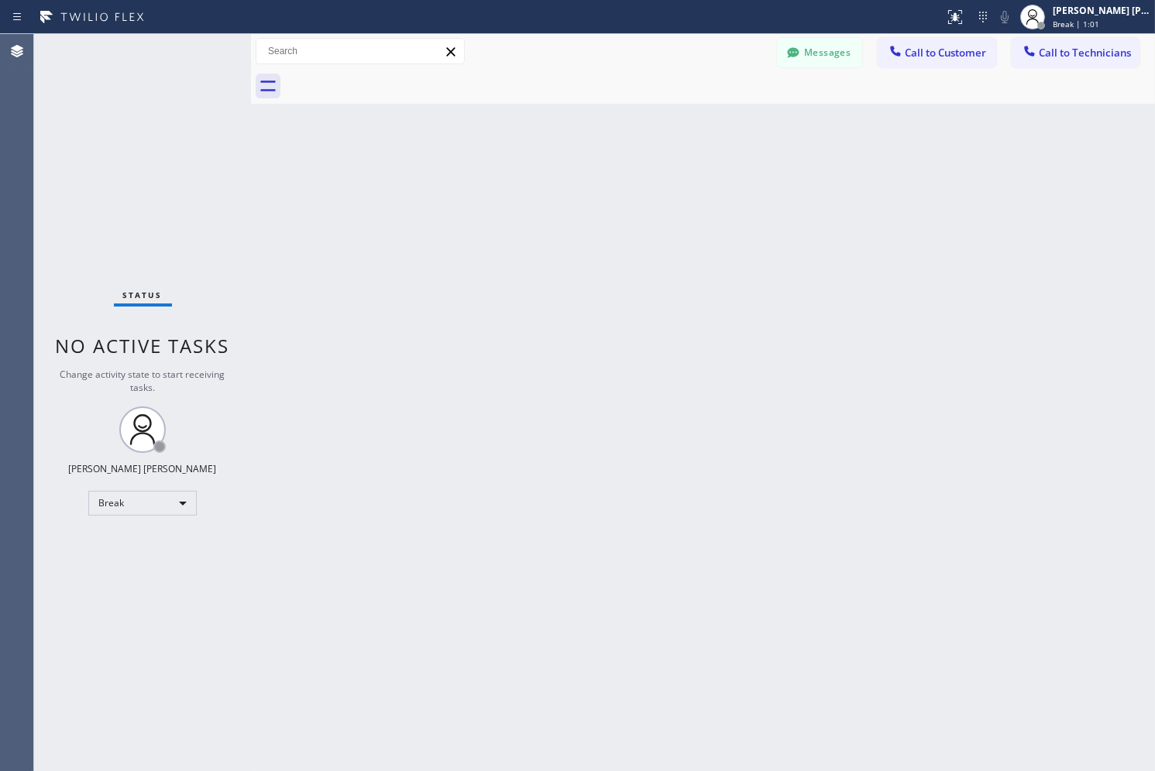
click at [566, 167] on div "Back to Dashboard Change Sender ID Customers Technicians AB [PERSON_NAME] [DATE…" at bounding box center [703, 402] width 904 height 737
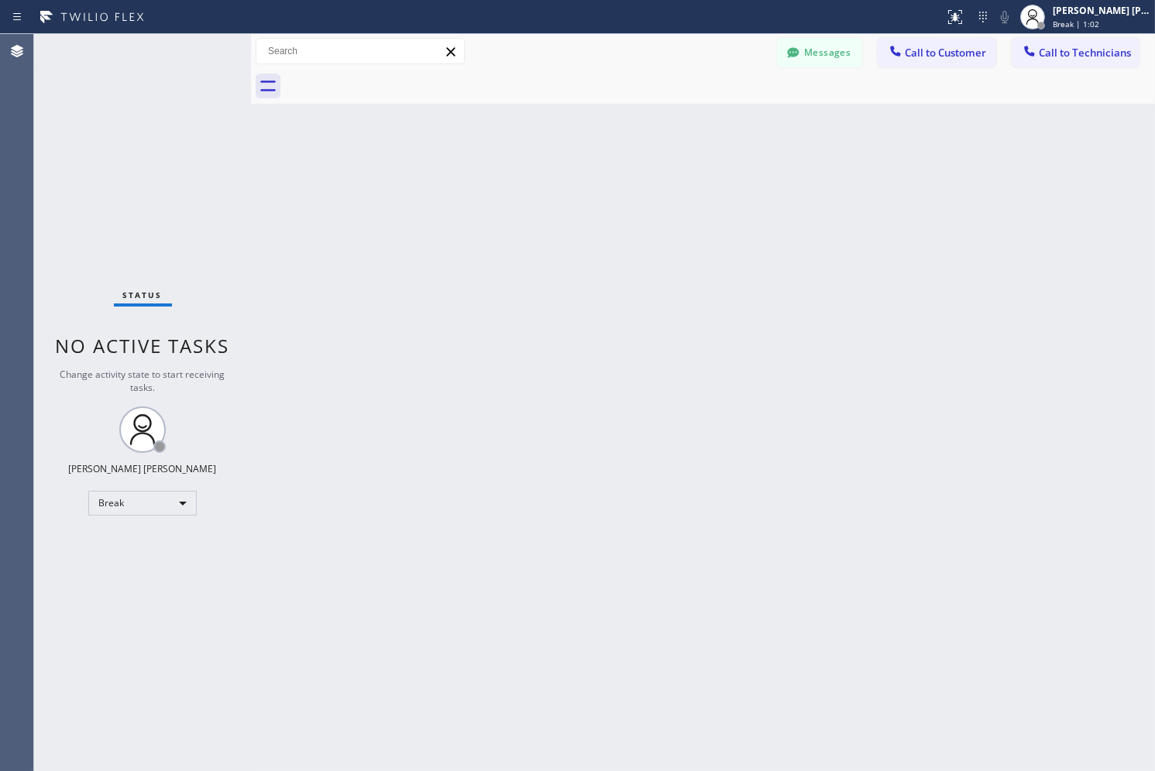
click at [566, 167] on div "Back to Dashboard Change Sender ID Customers Technicians AB [PERSON_NAME] [DATE…" at bounding box center [703, 402] width 904 height 737
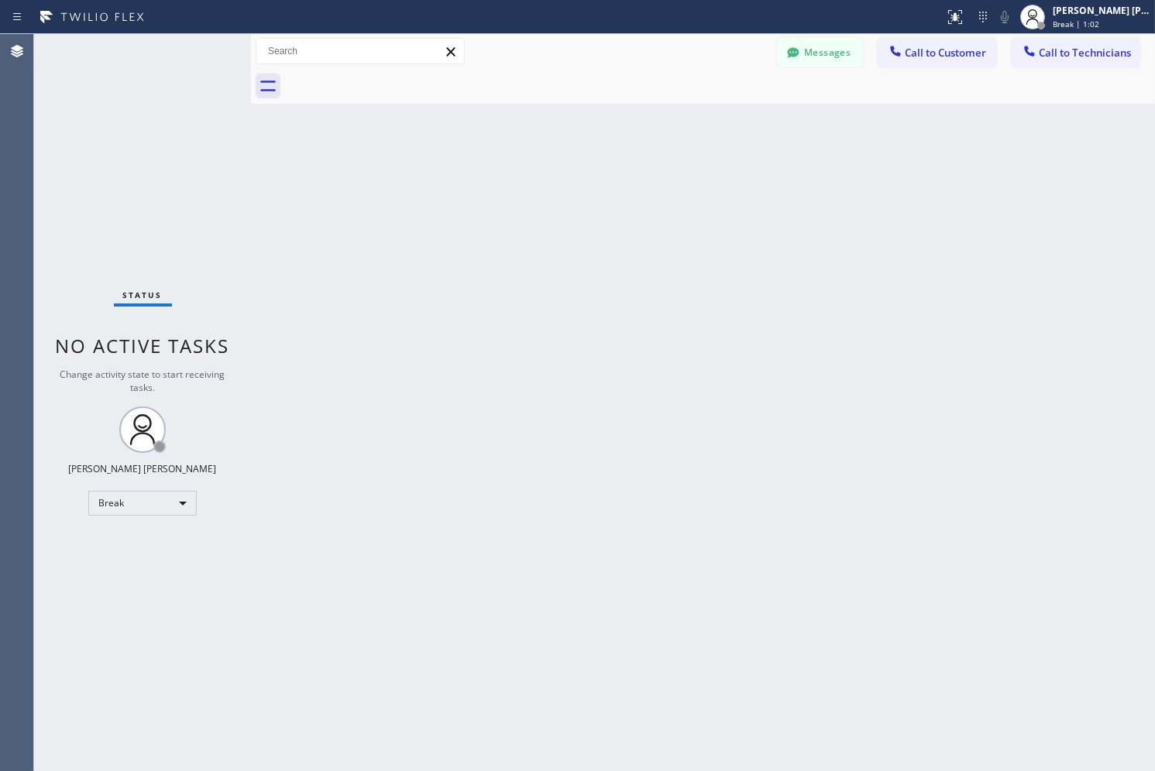
click at [566, 167] on div "Back to Dashboard Change Sender ID Customers Technicians AB [PERSON_NAME] [DATE…" at bounding box center [703, 402] width 904 height 737
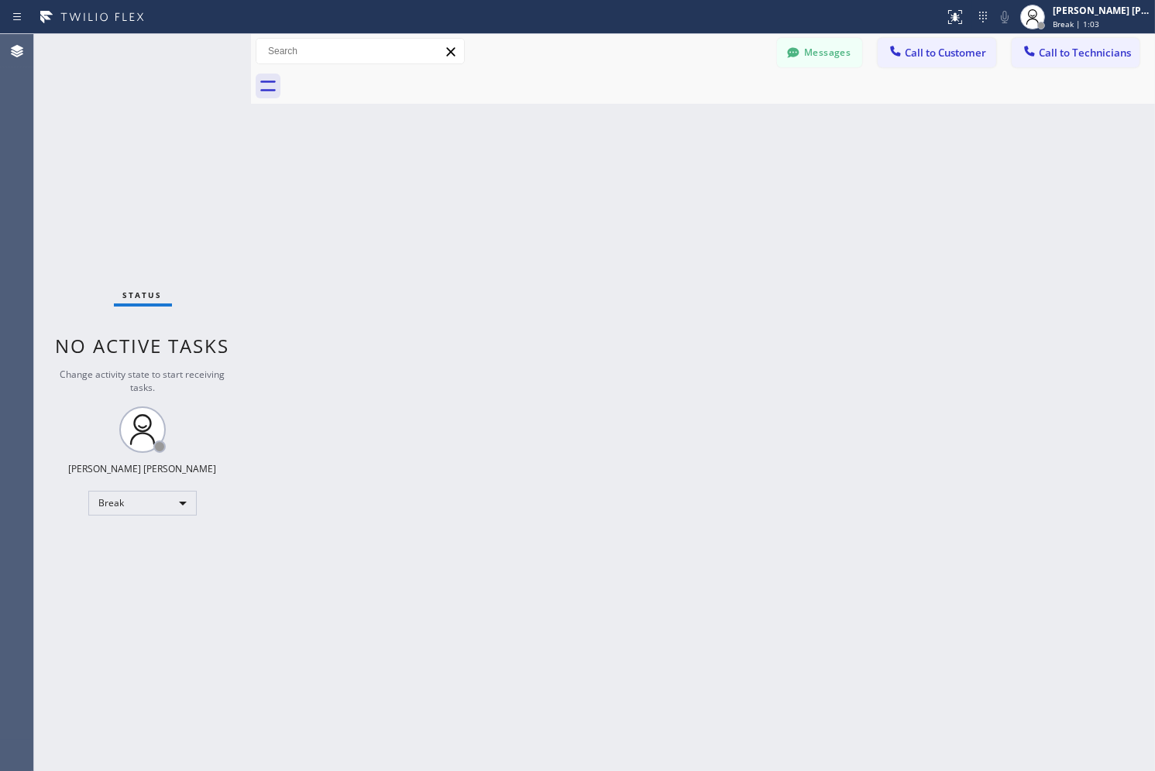
click at [566, 167] on div "Back to Dashboard Change Sender ID Customers Technicians AB [PERSON_NAME] [DATE…" at bounding box center [703, 402] width 904 height 737
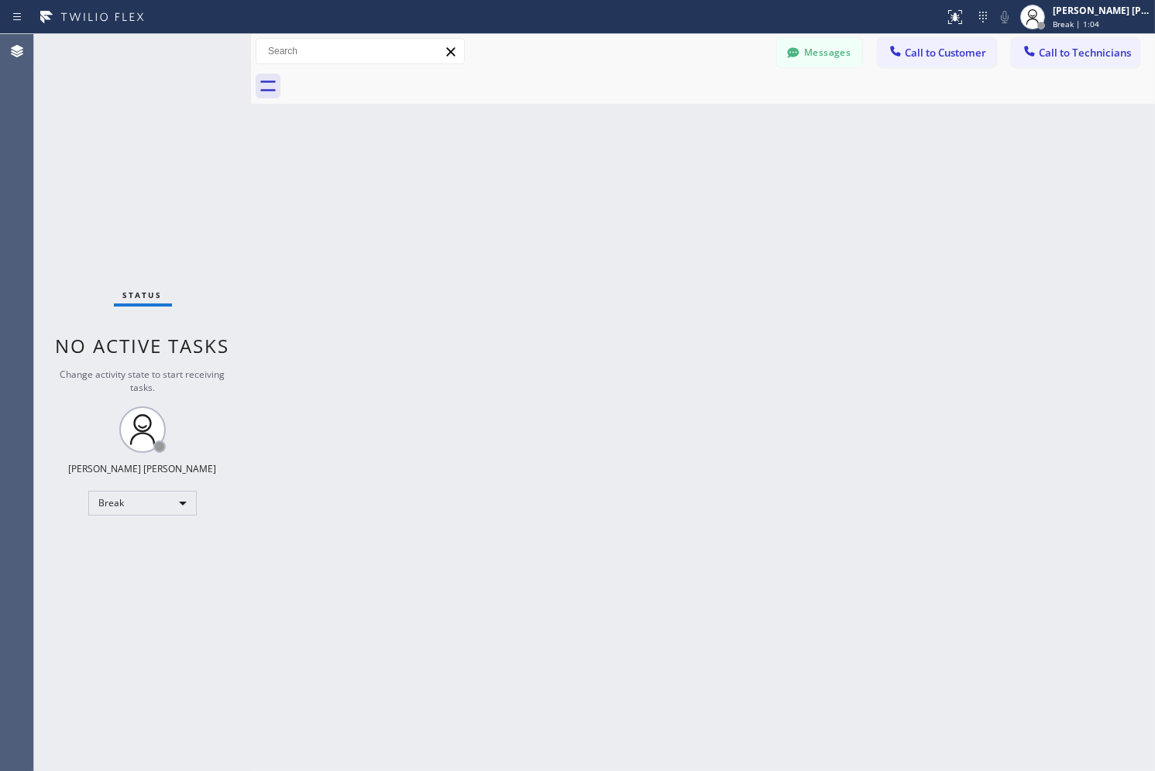
click at [566, 167] on div "Back to Dashboard Change Sender ID Customers Technicians AB [PERSON_NAME] [DATE…" at bounding box center [703, 402] width 904 height 737
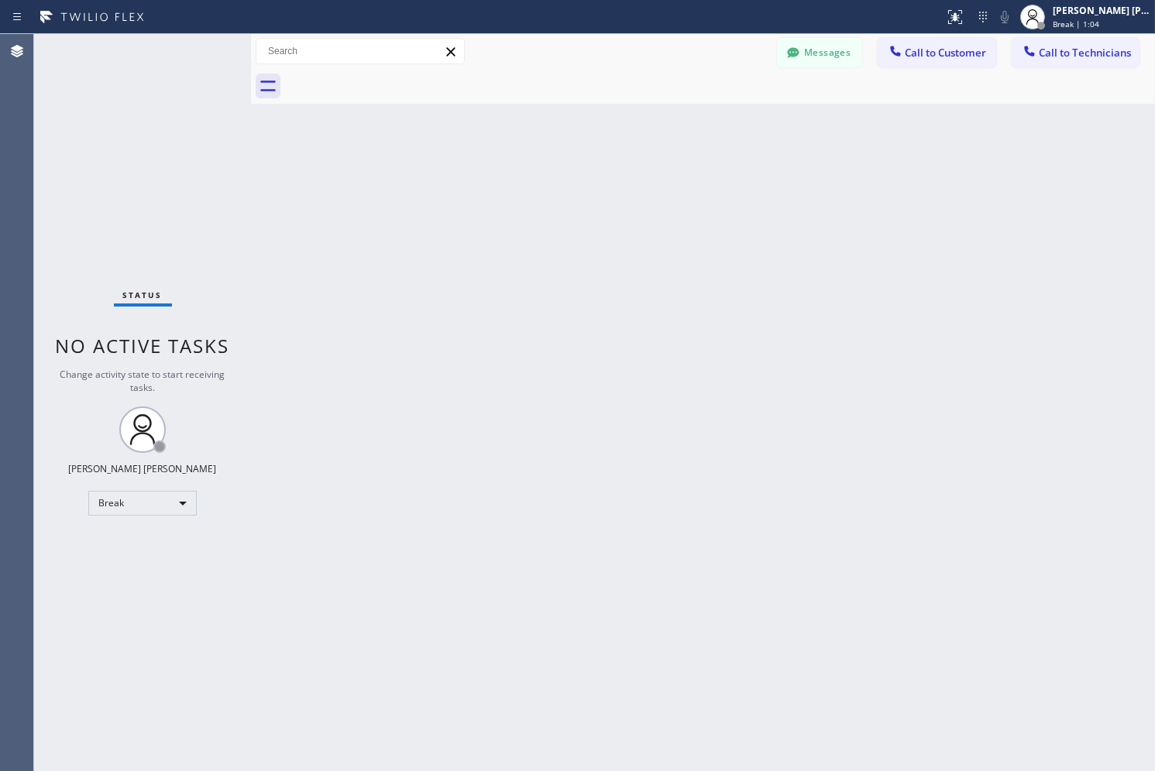
click at [566, 167] on div "Back to Dashboard Change Sender ID Customers Technicians AB [PERSON_NAME] [DATE…" at bounding box center [703, 402] width 904 height 737
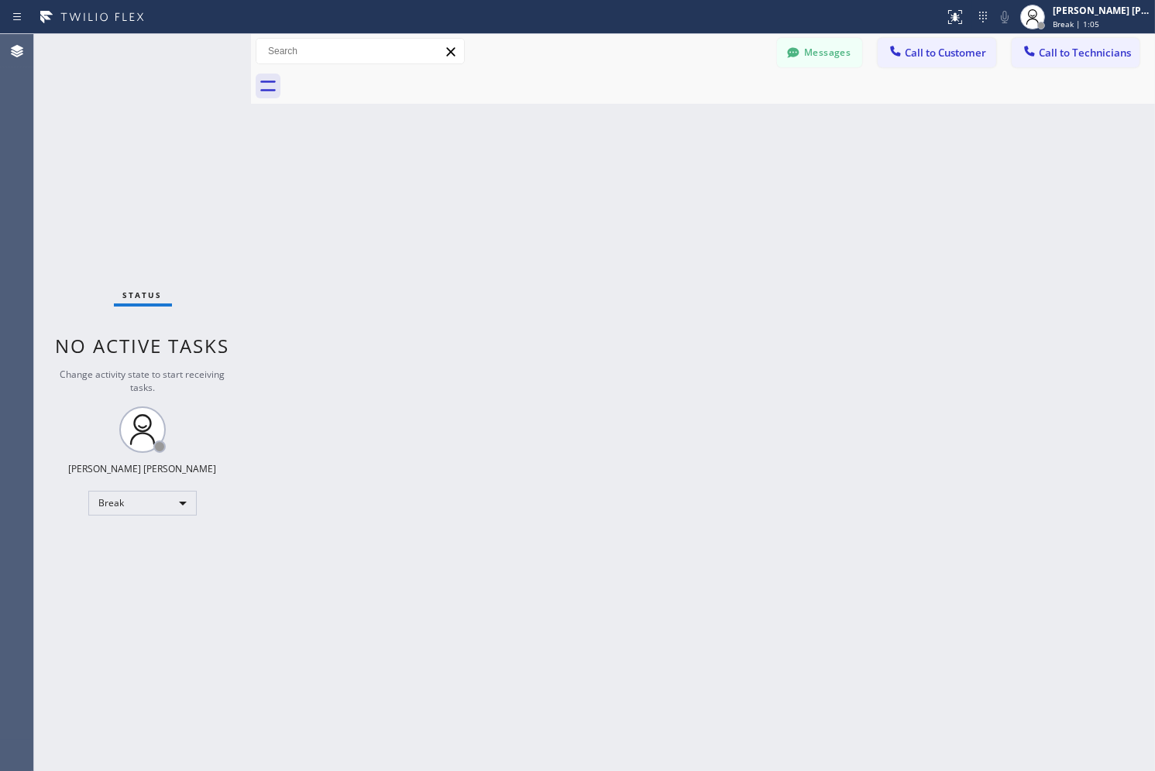
click at [566, 167] on div "Back to Dashboard Change Sender ID Customers Technicians AB [PERSON_NAME] [DATE…" at bounding box center [703, 402] width 904 height 737
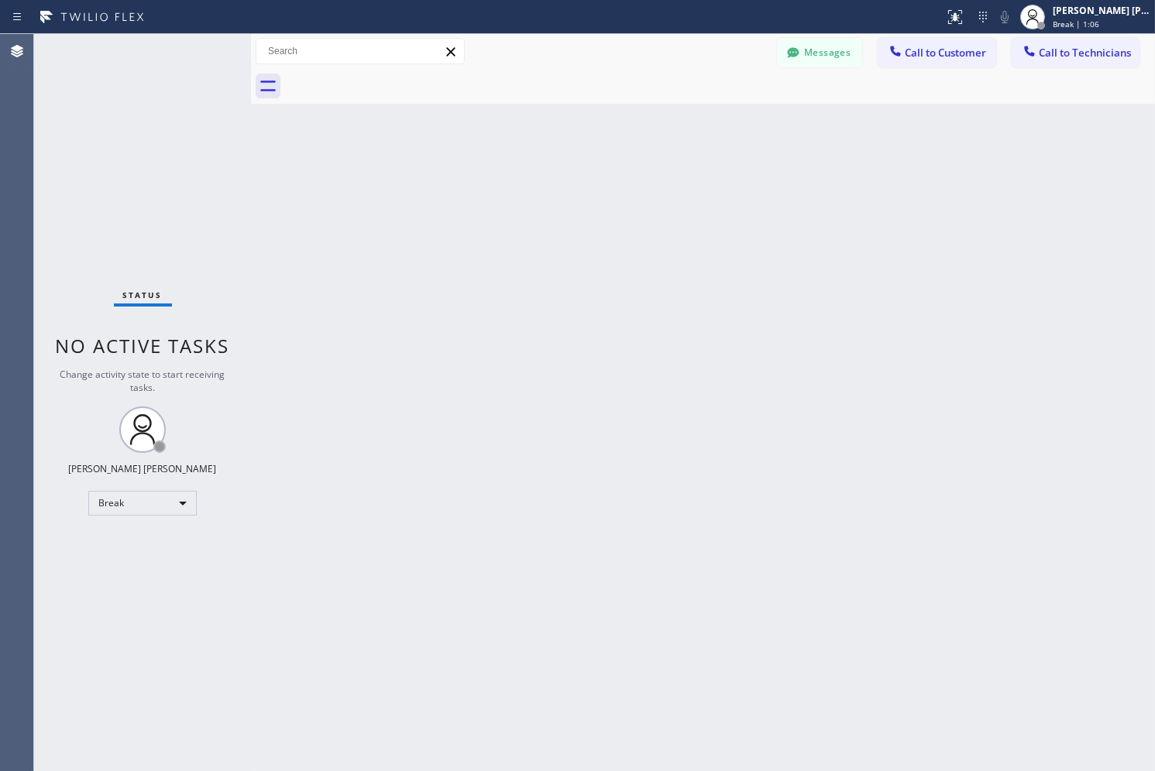
click at [566, 167] on div "Back to Dashboard Change Sender ID Customers Technicians AB [PERSON_NAME] [DATE…" at bounding box center [703, 402] width 904 height 737
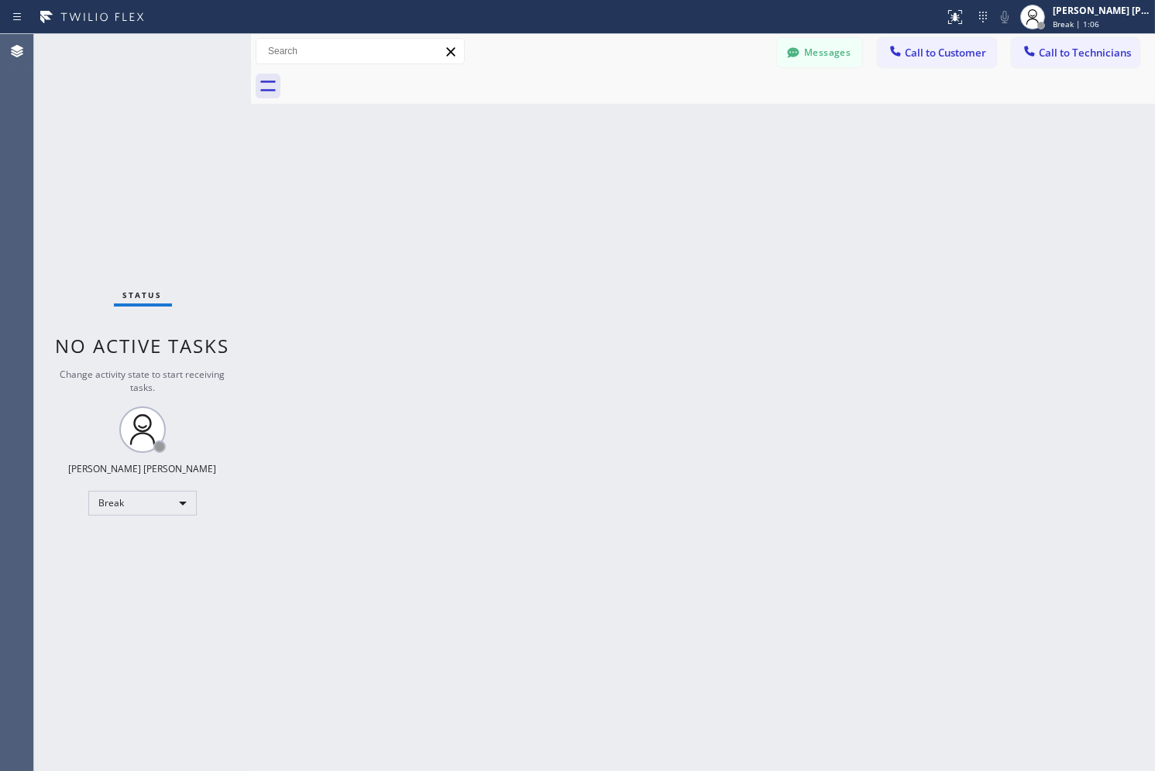
click at [566, 167] on div "Back to Dashboard Change Sender ID Customers Technicians AB [PERSON_NAME] [DATE…" at bounding box center [703, 402] width 904 height 737
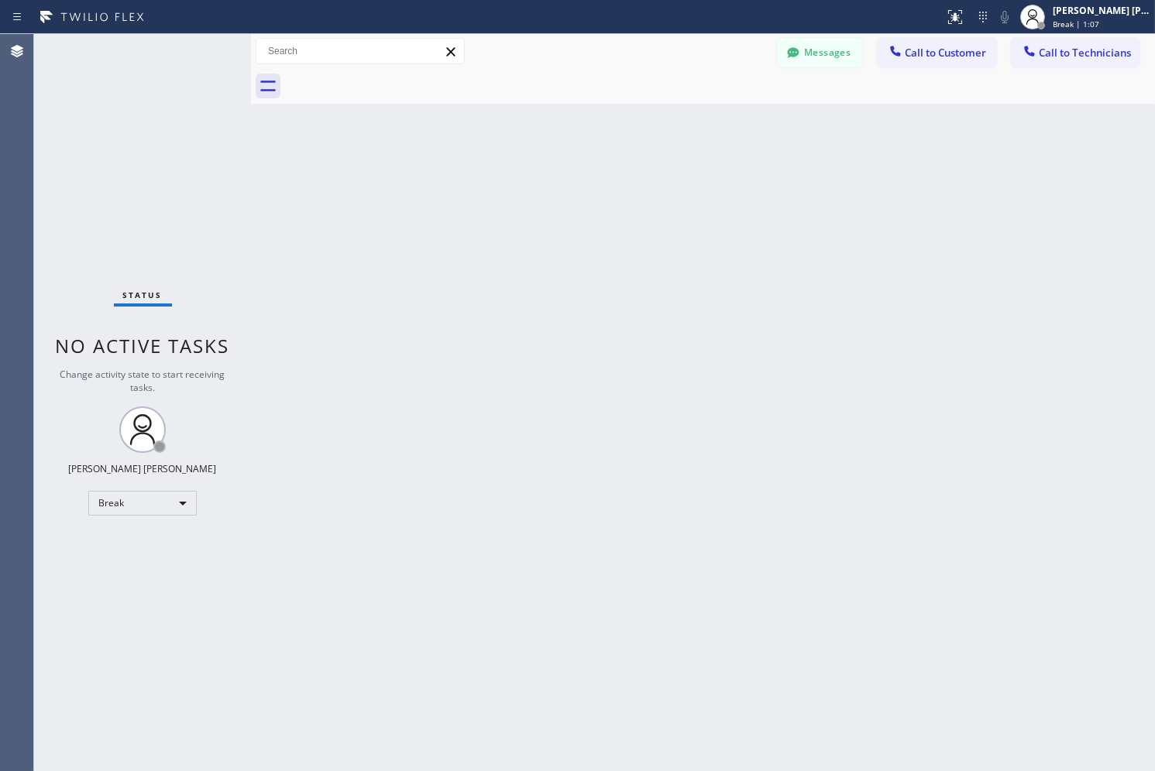
click at [566, 167] on div "Back to Dashboard Change Sender ID Customers Technicians AB [PERSON_NAME] [DATE…" at bounding box center [703, 402] width 904 height 737
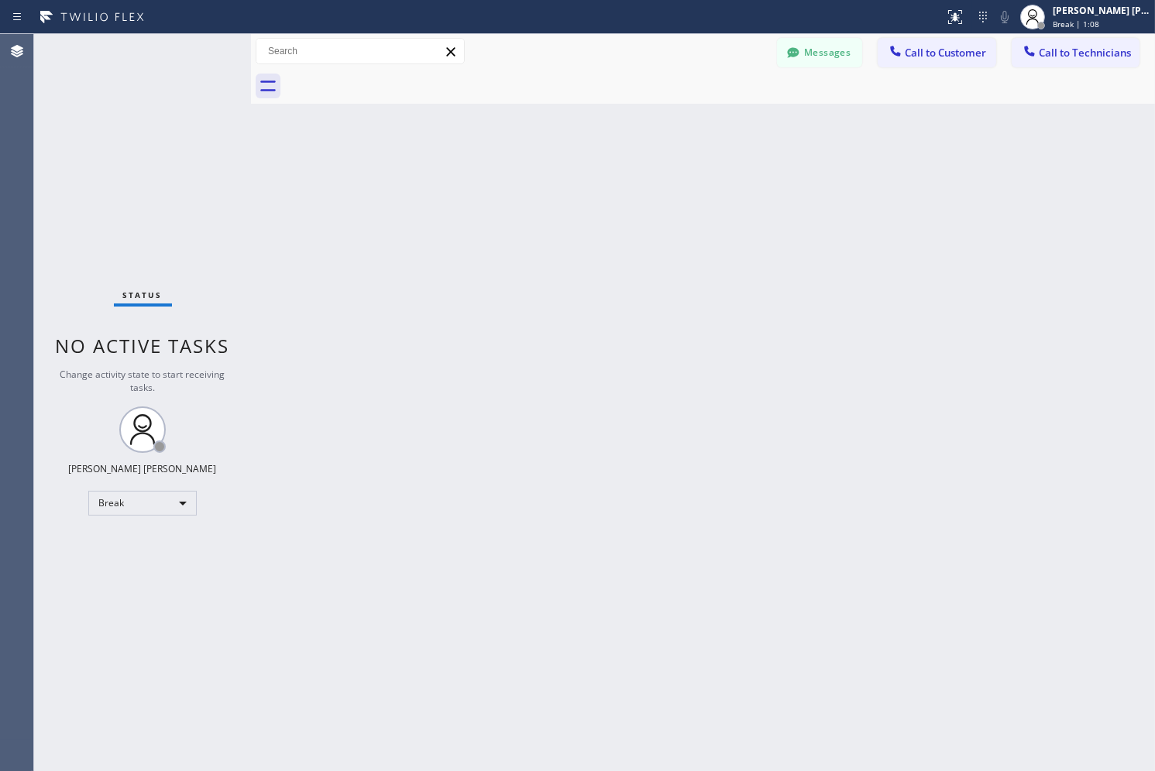
click at [566, 167] on div "Back to Dashboard Change Sender ID Customers Technicians AB [PERSON_NAME] [DATE…" at bounding box center [703, 402] width 904 height 737
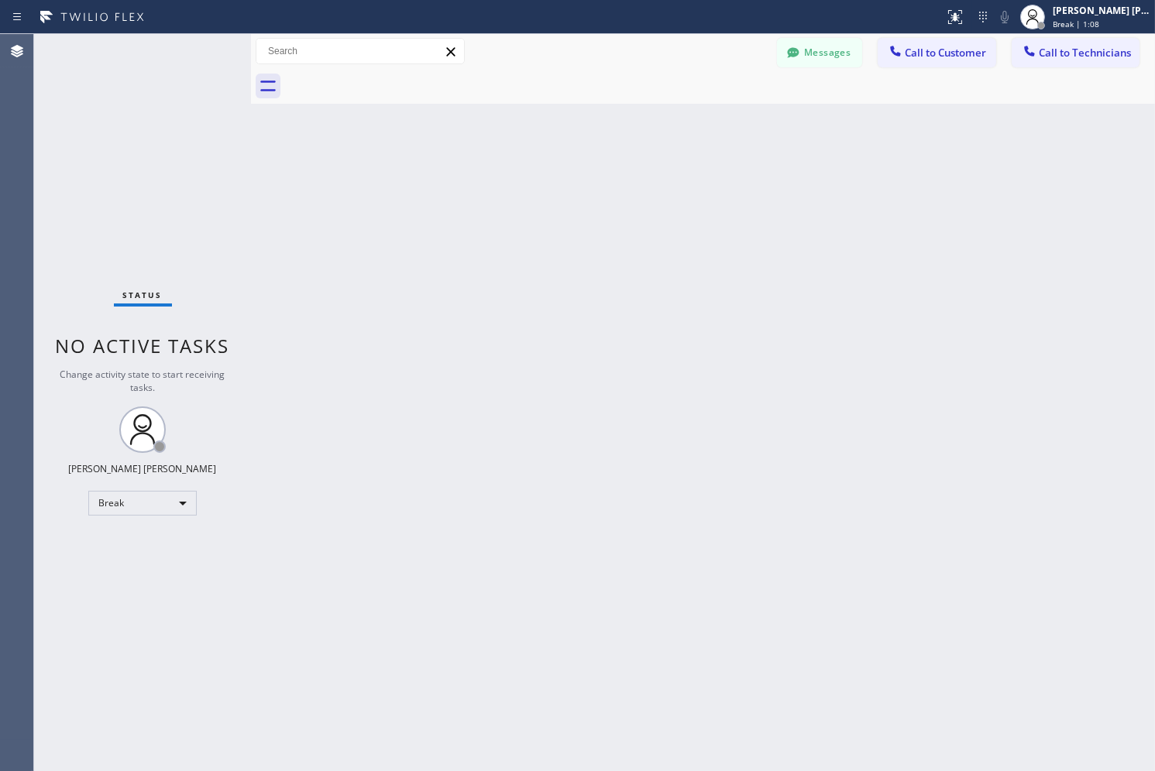
click at [566, 167] on div "Back to Dashboard Change Sender ID Customers Technicians AB [PERSON_NAME] [DATE…" at bounding box center [703, 402] width 904 height 737
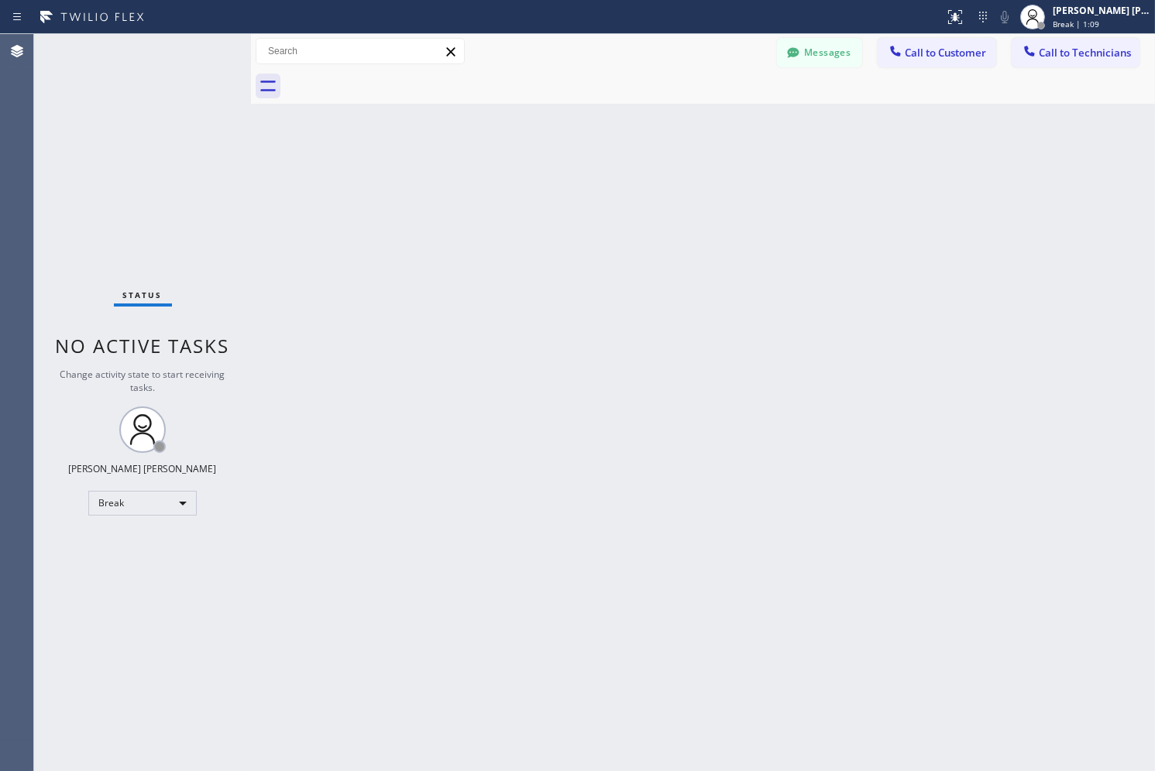
click at [566, 167] on div "Back to Dashboard Change Sender ID Customers Technicians AB [PERSON_NAME] [DATE…" at bounding box center [703, 402] width 904 height 737
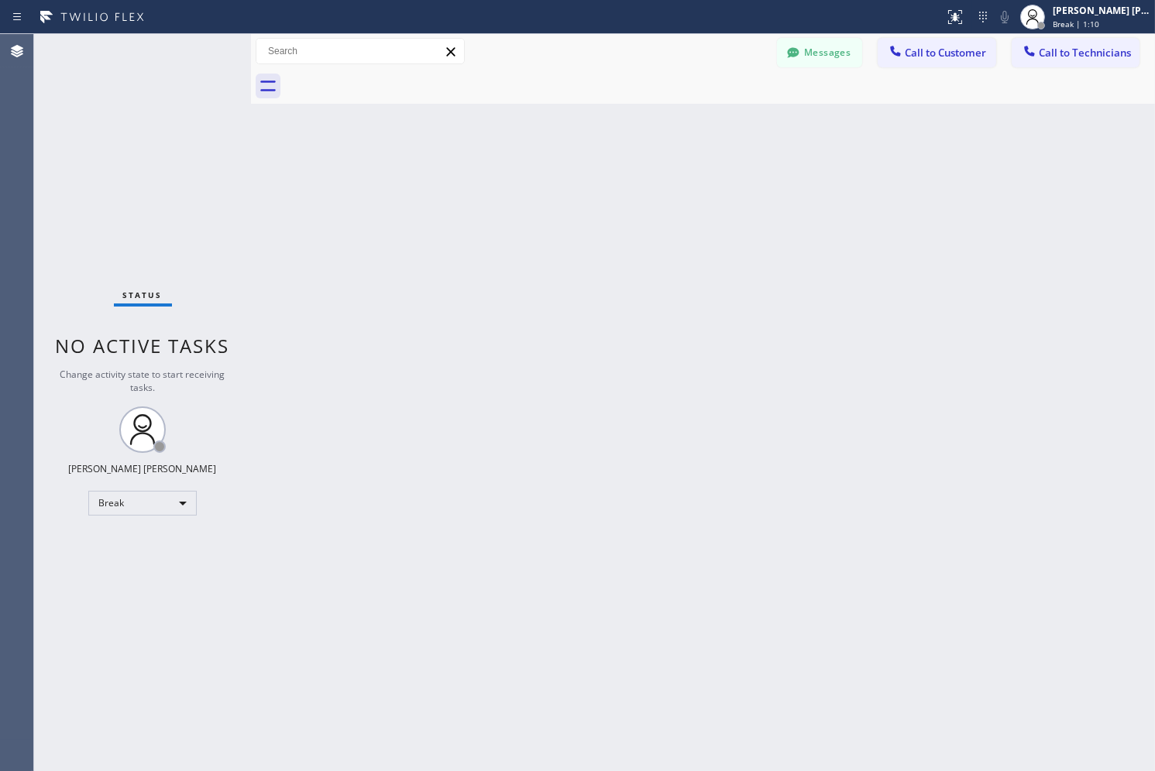
click at [566, 167] on div "Back to Dashboard Change Sender ID Customers Technicians AB [PERSON_NAME] [DATE…" at bounding box center [703, 402] width 904 height 737
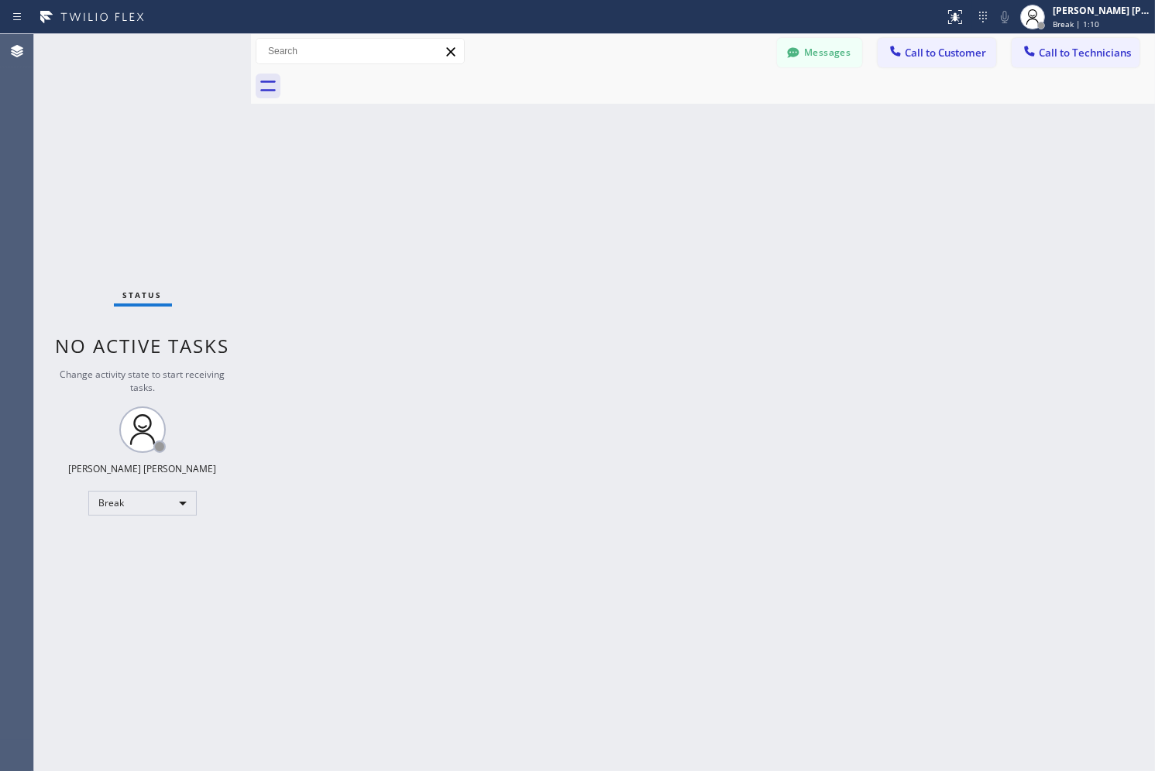
click at [566, 167] on div "Back to Dashboard Change Sender ID Customers Technicians AB [PERSON_NAME] [DATE…" at bounding box center [703, 402] width 904 height 737
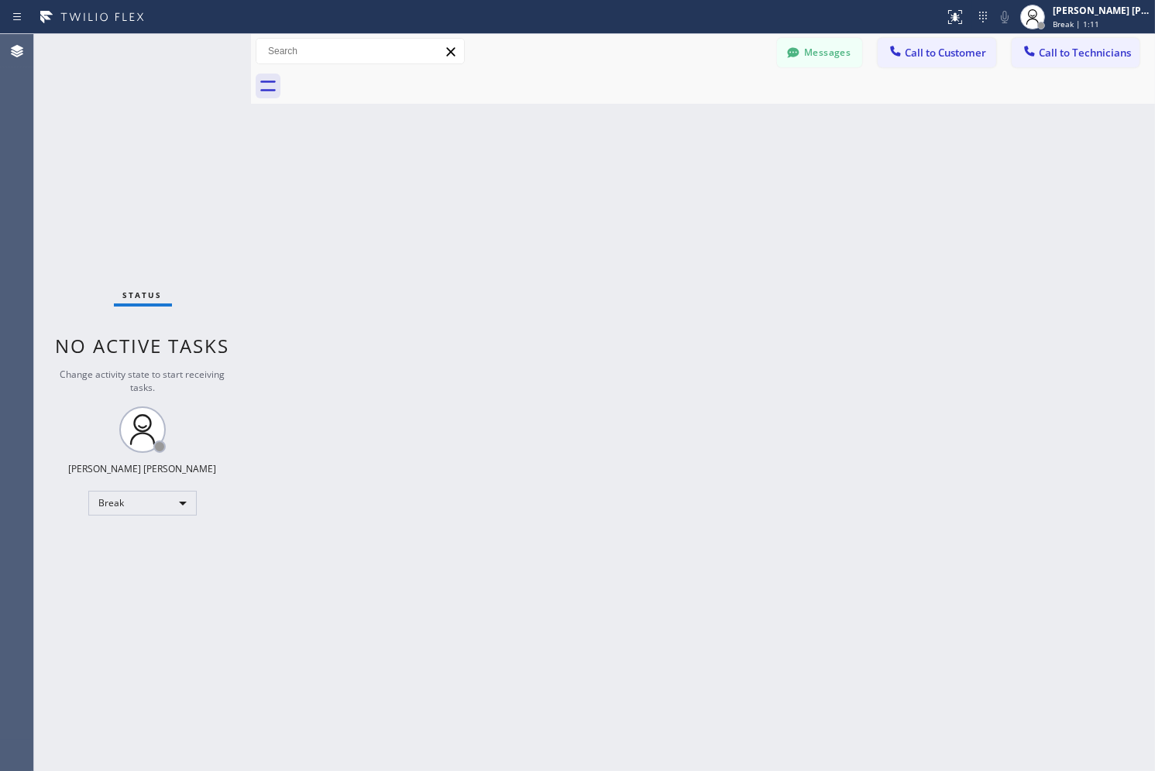
click at [566, 167] on div "Back to Dashboard Change Sender ID Customers Technicians AB [PERSON_NAME] [DATE…" at bounding box center [703, 402] width 904 height 737
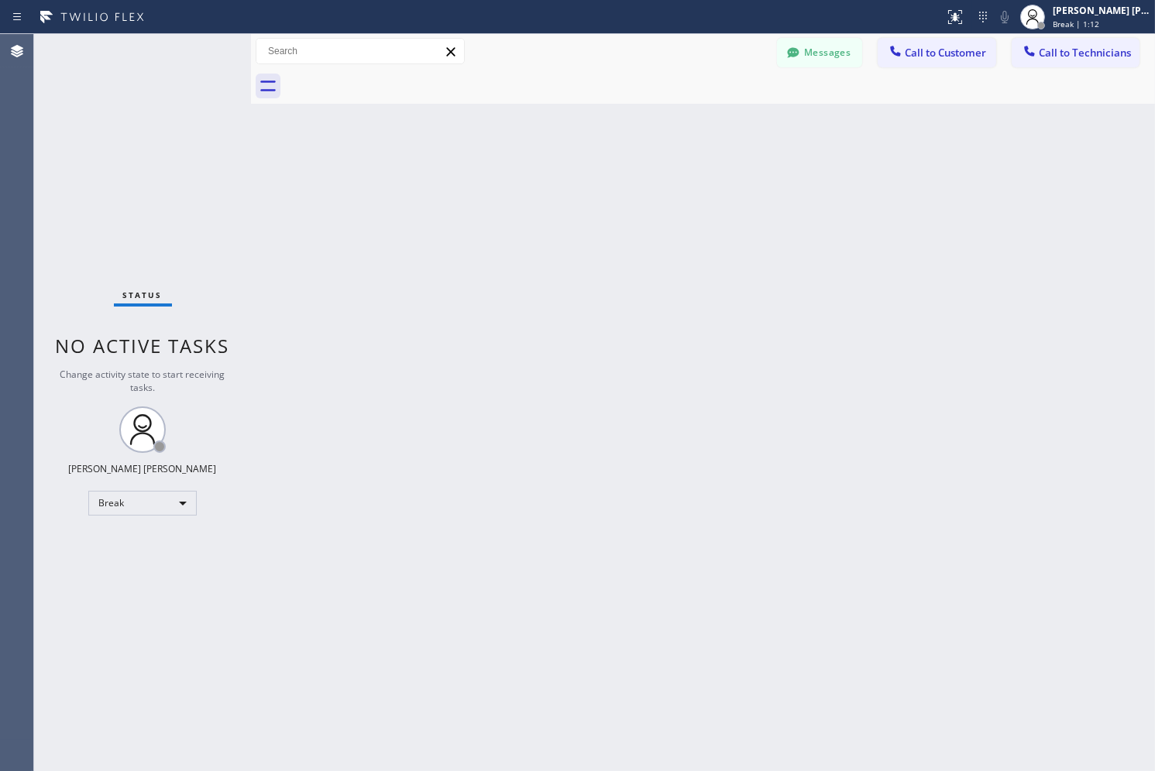
click at [566, 167] on div "Back to Dashboard Change Sender ID Customers Technicians AB [PERSON_NAME] [DATE…" at bounding box center [703, 402] width 904 height 737
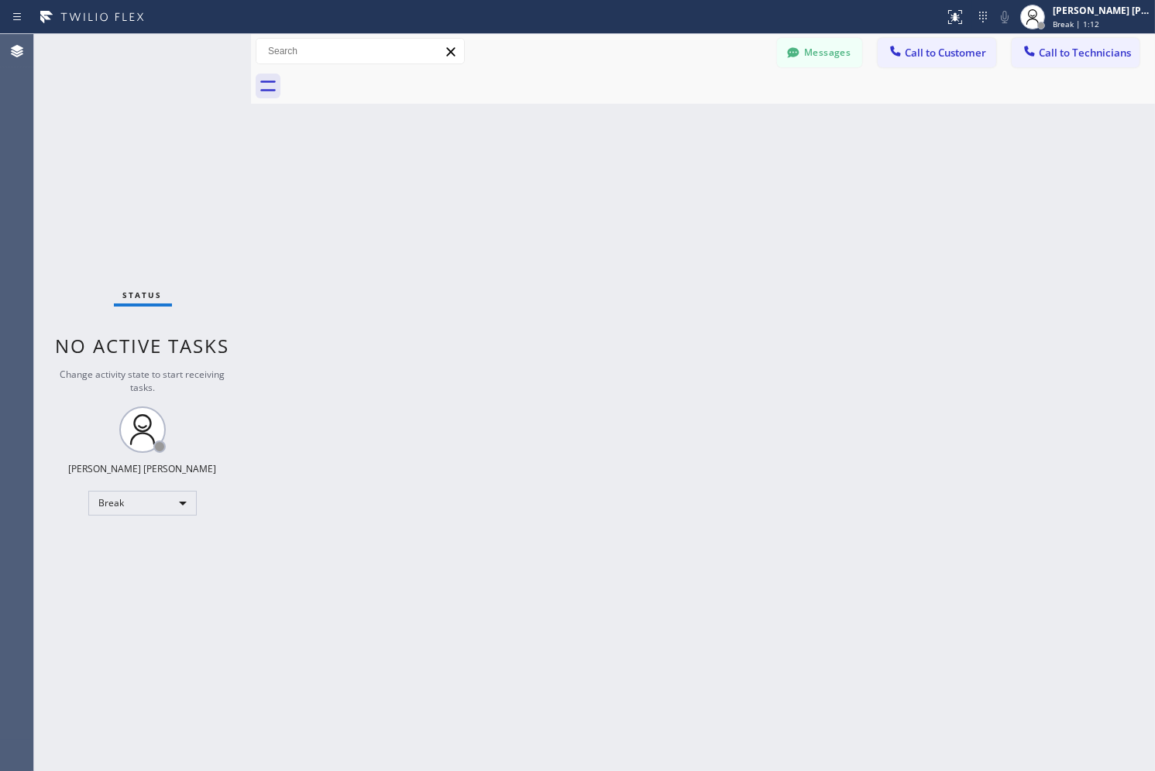
click at [566, 167] on div "Back to Dashboard Change Sender ID Customers Technicians AB [PERSON_NAME] [DATE…" at bounding box center [703, 402] width 904 height 737
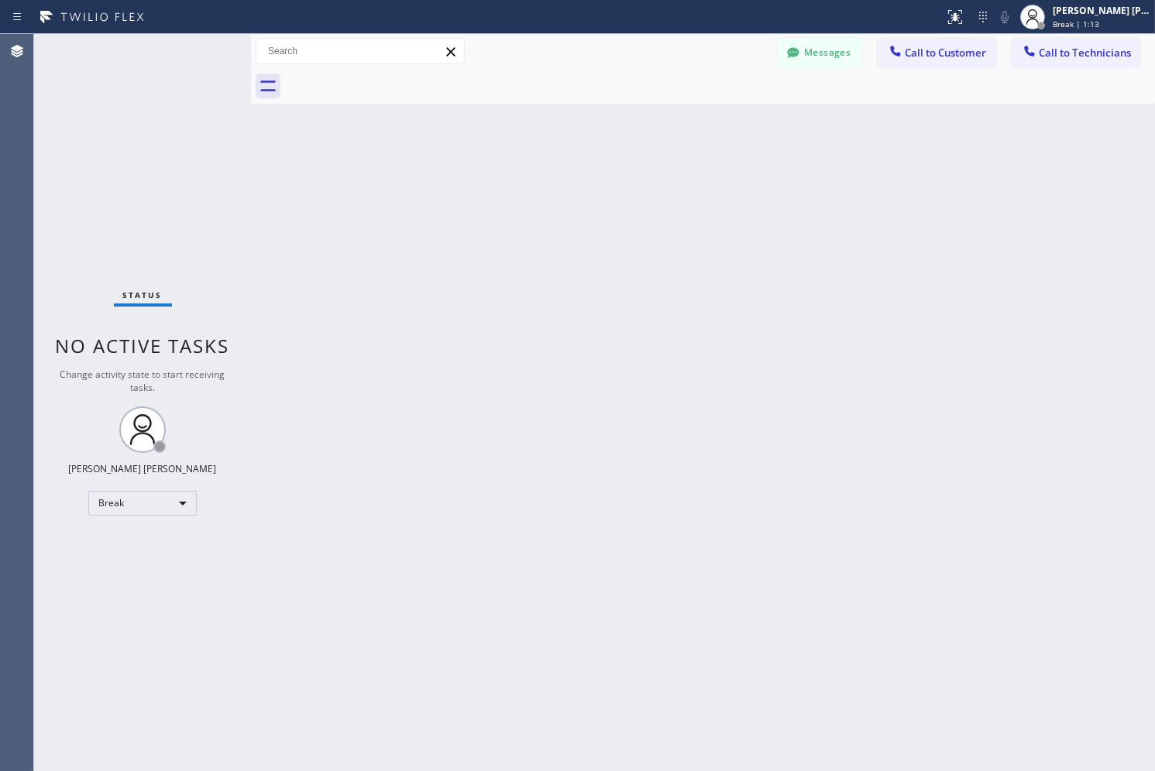
click at [566, 167] on div "Back to Dashboard Change Sender ID Customers Technicians AB [PERSON_NAME] [DATE…" at bounding box center [703, 402] width 904 height 737
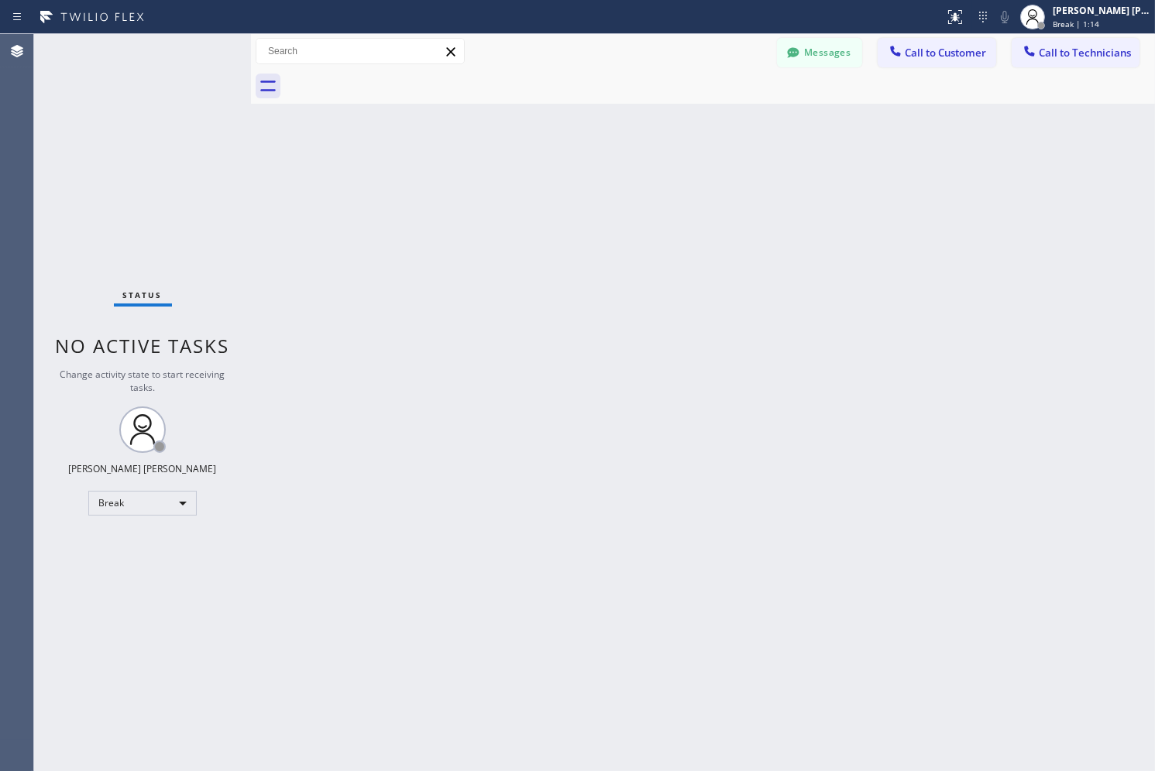
click at [566, 167] on div "Back to Dashboard Change Sender ID Customers Technicians AB [PERSON_NAME] [DATE…" at bounding box center [703, 402] width 904 height 737
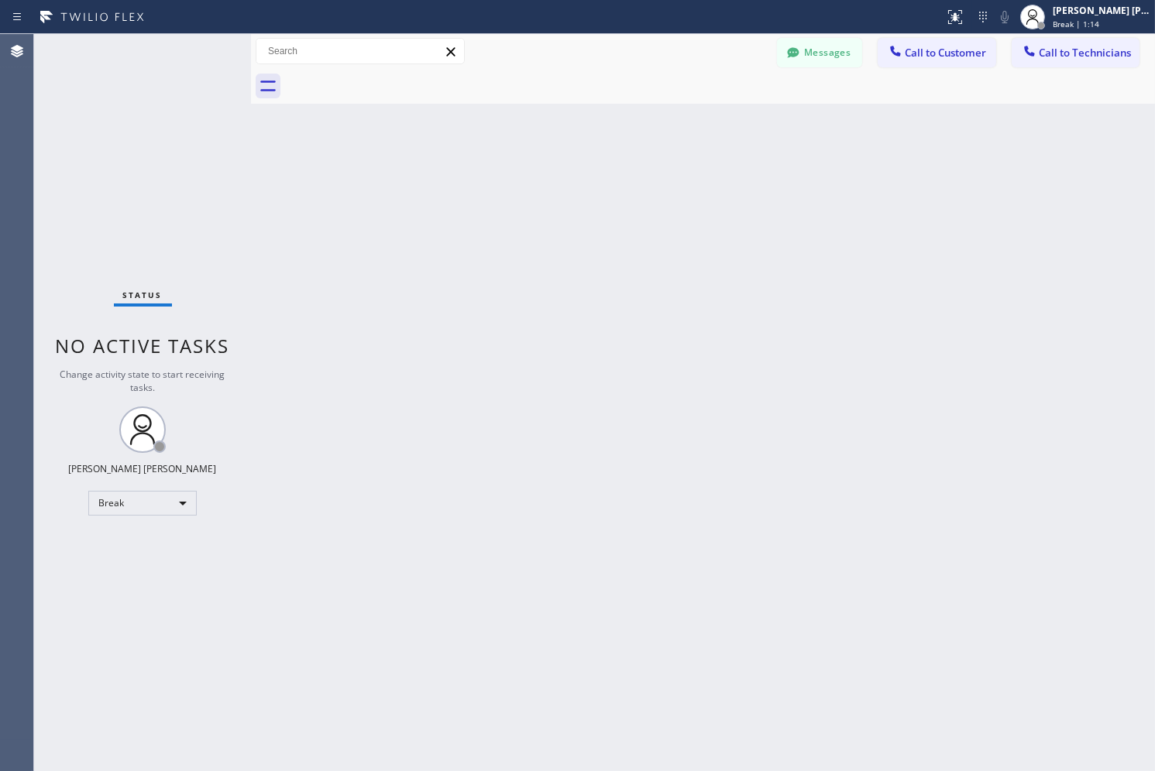
click at [566, 167] on div "Back to Dashboard Change Sender ID Customers Technicians AB [PERSON_NAME] [DATE…" at bounding box center [703, 402] width 904 height 737
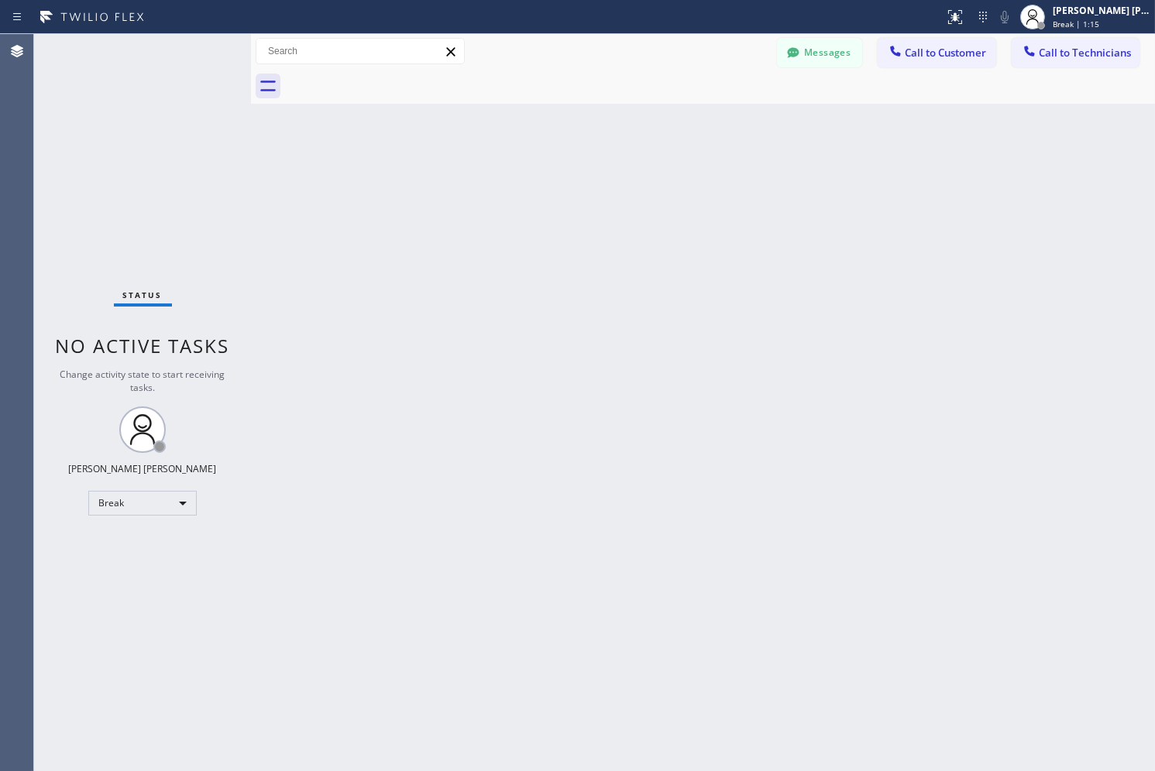
click at [566, 167] on div "Back to Dashboard Change Sender ID Customers Technicians AB [PERSON_NAME] [DATE…" at bounding box center [703, 402] width 904 height 737
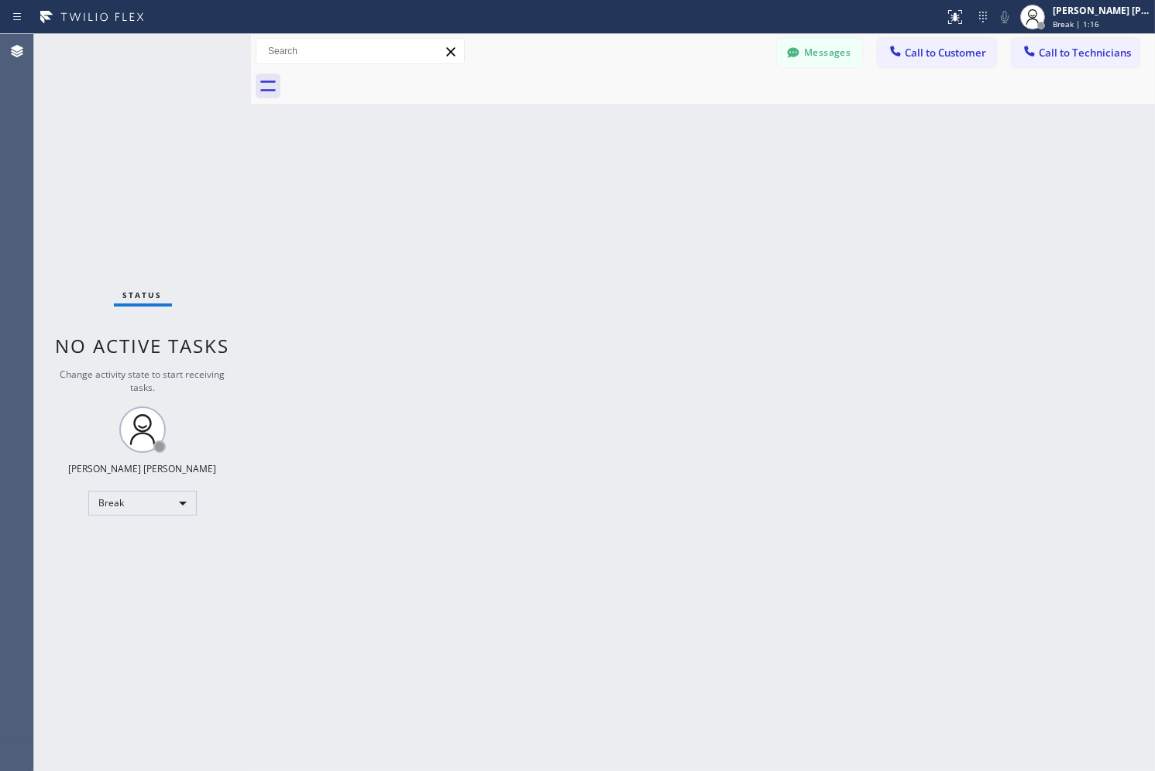
click at [566, 167] on div "Back to Dashboard Change Sender ID Customers Technicians AB [PERSON_NAME] [DATE…" at bounding box center [703, 402] width 904 height 737
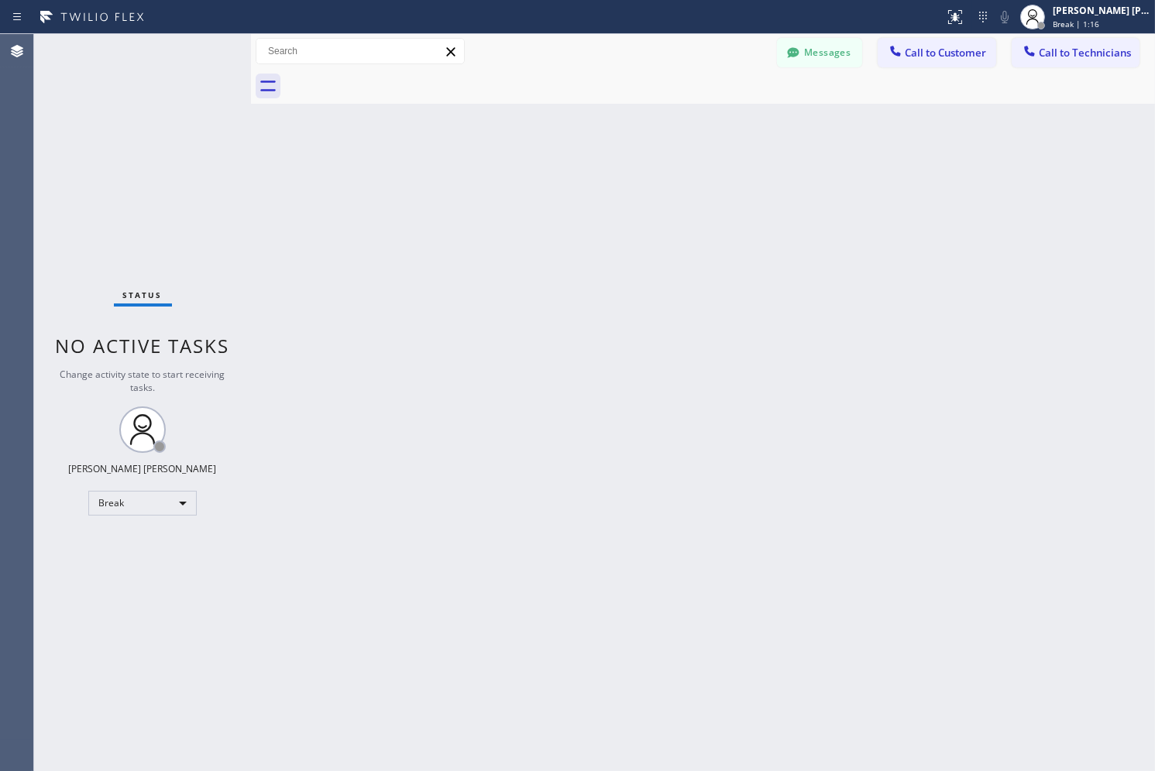
click at [566, 167] on div "Back to Dashboard Change Sender ID Customers Technicians AB [PERSON_NAME] [DATE…" at bounding box center [703, 402] width 904 height 737
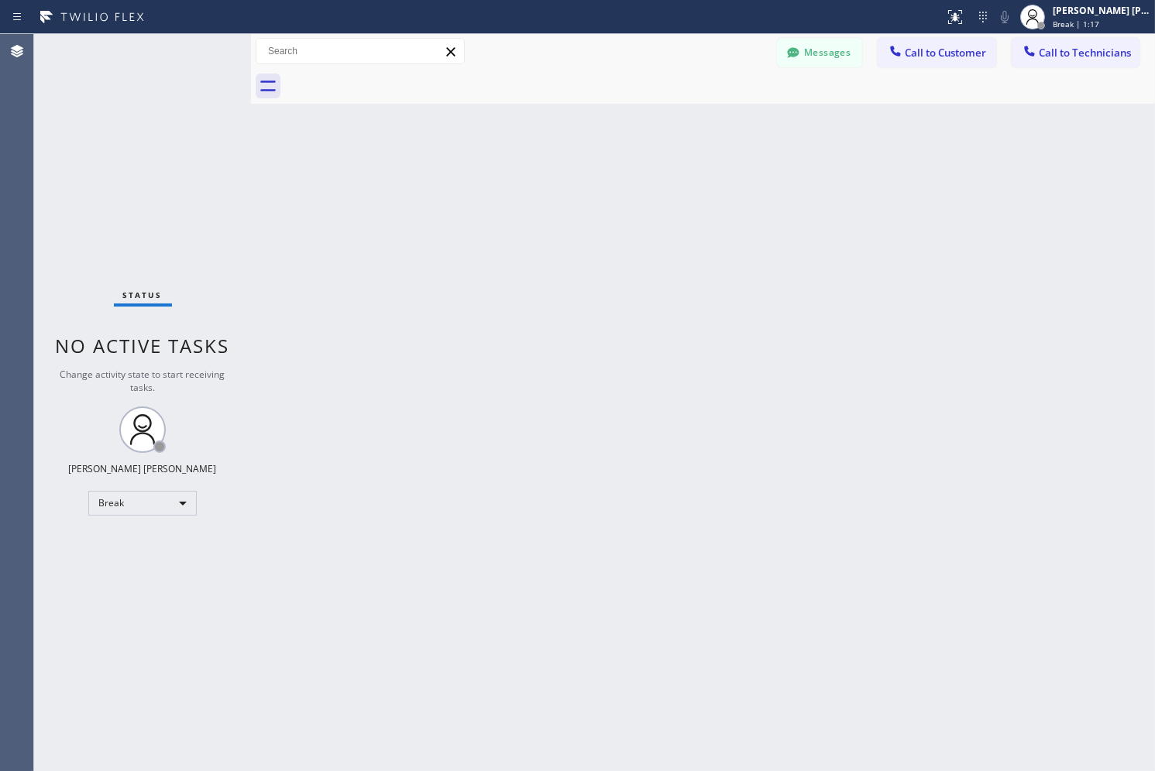
click at [566, 167] on div "Back to Dashboard Change Sender ID Customers Technicians AB [PERSON_NAME] [DATE…" at bounding box center [703, 402] width 904 height 737
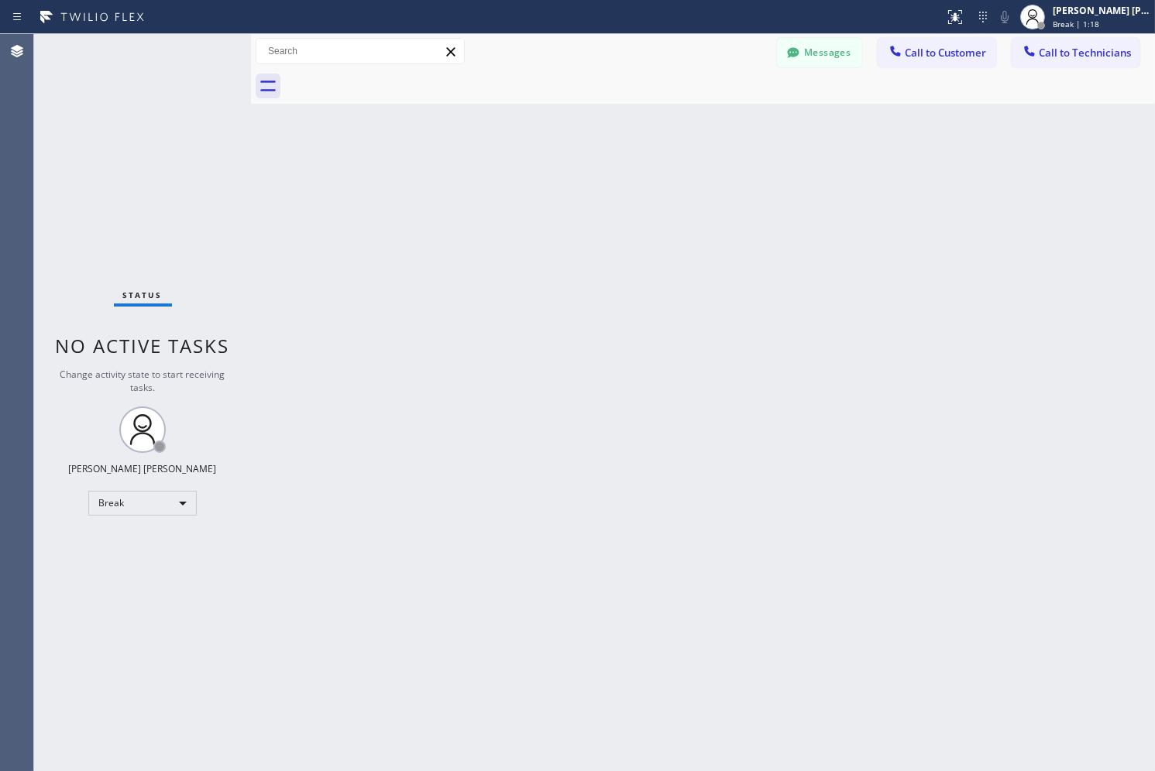
click at [566, 167] on div "Back to Dashboard Change Sender ID Customers Technicians AB [PERSON_NAME] [DATE…" at bounding box center [703, 402] width 904 height 737
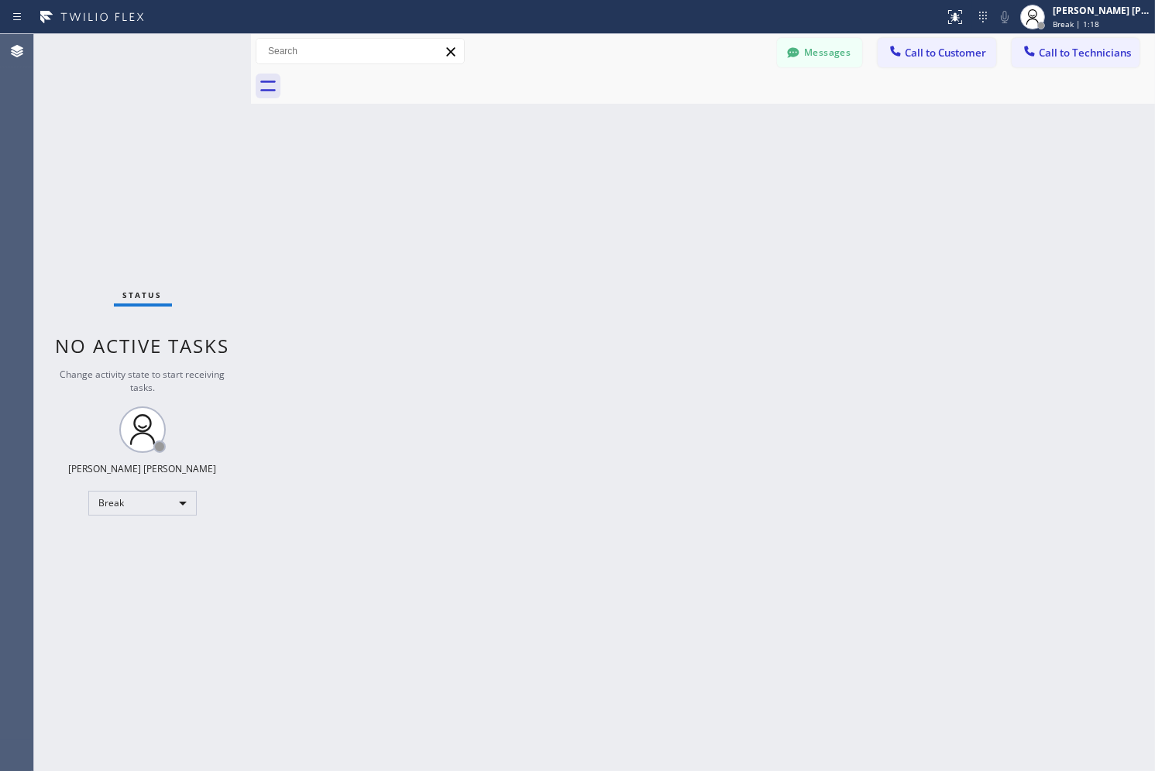
click at [566, 167] on div "Back to Dashboard Change Sender ID Customers Technicians AB [PERSON_NAME] [DATE…" at bounding box center [703, 402] width 904 height 737
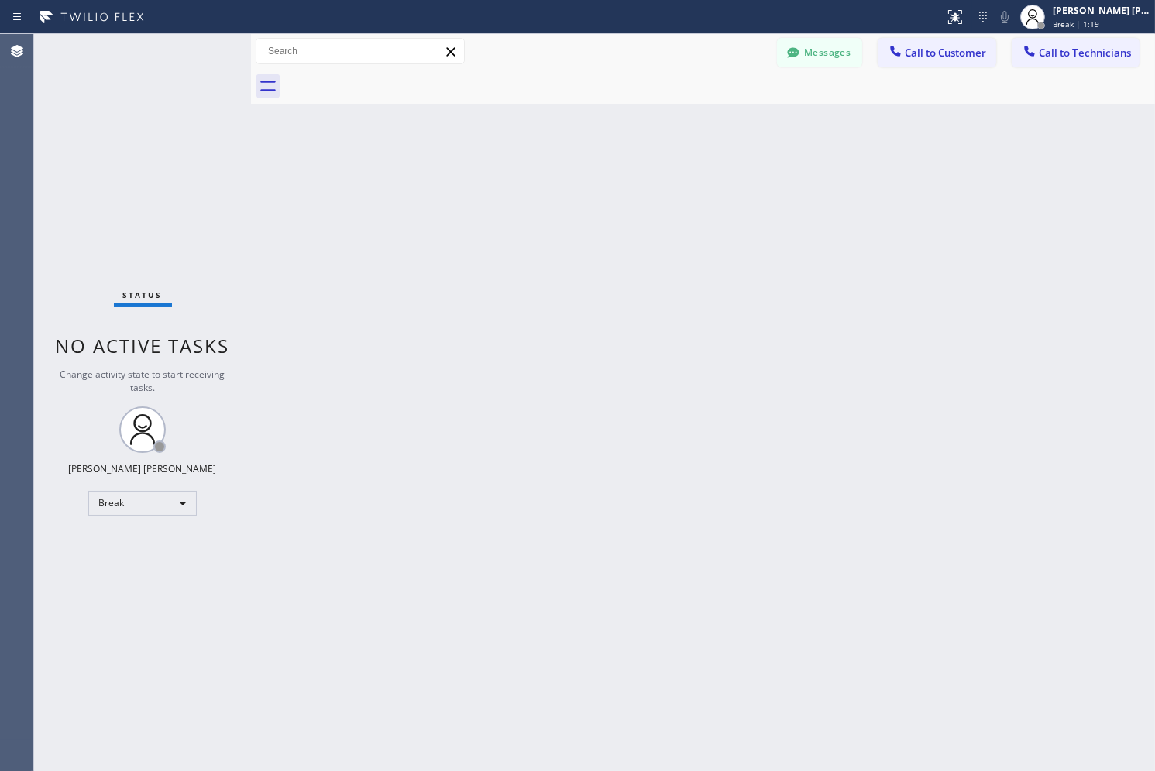
click at [566, 167] on div "Back to Dashboard Change Sender ID Customers Technicians AB [PERSON_NAME] [DATE…" at bounding box center [703, 402] width 904 height 737
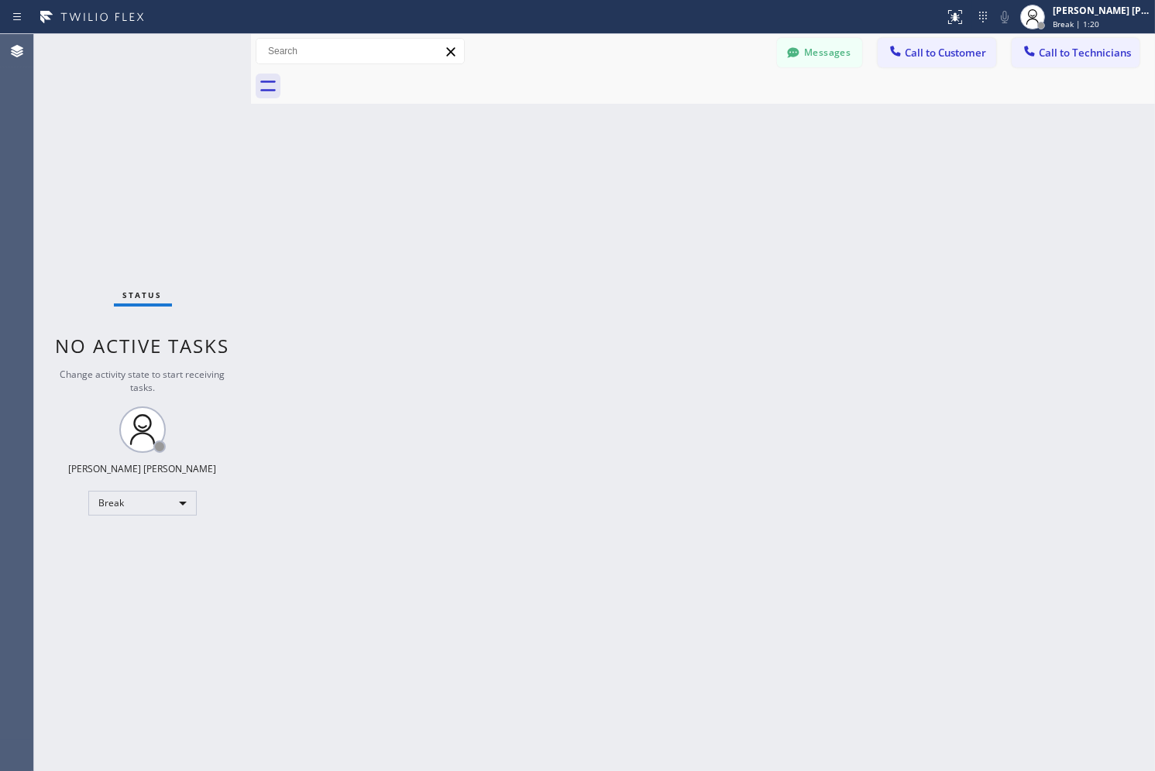
click at [566, 167] on div "Back to Dashboard Change Sender ID Customers Technicians AB [PERSON_NAME] [DATE…" at bounding box center [703, 402] width 904 height 737
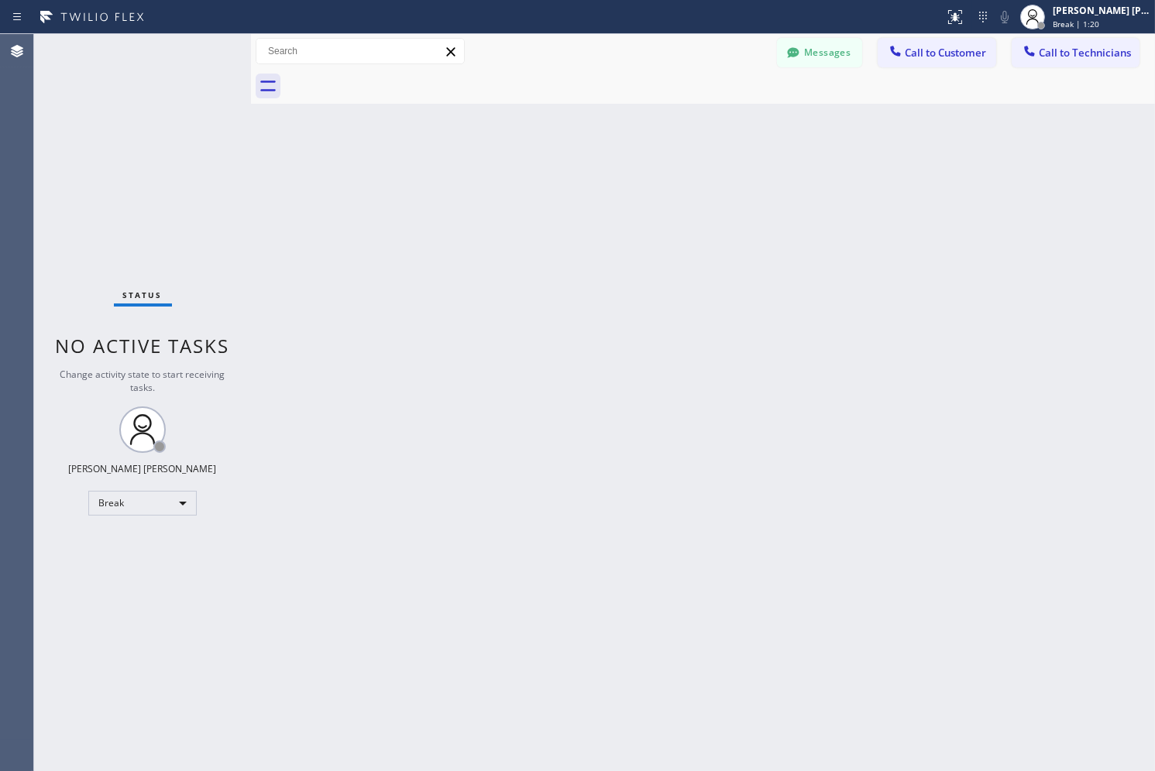
click at [566, 167] on div "Back to Dashboard Change Sender ID Customers Technicians AB [PERSON_NAME] [DATE…" at bounding box center [703, 402] width 904 height 737
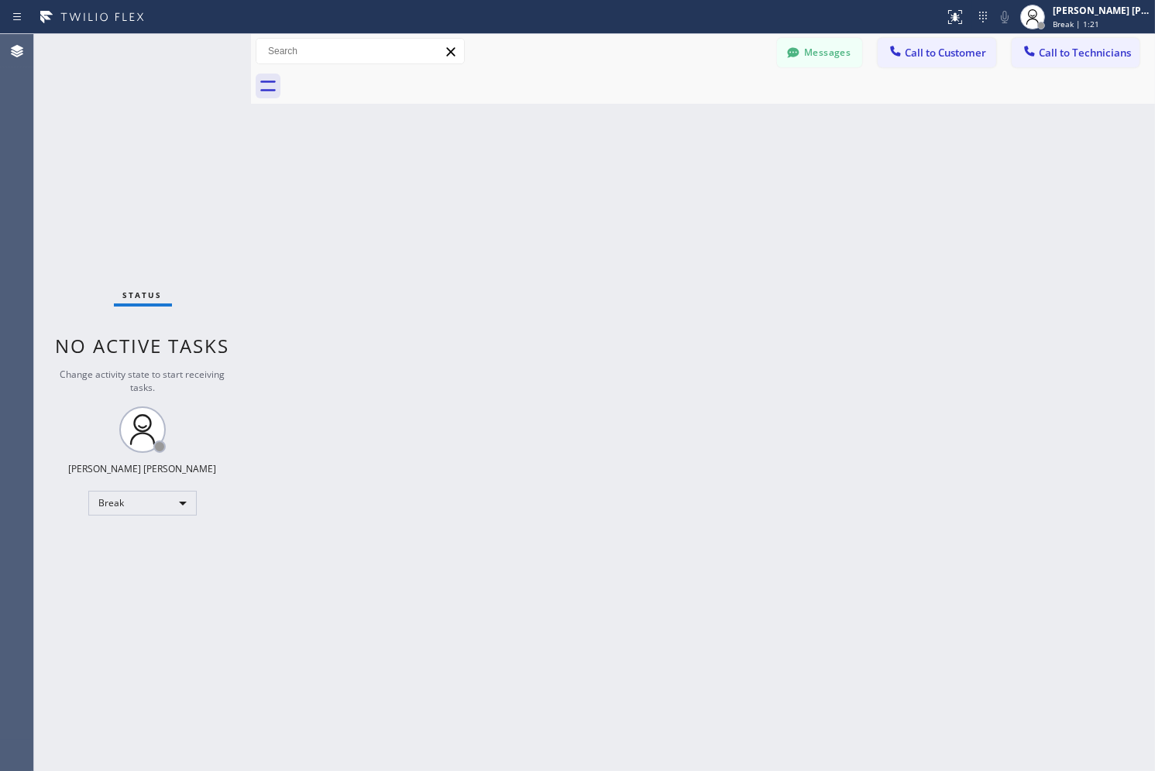
click at [566, 167] on div "Back to Dashboard Change Sender ID Customers Technicians AB [PERSON_NAME] [DATE…" at bounding box center [703, 402] width 904 height 737
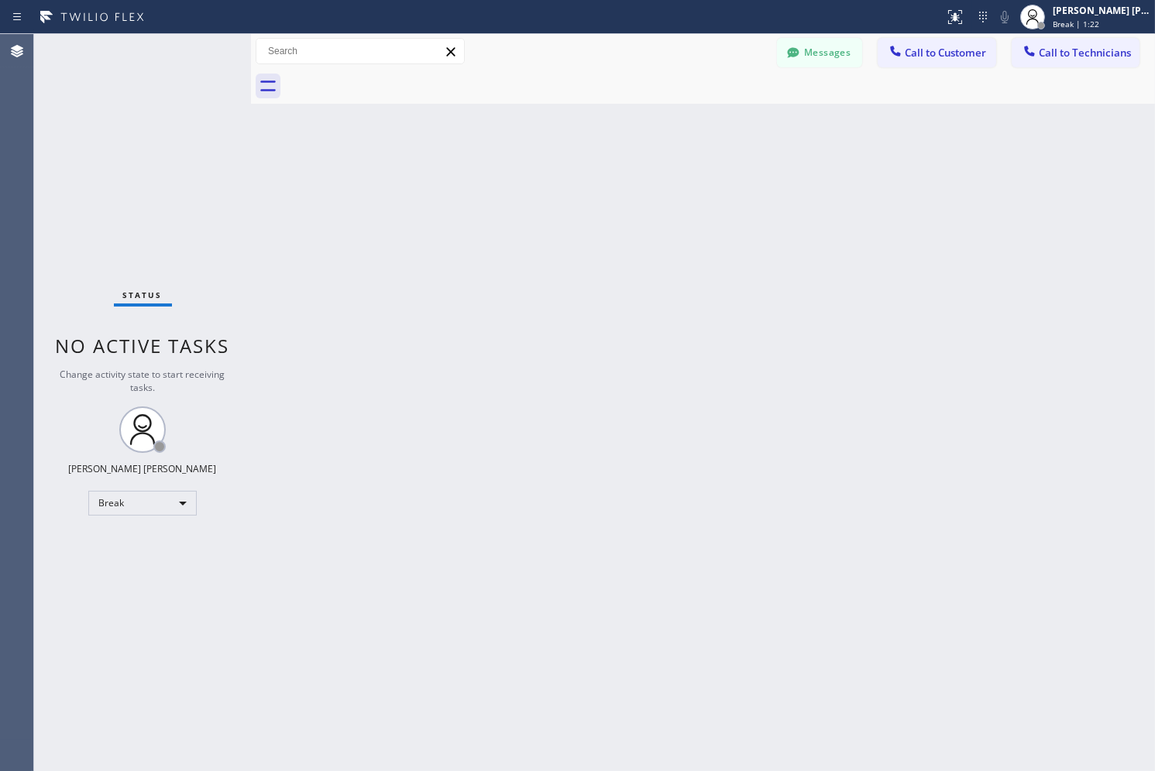
click at [566, 167] on div "Back to Dashboard Change Sender ID Customers Technicians AB [PERSON_NAME] [DATE…" at bounding box center [703, 402] width 904 height 737
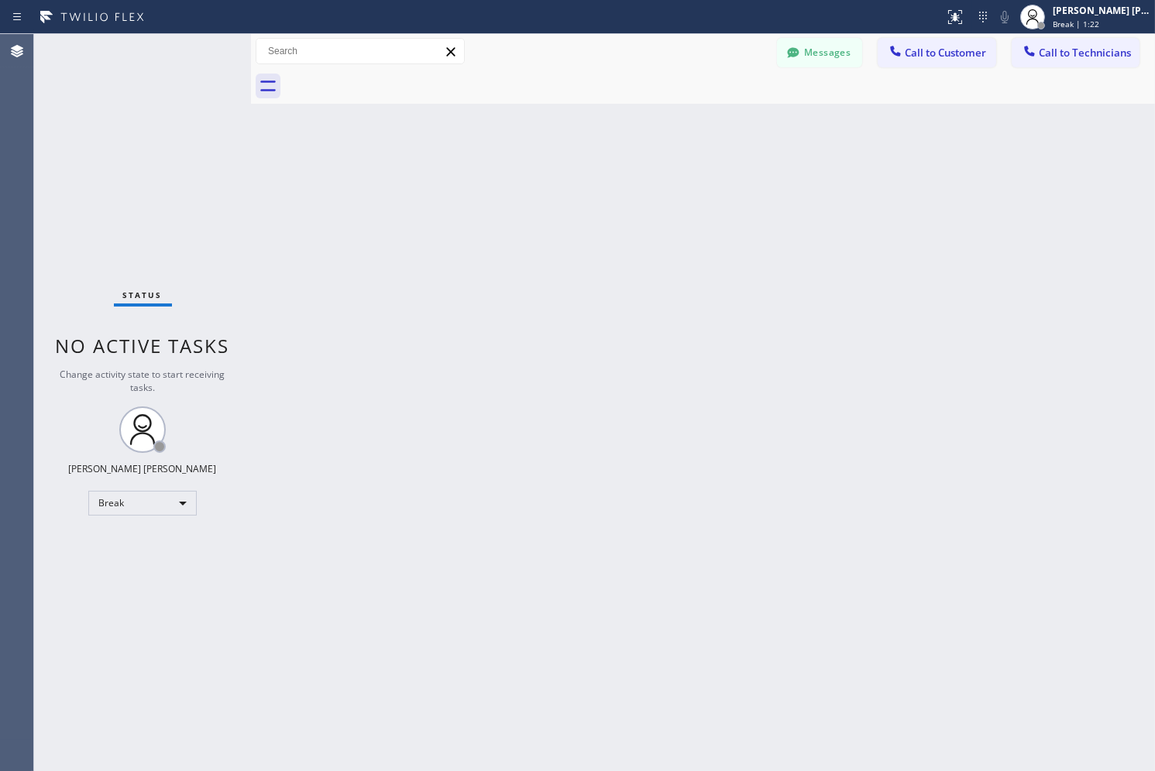
click at [566, 167] on div "Back to Dashboard Change Sender ID Customers Technicians AB [PERSON_NAME] [DATE…" at bounding box center [703, 402] width 904 height 737
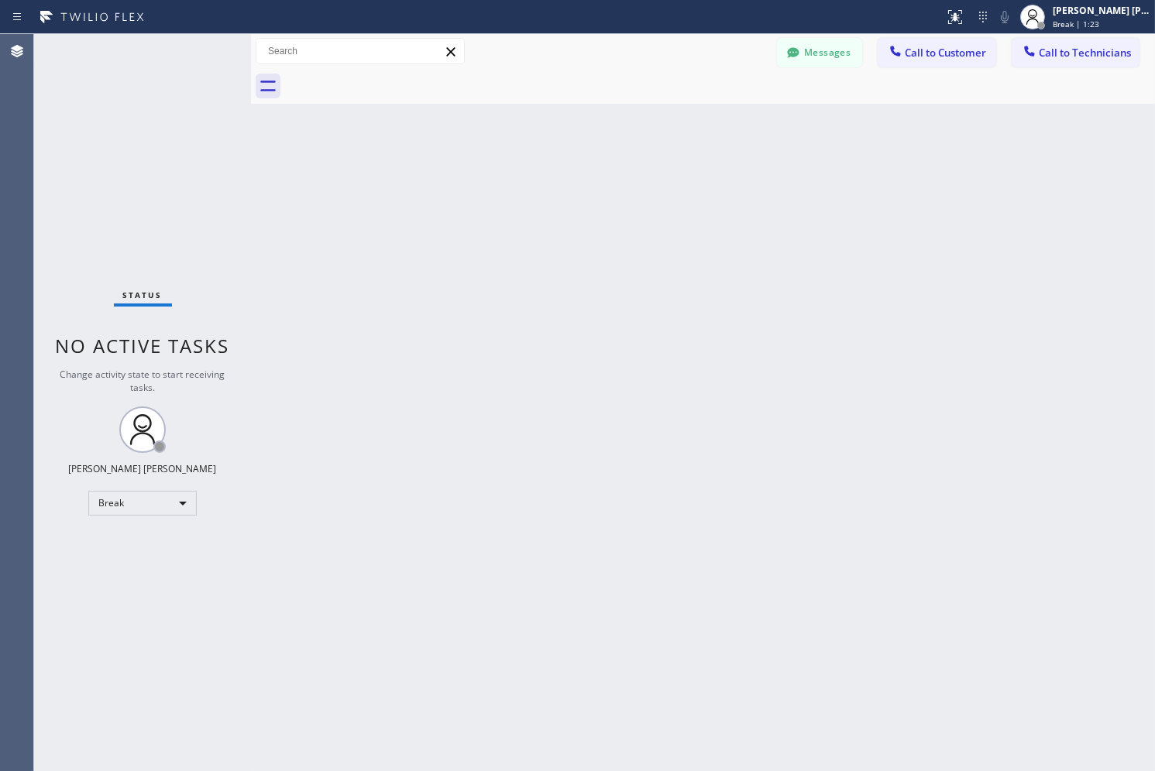
click at [566, 167] on div "Back to Dashboard Change Sender ID Customers Technicians AB [PERSON_NAME] [DATE…" at bounding box center [703, 402] width 904 height 737
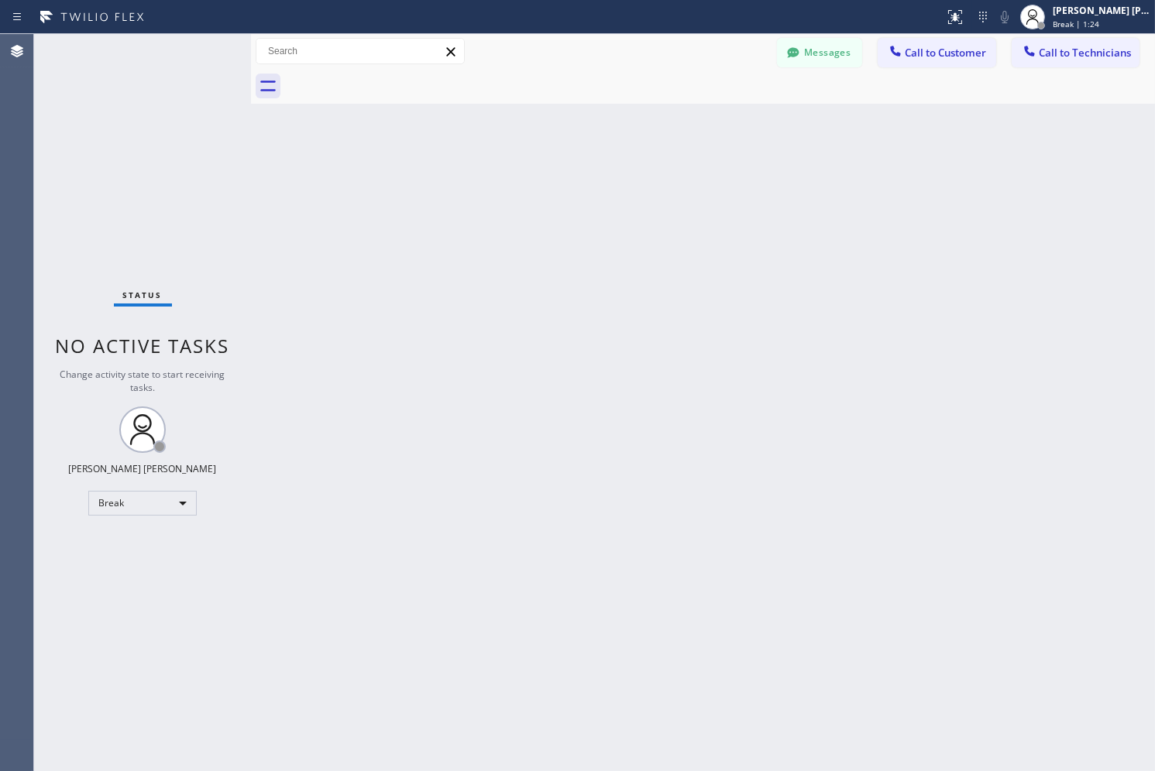
click at [566, 167] on div "Back to Dashboard Change Sender ID Customers Technicians AB [PERSON_NAME] [DATE…" at bounding box center [703, 402] width 904 height 737
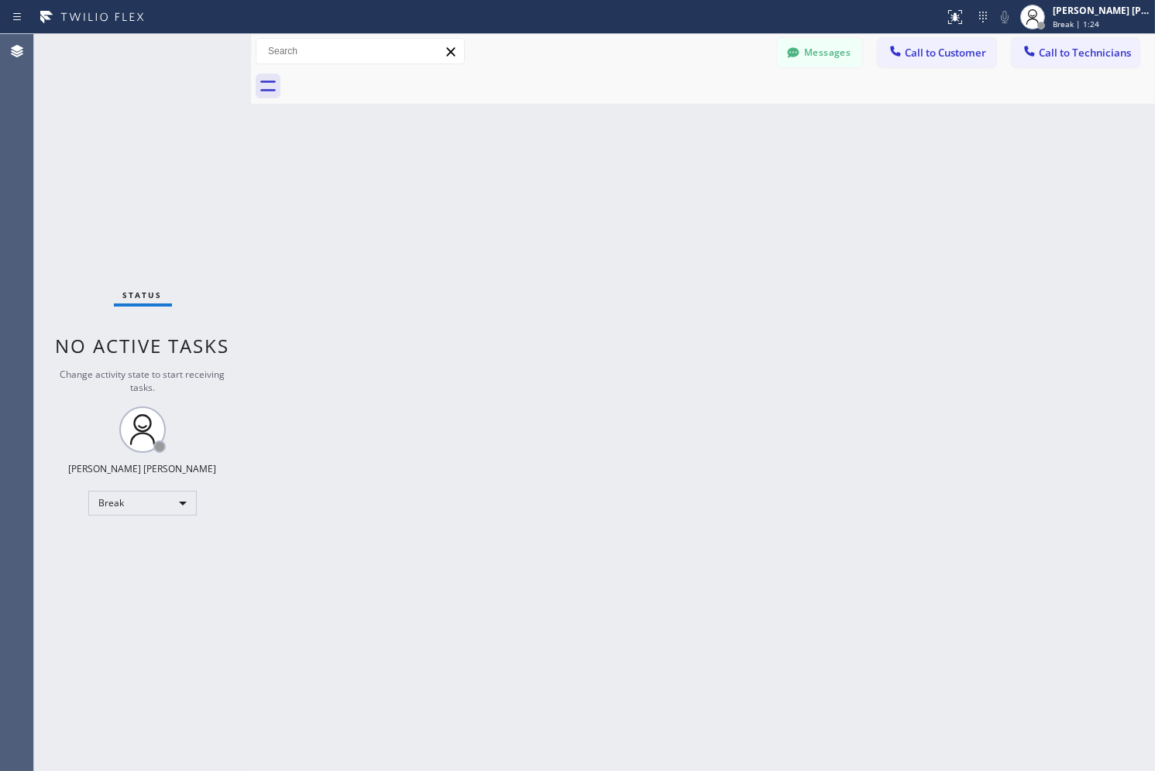
click at [566, 167] on div "Back to Dashboard Change Sender ID Customers Technicians AB [PERSON_NAME] [DATE…" at bounding box center [703, 402] width 904 height 737
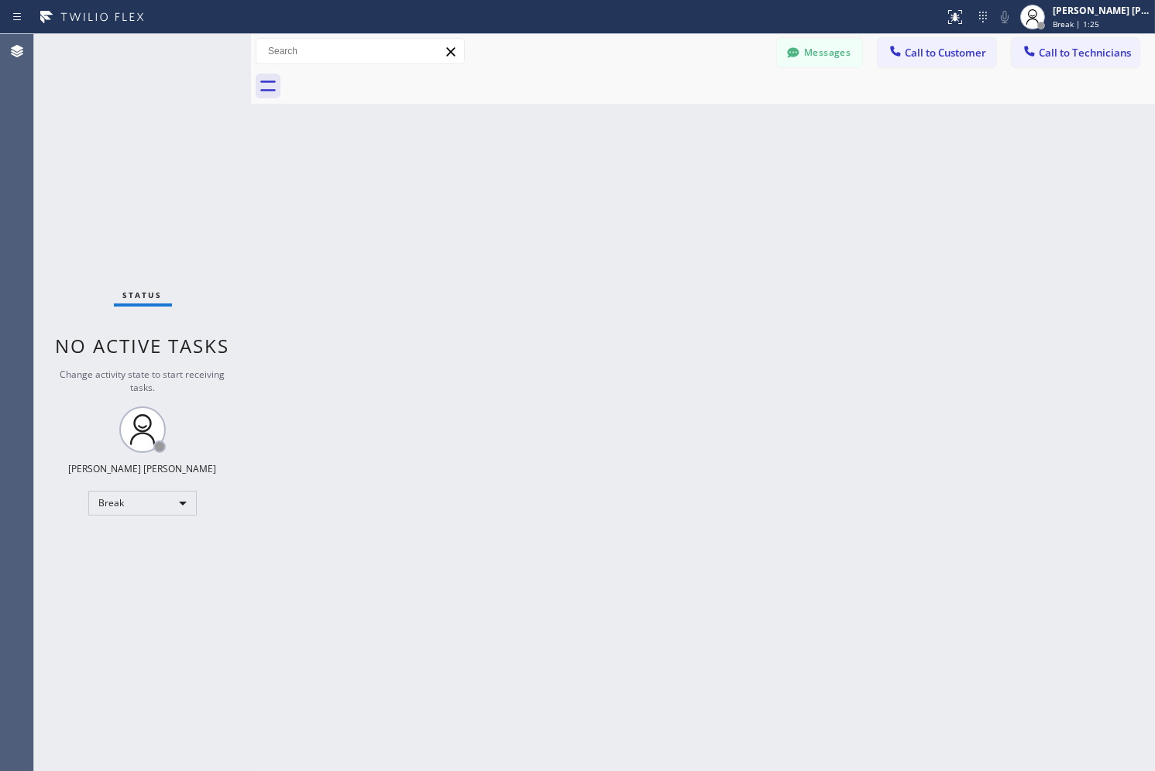
click at [566, 167] on div "Back to Dashboard Change Sender ID Customers Technicians AB [PERSON_NAME] [DATE…" at bounding box center [703, 402] width 904 height 737
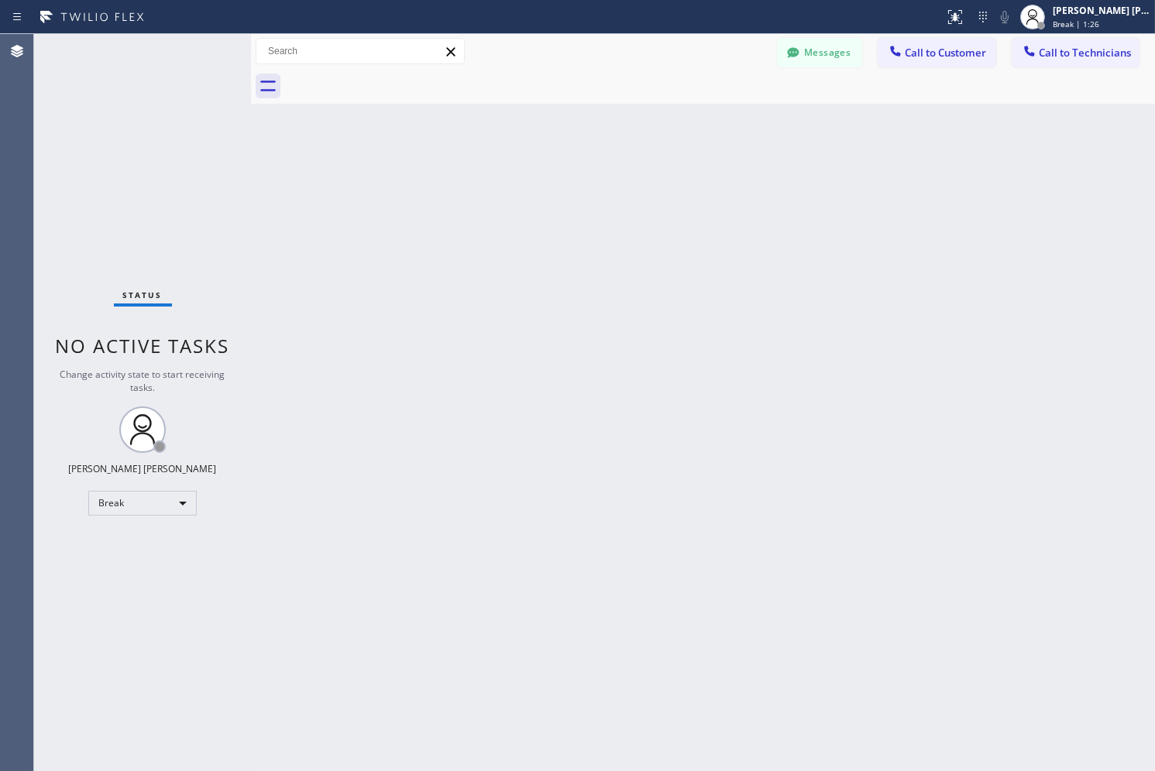
click at [566, 167] on div "Back to Dashboard Change Sender ID Customers Technicians AB [PERSON_NAME] [DATE…" at bounding box center [703, 402] width 904 height 737
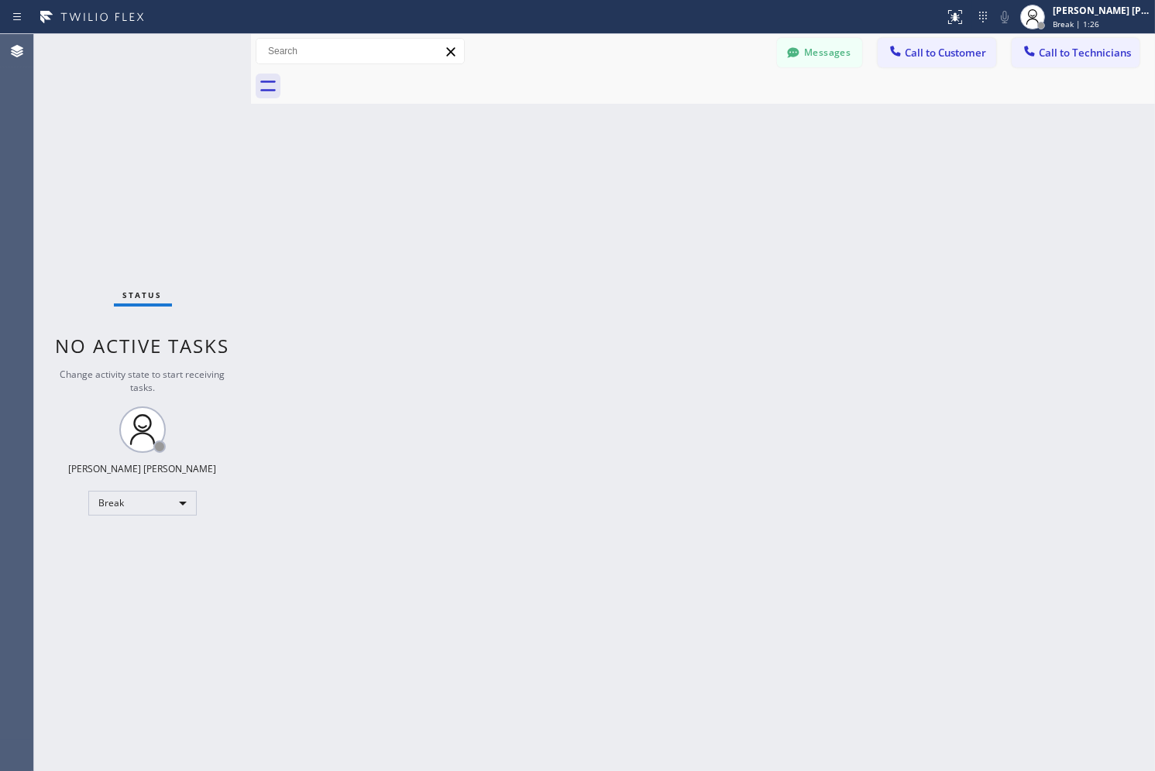
click at [566, 167] on div "Back to Dashboard Change Sender ID Customers Technicians AB [PERSON_NAME] [DATE…" at bounding box center [703, 402] width 904 height 737
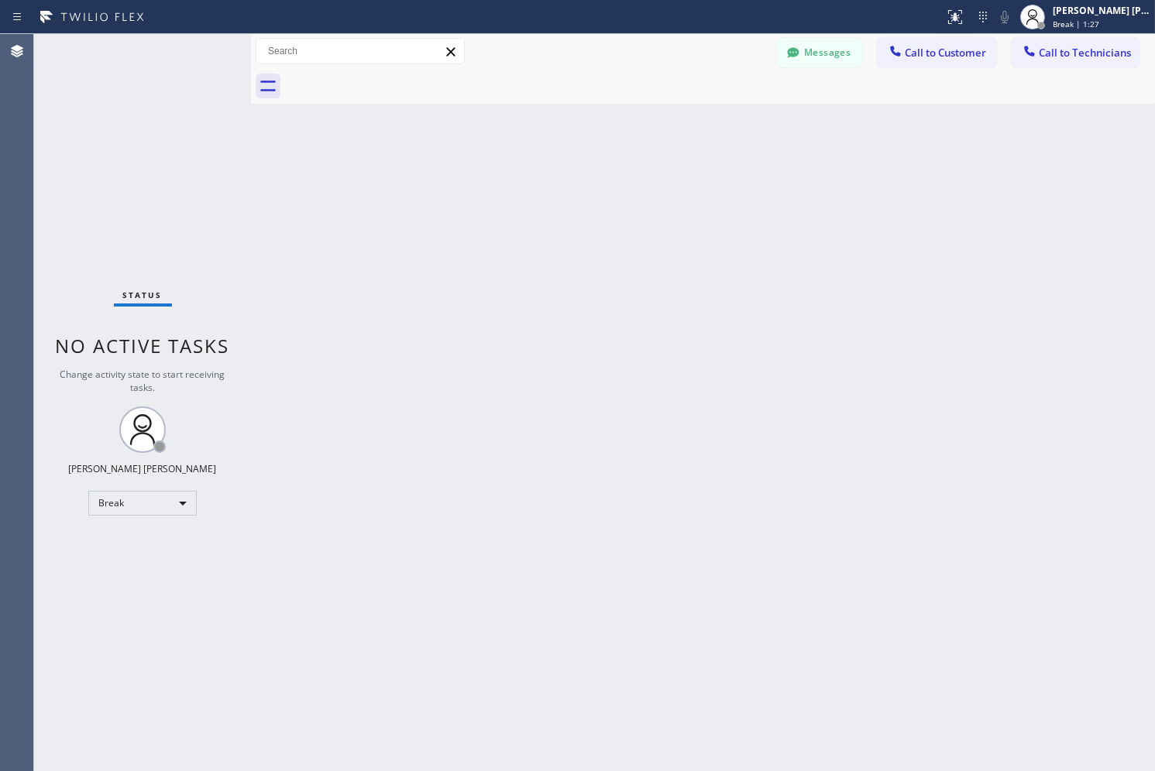
click at [566, 167] on div "Back to Dashboard Change Sender ID Customers Technicians AB [PERSON_NAME] [DATE…" at bounding box center [703, 402] width 904 height 737
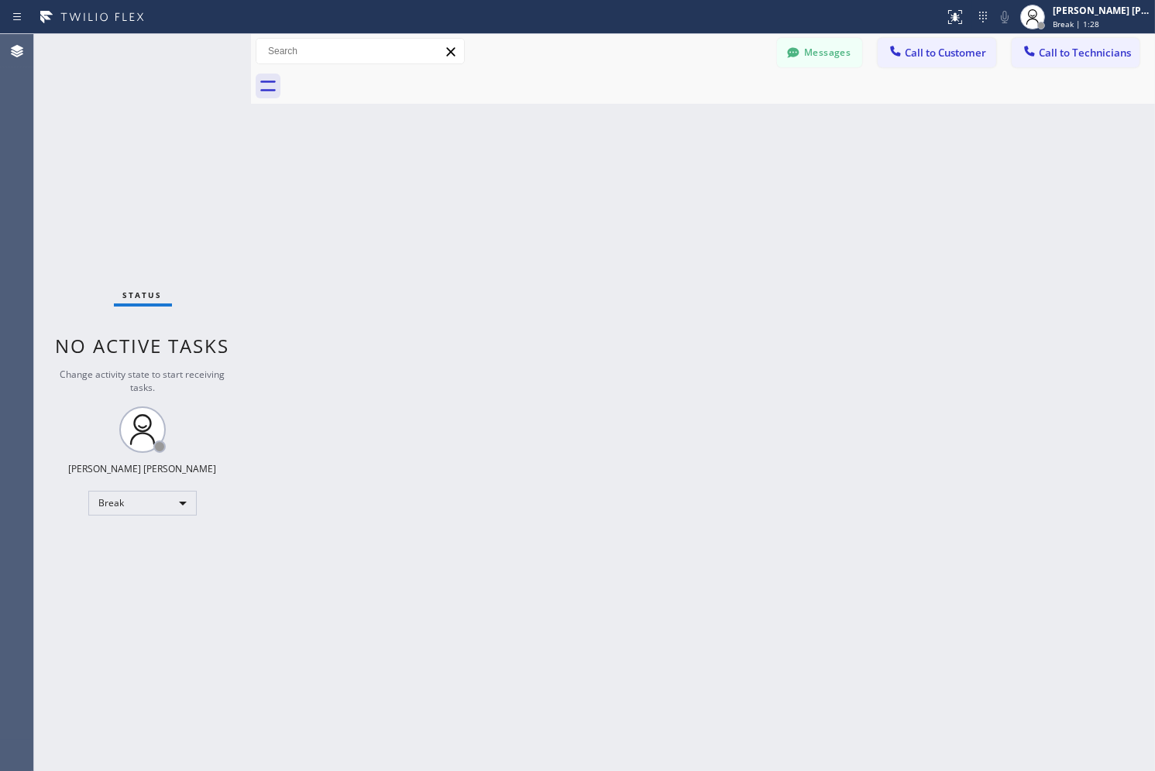
click at [566, 167] on div "Back to Dashboard Change Sender ID Customers Technicians AB [PERSON_NAME] [DATE…" at bounding box center [703, 402] width 904 height 737
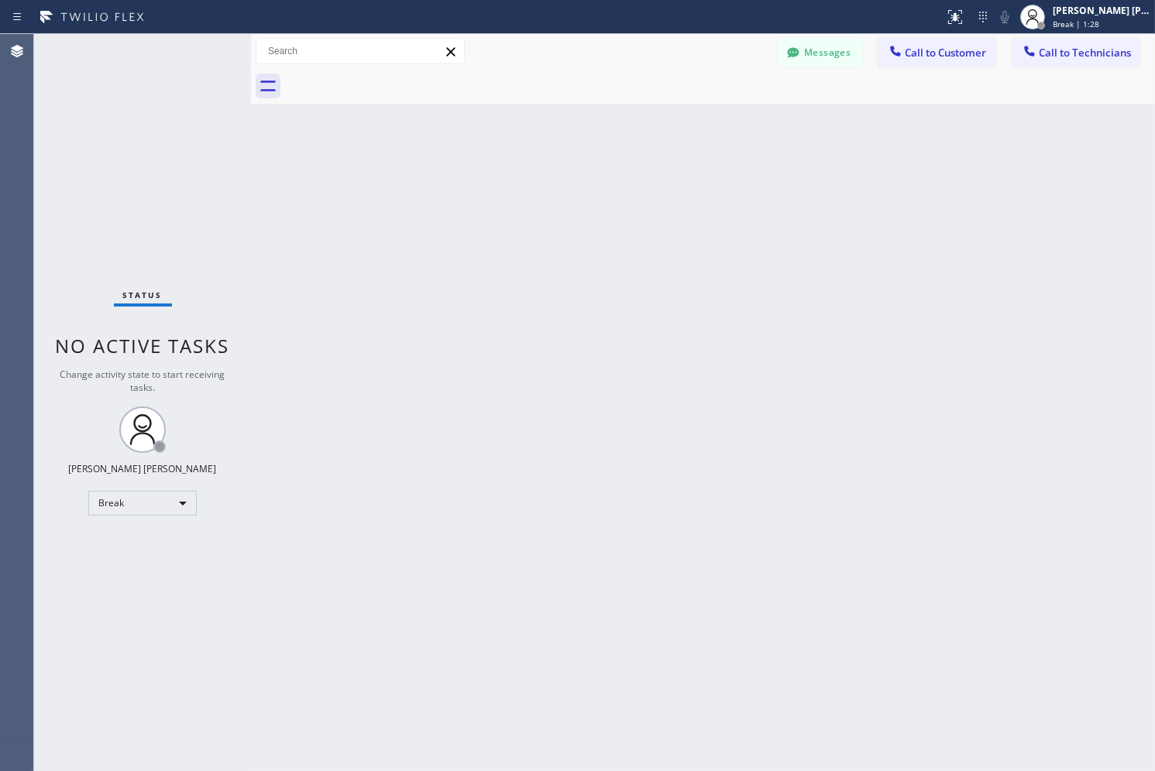
click at [566, 167] on div "Back to Dashboard Change Sender ID Customers Technicians AB [PERSON_NAME] [DATE…" at bounding box center [703, 402] width 904 height 737
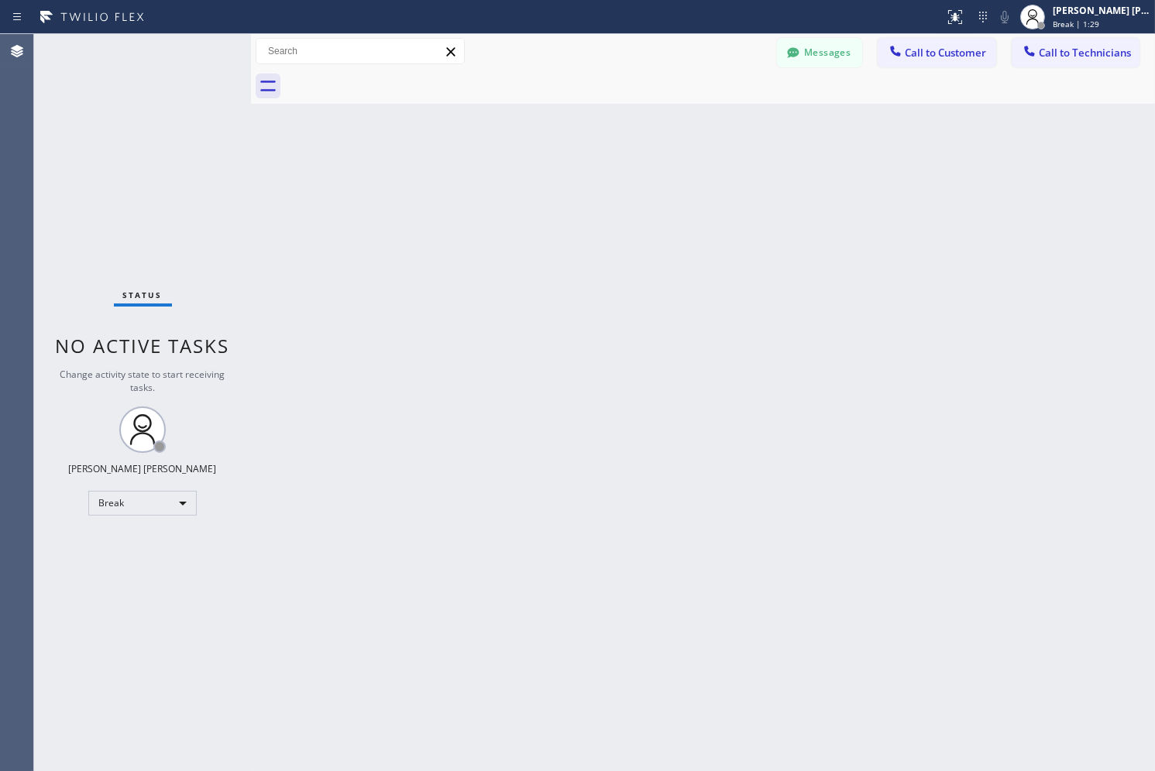
click at [566, 167] on div "Back to Dashboard Change Sender ID Customers Technicians AB [PERSON_NAME] [DATE…" at bounding box center [703, 402] width 904 height 737
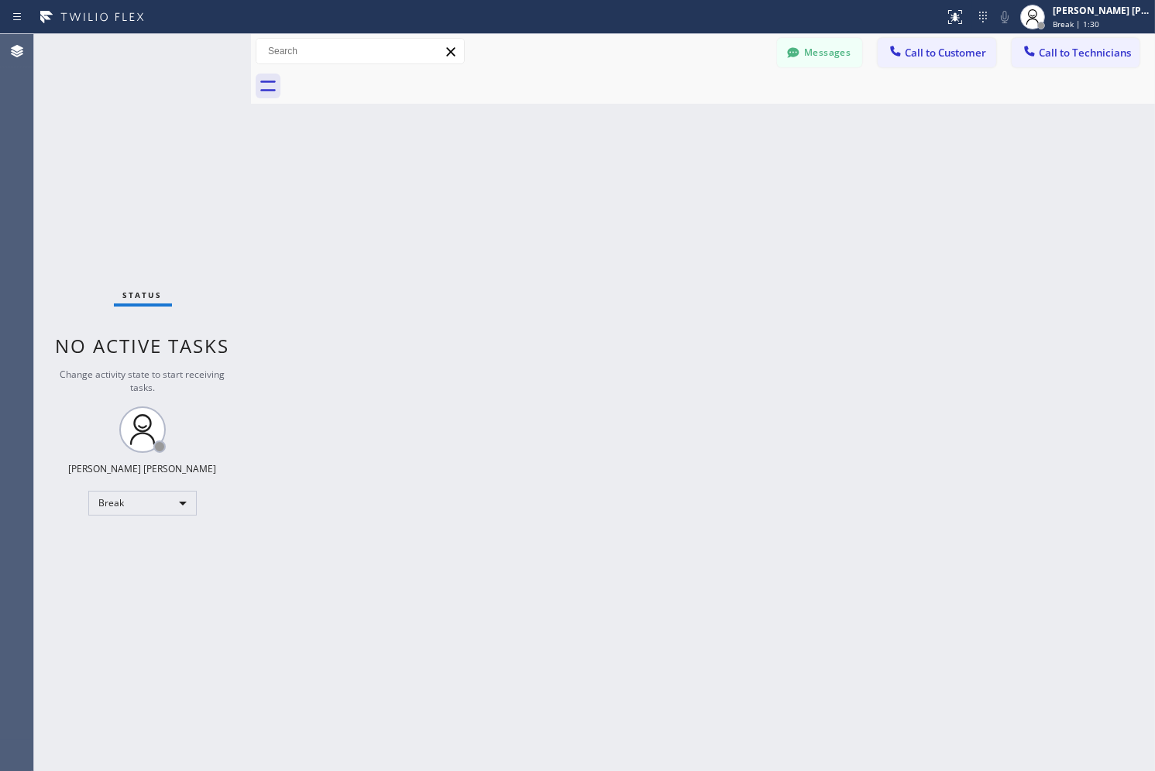
click at [566, 167] on div "Back to Dashboard Change Sender ID Customers Technicians AB [PERSON_NAME] [DATE…" at bounding box center [703, 402] width 904 height 737
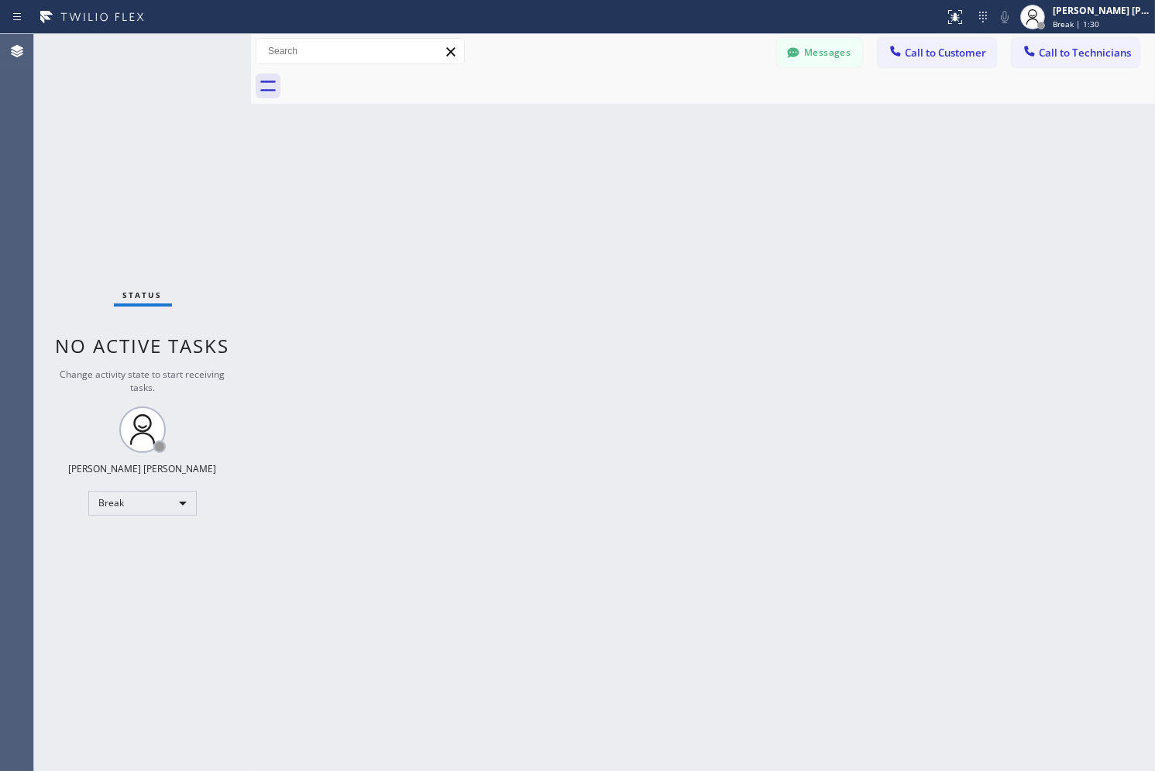
click at [566, 167] on div "Back to Dashboard Change Sender ID Customers Technicians AB [PERSON_NAME] [DATE…" at bounding box center [703, 402] width 904 height 737
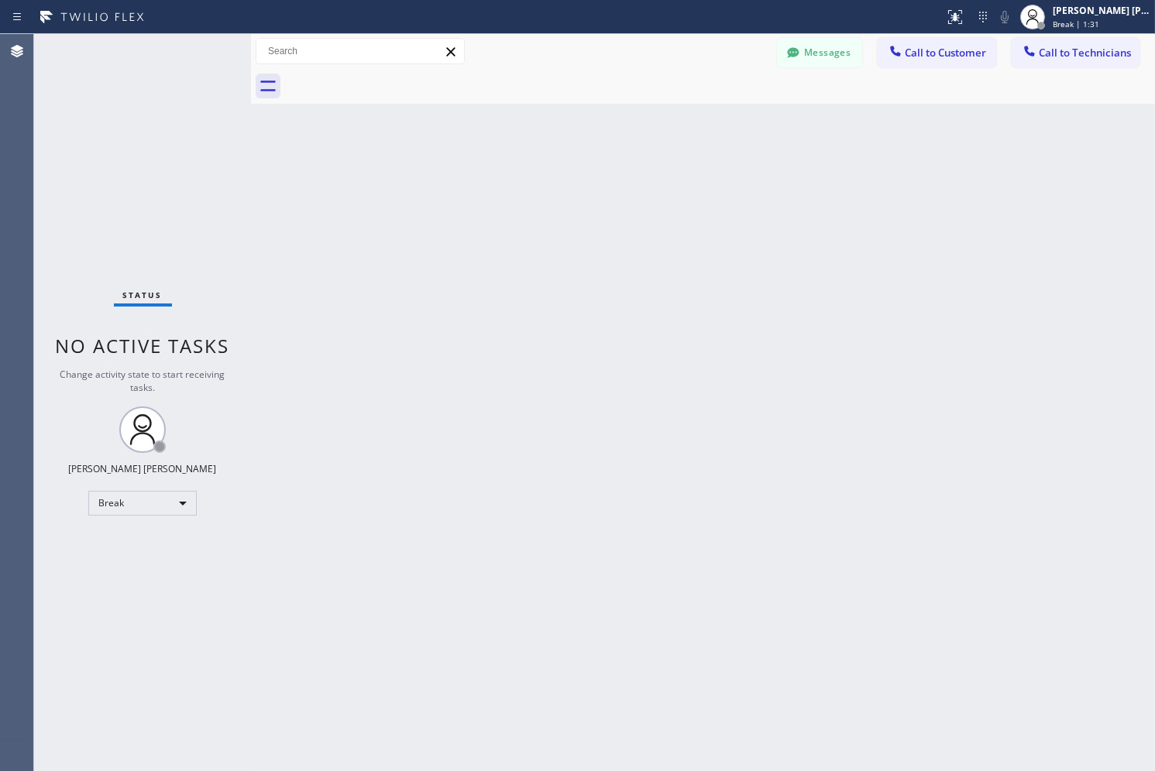
click at [566, 167] on div "Back to Dashboard Change Sender ID Customers Technicians AB [PERSON_NAME] [DATE…" at bounding box center [703, 402] width 904 height 737
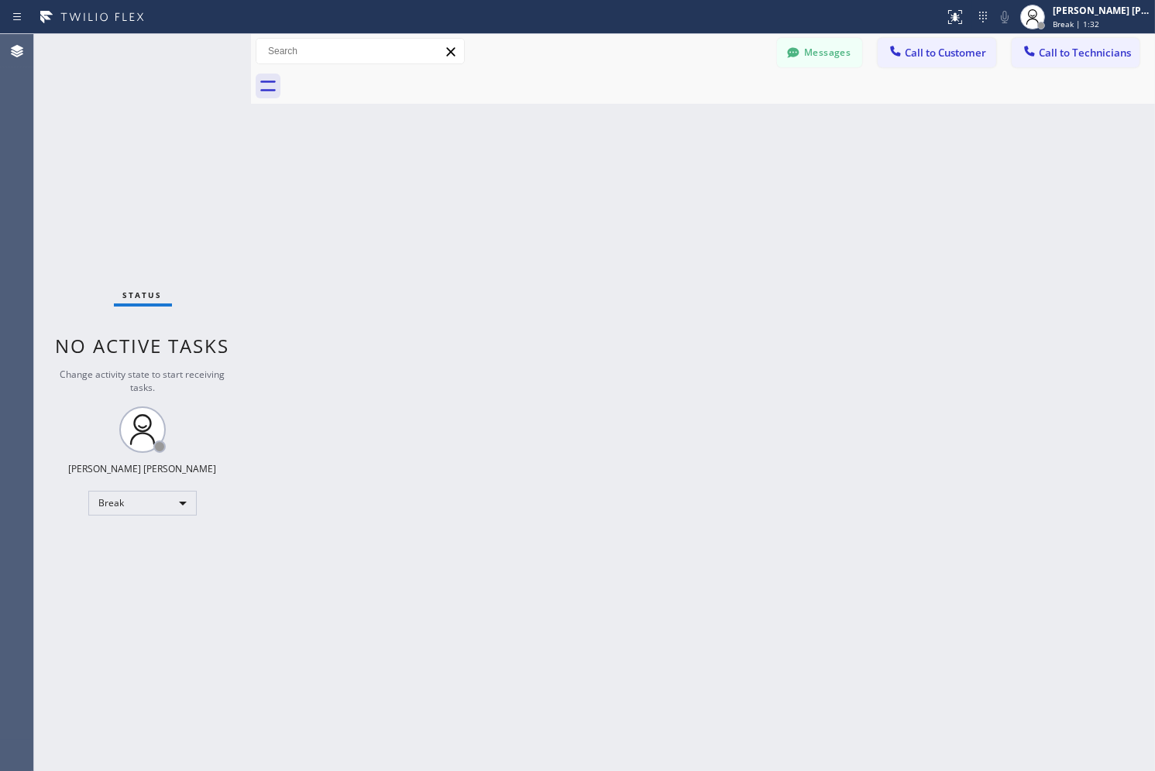
click at [566, 167] on div "Back to Dashboard Change Sender ID Customers Technicians AB [PERSON_NAME] [DATE…" at bounding box center [703, 402] width 904 height 737
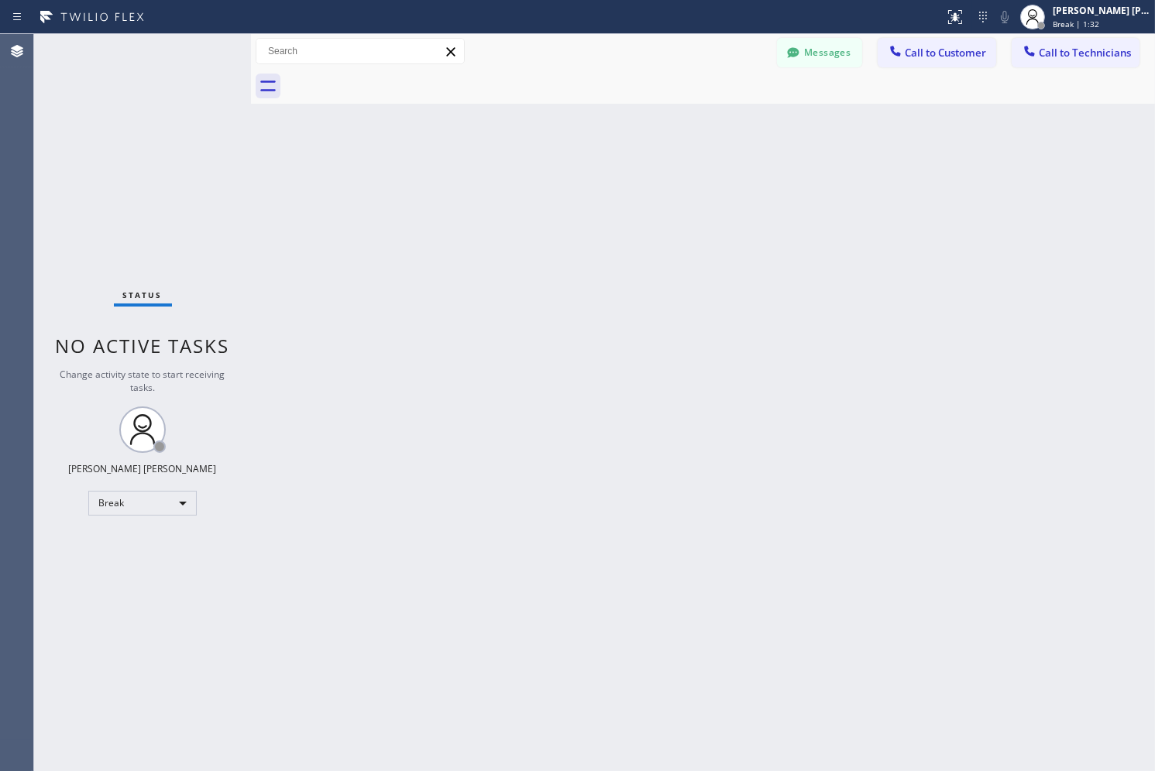
click at [566, 167] on div "Back to Dashboard Change Sender ID Customers Technicians AB [PERSON_NAME] [DATE…" at bounding box center [703, 402] width 904 height 737
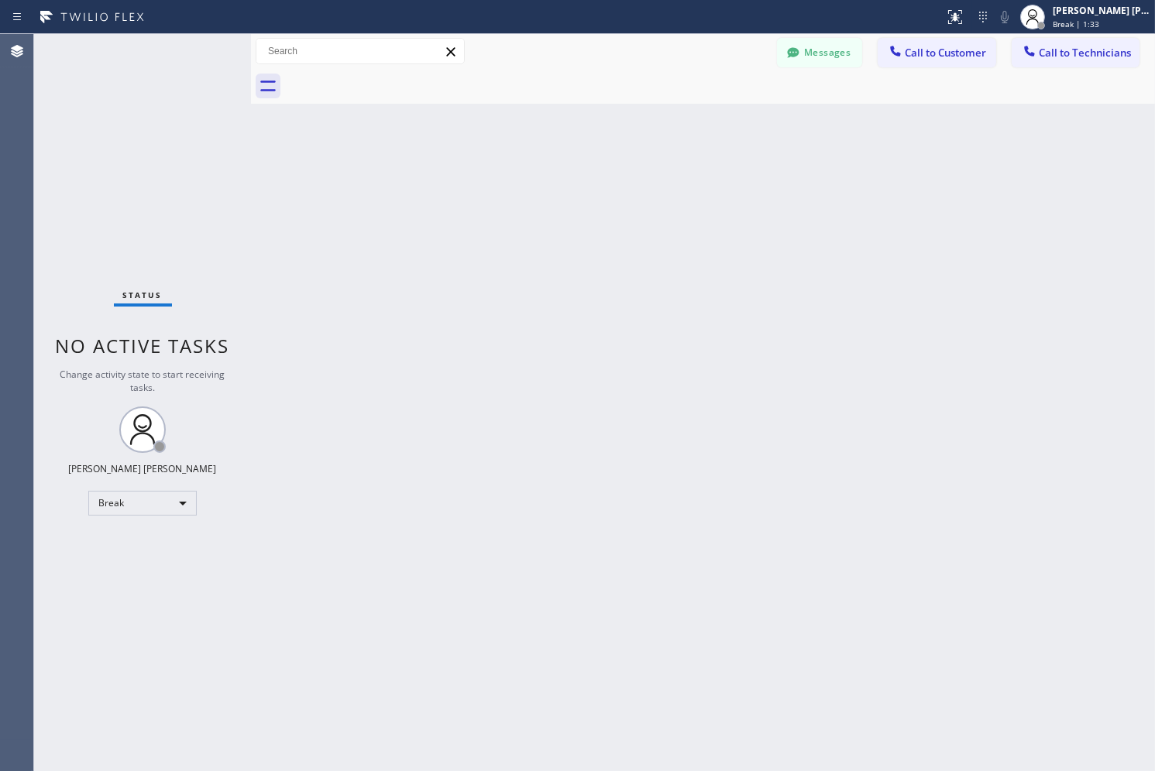
click at [566, 167] on div "Back to Dashboard Change Sender ID Customers Technicians AB [PERSON_NAME] [DATE…" at bounding box center [703, 402] width 904 height 737
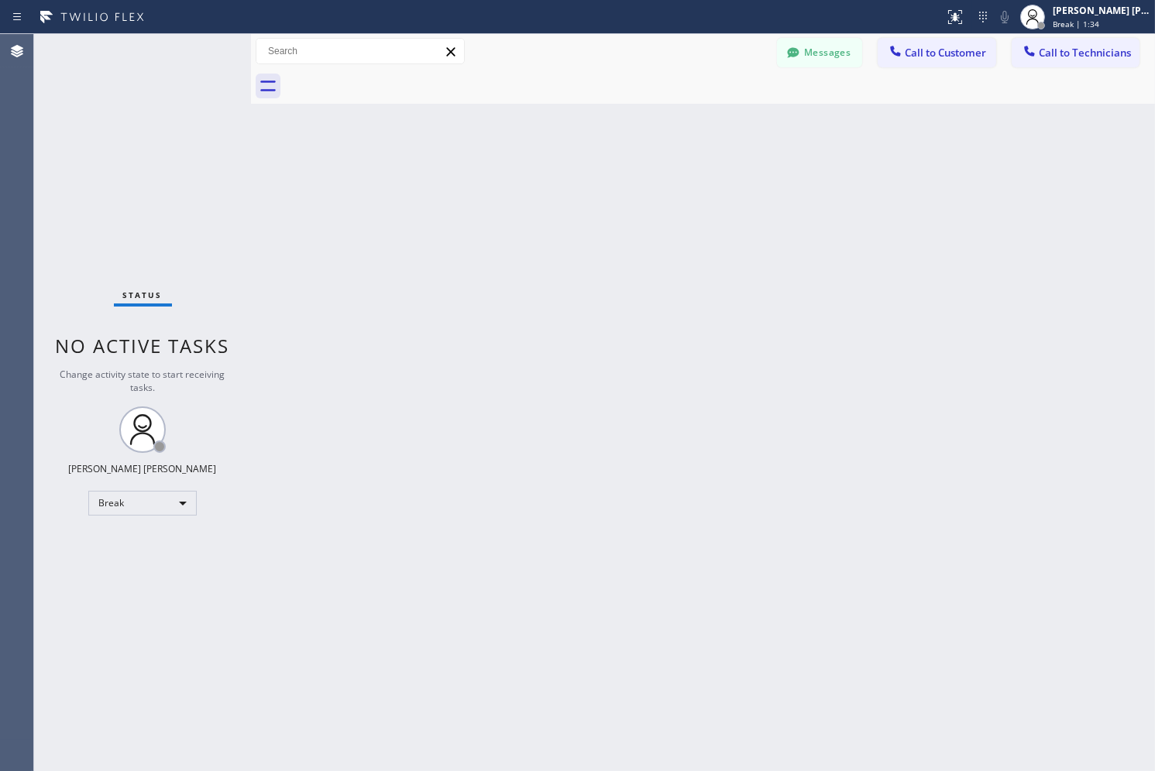
click at [566, 167] on div "Back to Dashboard Change Sender ID Customers Technicians AB [PERSON_NAME] [DATE…" at bounding box center [703, 402] width 904 height 737
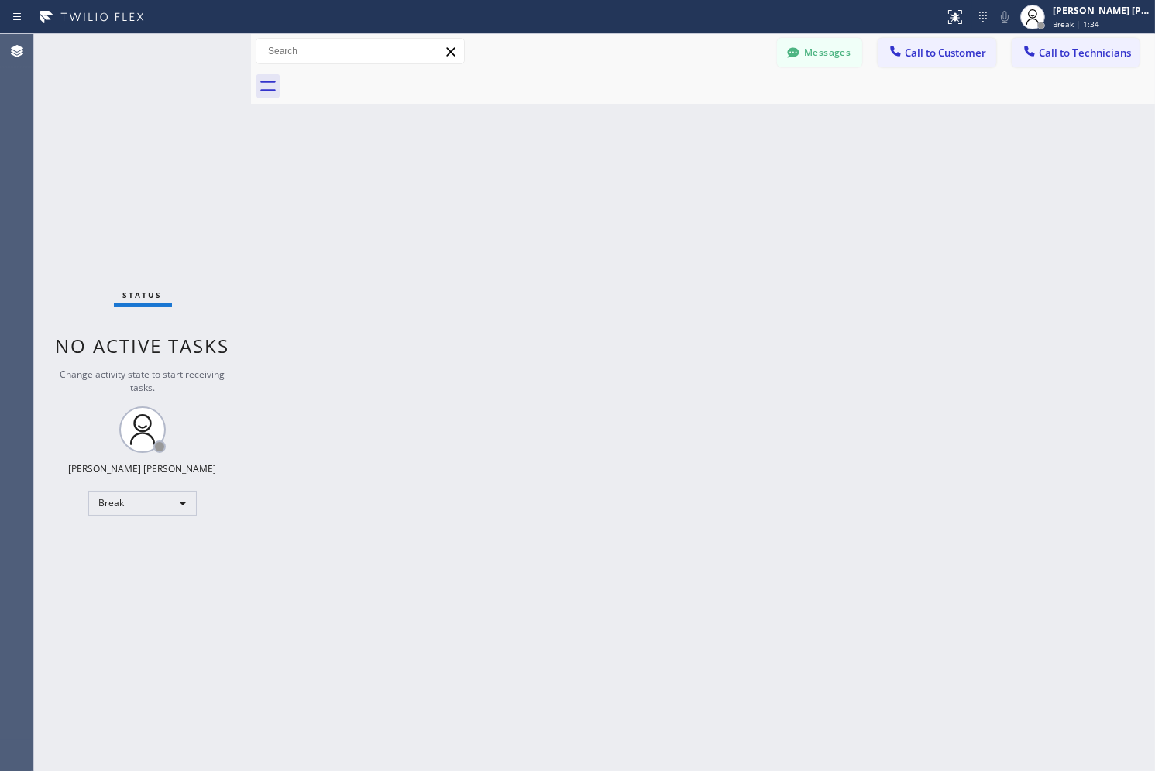
click at [566, 167] on div "Back to Dashboard Change Sender ID Customers Technicians AB [PERSON_NAME] [DATE…" at bounding box center [703, 402] width 904 height 737
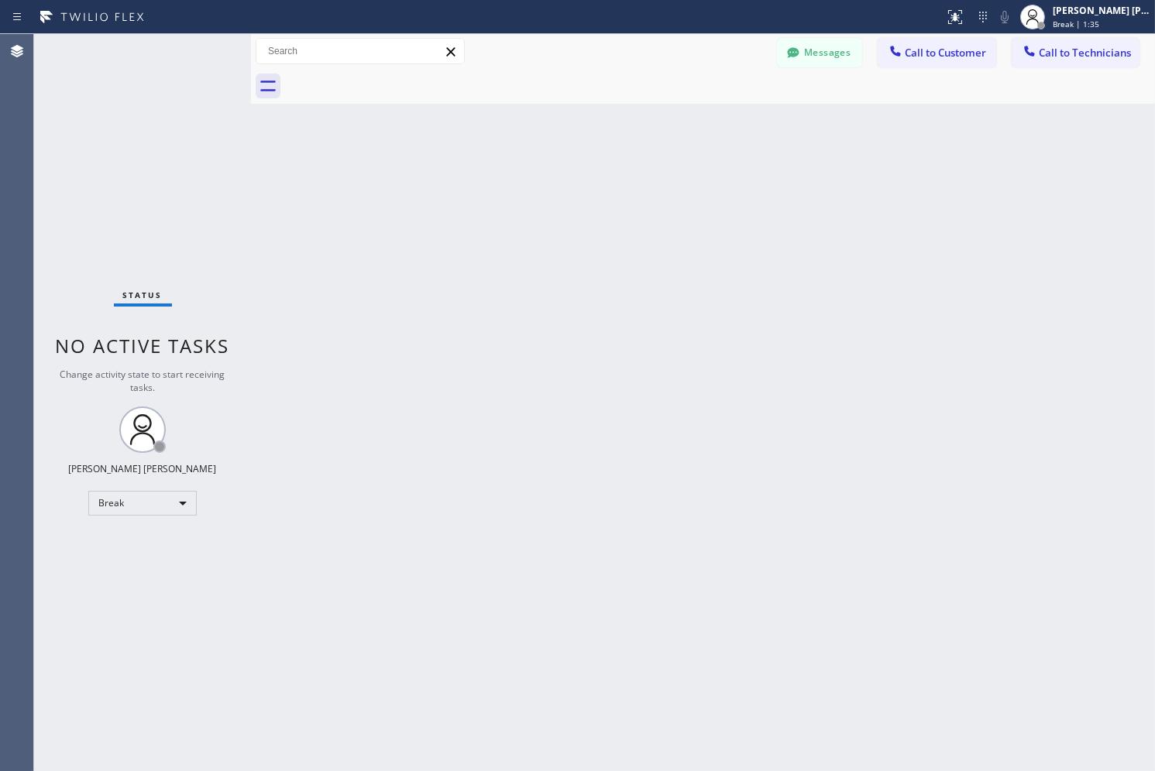
click at [566, 167] on div "Back to Dashboard Change Sender ID Customers Technicians AB [PERSON_NAME] [DATE…" at bounding box center [703, 402] width 904 height 737
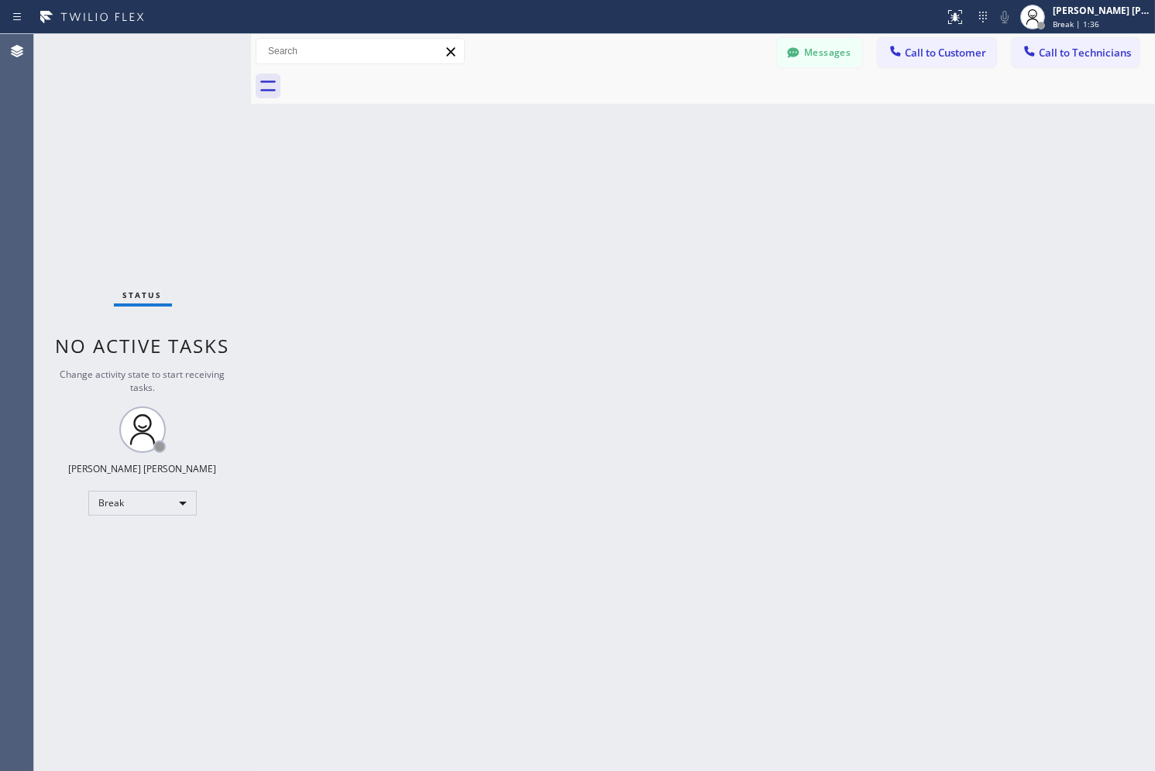
click at [566, 167] on div "Back to Dashboard Change Sender ID Customers Technicians AB [PERSON_NAME] [DATE…" at bounding box center [703, 402] width 904 height 737
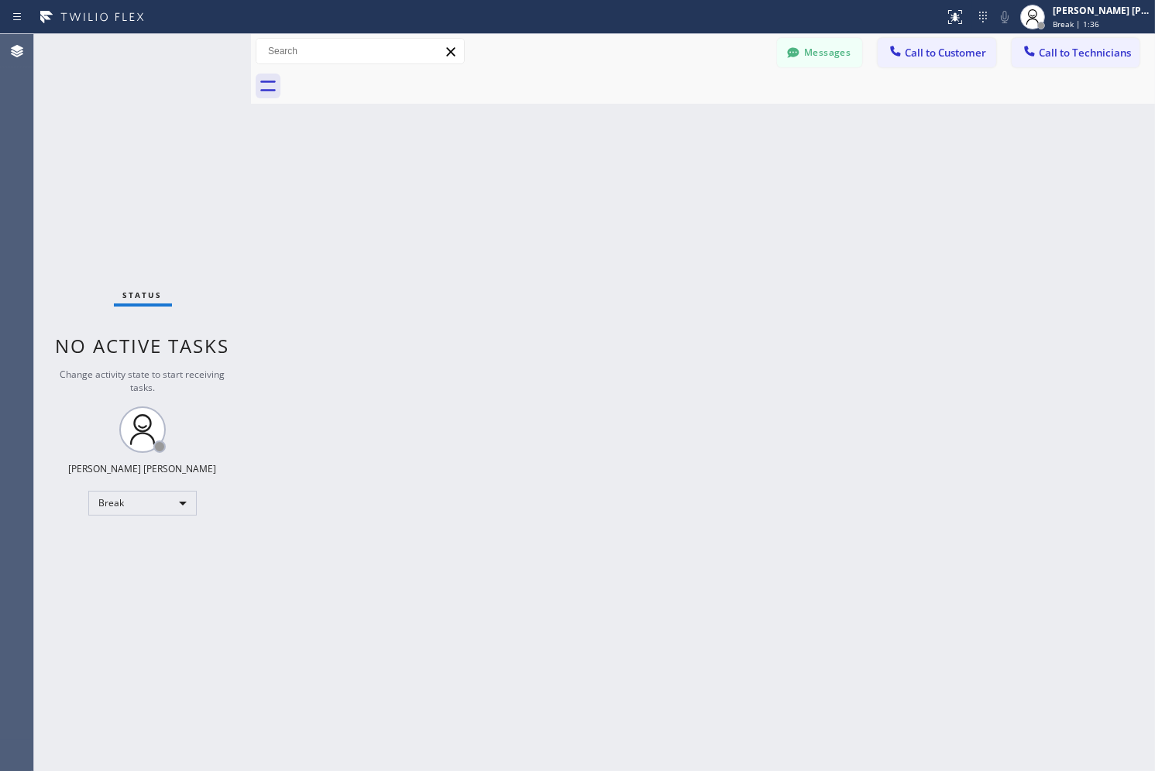
click at [566, 167] on div "Back to Dashboard Change Sender ID Customers Technicians AB [PERSON_NAME] [DATE…" at bounding box center [703, 402] width 904 height 737
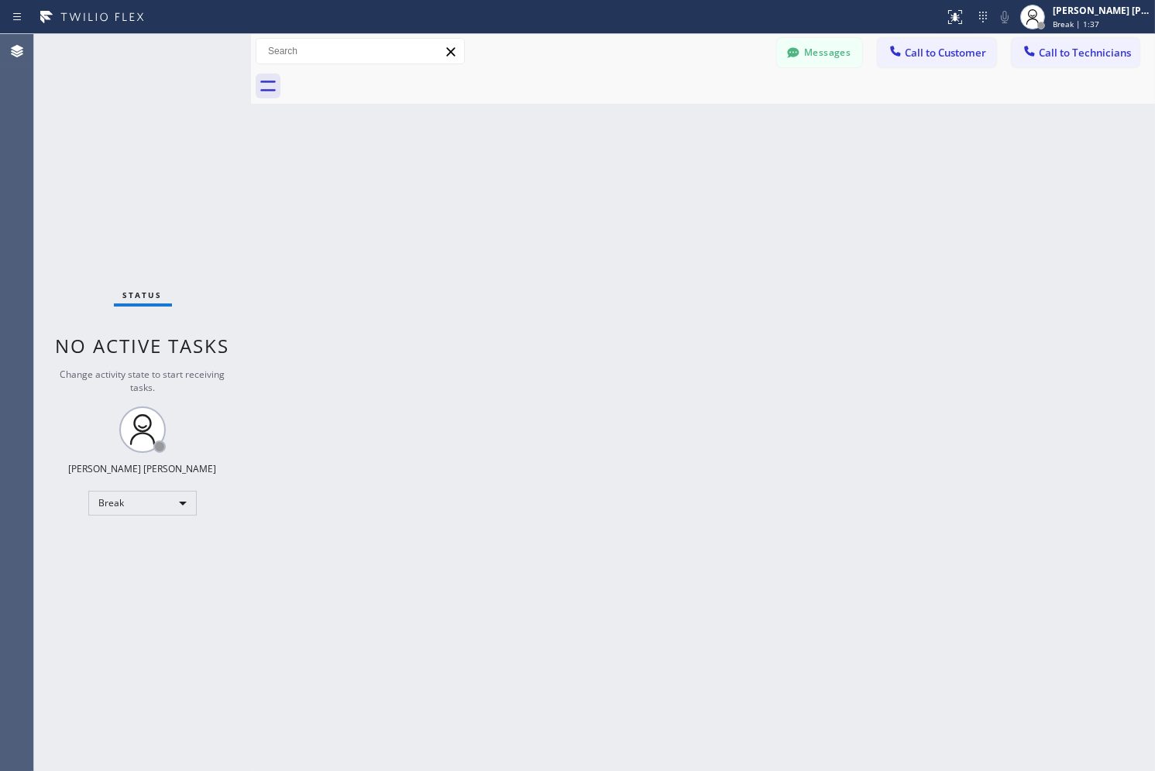
click at [566, 167] on div "Back to Dashboard Change Sender ID Customers Technicians AB [PERSON_NAME] [DATE…" at bounding box center [703, 402] width 904 height 737
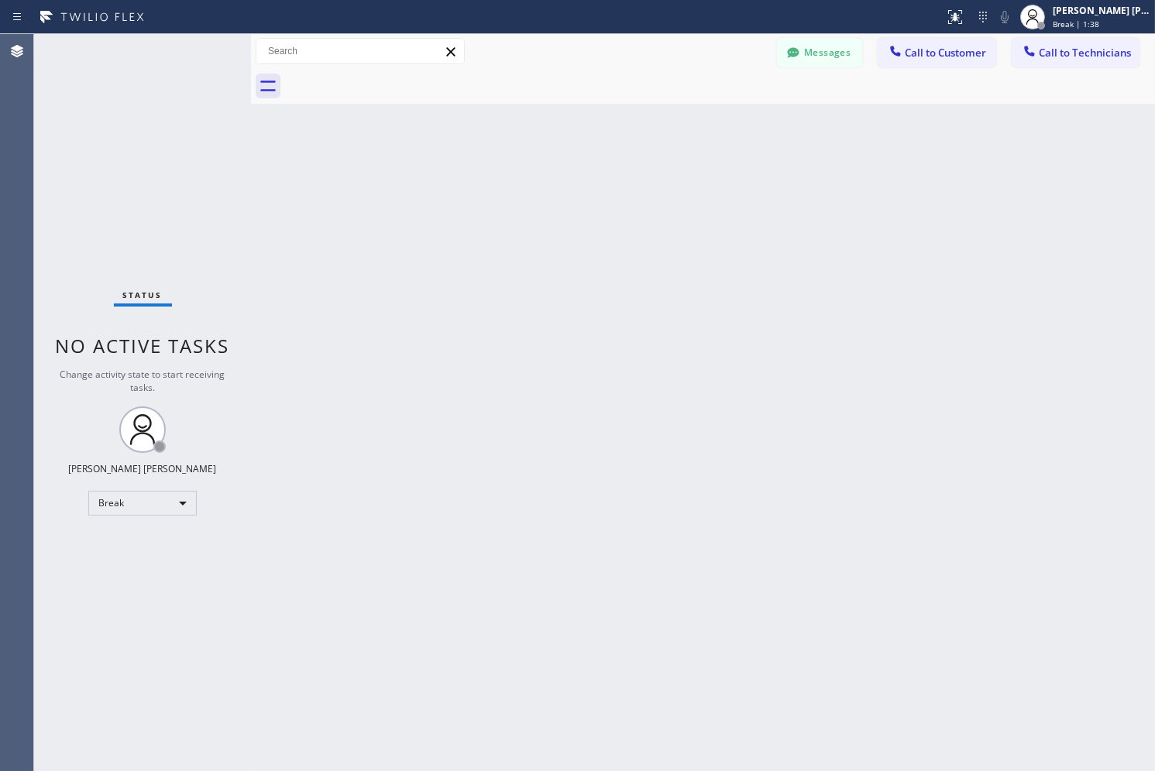
click at [566, 167] on div "Back to Dashboard Change Sender ID Customers Technicians AB [PERSON_NAME] [DATE…" at bounding box center [703, 402] width 904 height 737
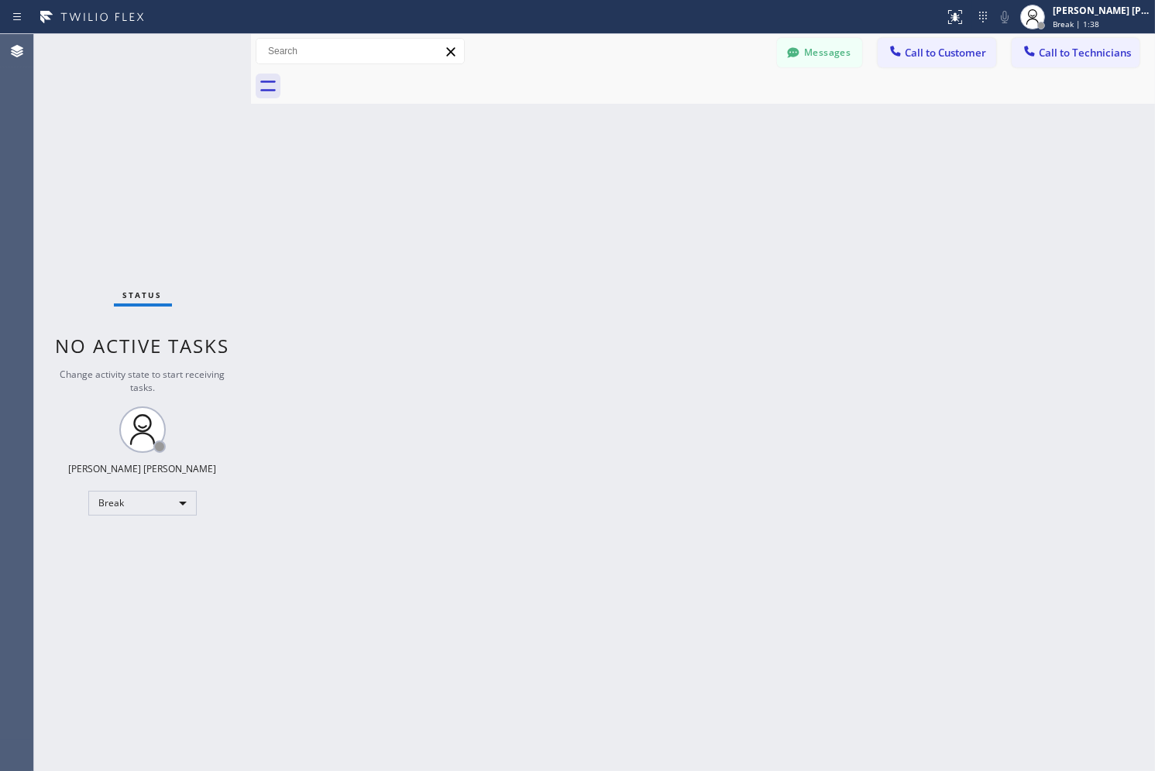
click at [566, 167] on div "Back to Dashboard Change Sender ID Customers Technicians AB [PERSON_NAME] [DATE…" at bounding box center [703, 402] width 904 height 737
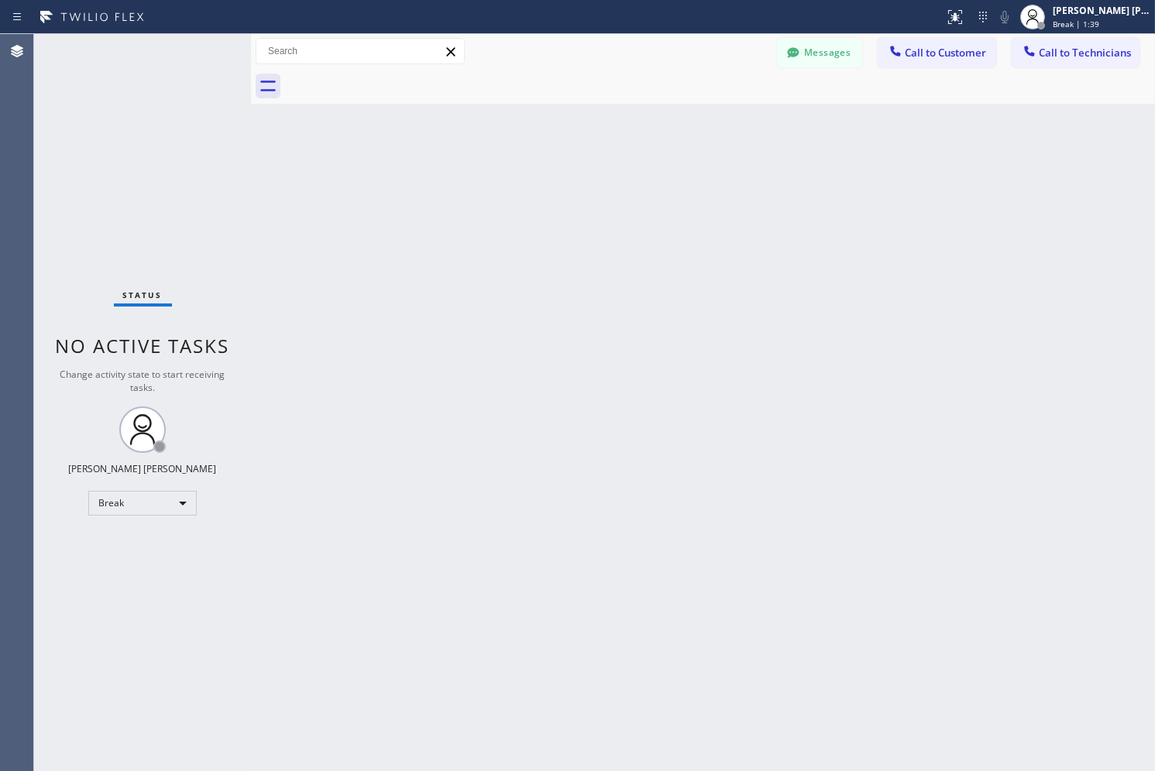
click at [566, 167] on div "Back to Dashboard Change Sender ID Customers Technicians AB [PERSON_NAME] [DATE…" at bounding box center [703, 402] width 904 height 737
drag, startPoint x: 876, startPoint y: 174, endPoint x: 460, endPoint y: 2, distance: 450.1
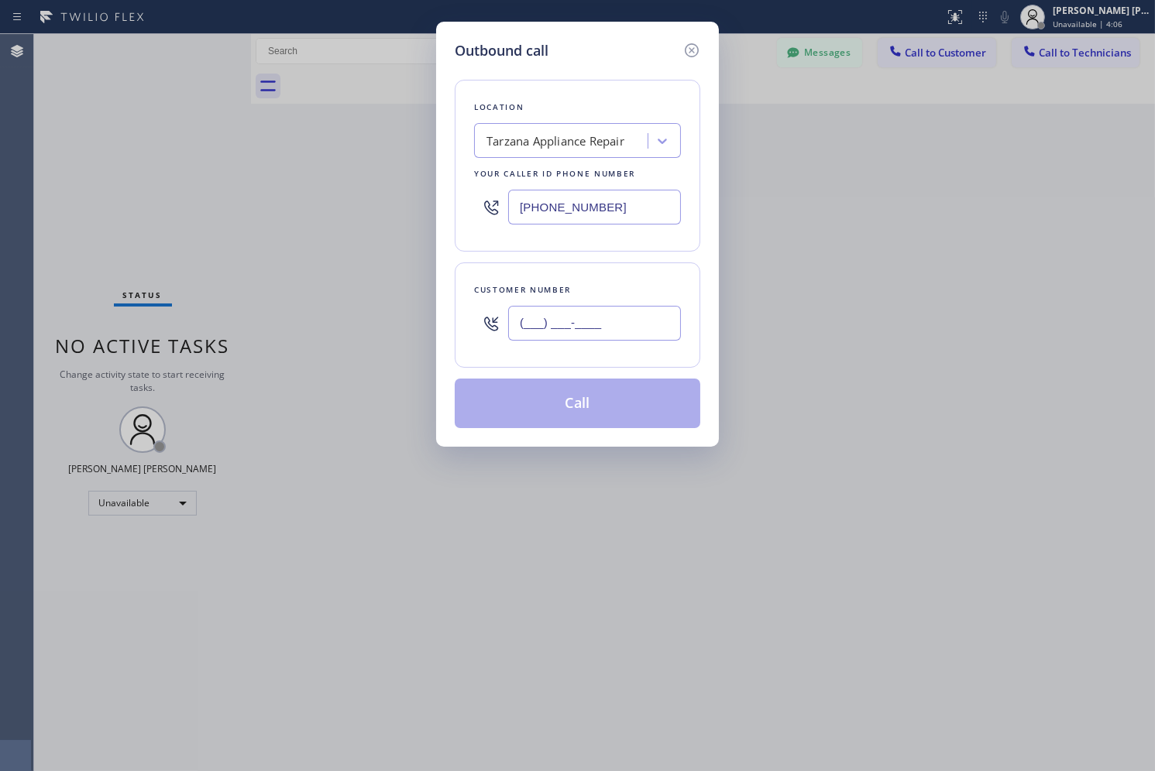
paste input "213) 573-4977"
type input "[PHONE_NUMBER]"
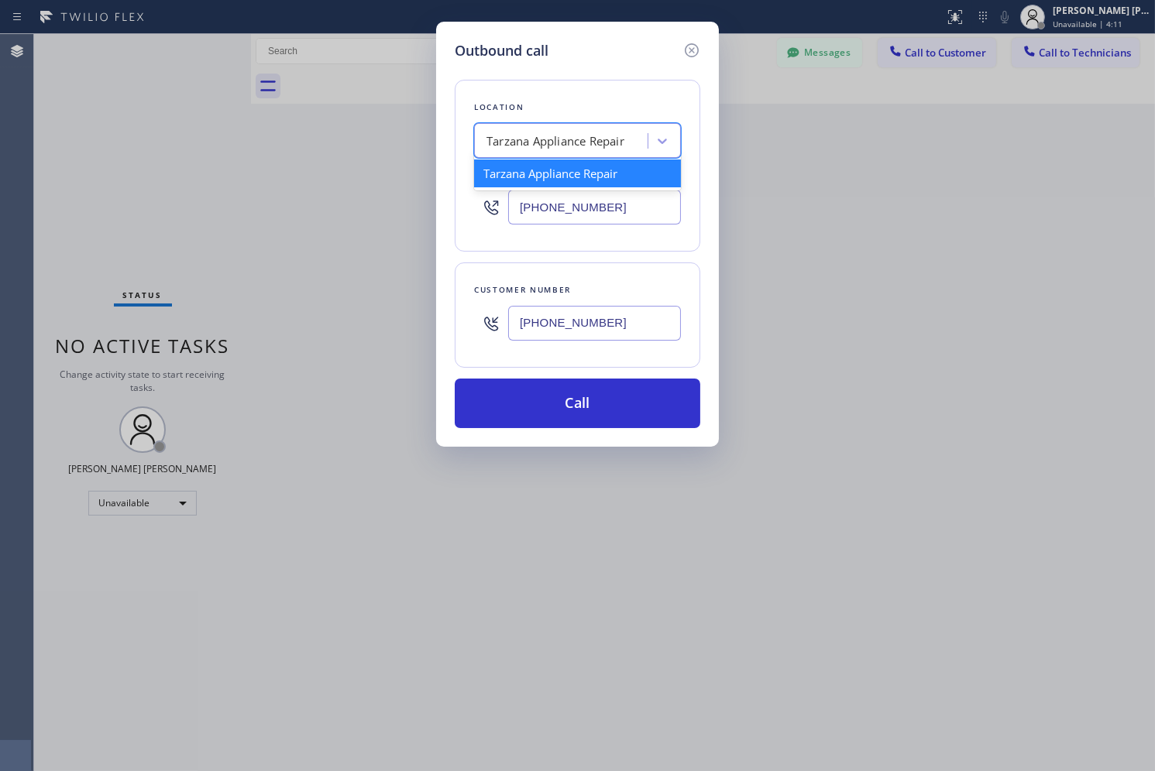
paste input "HVAC Expert Inc Pacific Palisades"
type input "HVAC Expert Inc Pacific Palisades"
type input "[PHONE_NUMBER]"
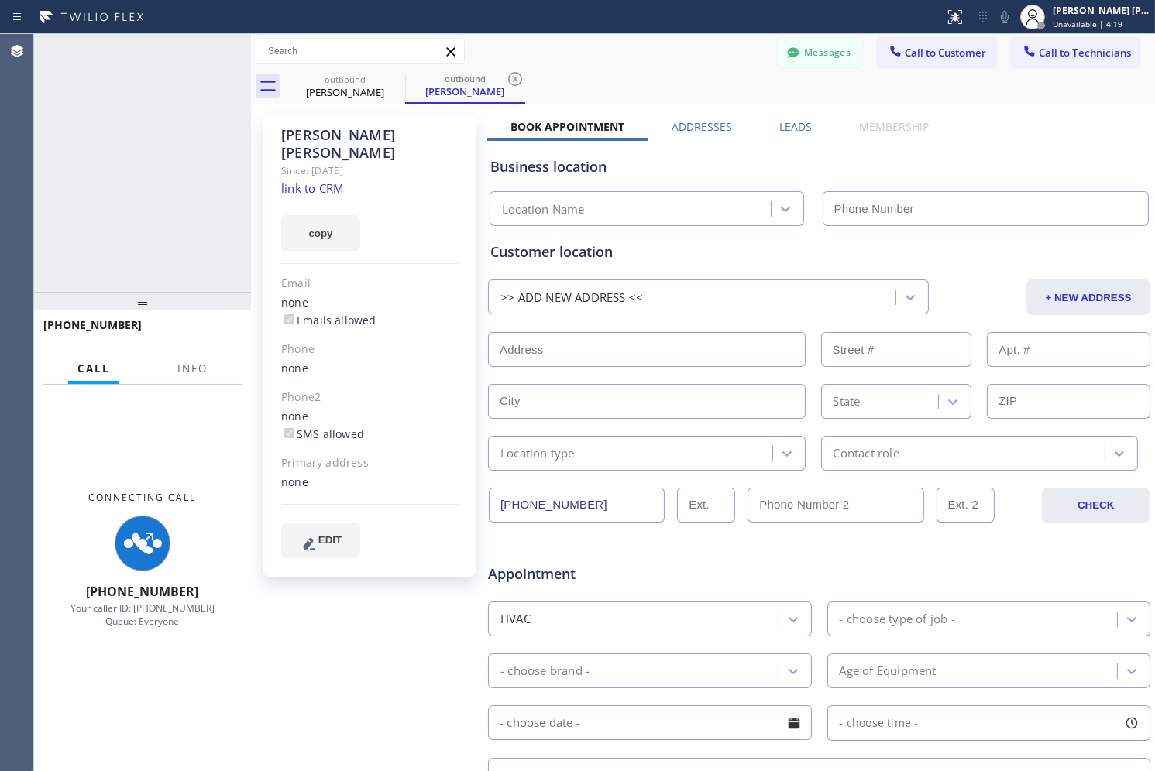
type input "[PHONE_NUMBER]"
